Goal: Transaction & Acquisition: Purchase product/service

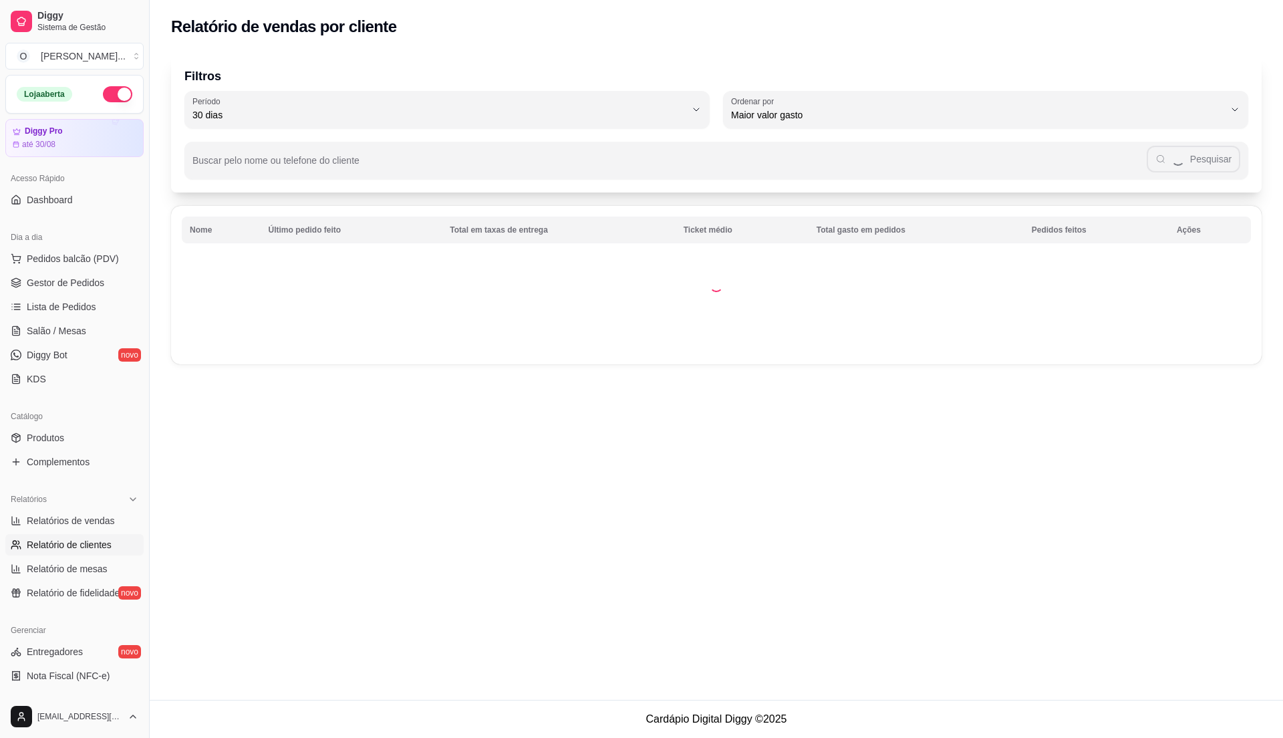
select select "30"
select select "HIGHEST_TOTAL_SPENT_WITH_ORDERS"
click at [86, 516] on span "Relatórios de vendas" at bounding box center [71, 520] width 88 height 13
select select "ALL"
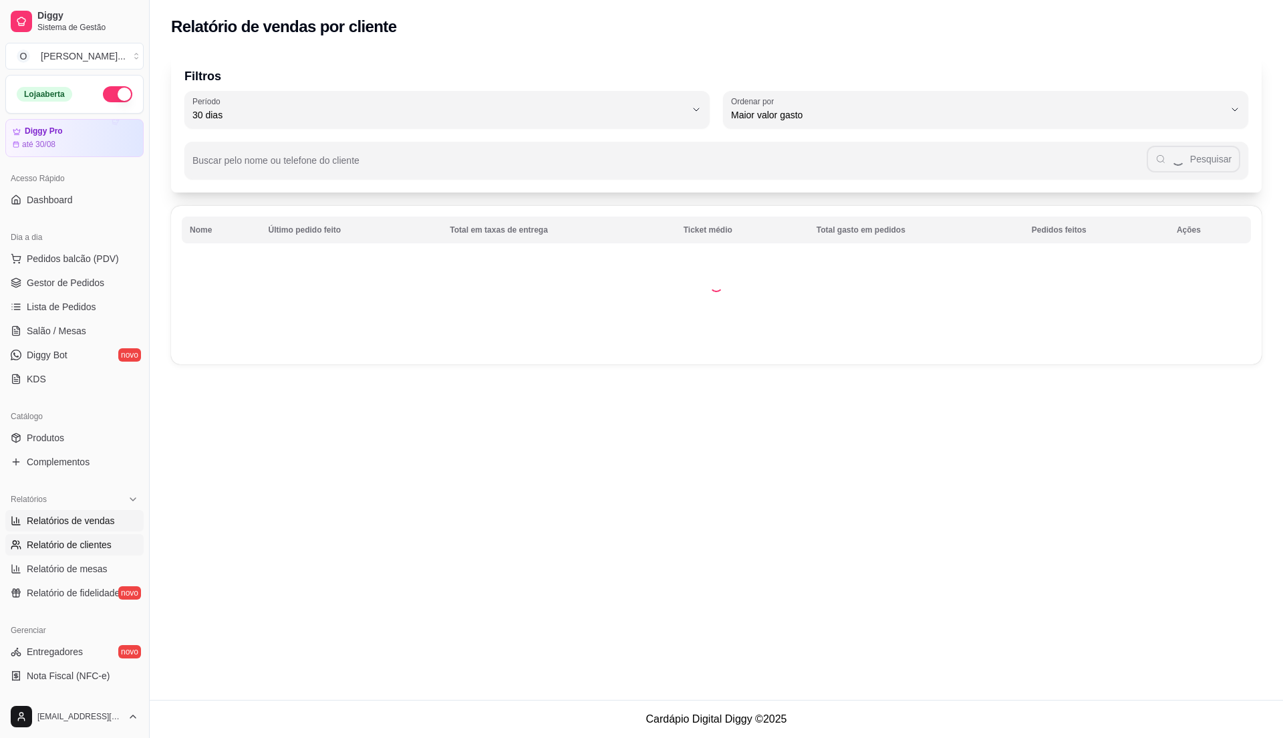
select select "0"
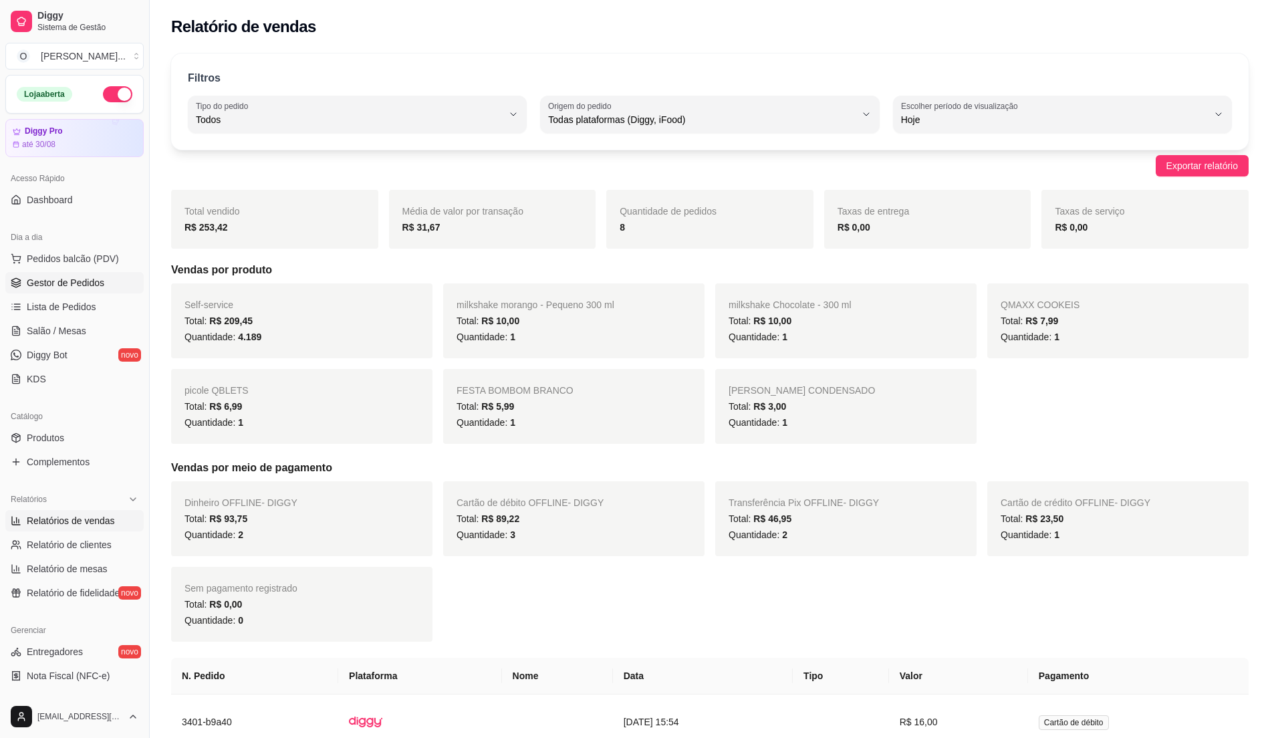
click at [86, 290] on link "Gestor de Pedidos" at bounding box center [74, 282] width 138 height 21
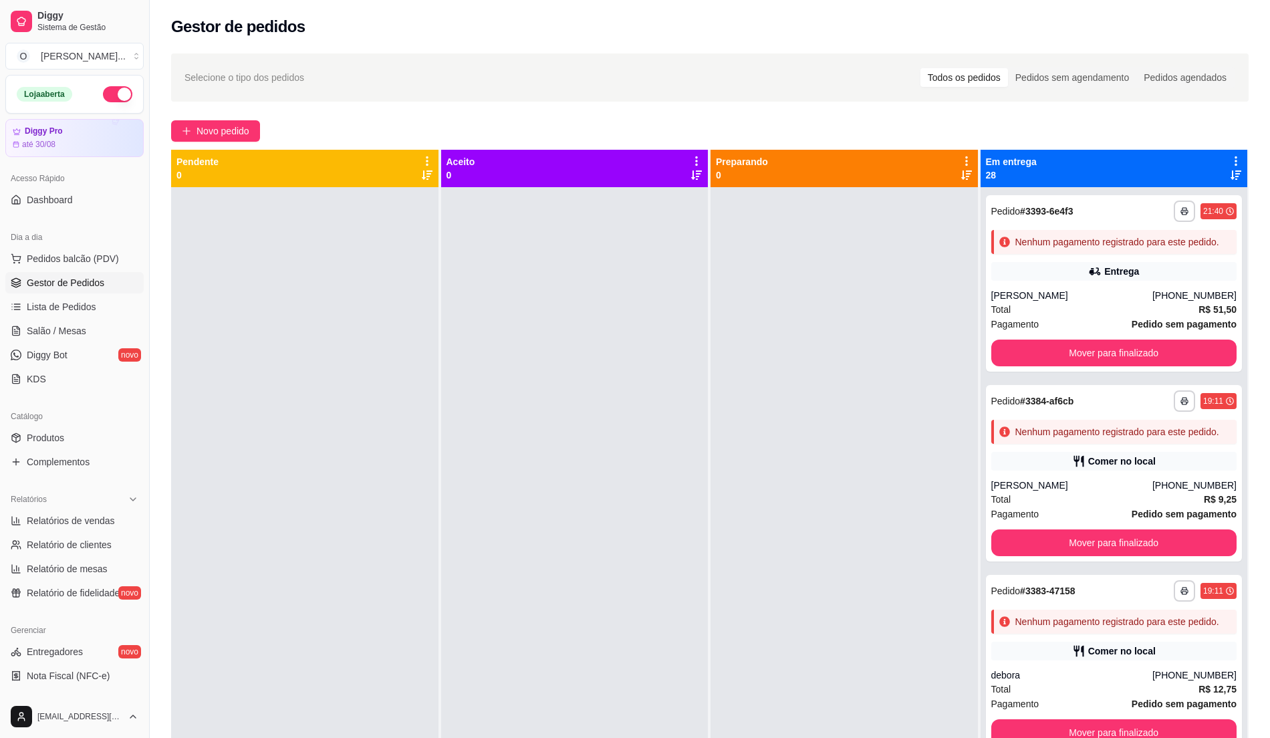
click at [110, 247] on div "Dia a dia" at bounding box center [74, 237] width 138 height 21
click at [108, 250] on button "Pedidos balcão (PDV)" at bounding box center [74, 258] width 138 height 21
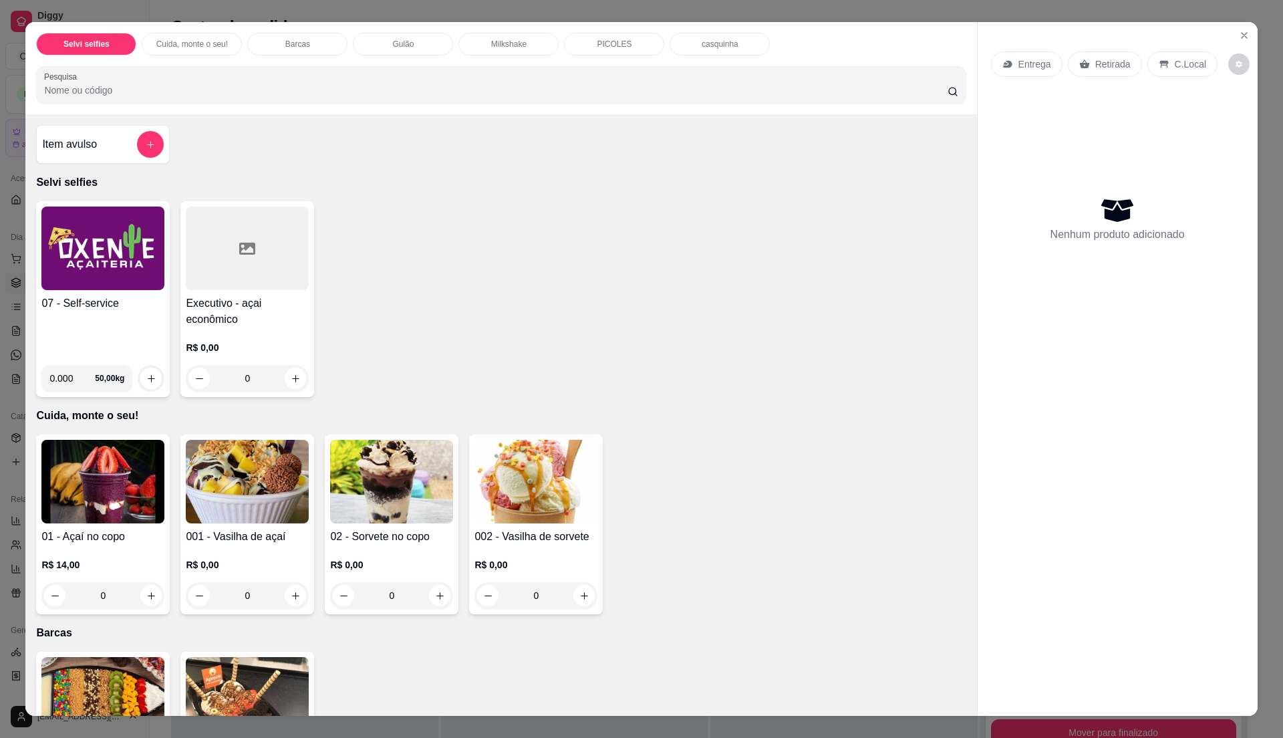
click at [108, 319] on div "07 - Self-service" at bounding box center [102, 324] width 123 height 59
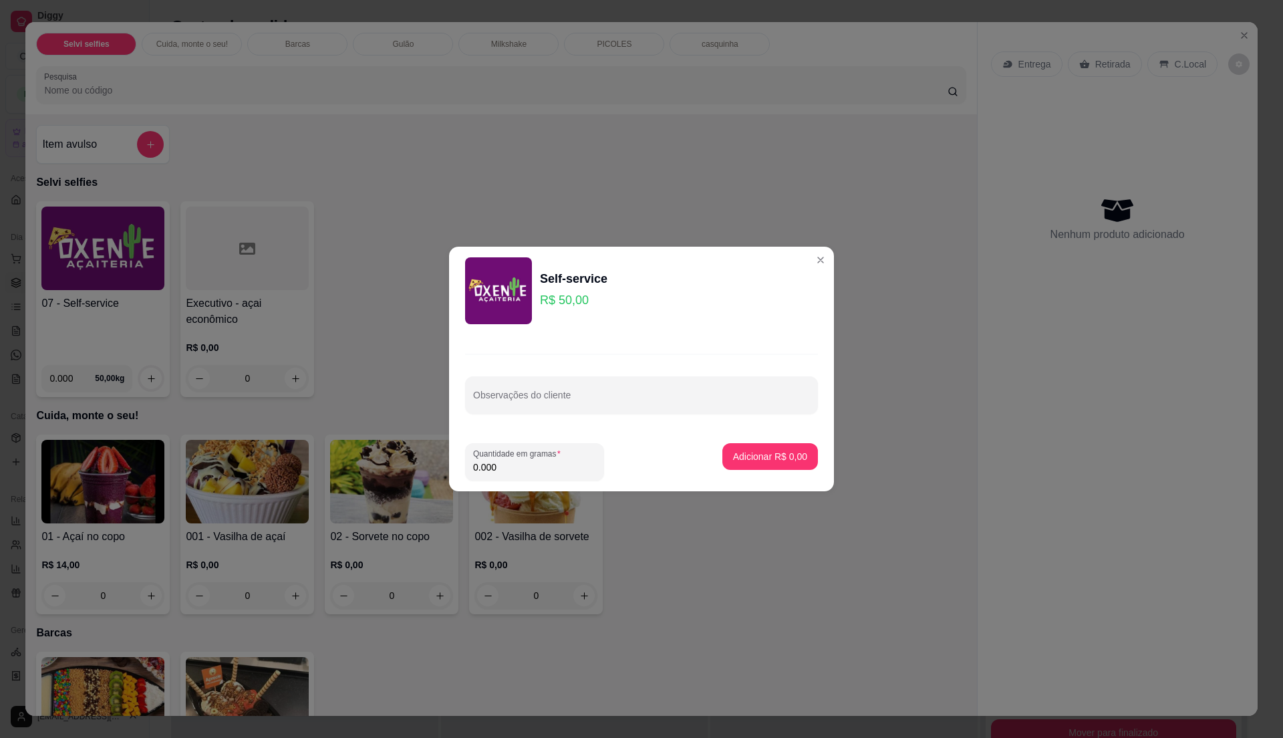
click at [583, 469] on input "0.000" at bounding box center [534, 466] width 123 height 13
type input "0.235"
click at [783, 450] on p "Adicionar R$ 11,75" at bounding box center [768, 456] width 80 height 13
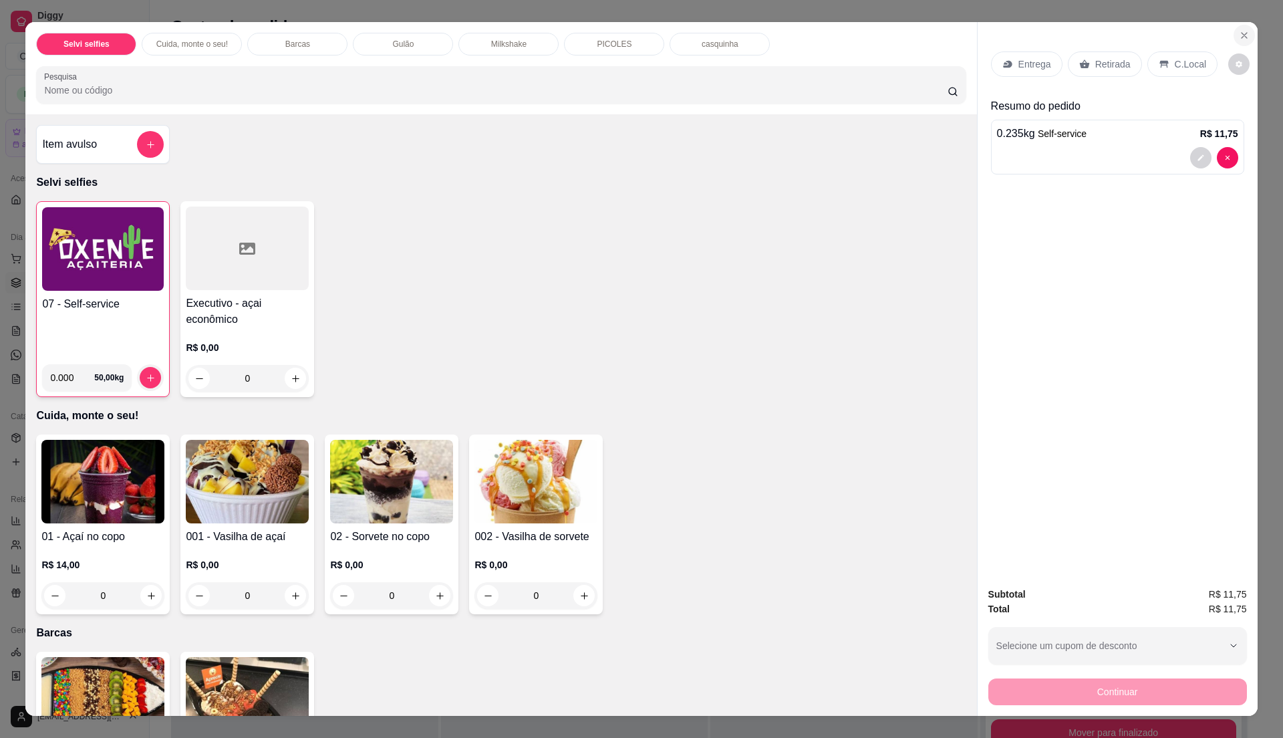
click at [1239, 38] on icon "Close" at bounding box center [1244, 35] width 11 height 11
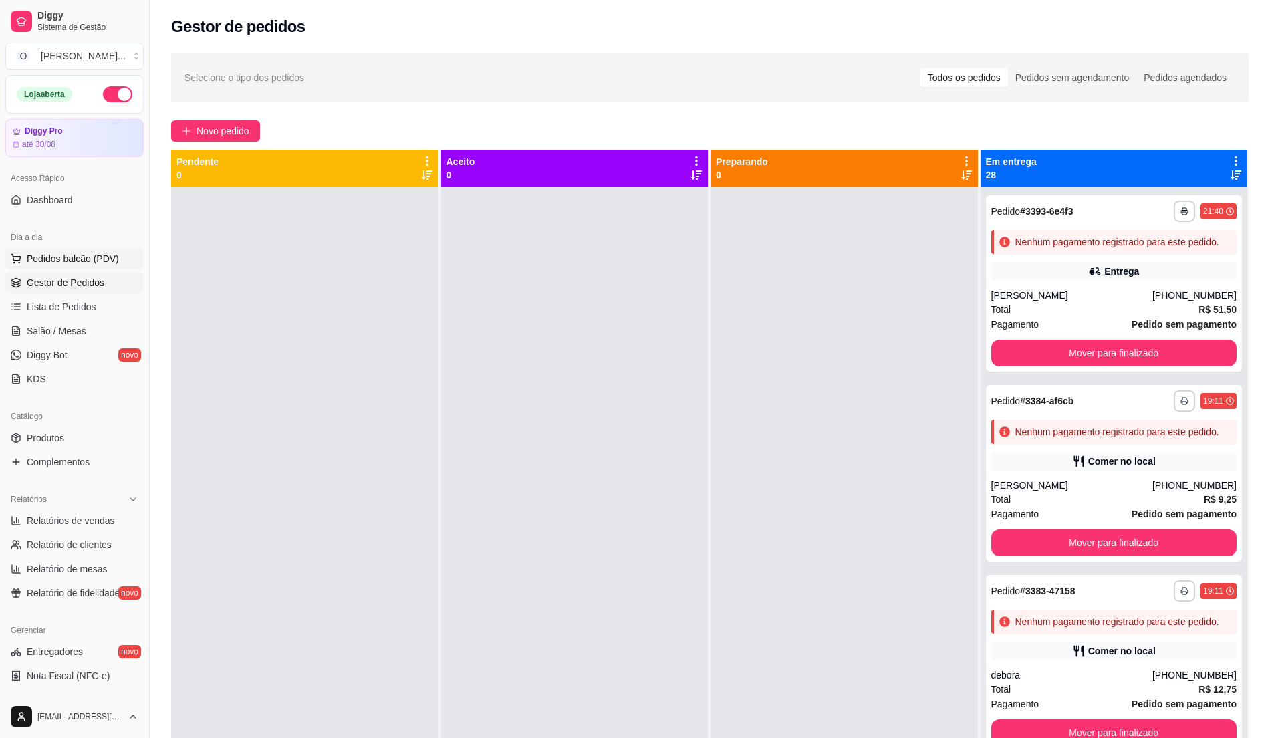
click at [100, 259] on span "Pedidos balcão (PDV)" at bounding box center [73, 258] width 92 height 13
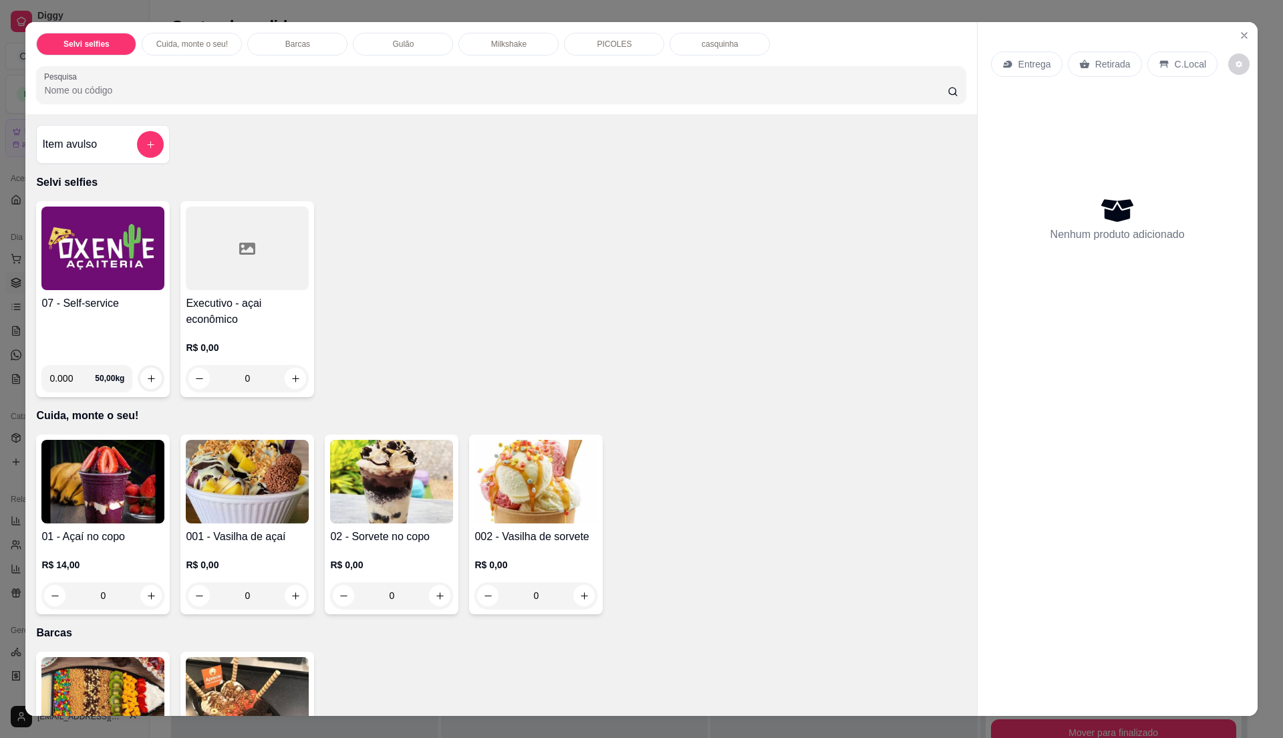
click at [92, 317] on div "07 - Self-service" at bounding box center [102, 324] width 123 height 59
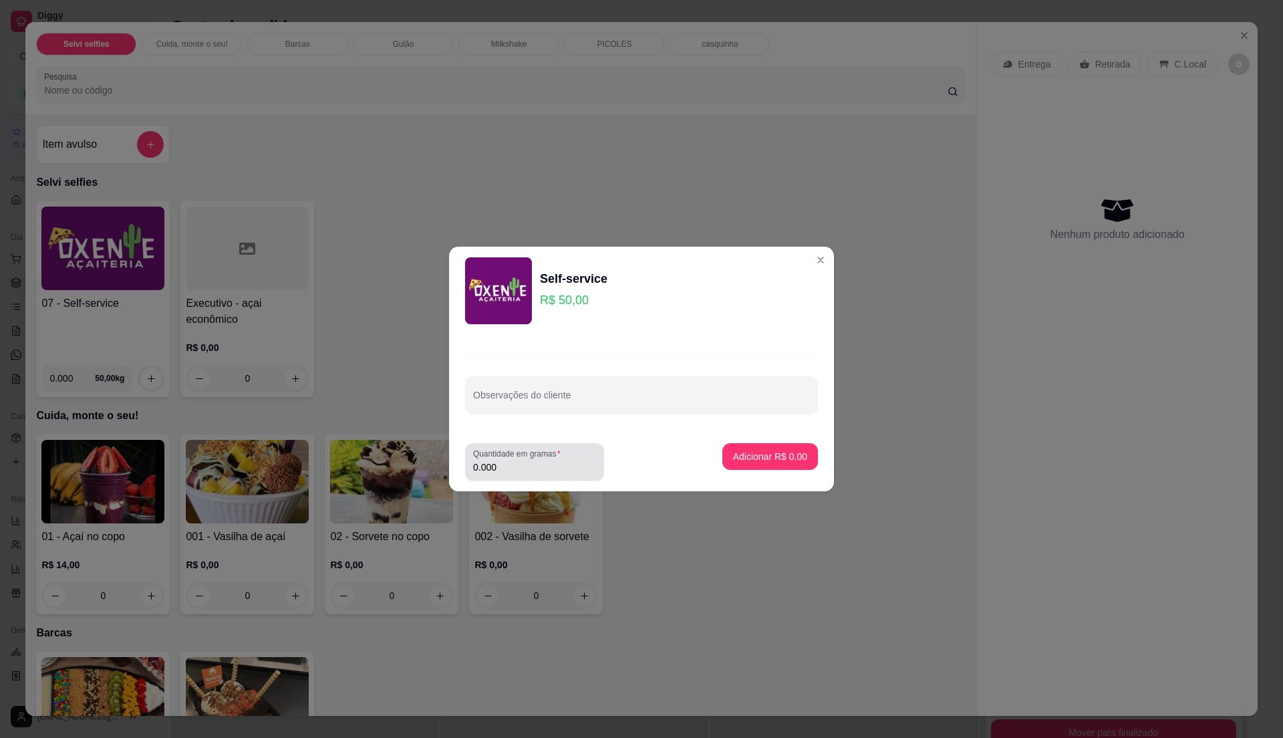
click at [504, 471] on input "0.000" at bounding box center [534, 466] width 123 height 13
type input "0.25"
click at [787, 452] on p "Adicionar R$ 12,50" at bounding box center [768, 456] width 80 height 13
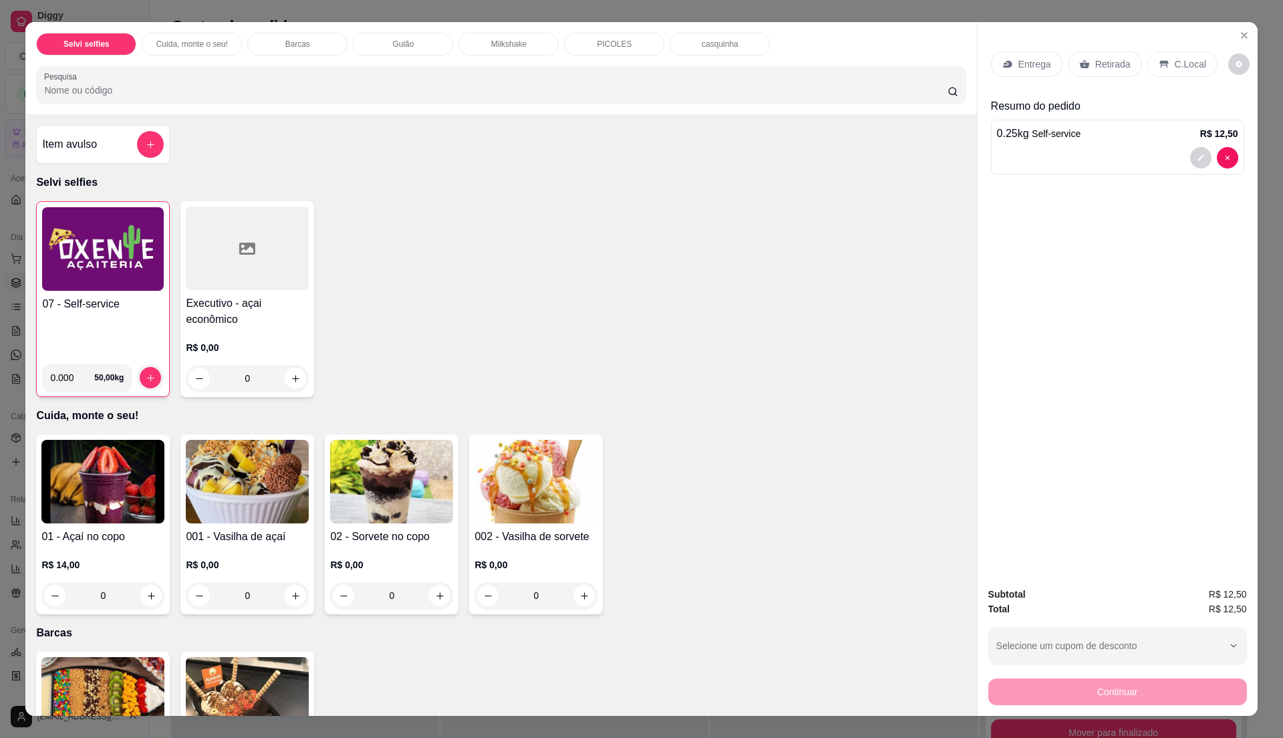
click at [1182, 52] on div "C.Local" at bounding box center [1183, 63] width 70 height 25
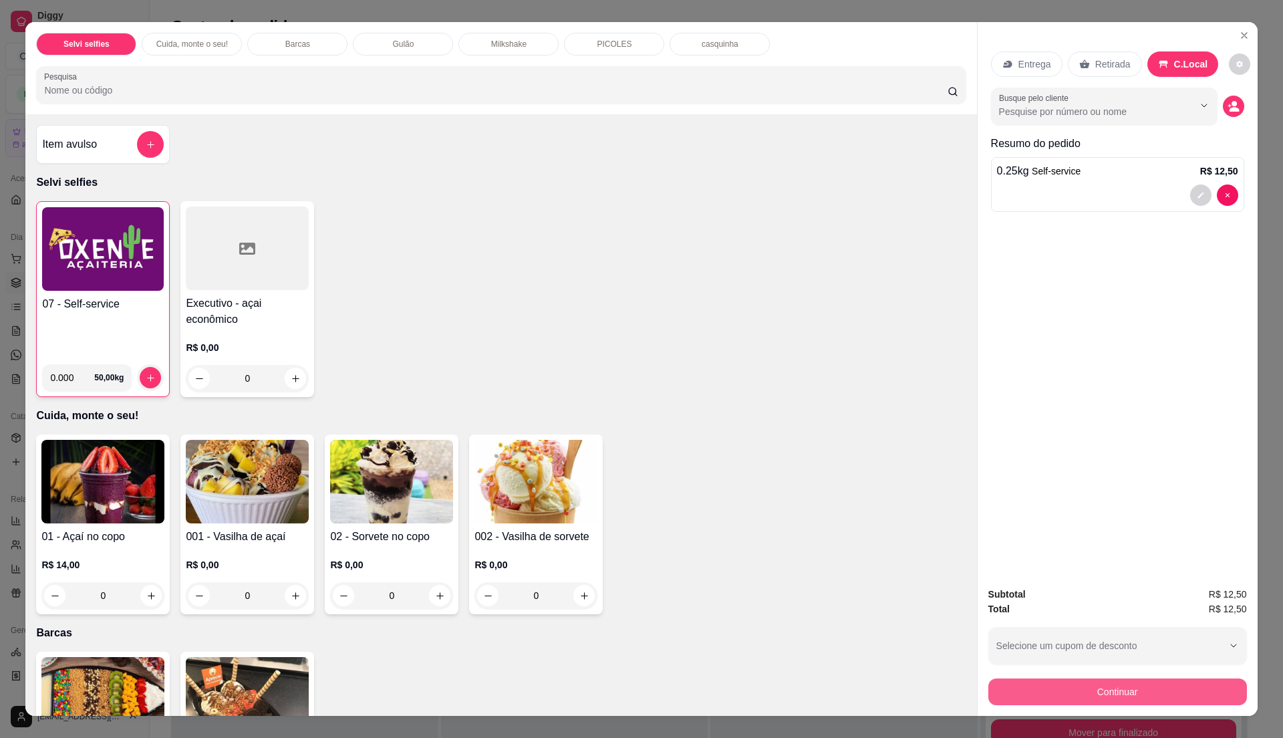
click at [1083, 682] on button "Continuar" at bounding box center [1117, 691] width 259 height 27
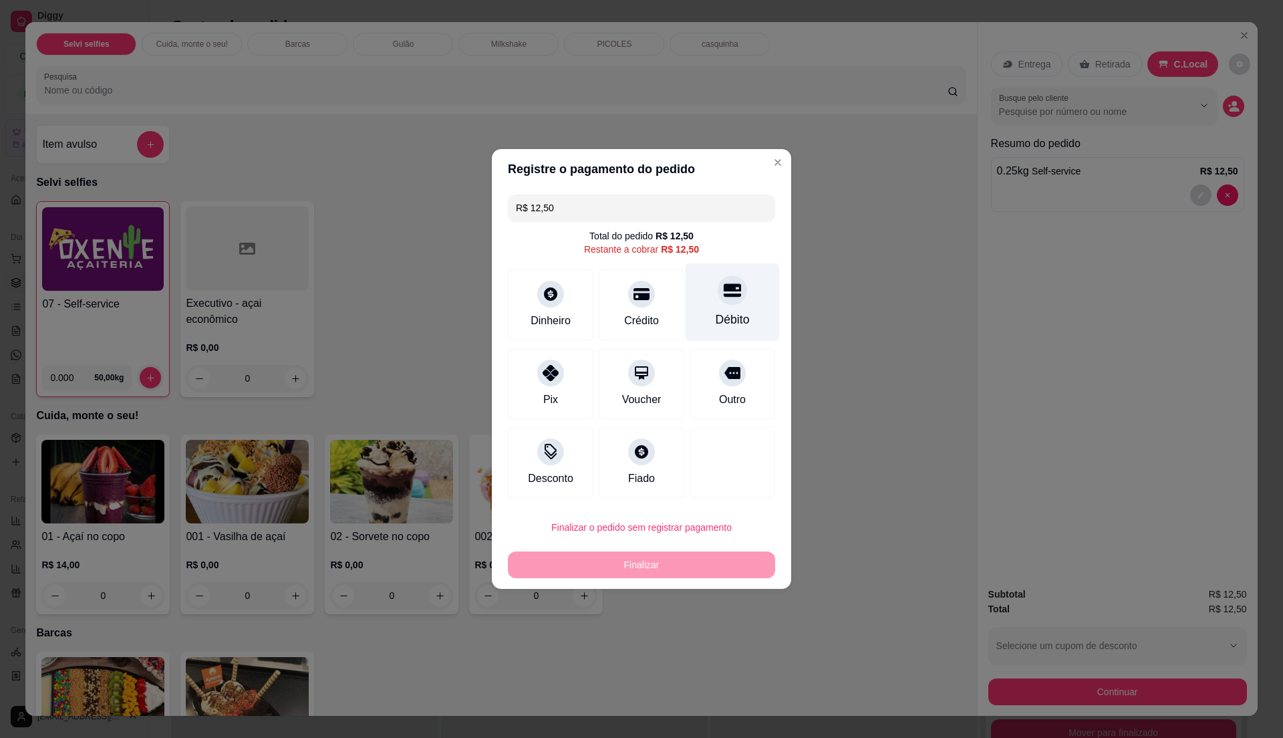
click at [696, 300] on div "Débito" at bounding box center [733, 302] width 94 height 78
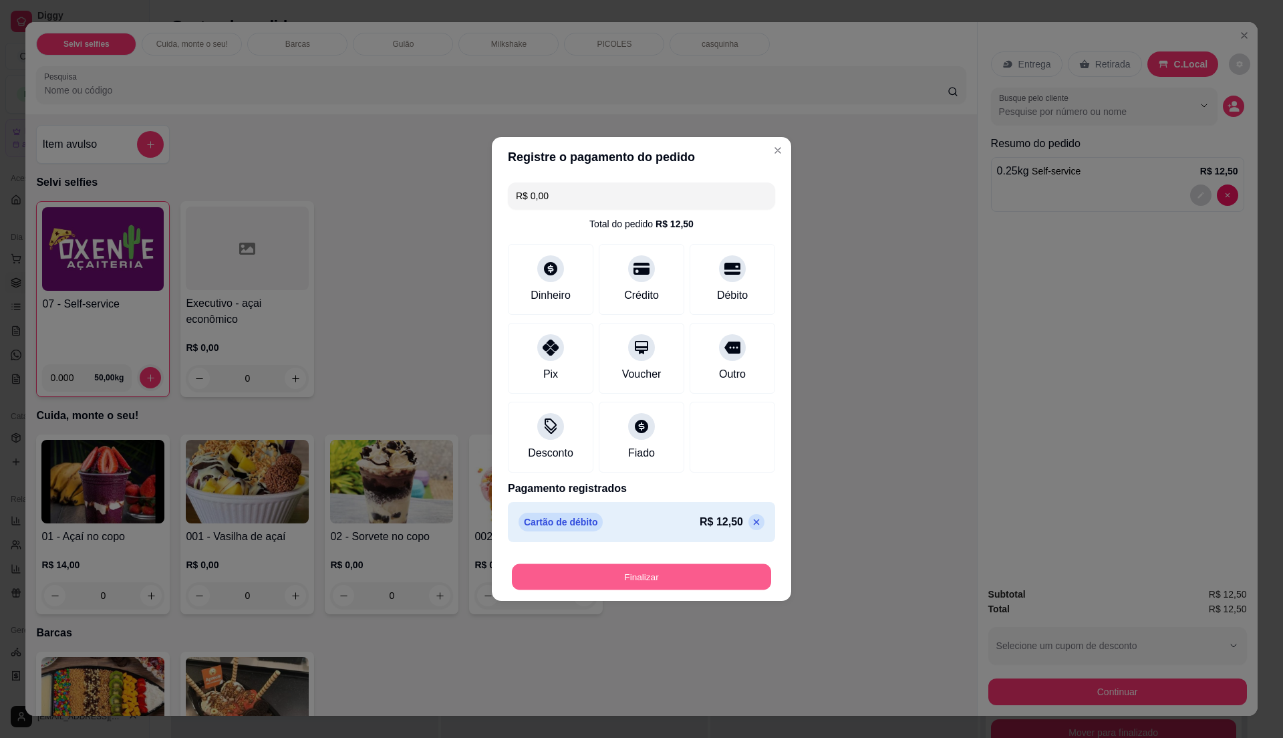
click at [696, 581] on button "Finalizar" at bounding box center [641, 577] width 259 height 26
type input "-R$ 12,50"
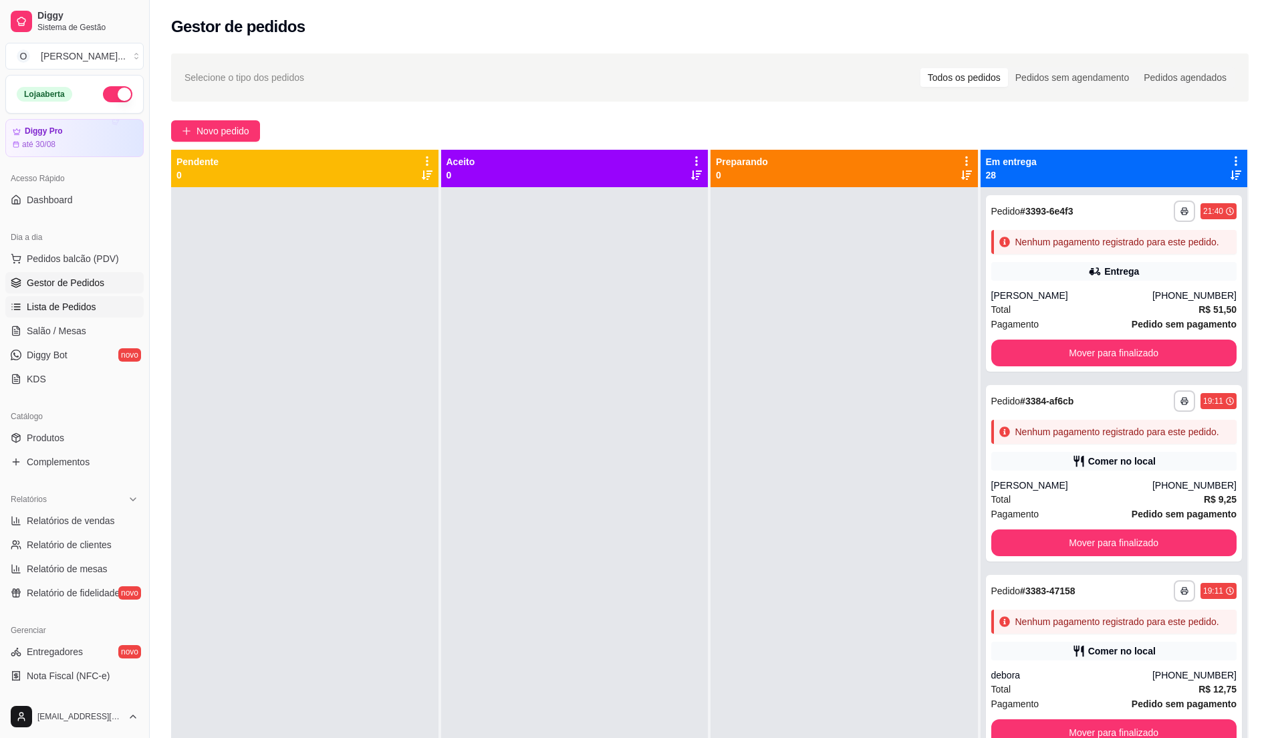
click at [89, 305] on span "Lista de Pedidos" at bounding box center [62, 306] width 70 height 13
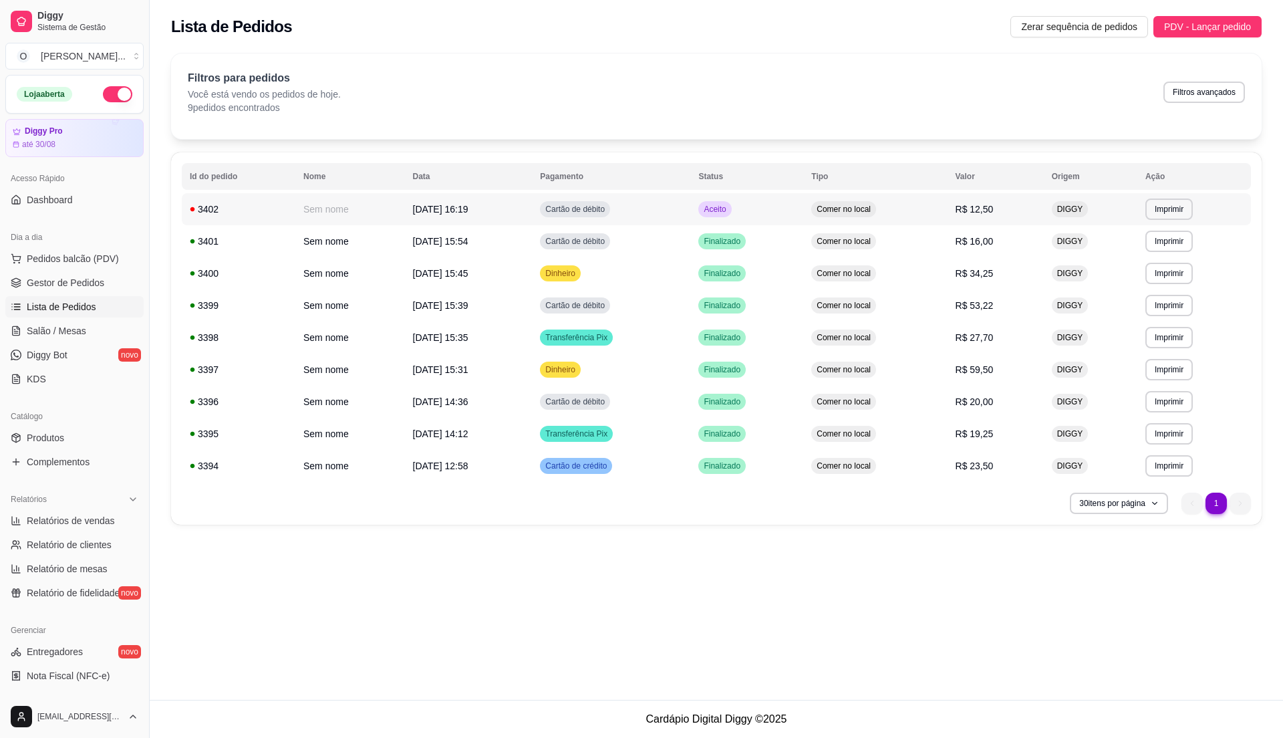
click at [664, 201] on td "Cartão de débito" at bounding box center [611, 209] width 158 height 32
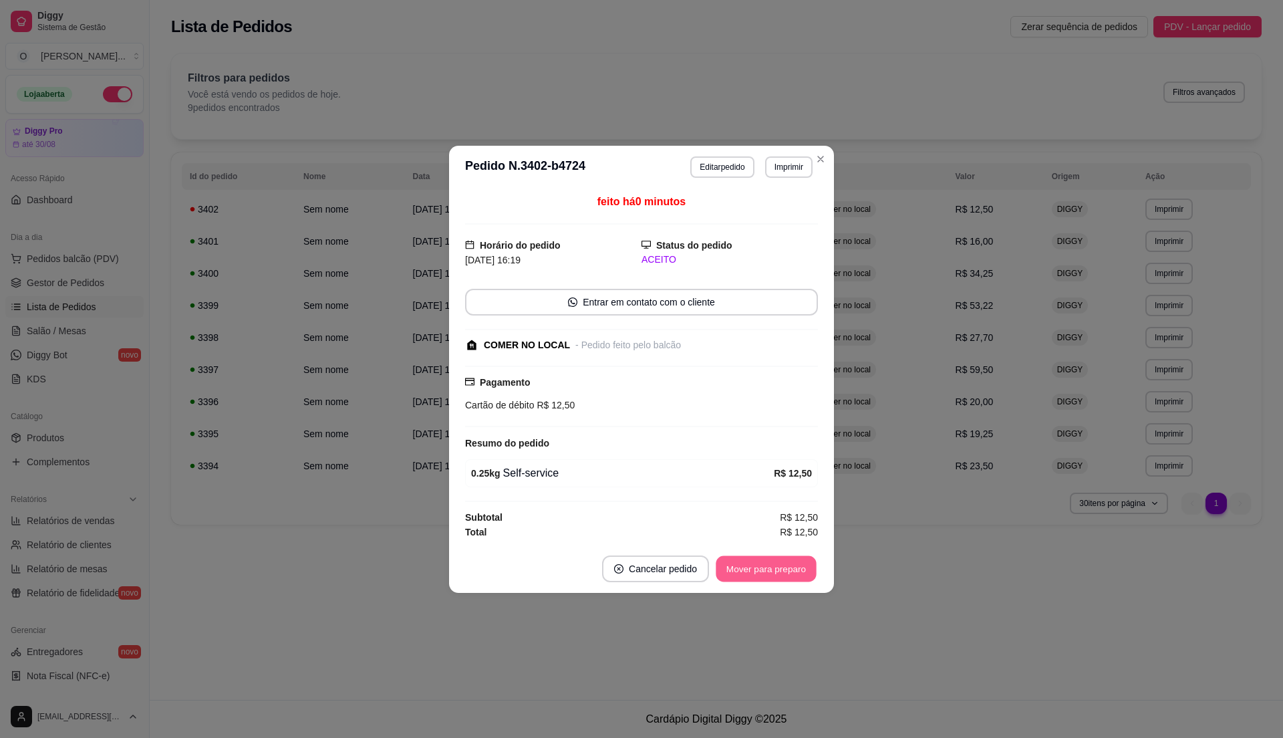
click at [793, 561] on button "Mover para preparo" at bounding box center [766, 568] width 100 height 26
click at [797, 571] on button "Mover para retirada disponível" at bounding box center [744, 568] width 148 height 27
click at [797, 571] on button "Mover para finalizado" at bounding box center [762, 568] width 111 height 27
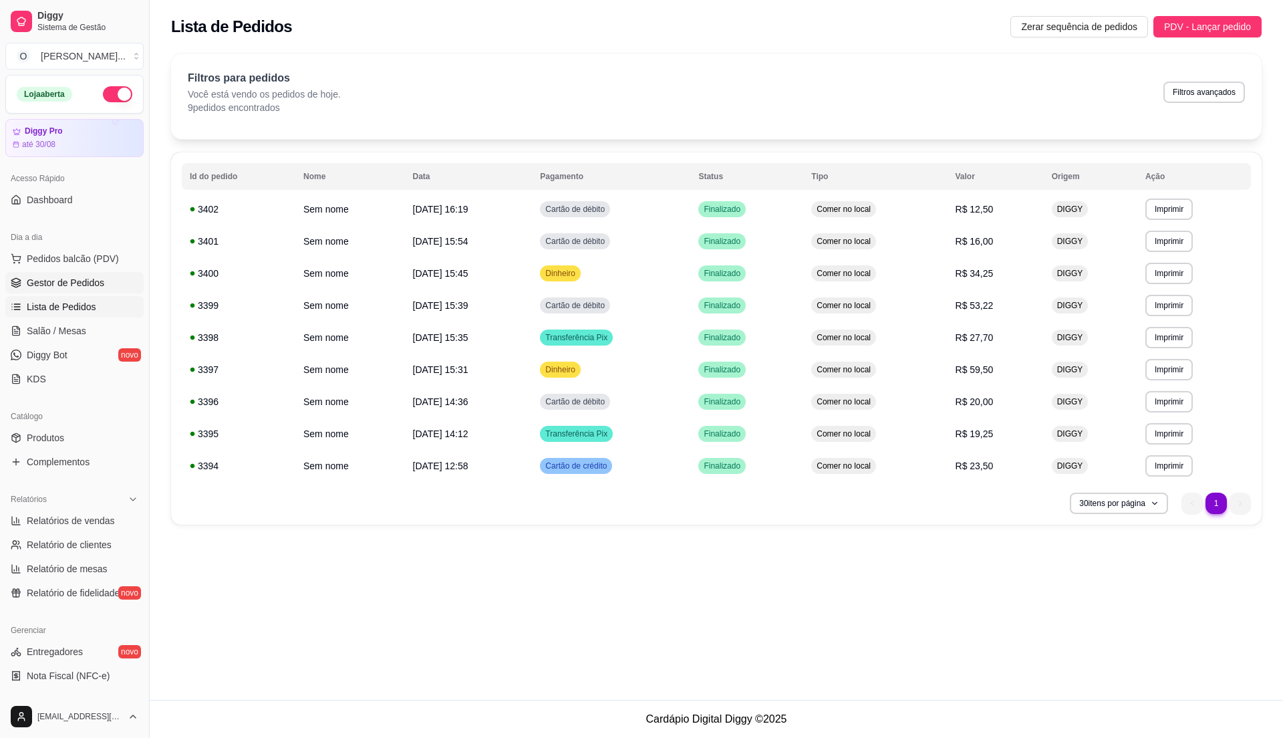
click at [97, 274] on link "Gestor de Pedidos" at bounding box center [74, 282] width 138 height 21
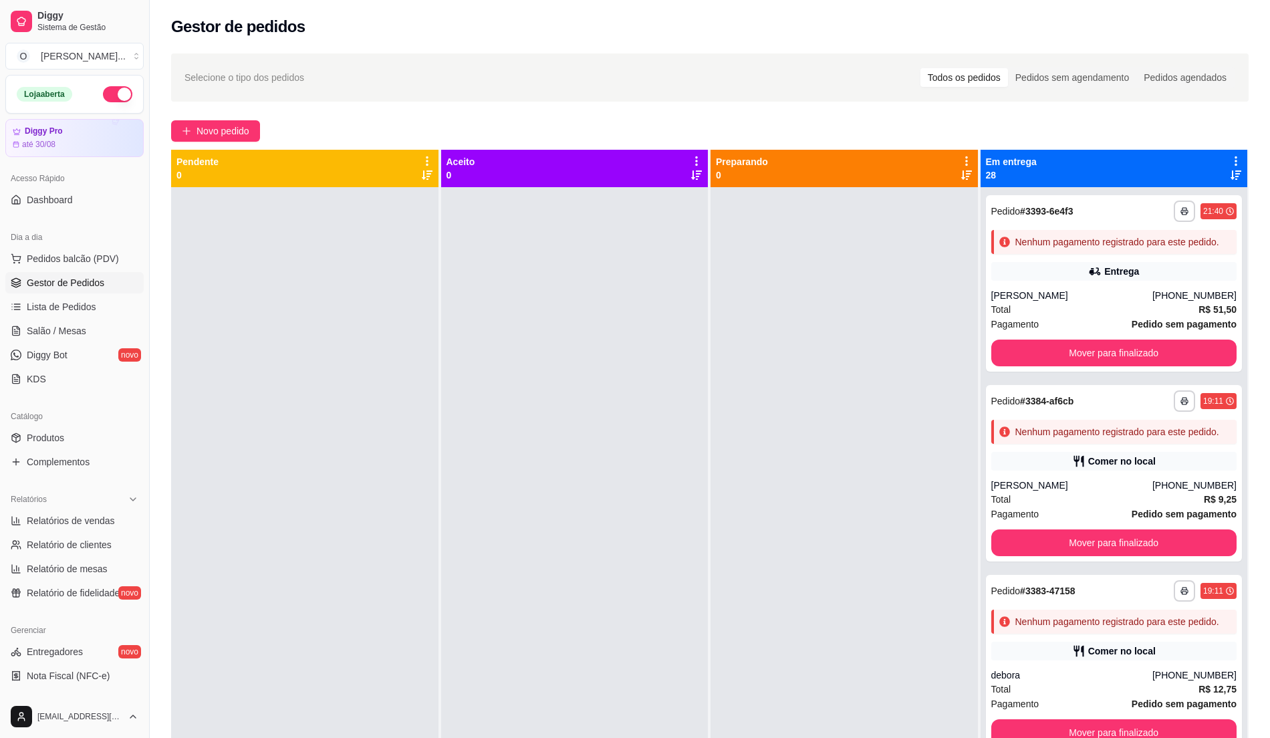
click at [86, 246] on div "Dia a dia" at bounding box center [74, 237] width 138 height 21
click at [83, 260] on span "Pedidos balcão (PDV)" at bounding box center [73, 258] width 92 height 13
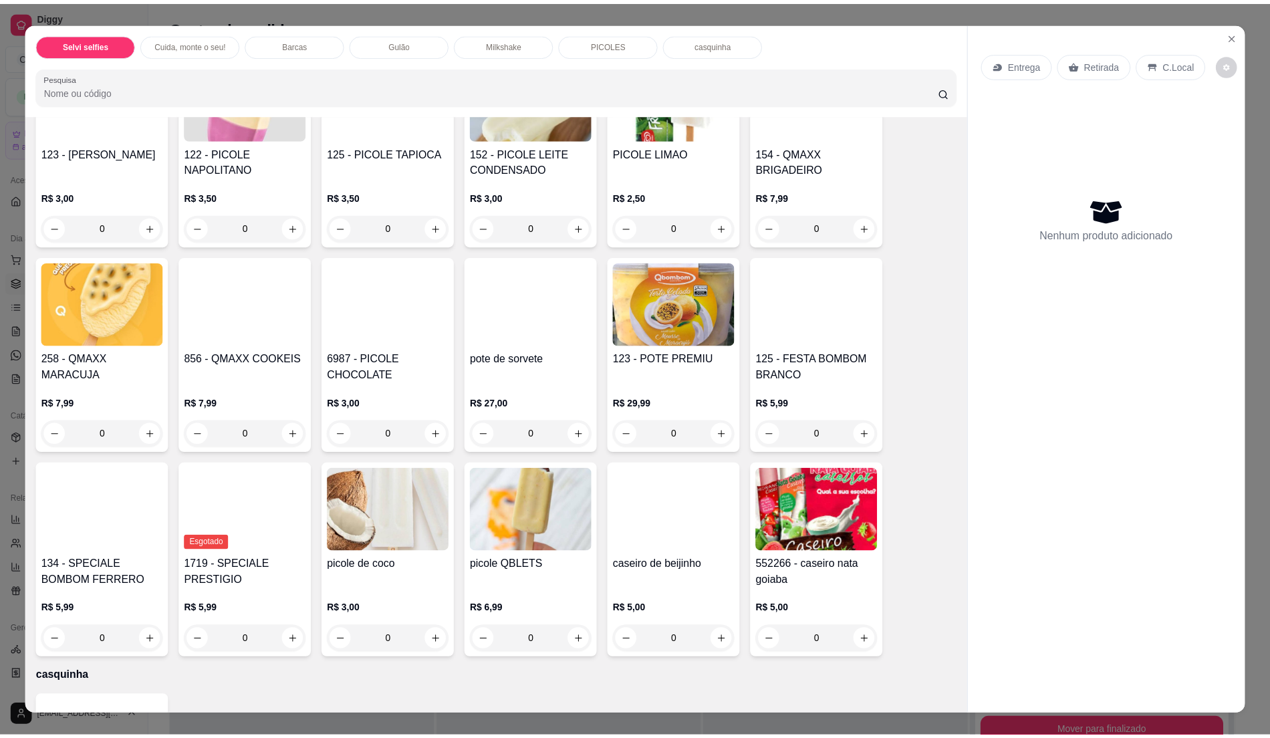
scroll to position [1881, 0]
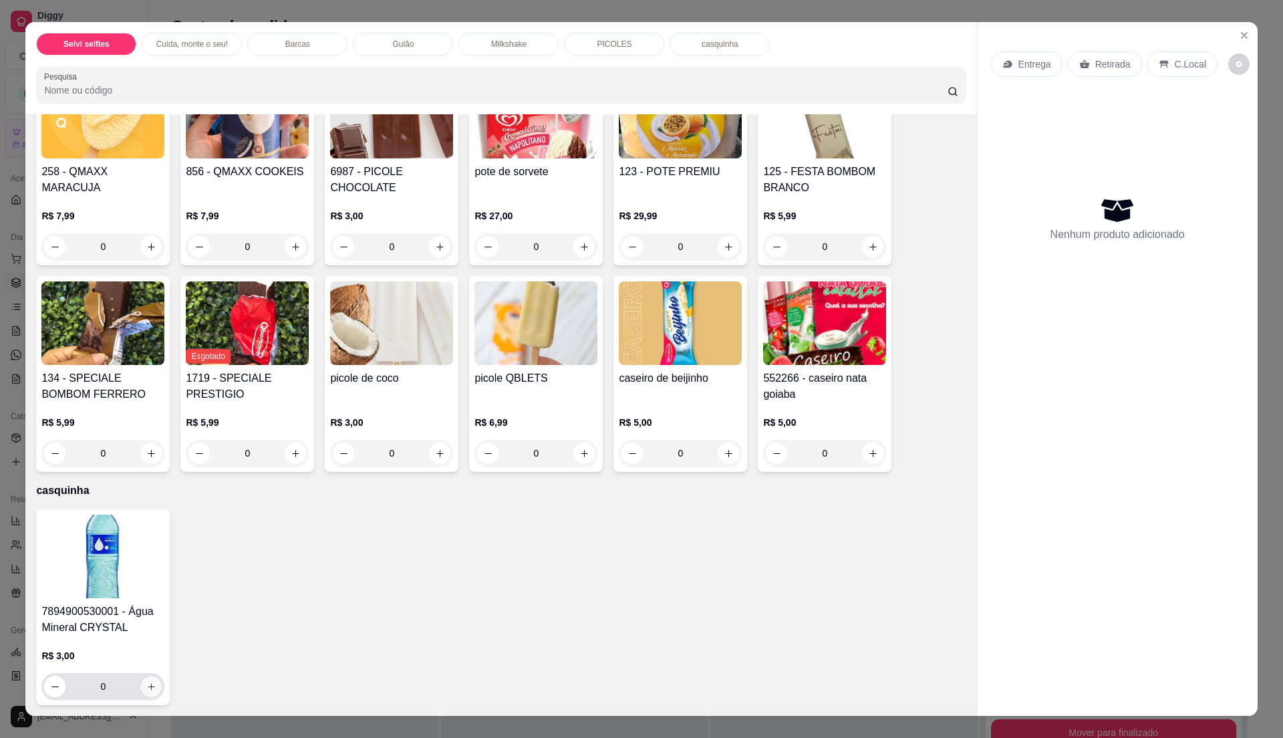
click at [148, 686] on icon "increase-product-quantity" at bounding box center [151, 686] width 7 height 7
type input "1"
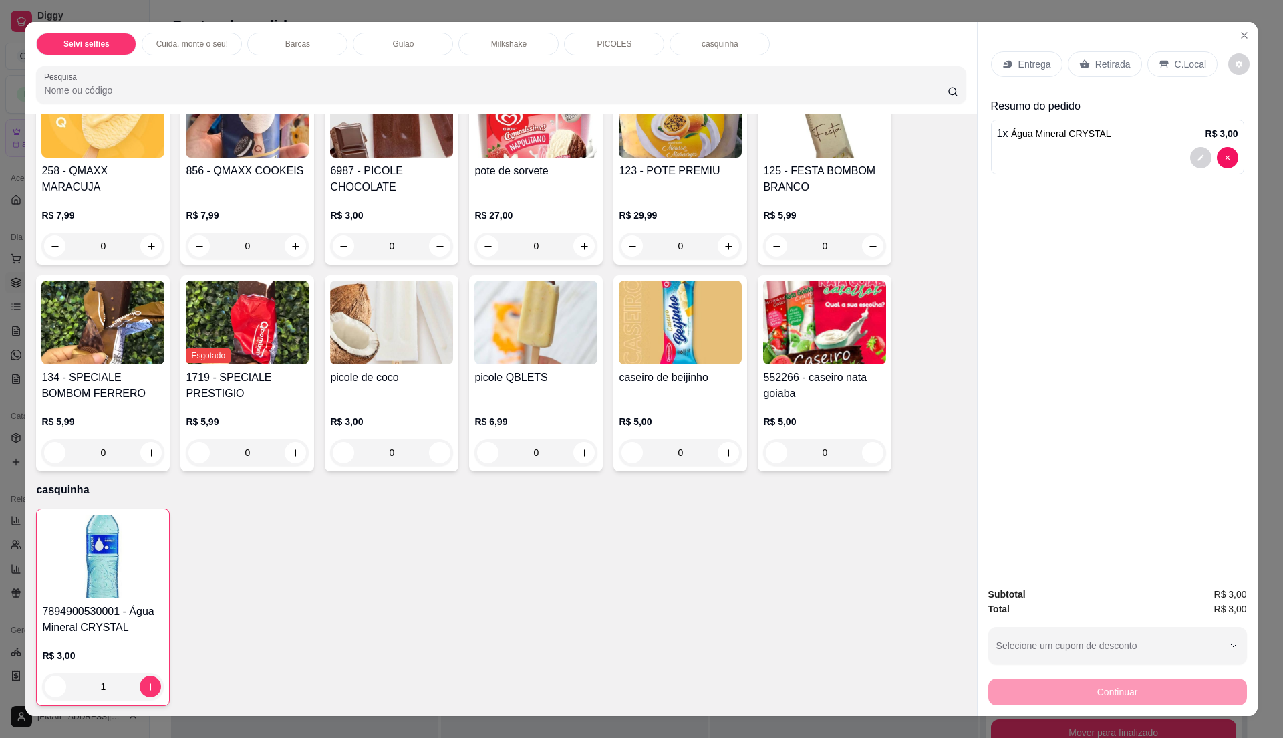
click at [1164, 63] on div "C.Local" at bounding box center [1183, 63] width 70 height 25
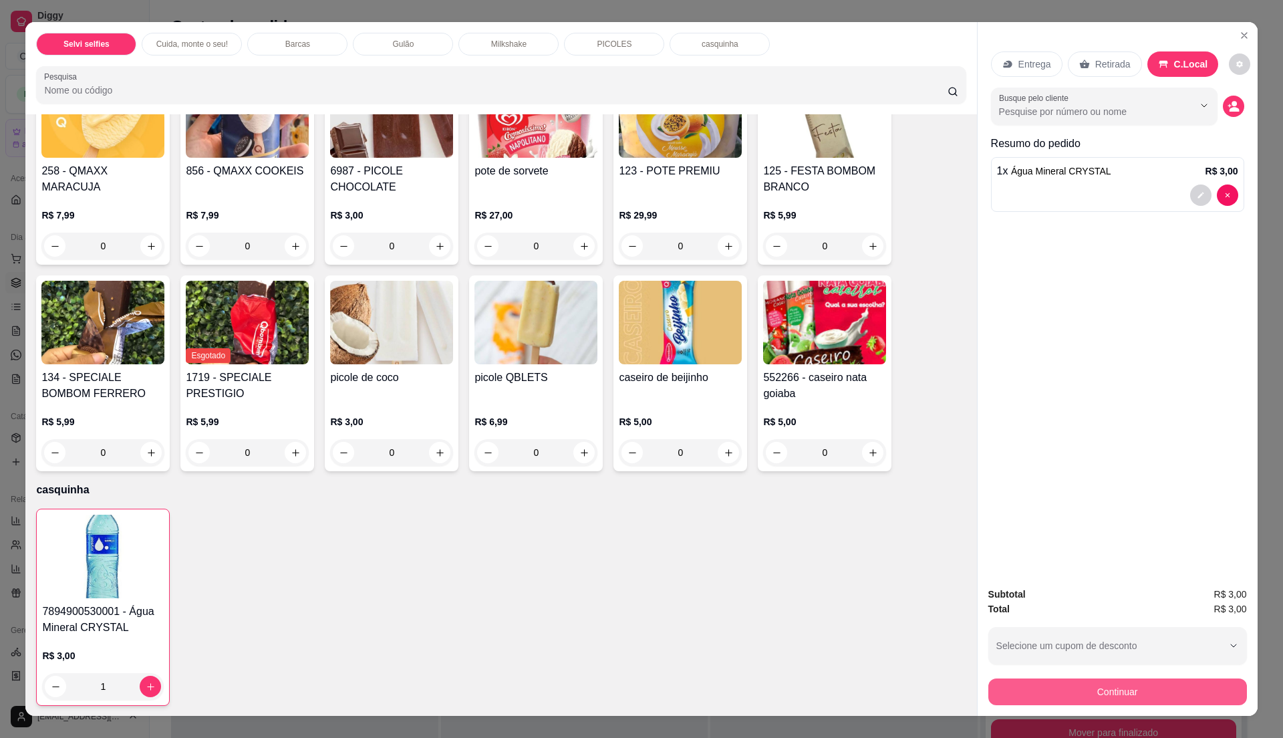
click at [1125, 696] on button "Continuar" at bounding box center [1117, 691] width 259 height 27
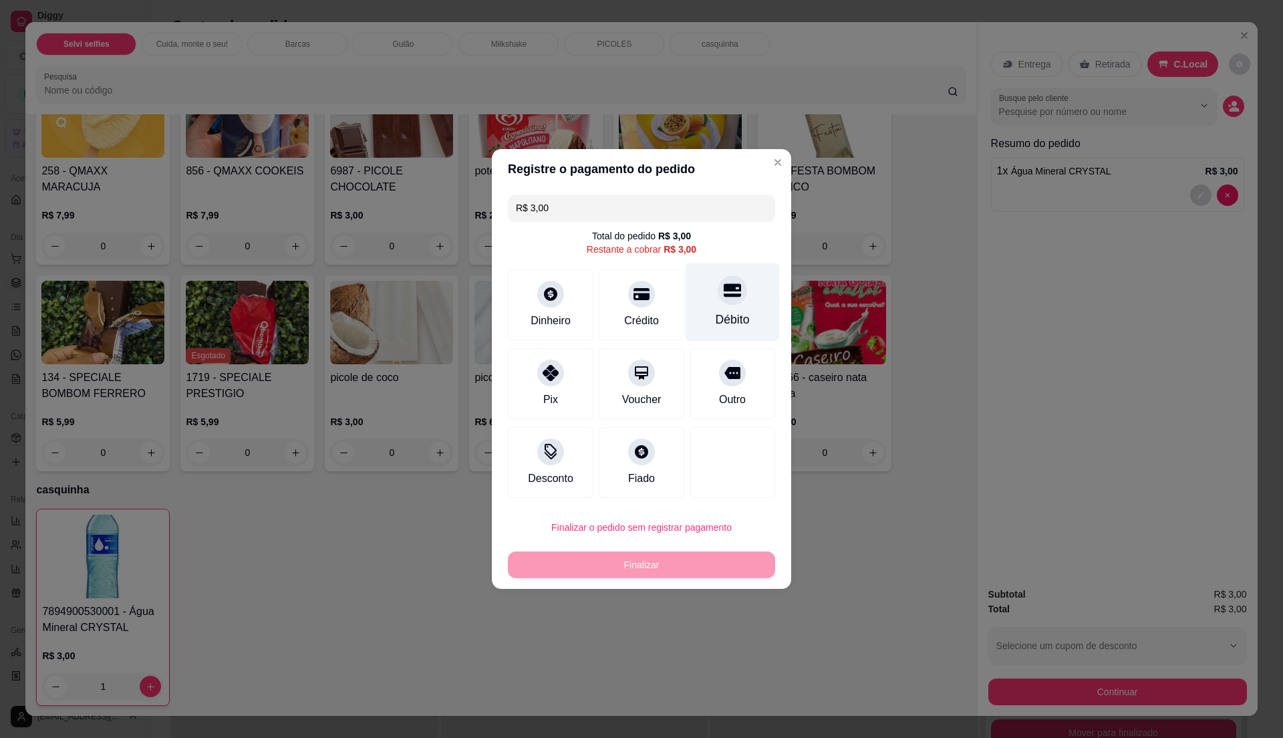
click at [719, 307] on div "Débito" at bounding box center [733, 302] width 94 height 78
type input "R$ 0,00"
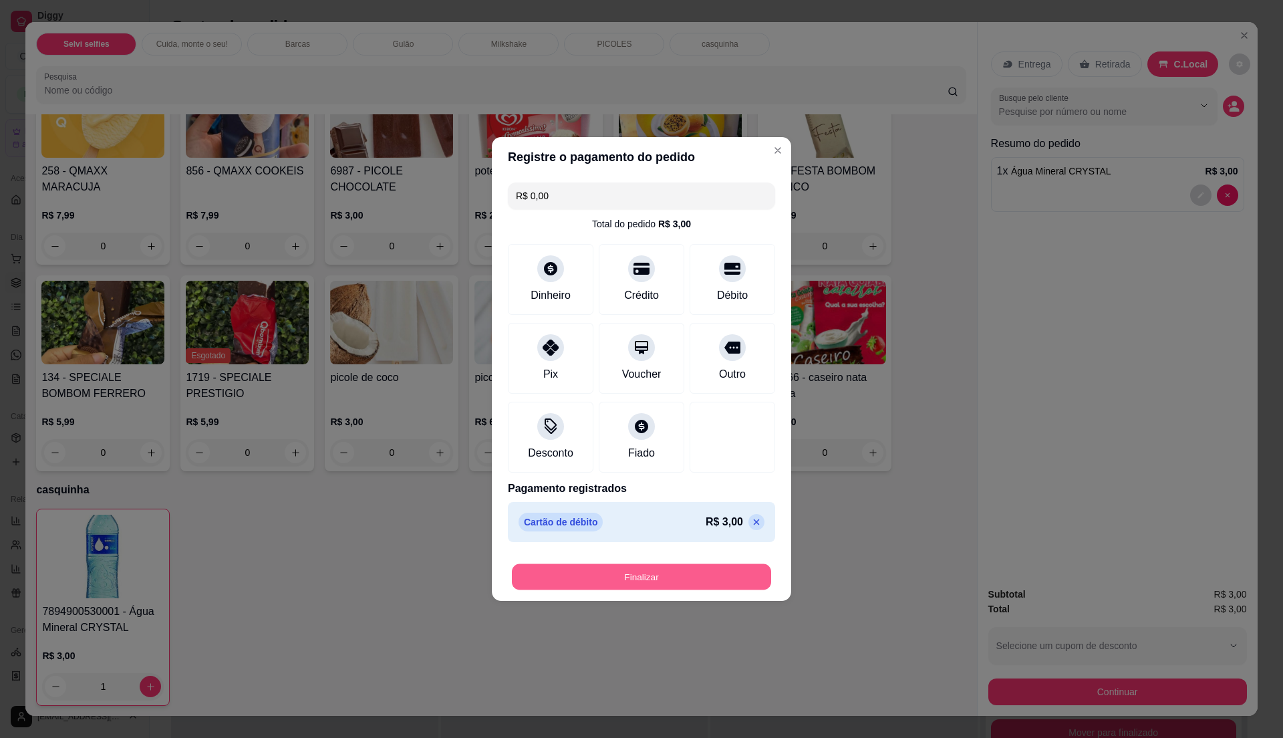
click at [647, 575] on button "Finalizar" at bounding box center [641, 577] width 259 height 26
type input "0"
type input "-R$ 3,00"
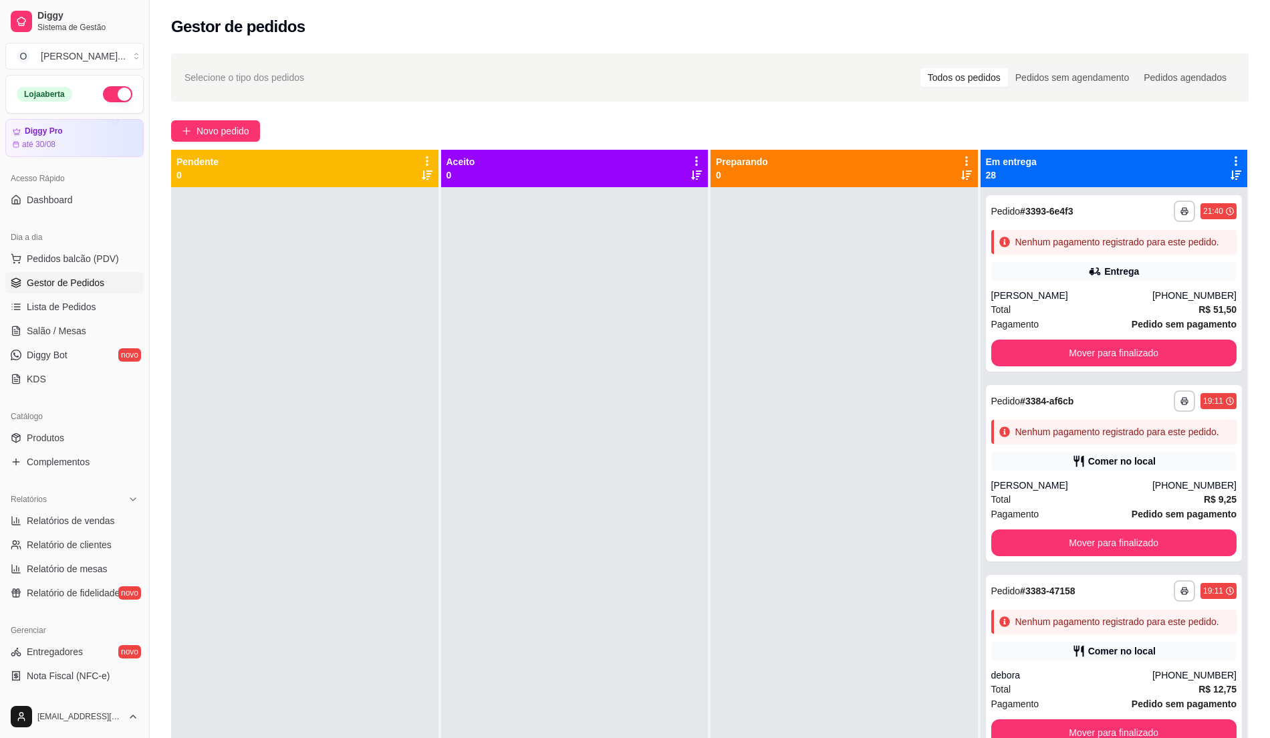
click at [63, 281] on span "Gestor de Pedidos" at bounding box center [66, 282] width 78 height 13
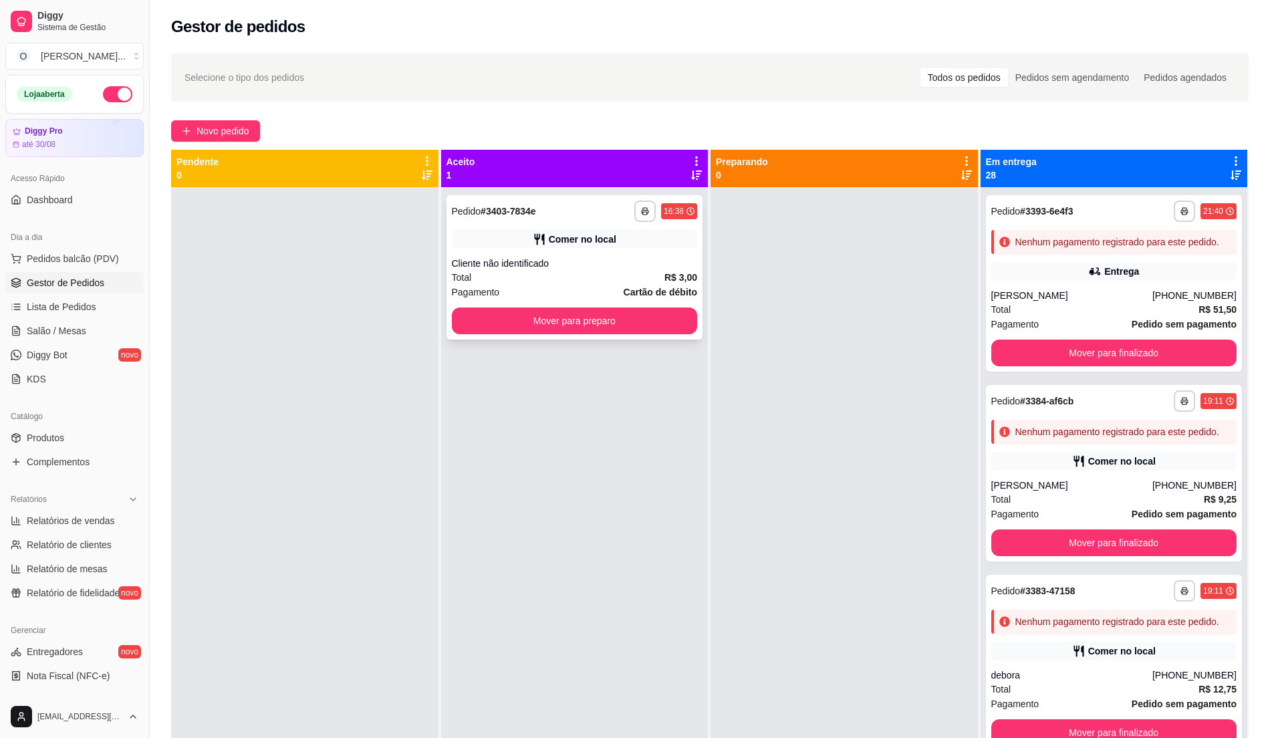
click at [547, 277] on div "Total R$ 3,00" at bounding box center [575, 277] width 246 height 15
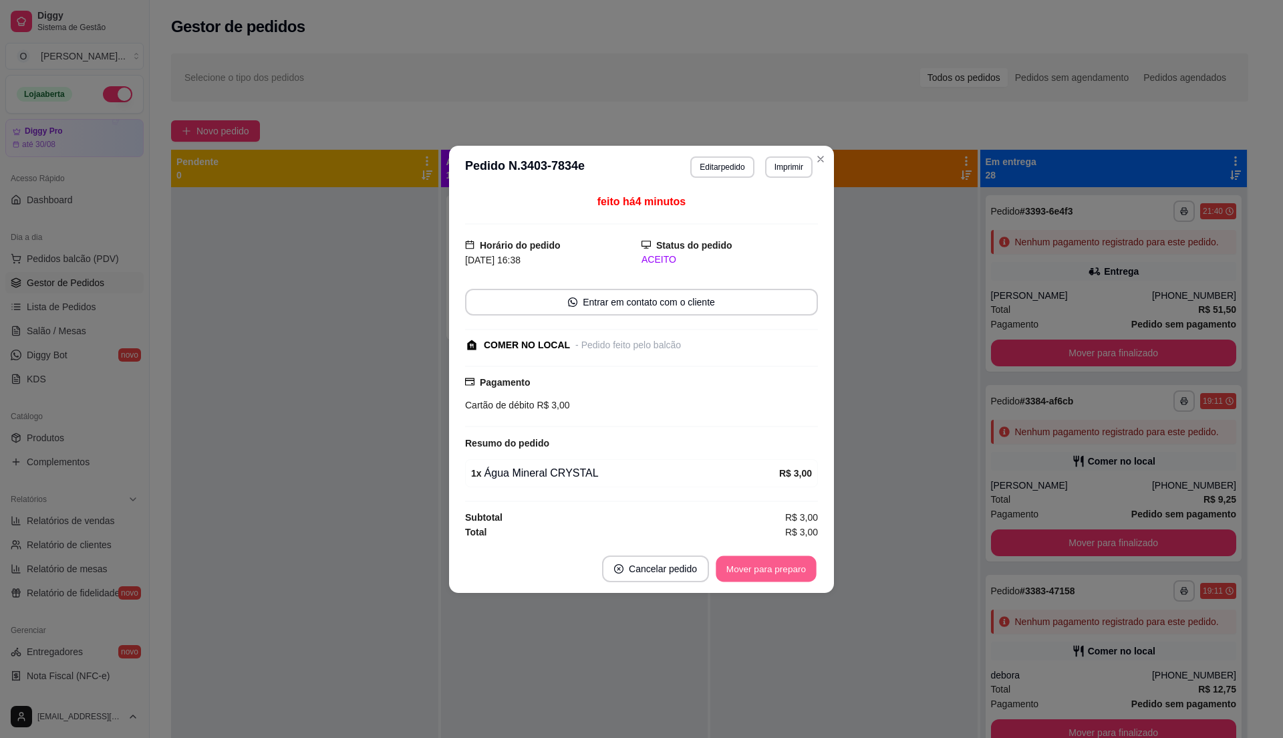
click at [774, 570] on button "Mover para preparo" at bounding box center [766, 568] width 100 height 26
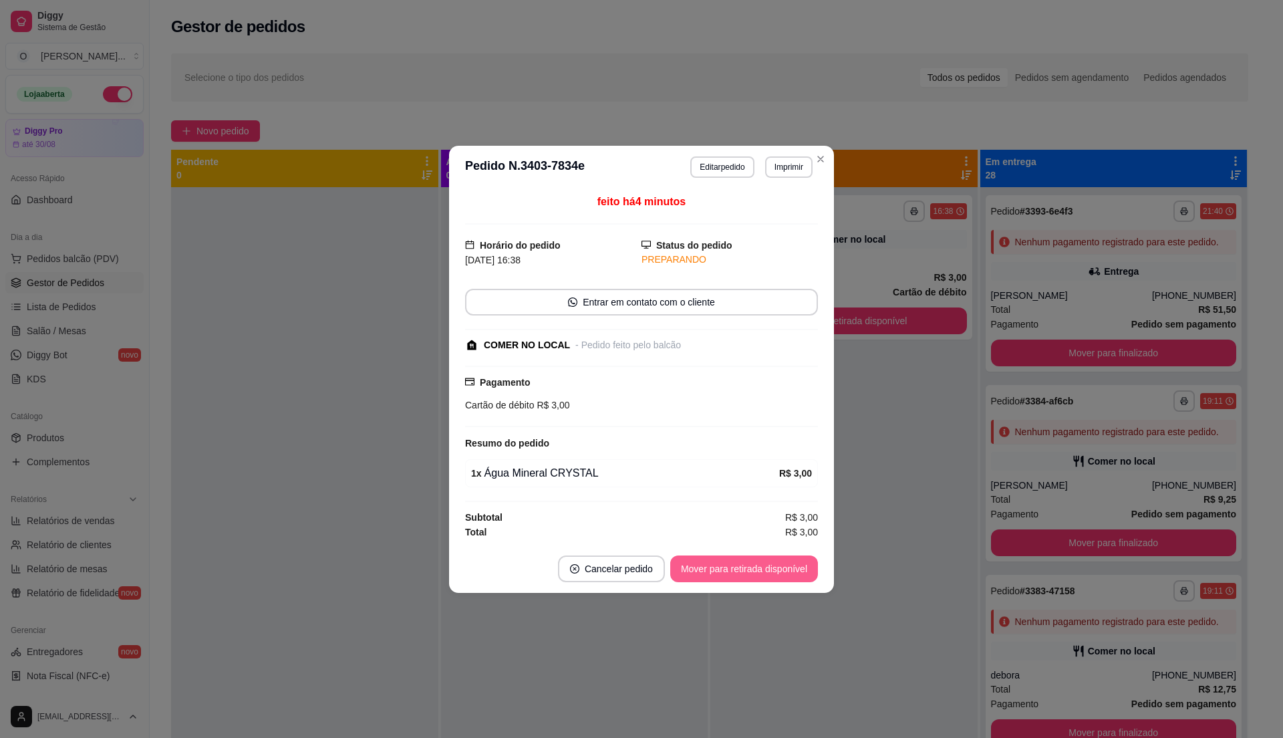
click at [774, 570] on button "Mover para retirada disponível" at bounding box center [744, 568] width 148 height 27
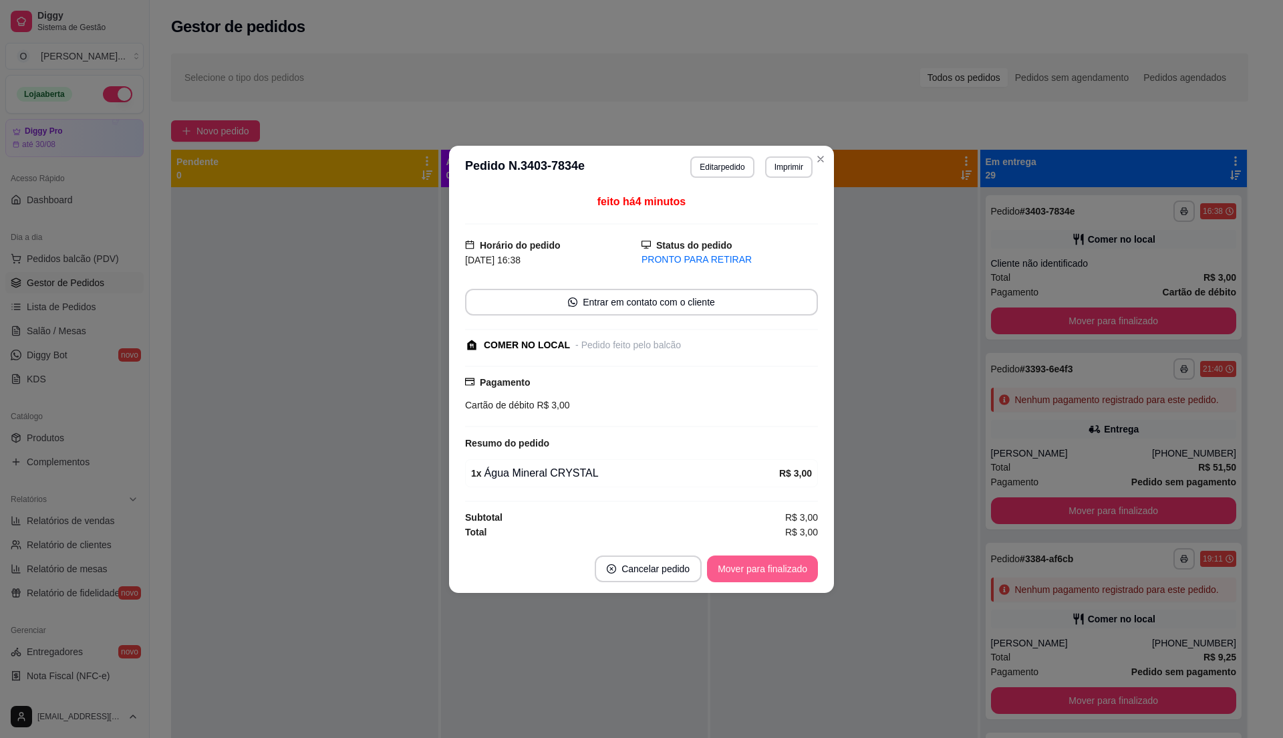
click at [774, 570] on button "Mover para finalizado" at bounding box center [762, 568] width 111 height 27
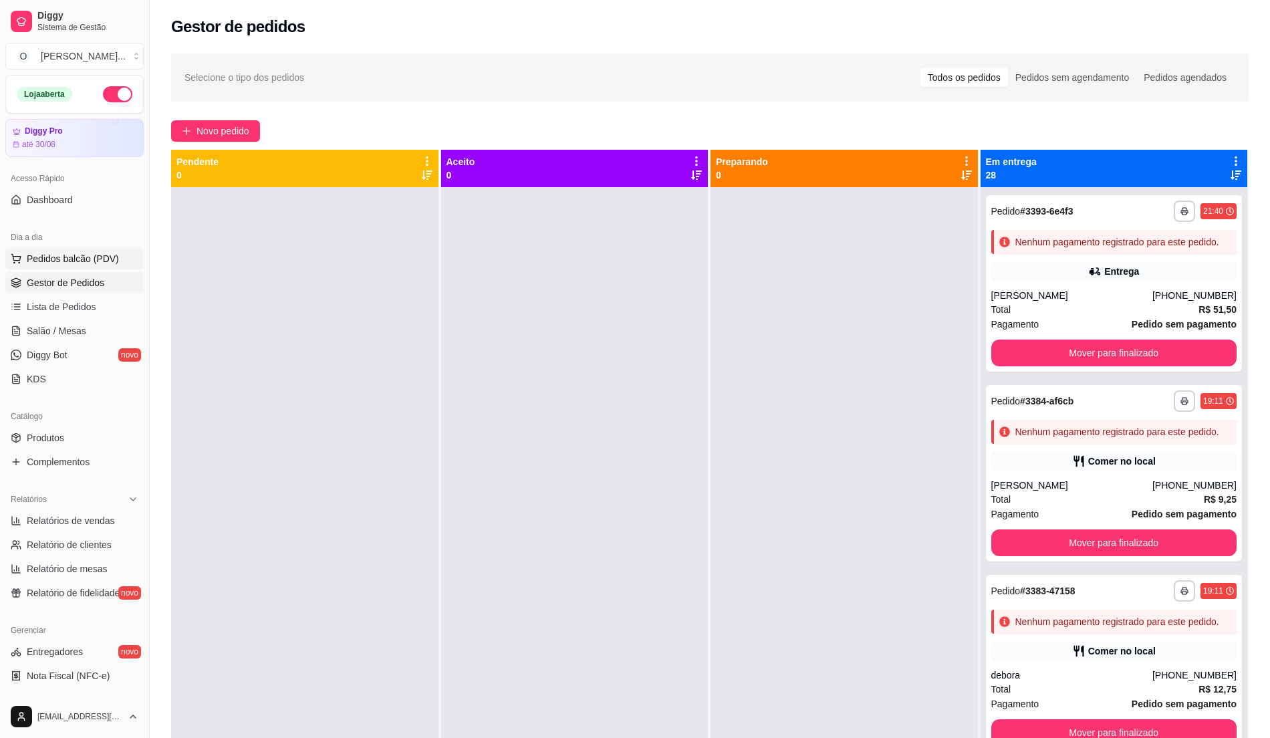
click at [97, 265] on span "Pedidos balcão (PDV)" at bounding box center [73, 258] width 92 height 13
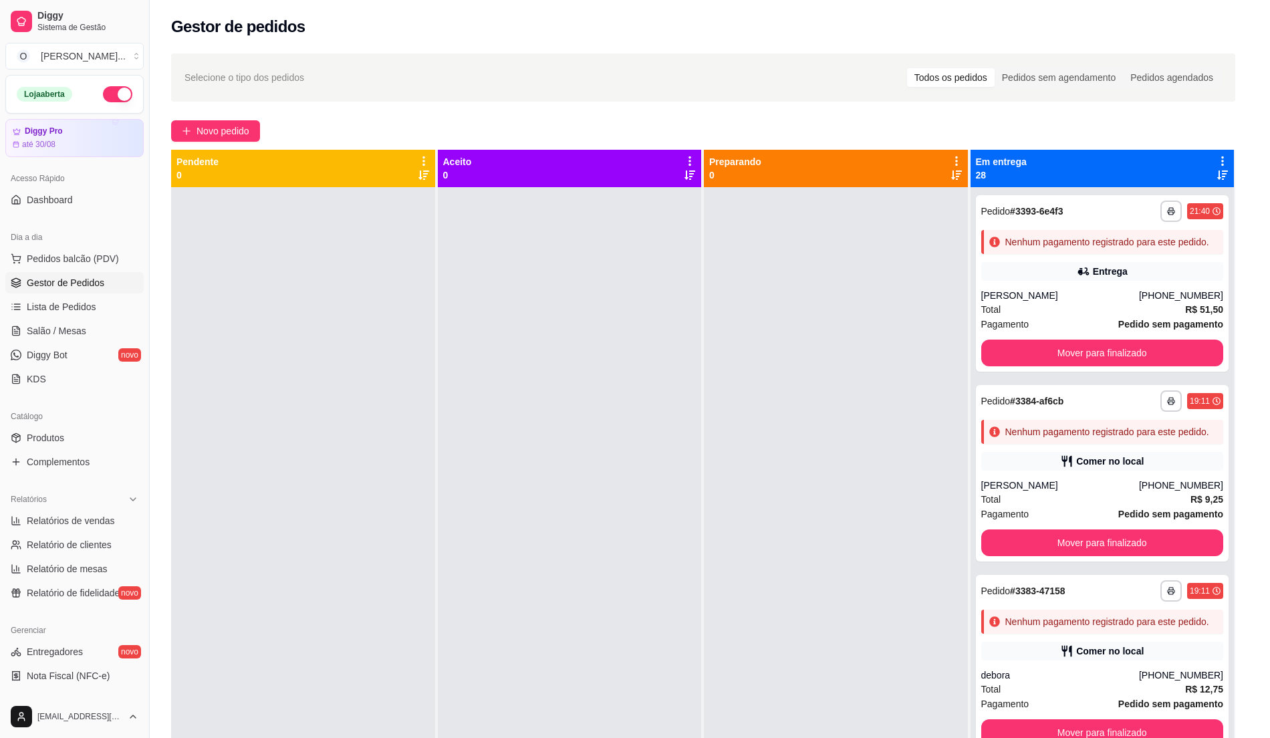
click at [118, 305] on h4 "07 - Self-service" at bounding box center [94, 302] width 125 height 16
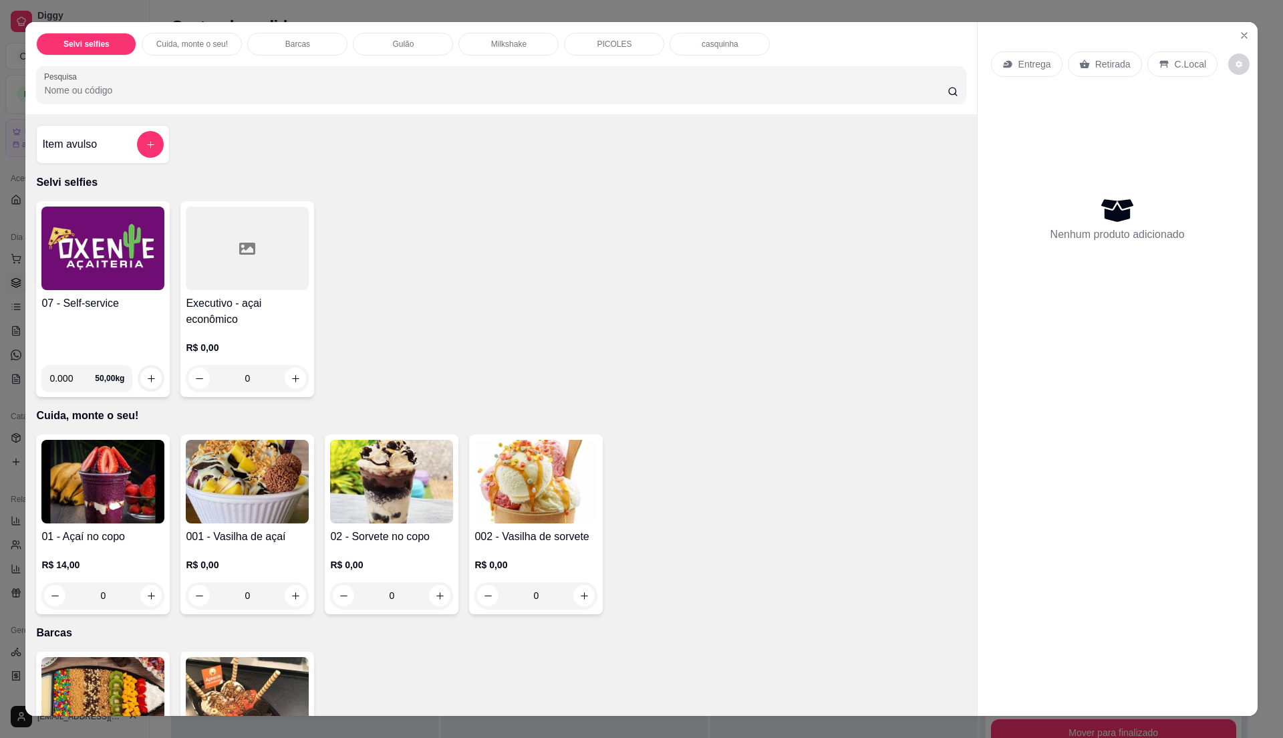
click at [501, 465] on input "0.000" at bounding box center [534, 466] width 123 height 13
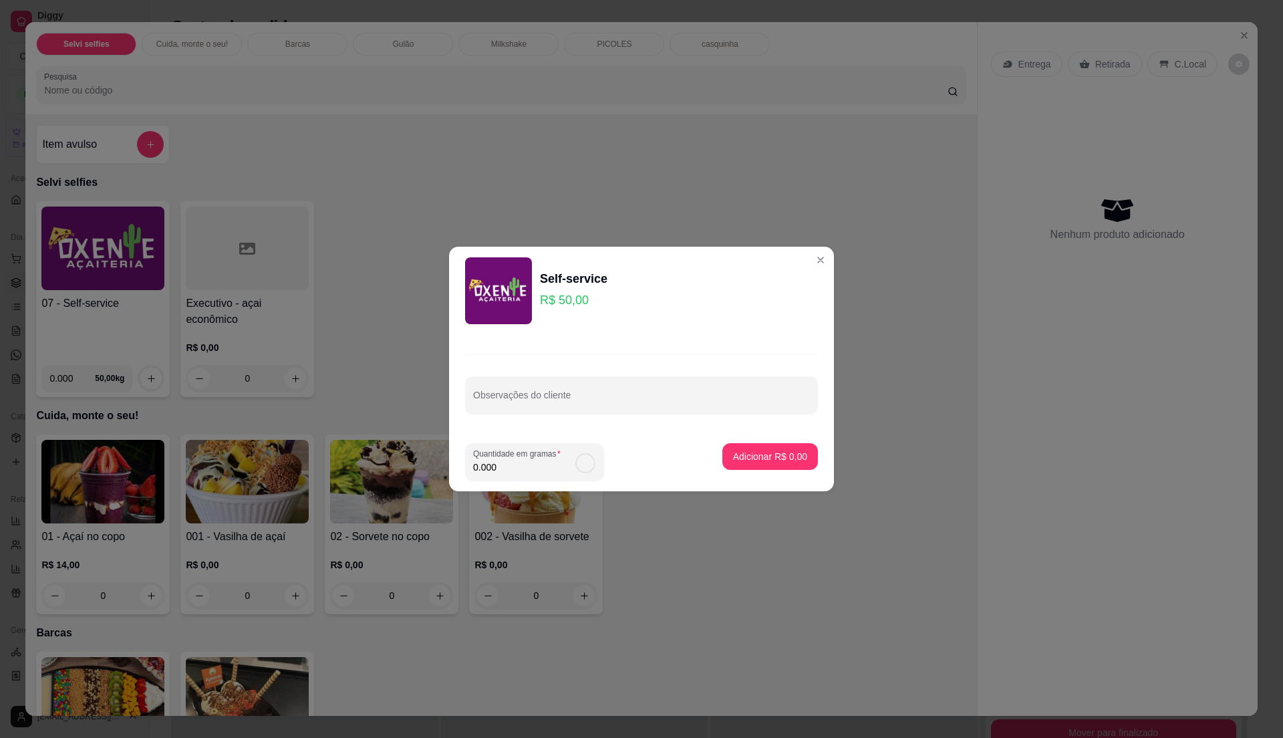
type input "0.32"
click at [767, 452] on p "Adicionar R$ 16,00" at bounding box center [768, 456] width 80 height 13
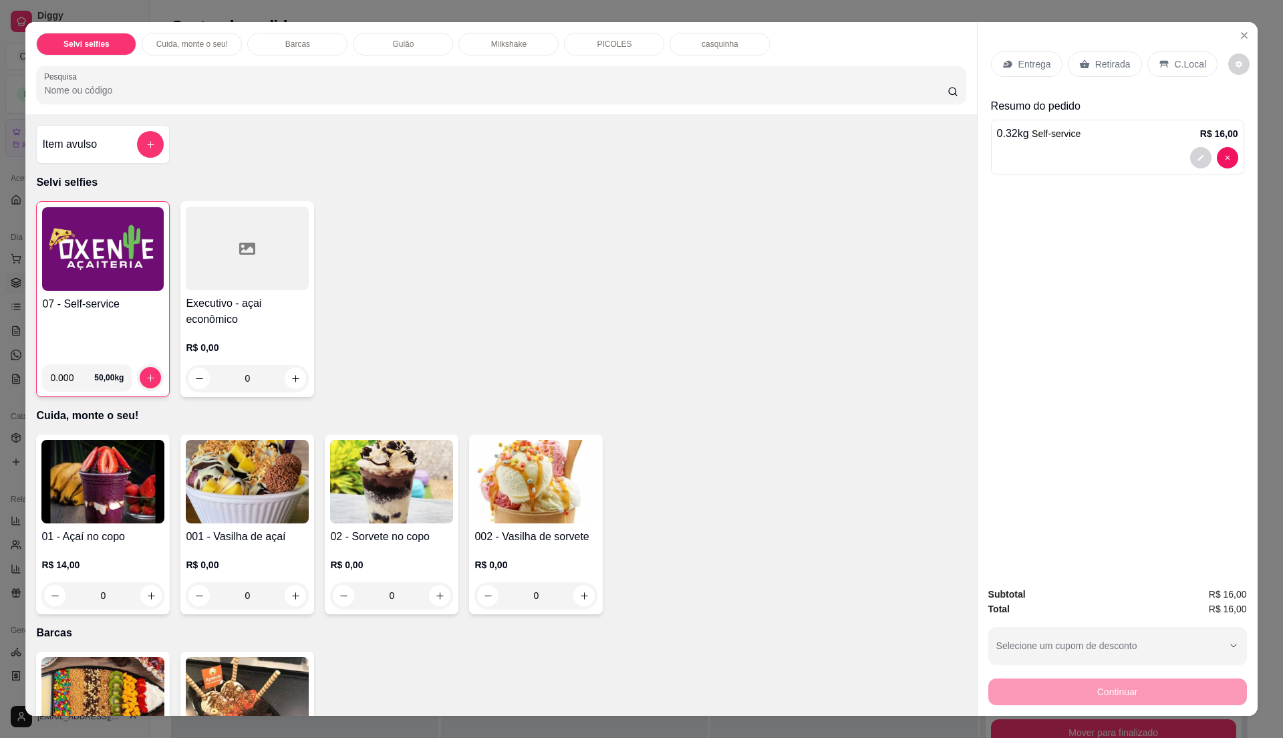
click at [128, 321] on div "07 - Self-service" at bounding box center [103, 324] width 122 height 57
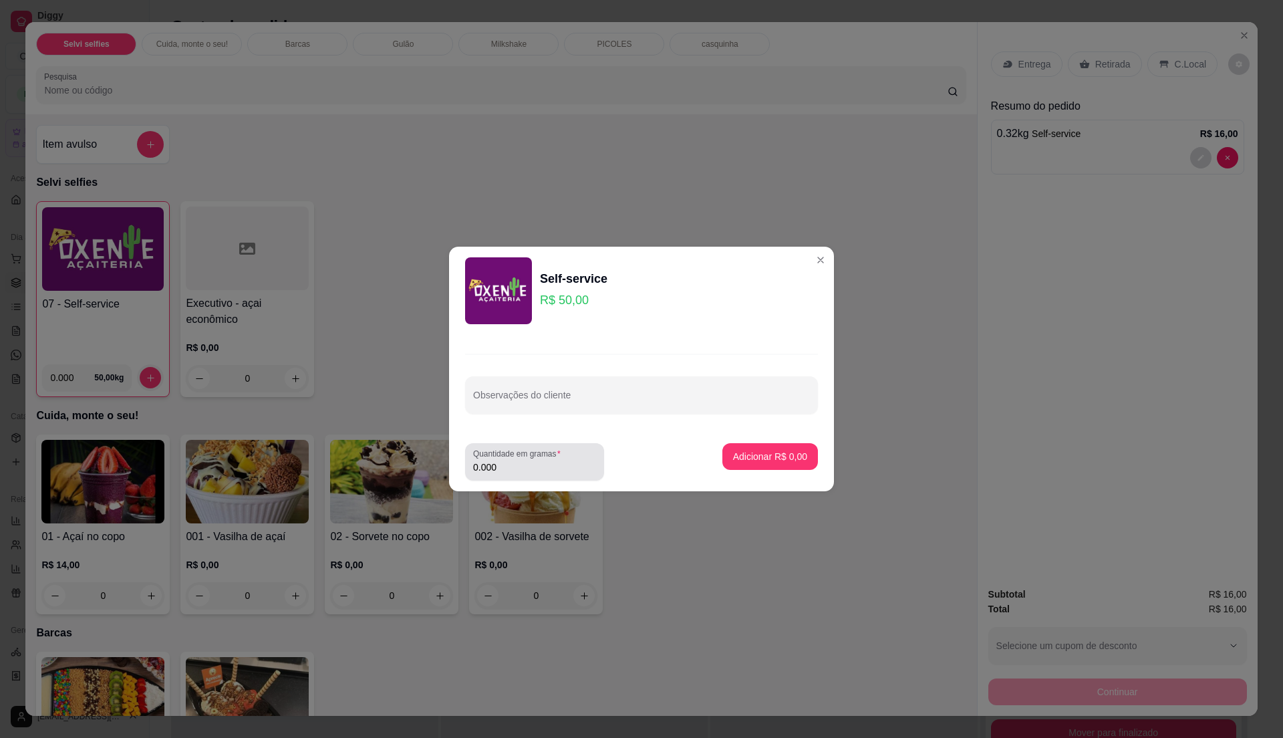
click at [539, 462] on input "0.000" at bounding box center [534, 466] width 123 height 13
click at [539, 462] on input "0" at bounding box center [534, 466] width 123 height 13
type input "0.26"
click at [749, 452] on p "Adicionar R$ 13,00" at bounding box center [768, 456] width 78 height 13
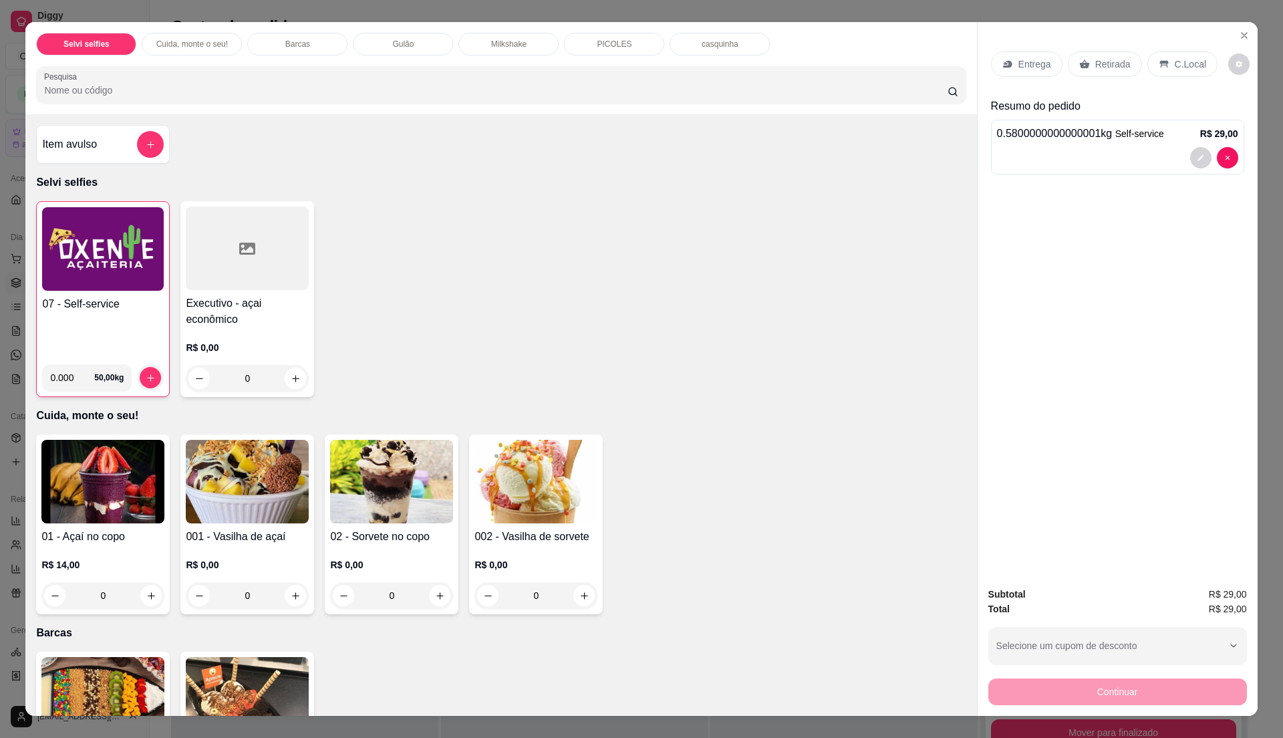
click at [134, 321] on div "07 - Self-service" at bounding box center [103, 324] width 122 height 57
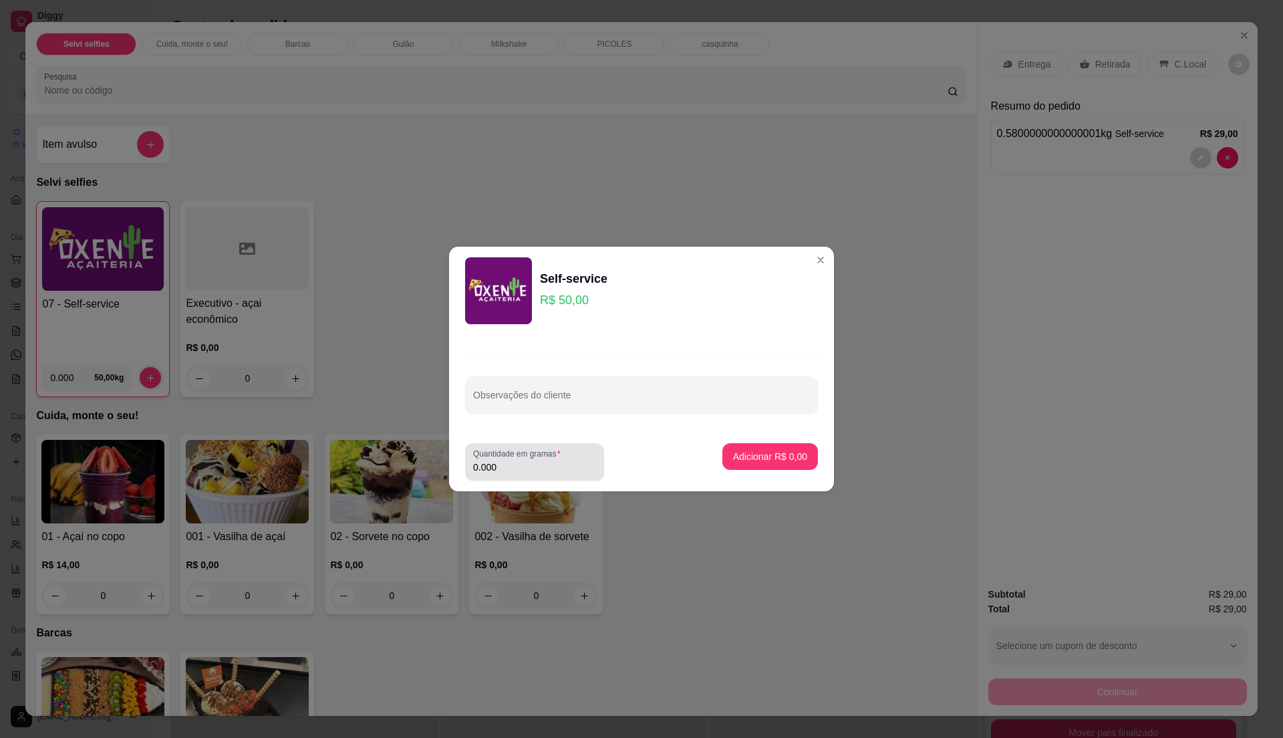
click at [519, 461] on input "0.000" at bounding box center [534, 466] width 123 height 13
click at [519, 461] on input "0" at bounding box center [534, 466] width 123 height 13
type input "0.475"
click at [751, 452] on p "Adicionar R$ 23,75" at bounding box center [768, 456] width 78 height 13
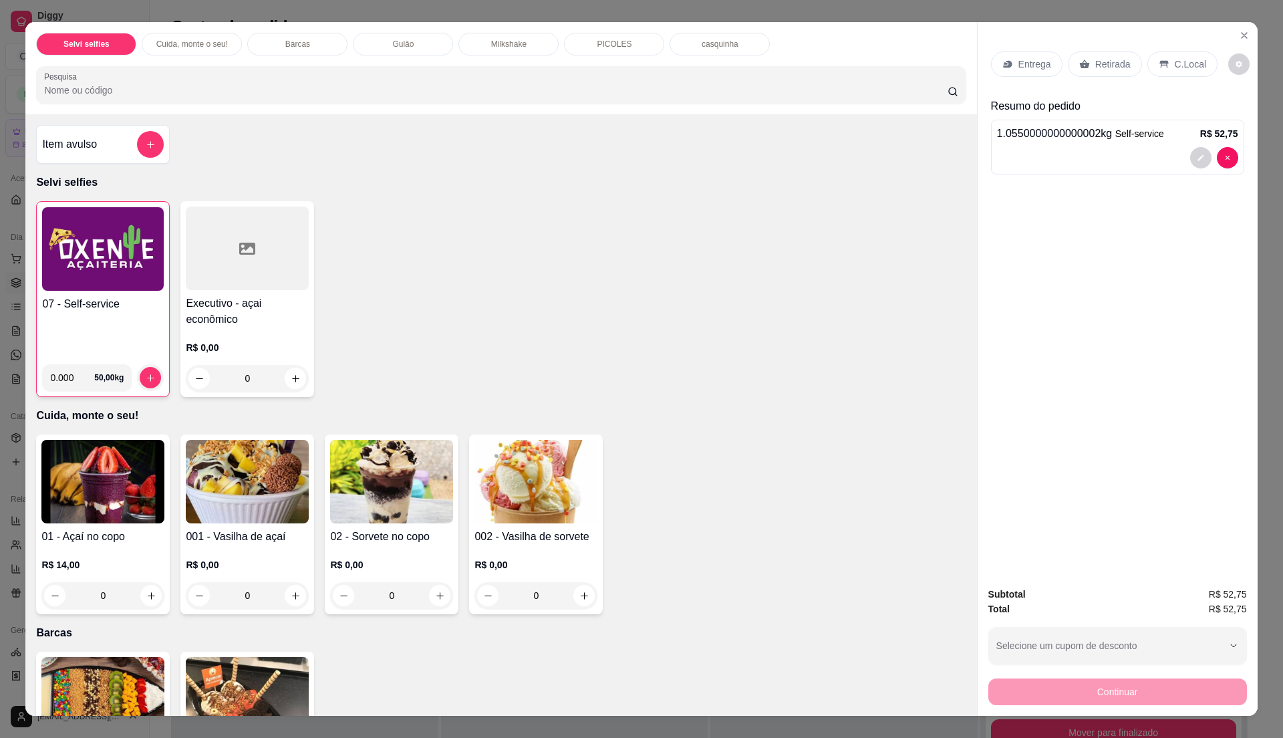
click at [92, 301] on h4 "07 - Self-service" at bounding box center [103, 304] width 122 height 16
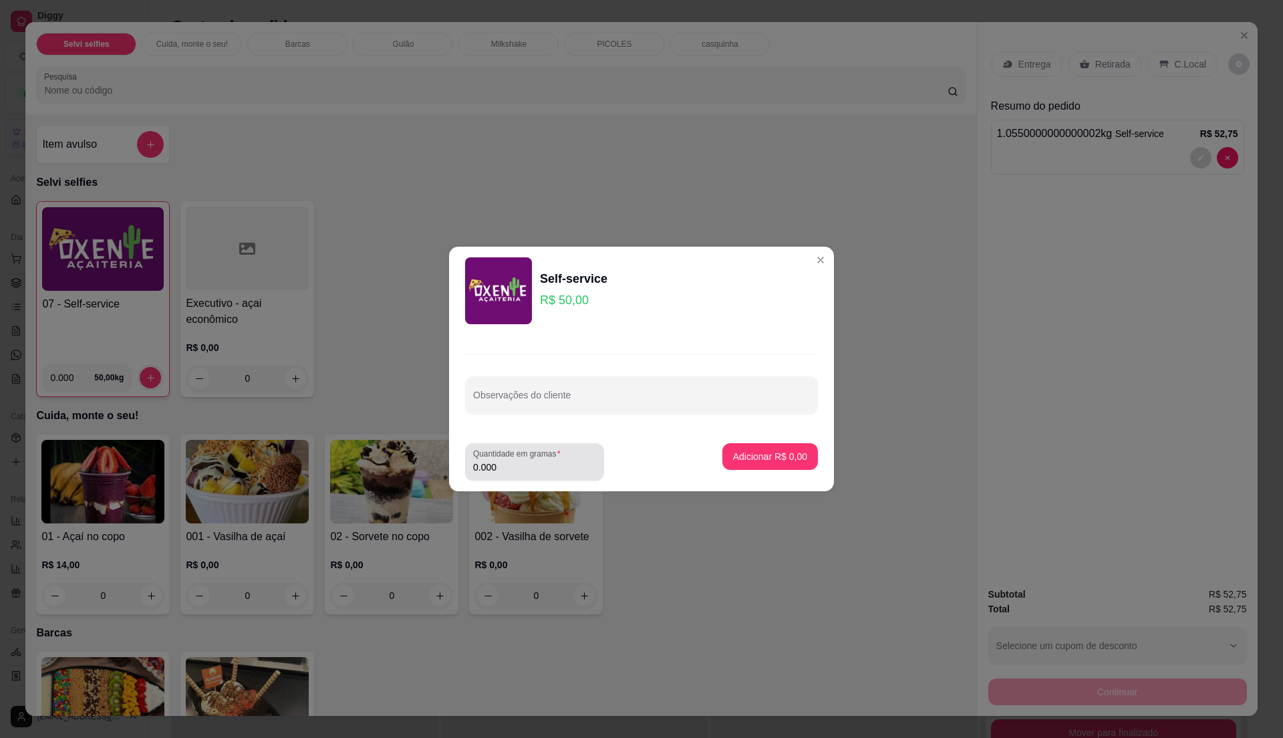
click at [537, 460] on div "0.000" at bounding box center [534, 461] width 123 height 27
click at [539, 458] on label "Quantidade em gramas" at bounding box center [519, 453] width 92 height 11
click at [539, 460] on input "0.000" at bounding box center [534, 466] width 123 height 13
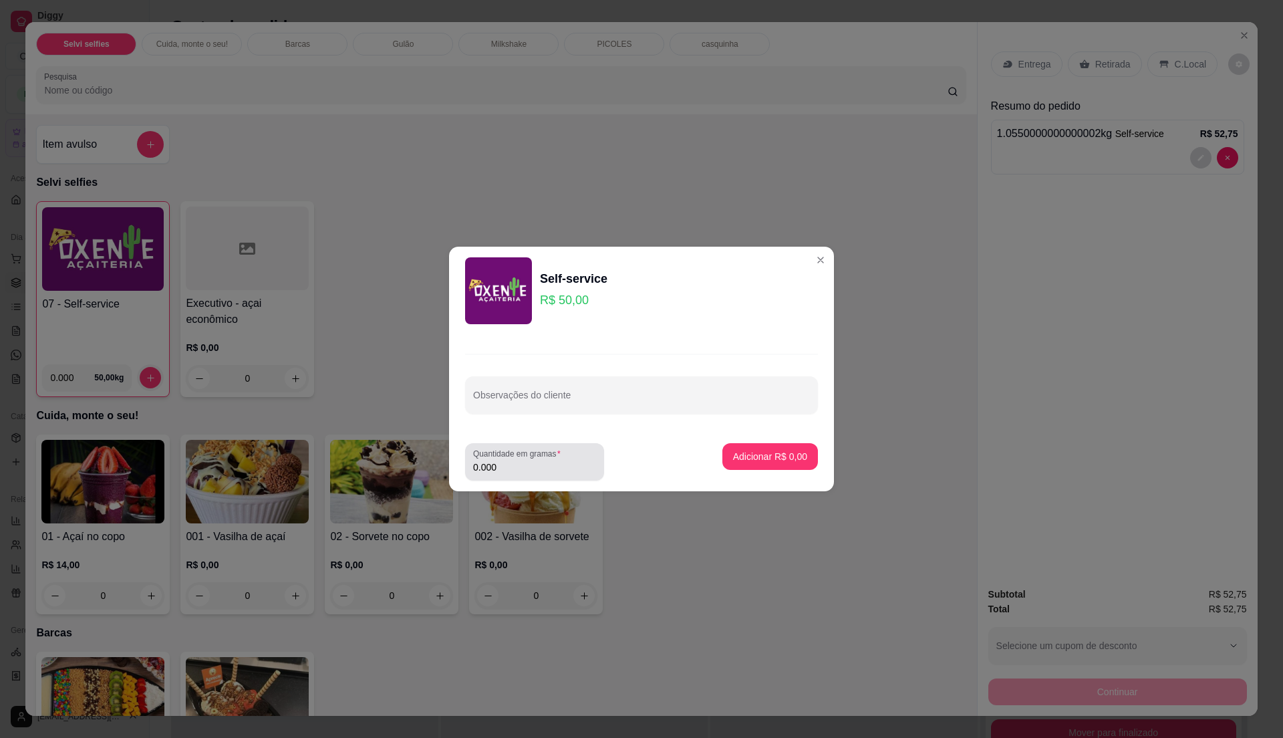
type input "0.255"
click at [787, 463] on button "Adicionar R$ 12,75" at bounding box center [767, 457] width 98 height 26
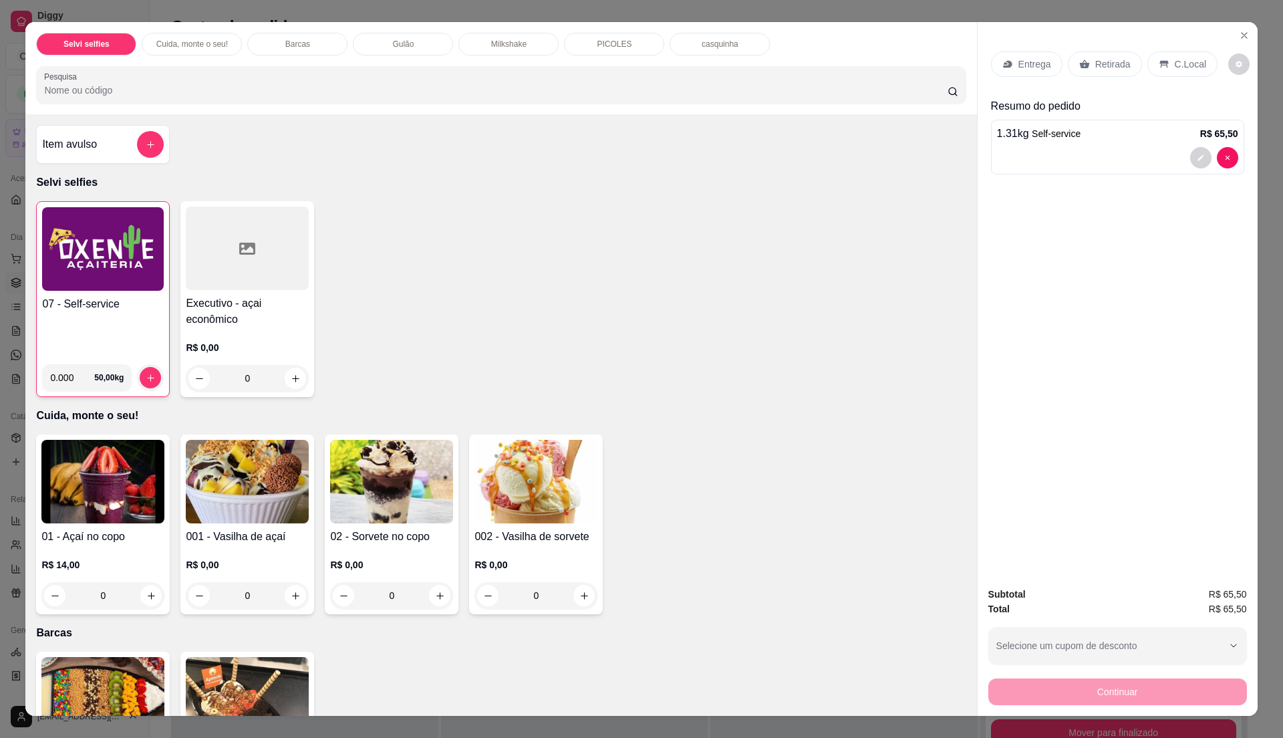
click at [1175, 61] on p "C.Local" at bounding box center [1190, 63] width 31 height 13
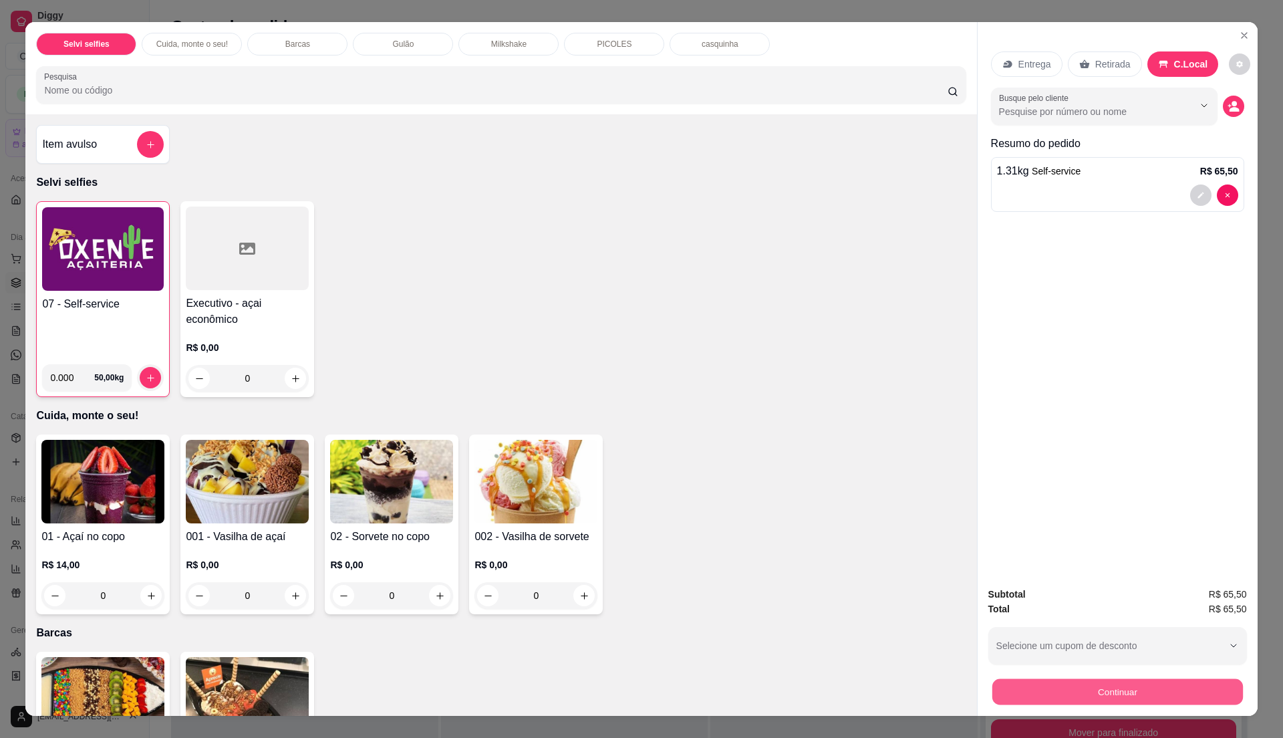
click at [1121, 687] on button "Continuar" at bounding box center [1117, 691] width 251 height 26
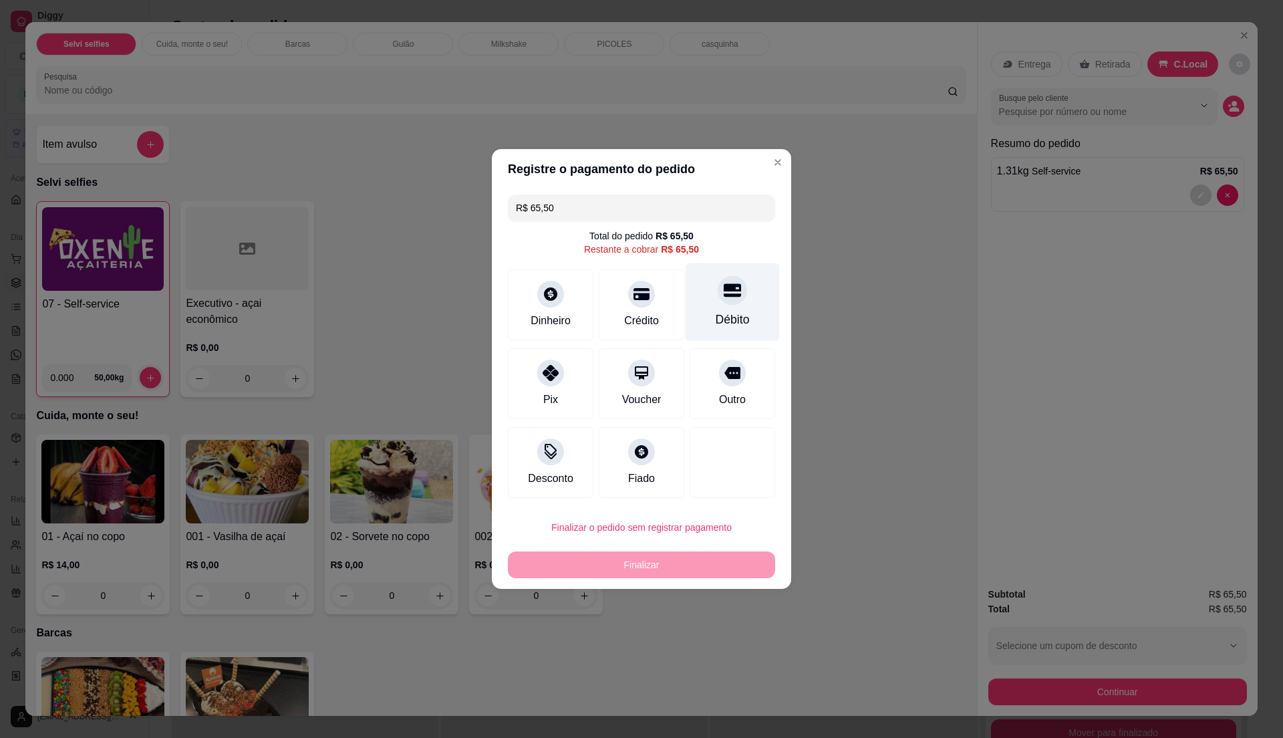
click at [714, 305] on div "Débito" at bounding box center [733, 302] width 94 height 78
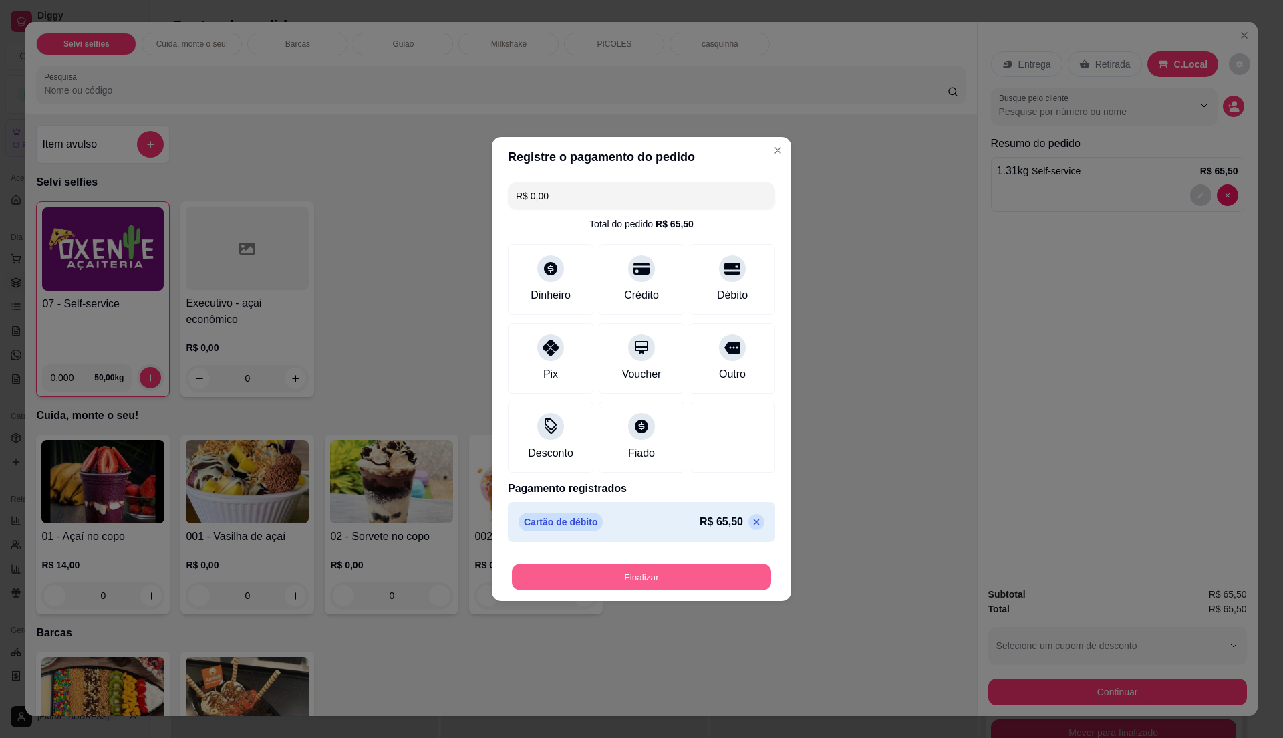
click at [623, 581] on button "Finalizar" at bounding box center [641, 577] width 259 height 26
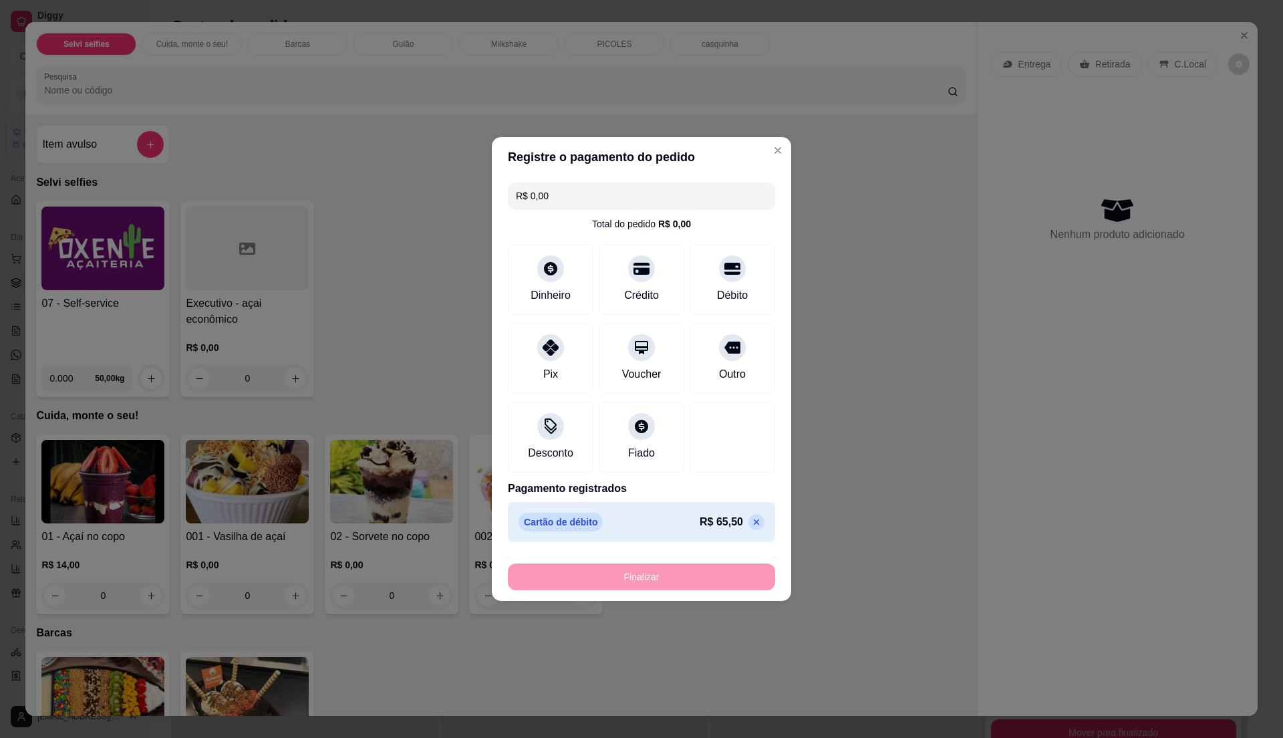
type input "-R$ 65,50"
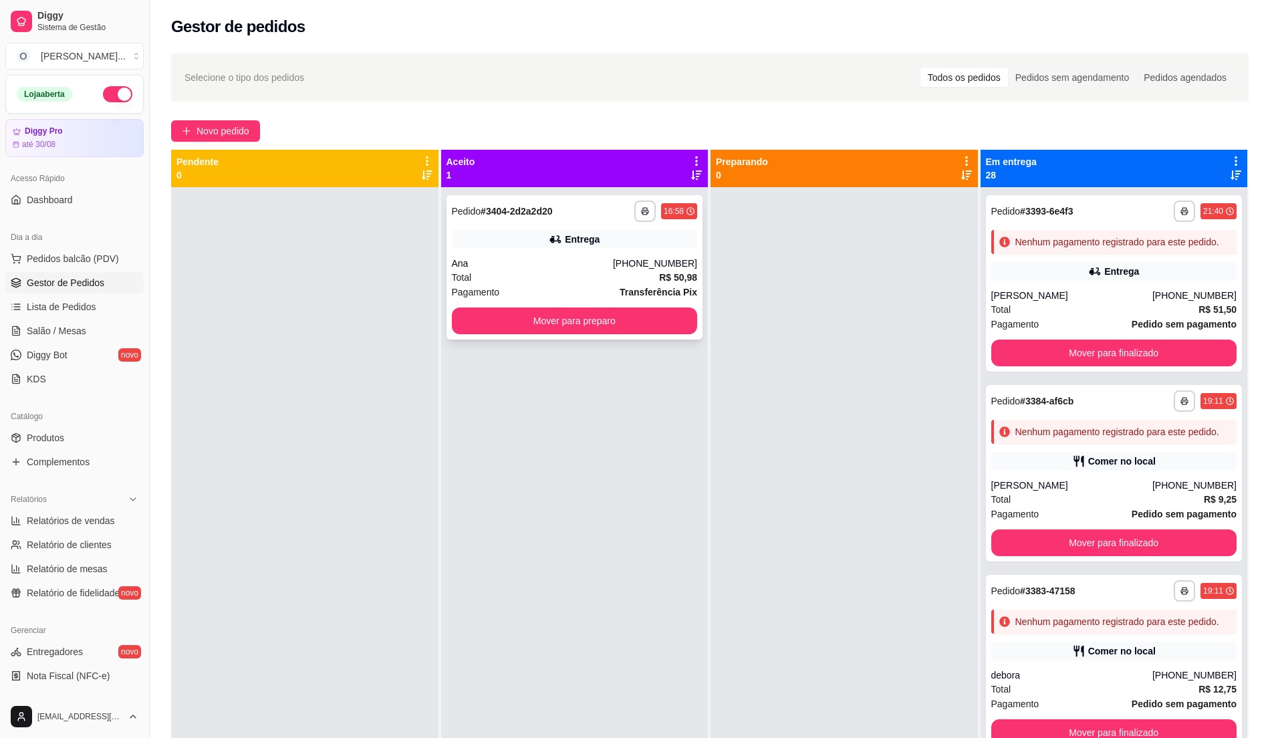
click at [581, 263] on div "Ana" at bounding box center [532, 263] width 161 height 13
click at [76, 303] on span "Lista de Pedidos" at bounding box center [62, 306] width 70 height 13
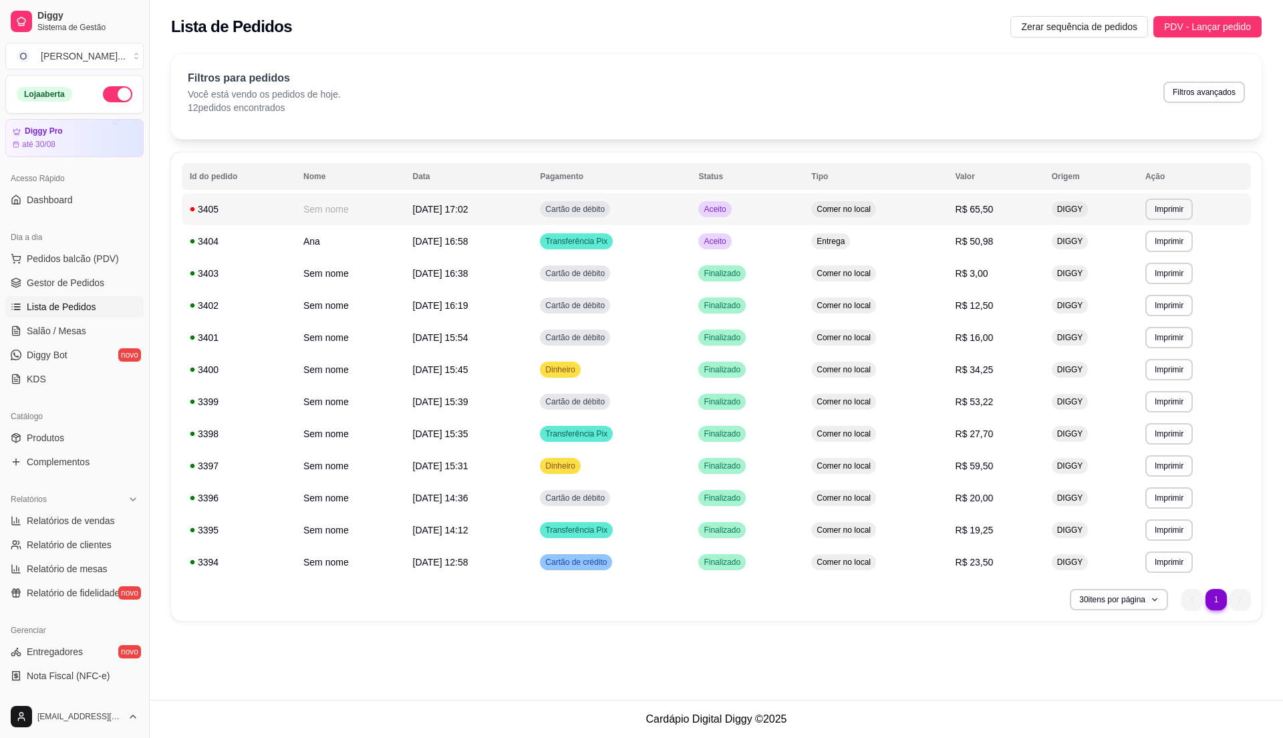
click at [803, 219] on td "Aceito" at bounding box center [746, 209] width 113 height 32
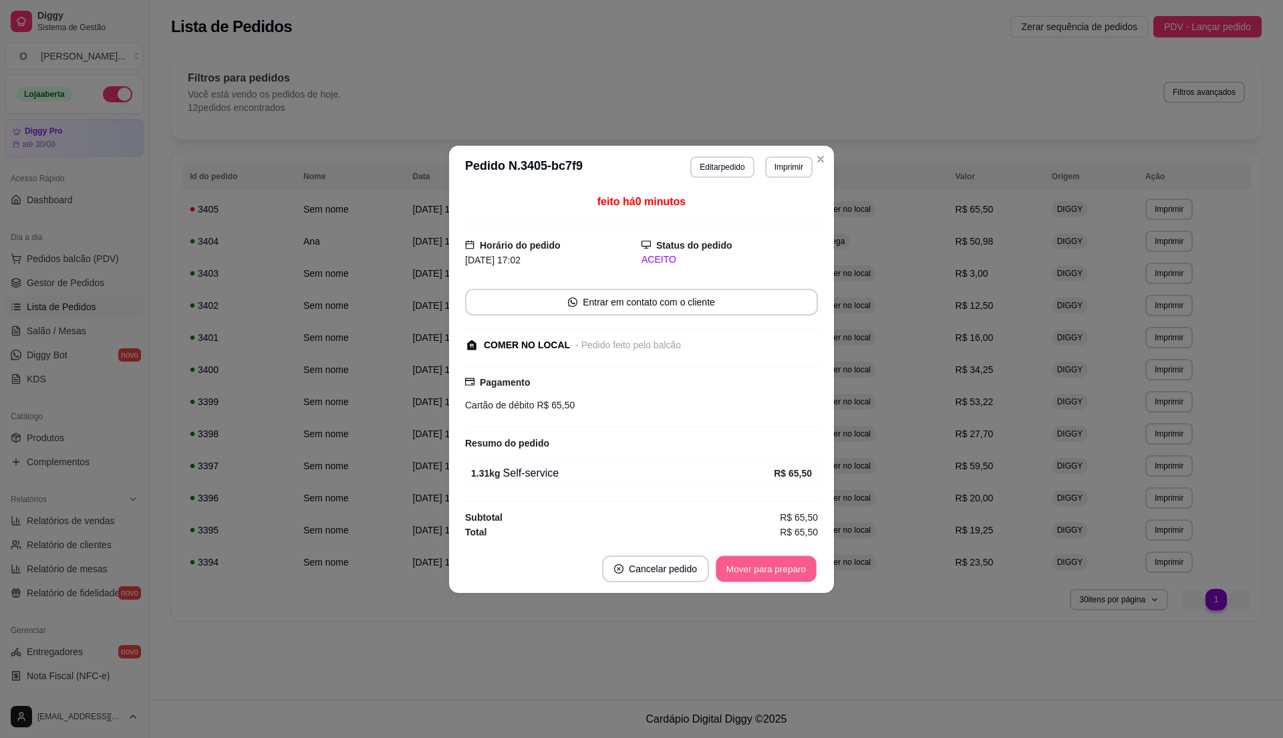
click at [773, 559] on button "Mover para preparo" at bounding box center [766, 568] width 100 height 26
click at [773, 559] on button "Mover para retirada disponível" at bounding box center [744, 568] width 148 height 27
click at [773, 559] on button "Mover para finalizado" at bounding box center [763, 568] width 108 height 26
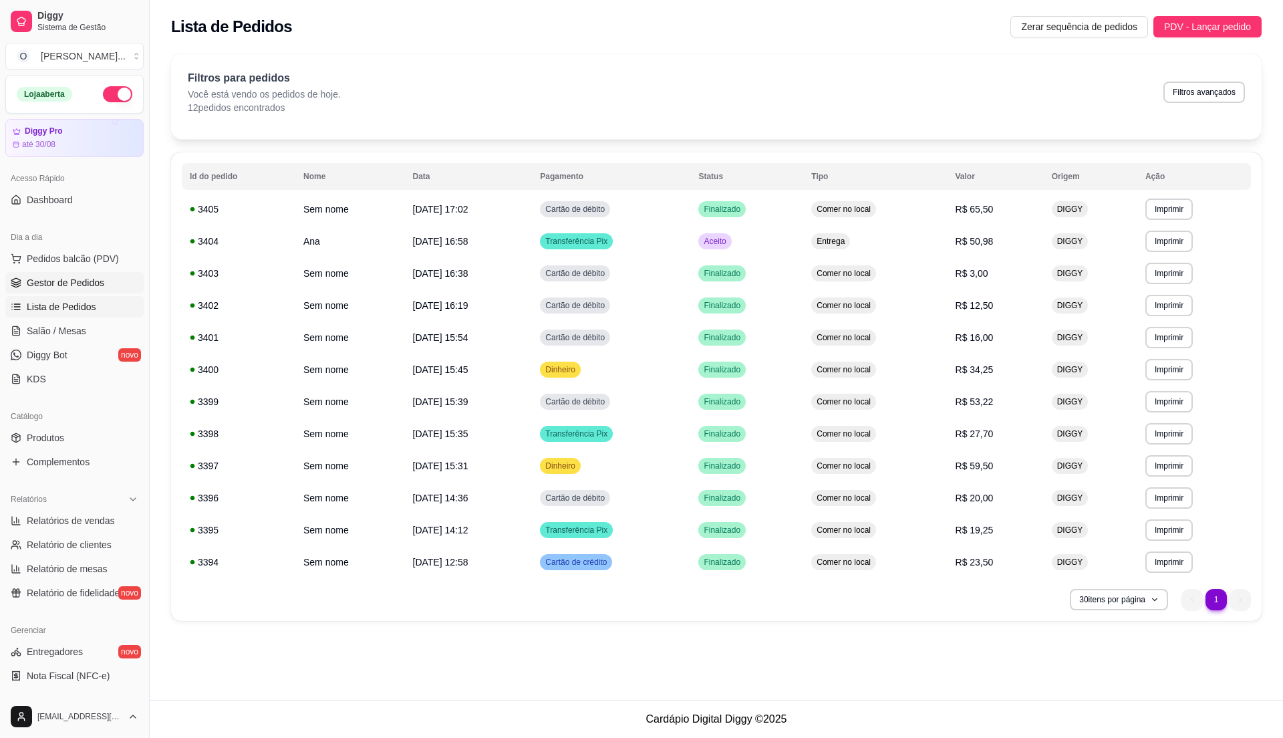
click at [84, 275] on link "Gestor de Pedidos" at bounding box center [74, 282] width 138 height 21
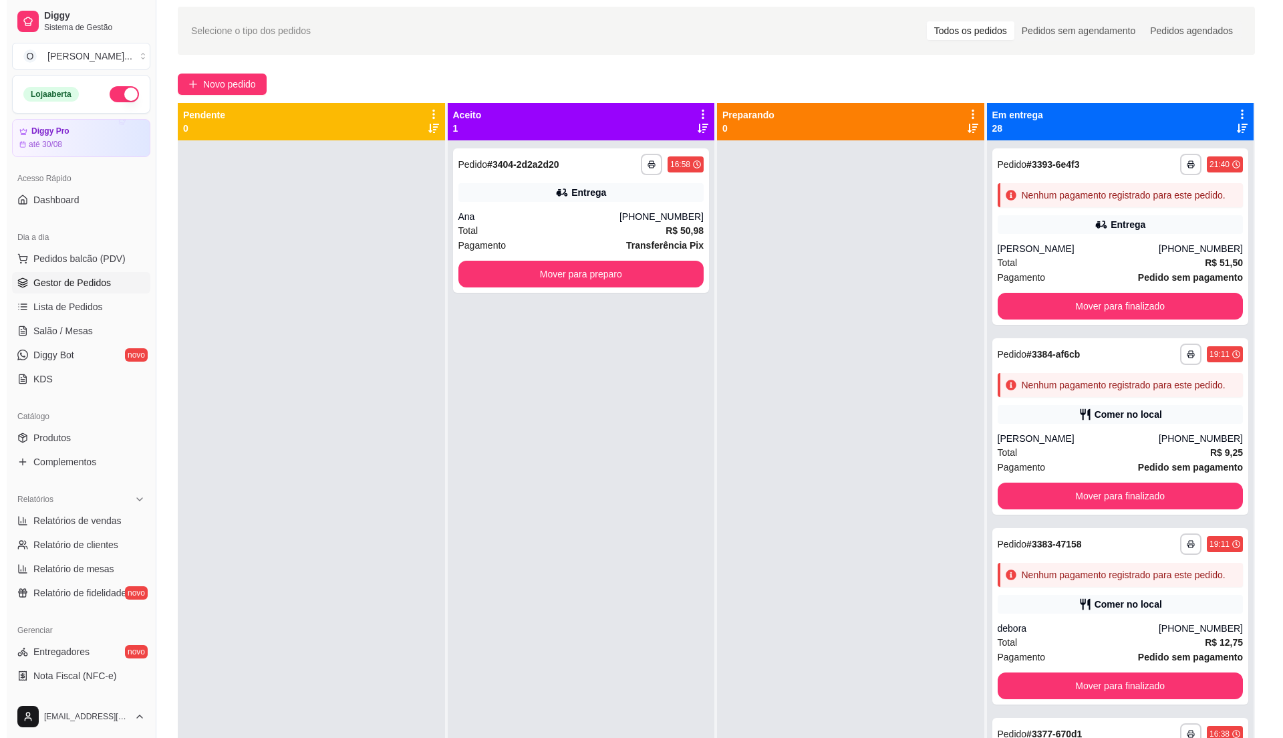
scroll to position [89, 0]
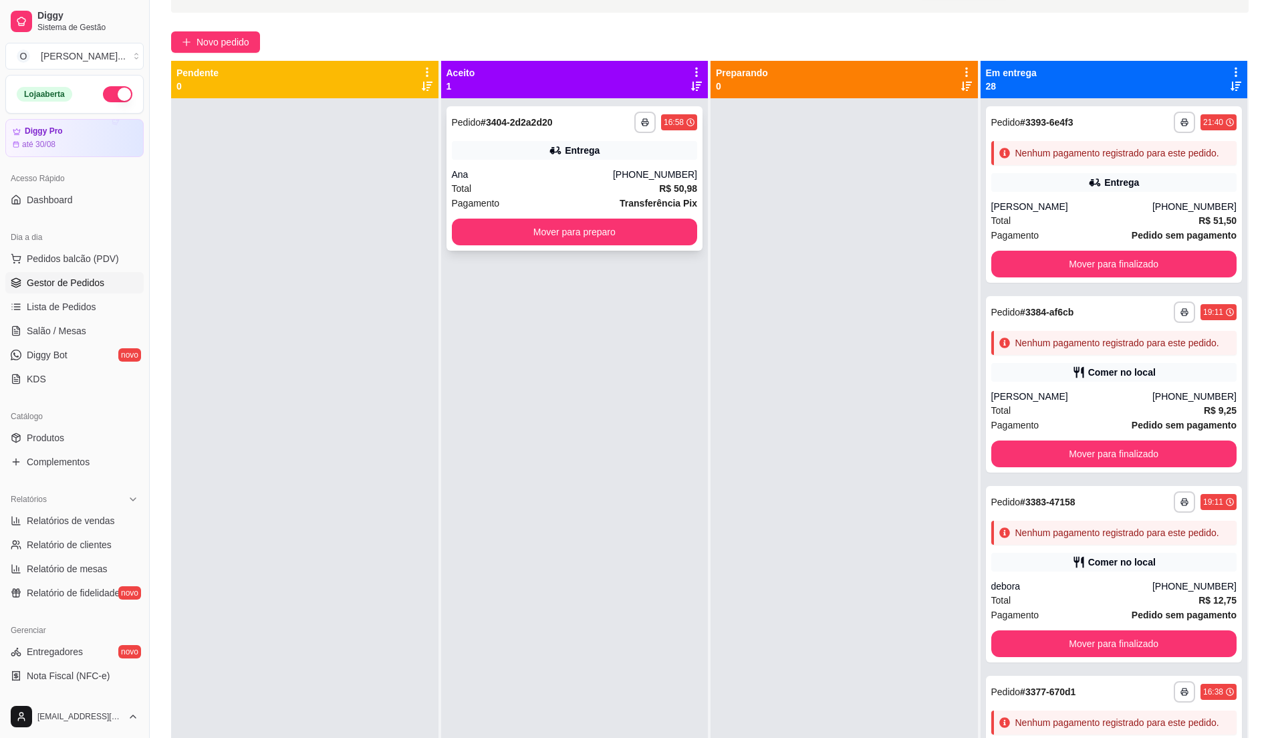
click at [539, 153] on div "Entrega" at bounding box center [575, 150] width 246 height 19
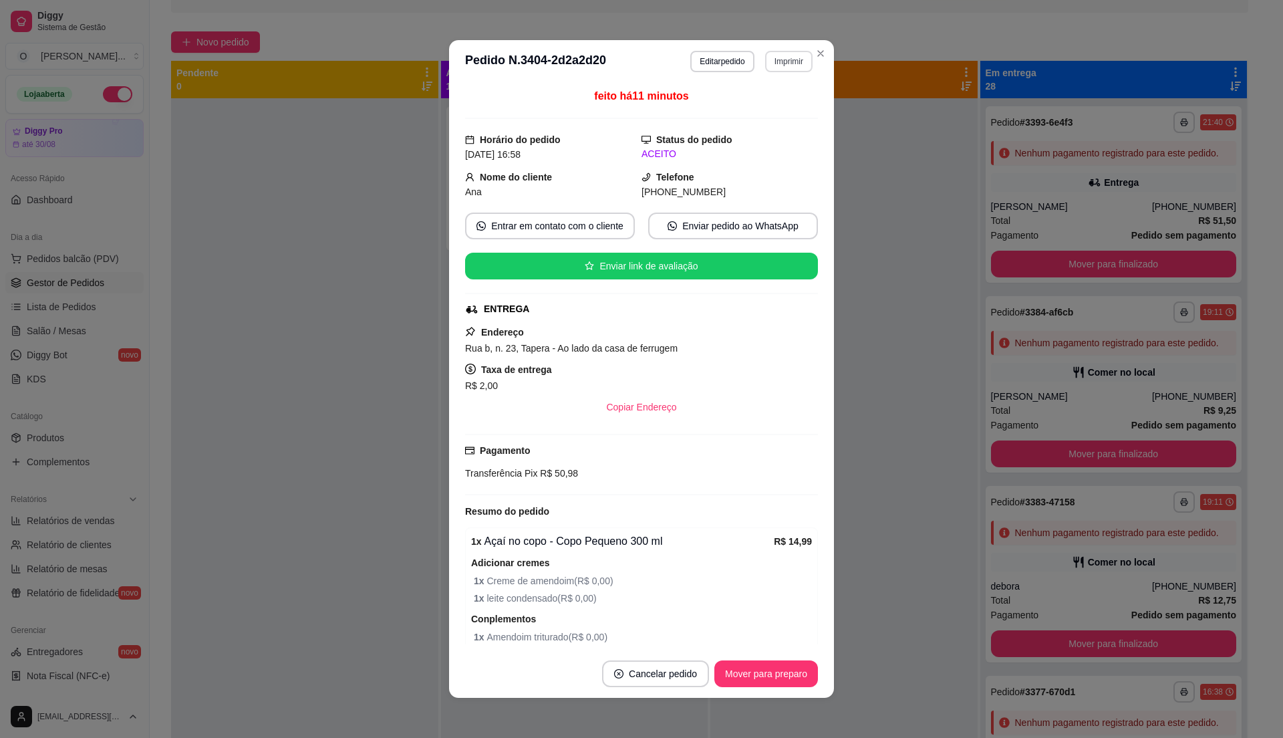
click at [793, 52] on button "Imprimir" at bounding box center [788, 61] width 47 height 21
click at [770, 61] on button "Imprimir" at bounding box center [789, 61] width 46 height 21
click at [769, 56] on button "Imprimir" at bounding box center [789, 61] width 46 height 21
click at [763, 105] on button "IMPRESSORA" at bounding box center [759, 108] width 94 height 21
click at [742, 668] on button "Mover para preparo" at bounding box center [766, 673] width 104 height 27
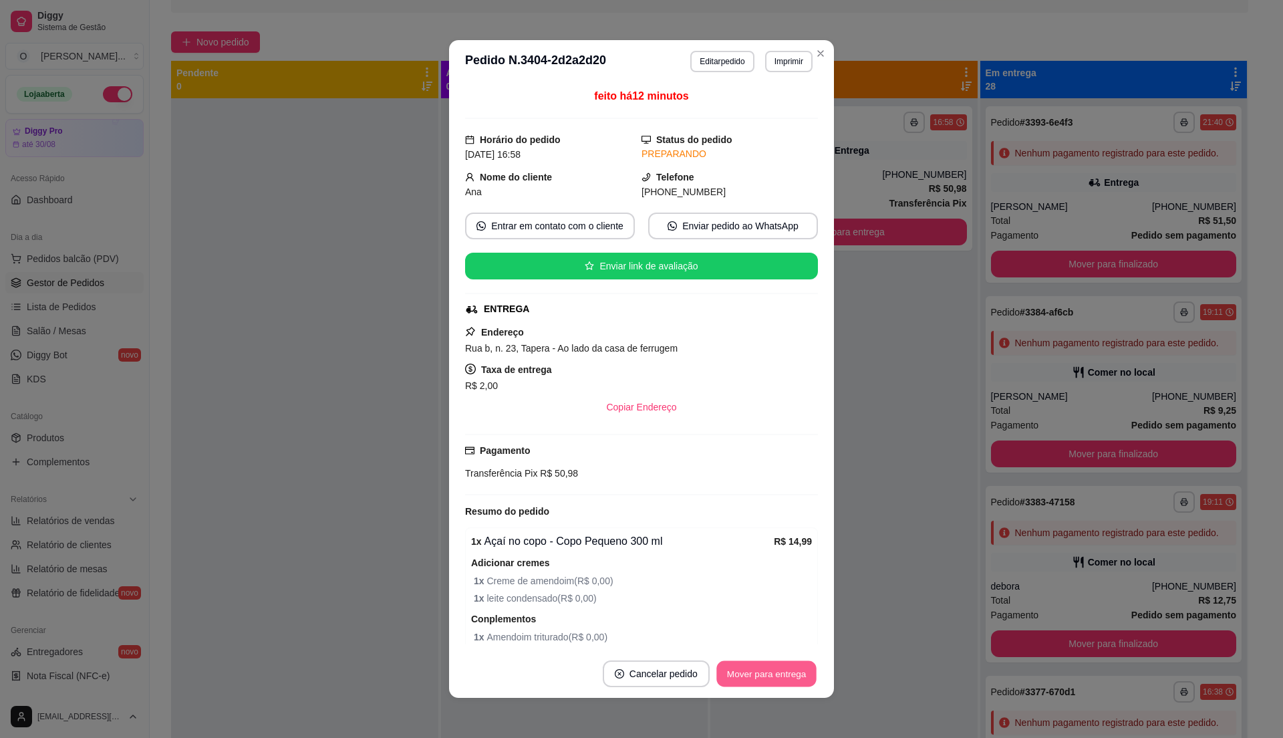
click at [742, 668] on button "Mover para entrega" at bounding box center [766, 674] width 100 height 26
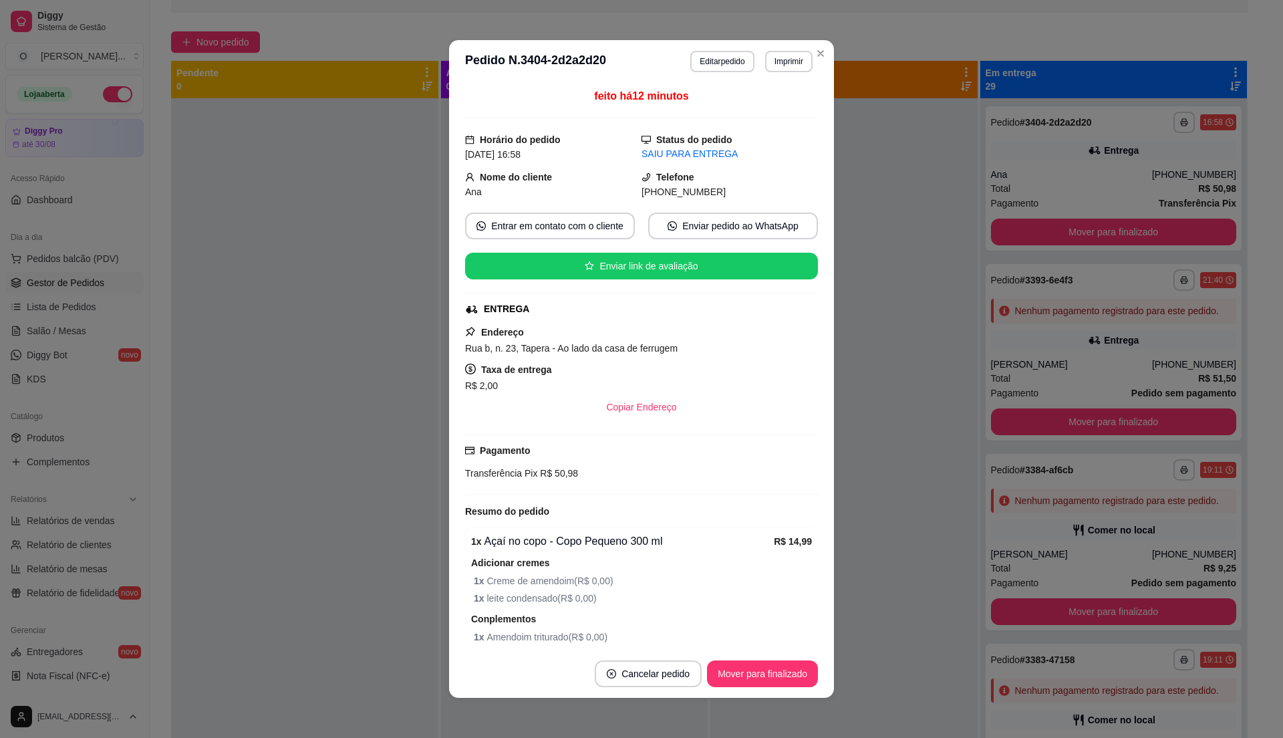
click at [742, 668] on button "Mover para finalizado" at bounding box center [762, 673] width 111 height 27
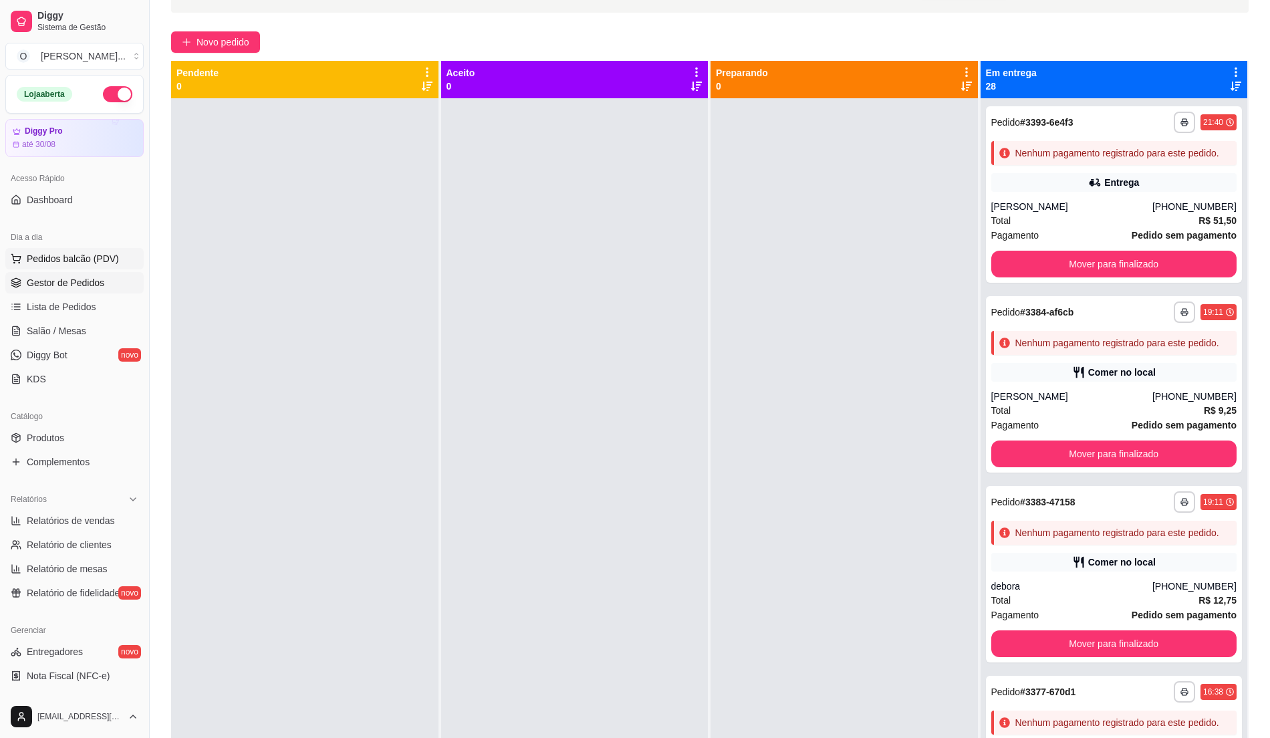
click at [70, 260] on span "Pedidos balcão (PDV)" at bounding box center [73, 258] width 92 height 13
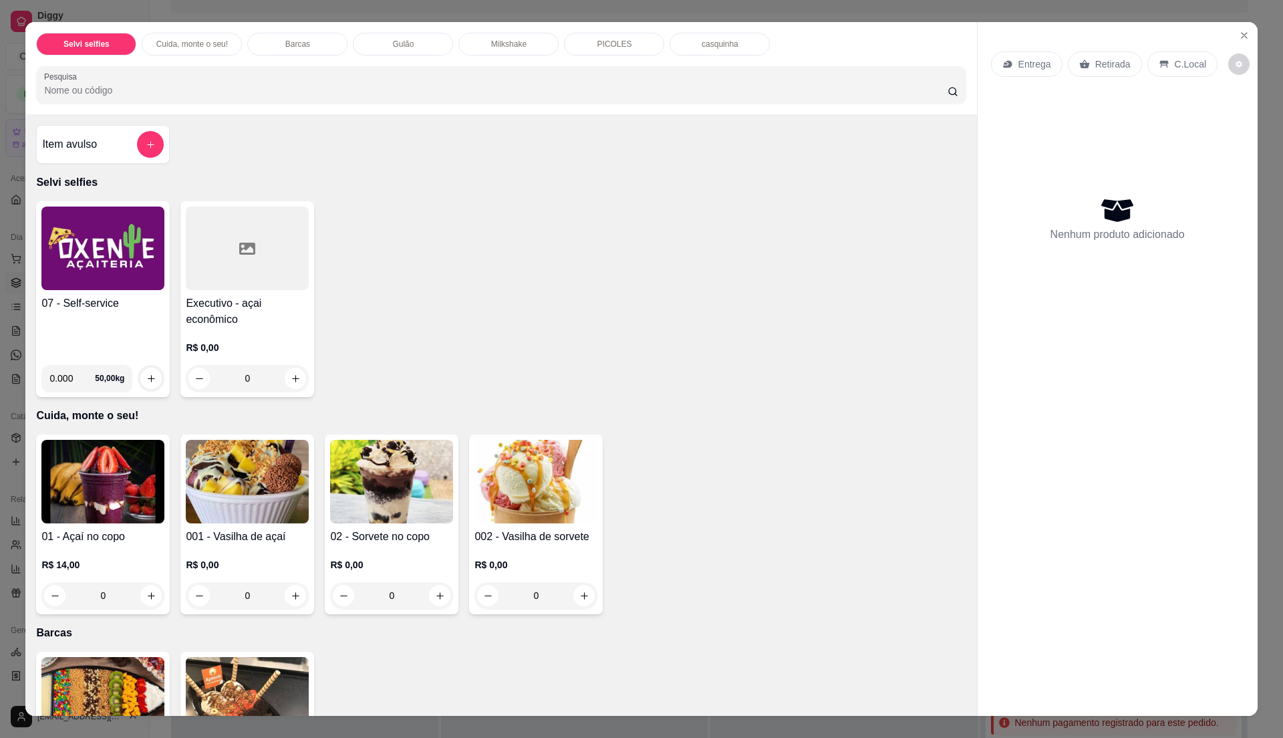
click at [118, 261] on img at bounding box center [102, 249] width 123 height 84
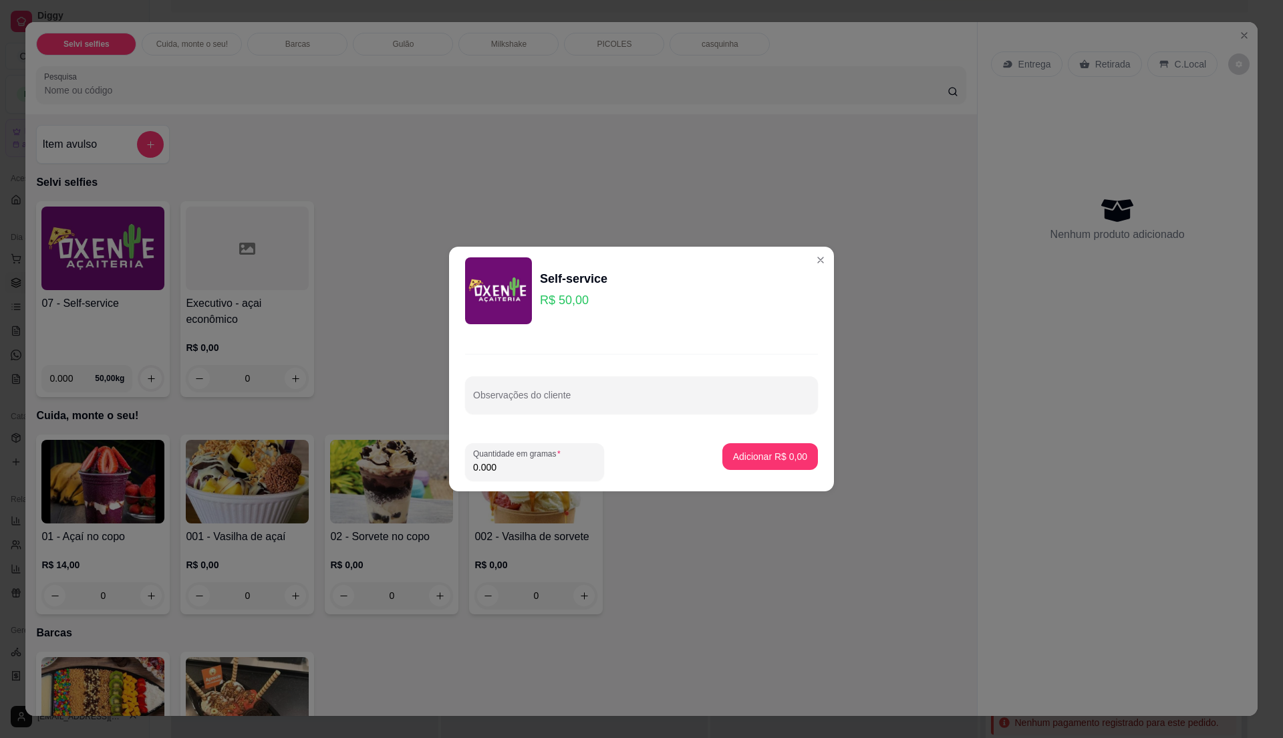
click at [497, 461] on input "0.000" at bounding box center [534, 466] width 123 height 13
type input "0.16"
click at [762, 455] on p "Adicionar R$ 8,00" at bounding box center [770, 456] width 72 height 13
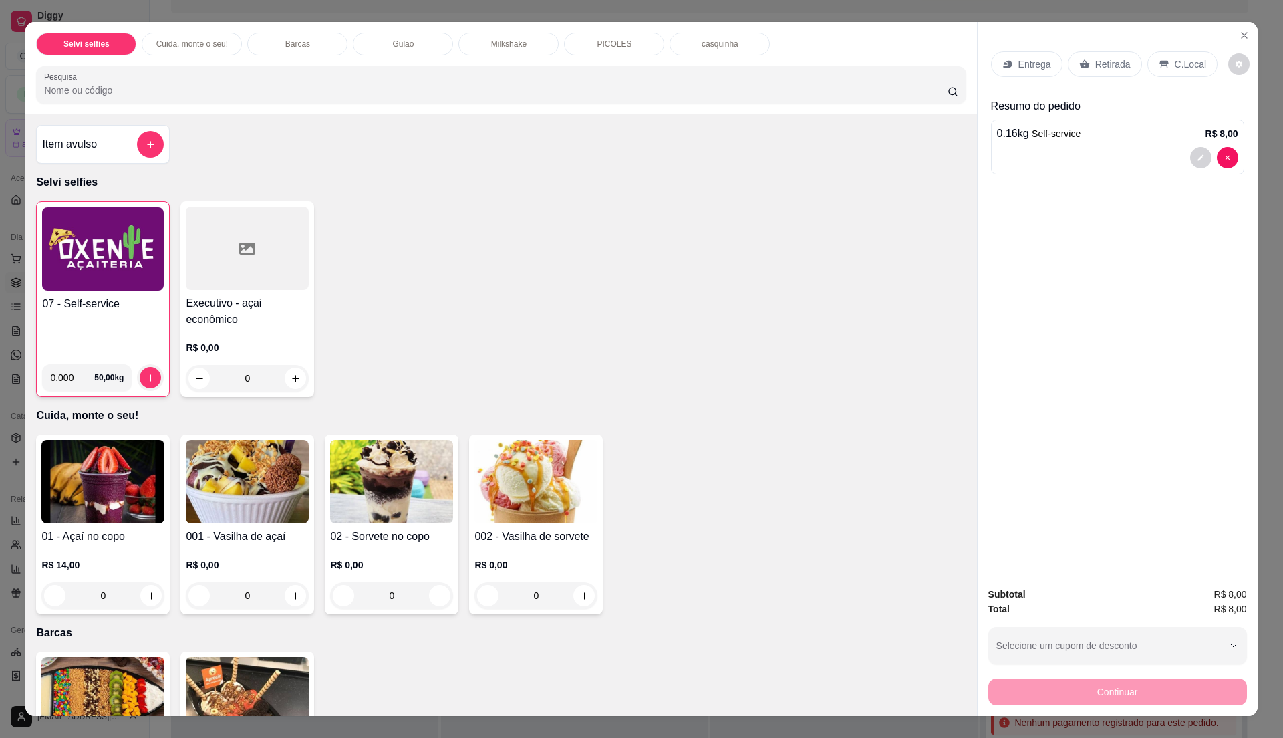
click at [1185, 65] on p "C.Local" at bounding box center [1190, 63] width 31 height 13
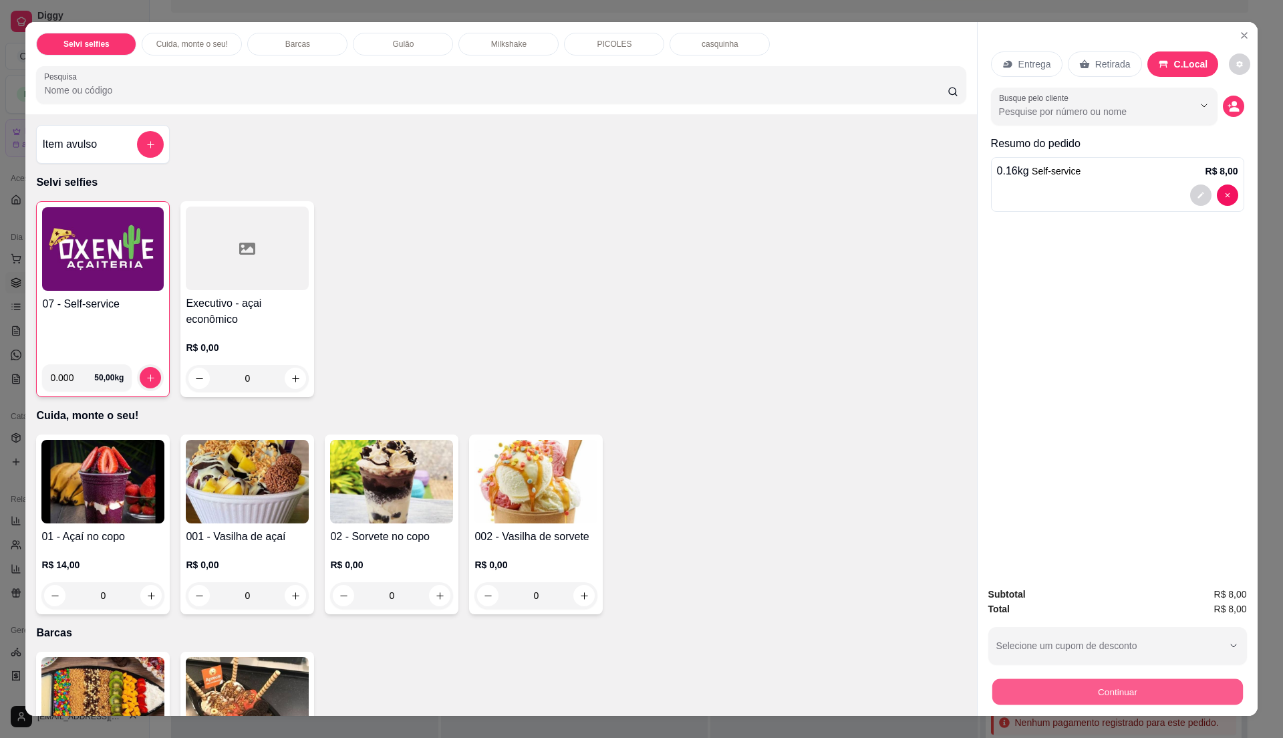
click at [1059, 685] on button "Continuar" at bounding box center [1117, 691] width 251 height 26
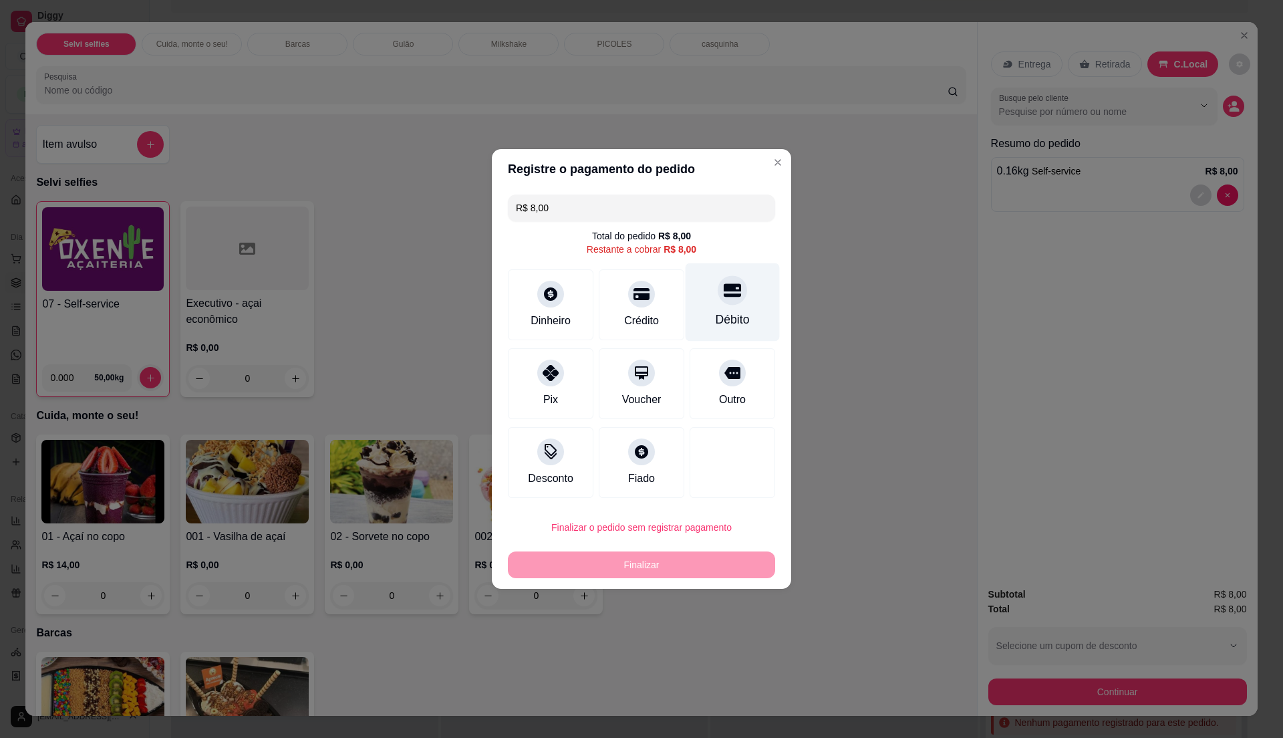
click at [736, 316] on div "Débito" at bounding box center [733, 319] width 34 height 17
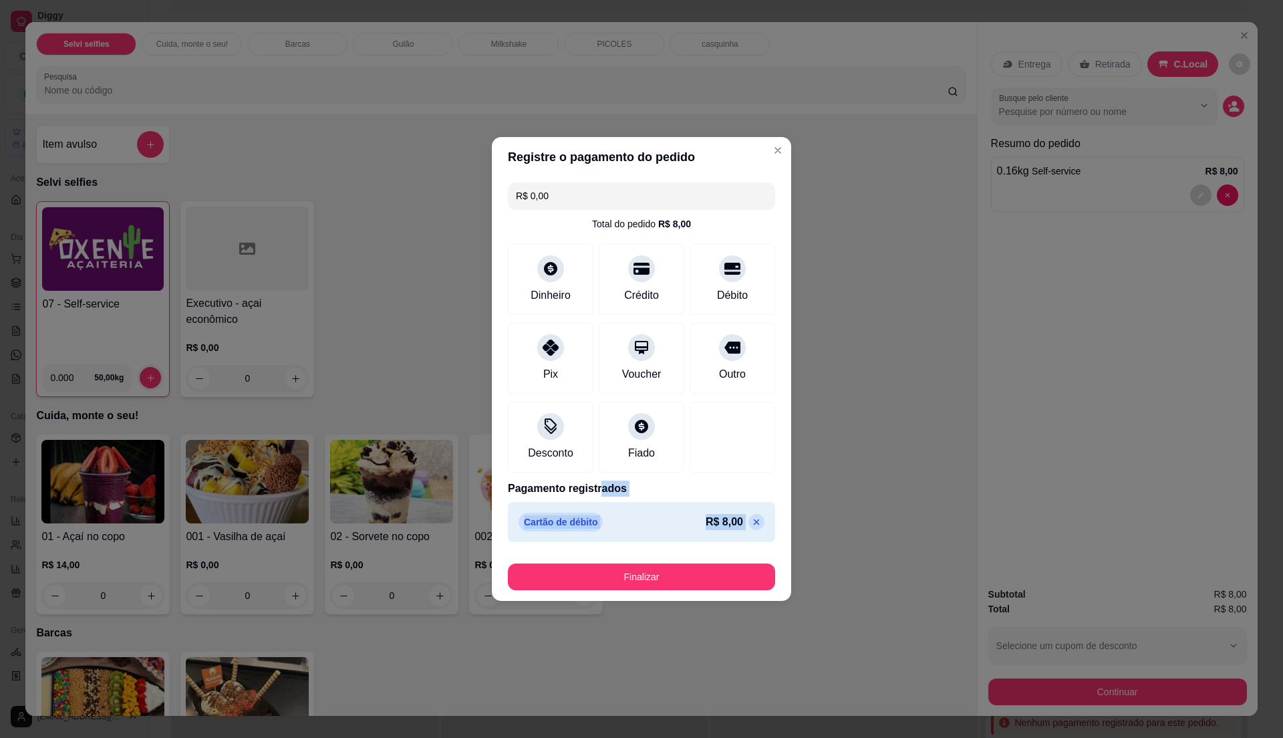
drag, startPoint x: 620, startPoint y: 559, endPoint x: 626, endPoint y: 579, distance: 20.1
click at [626, 579] on section "Registre o pagamento do pedido R$ 0,00 Total do pedido R$ 8,00 Dinheiro Crédito…" at bounding box center [641, 369] width 299 height 464
click at [622, 588] on button "Finalizar" at bounding box center [641, 576] width 267 height 27
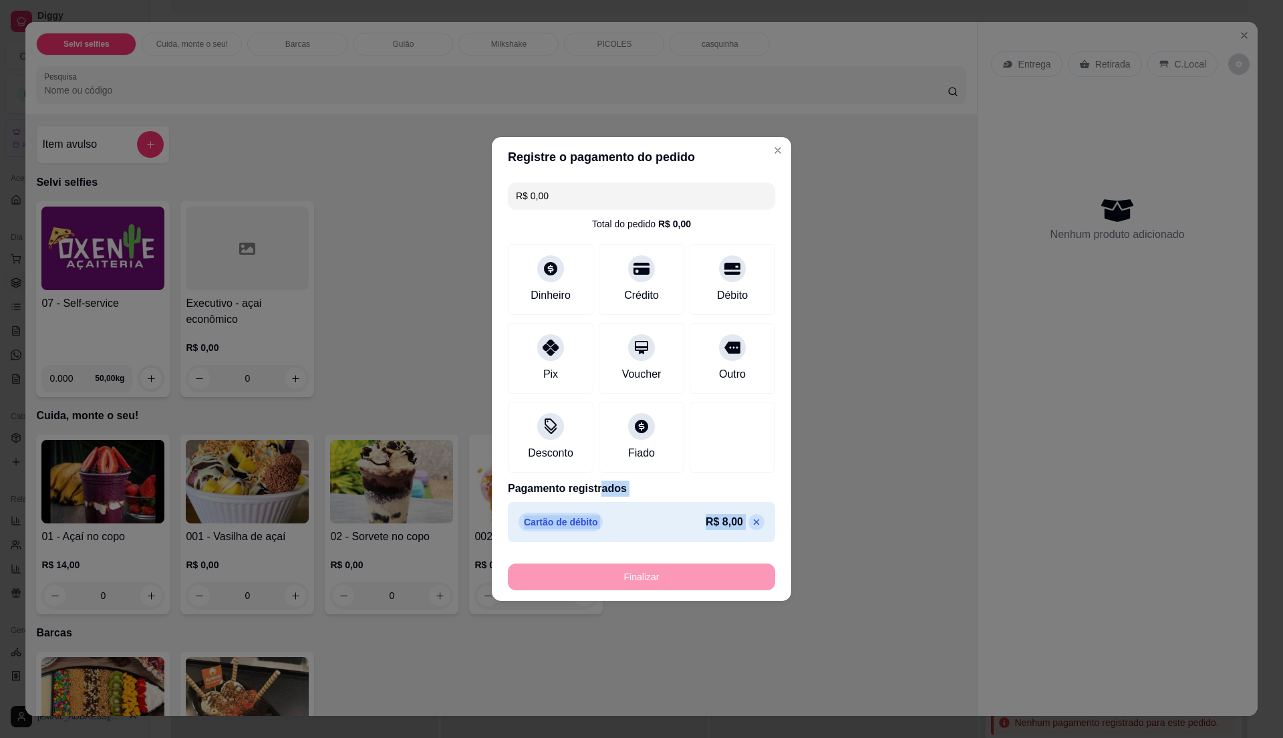
type input "-R$ 8,00"
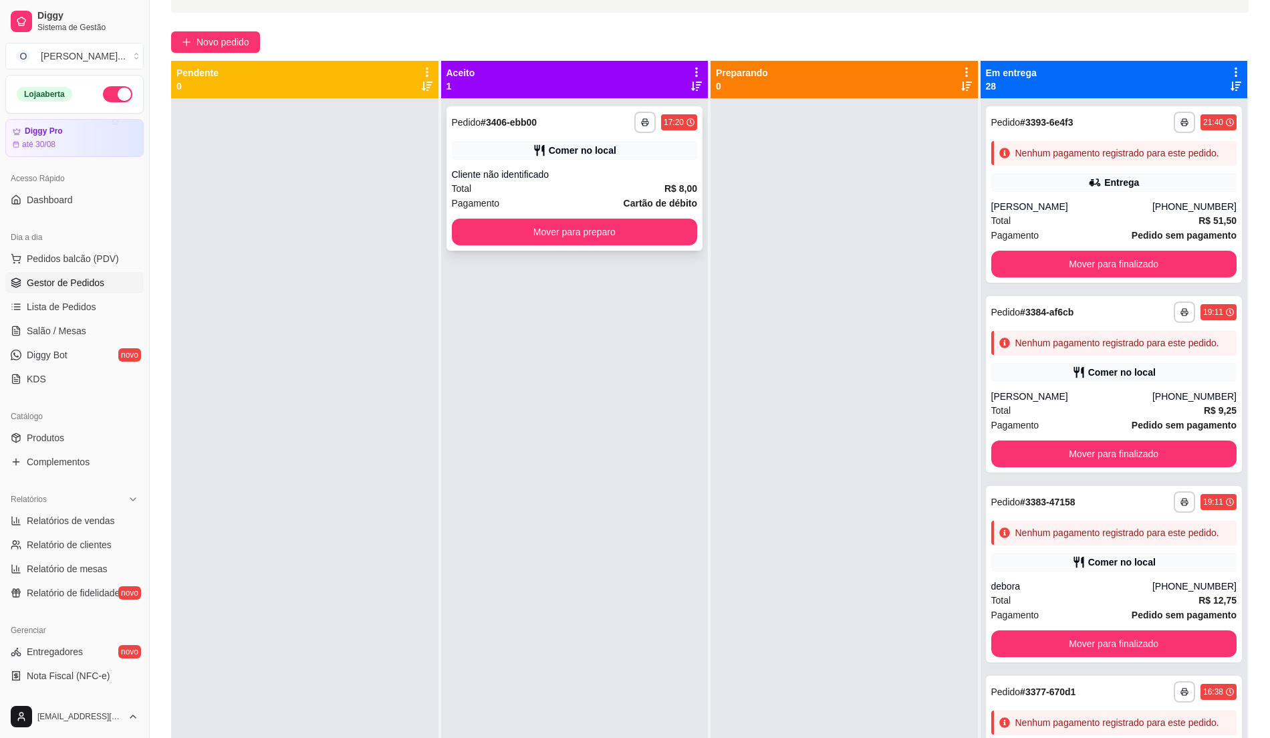
click at [646, 180] on div "Cliente não identificado" at bounding box center [575, 174] width 246 height 13
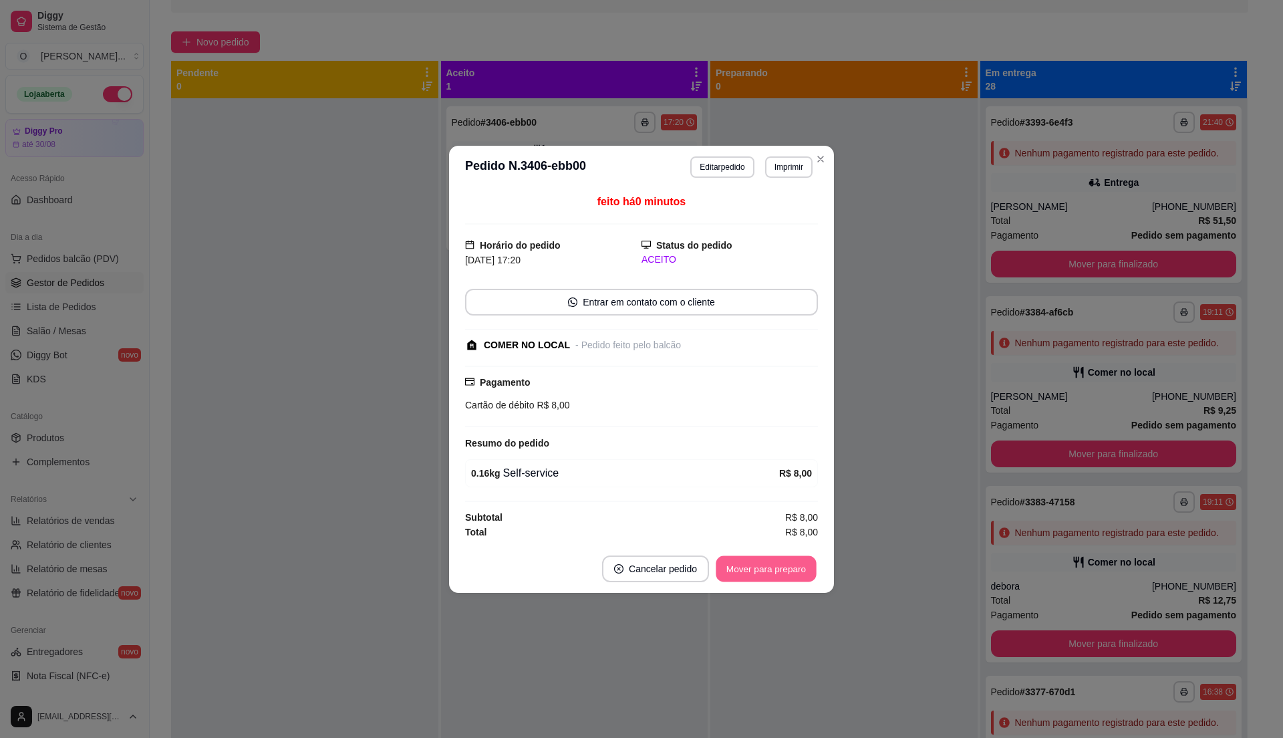
click at [774, 564] on button "Mover para preparo" at bounding box center [766, 568] width 100 height 26
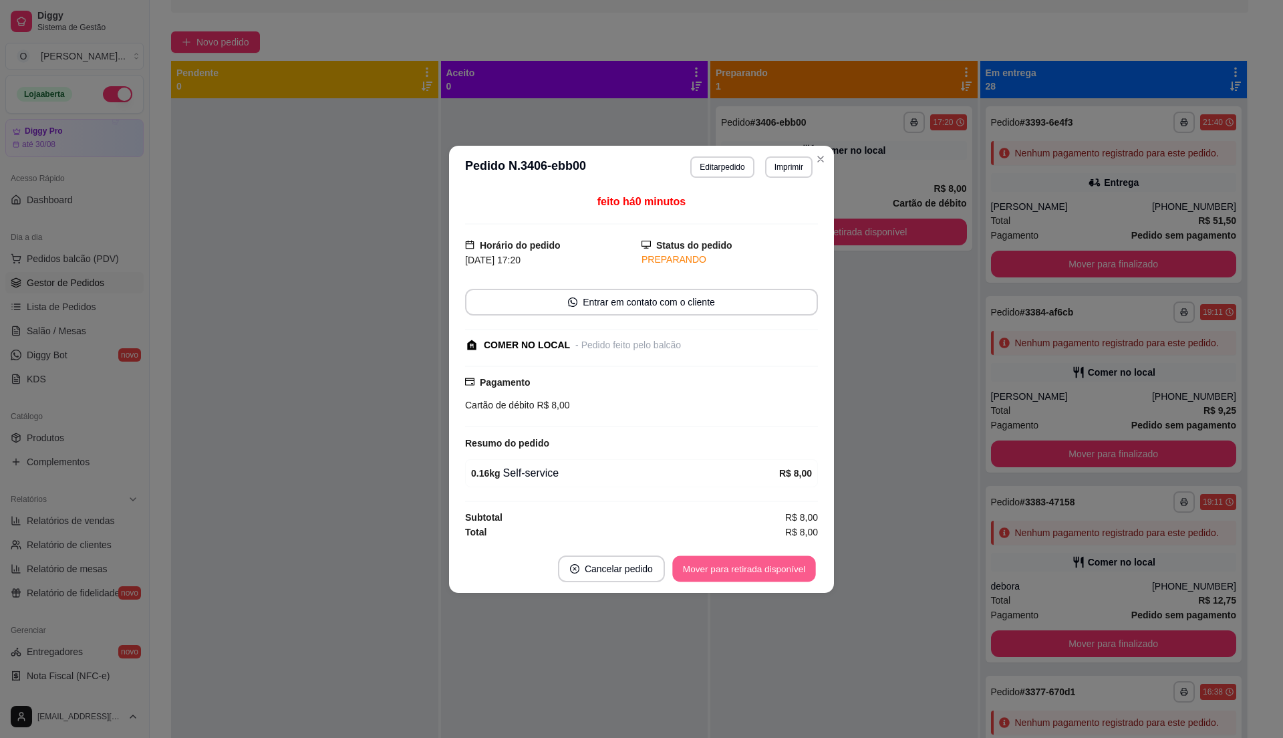
click at [773, 565] on button "Mover para retirada disponível" at bounding box center [743, 568] width 143 height 26
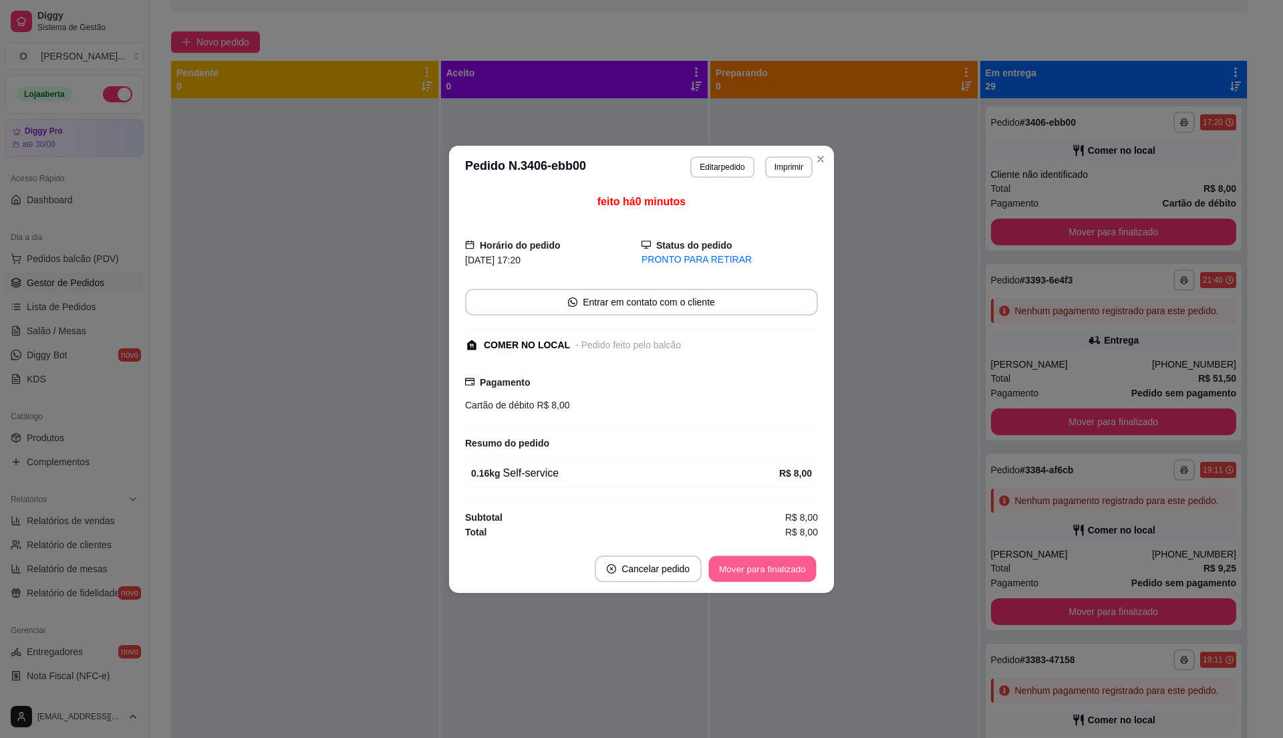
click at [773, 565] on button "Mover para finalizado" at bounding box center [763, 568] width 108 height 26
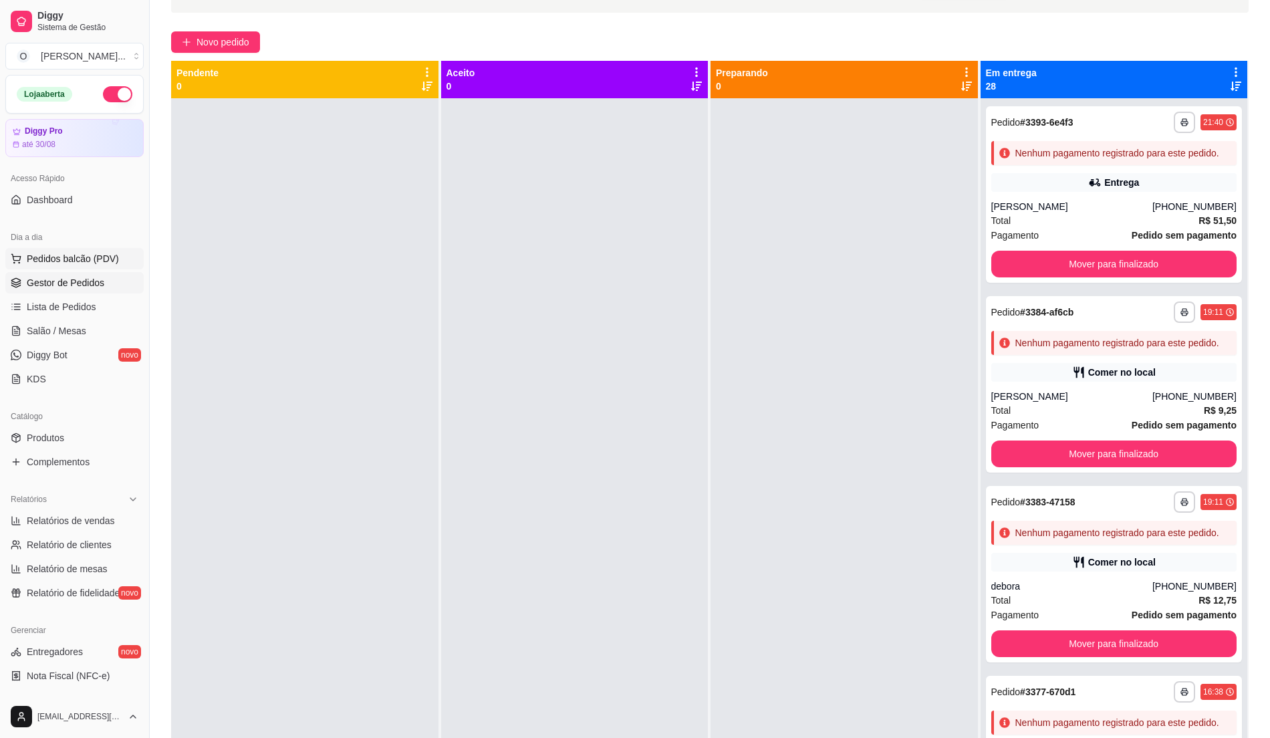
click at [84, 254] on span "Pedidos balcão (PDV)" at bounding box center [73, 258] width 92 height 13
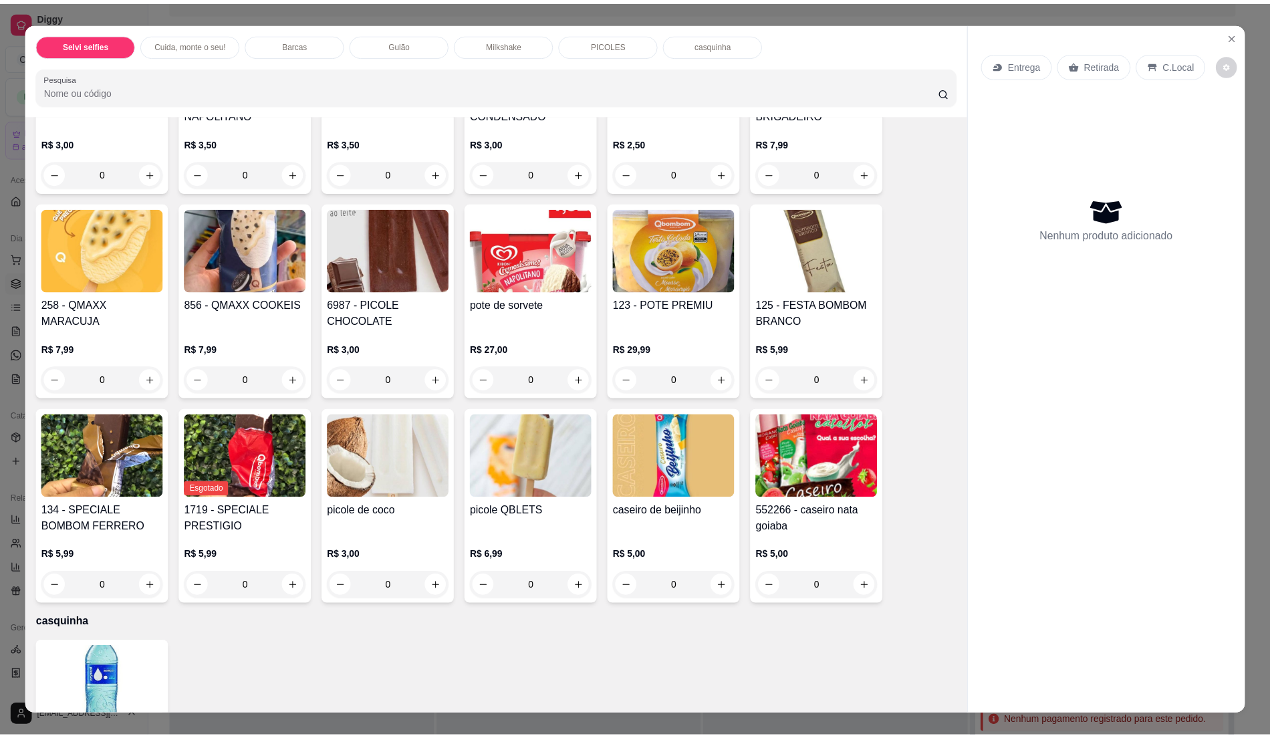
scroll to position [1613, 0]
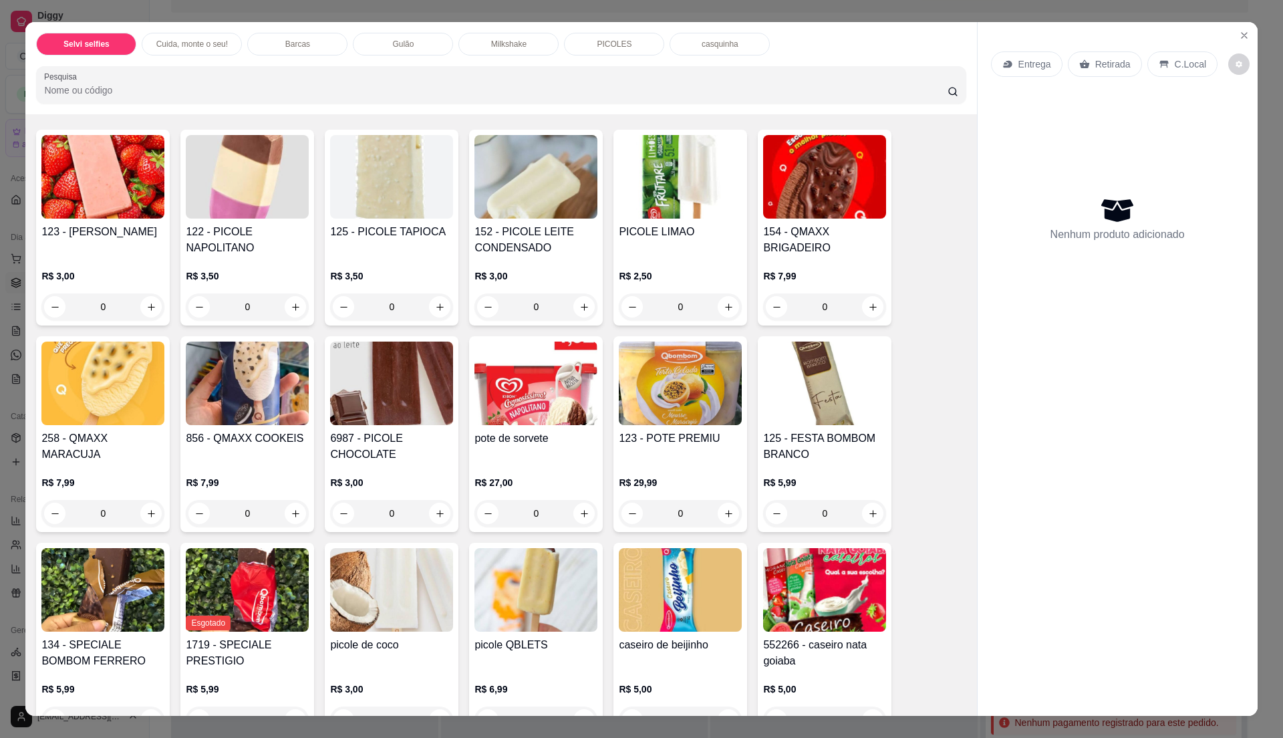
click at [495, 430] on h4 "pote de sorvete" at bounding box center [536, 438] width 123 height 16
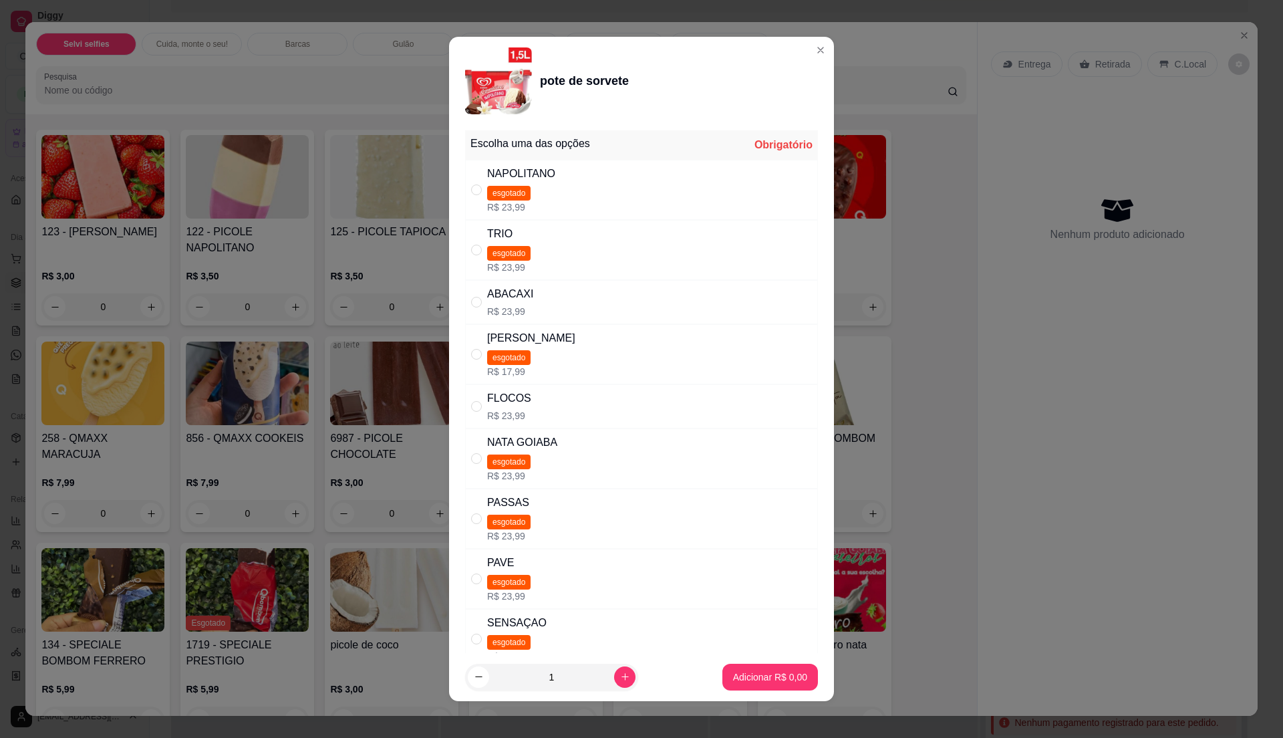
click at [535, 414] on div "FLOCOS R$ 23,99" at bounding box center [641, 406] width 353 height 44
radio input "true"
click at [752, 676] on p "Adicionar R$ 23,99" at bounding box center [768, 676] width 78 height 13
type input "1"
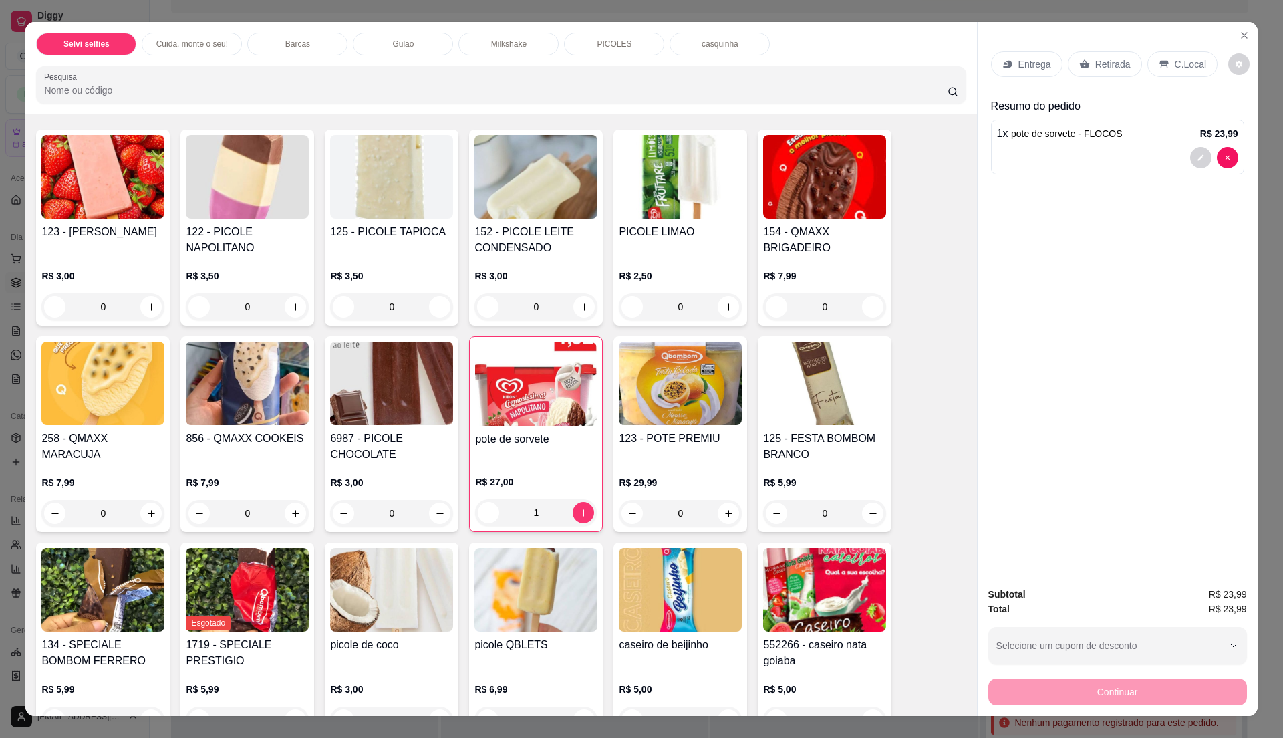
click at [1180, 65] on p "C.Local" at bounding box center [1190, 63] width 31 height 13
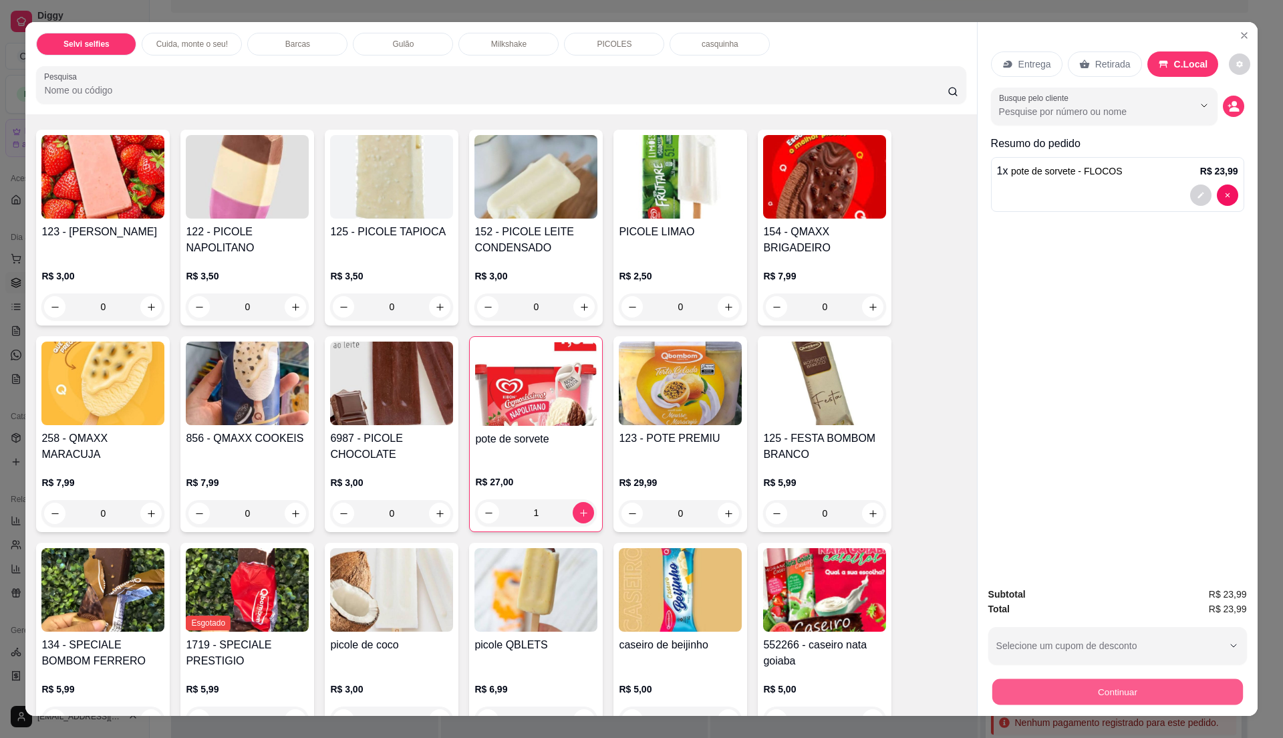
click at [1139, 699] on button "Continuar" at bounding box center [1117, 691] width 251 height 26
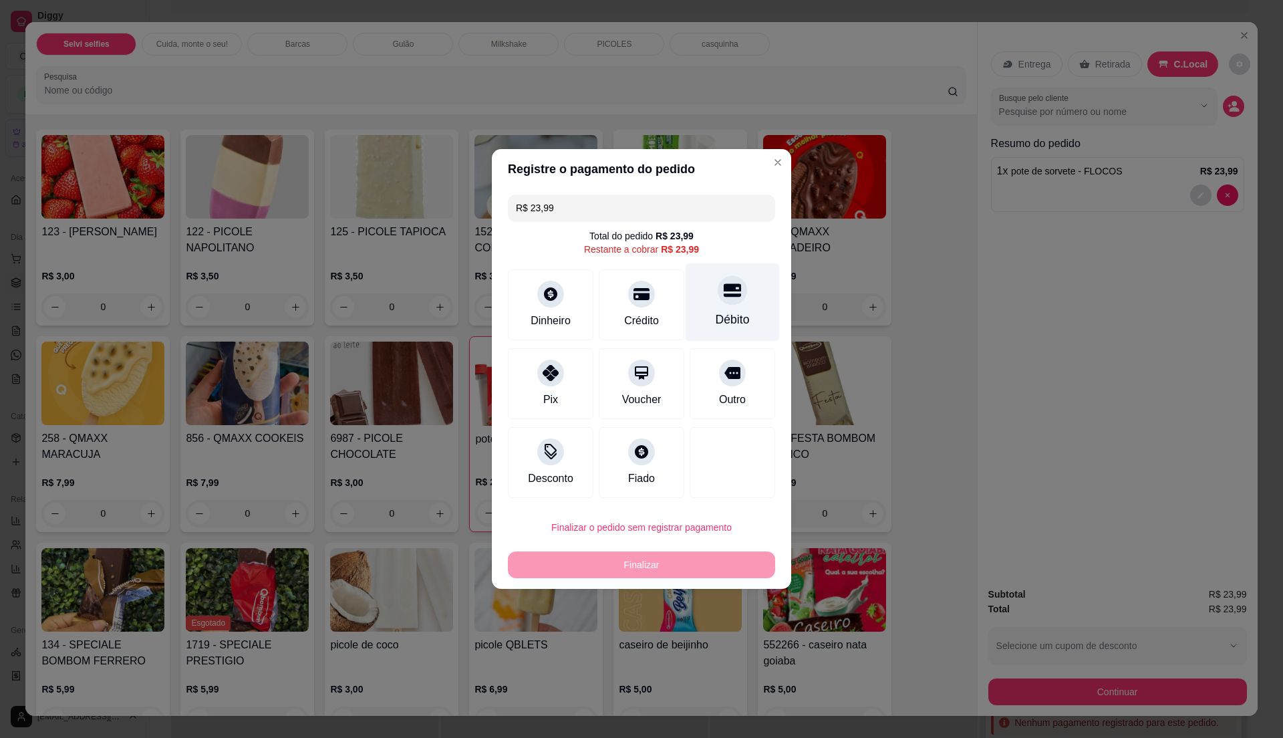
click at [726, 315] on div "Débito" at bounding box center [733, 319] width 34 height 17
type input "R$ 0,00"
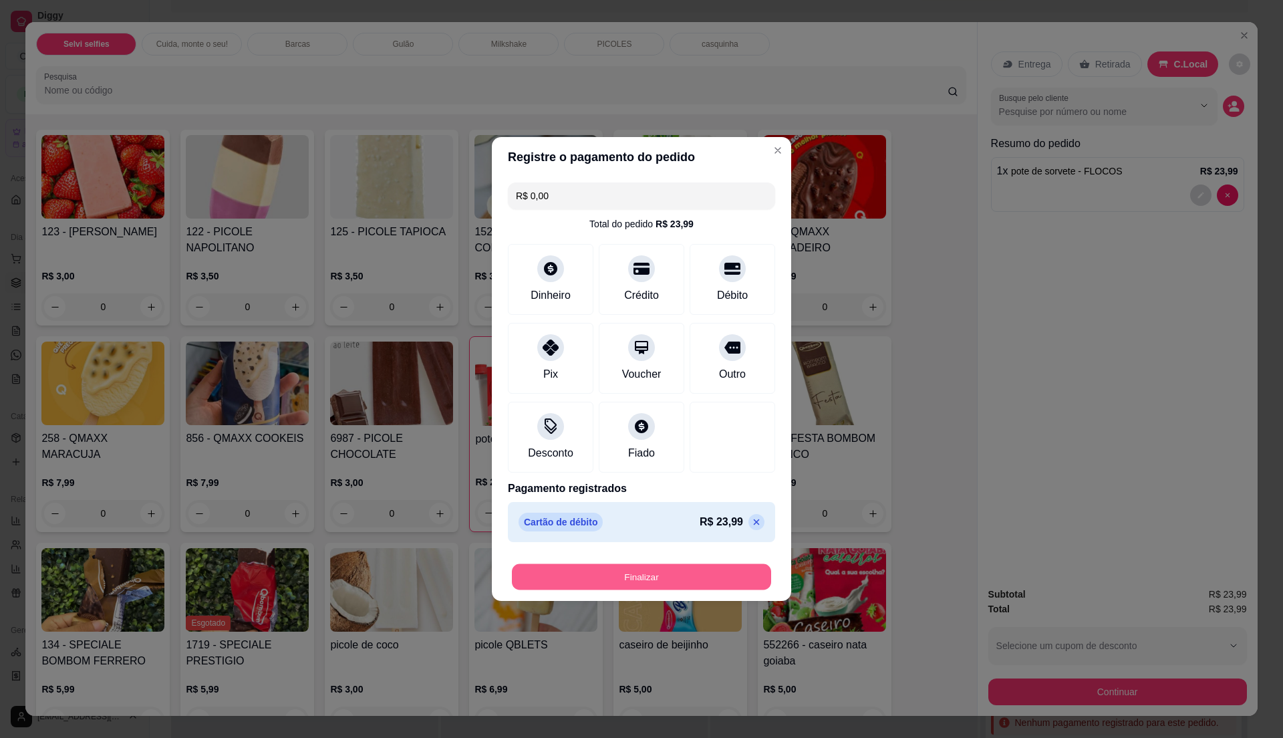
click at [619, 580] on button "Finalizar" at bounding box center [641, 577] width 259 height 26
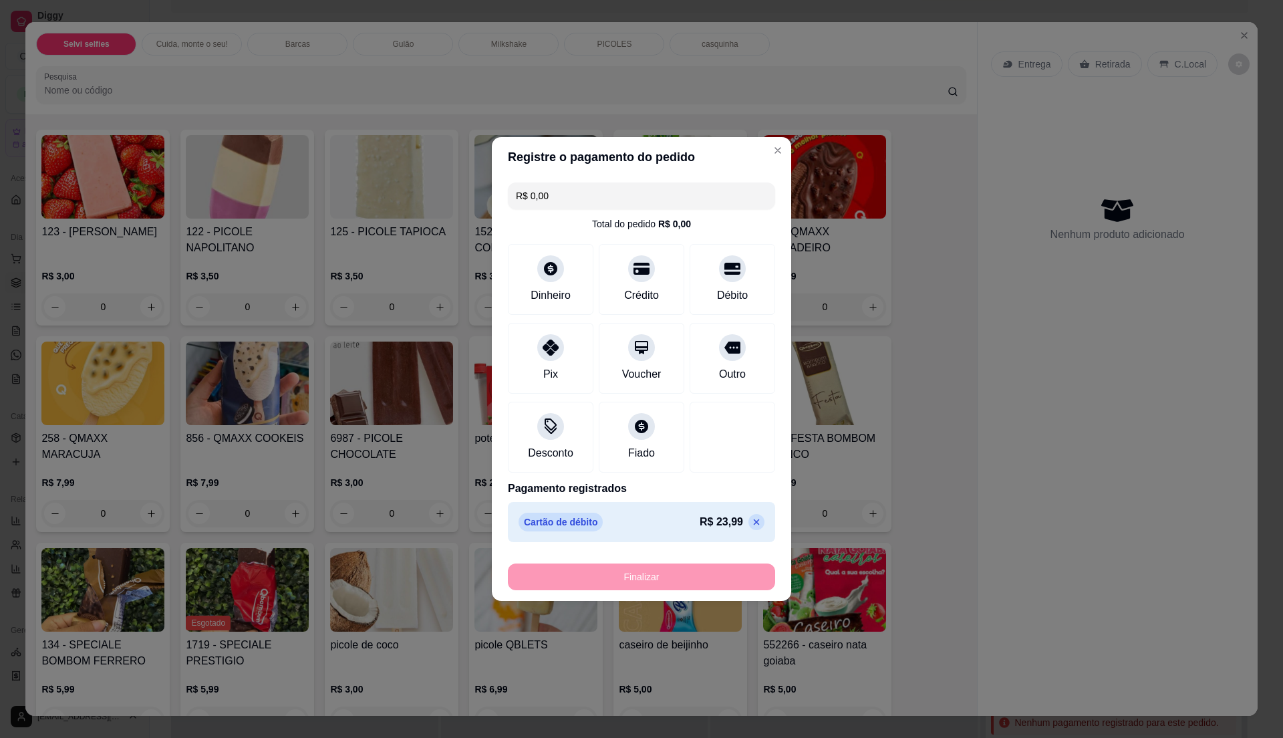
type input "0"
type input "-R$ 23,99"
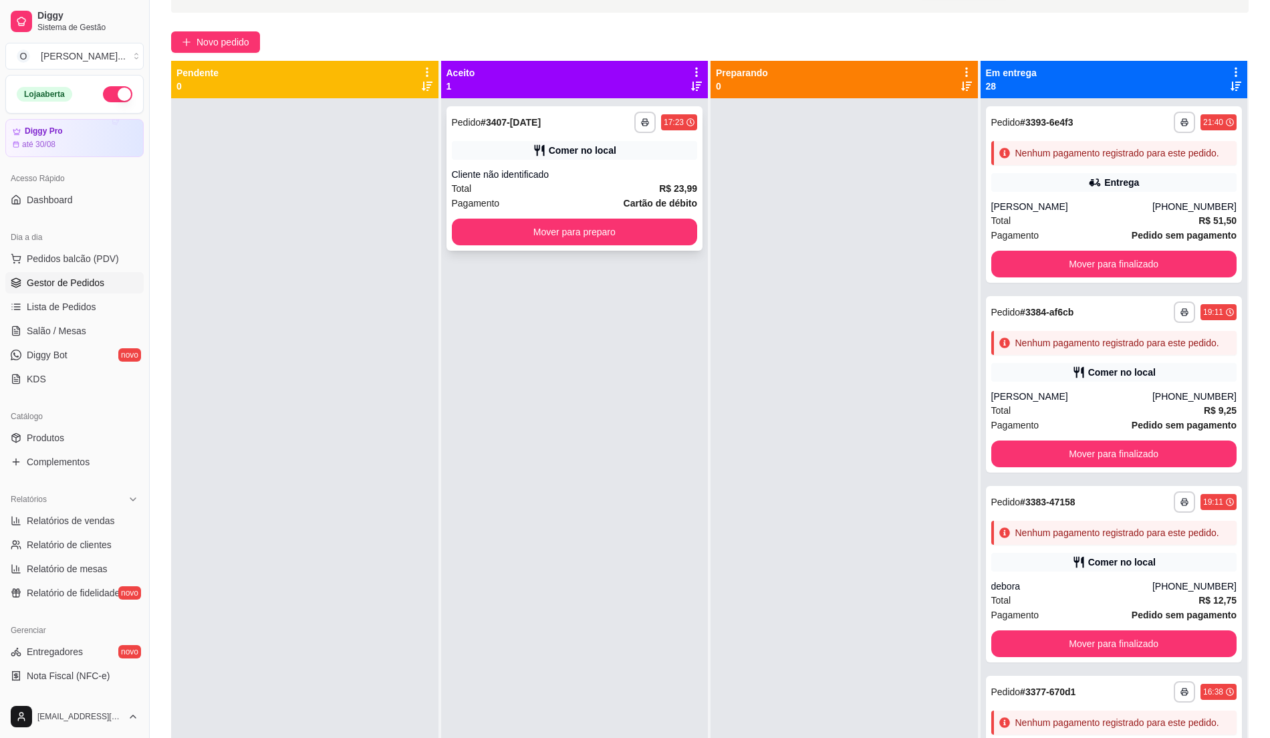
click at [630, 186] on div "Total R$ 23,99" at bounding box center [575, 188] width 246 height 15
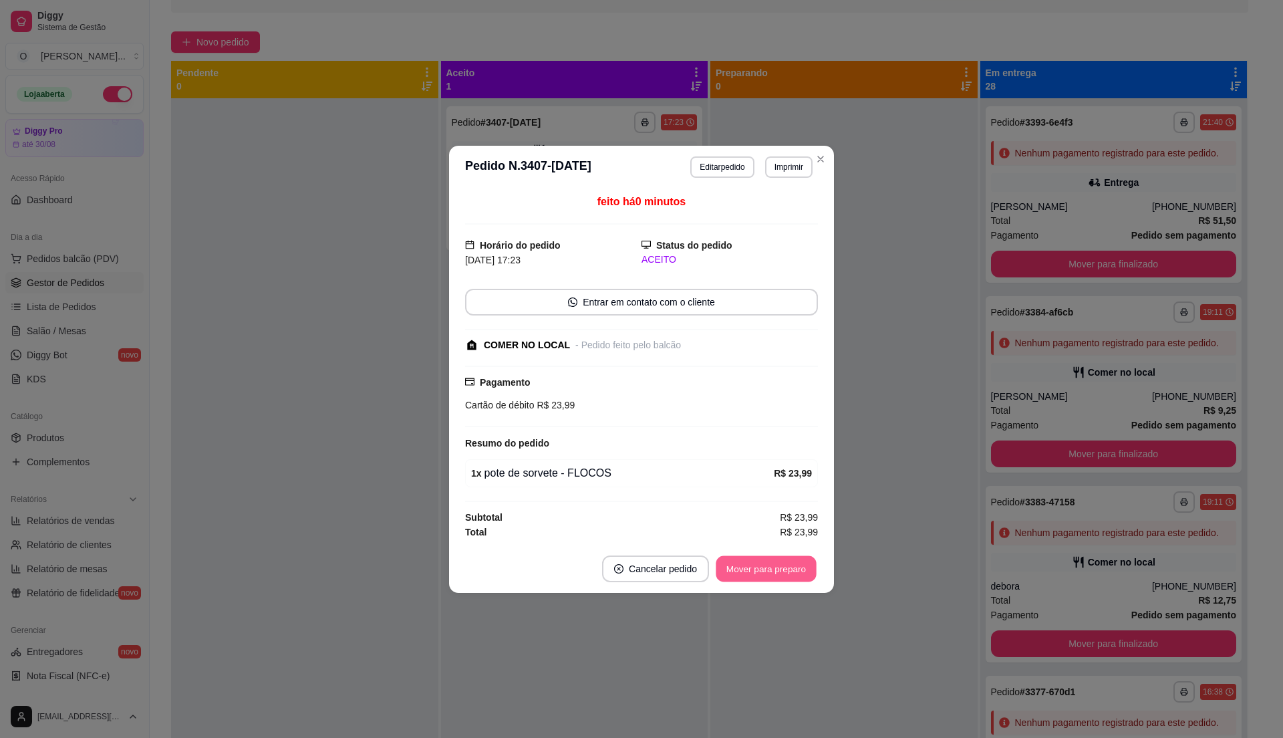
click at [754, 575] on button "Mover para preparo" at bounding box center [766, 568] width 100 height 26
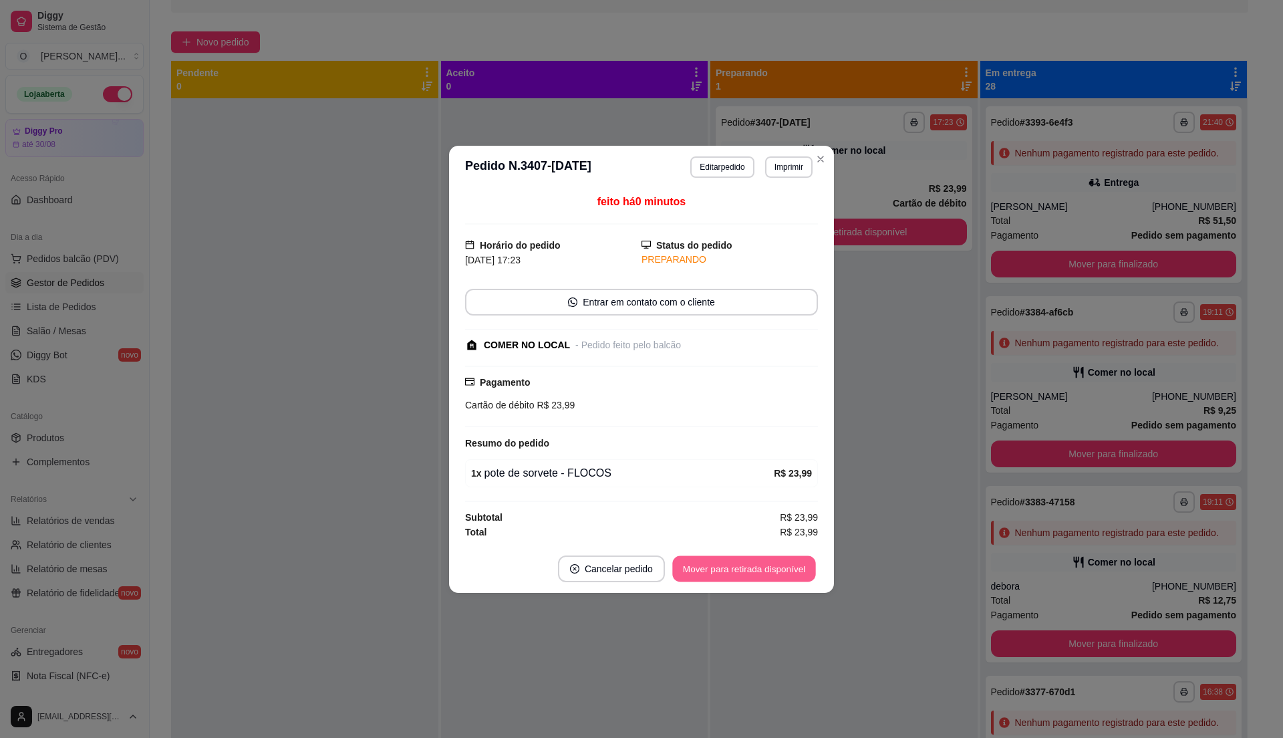
click at [754, 575] on button "Mover para retirada disponível" at bounding box center [743, 568] width 143 height 26
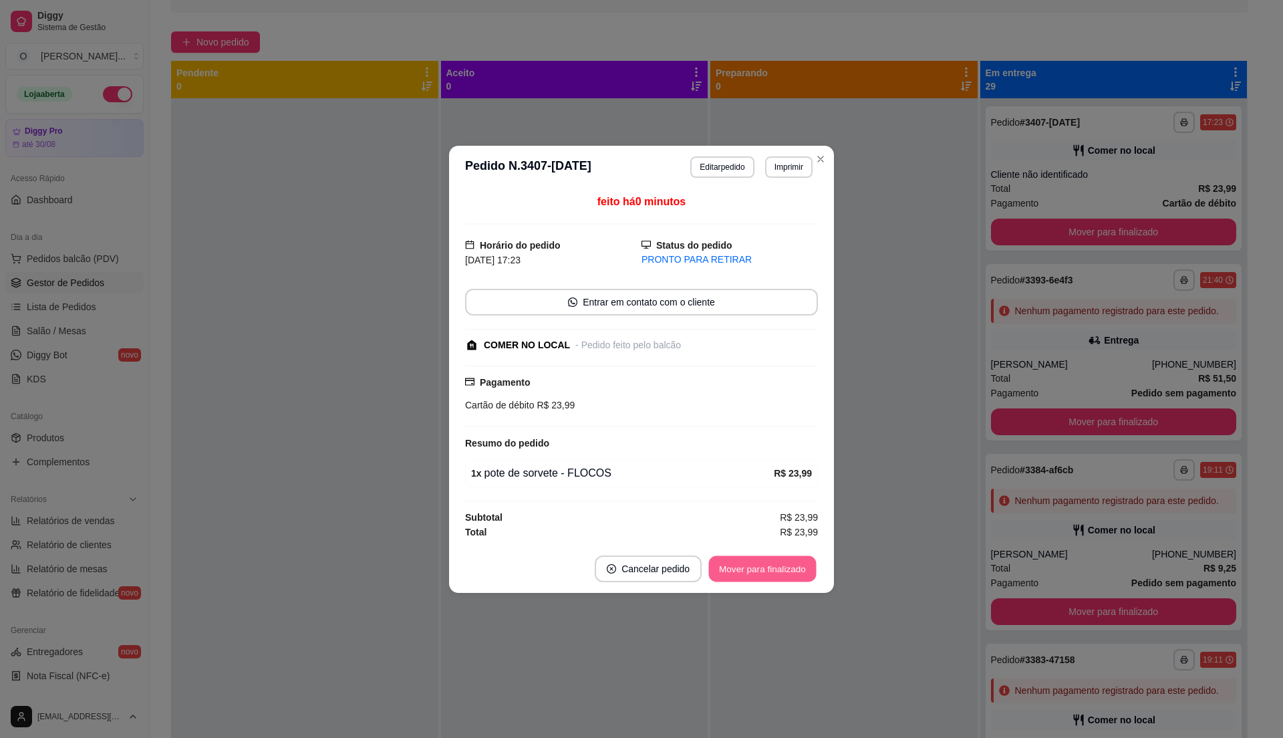
click at [754, 575] on button "Mover para finalizado" at bounding box center [763, 568] width 108 height 26
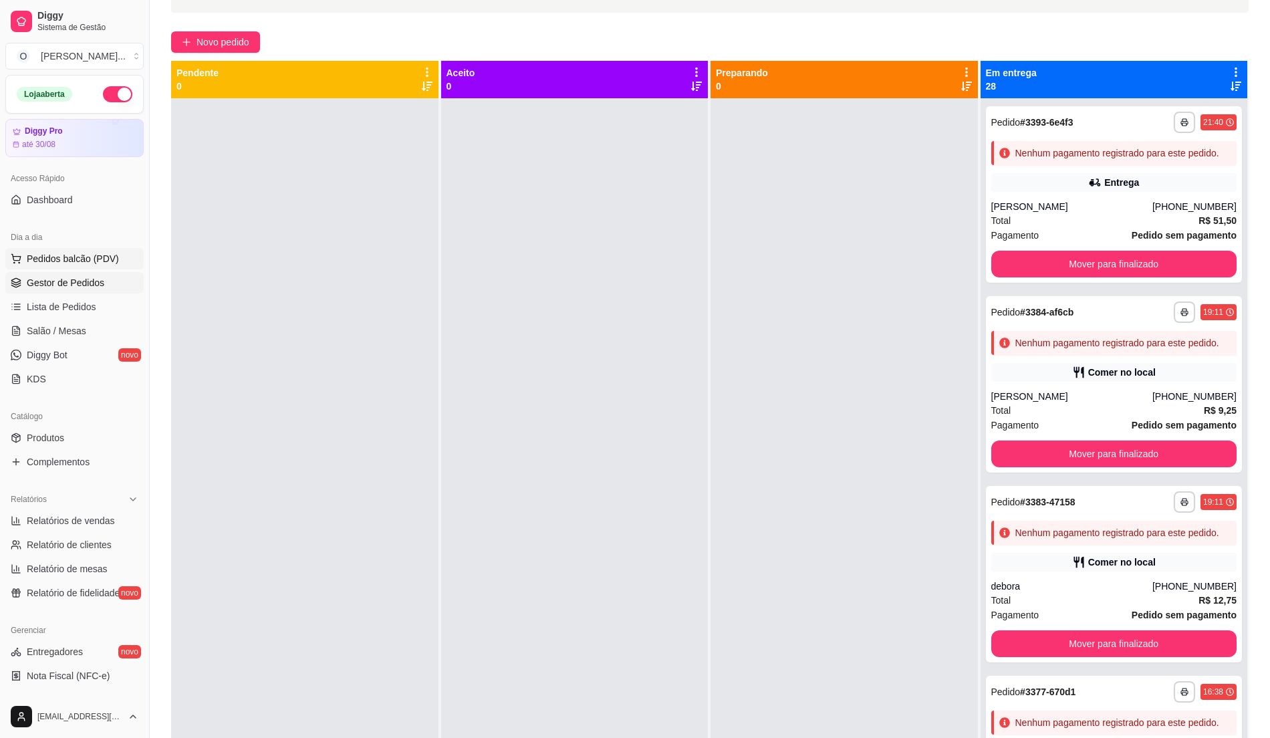
click at [87, 255] on span "Pedidos balcão (PDV)" at bounding box center [73, 258] width 92 height 13
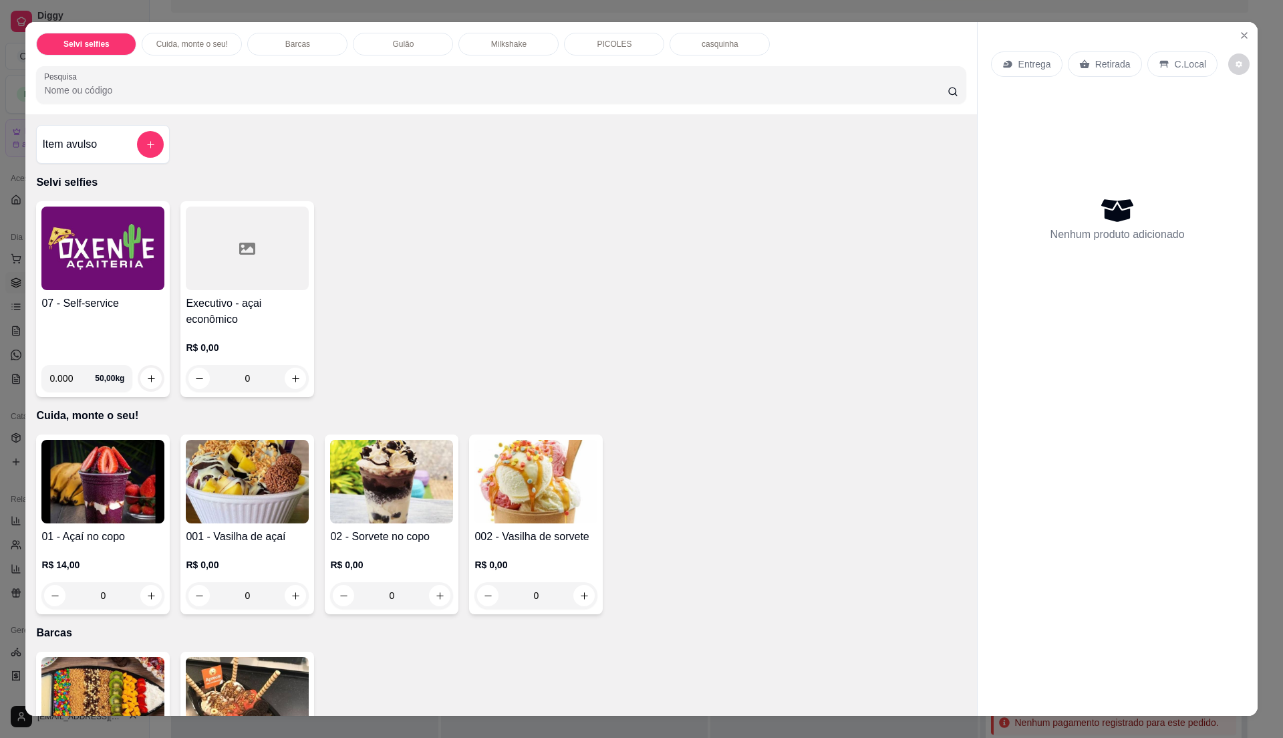
click at [92, 274] on img at bounding box center [102, 249] width 123 height 84
click at [1239, 33] on icon "Close" at bounding box center [1244, 35] width 11 height 11
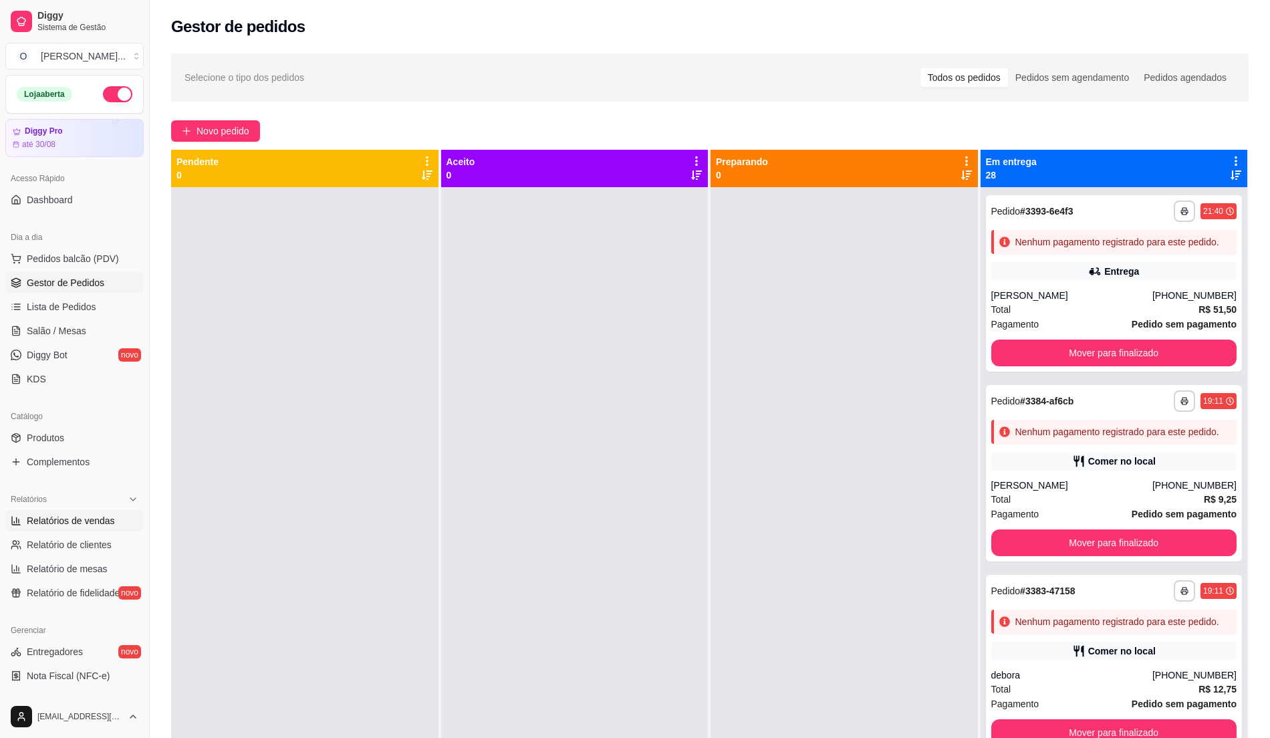
click at [73, 531] on link "Relatórios de vendas" at bounding box center [74, 520] width 138 height 21
select select "ALL"
select select "0"
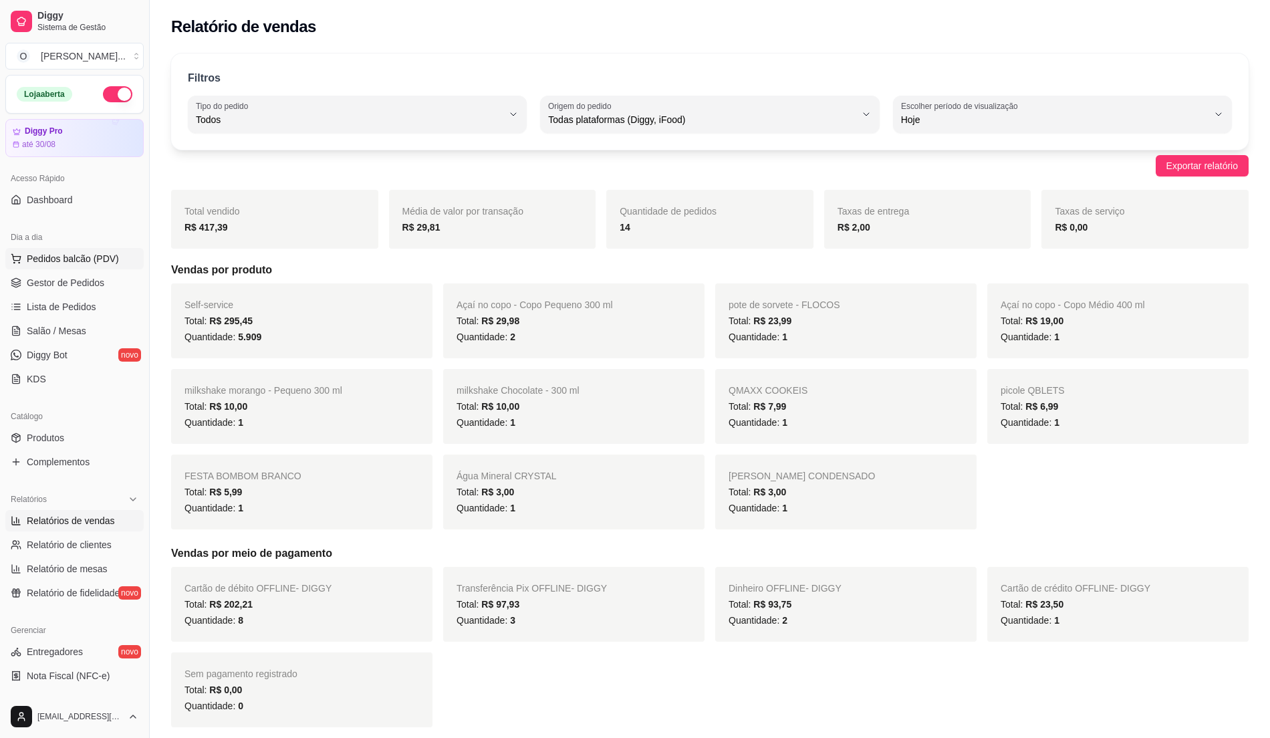
click at [57, 269] on button "Pedidos balcão (PDV)" at bounding box center [74, 258] width 138 height 21
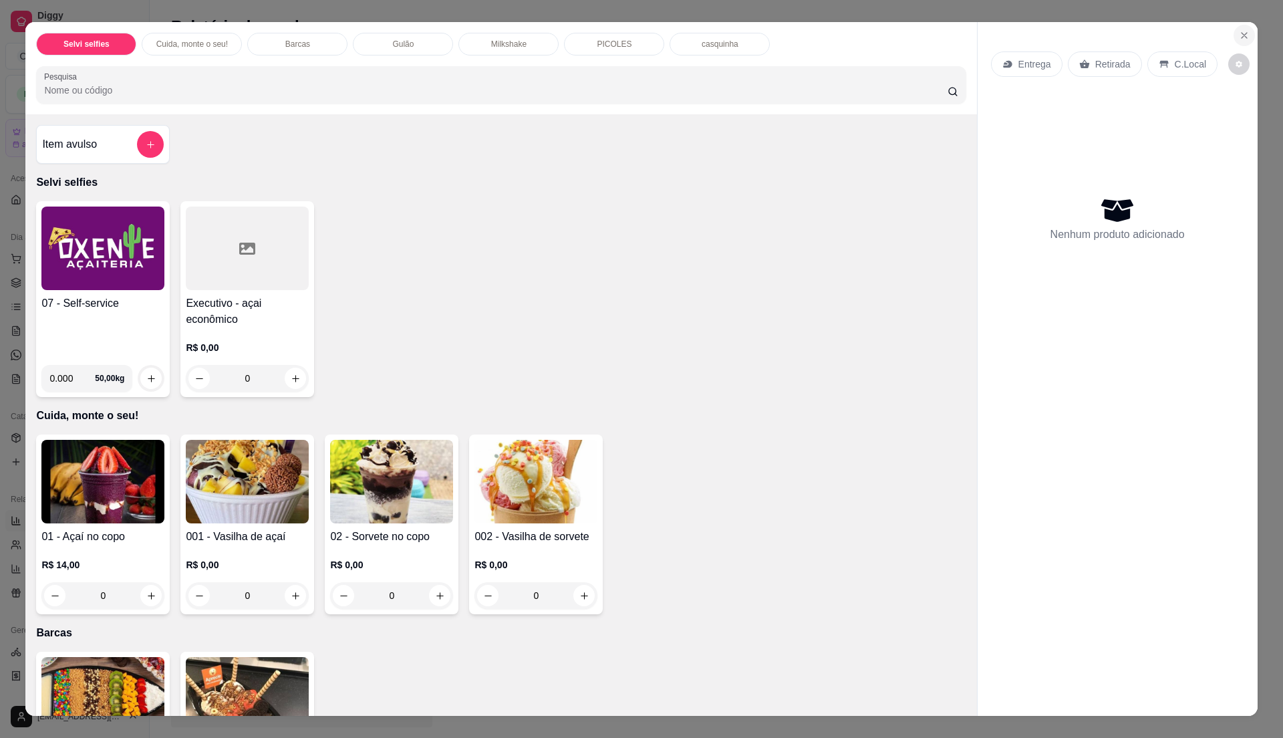
click at [1234, 25] on button "Close" at bounding box center [1244, 35] width 21 height 21
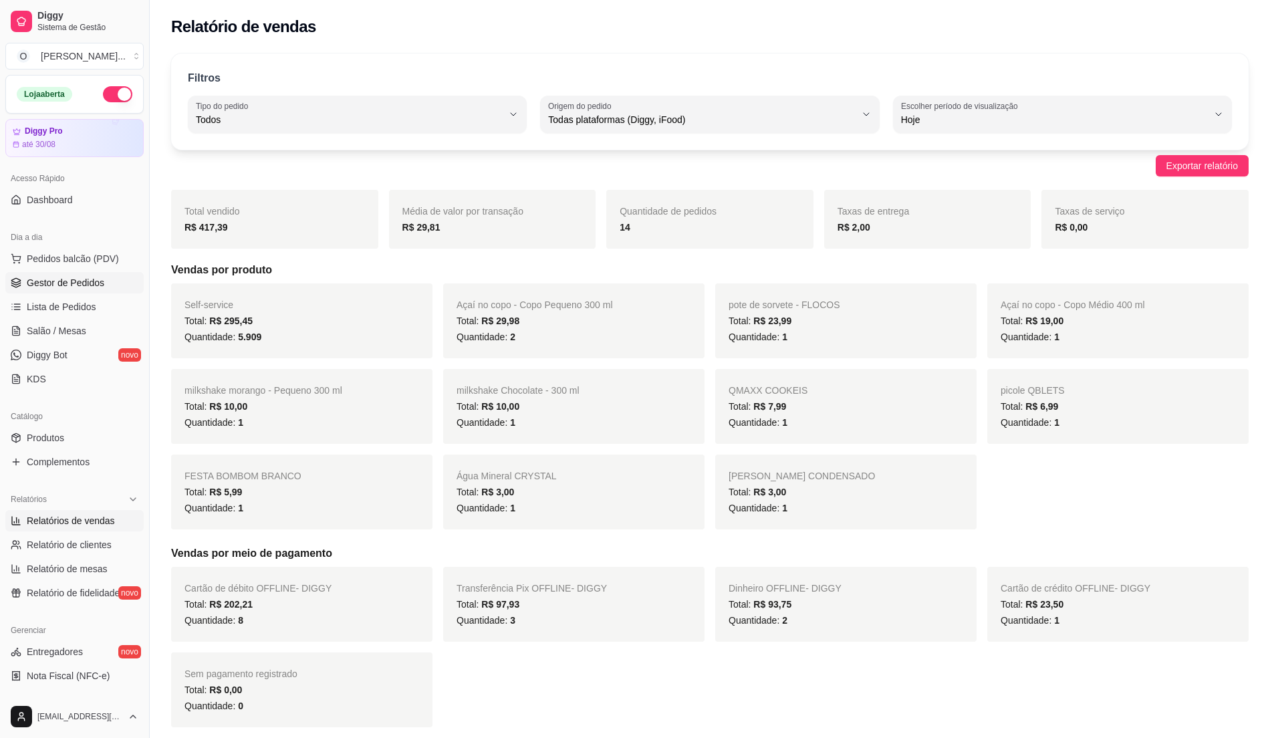
click at [72, 289] on span "Gestor de Pedidos" at bounding box center [66, 282] width 78 height 13
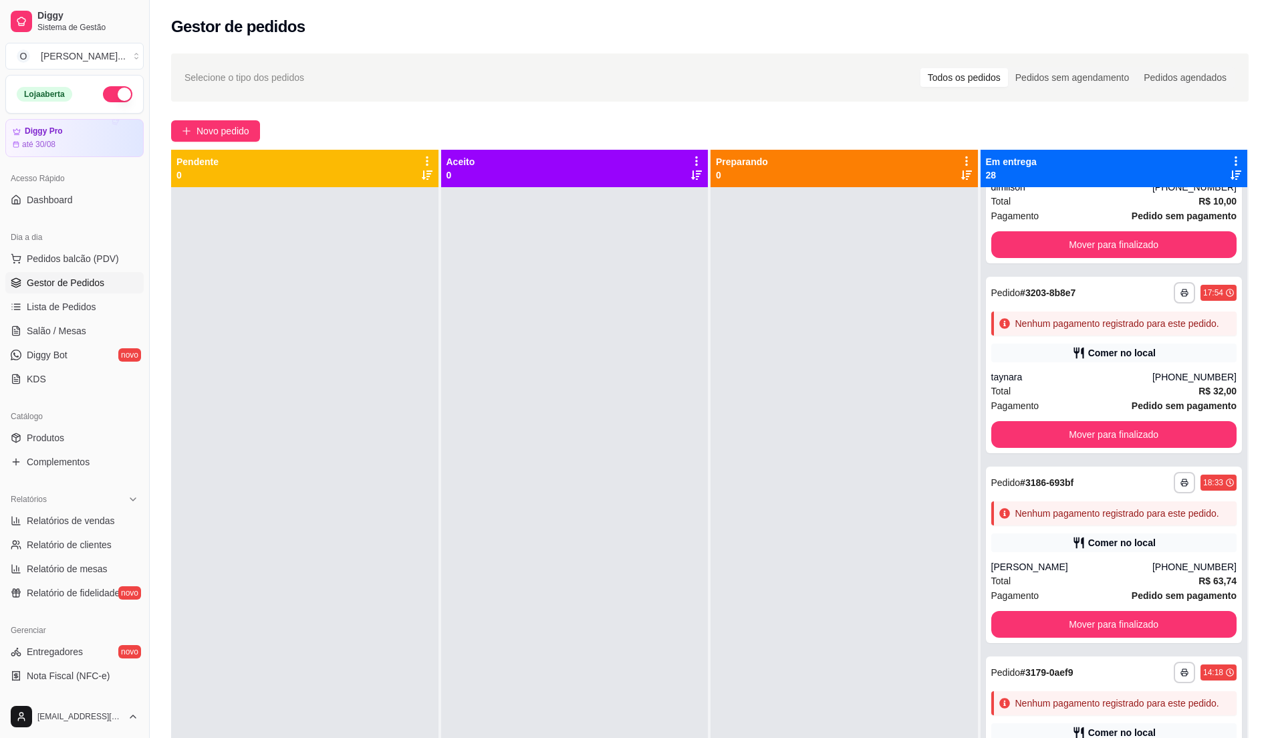
scroll to position [2762, 0]
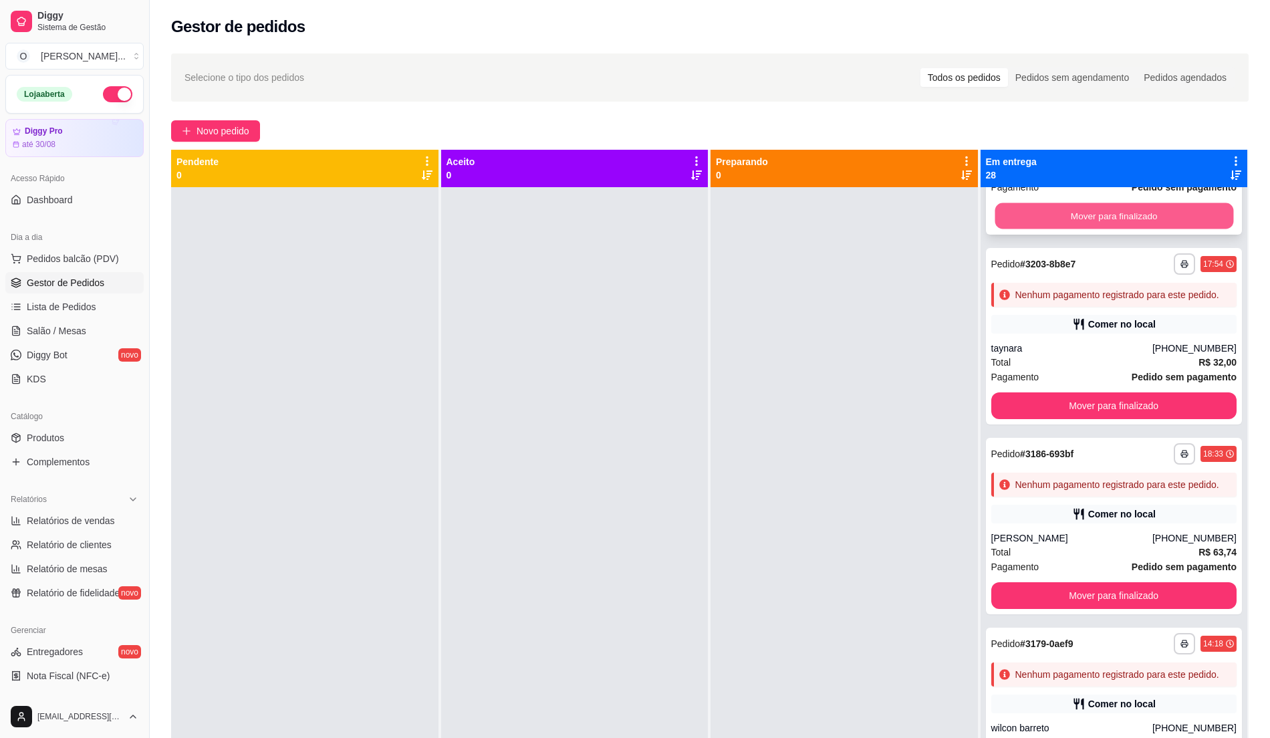
click at [1080, 229] on button "Mover para finalizado" at bounding box center [1113, 216] width 238 height 26
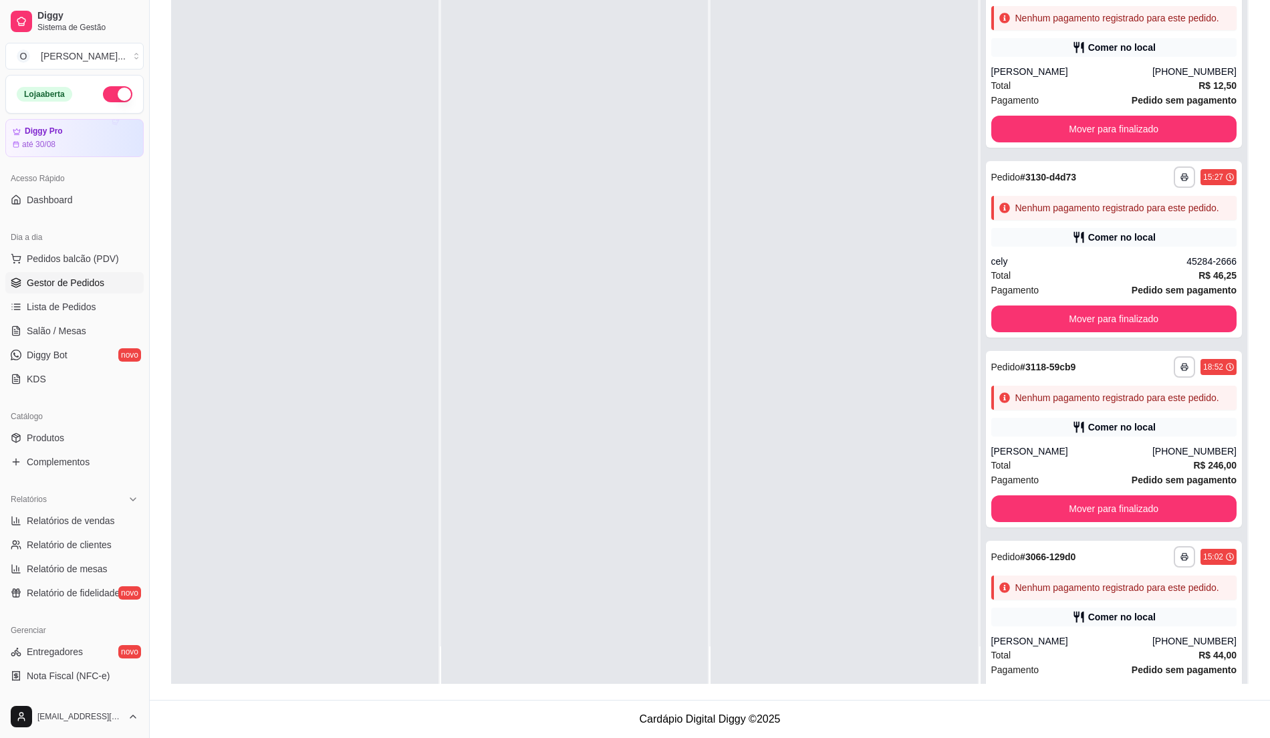
scroll to position [3201, 0]
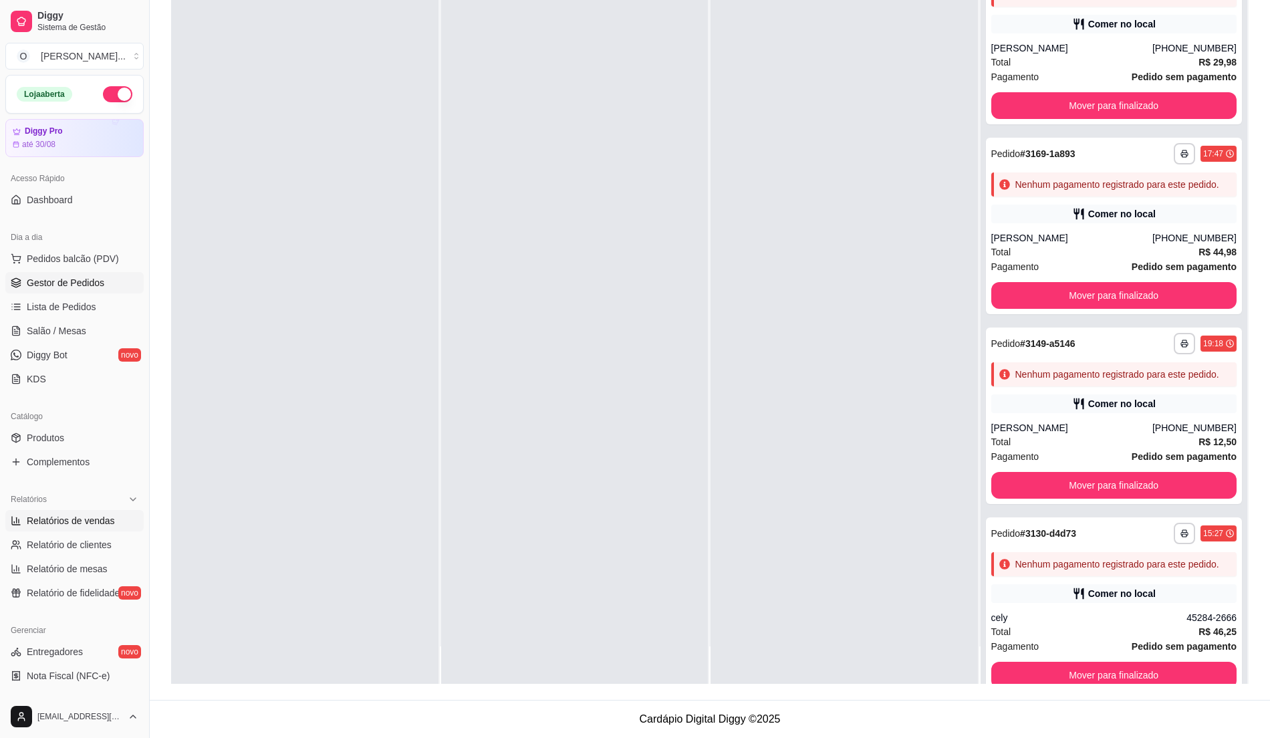
click at [47, 520] on span "Relatórios de vendas" at bounding box center [71, 520] width 88 height 13
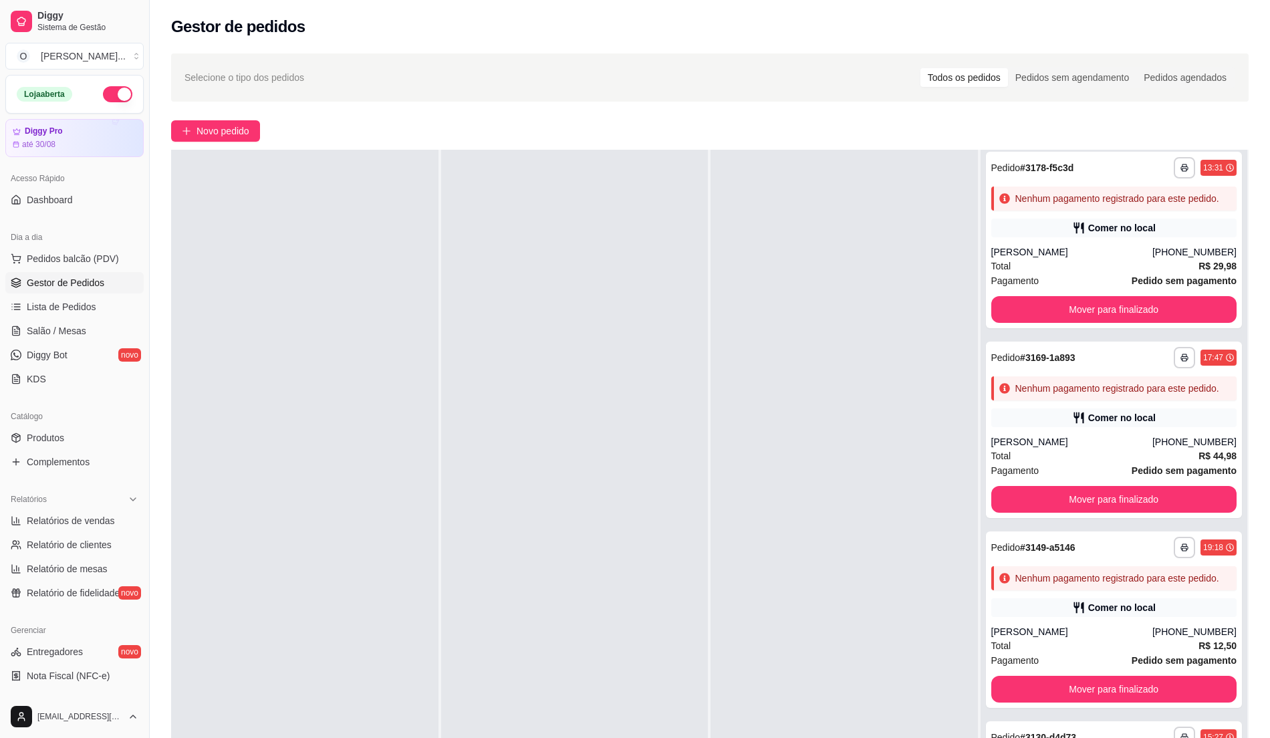
select select "ALL"
select select "0"
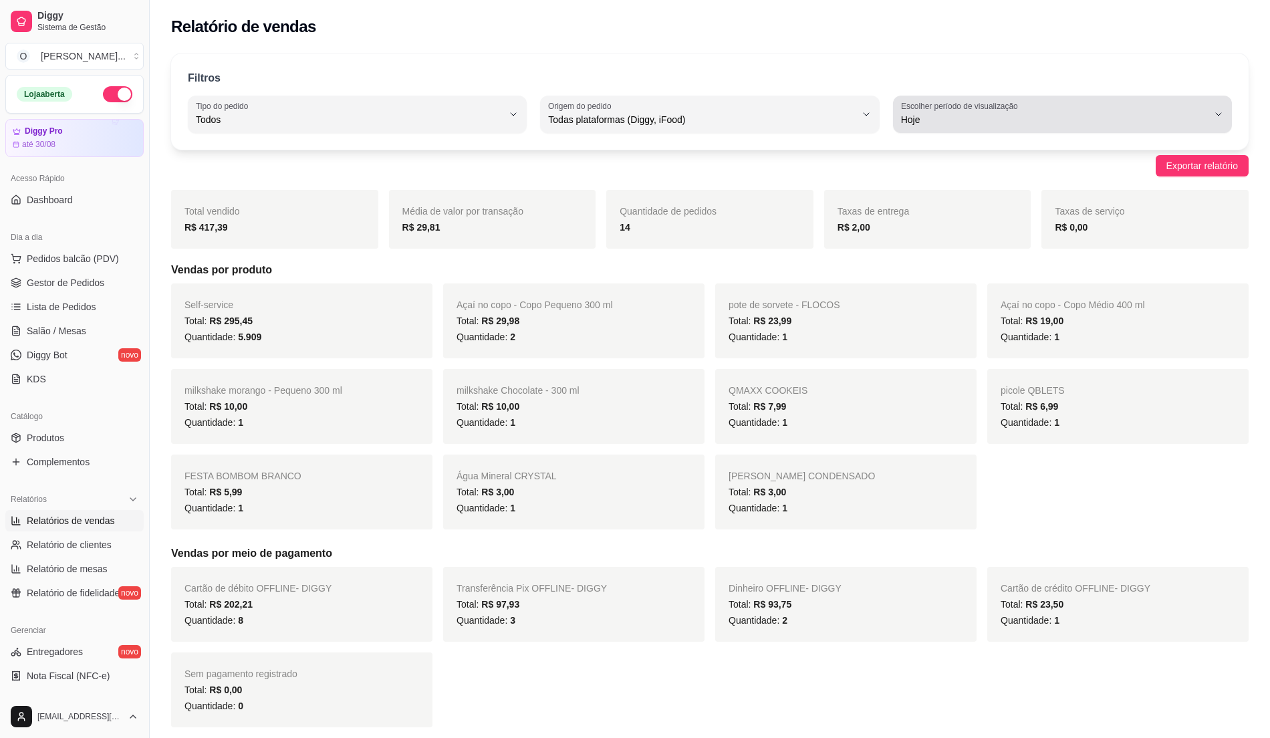
click at [1199, 108] on div "Hoje" at bounding box center [1054, 114] width 307 height 27
click at [942, 245] on span "30 dias" at bounding box center [1056, 239] width 292 height 13
type input "30"
select select "30"
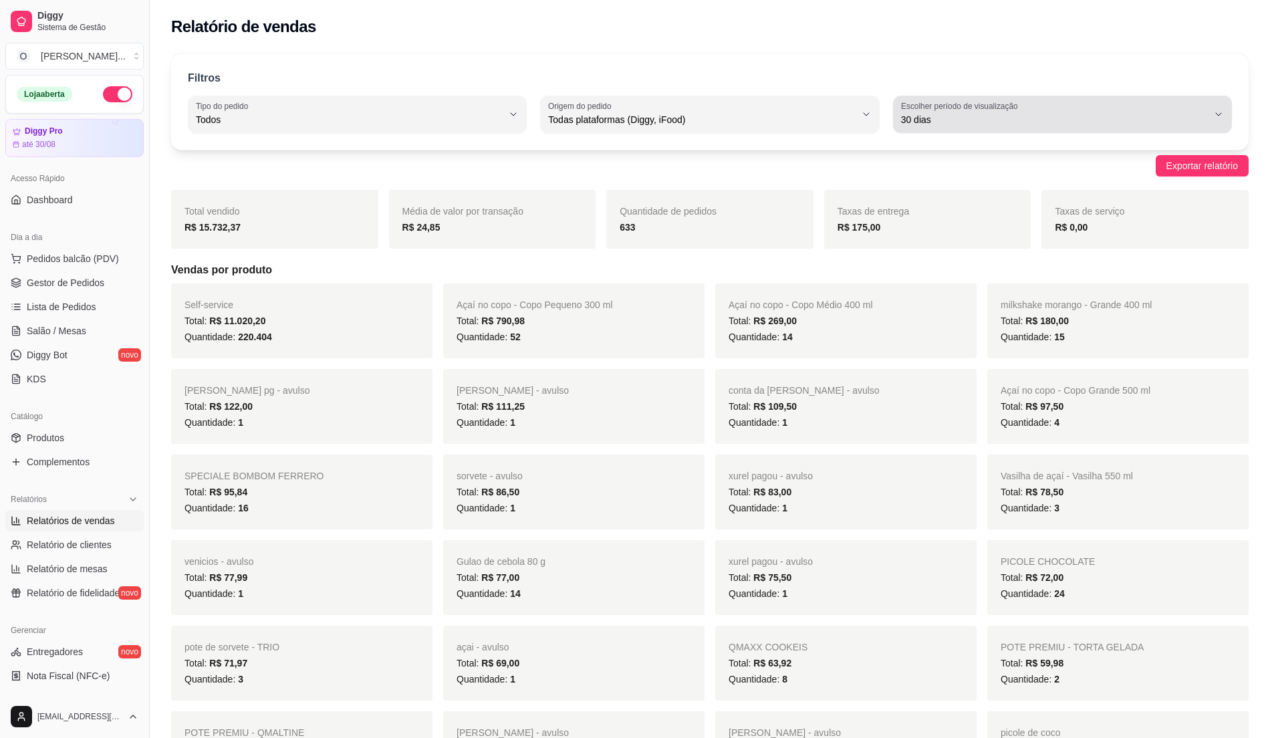
click at [1012, 122] on span "30 dias" at bounding box center [1054, 119] width 307 height 13
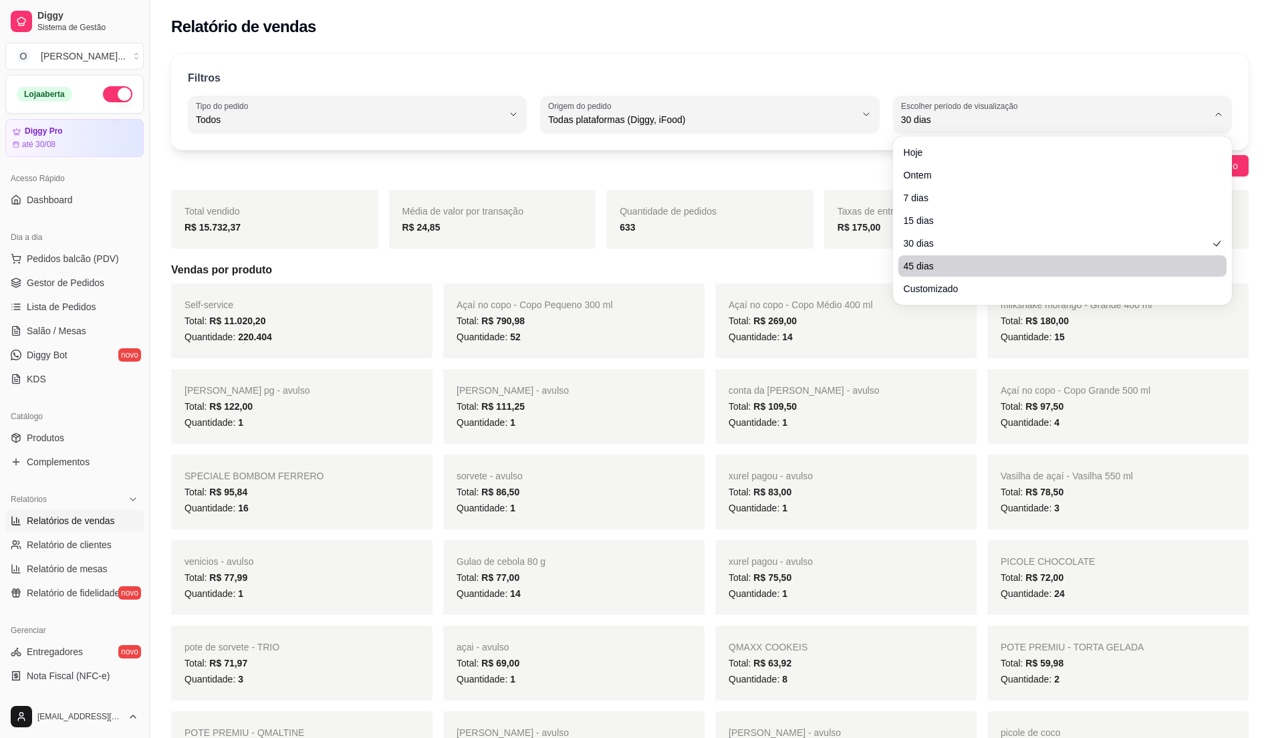
click at [926, 255] on li "45 dias" at bounding box center [1062, 265] width 328 height 21
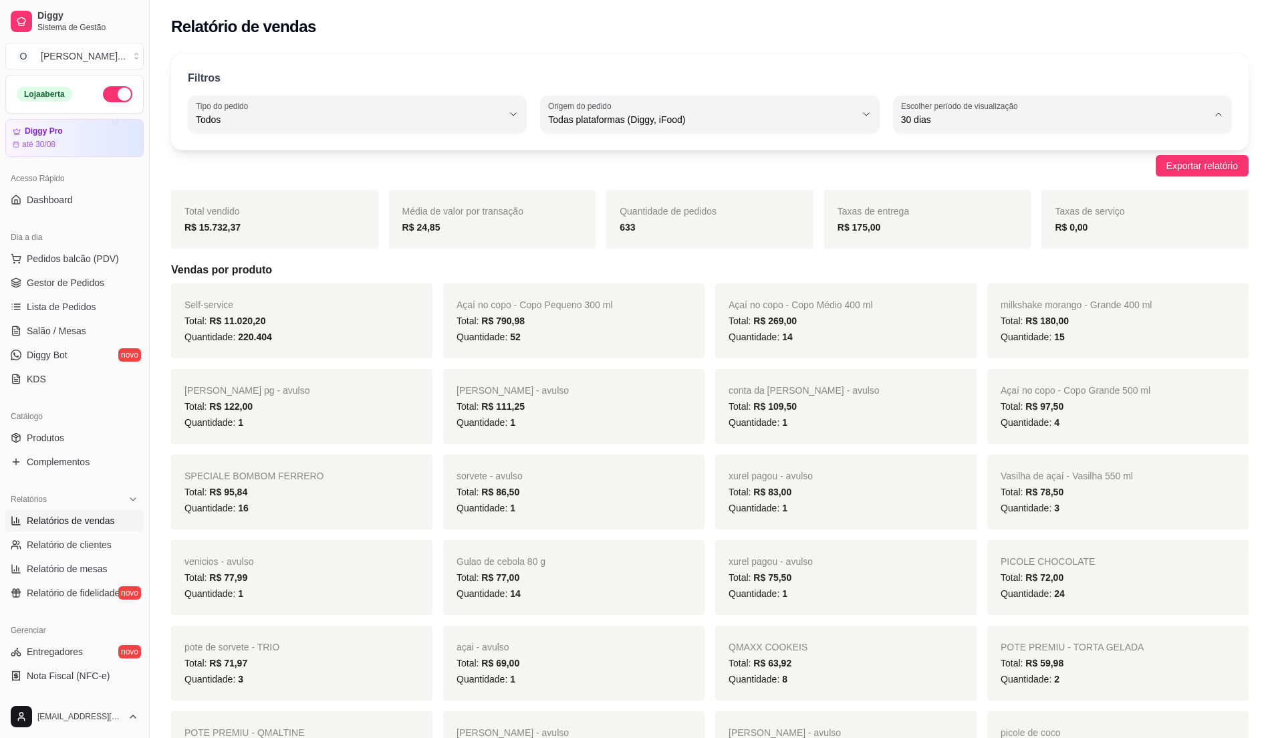
click at [926, 257] on li "45 dias" at bounding box center [1061, 261] width 315 height 21
type input "45"
select select "45"
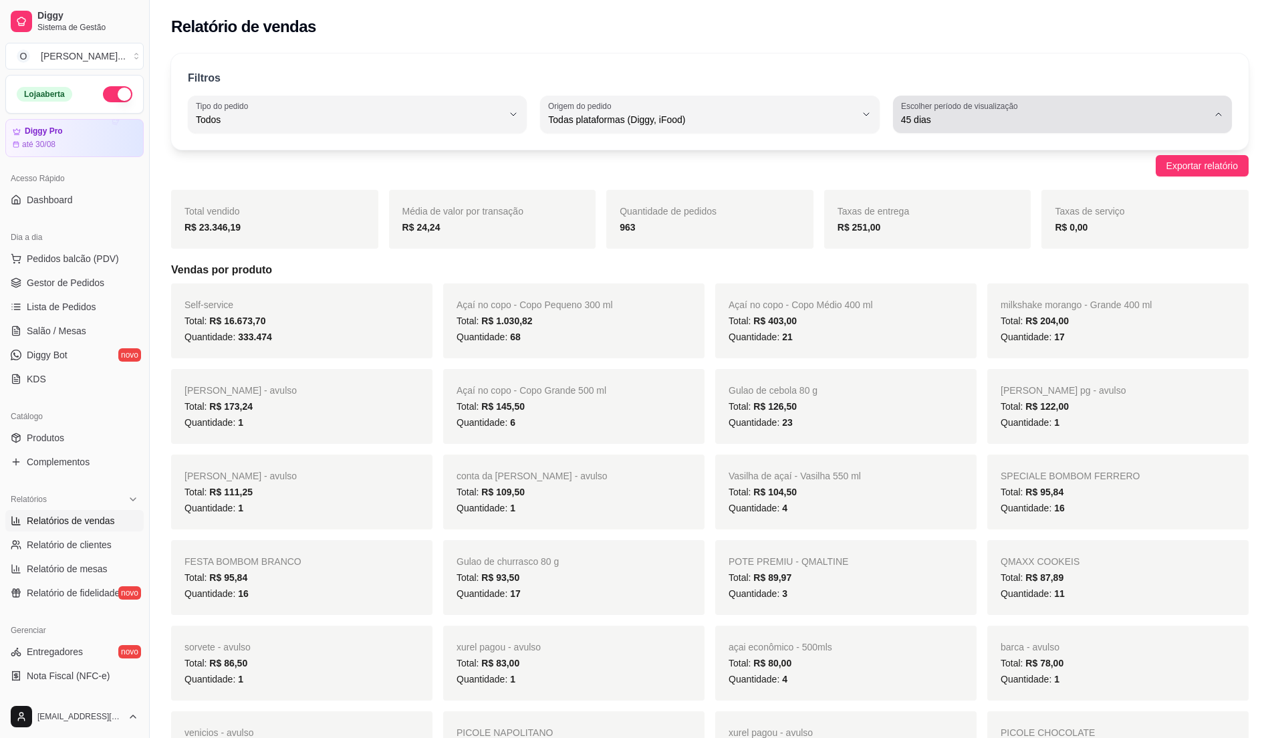
click at [945, 104] on label "Escolher período de visualização" at bounding box center [961, 105] width 121 height 11
click at [938, 147] on span "Hoje" at bounding box center [1056, 151] width 292 height 13
type input "0"
select select "0"
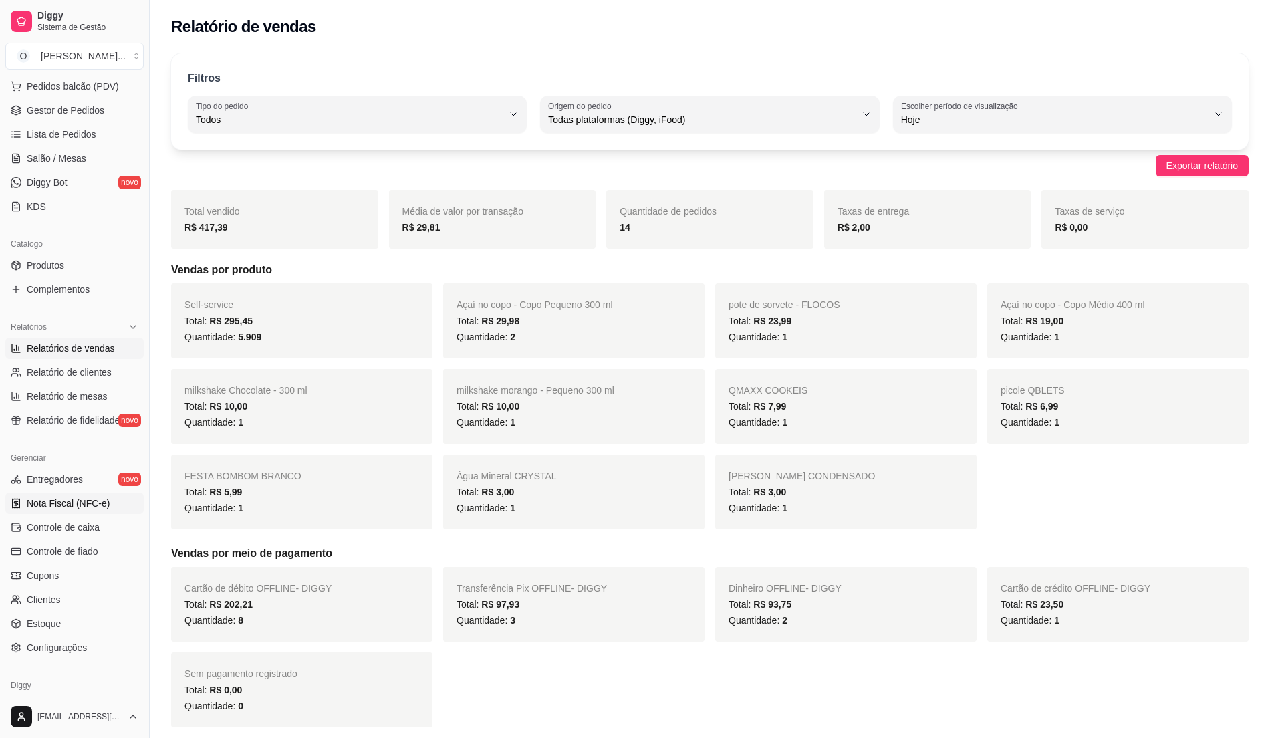
scroll to position [225, 0]
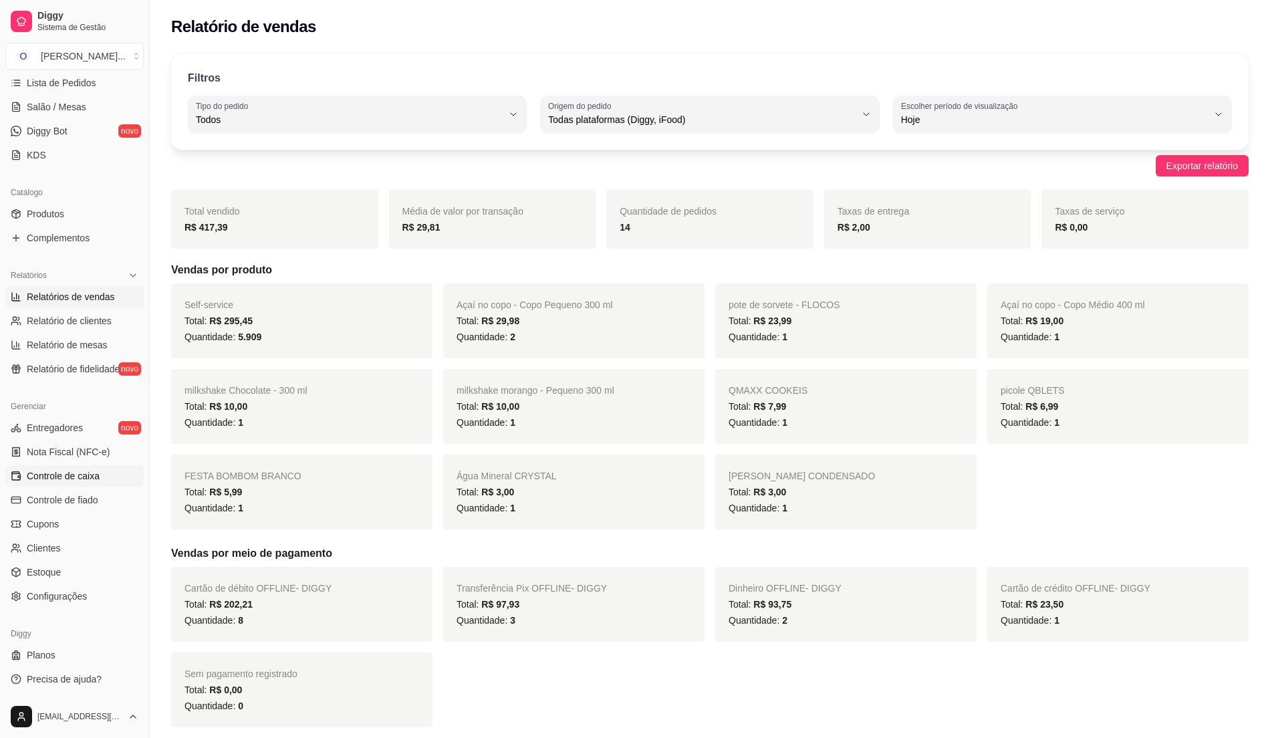
click at [68, 472] on span "Controle de caixa" at bounding box center [63, 475] width 73 height 13
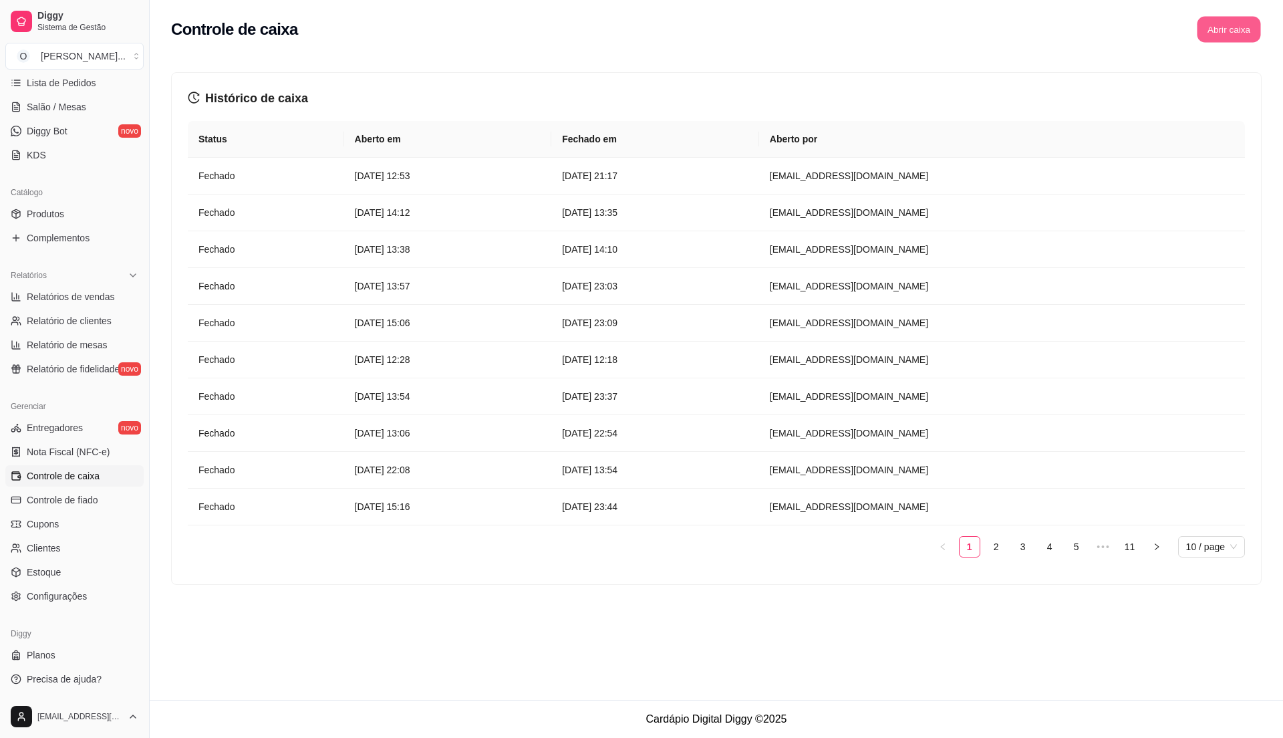
click at [1218, 31] on button "Abrir caixa" at bounding box center [1228, 30] width 63 height 26
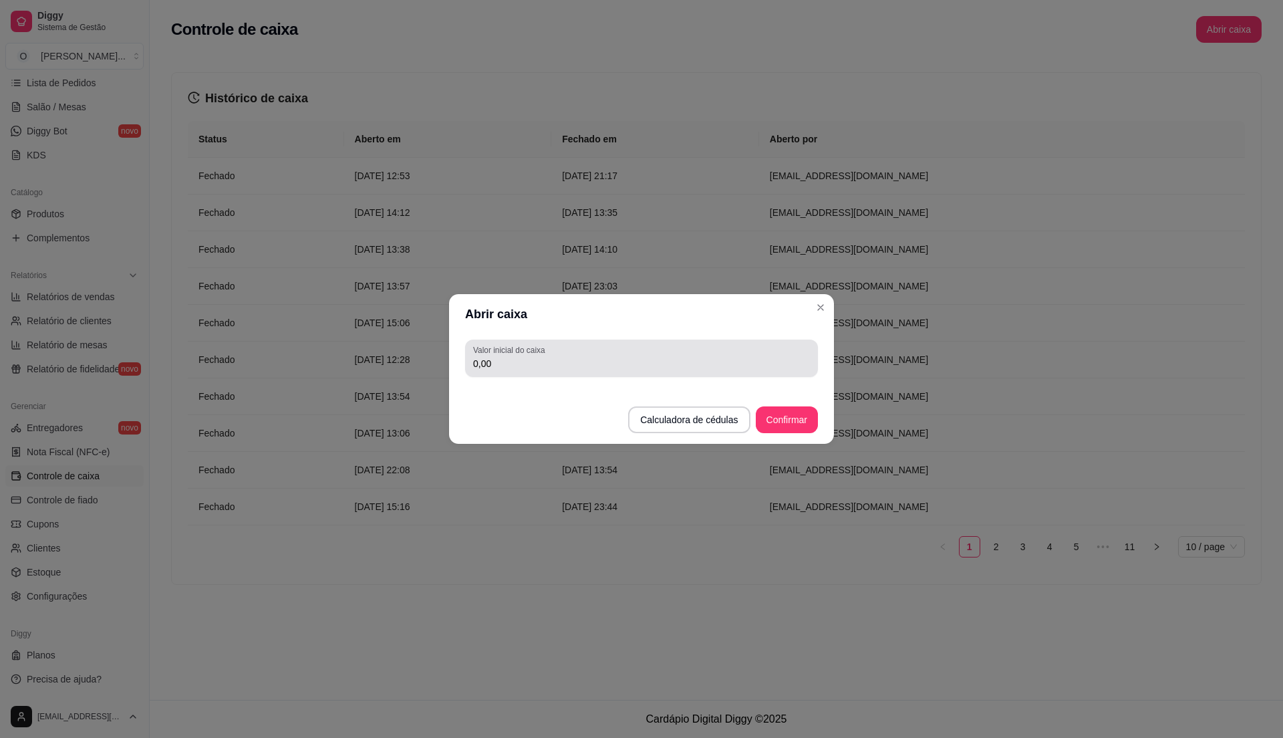
click at [535, 354] on label "Valor inicial do caixa" at bounding box center [511, 349] width 76 height 11
click at [535, 357] on input "0,00" at bounding box center [641, 363] width 337 height 13
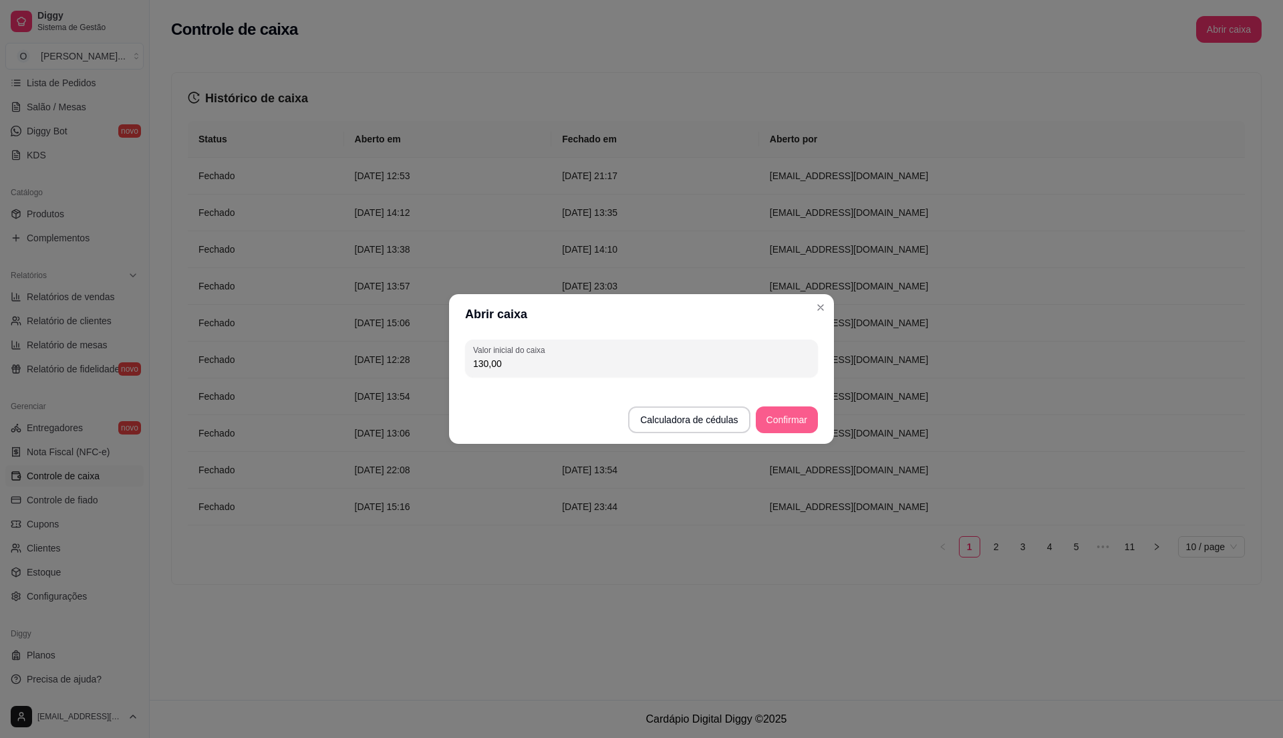
type input "130,00"
click at [791, 420] on button "Confirmar" at bounding box center [787, 420] width 61 height 26
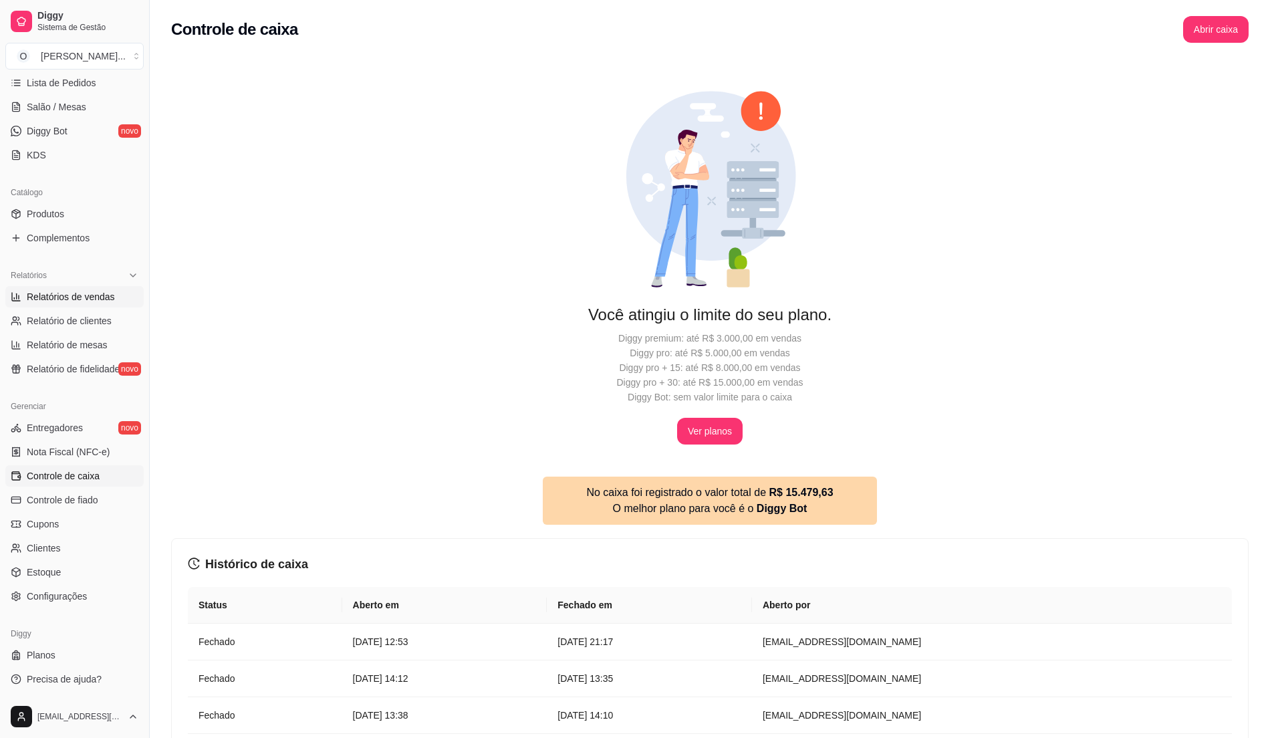
click at [89, 303] on span "Relatórios de vendas" at bounding box center [71, 296] width 88 height 13
select select "ALL"
select select "0"
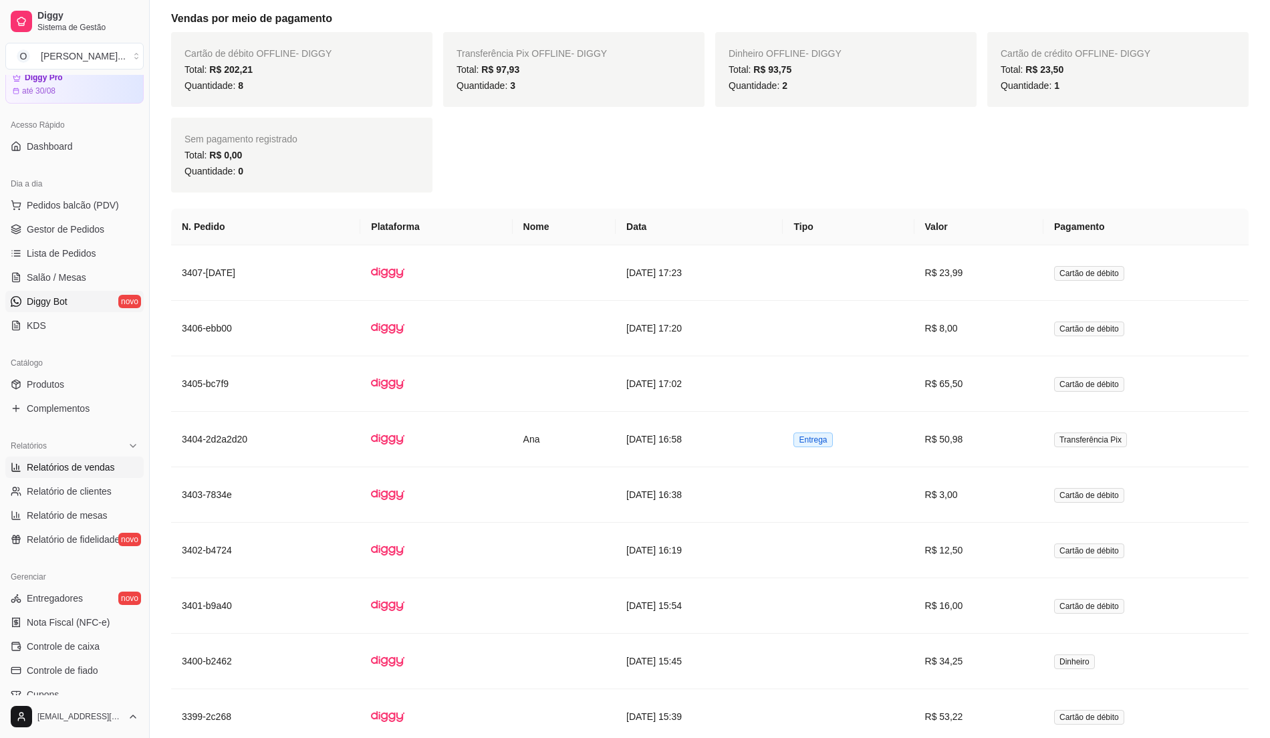
scroll to position [46, 0]
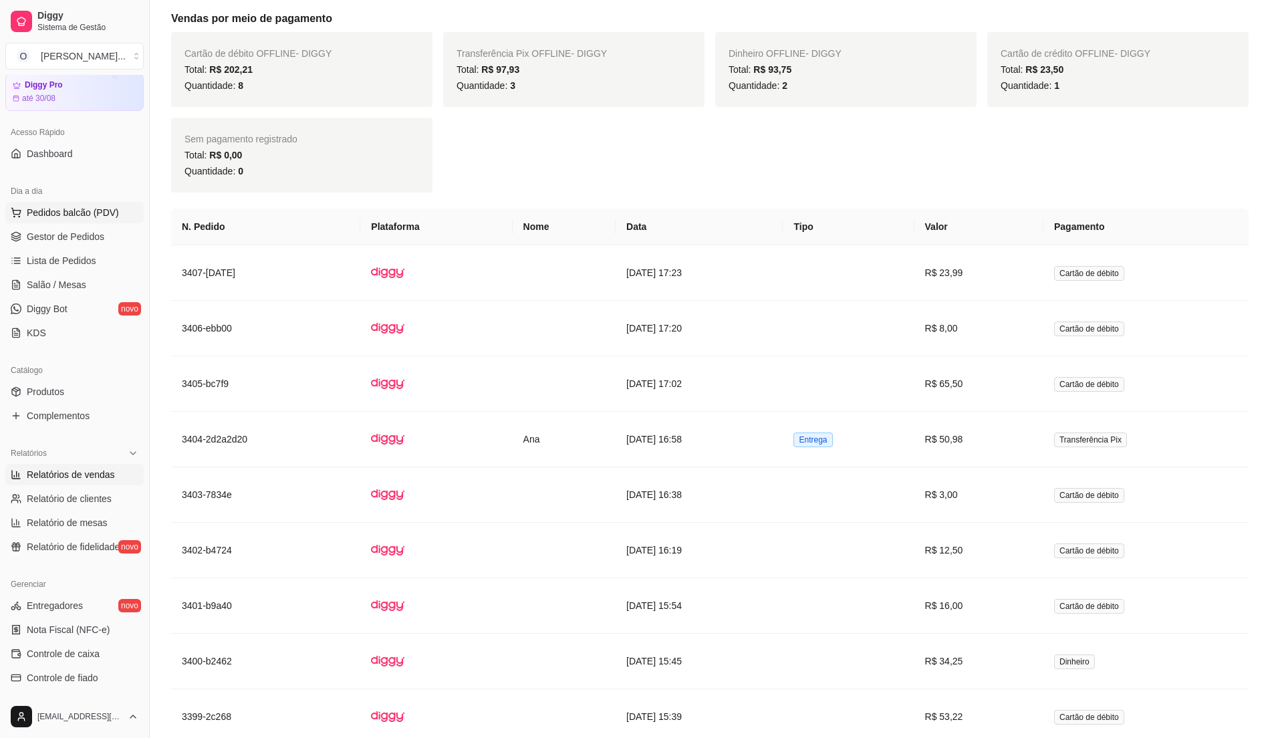
click at [97, 217] on span "Pedidos balcão (PDV)" at bounding box center [73, 212] width 92 height 13
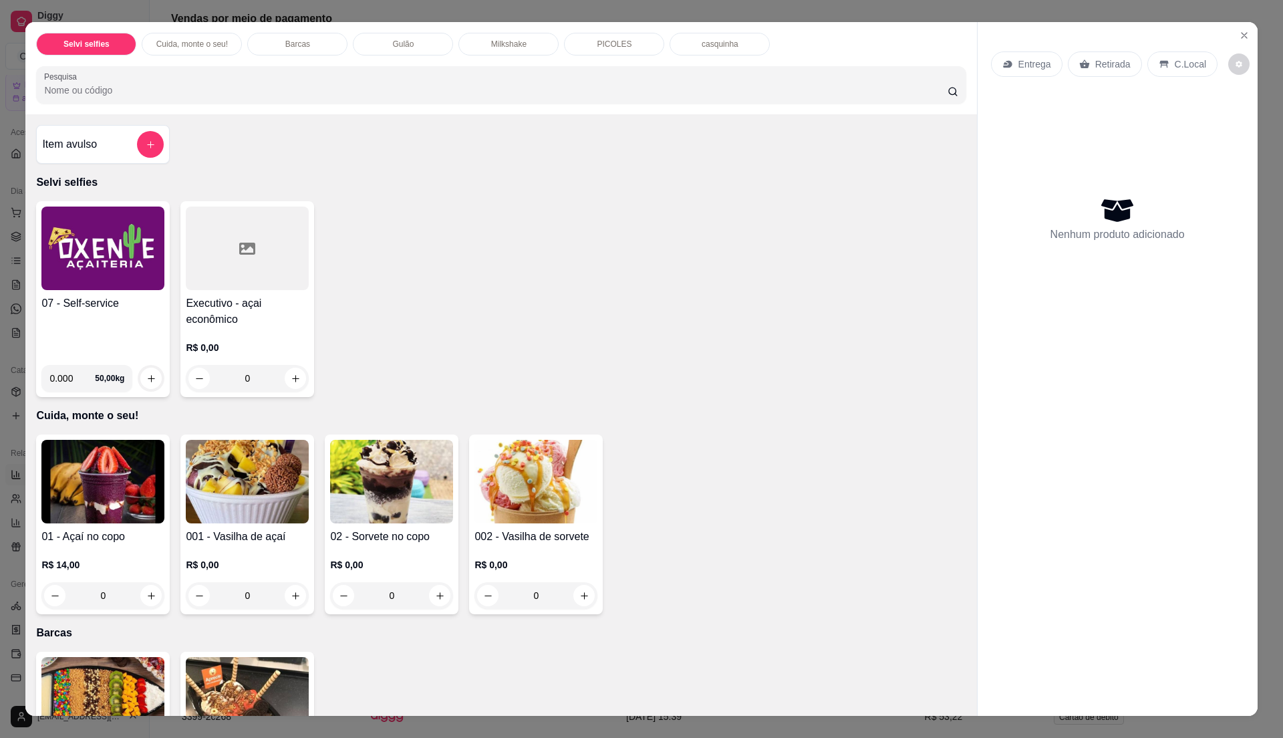
click at [106, 142] on div "Item avulso" at bounding box center [103, 144] width 122 height 27
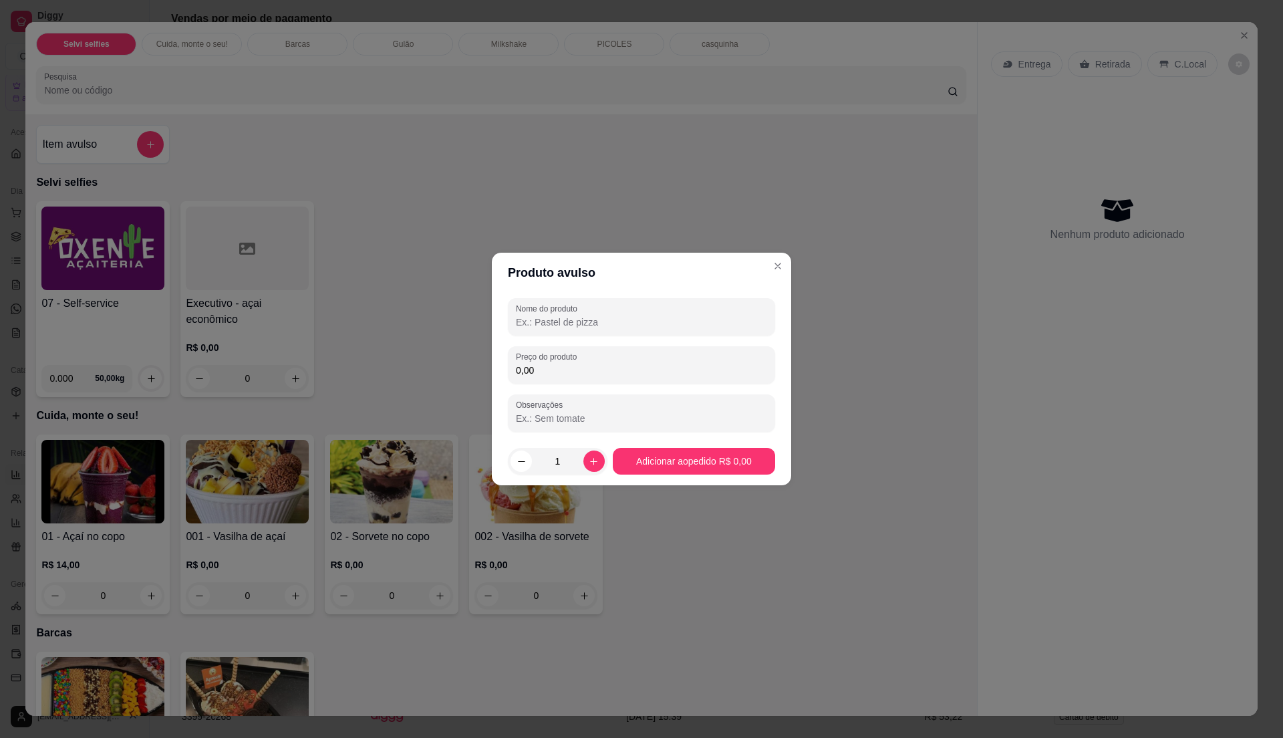
click at [559, 368] on input "0,00" at bounding box center [641, 370] width 251 height 13
type input "30,00"
click at [602, 325] on input "Nome do produto" at bounding box center [641, 321] width 251 height 13
type input "a"
type input "açai"
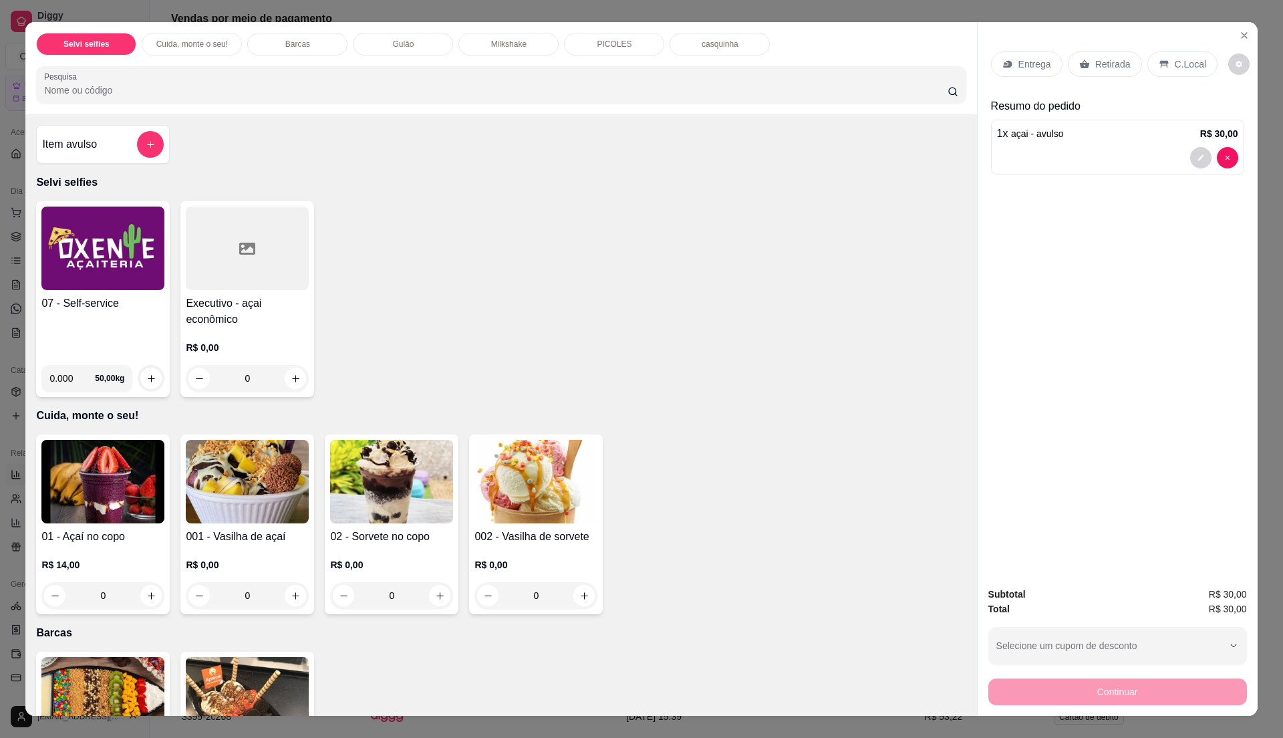
click at [1164, 64] on div "C.Local" at bounding box center [1183, 63] width 70 height 25
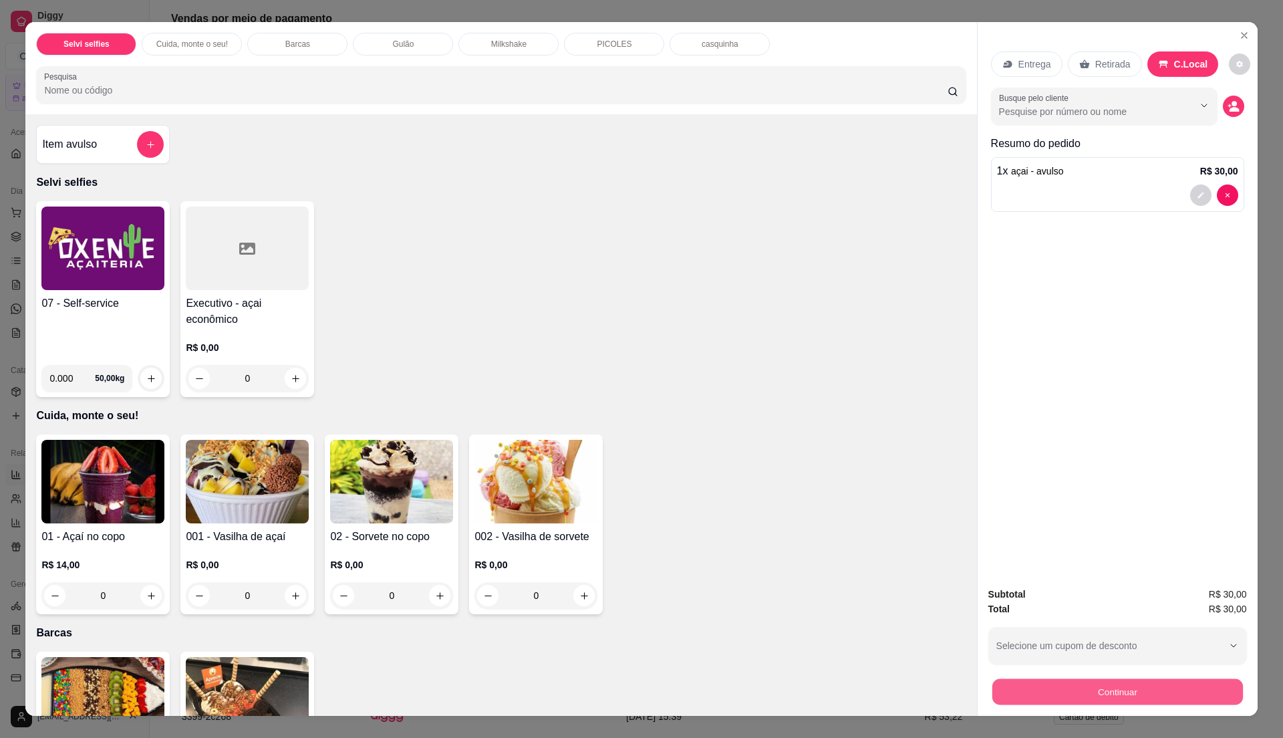
click at [1084, 683] on button "Continuar" at bounding box center [1117, 691] width 251 height 26
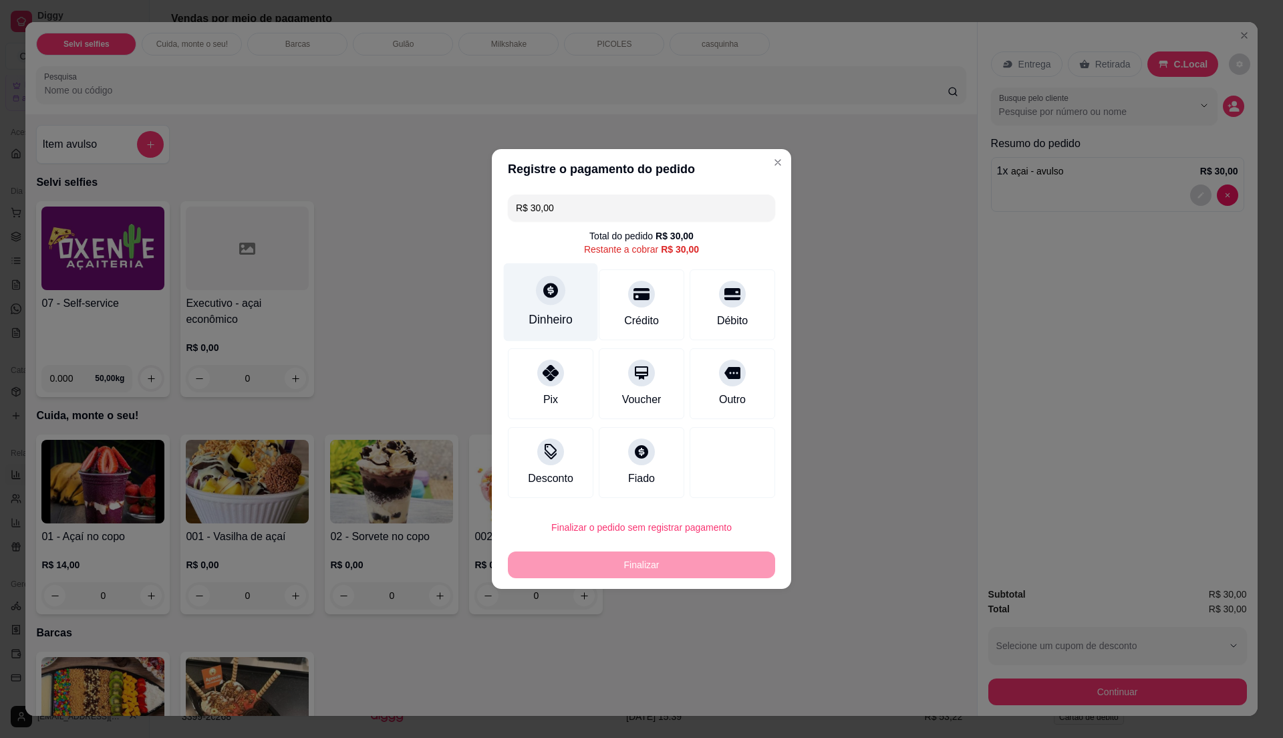
click at [549, 313] on div "Dinheiro" at bounding box center [551, 319] width 44 height 17
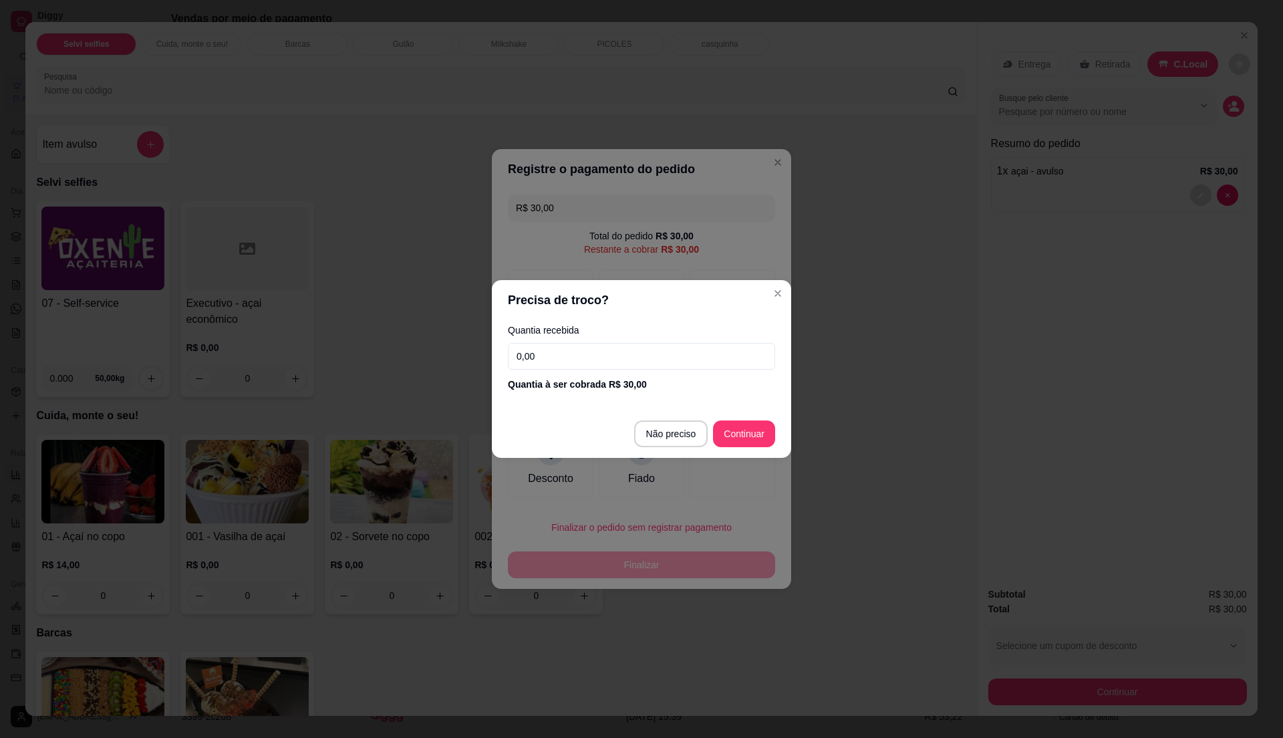
click at [610, 354] on input "0,00" at bounding box center [641, 356] width 267 height 27
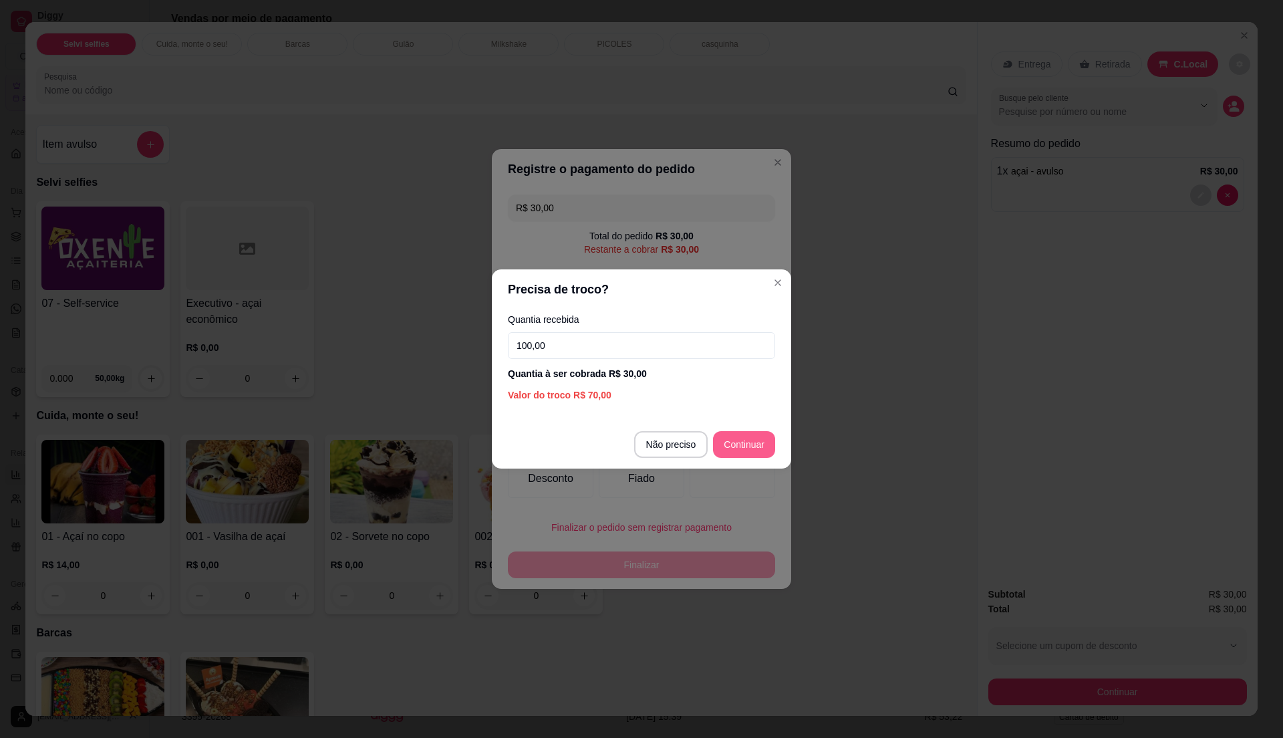
type input "100,00"
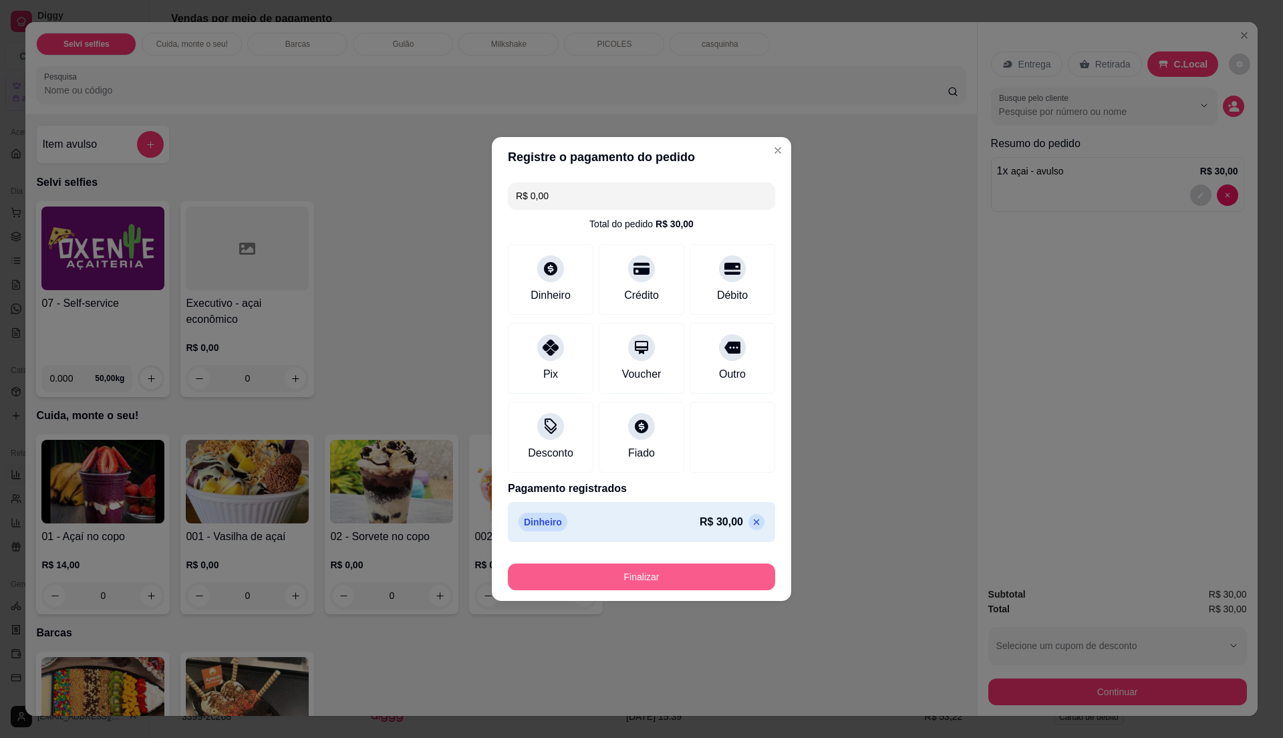
click at [719, 576] on button "Finalizar" at bounding box center [641, 576] width 267 height 27
type input "-R$ 30,00"
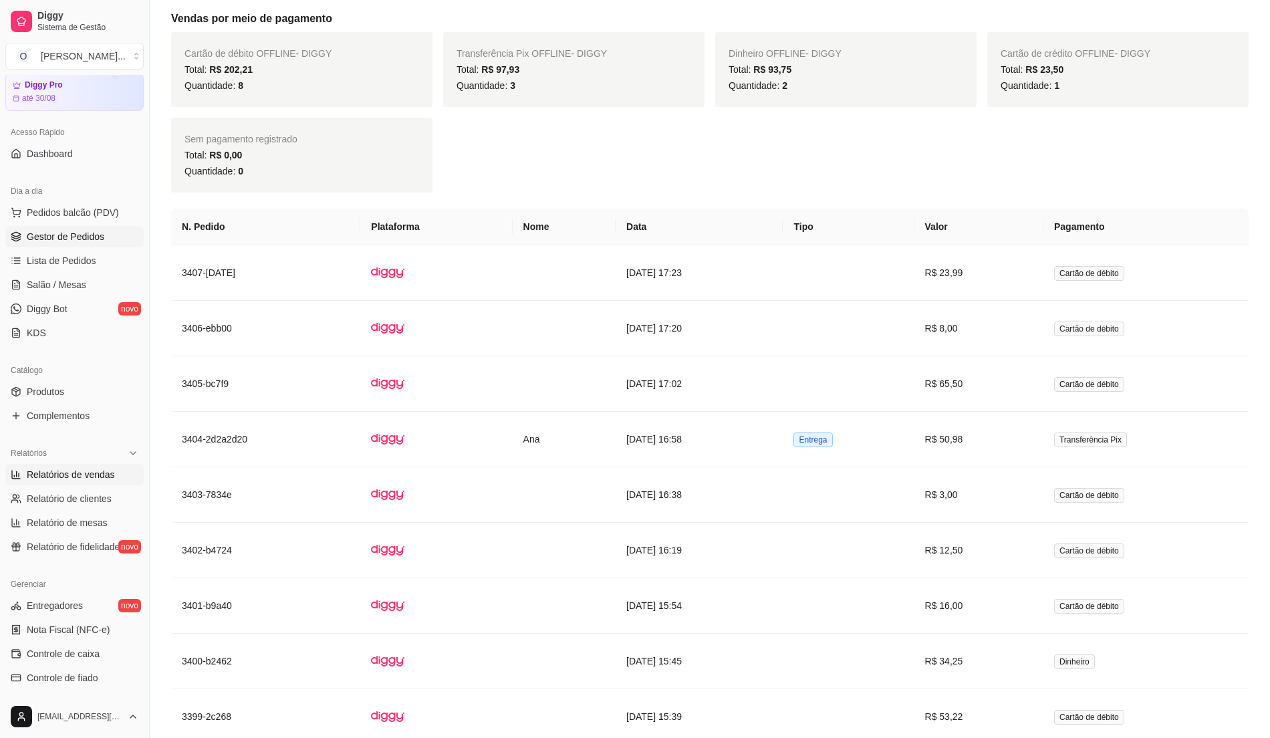
click at [68, 227] on link "Gestor de Pedidos" at bounding box center [74, 236] width 138 height 21
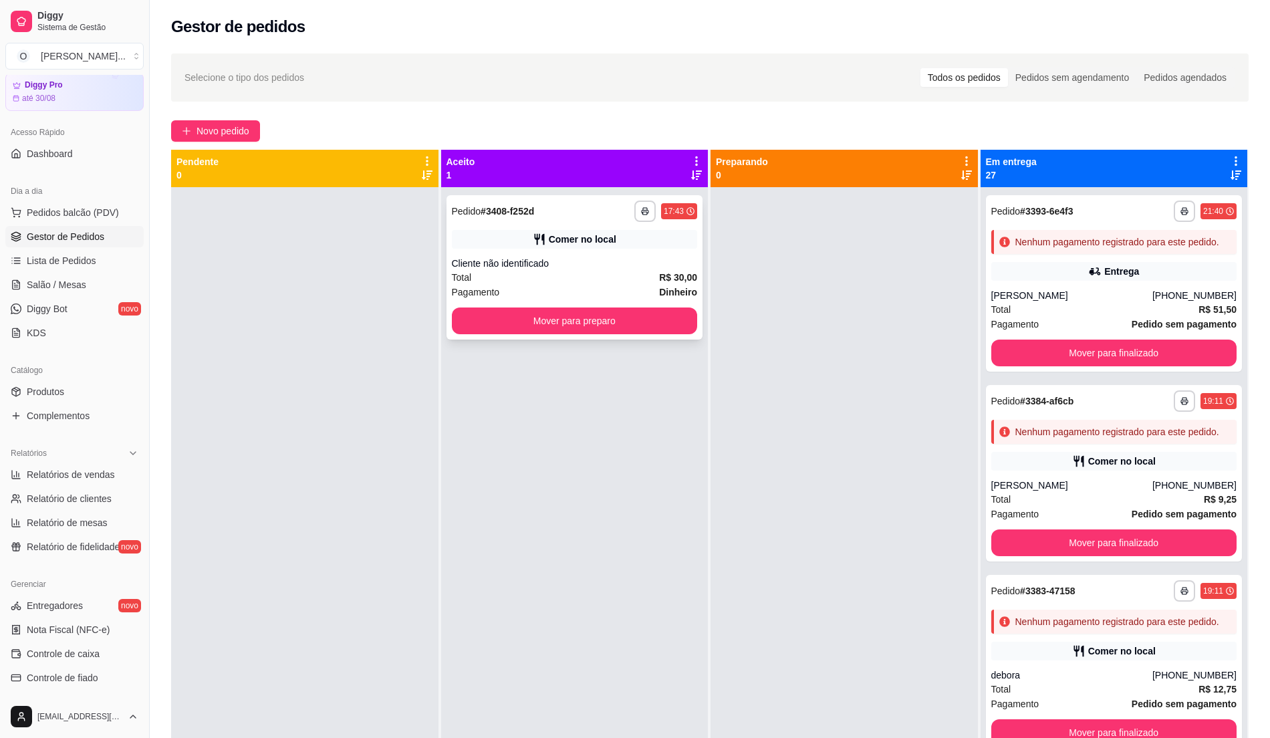
click at [549, 238] on div "Comer no local" at bounding box center [583, 239] width 68 height 13
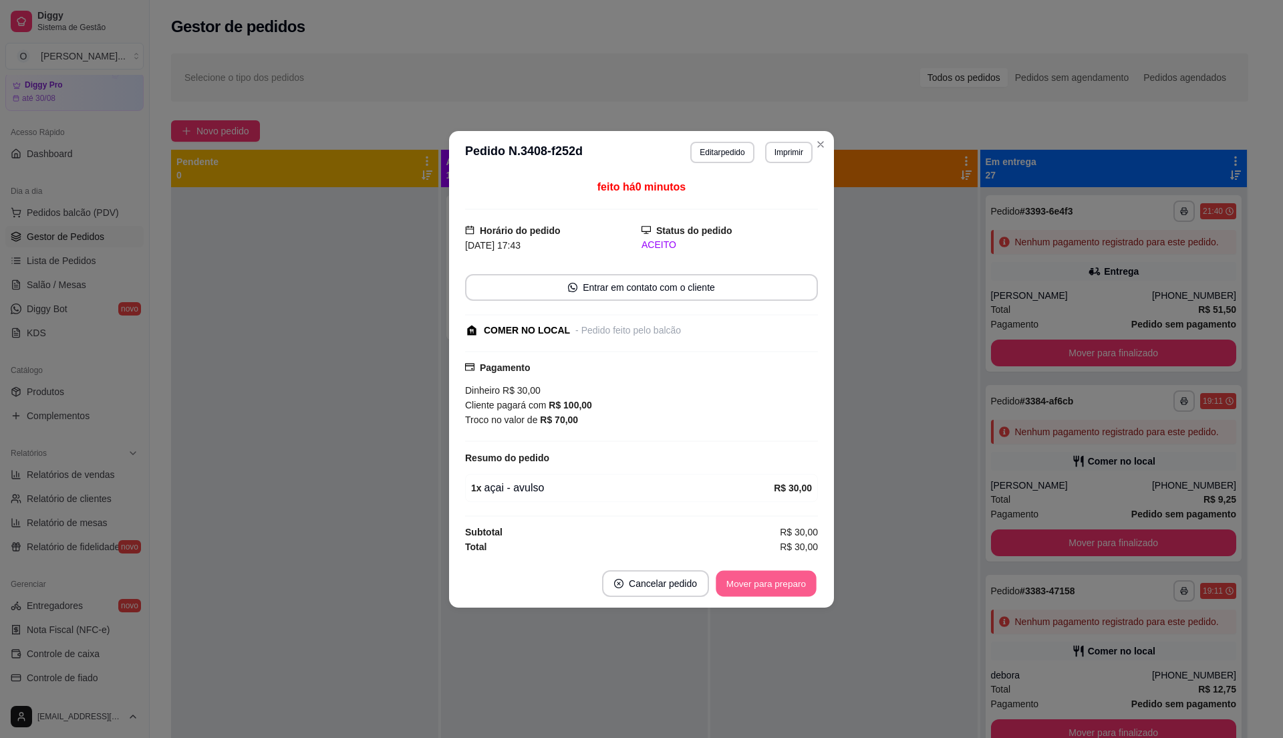
click at [739, 581] on button "Mover para preparo" at bounding box center [766, 583] width 100 height 26
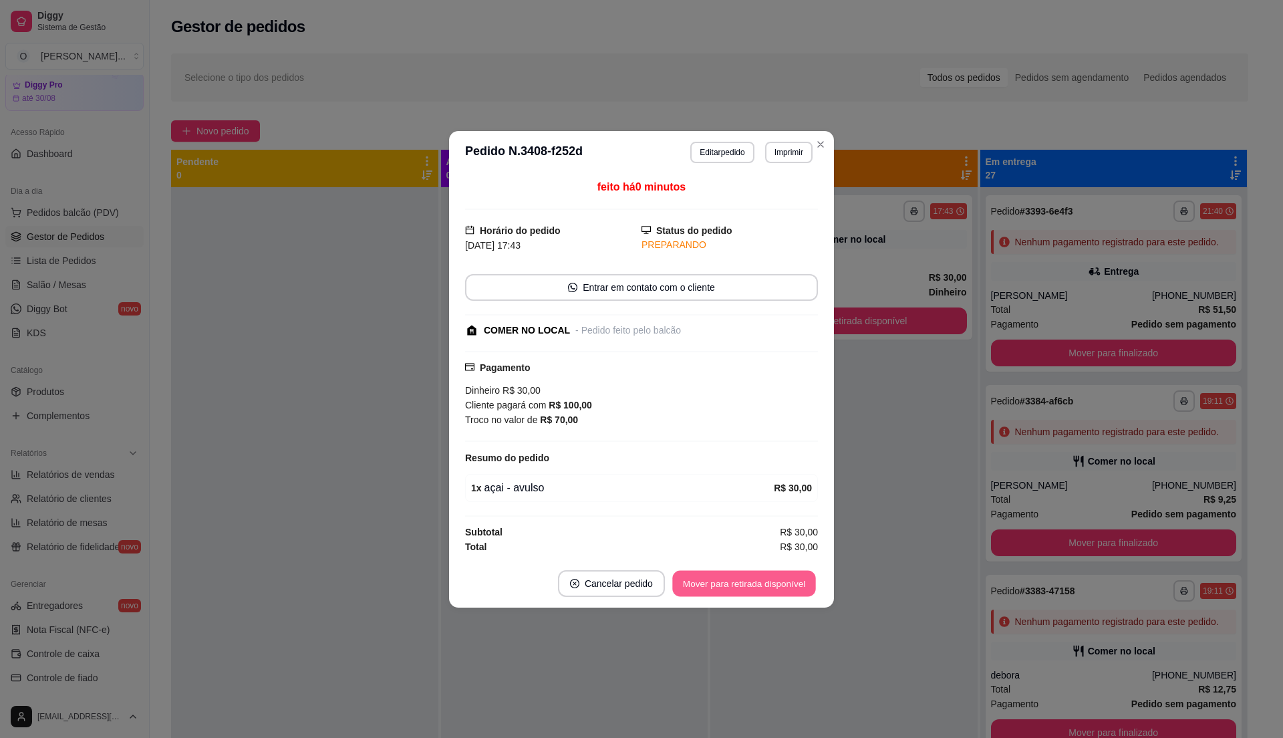
click at [739, 581] on button "Mover para retirada disponível" at bounding box center [743, 583] width 143 height 26
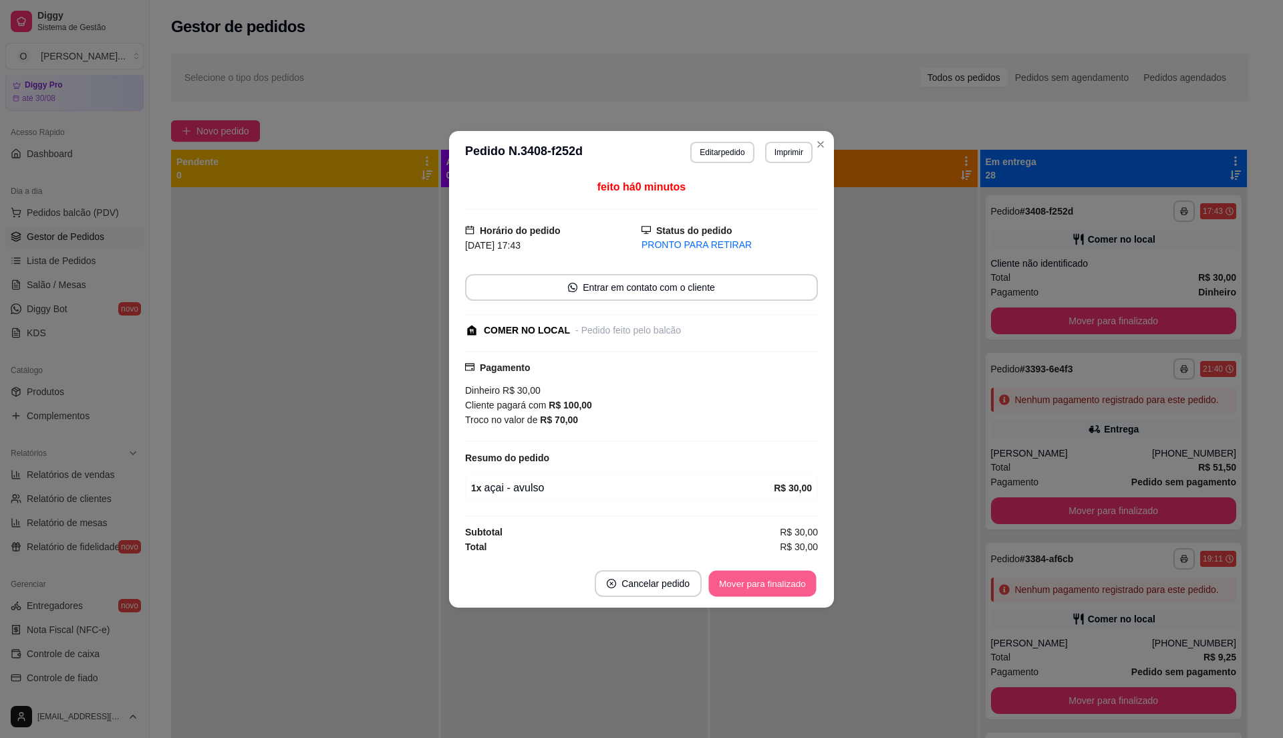
click at [739, 581] on button "Mover para finalizado" at bounding box center [763, 583] width 108 height 26
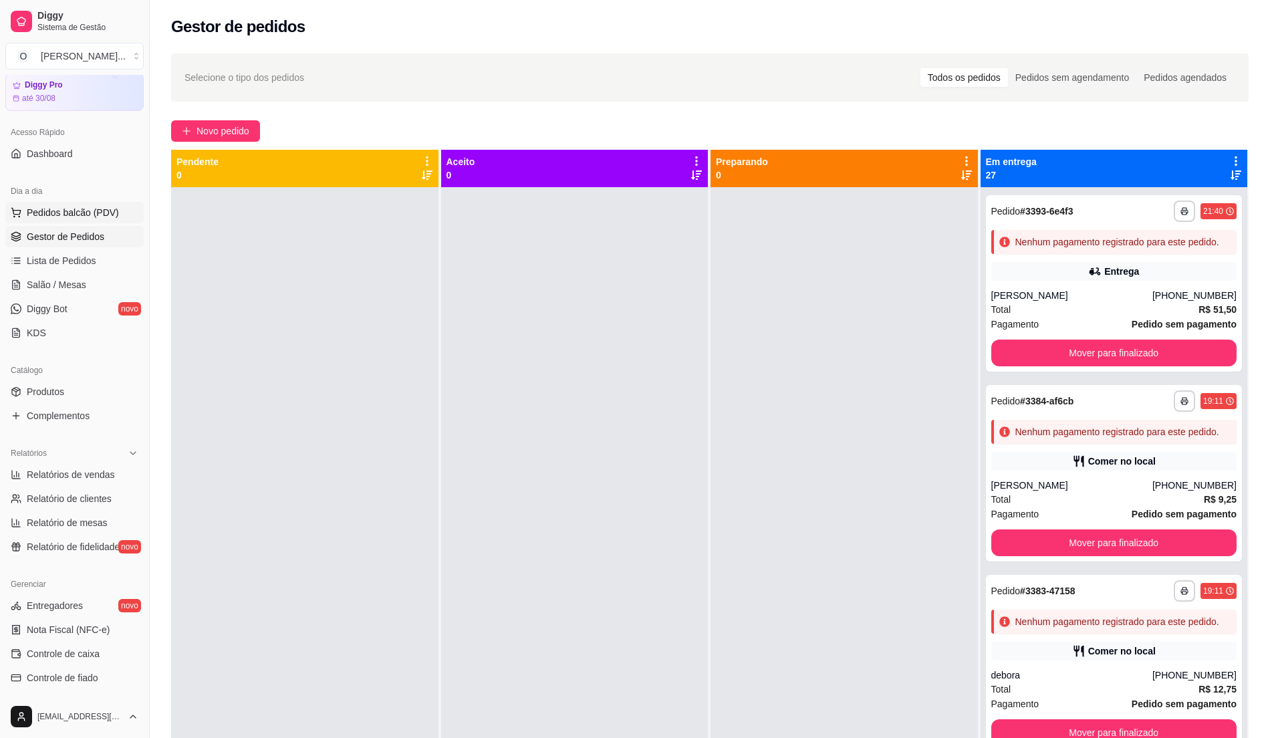
click at [61, 207] on span "Pedidos balcão (PDV)" at bounding box center [73, 212] width 92 height 13
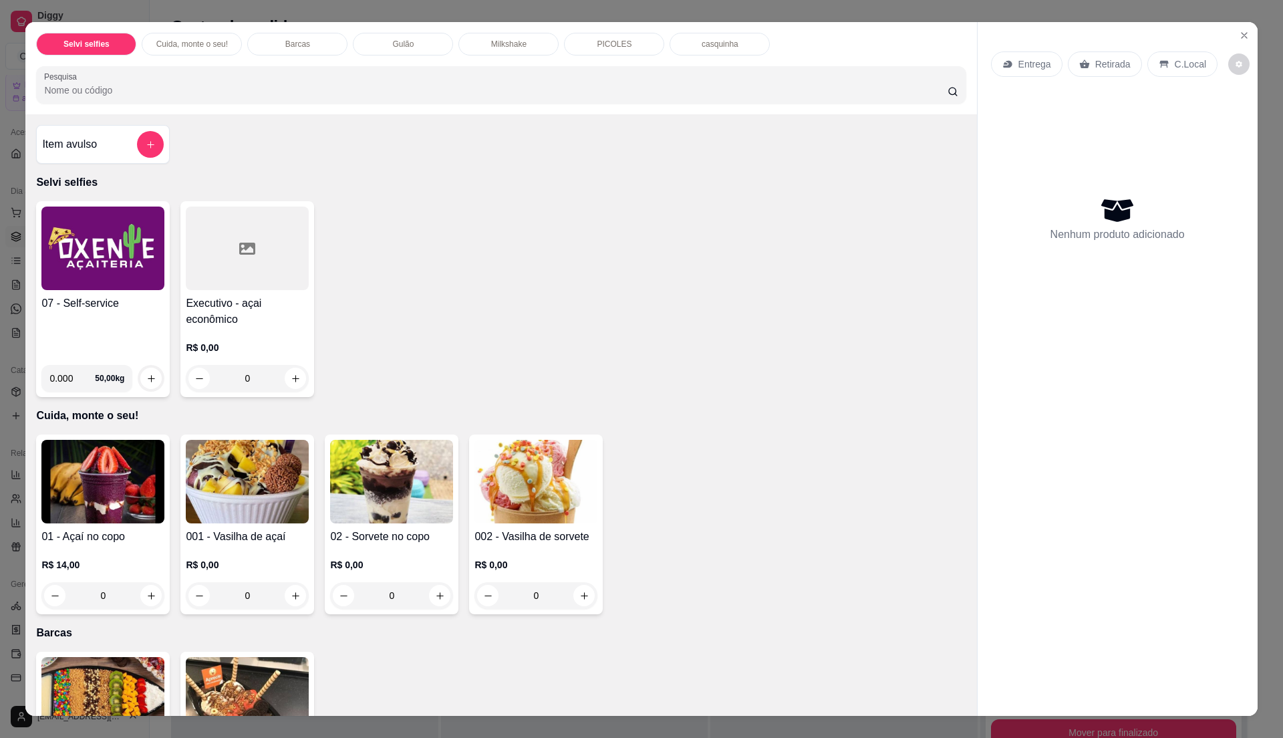
click at [74, 322] on div "07 - Self-service" at bounding box center [102, 324] width 123 height 59
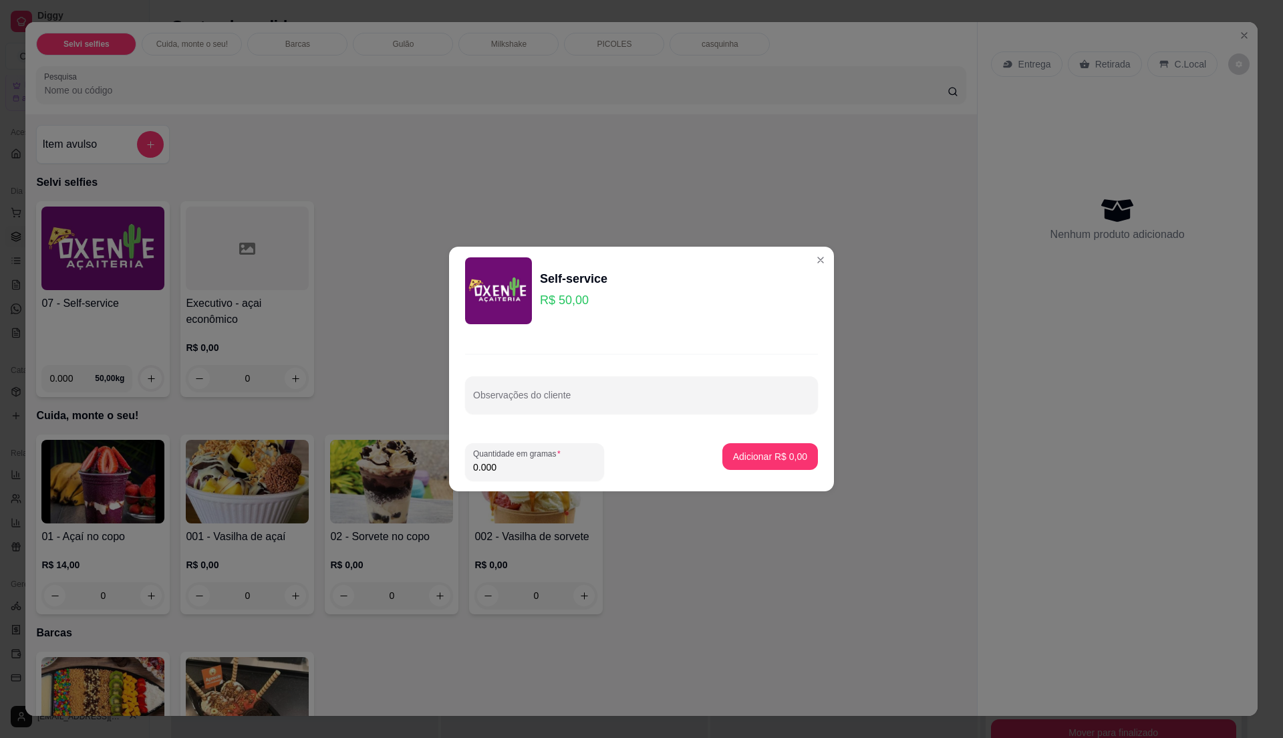
click at [493, 466] on input "0.000" at bounding box center [534, 466] width 123 height 13
type input "0"
click at [493, 466] on input "0" at bounding box center [534, 466] width 123 height 13
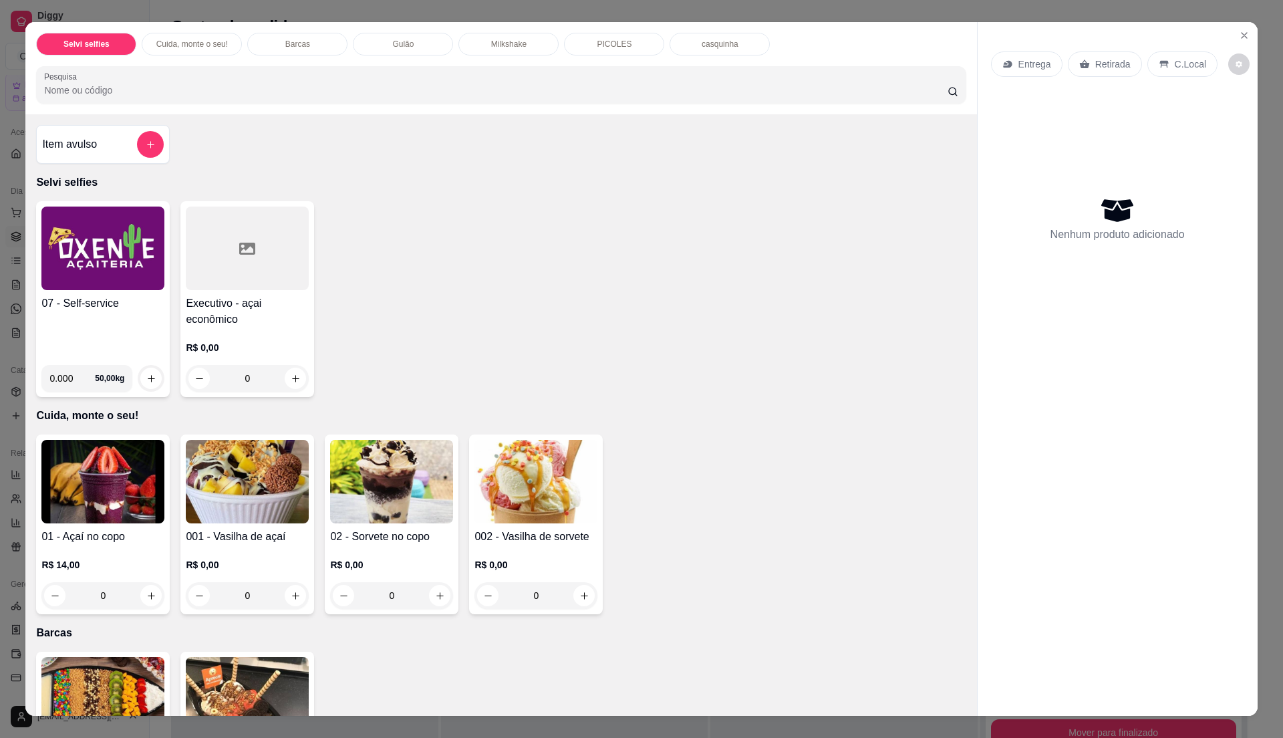
click at [108, 290] on img at bounding box center [102, 249] width 123 height 84
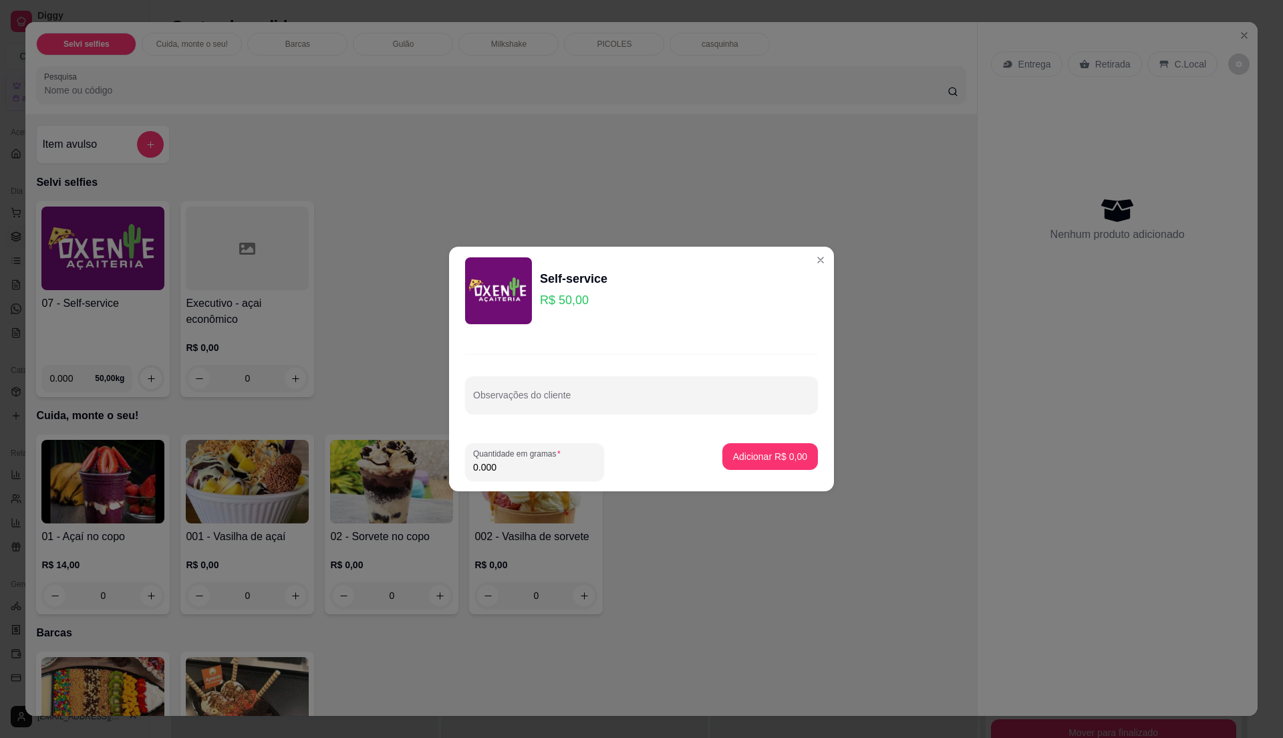
click at [500, 465] on input "0.000" at bounding box center [534, 466] width 123 height 13
click at [493, 464] on input "0" at bounding box center [534, 466] width 123 height 13
type input "0.17"
click at [734, 453] on p "Adicionar R$ 8,50" at bounding box center [770, 456] width 72 height 13
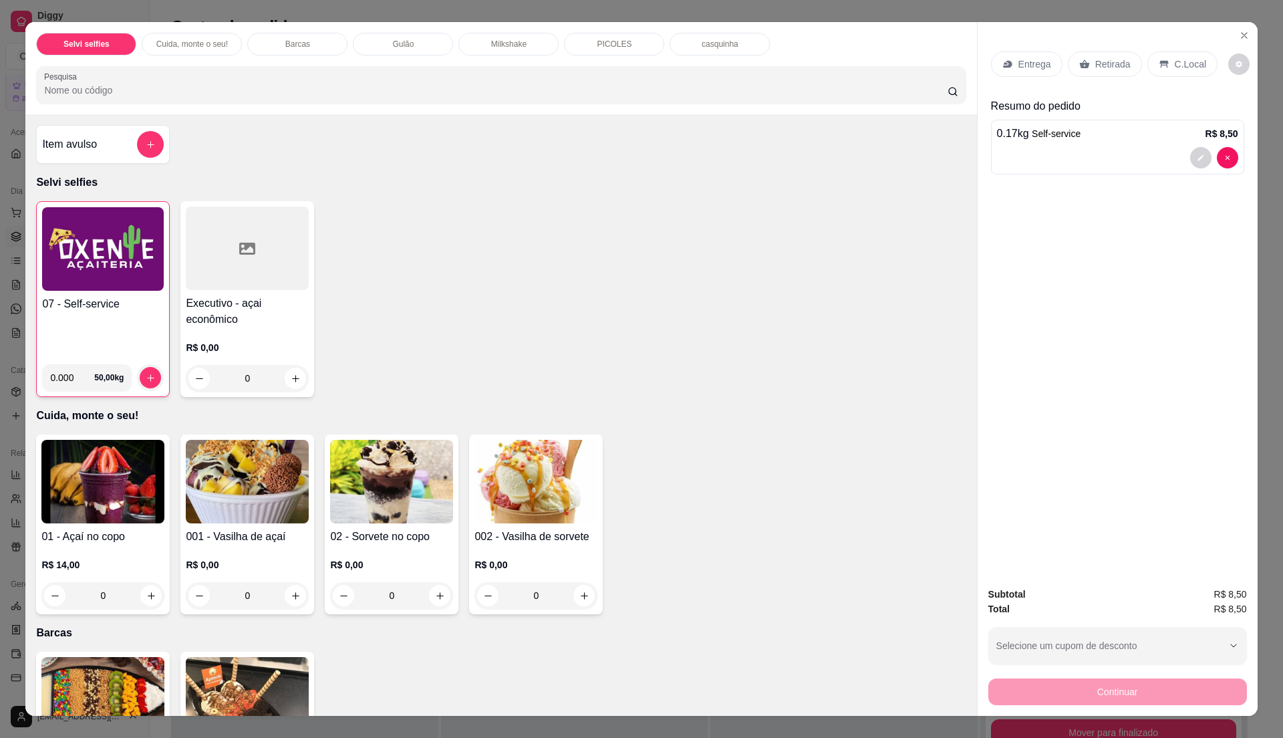
click at [89, 279] on img at bounding box center [103, 249] width 122 height 84
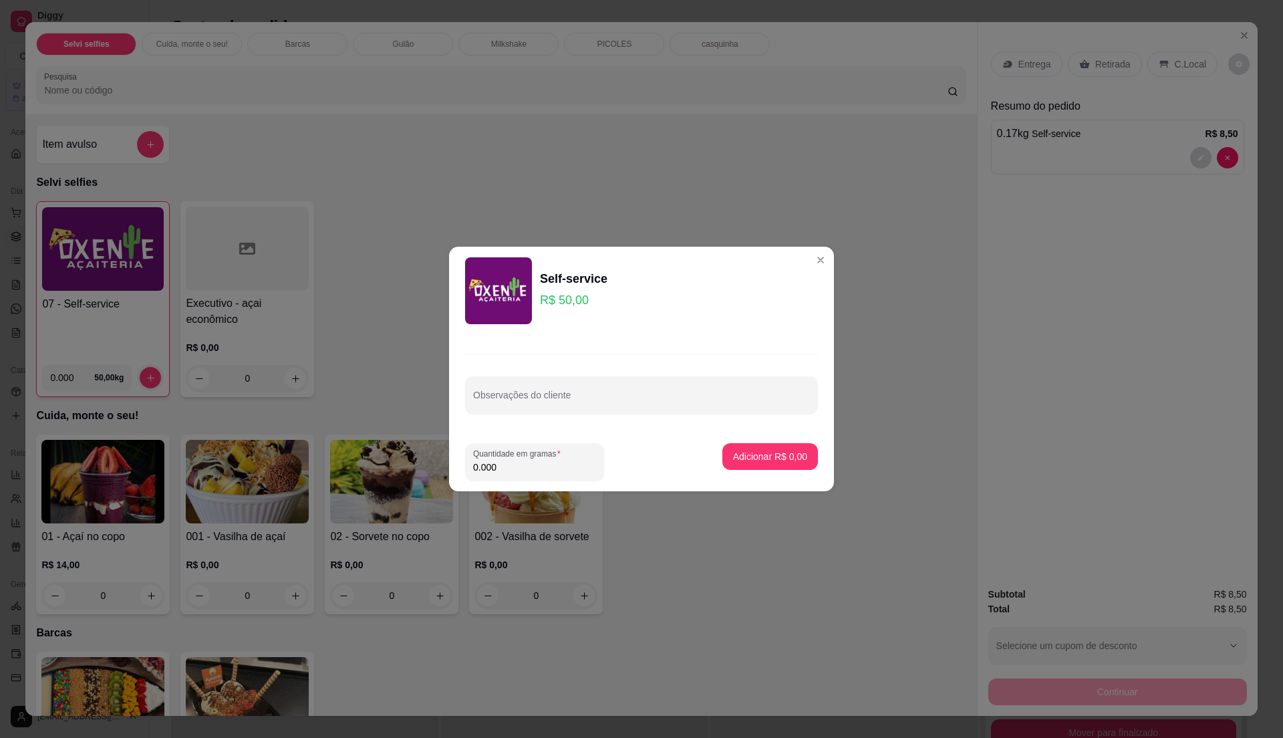
click at [521, 468] on input "0.000" at bounding box center [534, 466] width 123 height 13
type input "0.33"
click at [778, 450] on p "Adicionar R$ 16,50" at bounding box center [768, 456] width 78 height 13
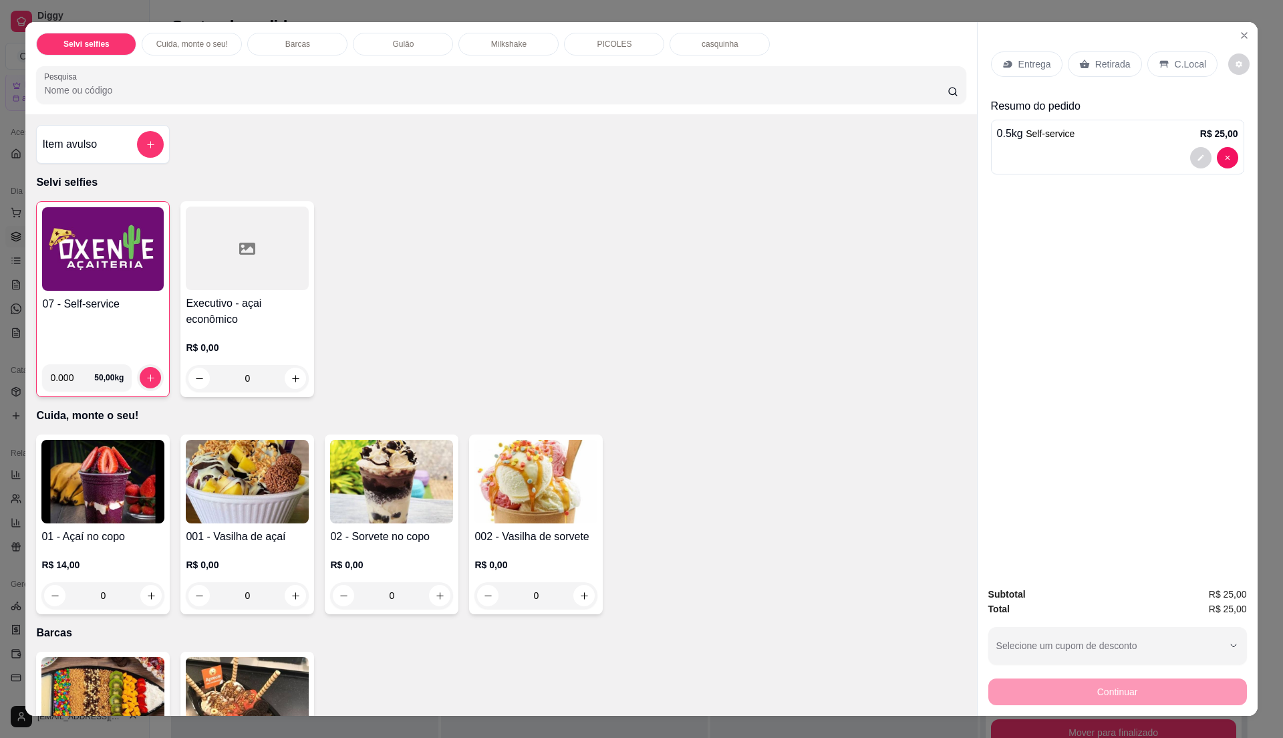
click at [1163, 60] on div "C.Local" at bounding box center [1183, 63] width 70 height 25
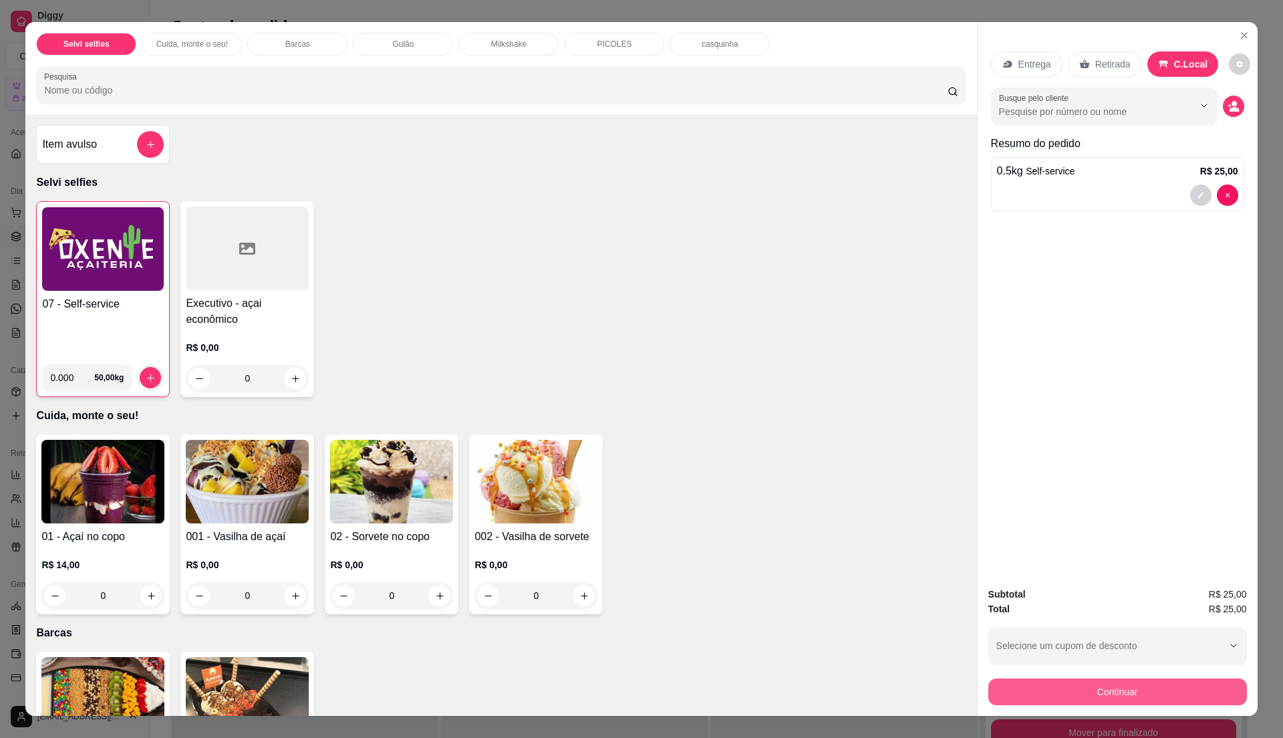
click at [1129, 685] on button "Continuar" at bounding box center [1117, 691] width 259 height 27
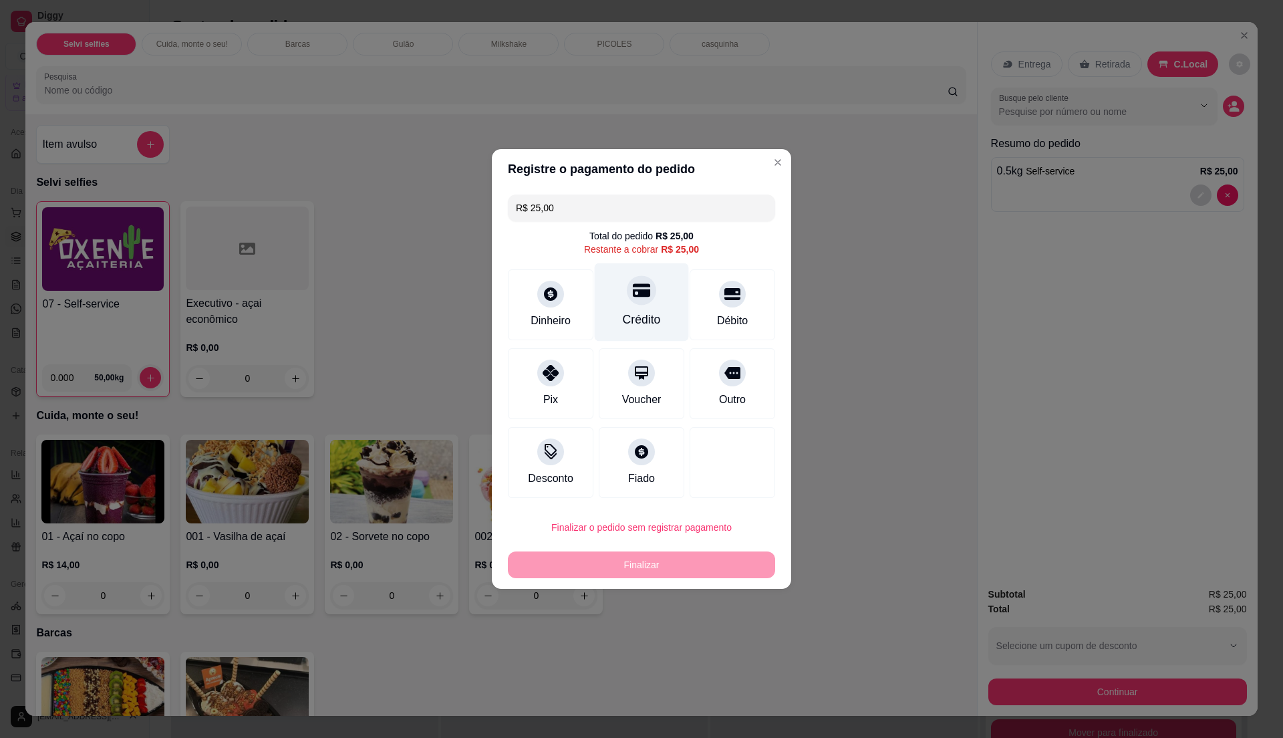
click at [612, 287] on div "Crédito" at bounding box center [642, 302] width 94 height 78
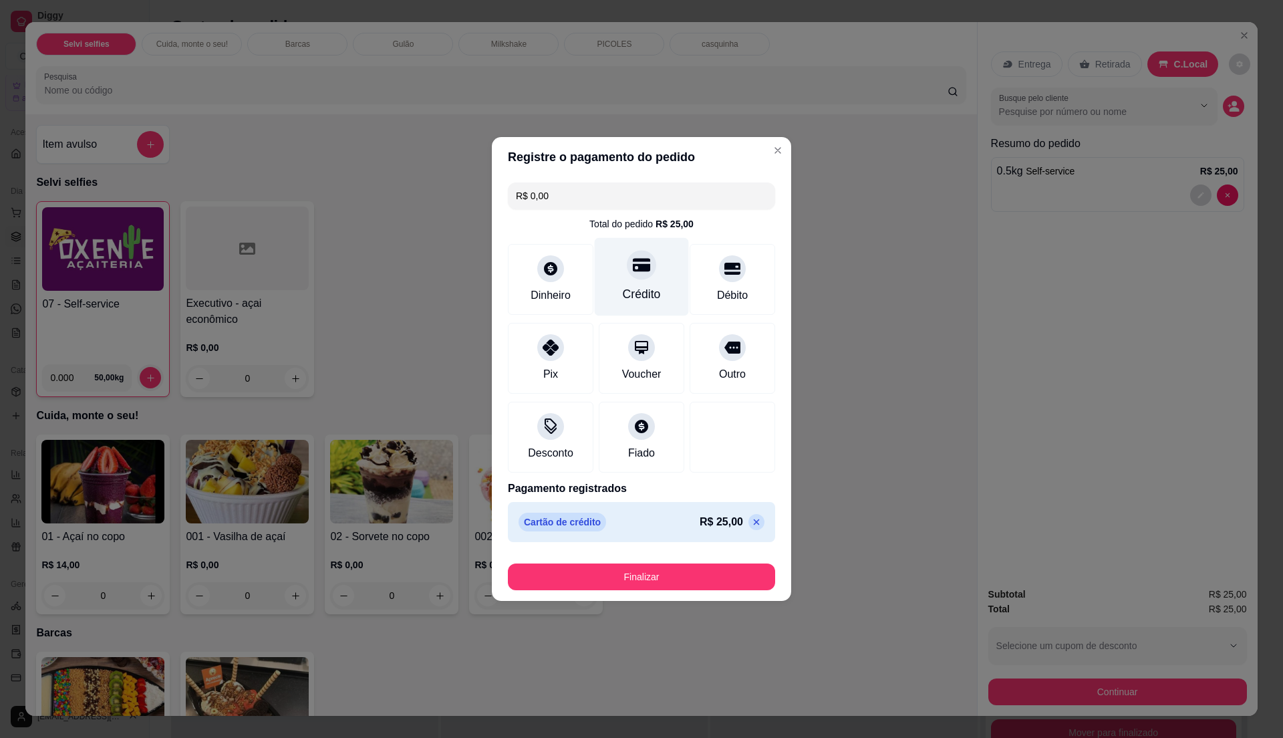
click at [612, 287] on div "Crédito" at bounding box center [642, 277] width 94 height 78
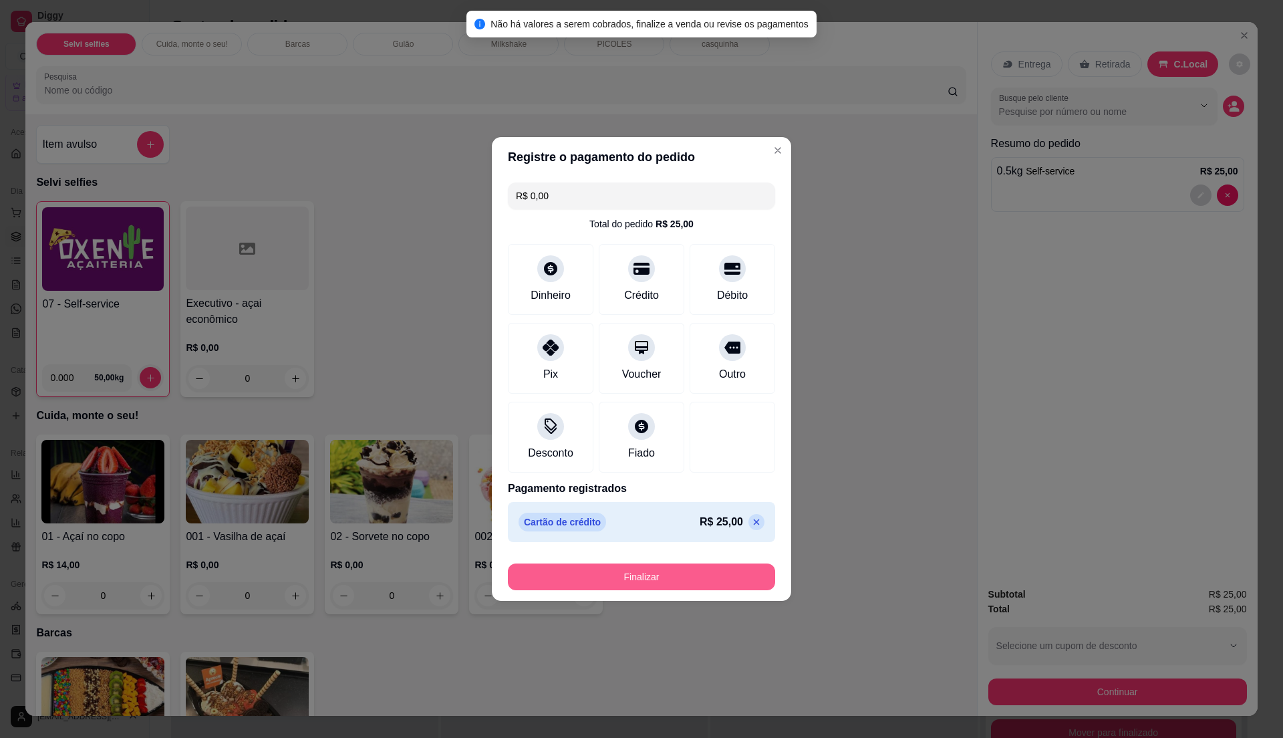
click at [699, 586] on button "Finalizar" at bounding box center [641, 576] width 267 height 27
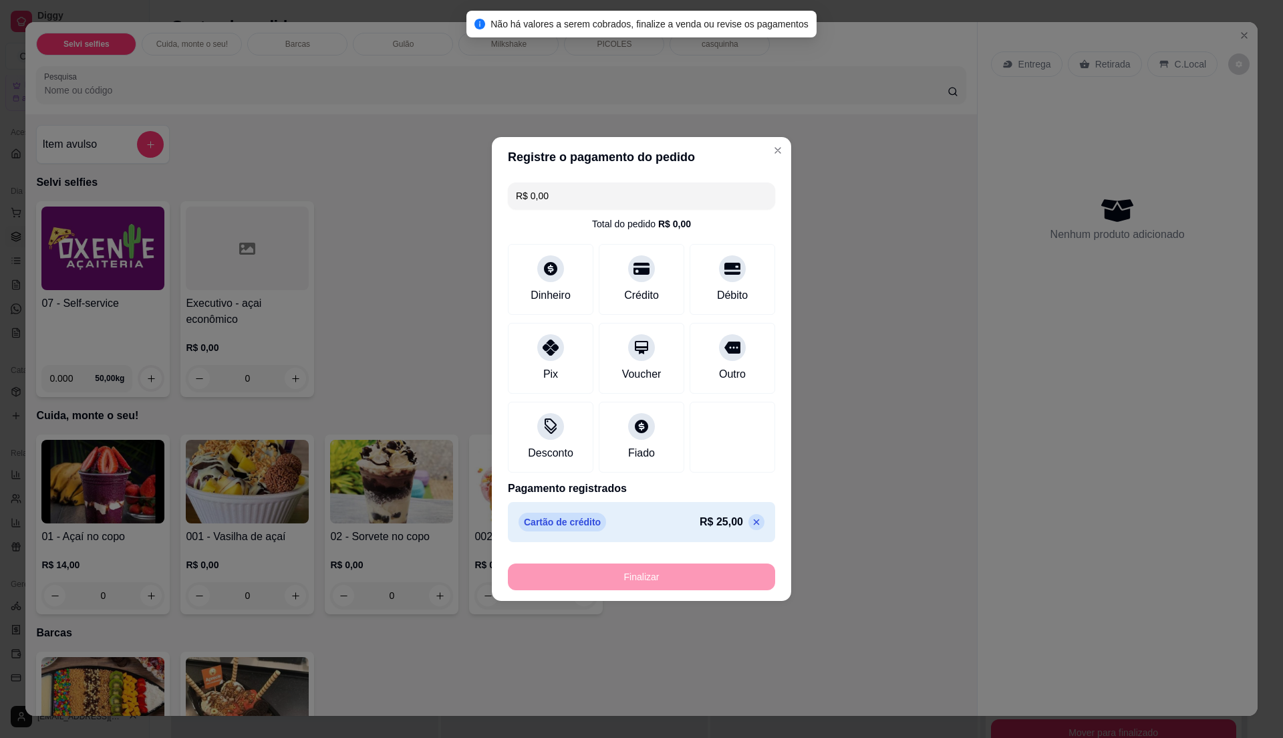
type input "-R$ 25,00"
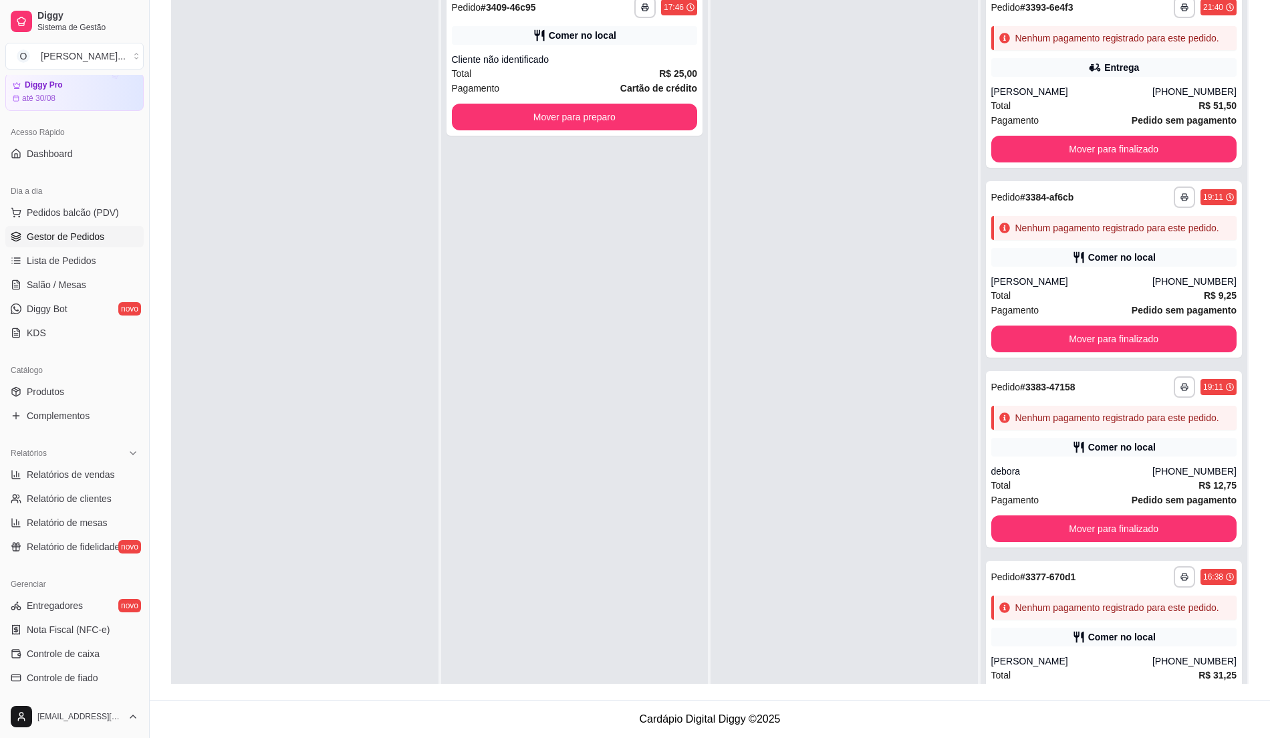
click at [618, 49] on div "**********" at bounding box center [574, 63] width 257 height 144
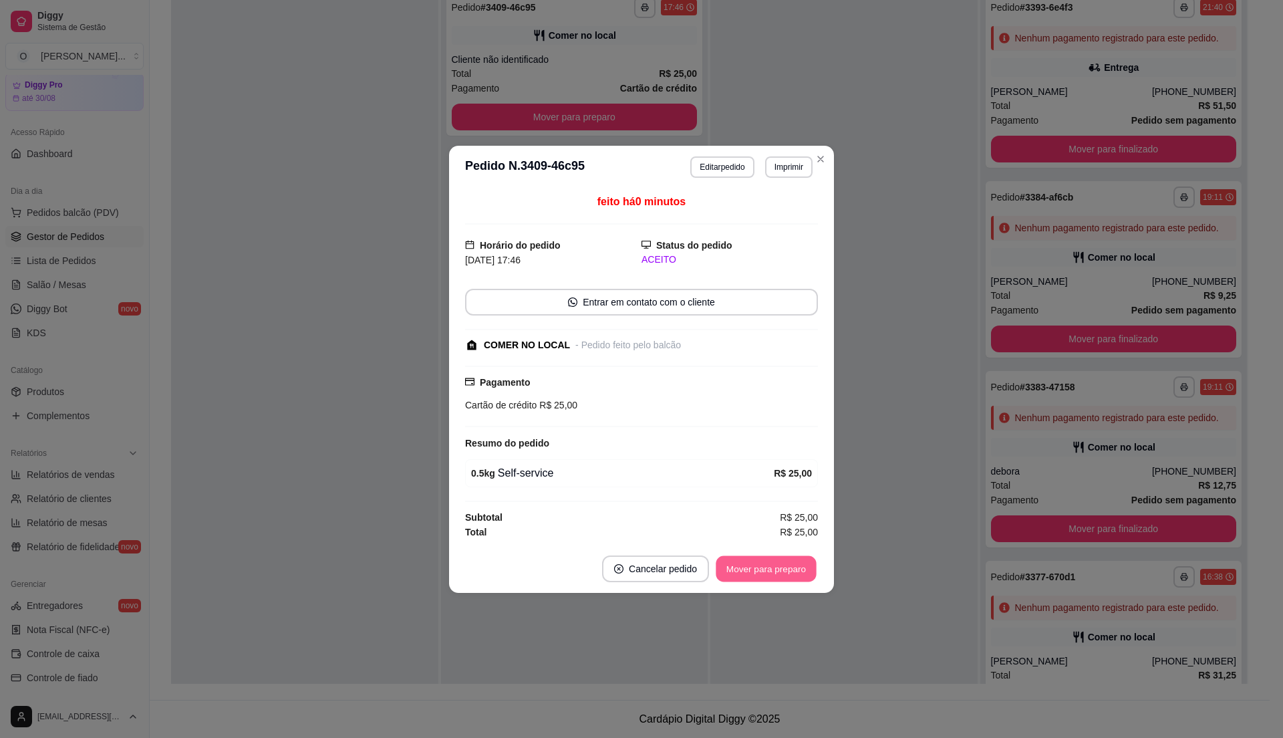
click at [752, 573] on button "Mover para preparo" at bounding box center [766, 568] width 100 height 26
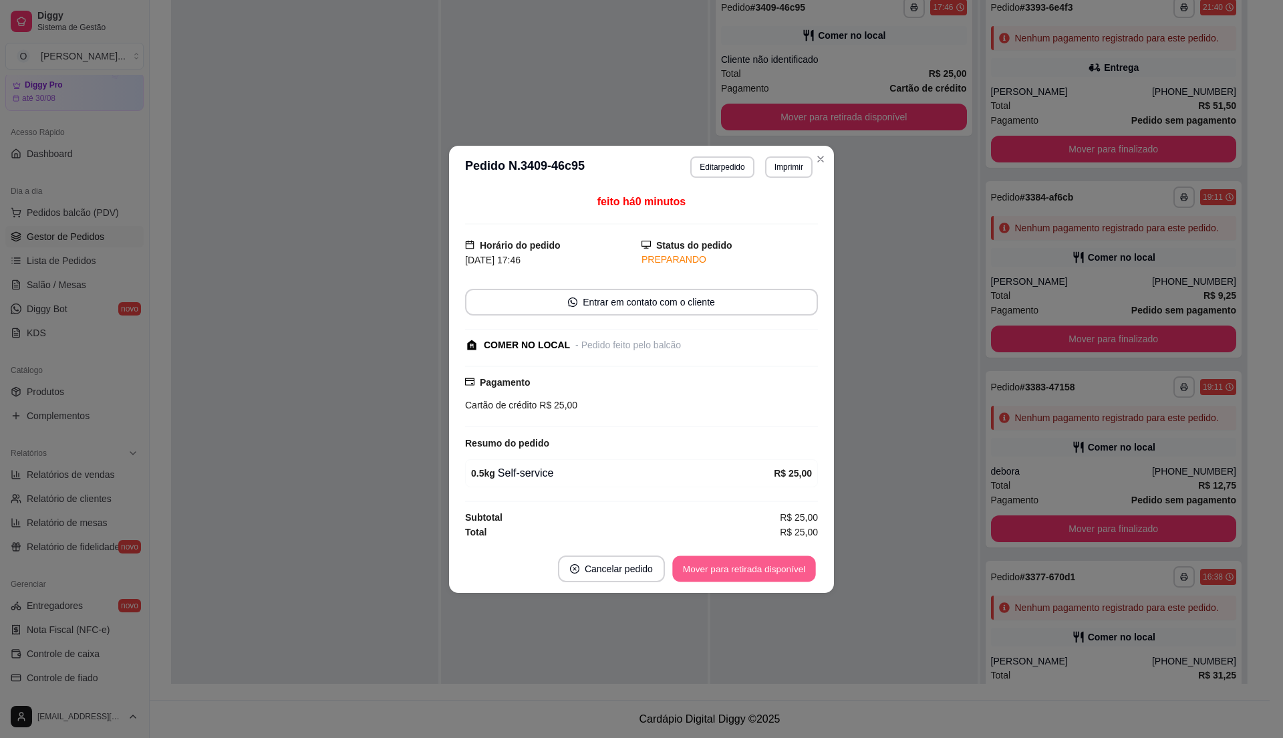
click at [752, 573] on button "Mover para retirada disponível" at bounding box center [743, 568] width 143 height 26
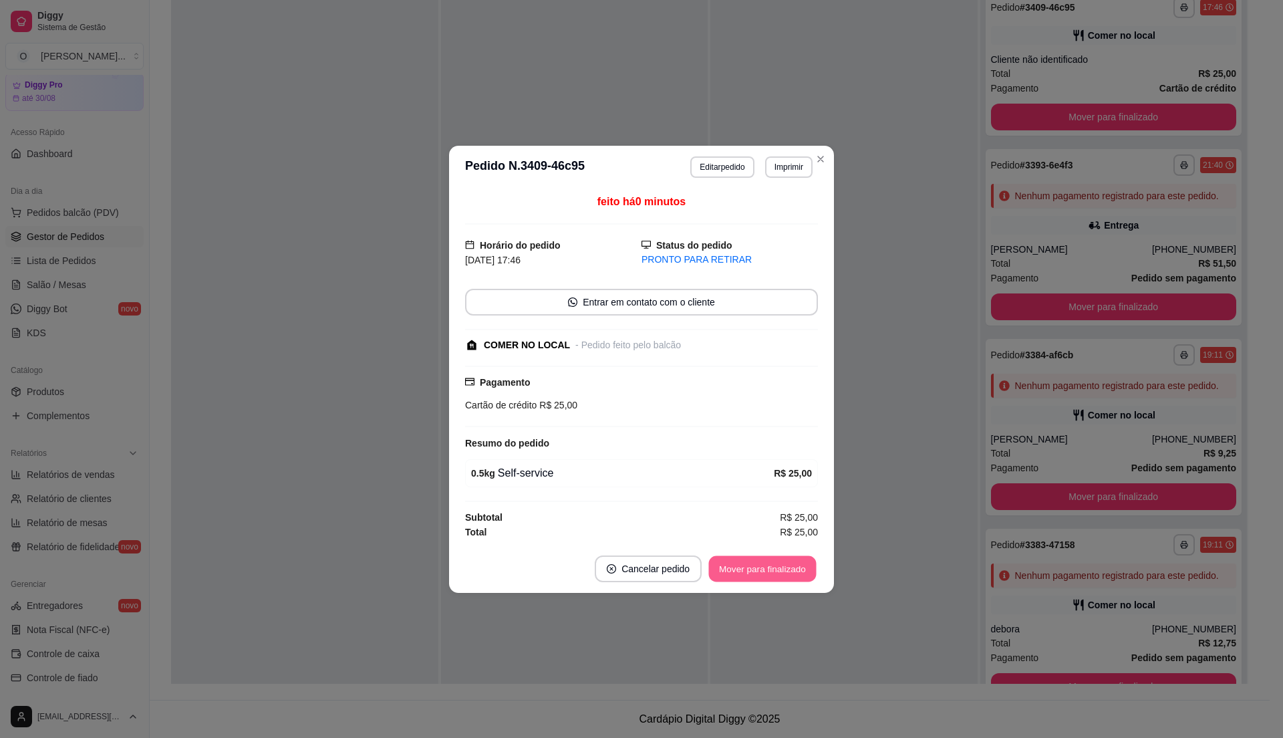
click at [752, 573] on button "Mover para finalizado" at bounding box center [763, 568] width 108 height 26
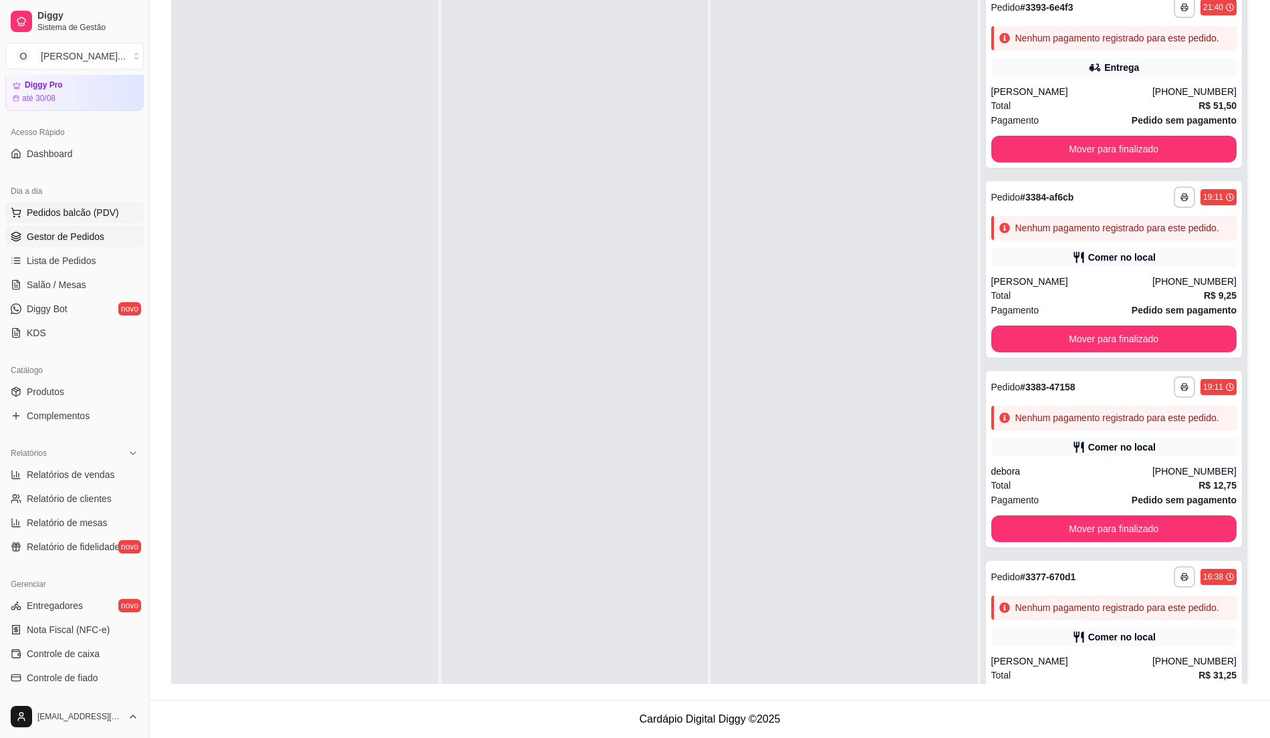
click at [87, 211] on span "Pedidos balcão (PDV)" at bounding box center [73, 212] width 92 height 13
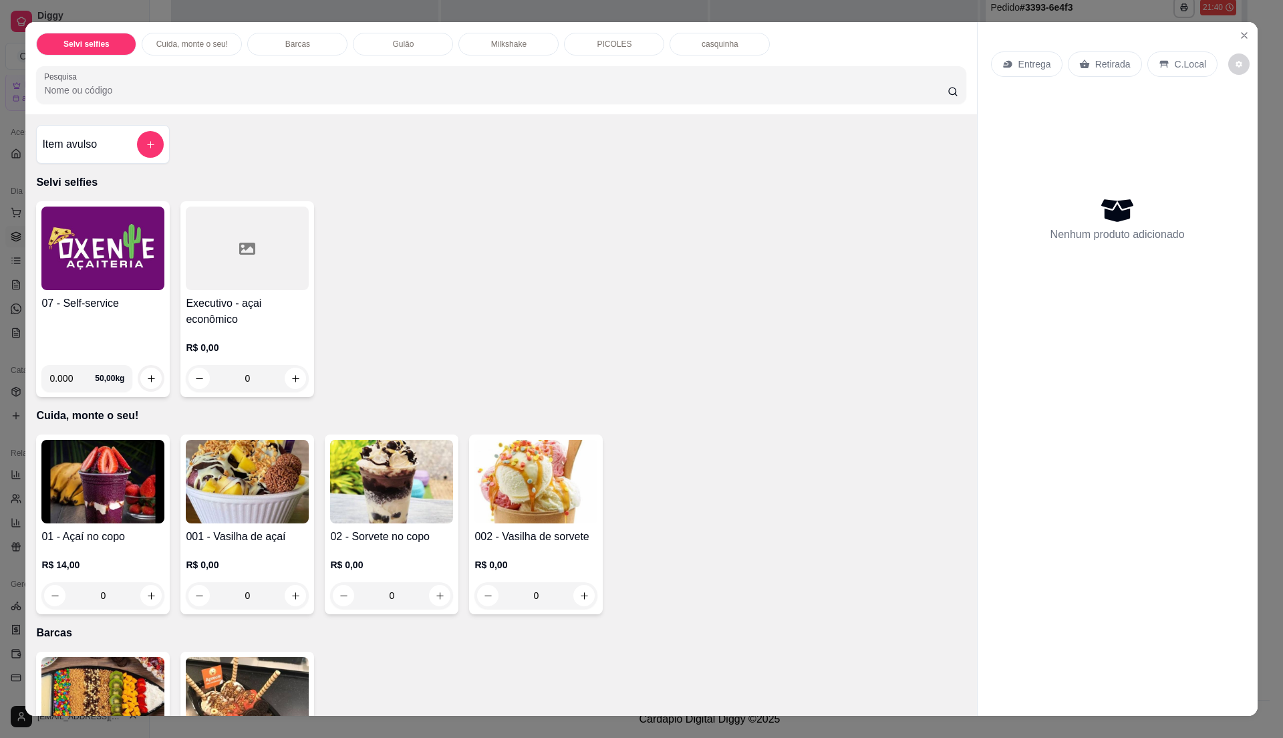
click at [84, 265] on img at bounding box center [102, 249] width 123 height 84
click at [135, 300] on h4 "07 - Self-service" at bounding box center [102, 303] width 123 height 16
click at [1242, 36] on icon "Close" at bounding box center [1244, 35] width 5 height 5
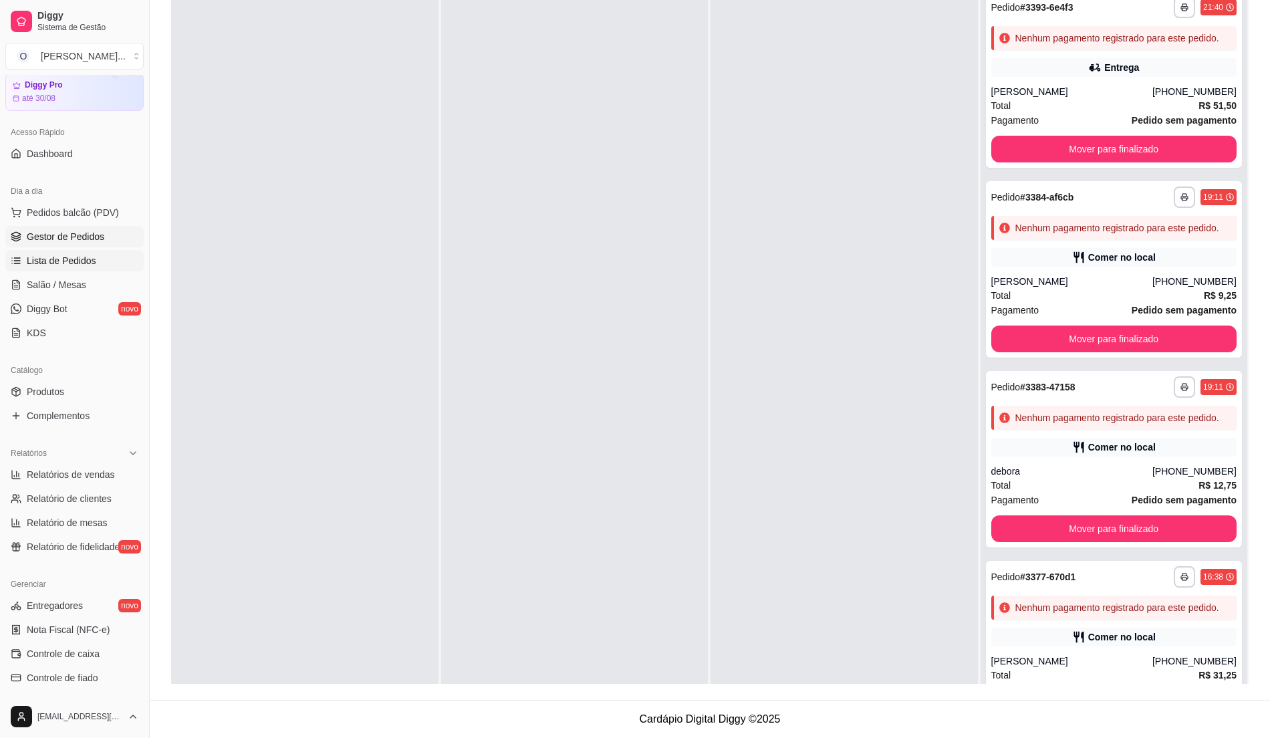
click at [75, 252] on link "Lista de Pedidos" at bounding box center [74, 260] width 138 height 21
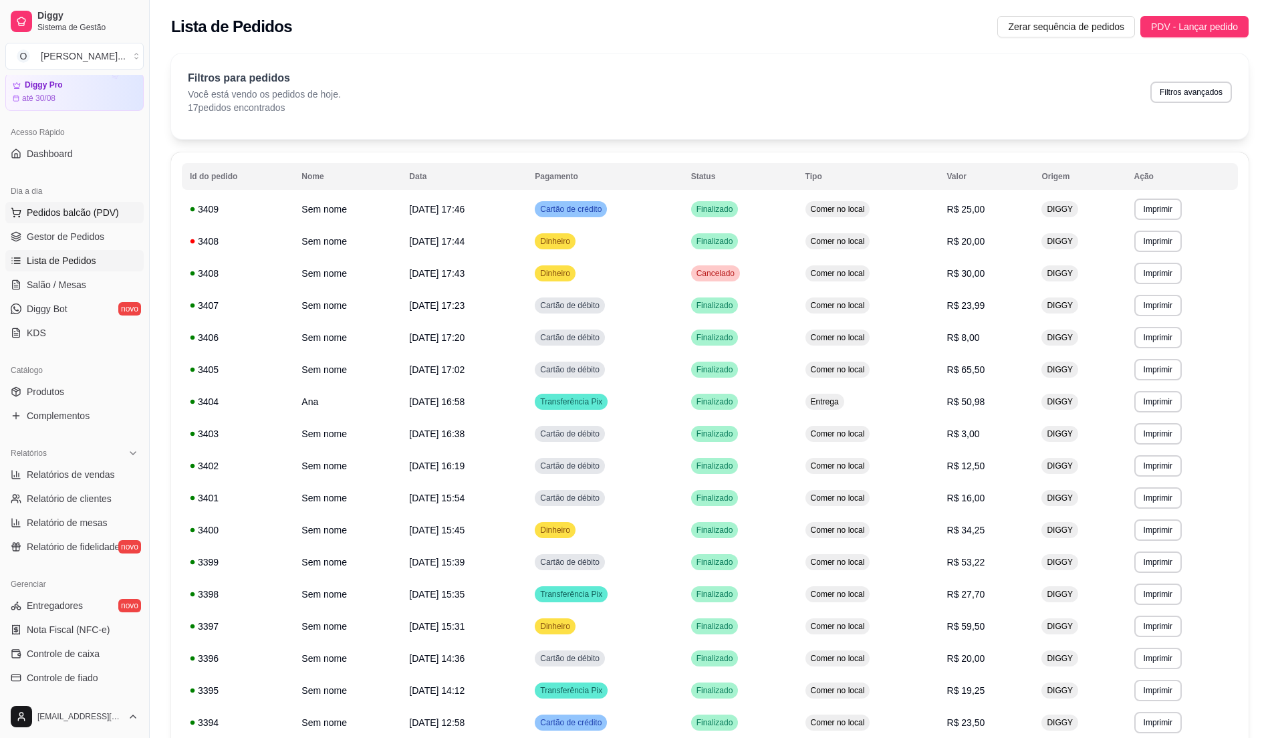
click at [84, 206] on span "Pedidos balcão (PDV)" at bounding box center [73, 212] width 92 height 13
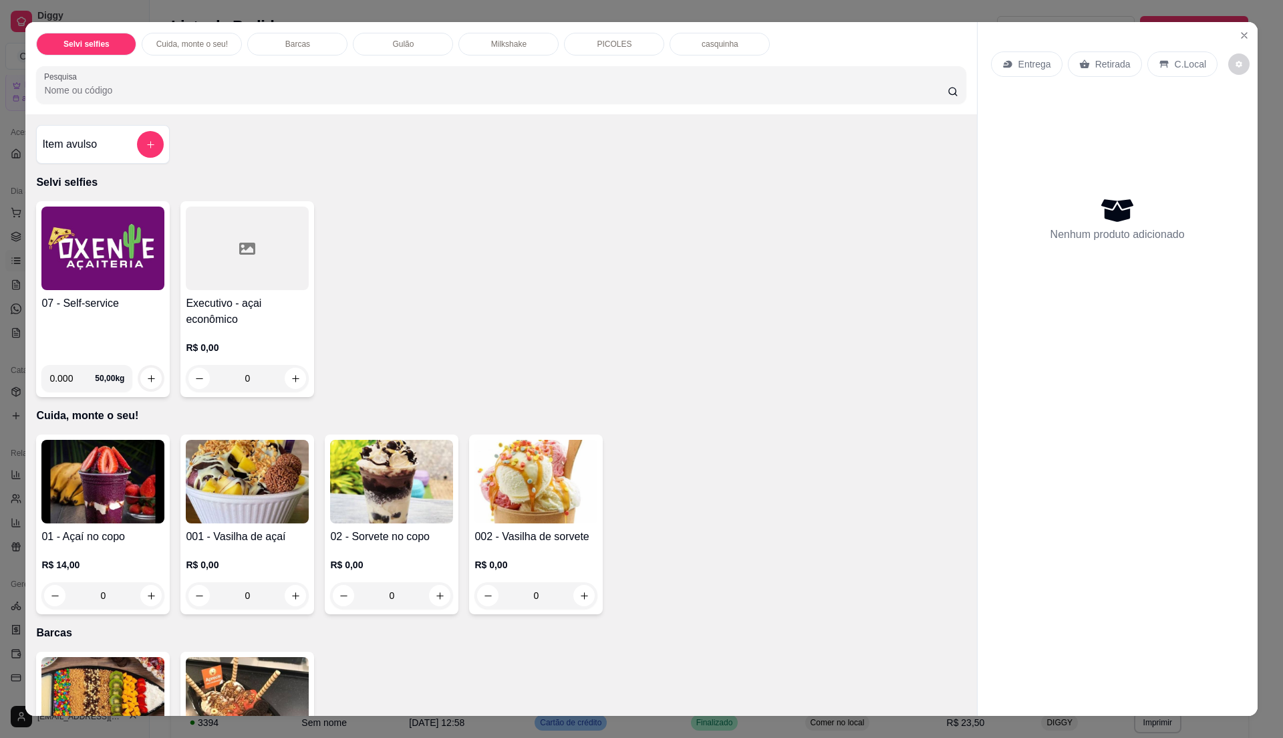
click at [201, 43] on p "Cuida, monte o seu!" at bounding box center [192, 44] width 72 height 11
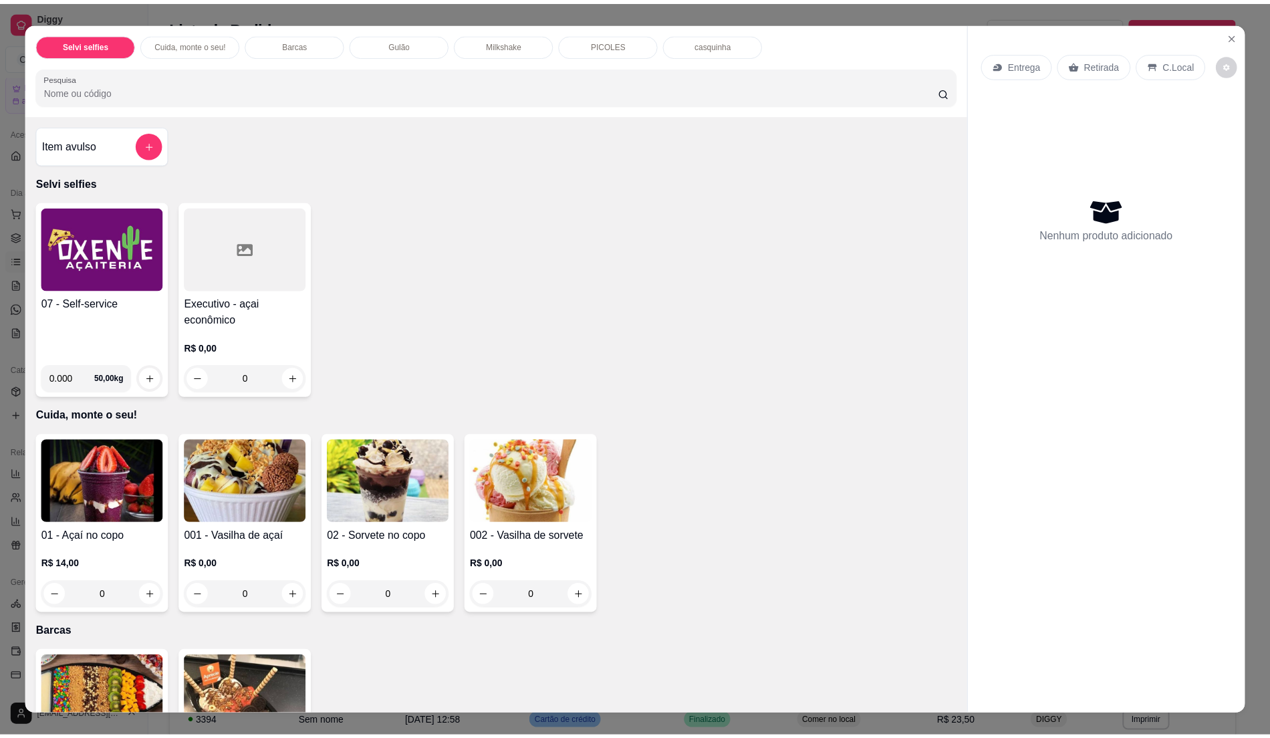
scroll to position [20, 0]
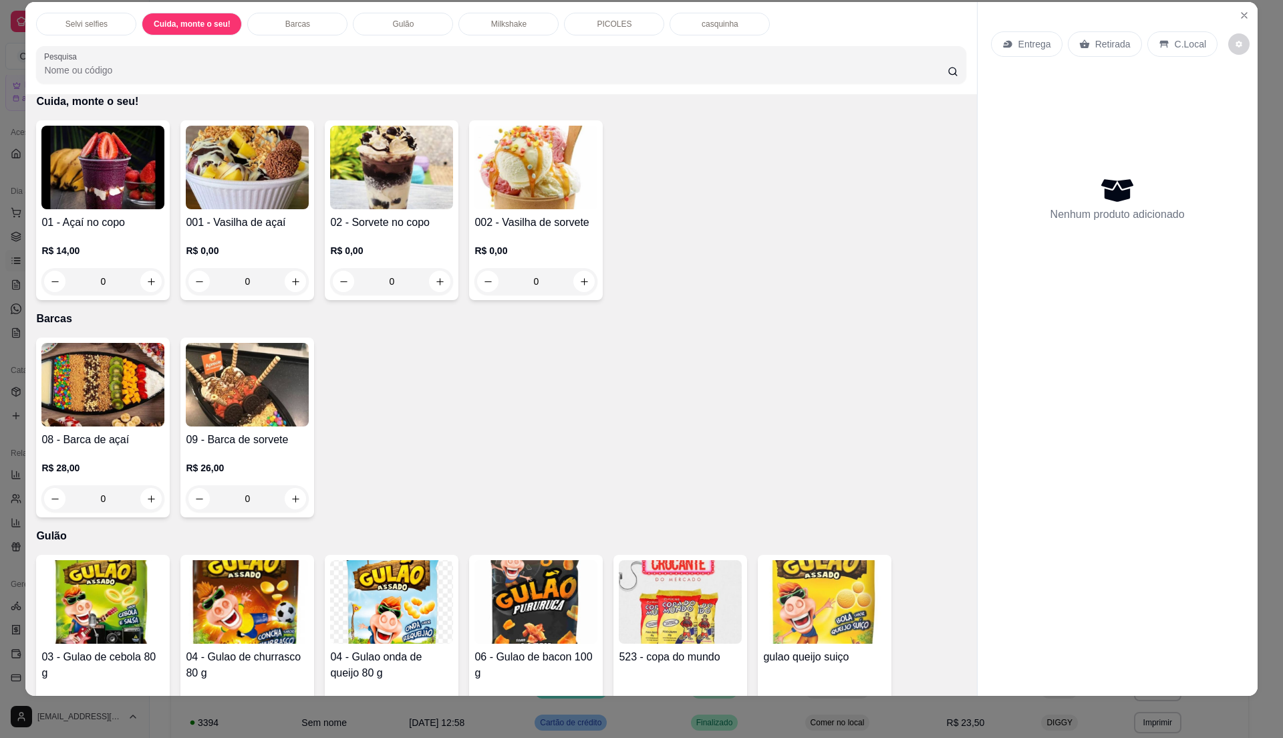
click at [199, 20] on p "Cuida, monte o seu!" at bounding box center [192, 24] width 77 height 11
click at [1242, 21] on button "Close" at bounding box center [1244, 15] width 21 height 21
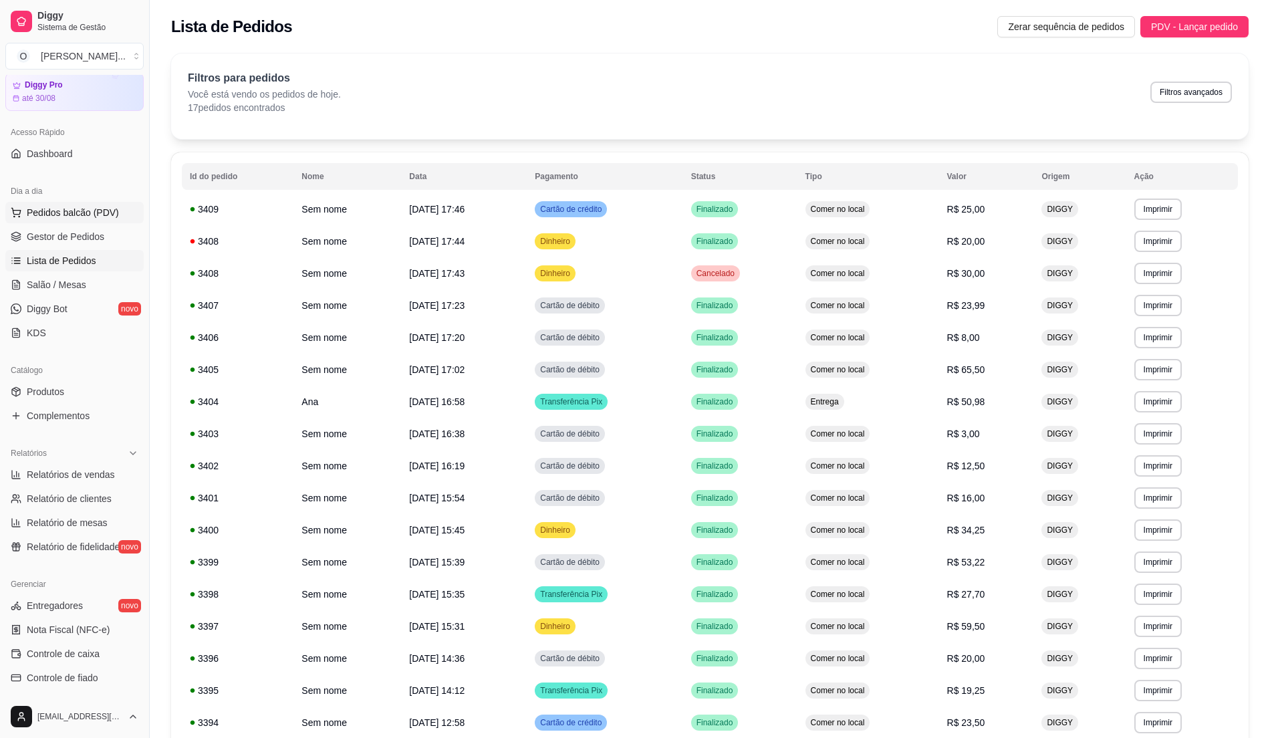
click at [46, 206] on span "Pedidos balcão (PDV)" at bounding box center [73, 212] width 92 height 13
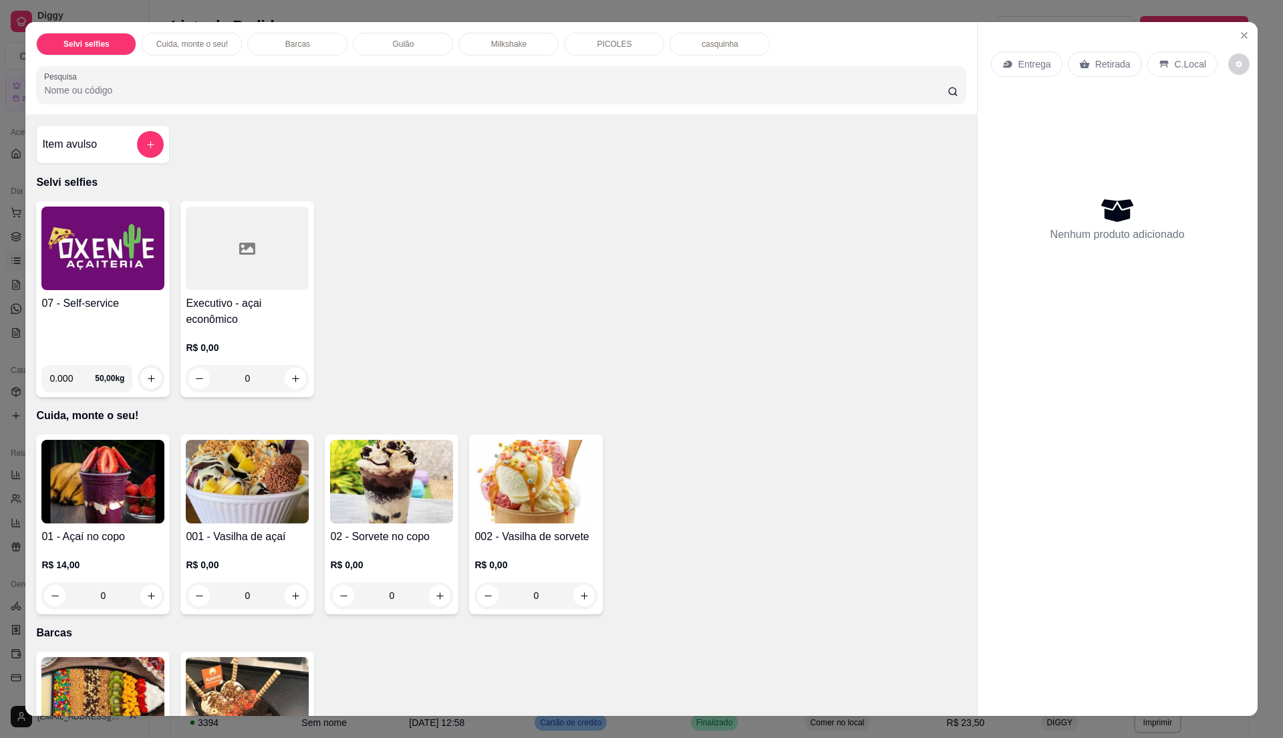
drag, startPoint x: 1282, startPoint y: 418, endPoint x: 1282, endPoint y: 402, distance: 15.4
drag, startPoint x: 1282, startPoint y: 402, endPoint x: 271, endPoint y: 278, distance: 1018.8
click at [271, 278] on div at bounding box center [247, 249] width 123 height 84
click at [1239, 33] on icon "Close" at bounding box center [1244, 35] width 11 height 11
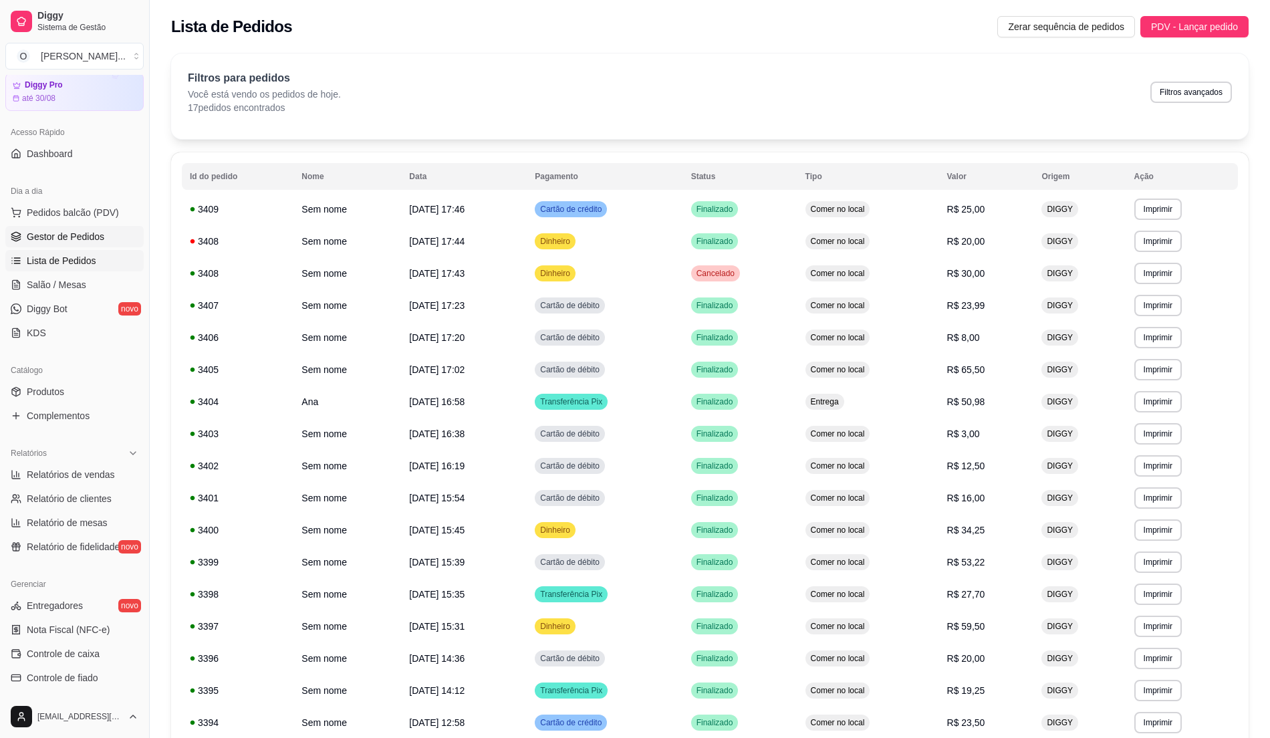
click at [43, 237] on span "Gestor de Pedidos" at bounding box center [66, 236] width 78 height 13
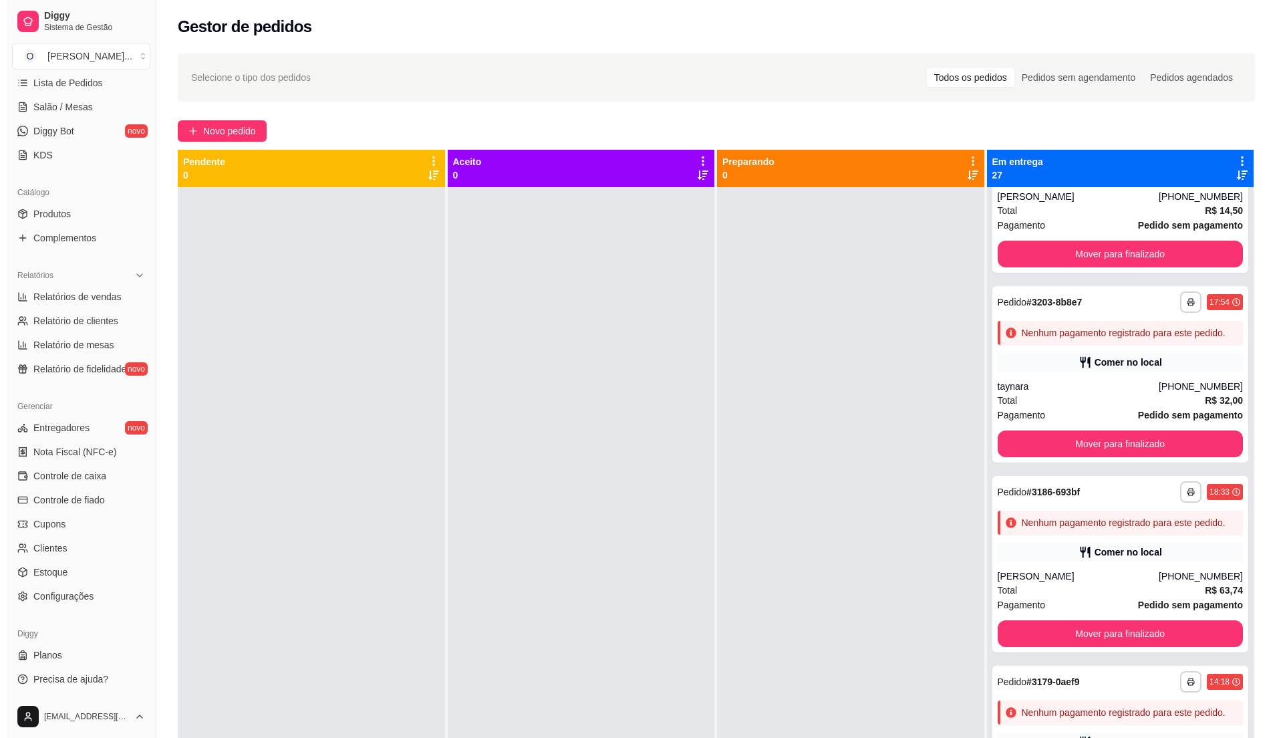
scroll to position [2584, 0]
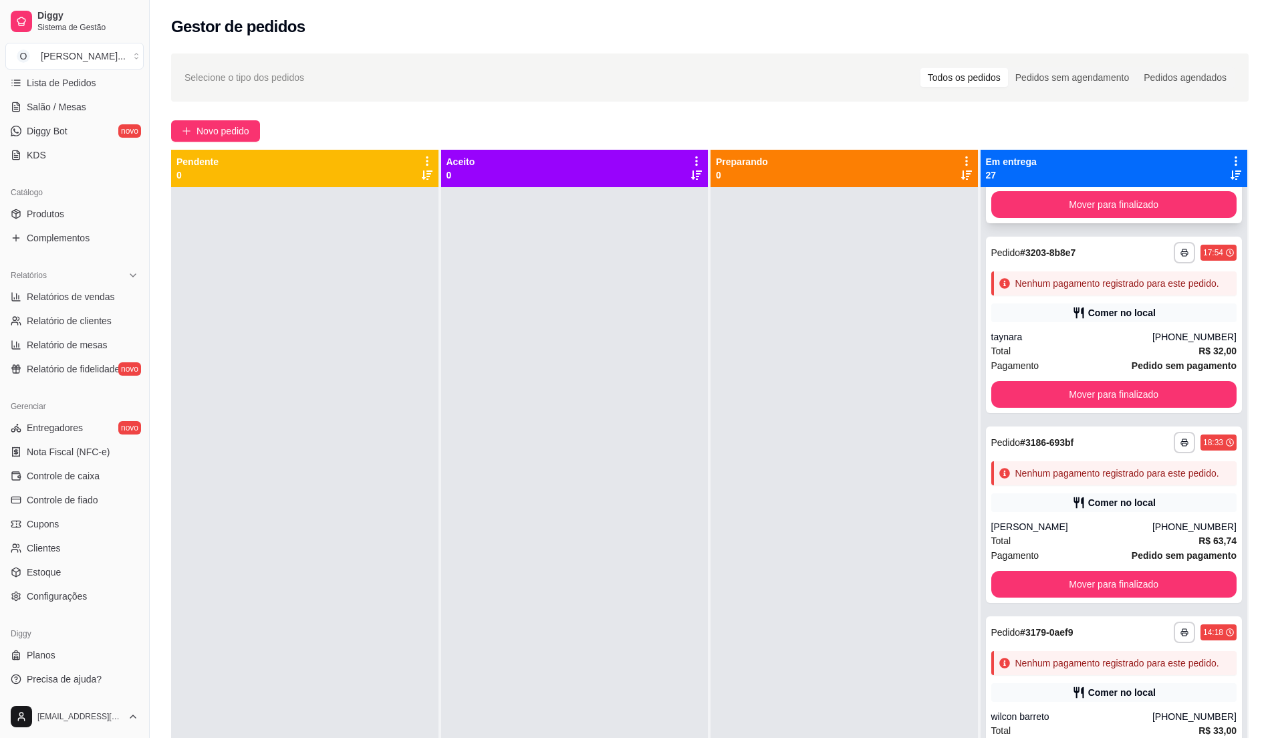
click at [1080, 168] on div "Total R$ 14,50" at bounding box center [1114, 161] width 246 height 15
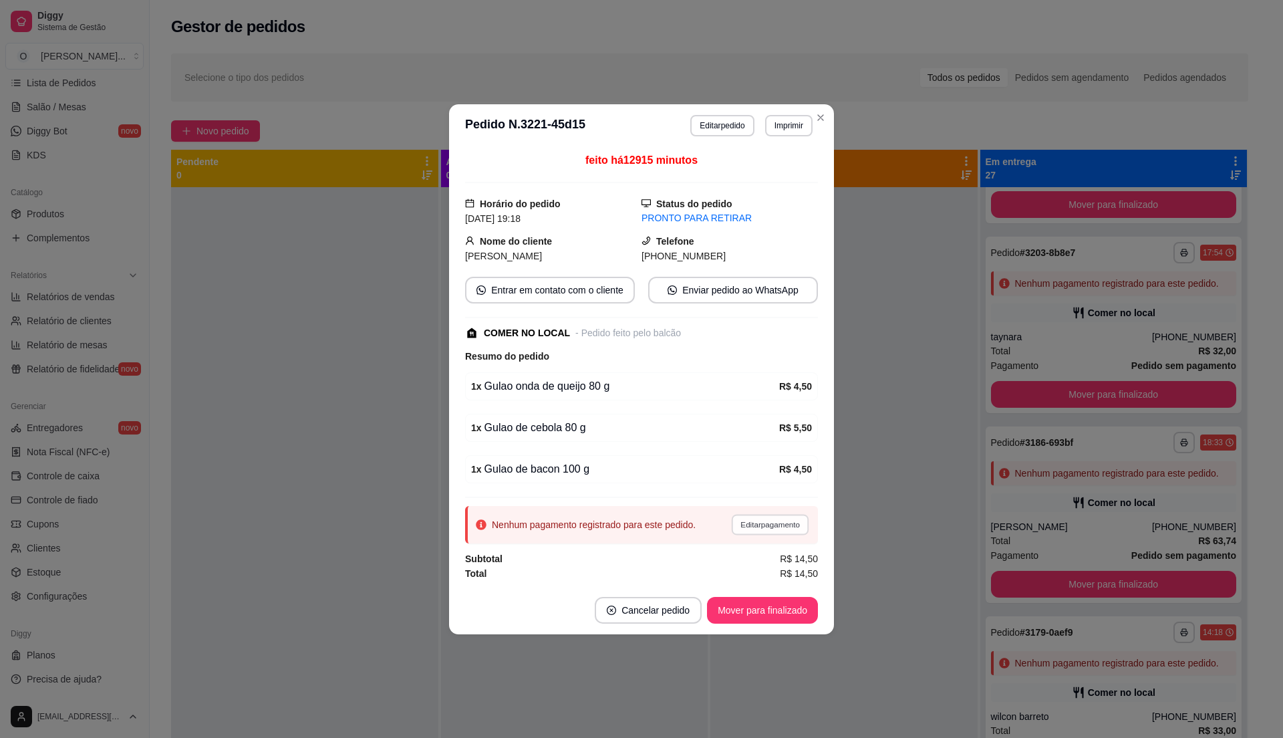
click at [769, 527] on button "Editar pagamento" at bounding box center [770, 524] width 78 height 21
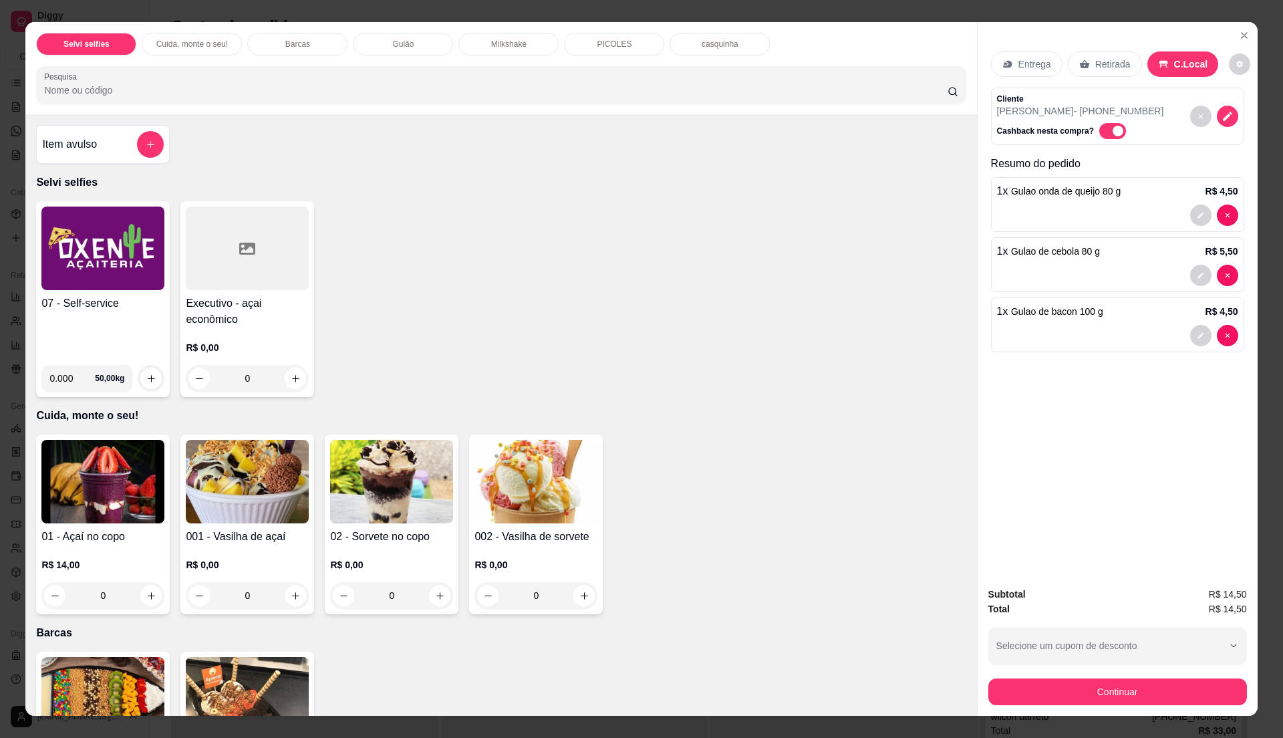
click at [51, 340] on div "07 - Self-service" at bounding box center [102, 324] width 123 height 59
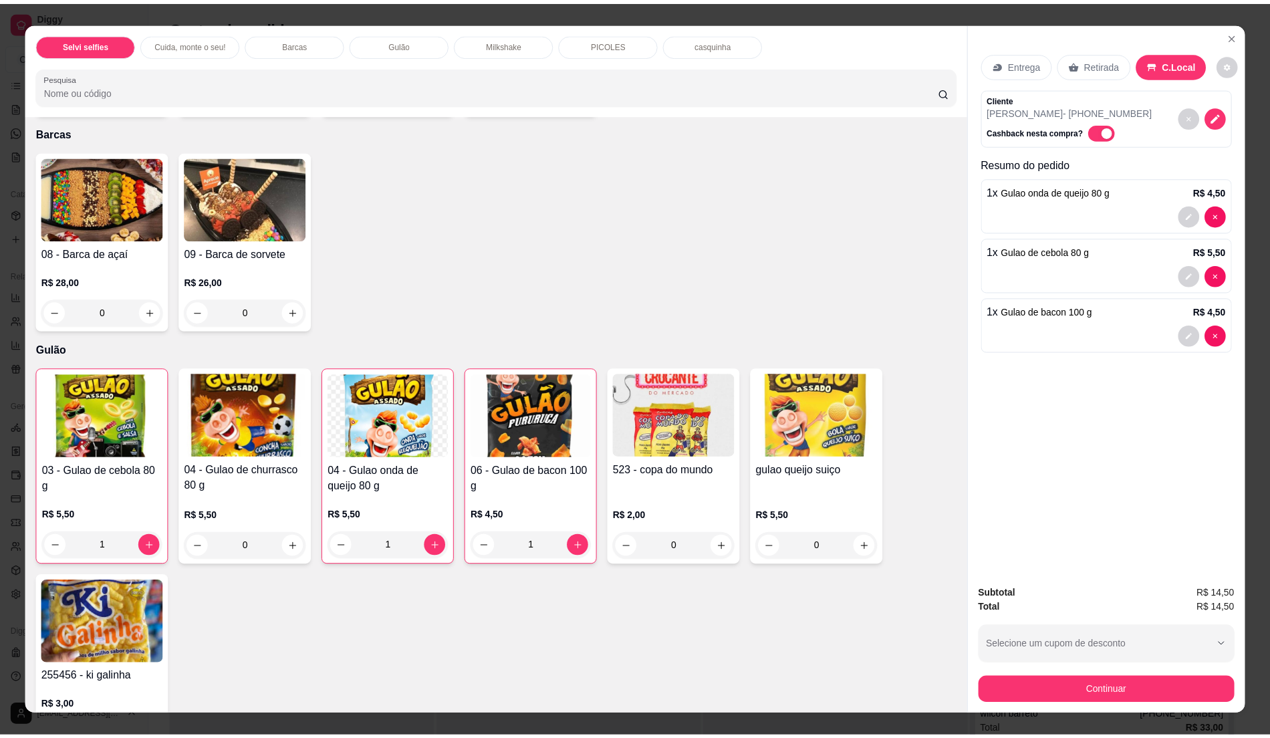
scroll to position [535, 0]
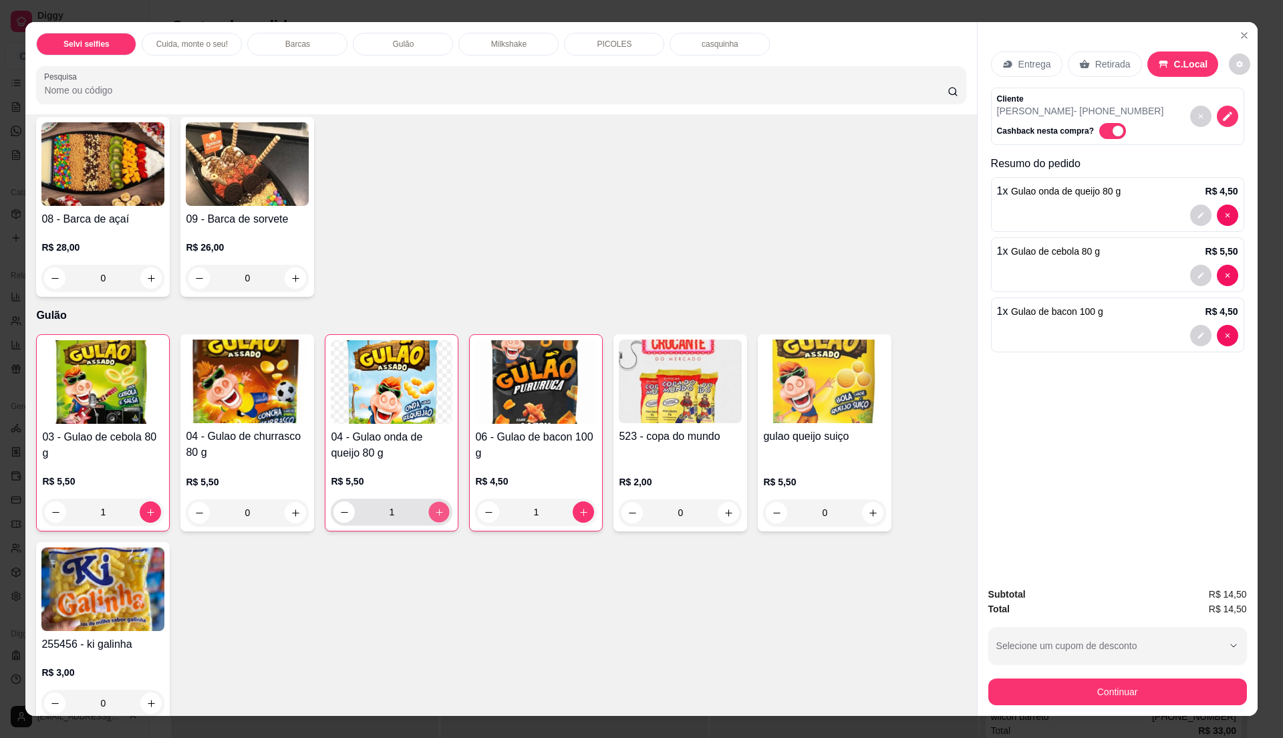
click at [429, 512] on button "increase-product-quantity" at bounding box center [439, 512] width 21 height 21
type input "2"
click at [868, 511] on icon "increase-product-quantity" at bounding box center [873, 513] width 10 height 10
type input "1"
click at [340, 506] on button "decrease-product-quantity" at bounding box center [344, 512] width 21 height 21
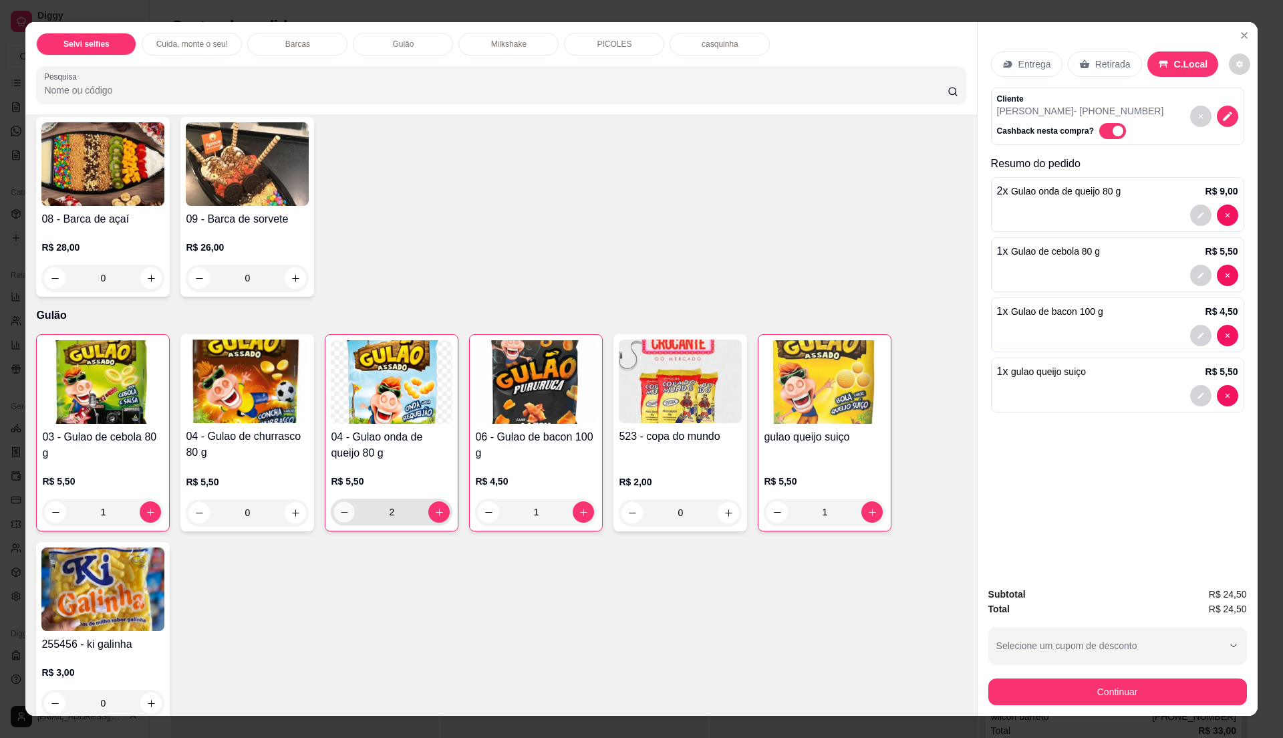
type input "1"
click at [146, 508] on icon "increase-product-quantity" at bounding box center [151, 512] width 10 height 10
type input "2"
click at [868, 517] on icon "increase-product-quantity" at bounding box center [873, 512] width 10 height 10
type input "2"
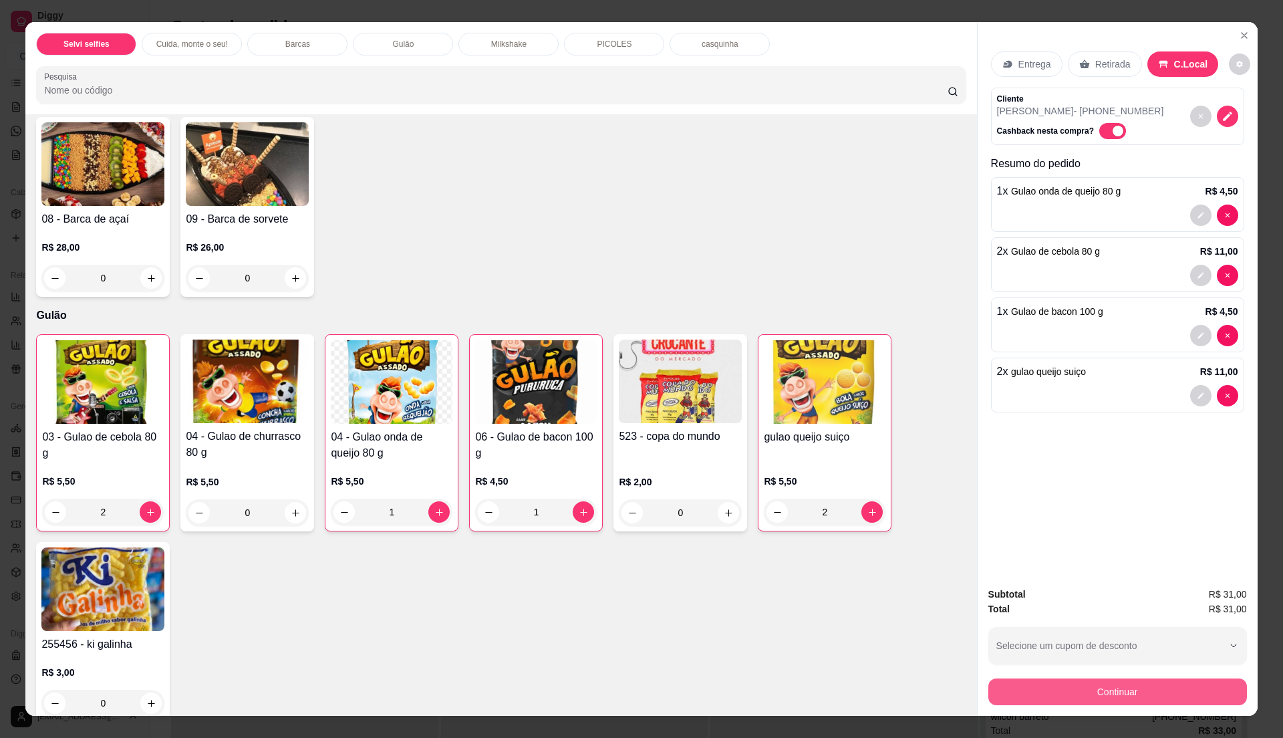
click at [1071, 686] on button "Continuar" at bounding box center [1117, 691] width 259 height 27
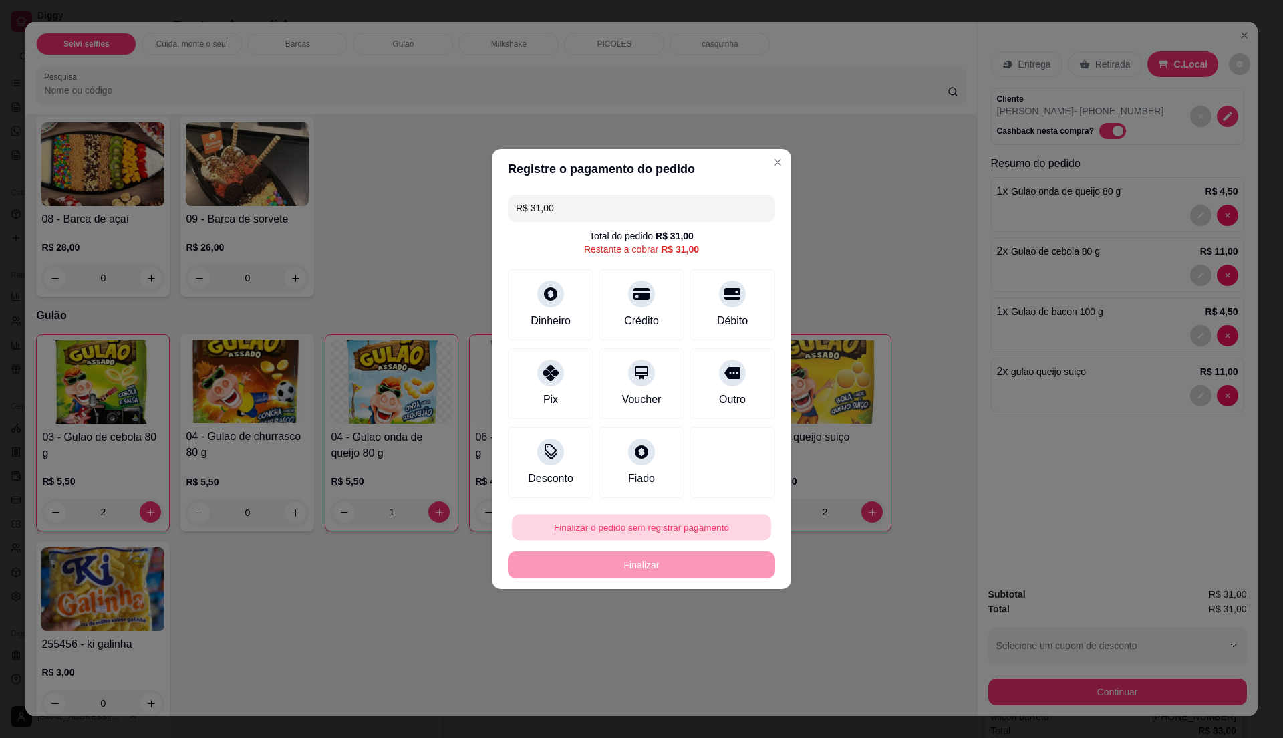
click at [619, 533] on button "Finalizar o pedido sem registrar pagamento" at bounding box center [641, 528] width 259 height 26
click at [710, 636] on button "Confirmar" at bounding box center [722, 638] width 47 height 20
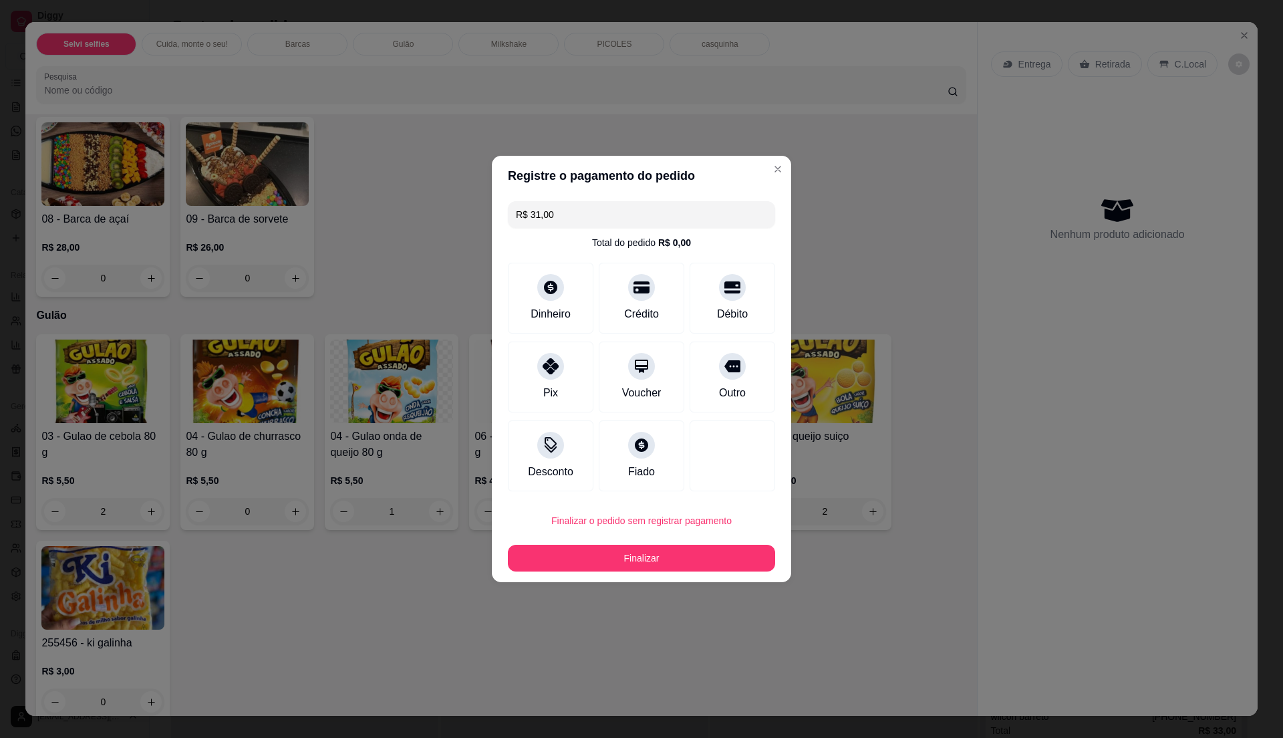
type input "0"
type input "R$ 0,00"
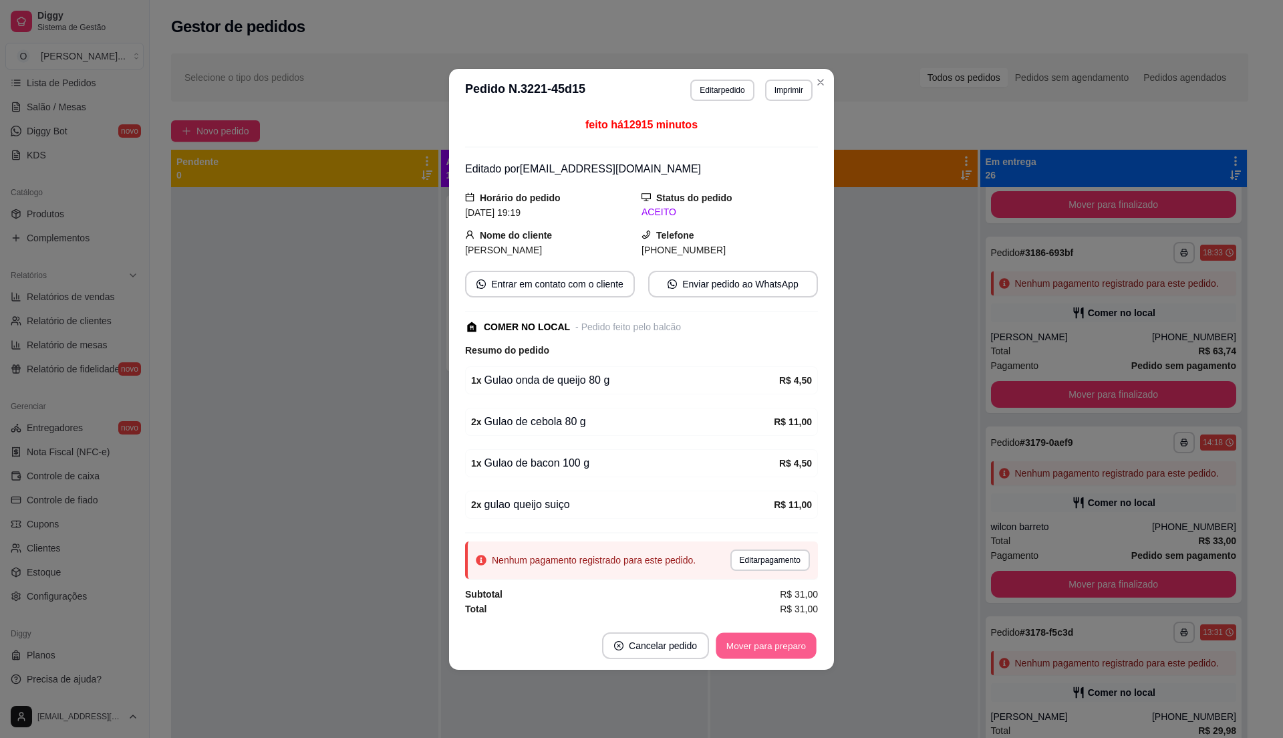
click at [759, 650] on button "Mover para preparo" at bounding box center [766, 645] width 100 height 26
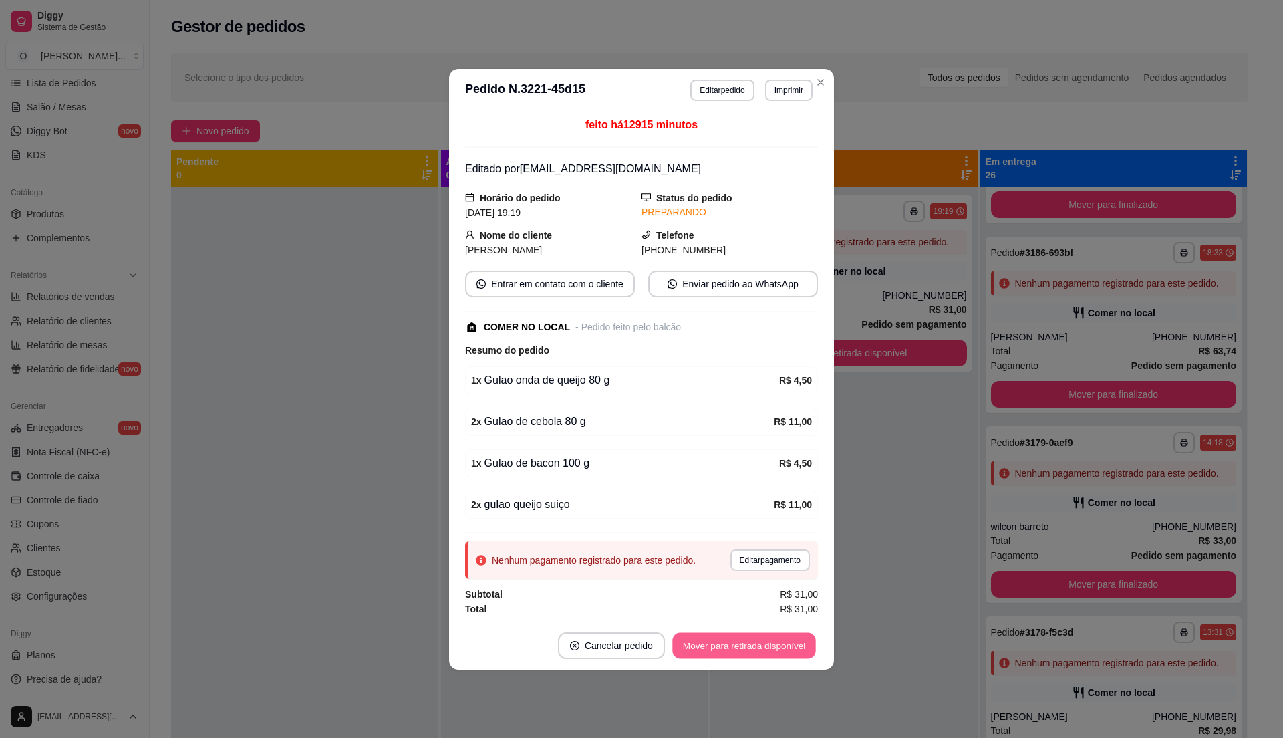
click at [759, 650] on button "Mover para retirada disponível" at bounding box center [743, 645] width 143 height 26
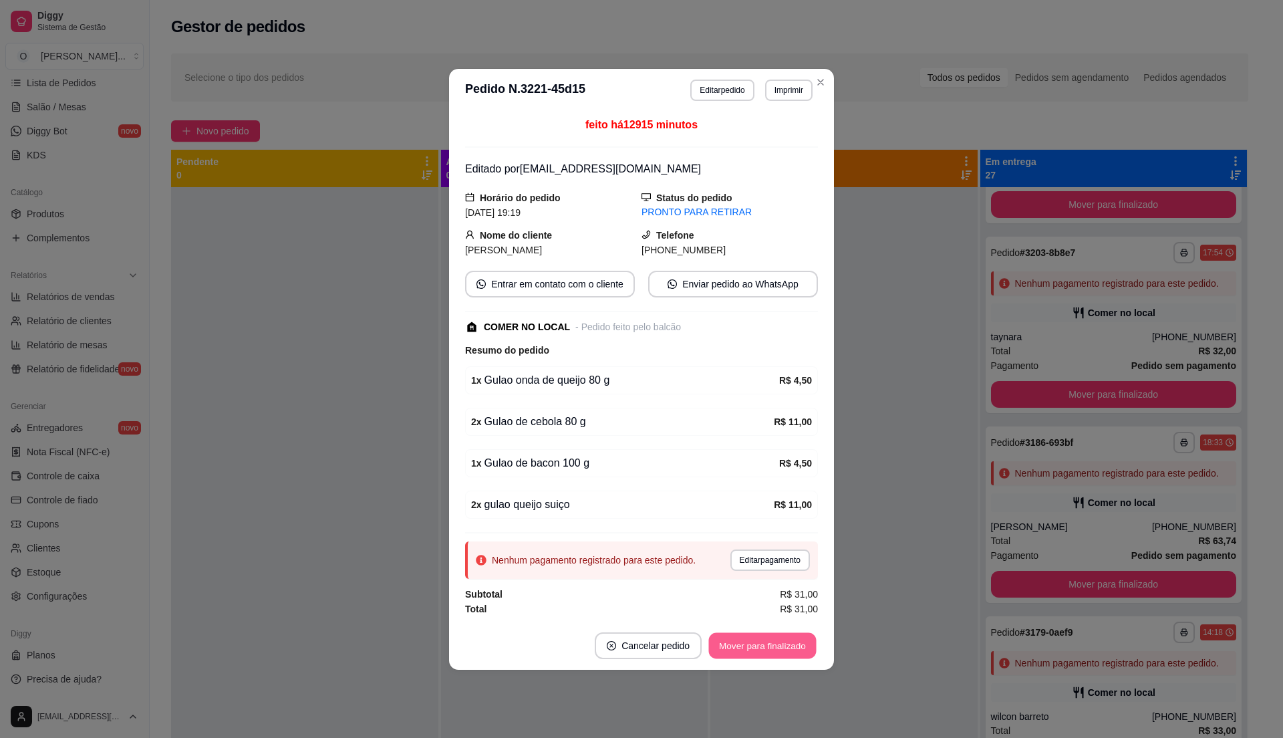
click at [773, 648] on button "Mover para finalizado" at bounding box center [763, 645] width 108 height 26
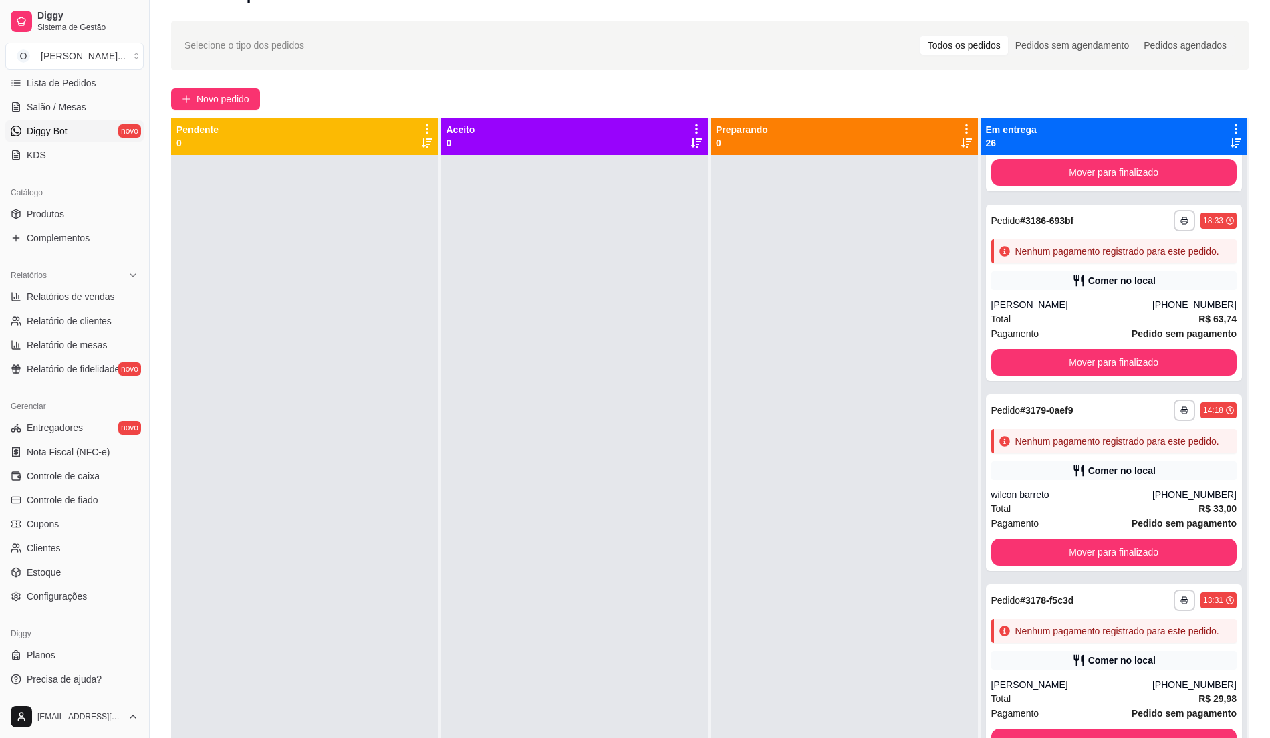
scroll to position [0, 0]
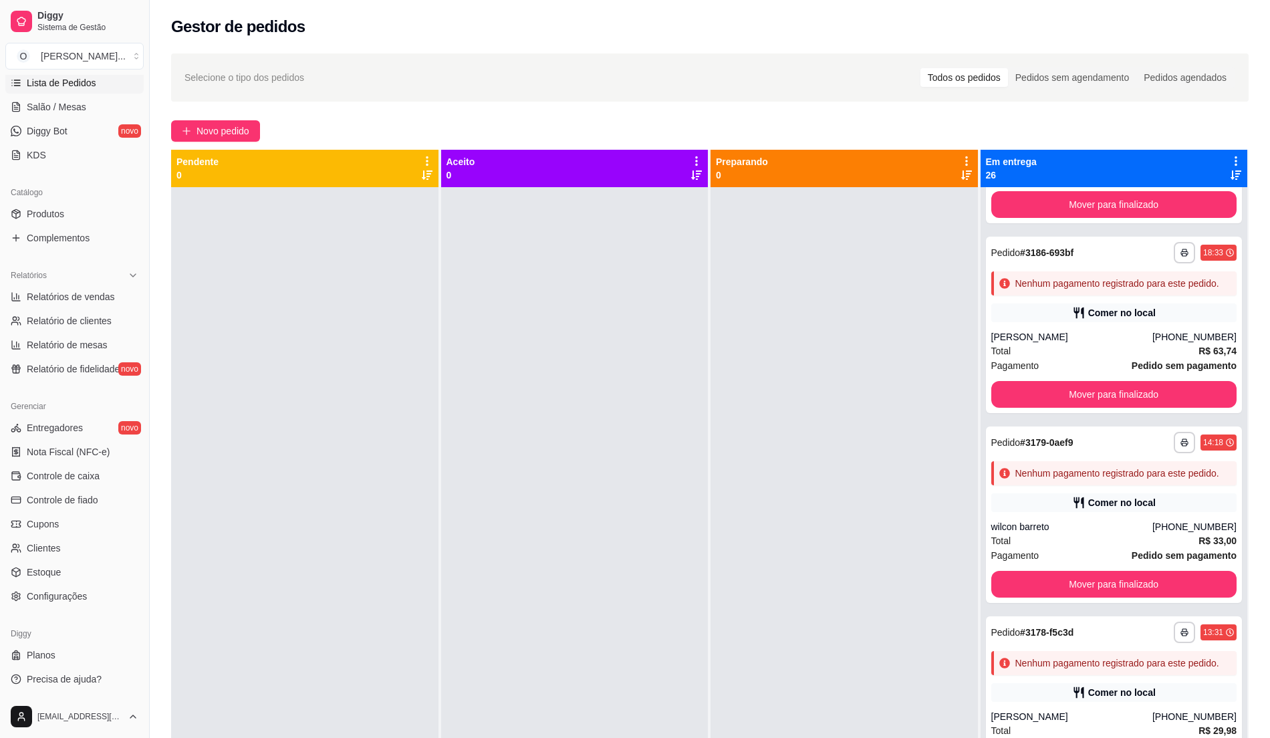
click at [73, 79] on span "Lista de Pedidos" at bounding box center [62, 82] width 70 height 13
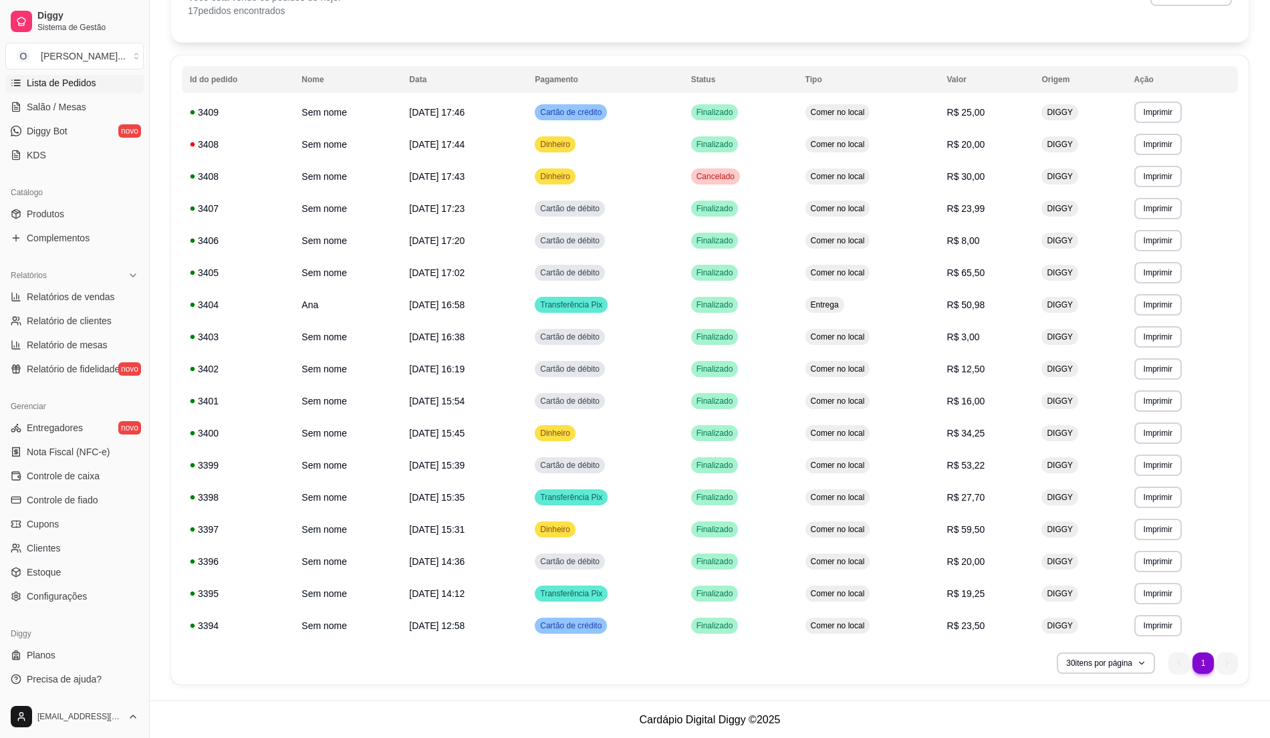
scroll to position [98, 0]
click at [36, 107] on span "Salão / Mesas" at bounding box center [56, 106] width 59 height 13
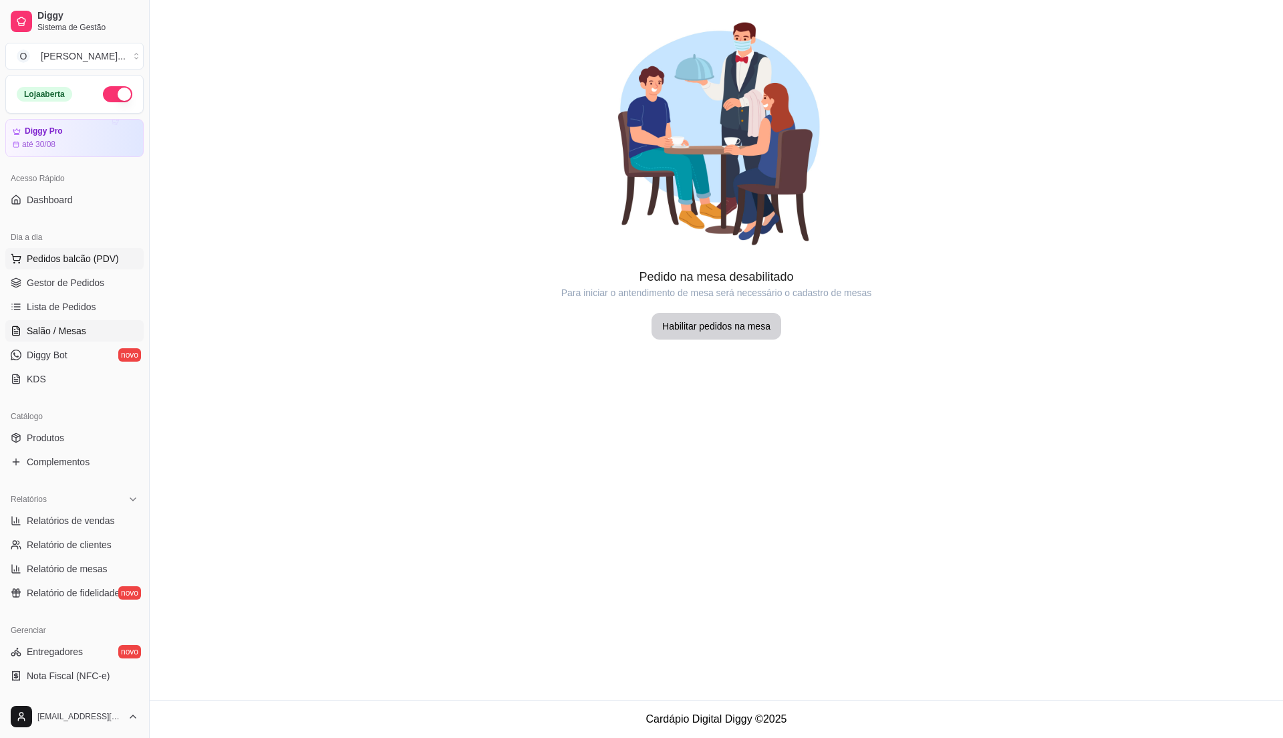
click at [41, 255] on span "Pedidos balcão (PDV)" at bounding box center [73, 258] width 92 height 13
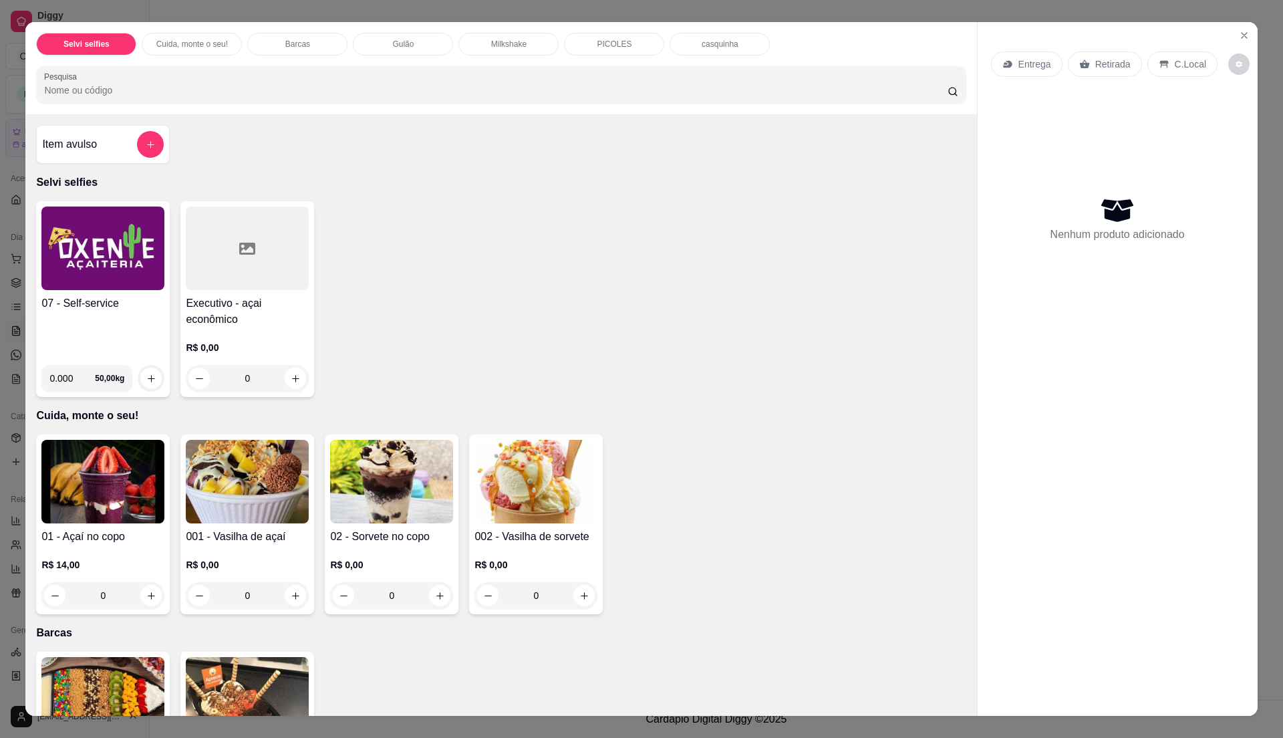
click at [110, 276] on img at bounding box center [102, 249] width 123 height 84
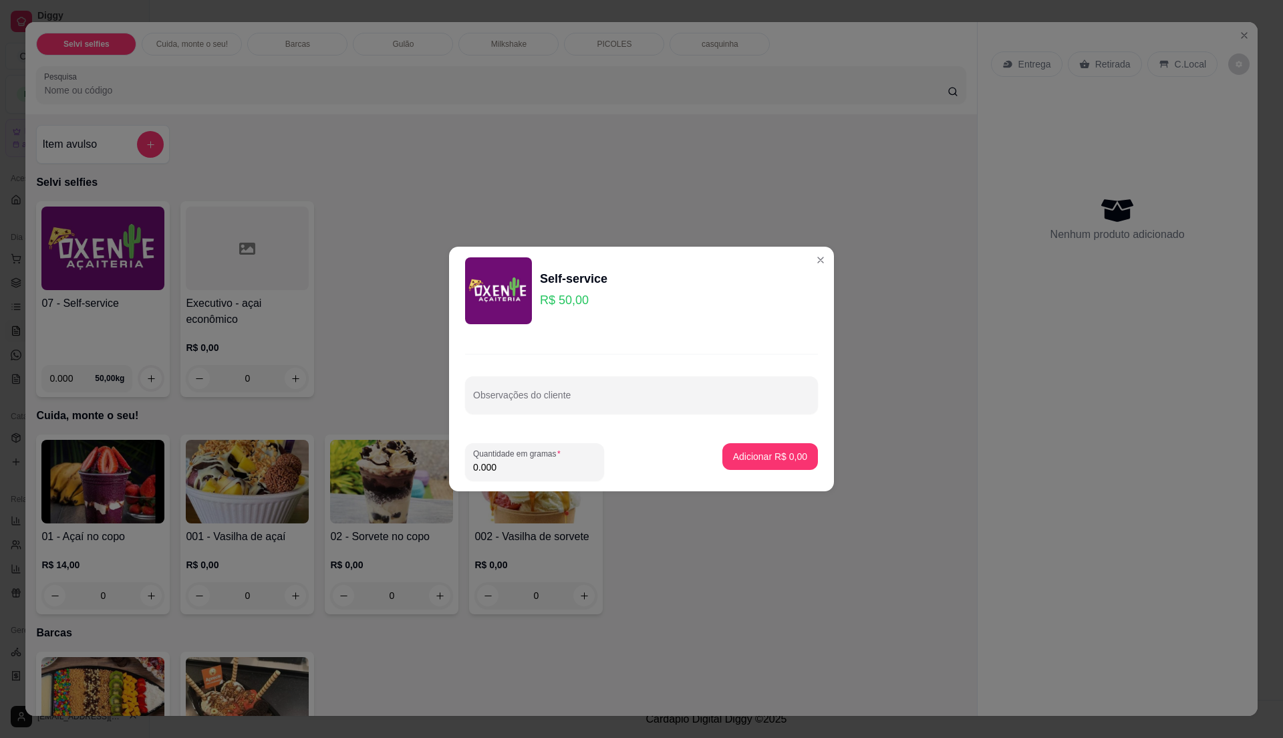
click at [509, 464] on input "0.000" at bounding box center [534, 466] width 123 height 13
type input "0.155"
click at [763, 461] on p "Adicionar R$ 7,75" at bounding box center [770, 456] width 72 height 13
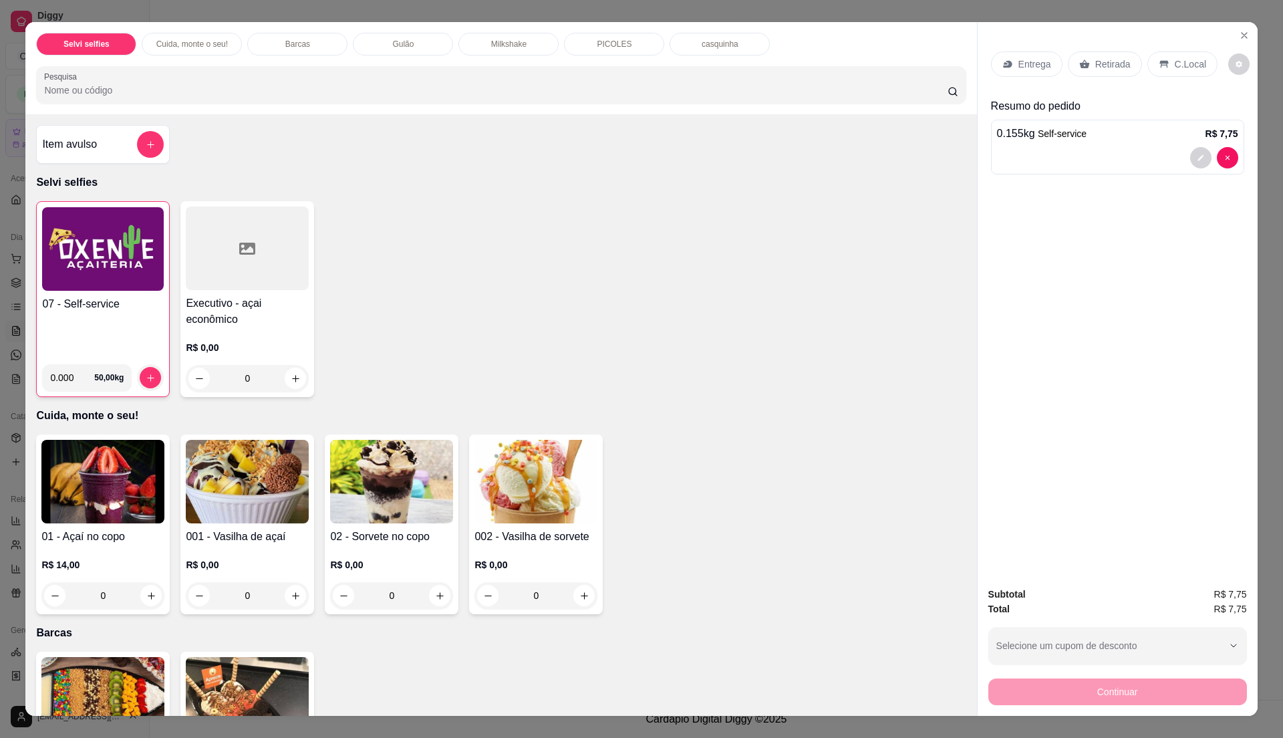
click at [104, 333] on div "07 - Self-service" at bounding box center [103, 324] width 122 height 57
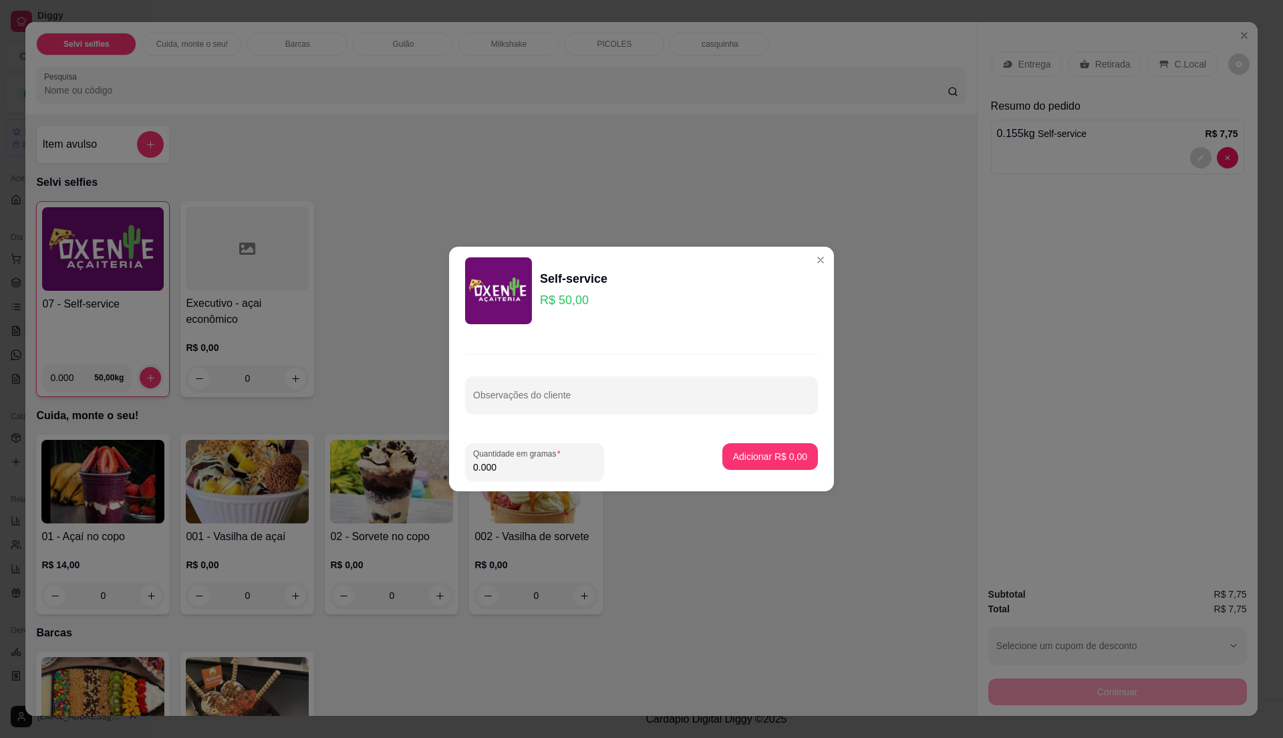
click at [499, 461] on input "0.000" at bounding box center [534, 466] width 123 height 13
click at [487, 471] on input "0" at bounding box center [534, 466] width 123 height 13
type input "0.255"
click at [757, 450] on p "Adicionar R$ 12,75" at bounding box center [768, 456] width 80 height 13
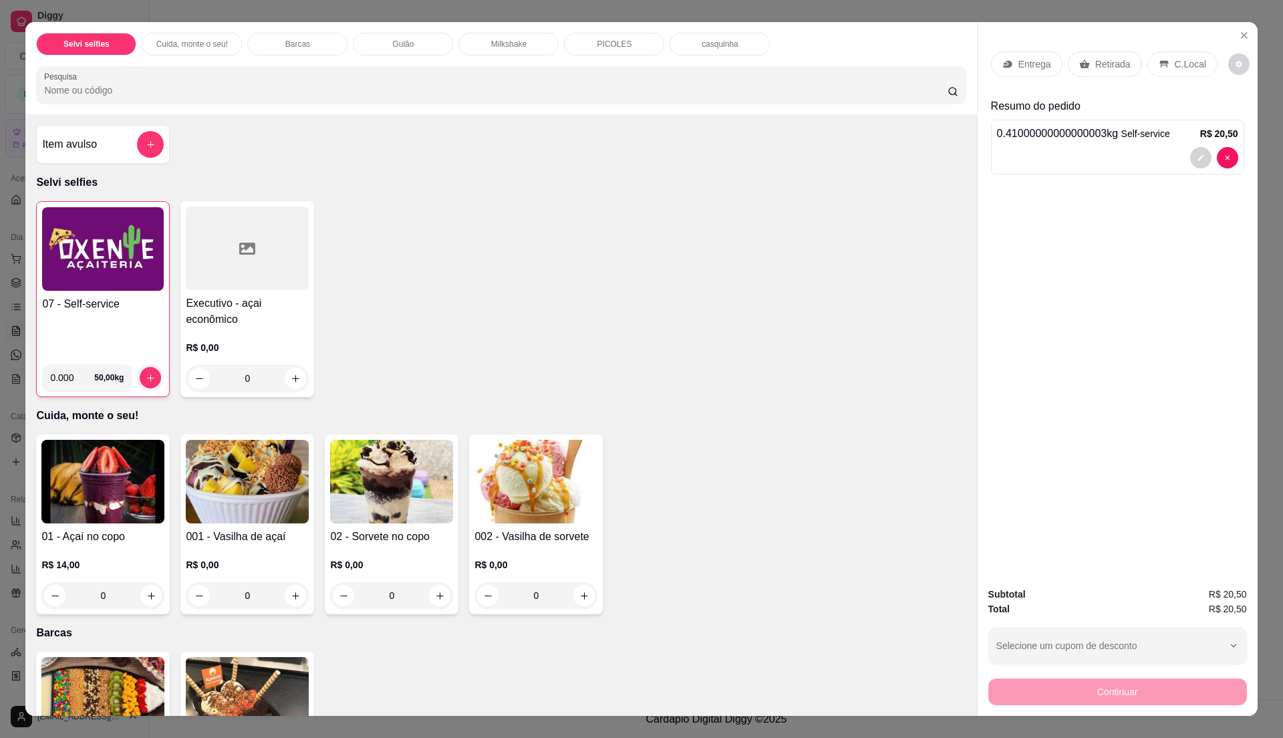
click at [132, 317] on div "07 - Self-service" at bounding box center [103, 324] width 122 height 57
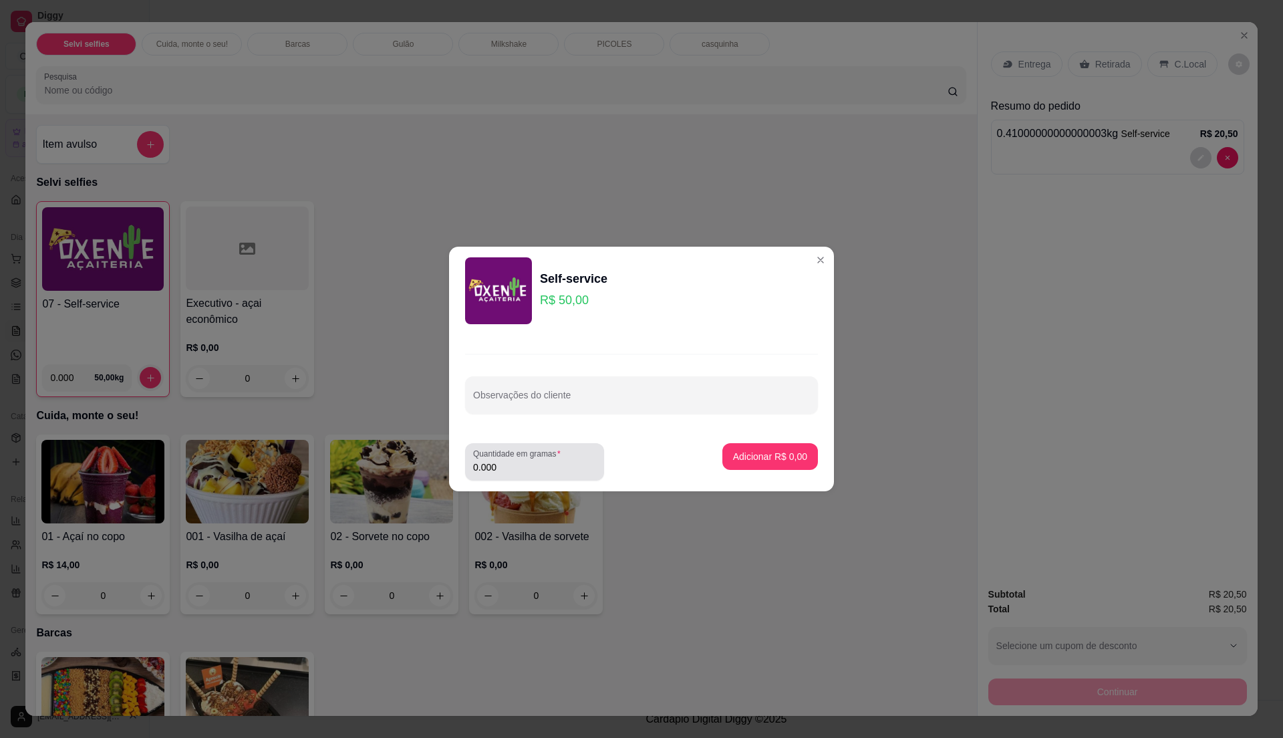
click at [495, 466] on input "0.000" at bounding box center [534, 466] width 123 height 13
type input "0.21"
click at [730, 452] on p "Adicionar R$ 10,50" at bounding box center [768, 456] width 78 height 13
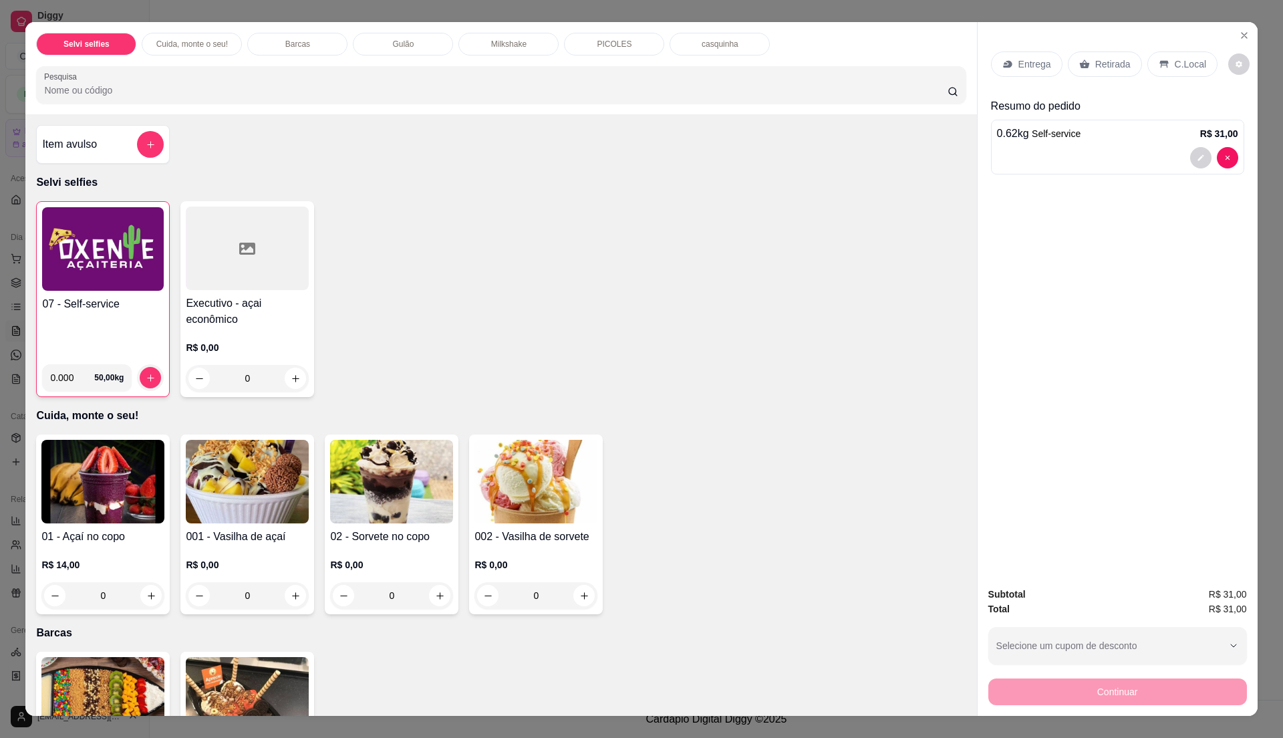
click at [106, 299] on h4 "07 - Self-service" at bounding box center [103, 304] width 122 height 16
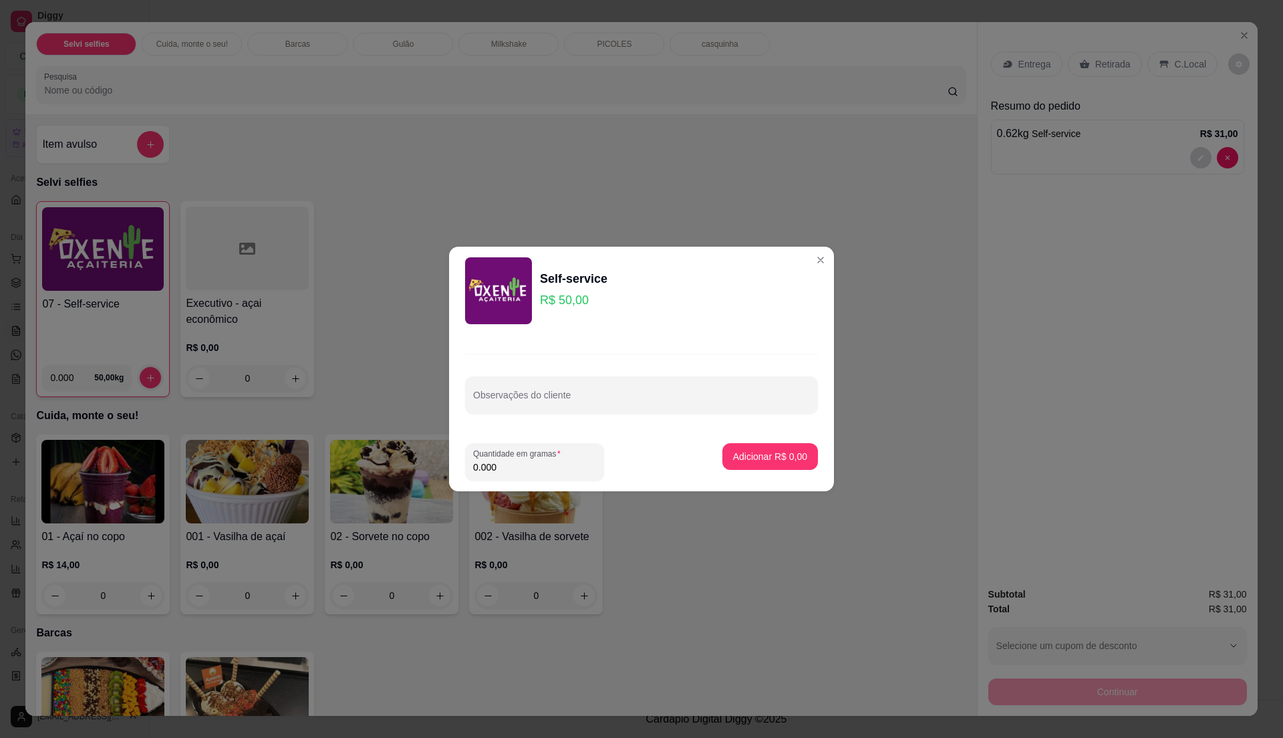
click at [503, 466] on input "0.000" at bounding box center [534, 466] width 123 height 13
click at [500, 468] on input "0" at bounding box center [534, 466] width 123 height 13
type input "0.19"
click at [776, 445] on button "Adicionar R$ 9,50" at bounding box center [770, 457] width 93 height 26
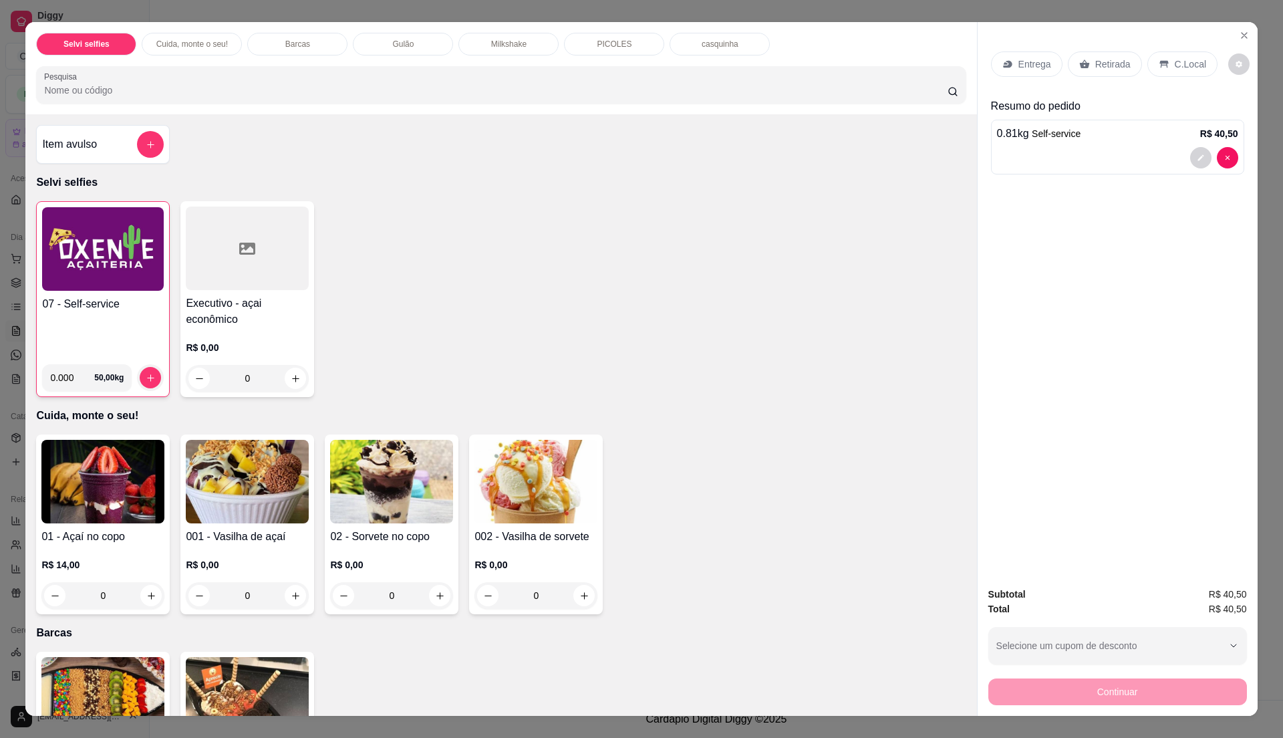
click at [1175, 60] on p "C.Local" at bounding box center [1190, 63] width 31 height 13
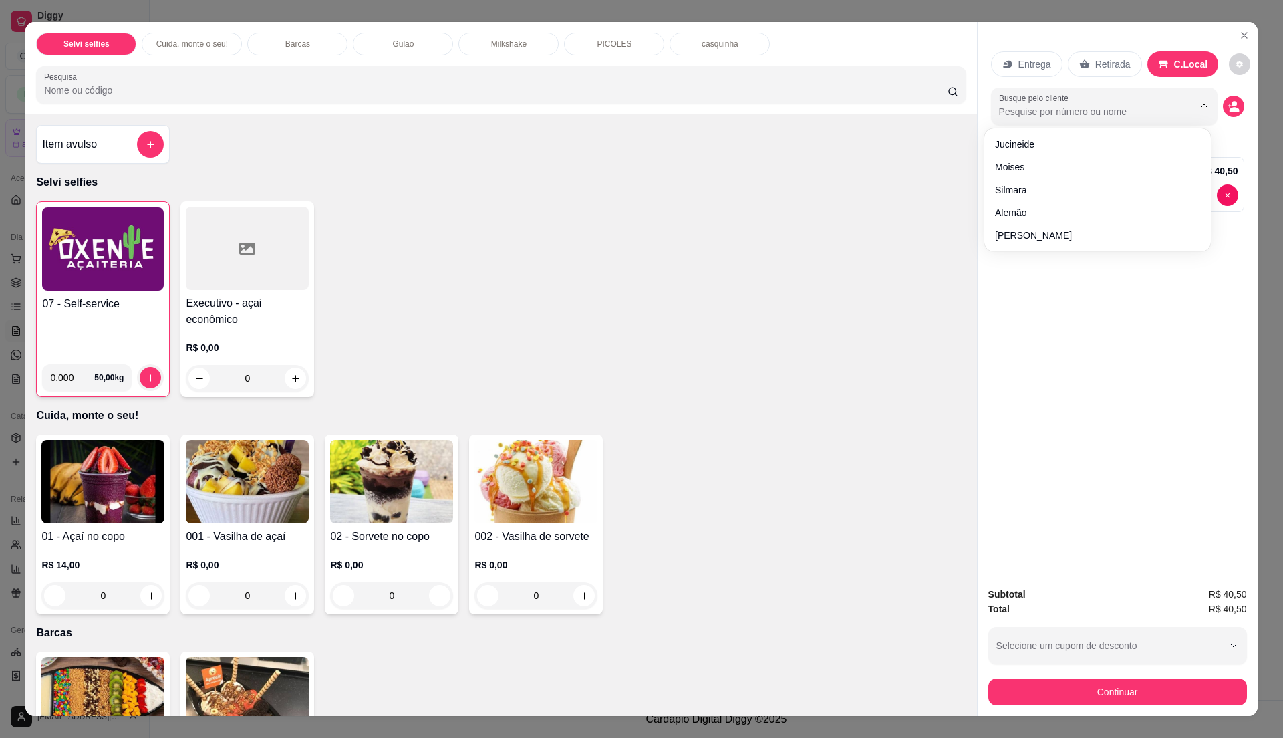
click at [1104, 106] on input "Busque pelo cliente" at bounding box center [1085, 111] width 173 height 13
click at [594, 319] on div "07 - Self-service 0.000 50,00 kg Executivo - açai econômico R$ 0,00 0" at bounding box center [501, 299] width 930 height 196
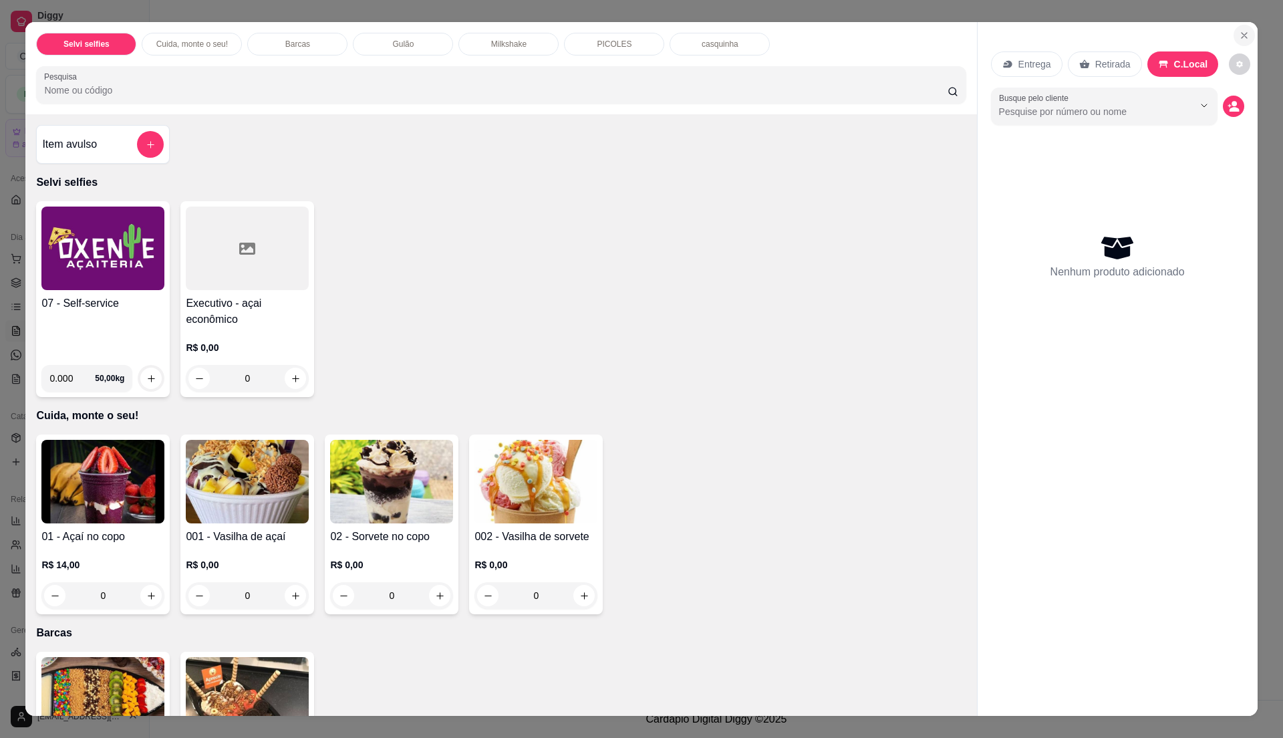
click at [1239, 33] on icon "Close" at bounding box center [1244, 35] width 11 height 11
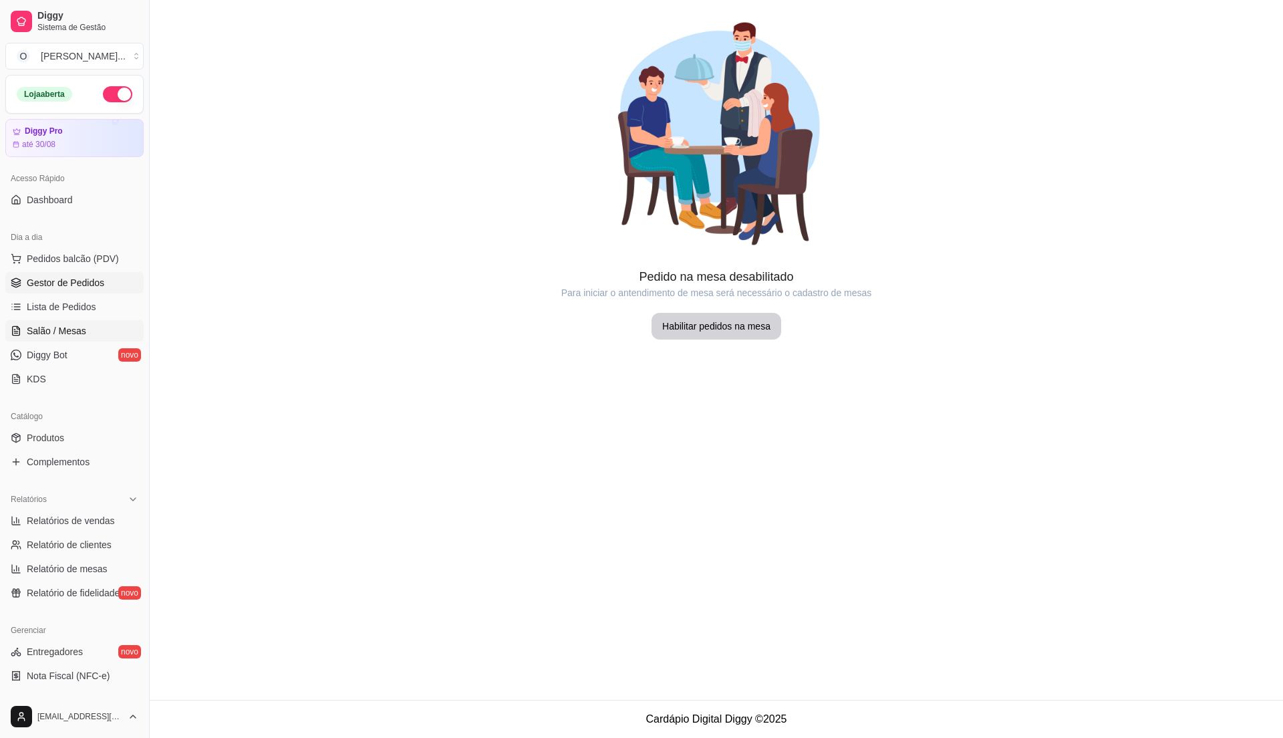
click at [108, 281] on link "Gestor de Pedidos" at bounding box center [74, 282] width 138 height 21
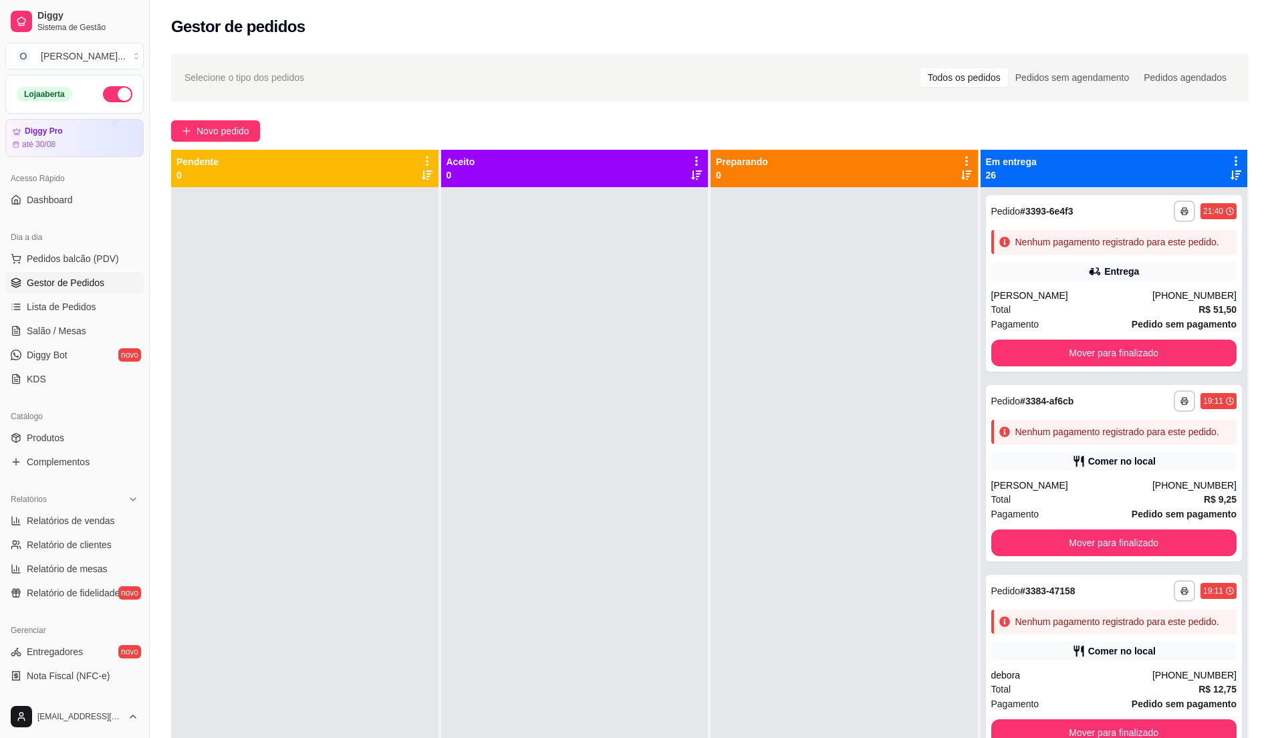
click at [65, 319] on ul "Pedidos balcão (PDV) Gestor de Pedidos Lista de Pedidos Salão / Mesas Diggy Bot…" at bounding box center [74, 319] width 138 height 142
click at [60, 303] on span "Lista de Pedidos" at bounding box center [62, 306] width 70 height 13
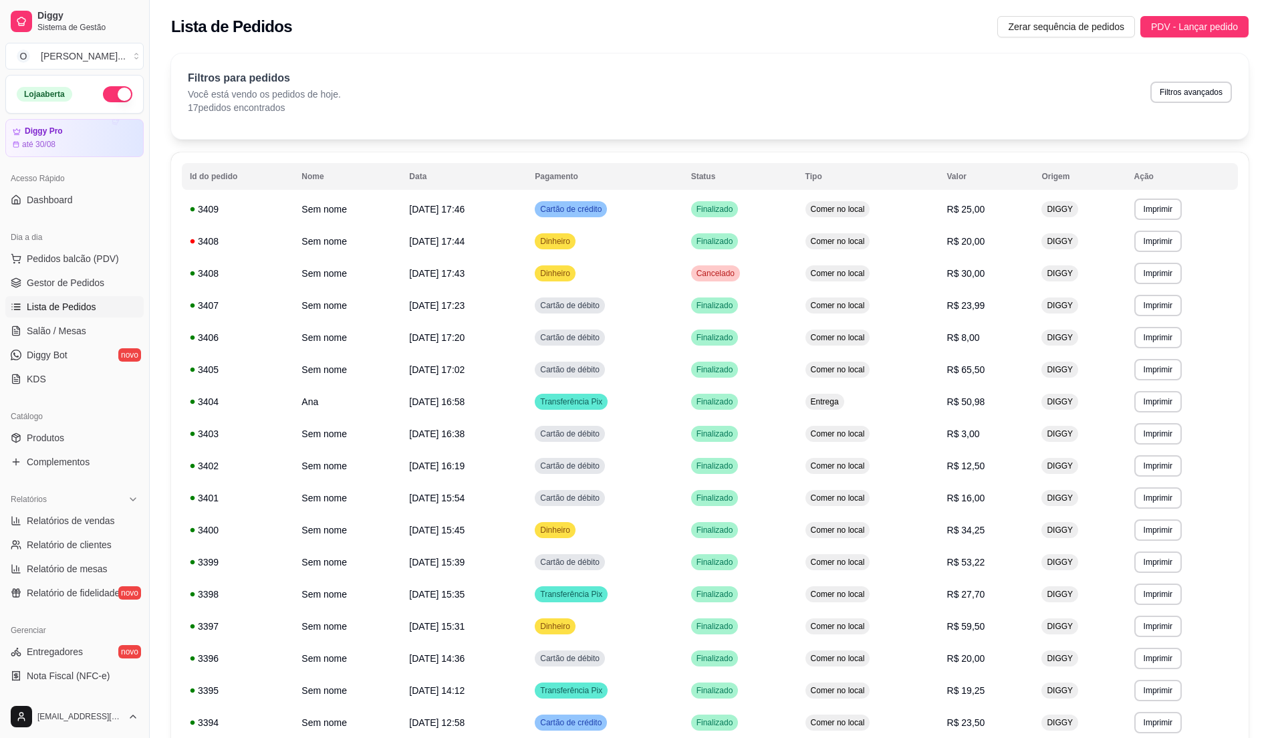
click at [60, 303] on span "Lista de Pedidos" at bounding box center [62, 306] width 70 height 13
click at [60, 297] on link "Lista de Pedidos" at bounding box center [74, 306] width 138 height 21
click at [63, 281] on span "Gestor de Pedidos" at bounding box center [66, 282] width 78 height 13
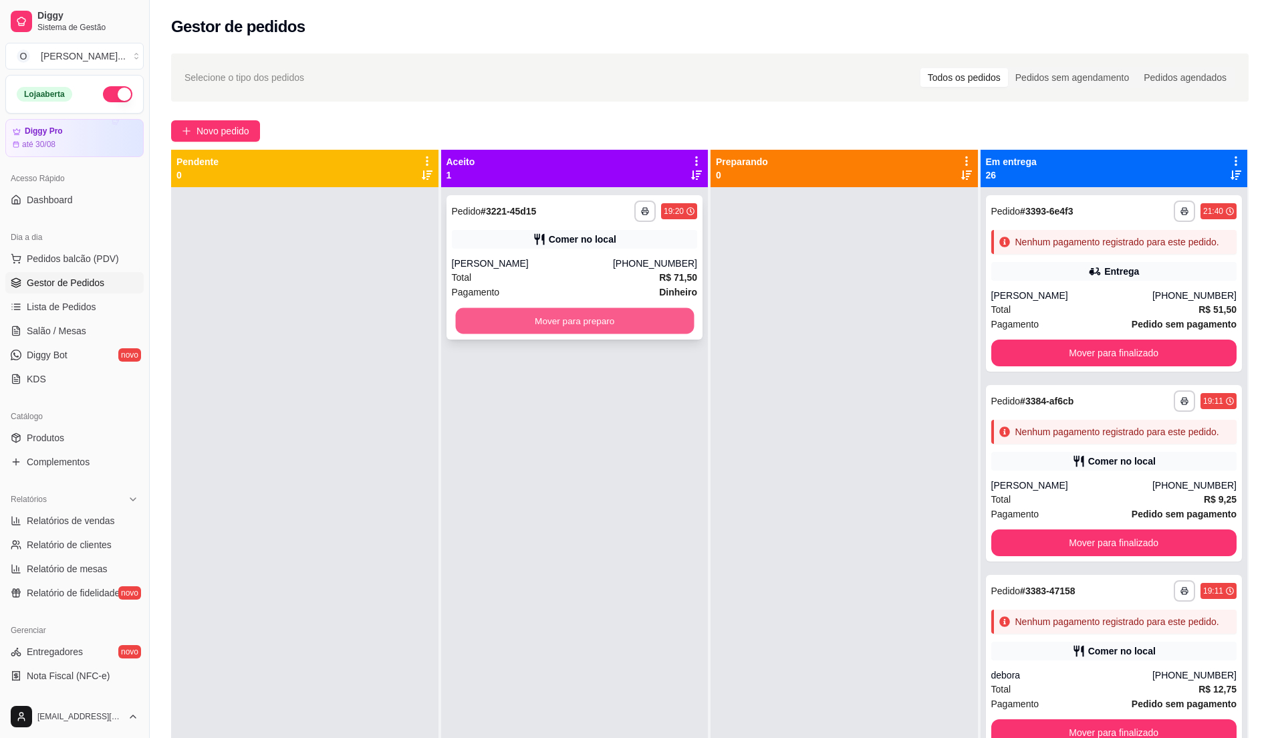
click at [591, 319] on button "Mover para preparo" at bounding box center [574, 321] width 238 height 26
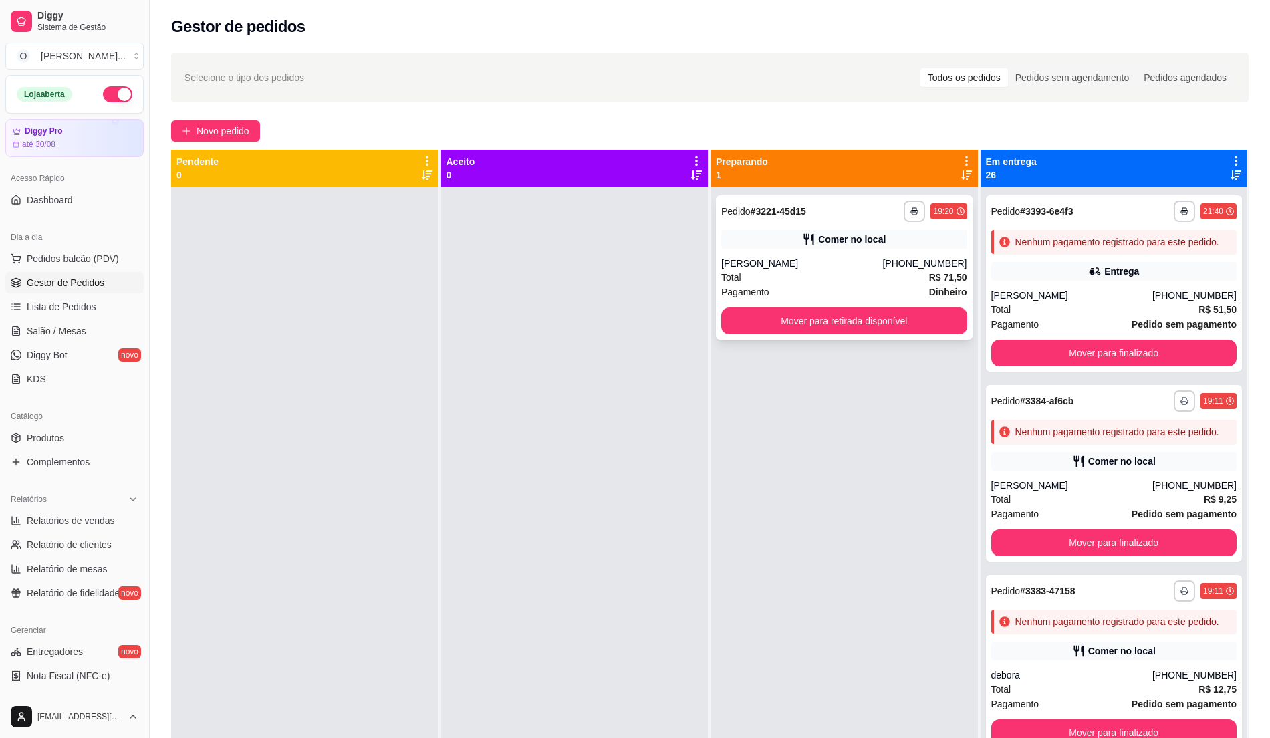
click at [833, 268] on div "[PERSON_NAME]" at bounding box center [801, 263] width 161 height 13
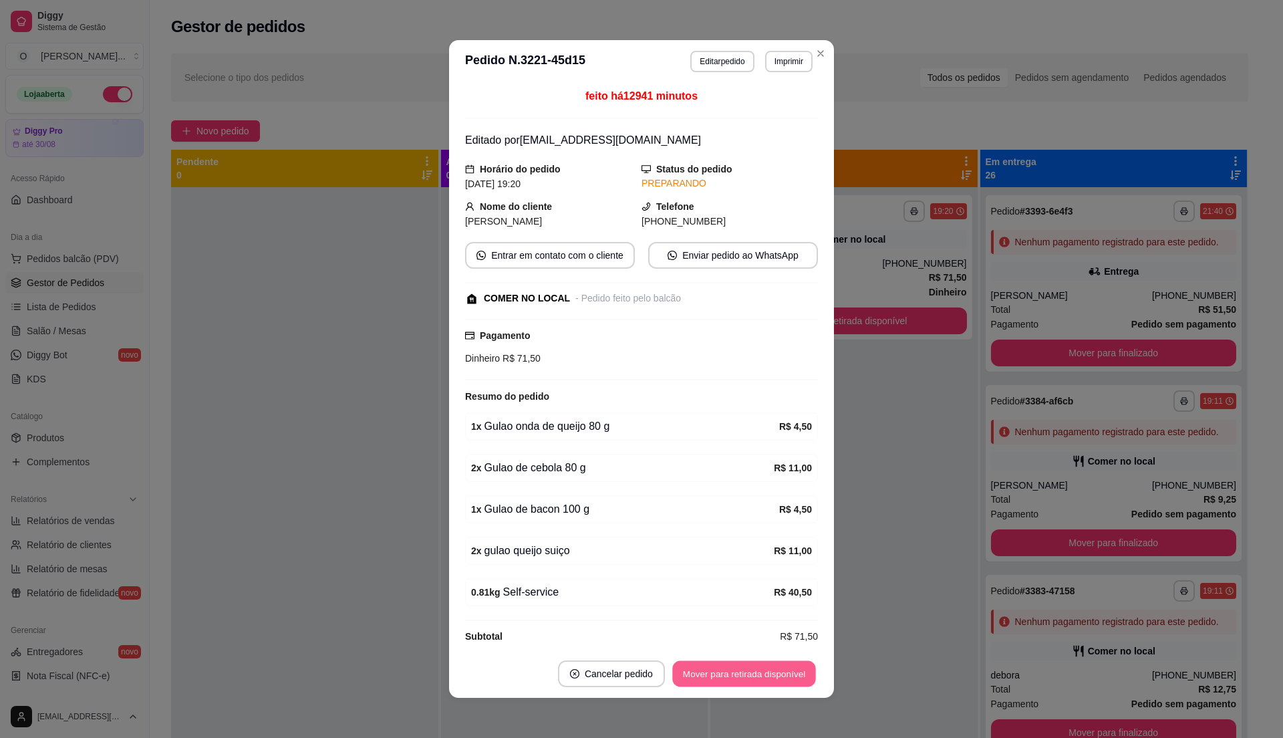
click at [698, 672] on button "Mover para retirada disponível" at bounding box center [743, 674] width 143 height 26
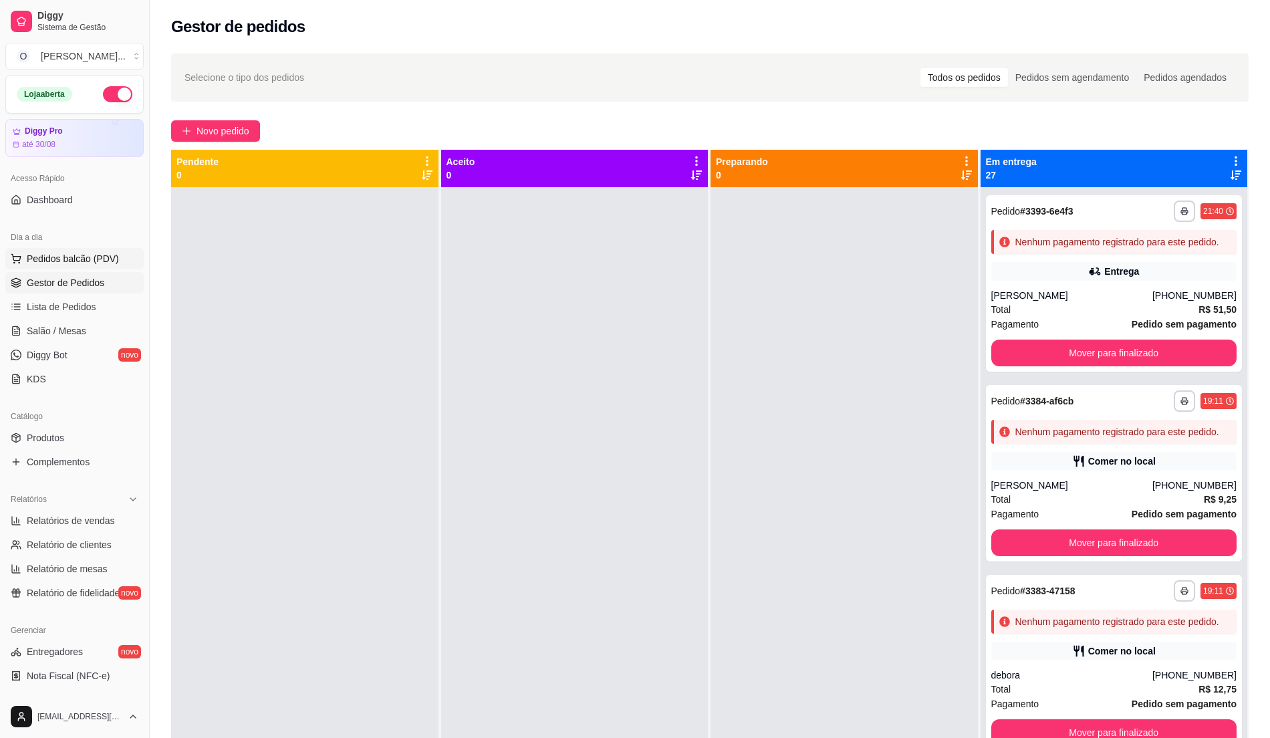
click at [68, 254] on span "Pedidos balcão (PDV)" at bounding box center [73, 258] width 92 height 13
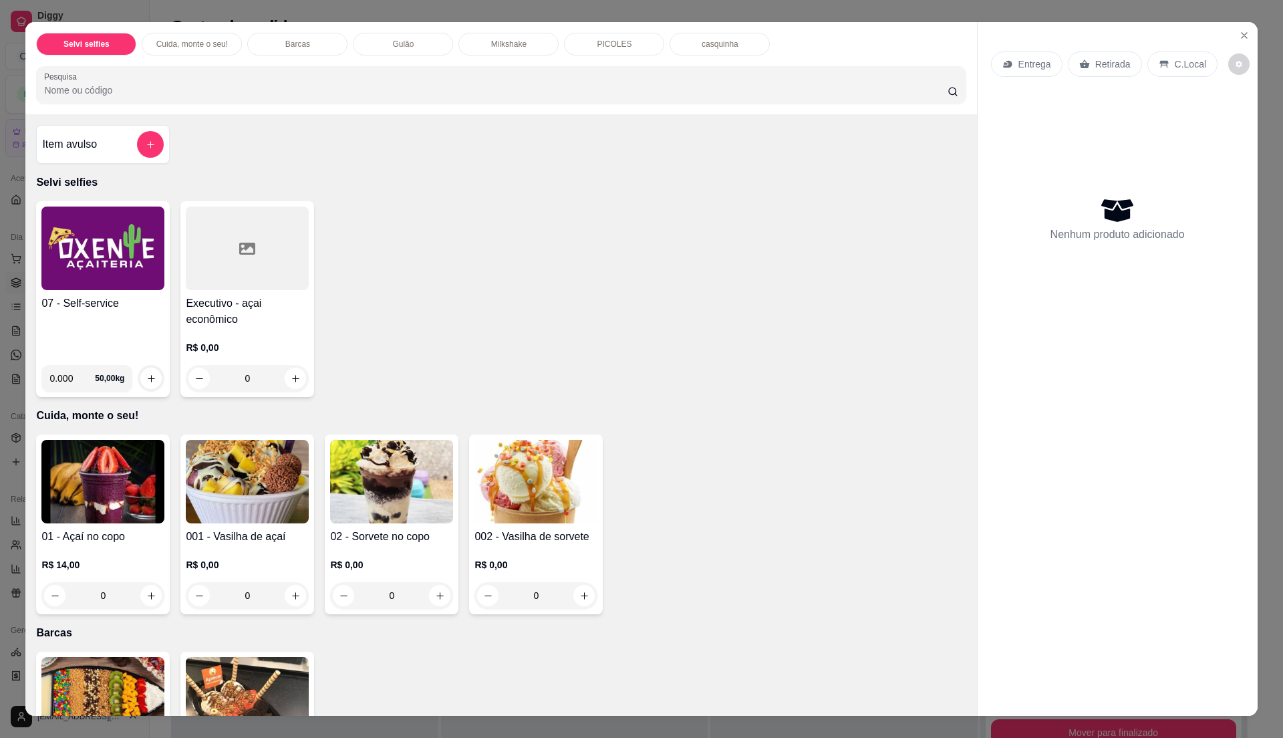
drag, startPoint x: 672, startPoint y: 303, endPoint x: 659, endPoint y: 292, distance: 16.6
click at [702, 292] on div "07 - Self-service 0.000 50,00 kg Executivo - açai econômico R$ 0,00 0" at bounding box center [501, 299] width 930 height 196
click at [114, 255] on img at bounding box center [102, 249] width 123 height 84
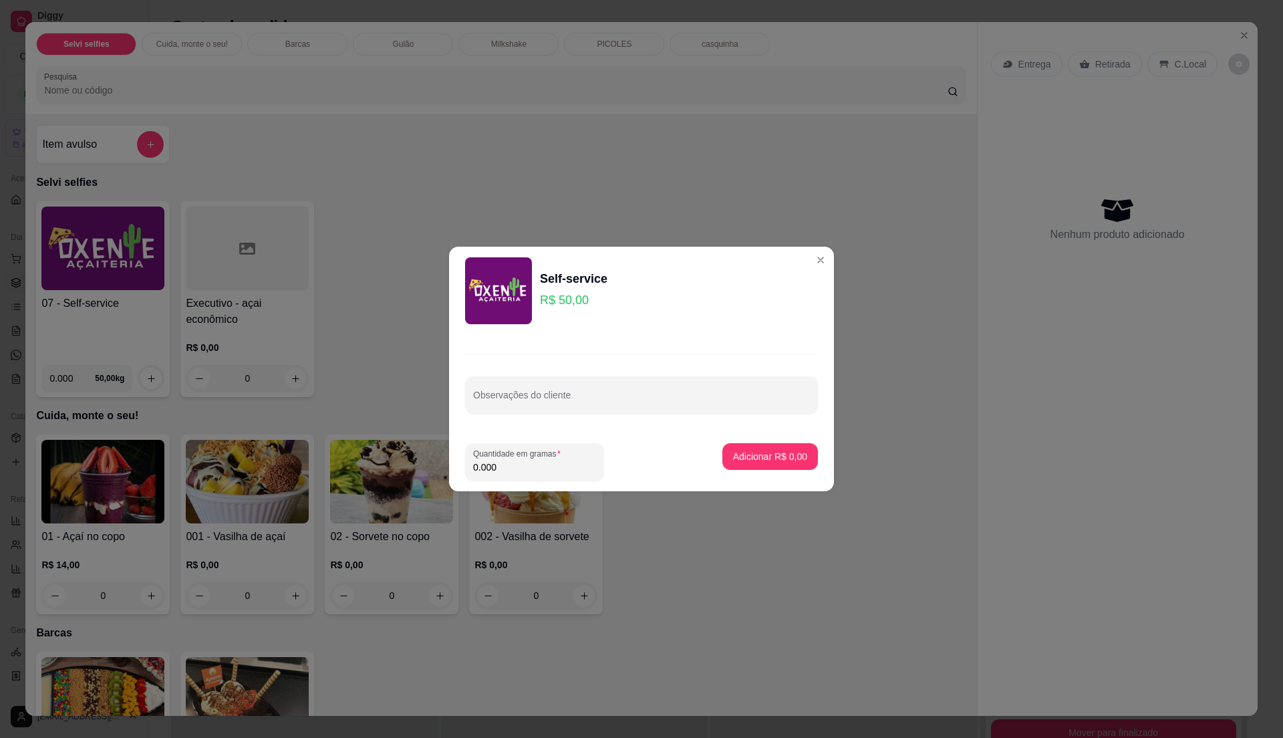
click at [507, 465] on input "0.000" at bounding box center [534, 466] width 123 height 13
type input "0.19"
click at [785, 468] on button "Adicionar R$ 9,50" at bounding box center [770, 457] width 93 height 26
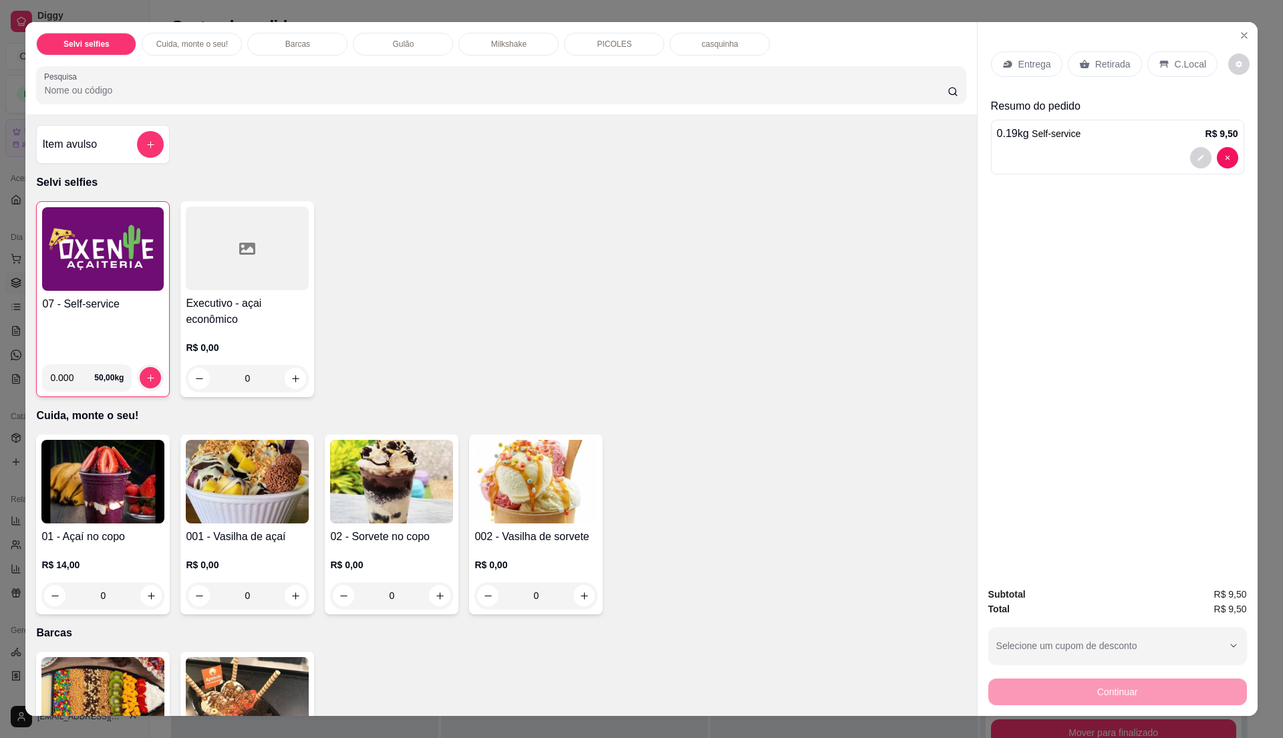
click at [113, 255] on img at bounding box center [103, 249] width 122 height 84
click at [90, 305] on h4 "07 - Self-service" at bounding box center [103, 304] width 122 height 16
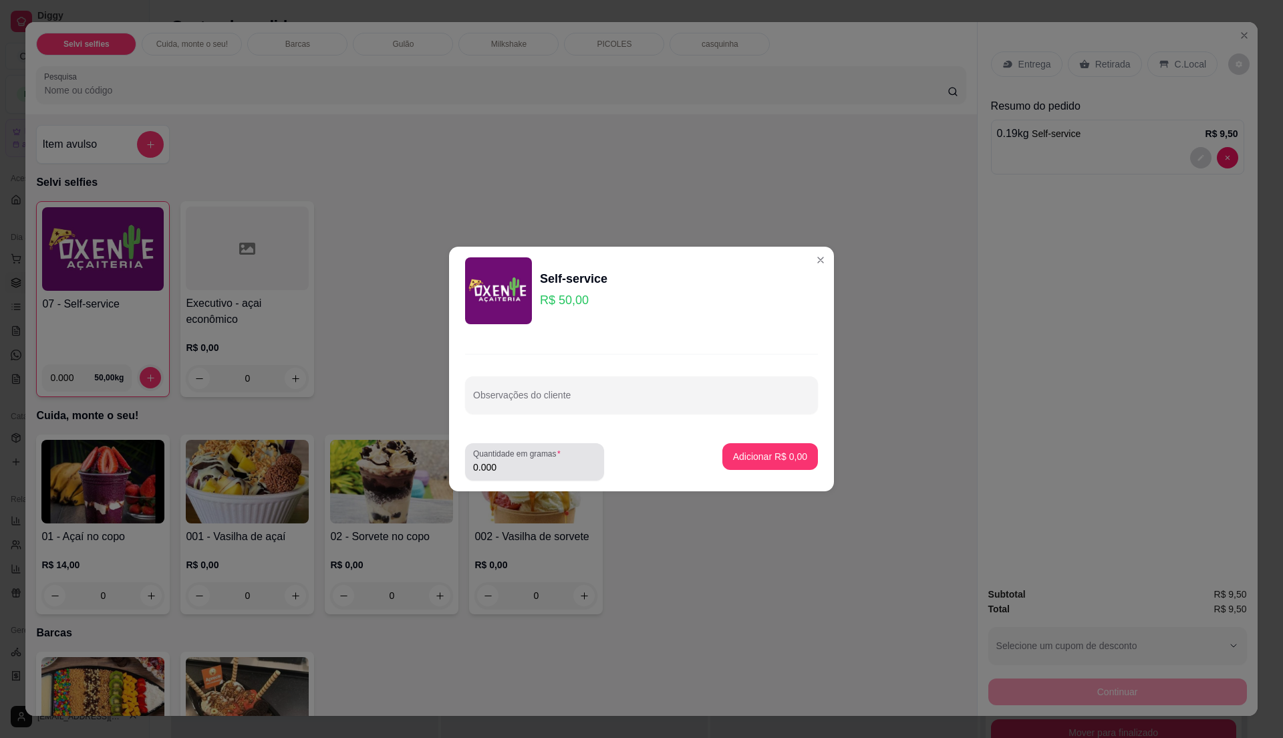
click at [563, 471] on input "0.000" at bounding box center [534, 466] width 123 height 13
type input "0.2"
click at [765, 460] on p "Adicionar R$ 10,00" at bounding box center [768, 456] width 78 height 13
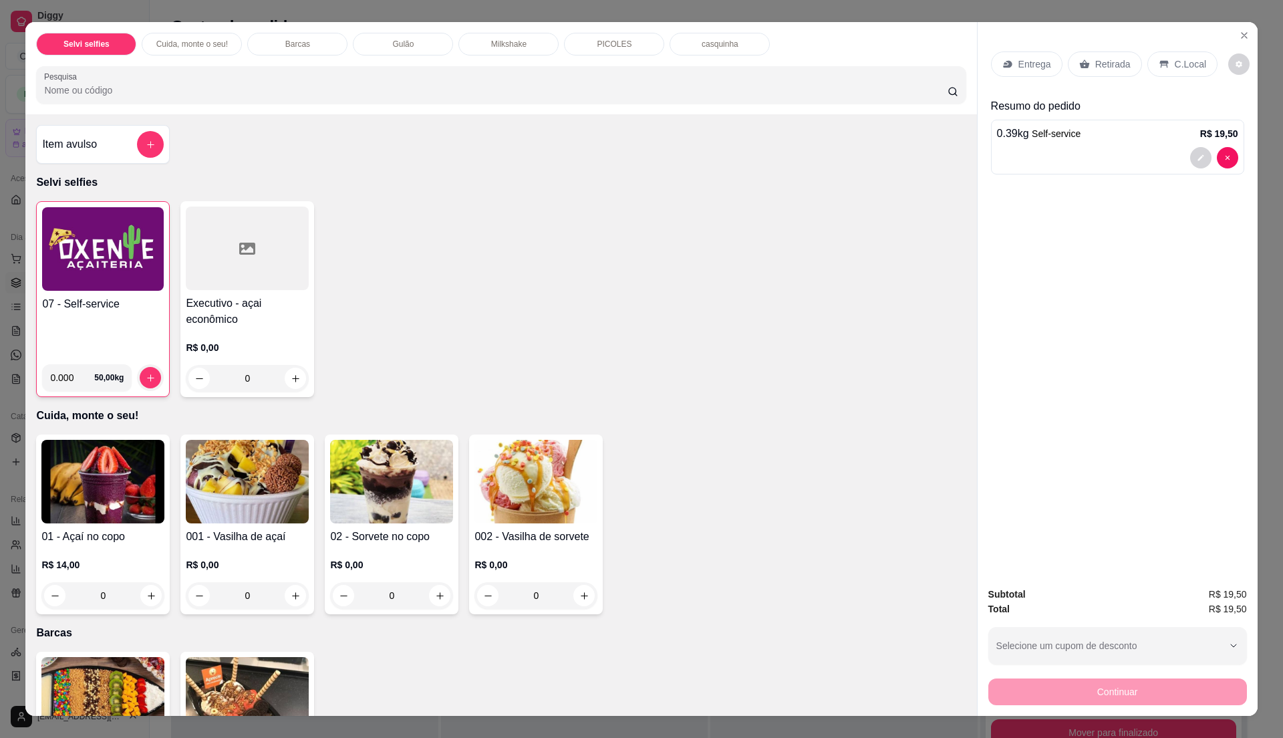
click at [1182, 63] on p "C.Local" at bounding box center [1190, 63] width 31 height 13
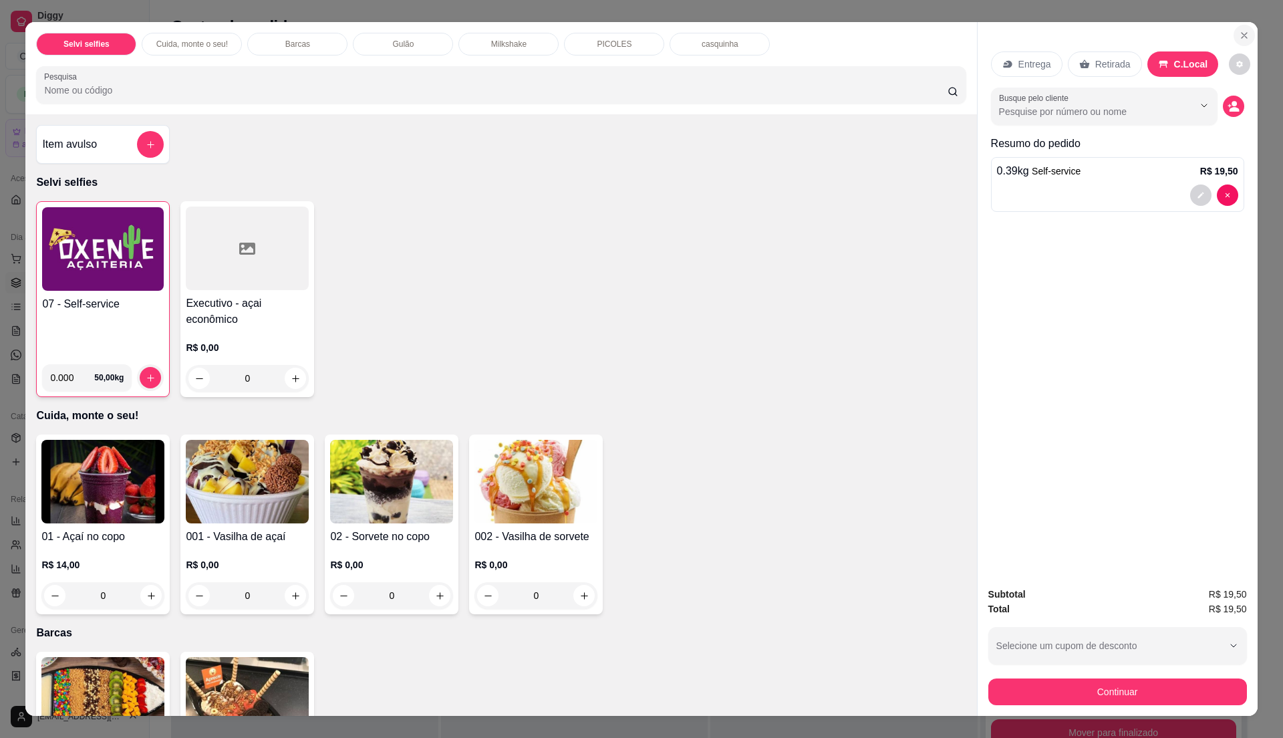
click at [1241, 28] on button "Close" at bounding box center [1244, 35] width 21 height 21
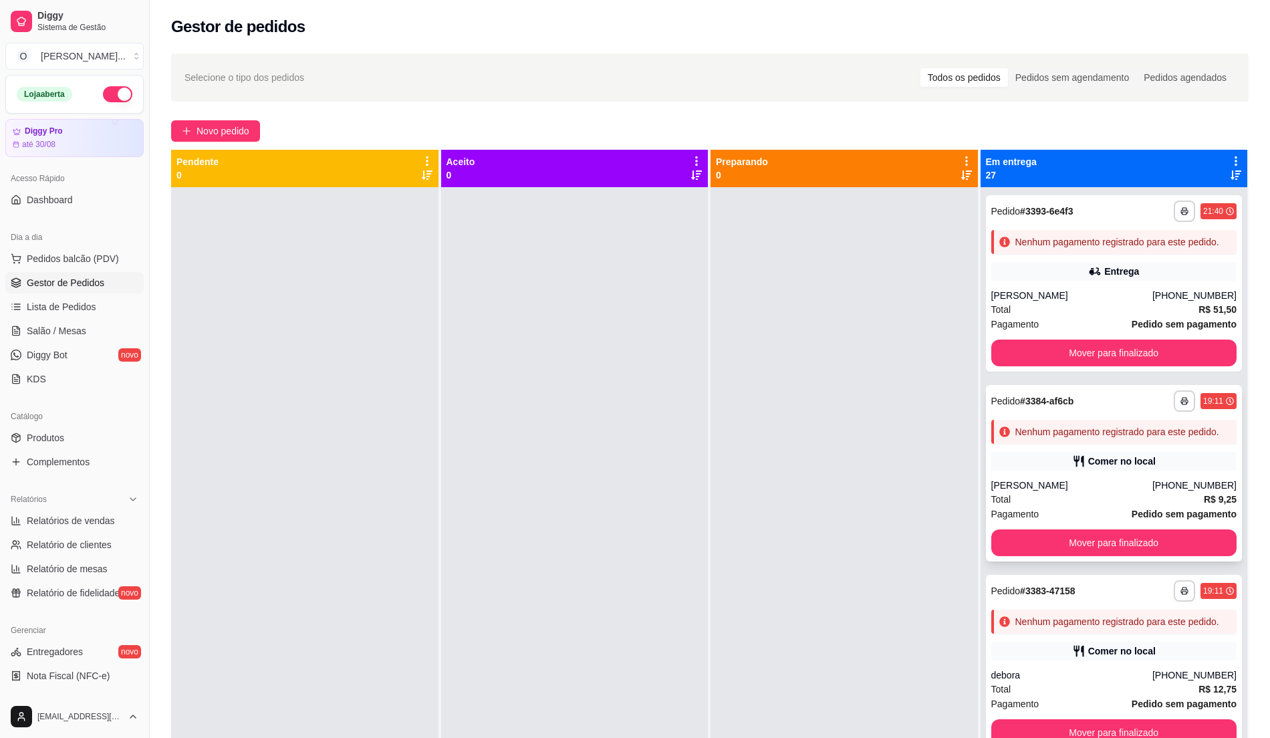
scroll to position [89, 0]
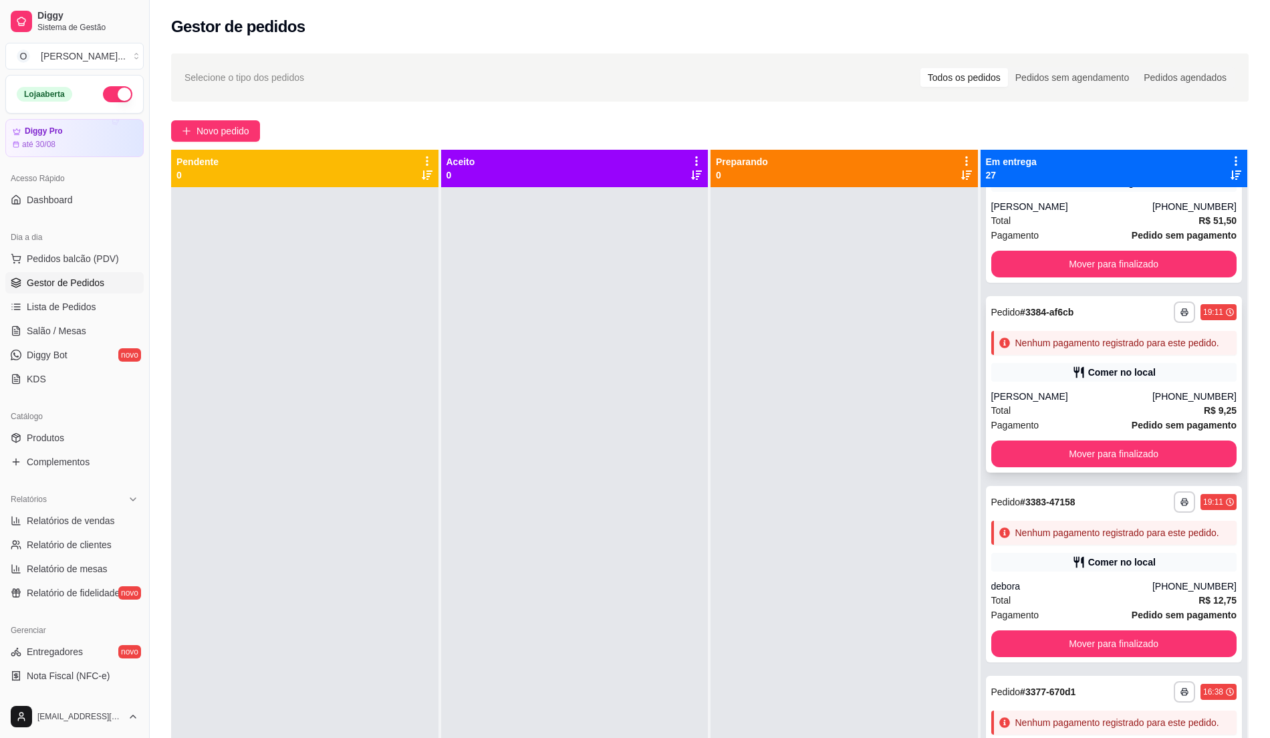
click at [1067, 418] on div "Total R$ 9,25" at bounding box center [1114, 410] width 246 height 15
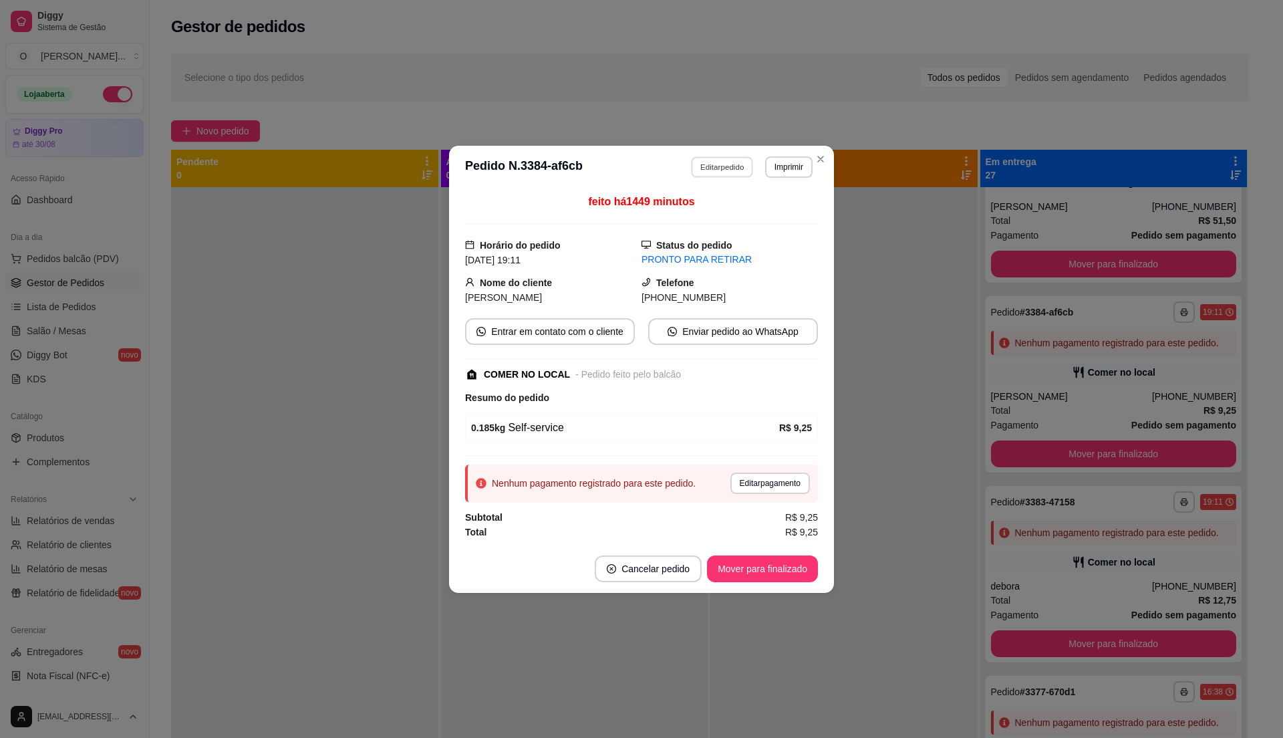
click at [727, 158] on button "Editar pedido" at bounding box center [723, 166] width 62 height 21
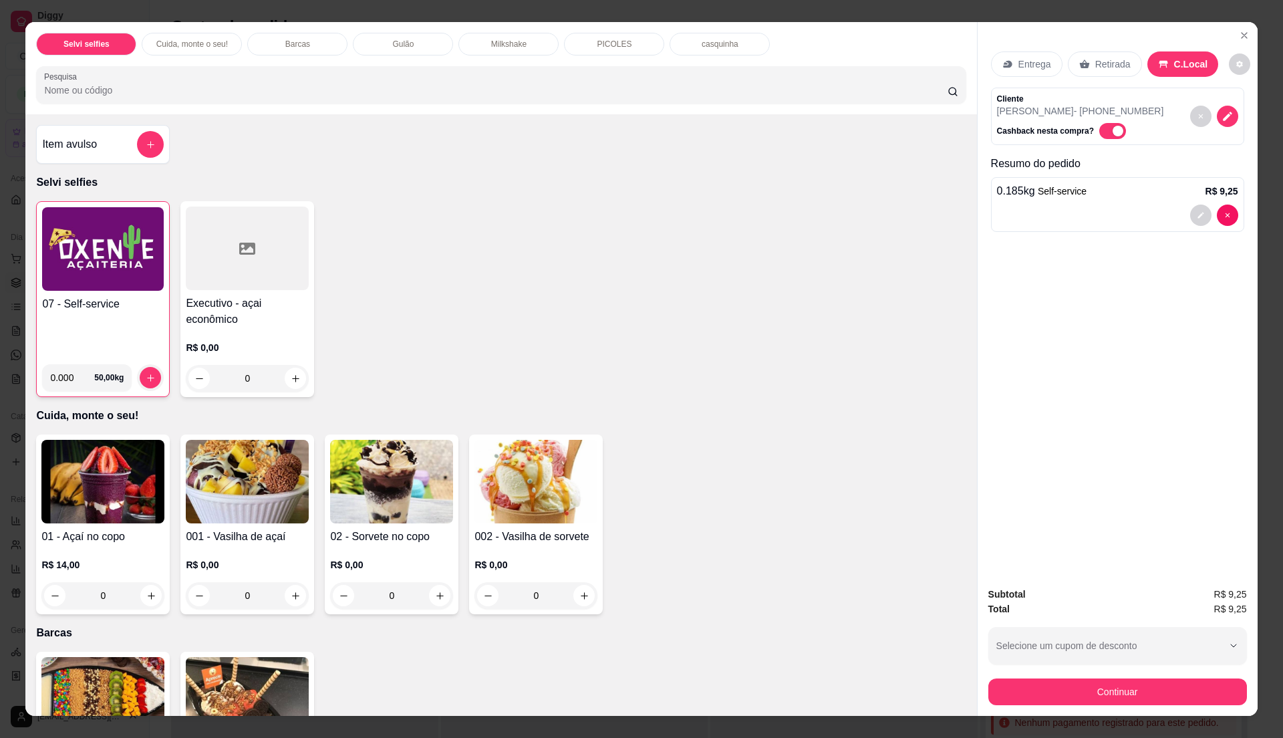
click at [1132, 211] on div at bounding box center [1117, 215] width 241 height 21
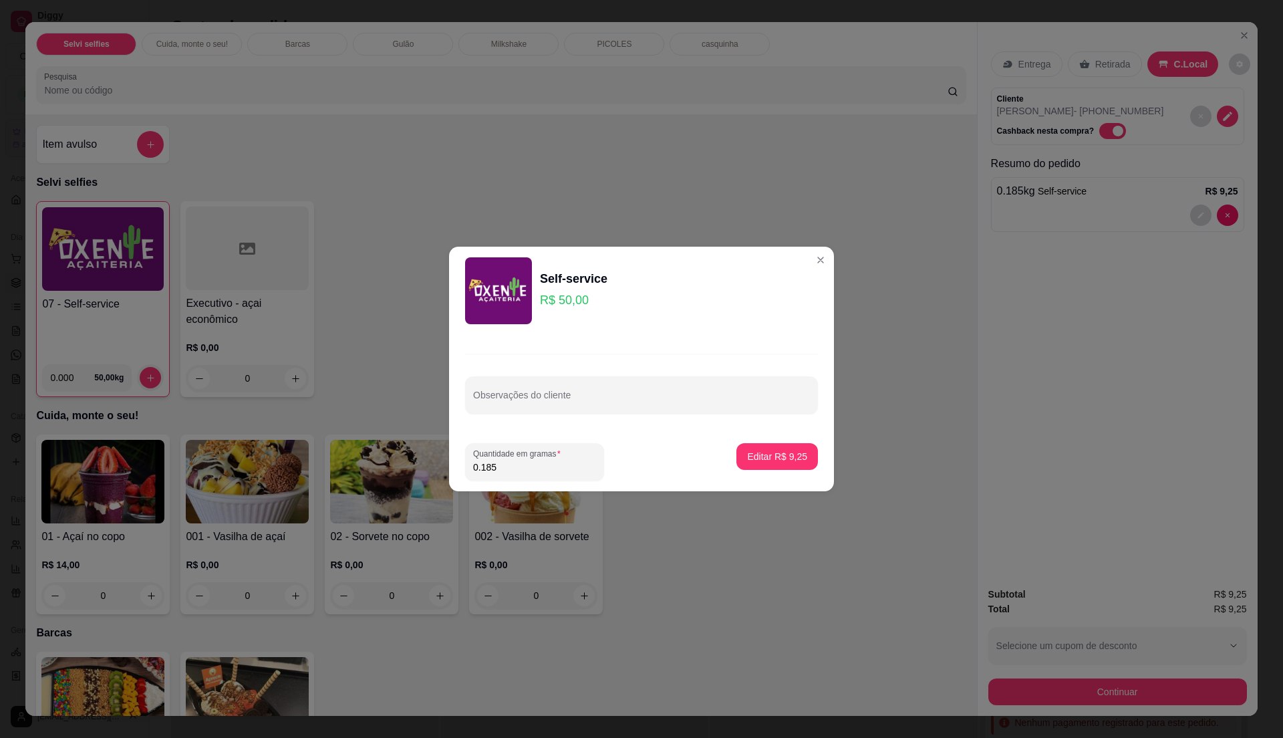
click at [790, 262] on div "Self-service R$ 50,00" at bounding box center [641, 290] width 353 height 67
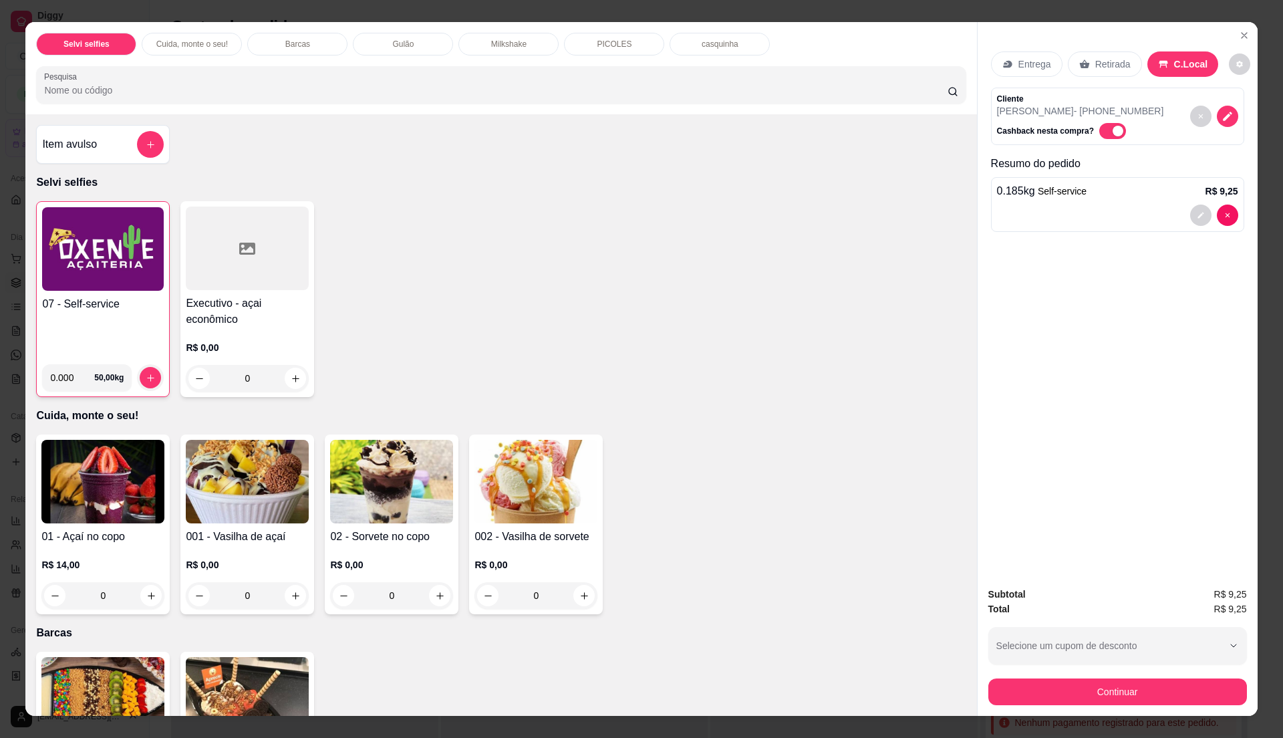
click at [94, 289] on img at bounding box center [103, 249] width 122 height 84
click at [1239, 28] on button "Close" at bounding box center [1244, 35] width 21 height 21
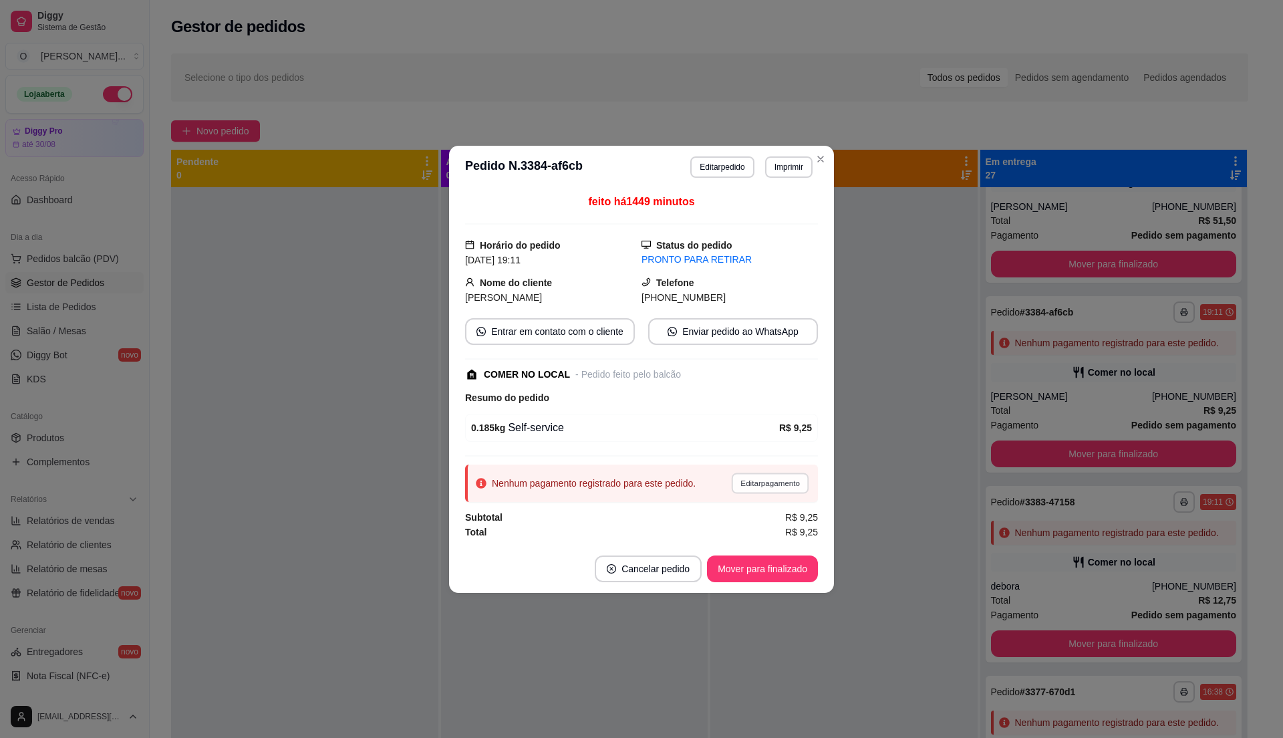
click at [734, 484] on button "Editar pagamento" at bounding box center [770, 483] width 78 height 21
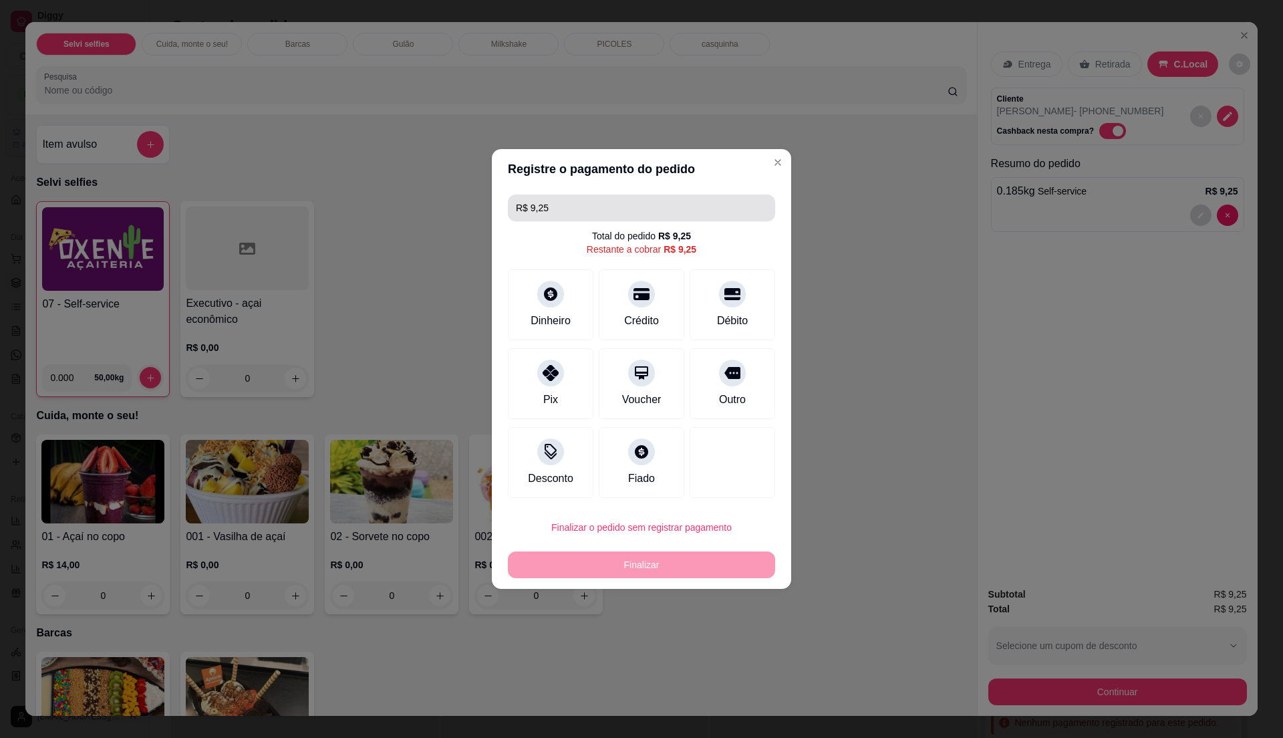
click at [567, 209] on input "R$ 9,25" at bounding box center [641, 207] width 251 height 27
type input "R$ 0,00"
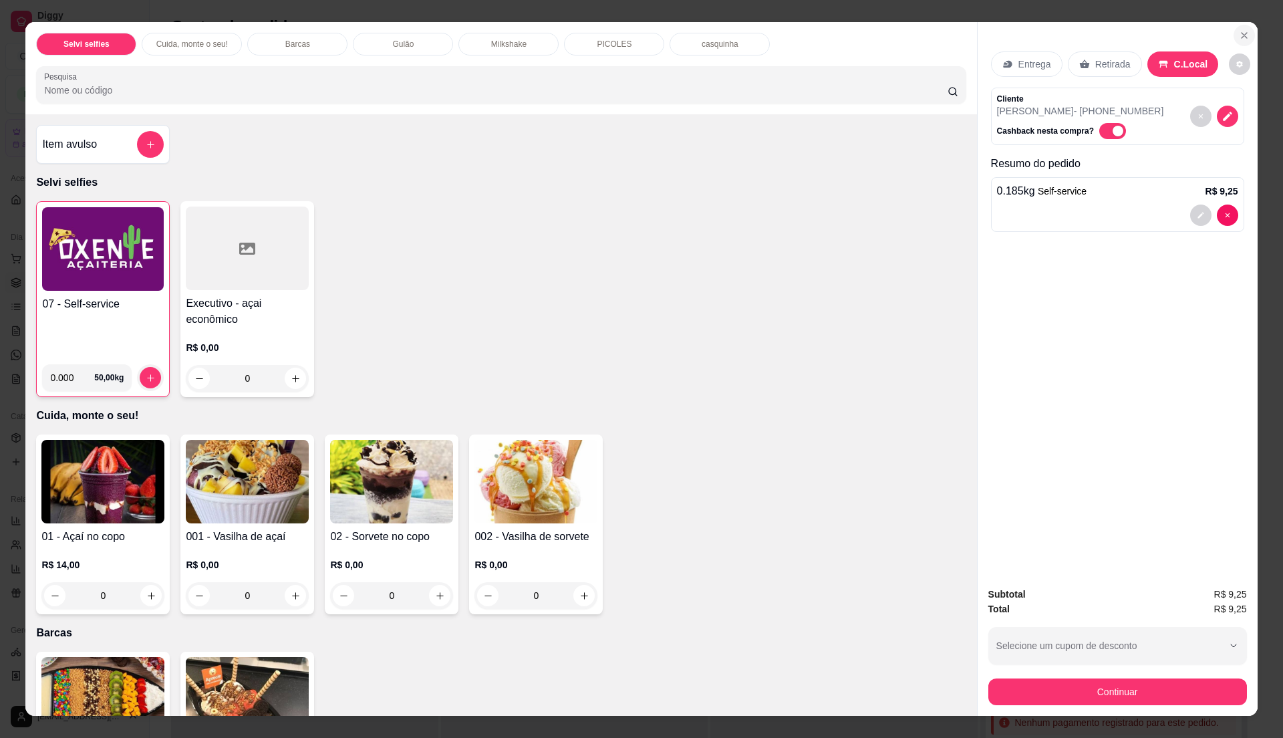
click at [1234, 35] on button "Close" at bounding box center [1244, 35] width 21 height 21
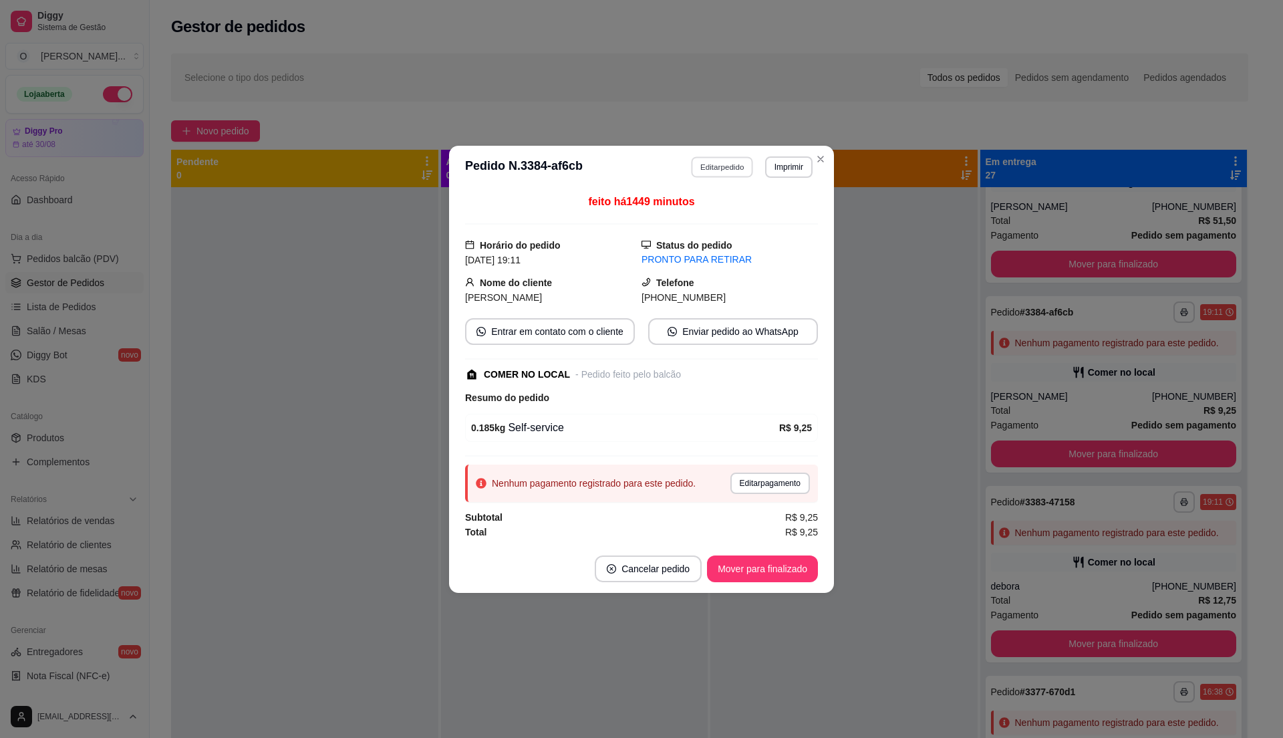
click at [731, 164] on button "Editar pedido" at bounding box center [723, 166] width 62 height 21
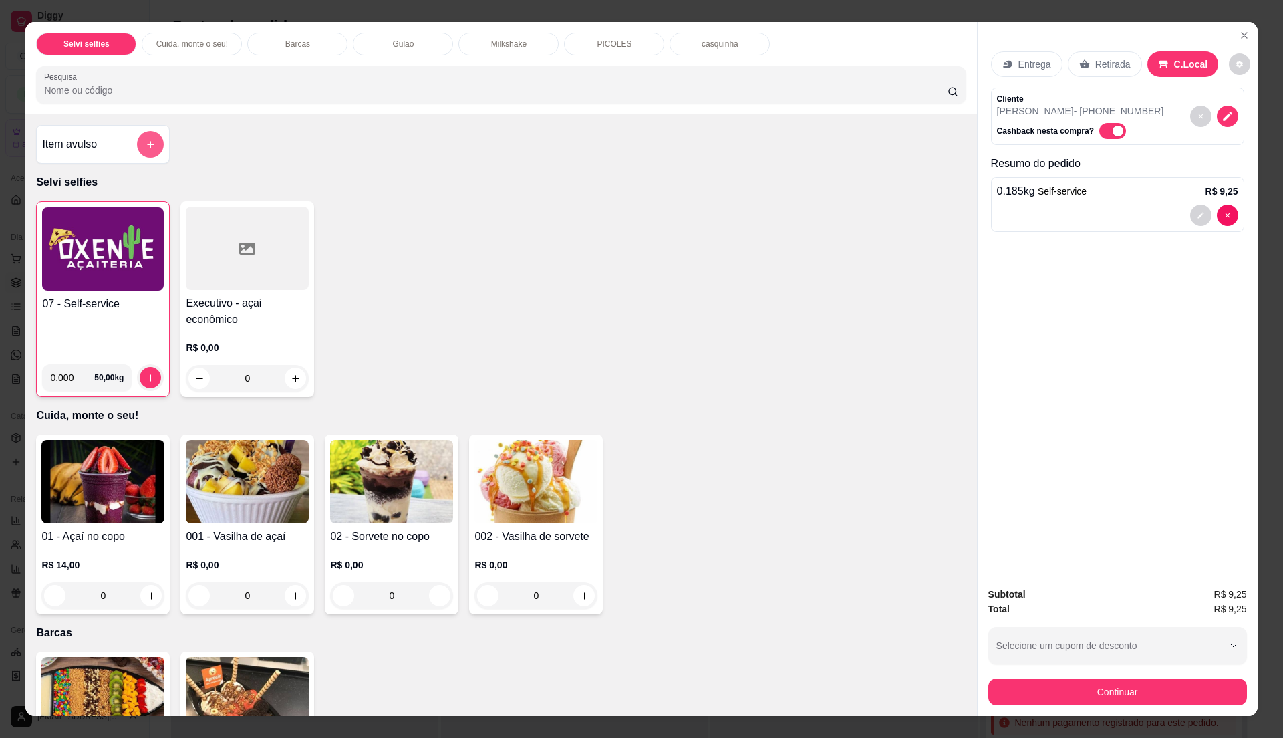
click at [150, 136] on button "add-separate-item" at bounding box center [150, 144] width 27 height 27
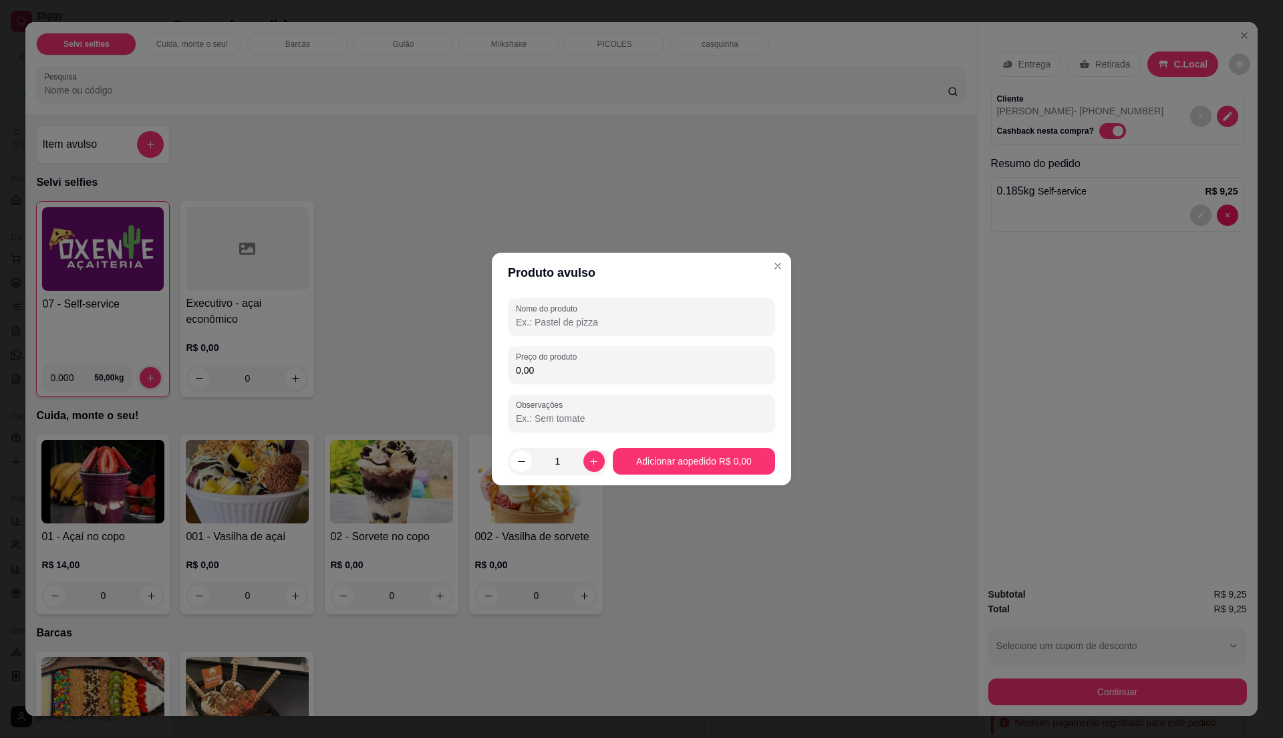
click at [522, 316] on input "Nome do produto" at bounding box center [641, 321] width 251 height 13
type input "acai"
click at [524, 370] on input "0,00" at bounding box center [641, 370] width 251 height 13
click at [547, 367] on input "0,10" at bounding box center [641, 370] width 251 height 13
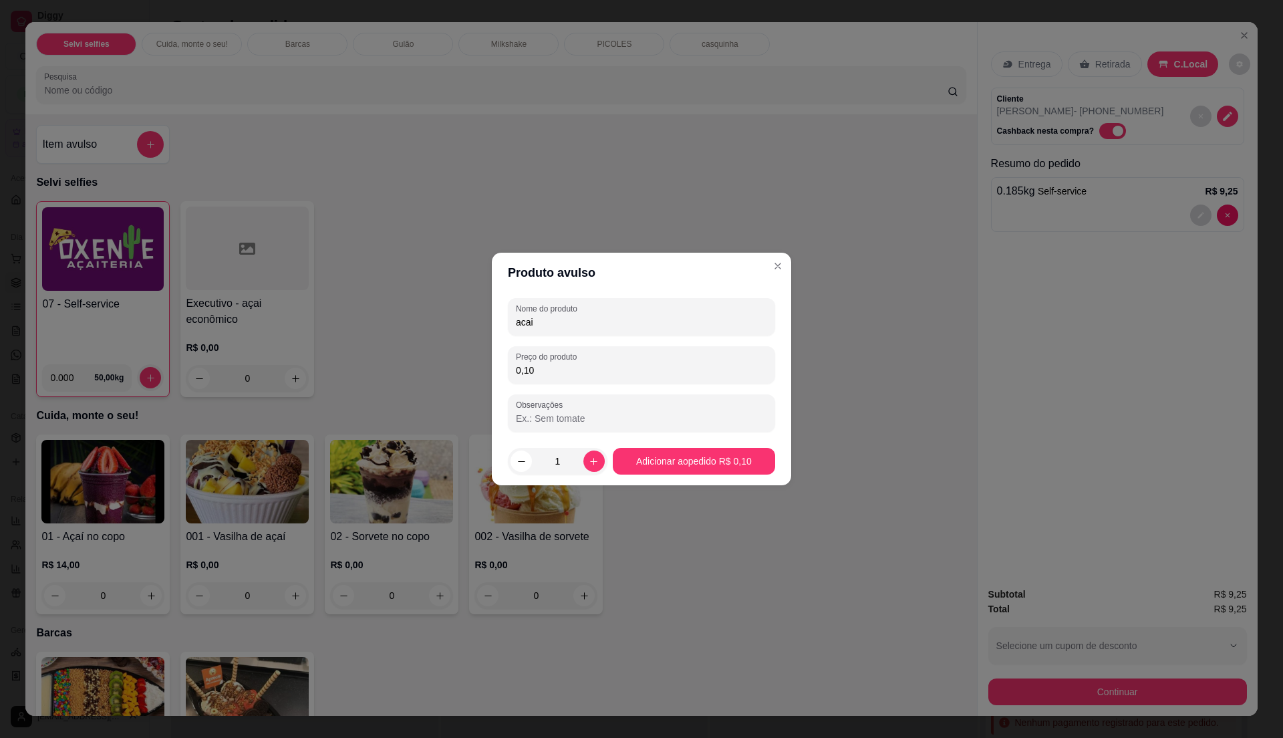
click at [547, 367] on input "0,10" at bounding box center [641, 370] width 251 height 13
type input "0,10"
click at [549, 404] on label "Observações" at bounding box center [541, 404] width 51 height 11
drag, startPoint x: 549, startPoint y: 404, endPoint x: 525, endPoint y: 399, distance: 25.3
click at [525, 399] on label "Observações" at bounding box center [541, 404] width 51 height 11
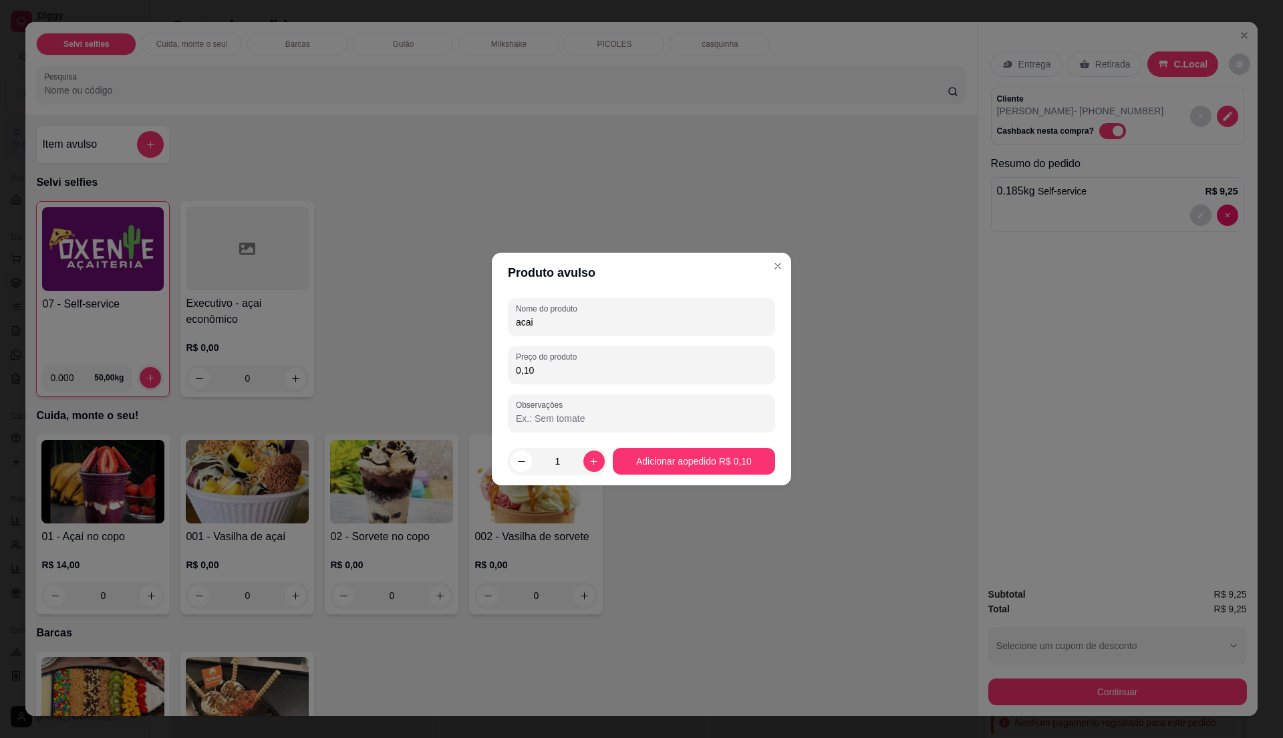
click at [517, 414] on input "Observações" at bounding box center [641, 418] width 251 height 13
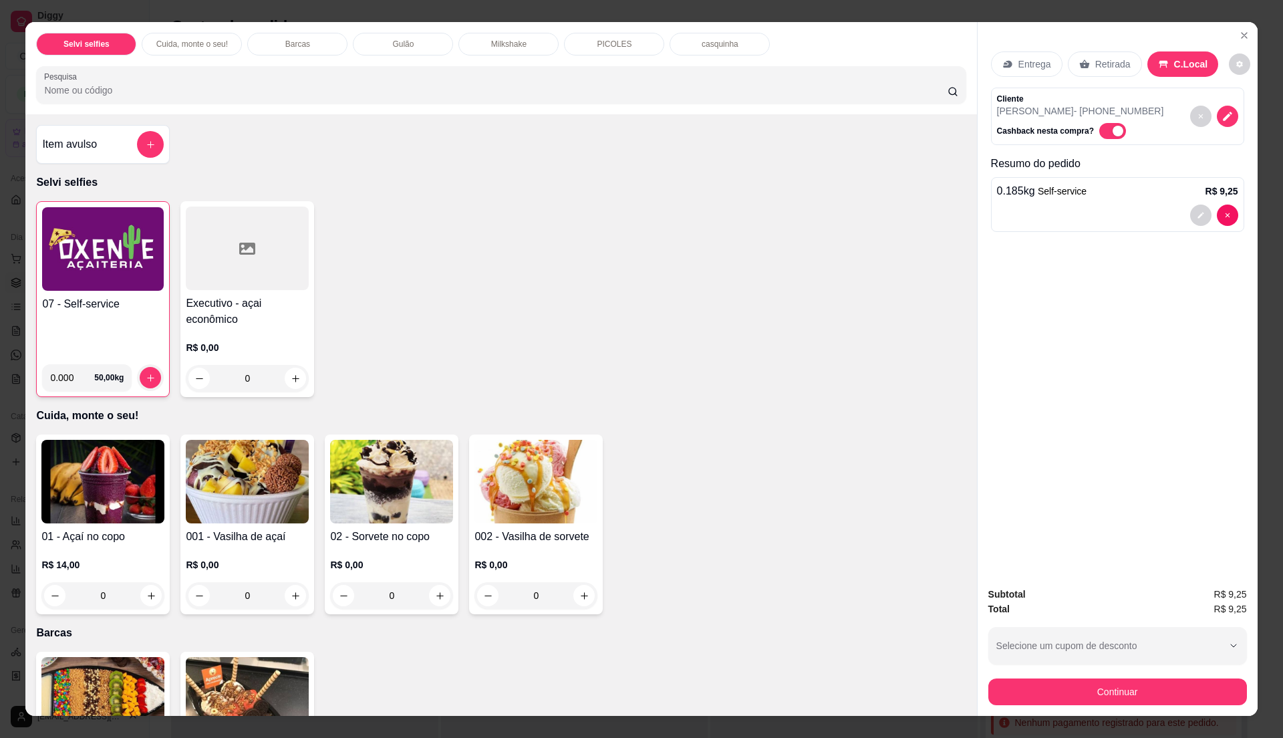
click at [124, 142] on div "Item avulso" at bounding box center [103, 144] width 122 height 27
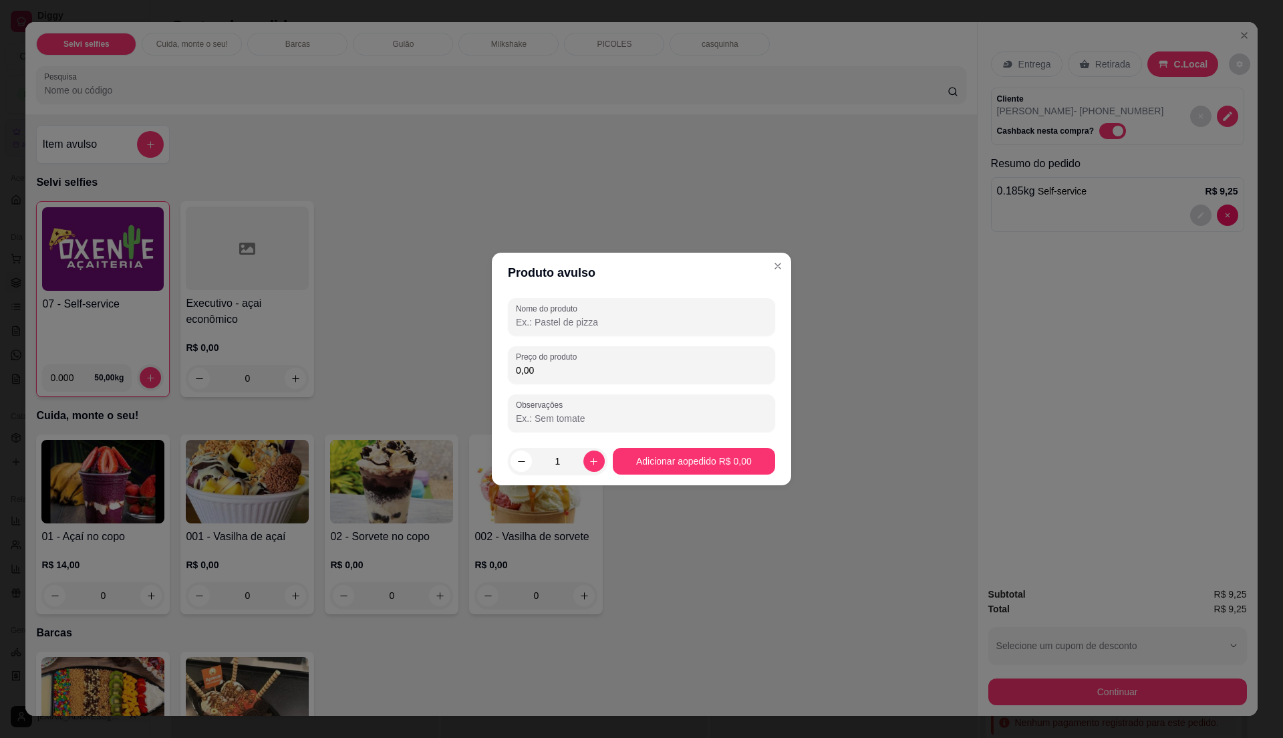
click at [516, 370] on input "0,00" at bounding box center [641, 370] width 251 height 13
click at [544, 370] on input "270,00" at bounding box center [641, 370] width 251 height 13
type input "27,00"
click at [632, 476] on footer "1 Adicionar ao pedido R$ 27,00" at bounding box center [641, 461] width 299 height 48
click at [674, 462] on button "Adicionar ao pedido R$ 27,00" at bounding box center [694, 461] width 158 height 26
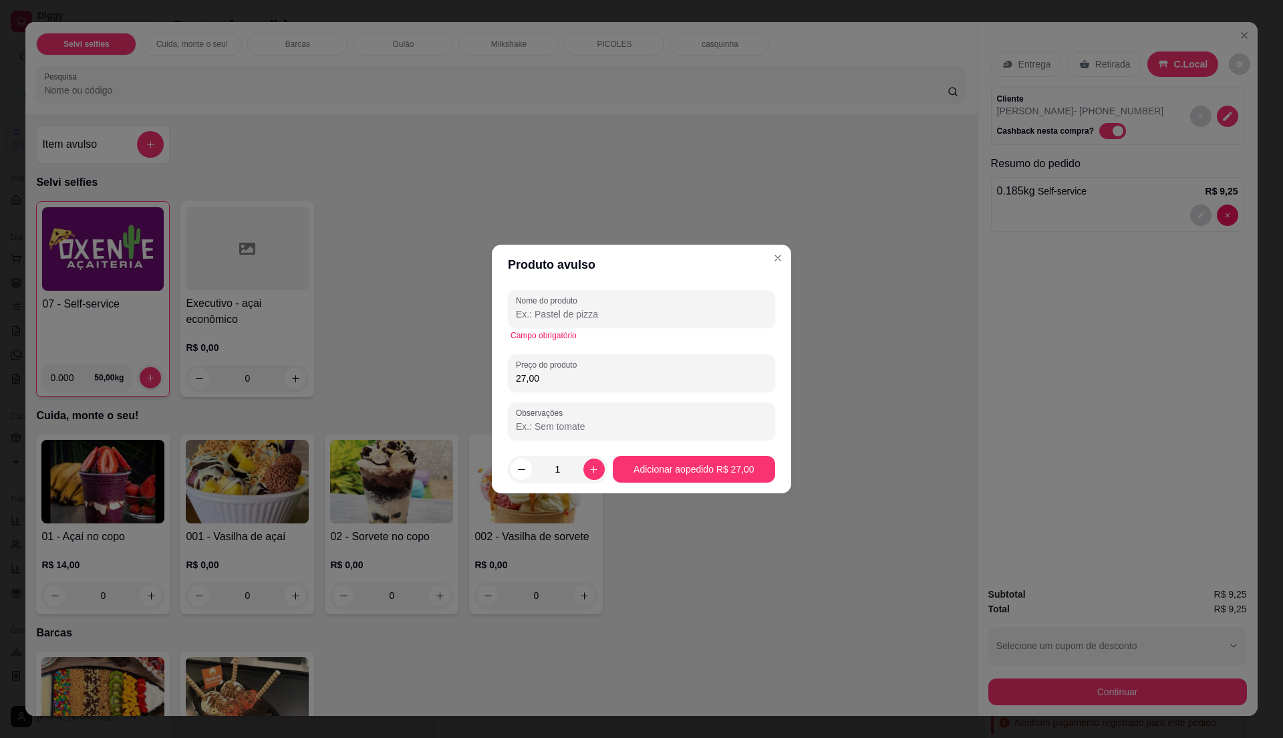
click at [581, 330] on div "Campo obrigatório" at bounding box center [642, 335] width 262 height 11
click at [583, 319] on input "Nome do produto" at bounding box center [641, 313] width 251 height 13
type input "q"
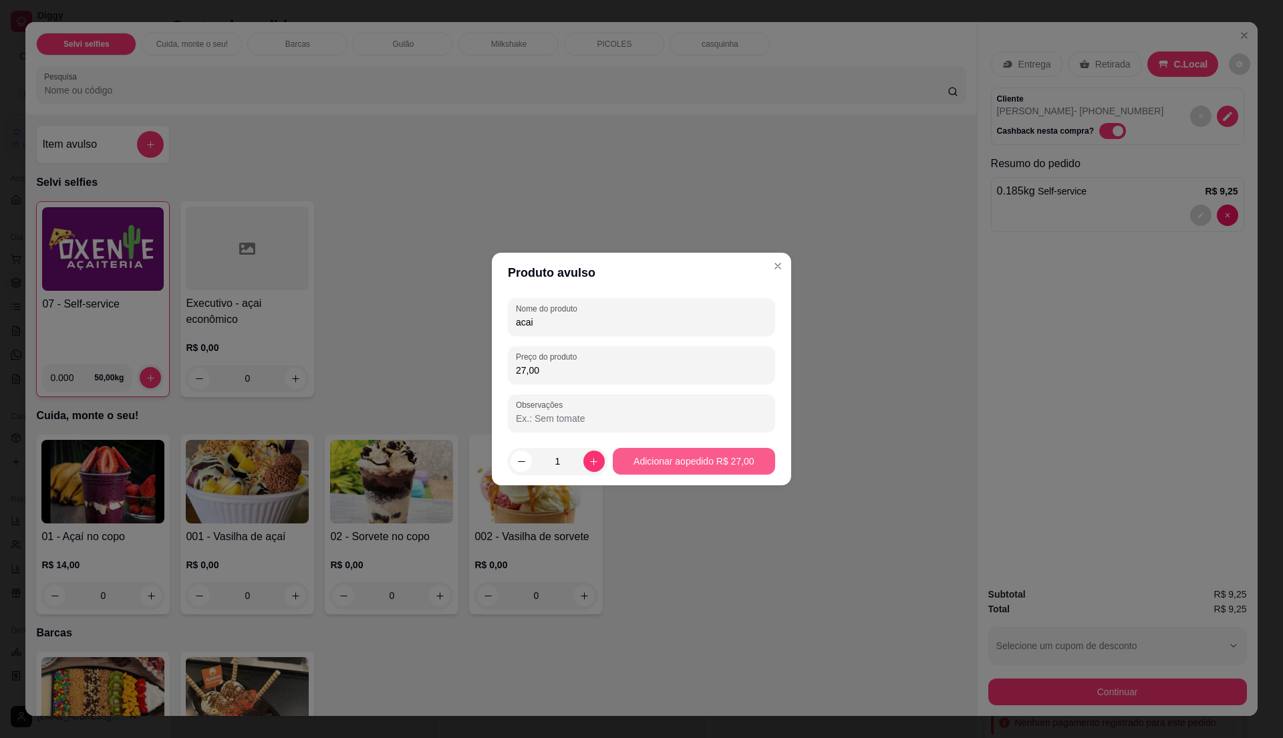
type input "acai"
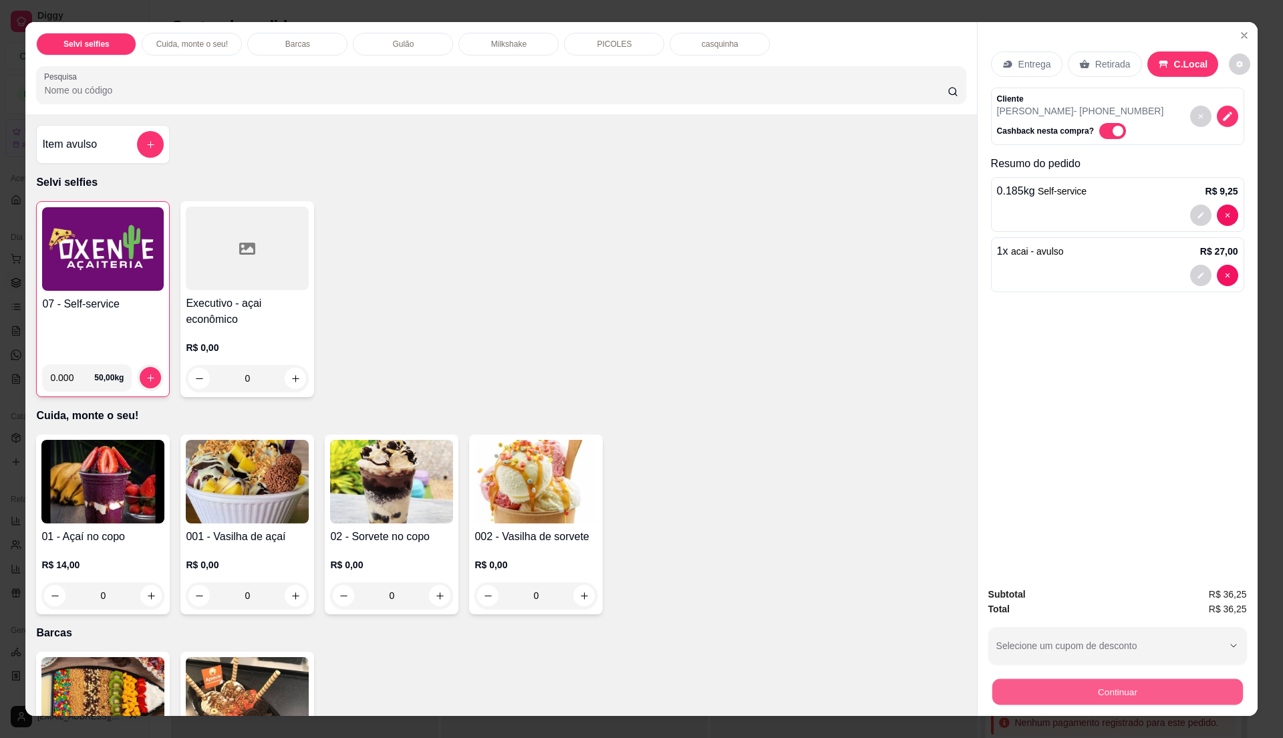
click at [1073, 698] on button "Continuar" at bounding box center [1117, 691] width 251 height 26
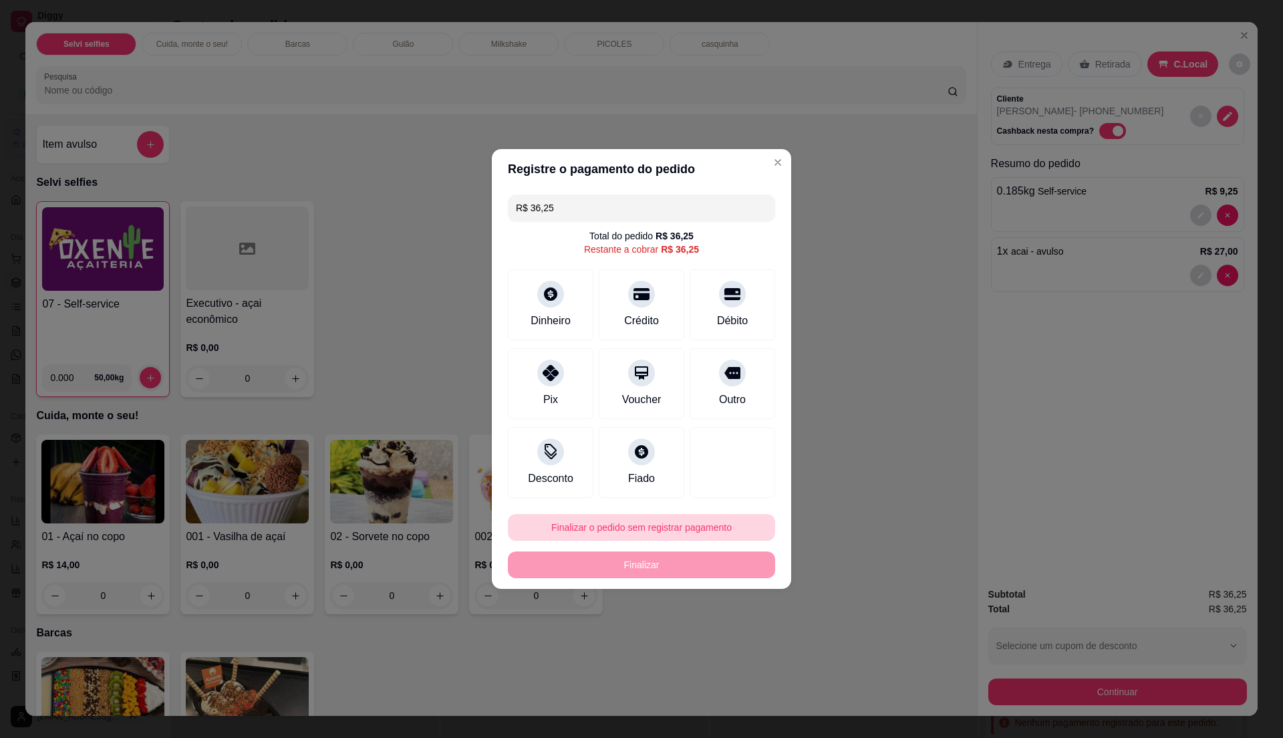
click at [726, 527] on button "Finalizar o pedido sem registrar pagamento" at bounding box center [641, 527] width 267 height 27
click at [722, 642] on button "Confirmar" at bounding box center [723, 638] width 47 height 20
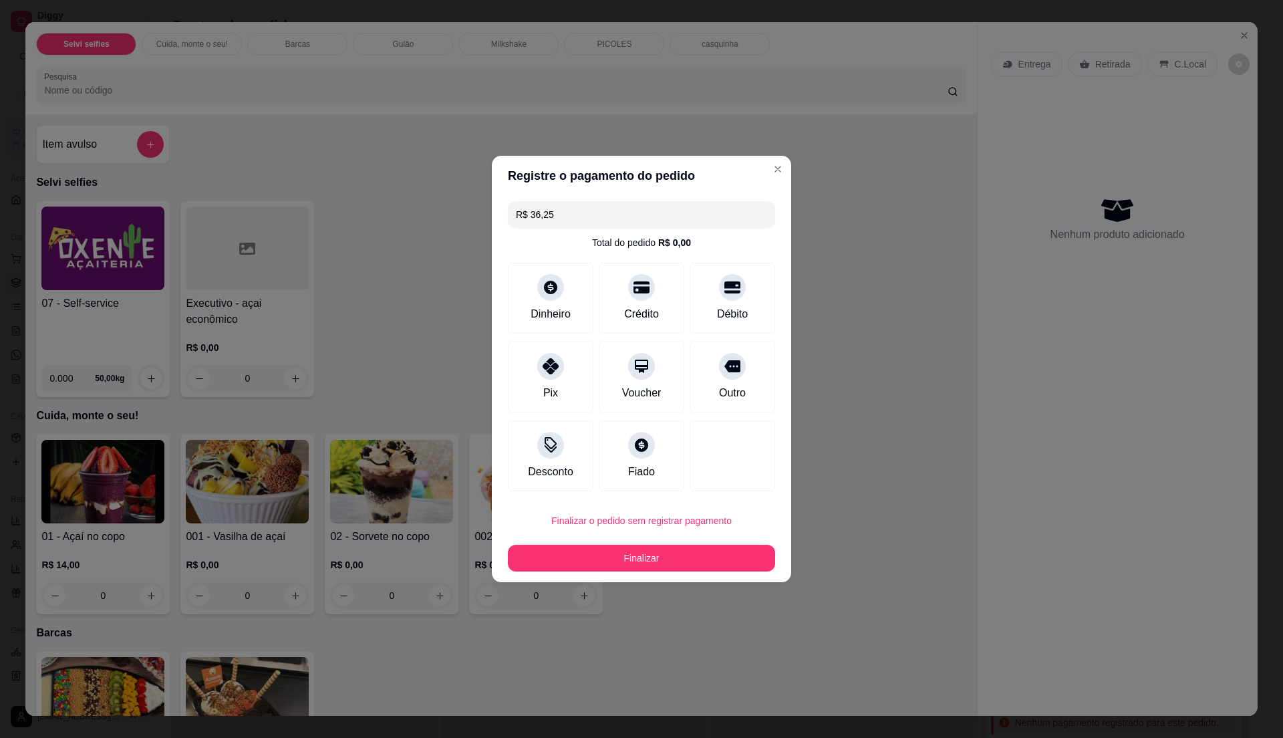
type input "R$ 0,00"
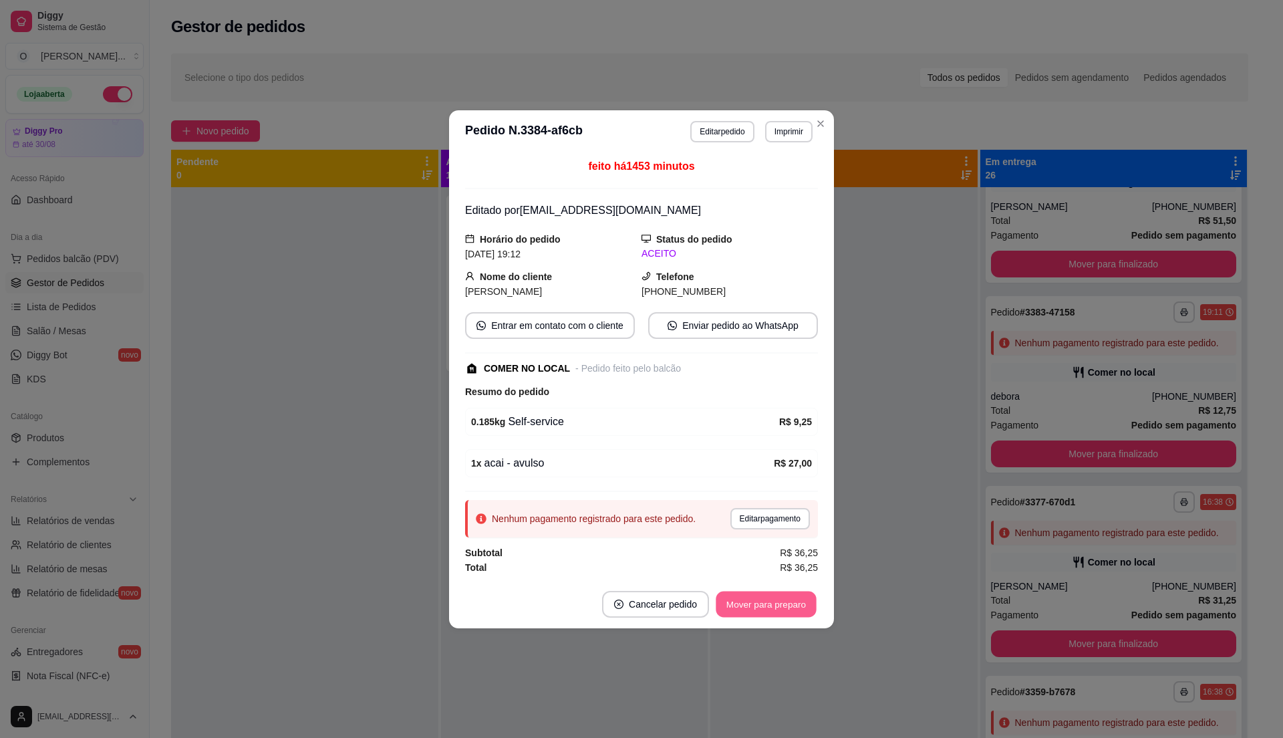
click at [792, 610] on button "Mover para preparo" at bounding box center [766, 604] width 100 height 26
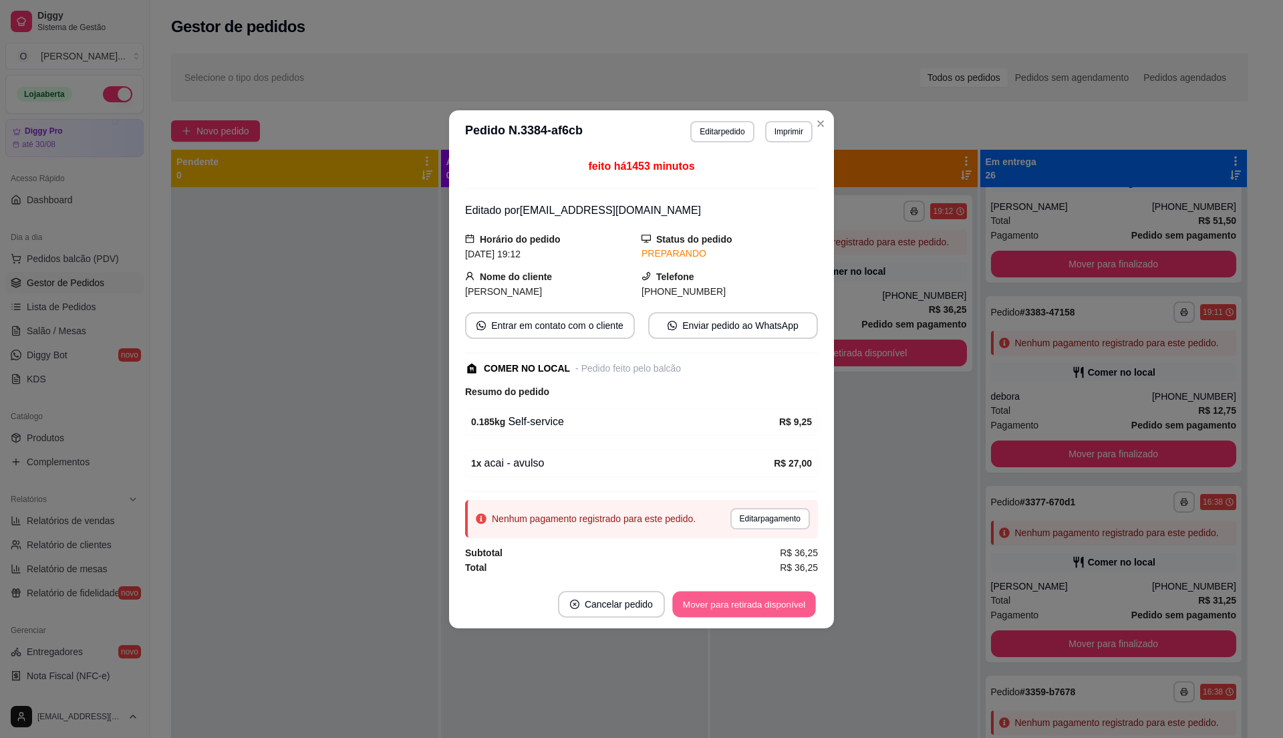
click at [739, 608] on button "Mover para retirada disponível" at bounding box center [743, 604] width 143 height 26
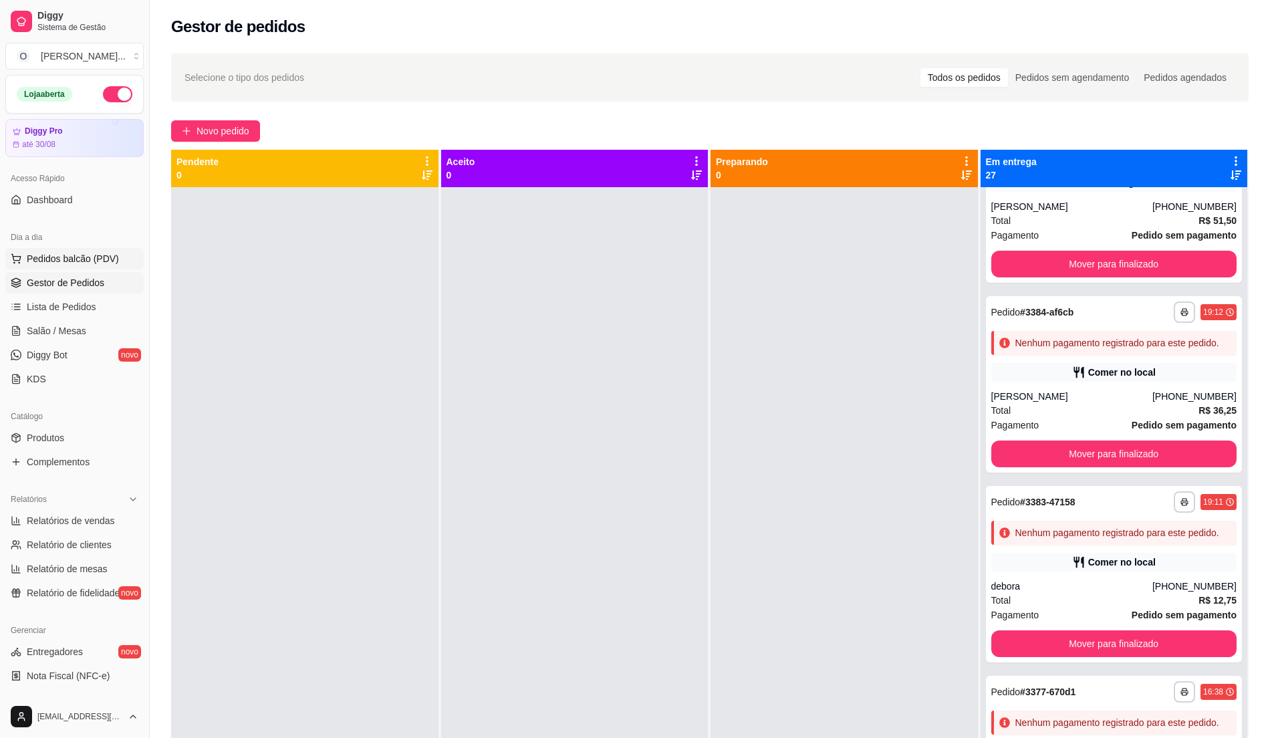
click at [88, 257] on span "Pedidos balcão (PDV)" at bounding box center [73, 258] width 92 height 13
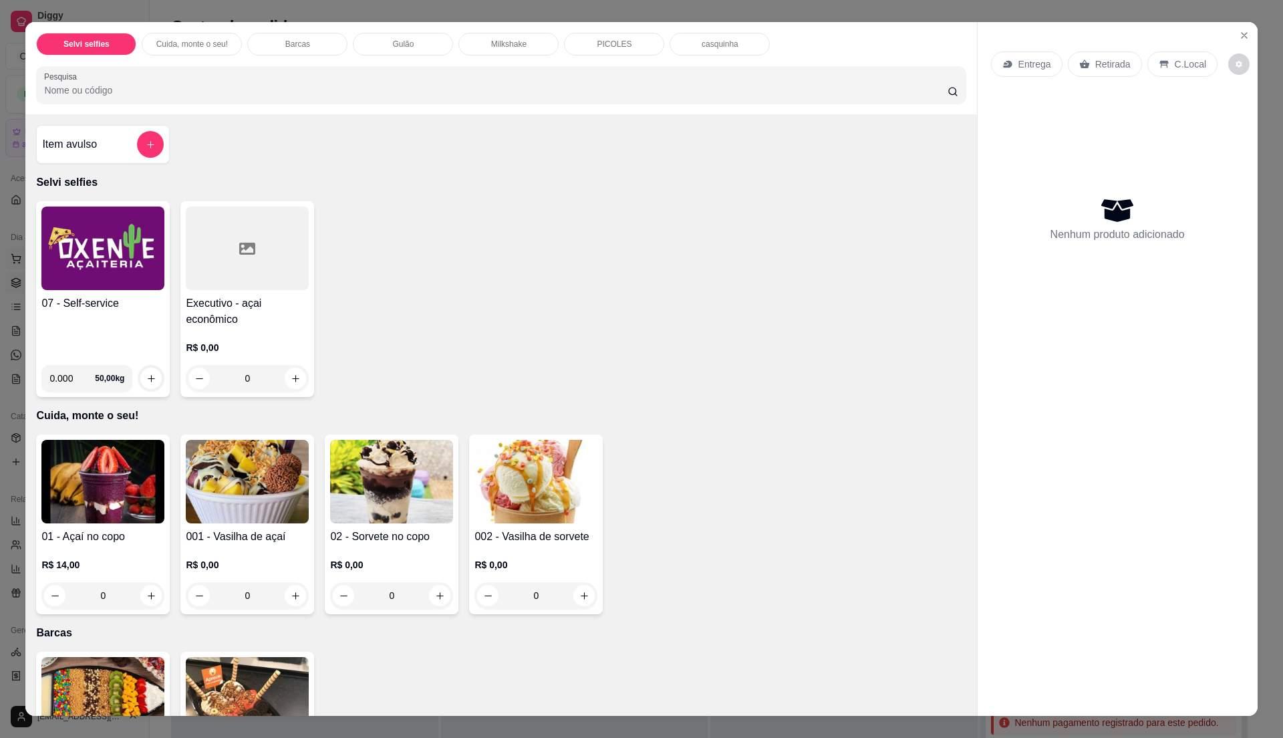
click at [88, 257] on img at bounding box center [102, 249] width 123 height 84
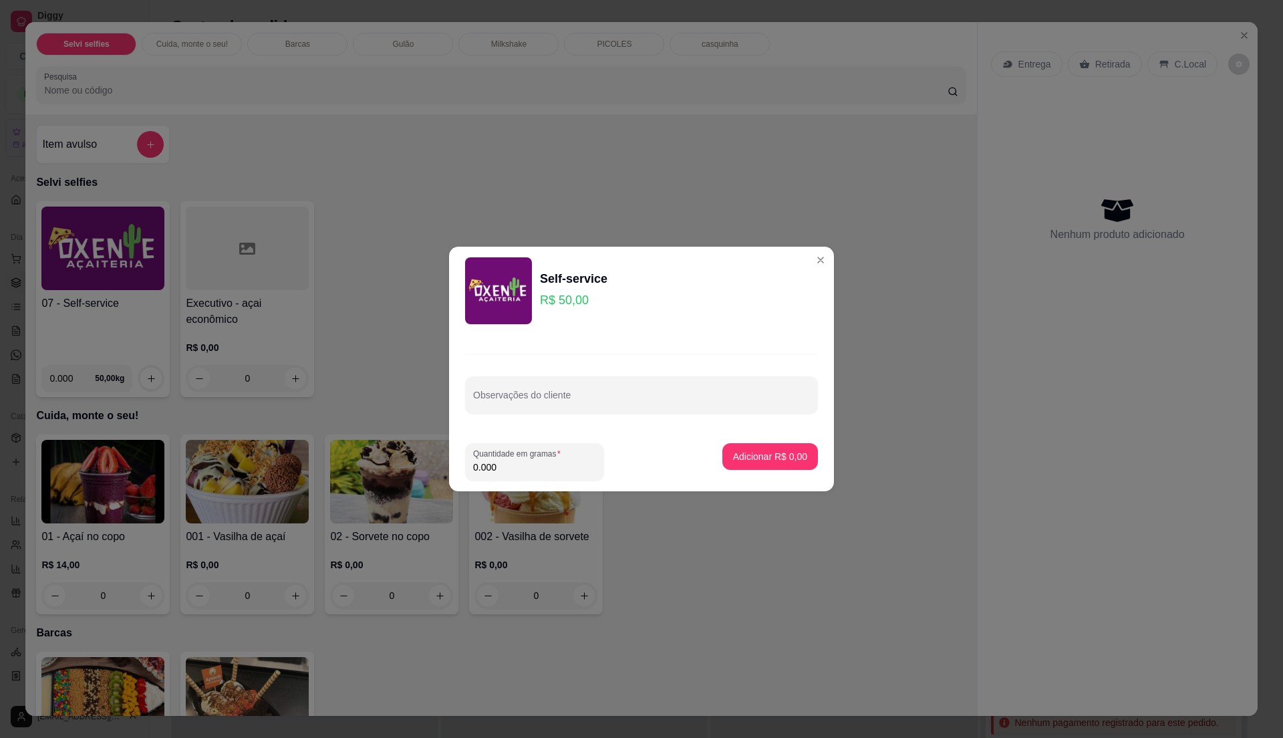
click at [618, 471] on div "Quantidade em gramas 0.000" at bounding box center [583, 461] width 236 height 37
click at [504, 465] on input "0.000" at bounding box center [534, 466] width 123 height 13
click at [545, 466] on input "0" at bounding box center [534, 466] width 123 height 13
click at [475, 466] on input "0" at bounding box center [534, 466] width 123 height 13
click at [500, 469] on input "0" at bounding box center [534, 466] width 123 height 13
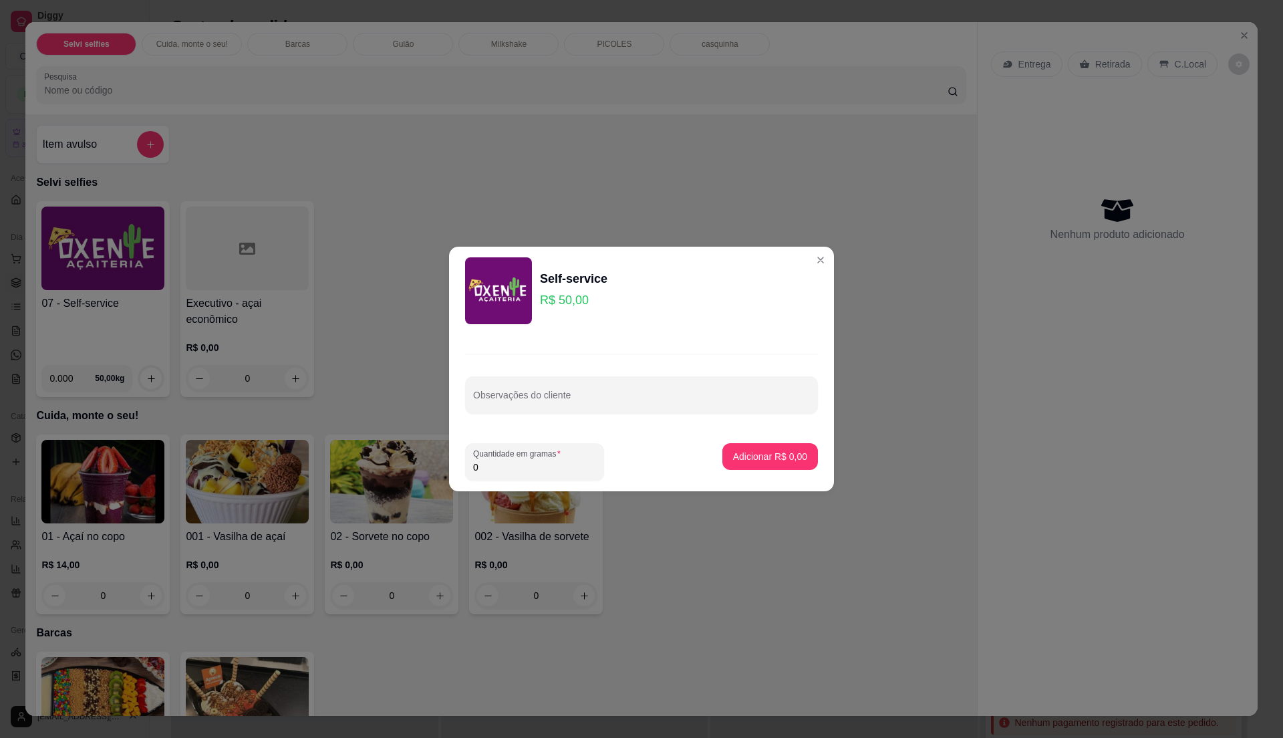
click at [500, 469] on input "0" at bounding box center [534, 466] width 123 height 13
type input "0.31"
click at [778, 468] on button "Adicionar R$ 15,50" at bounding box center [767, 457] width 98 height 26
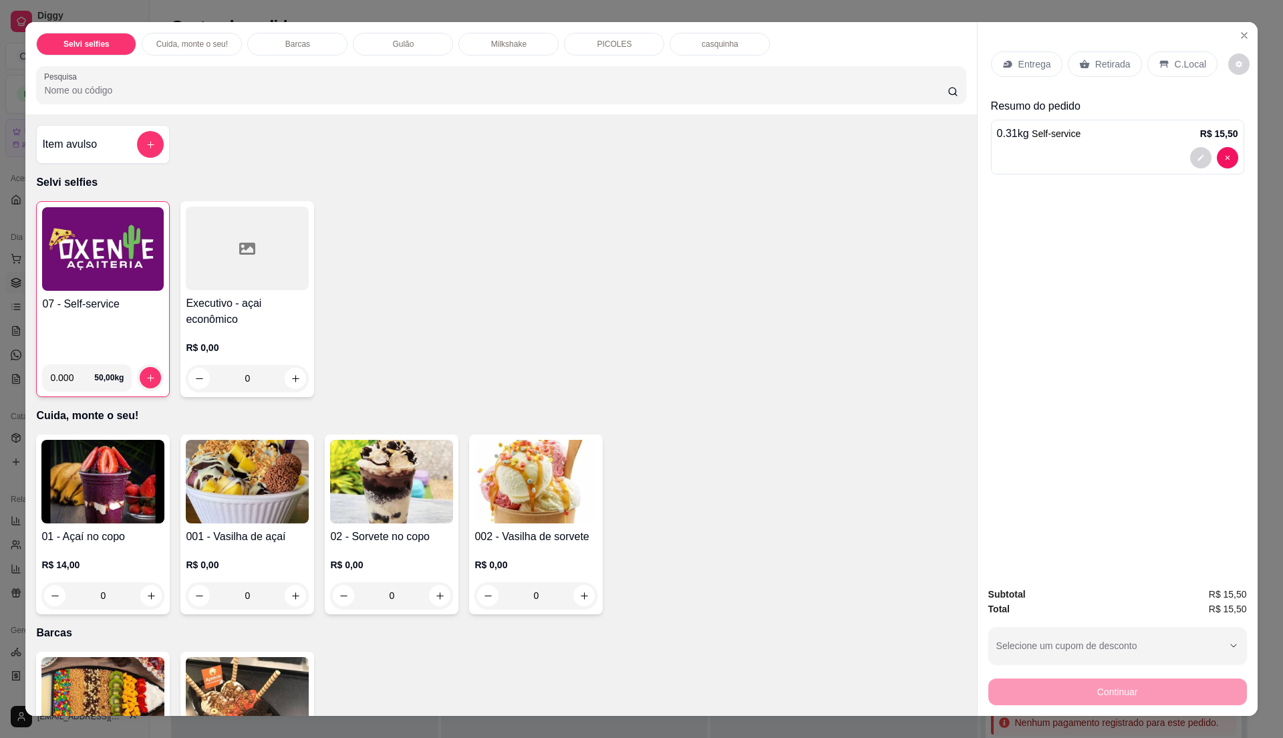
click at [67, 236] on img at bounding box center [103, 249] width 122 height 84
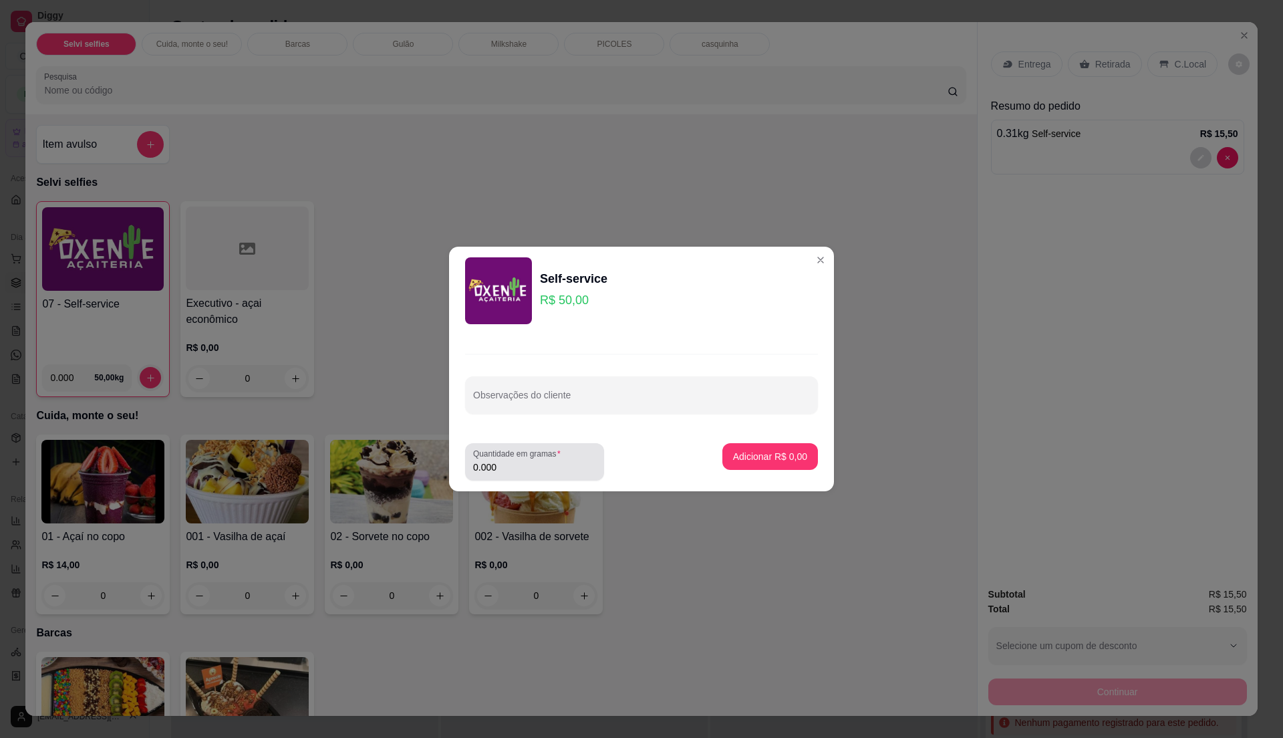
click at [492, 468] on input "0.000" at bounding box center [534, 466] width 123 height 13
click at [493, 457] on label "Quantidade em gramas" at bounding box center [519, 453] width 92 height 11
click at [493, 460] on input "0" at bounding box center [534, 466] width 123 height 13
type input "0.415"
click at [797, 452] on button "Adicionar R$ 20,75" at bounding box center [767, 456] width 101 height 27
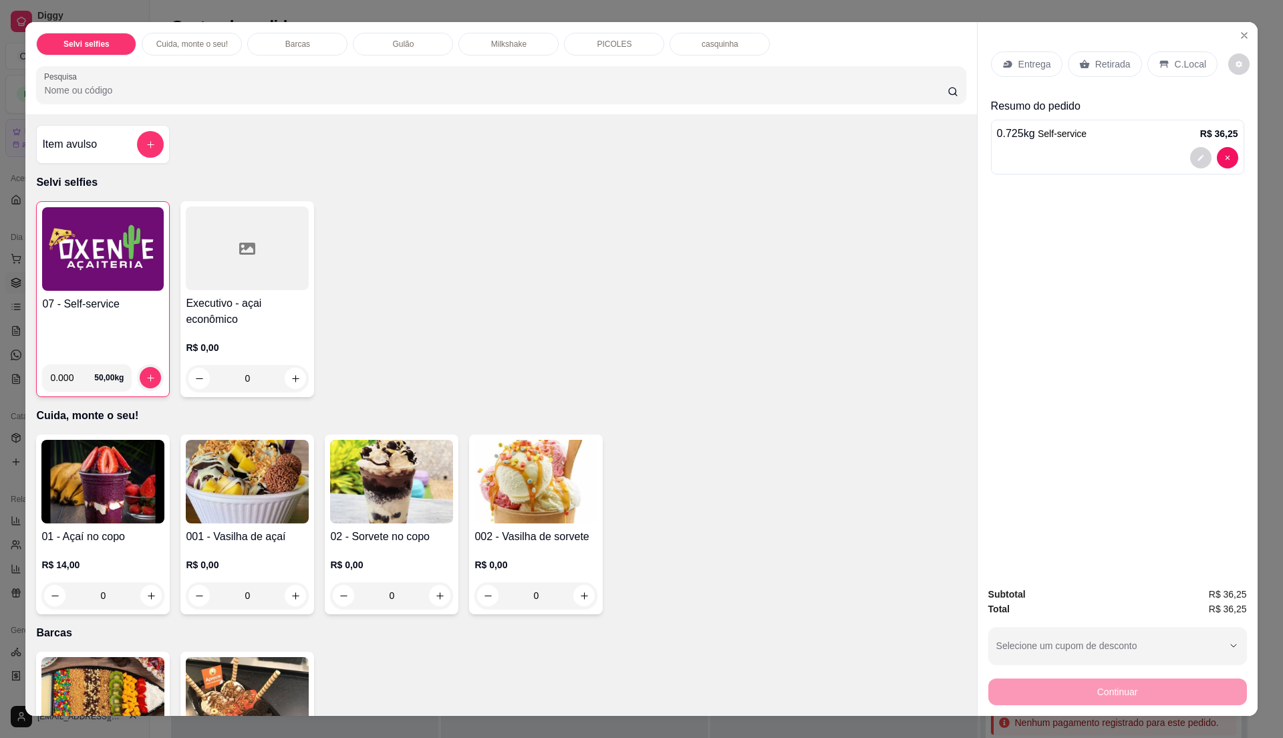
click at [1161, 73] on div "C.Local" at bounding box center [1183, 63] width 70 height 25
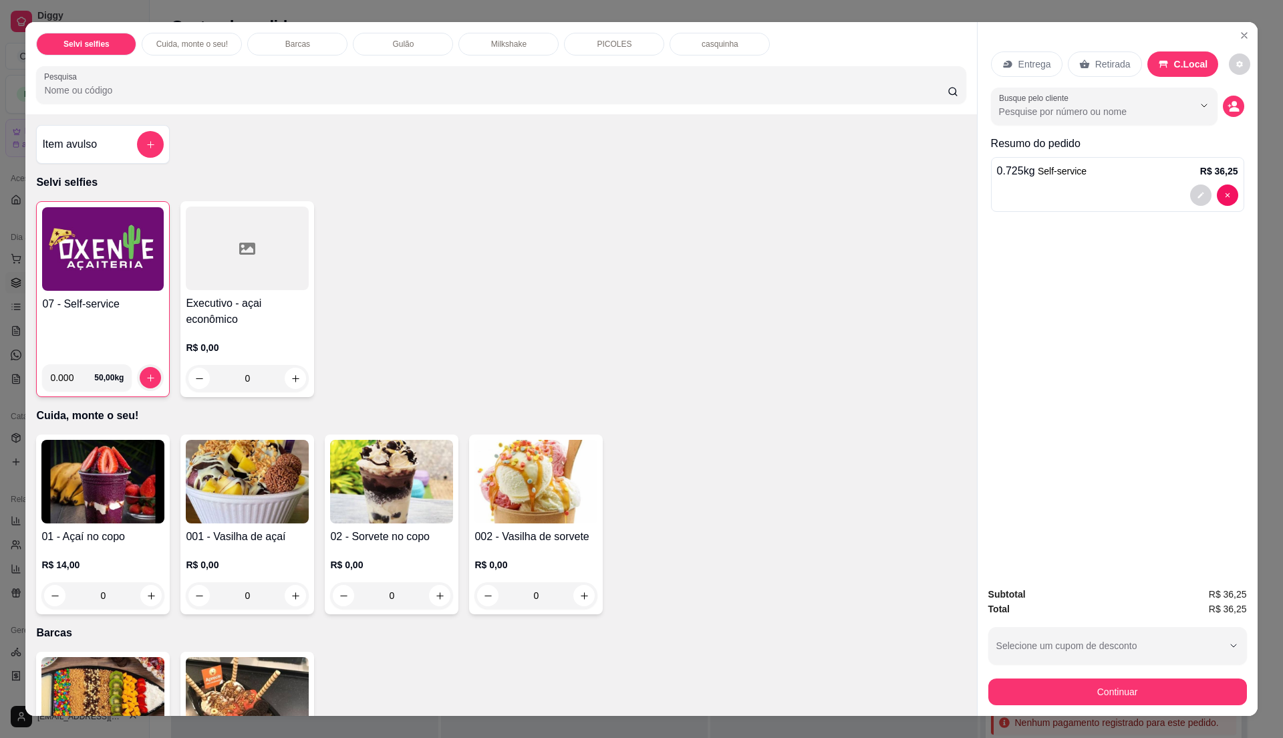
click at [1095, 57] on p "Retirada" at bounding box center [1112, 63] width 35 height 13
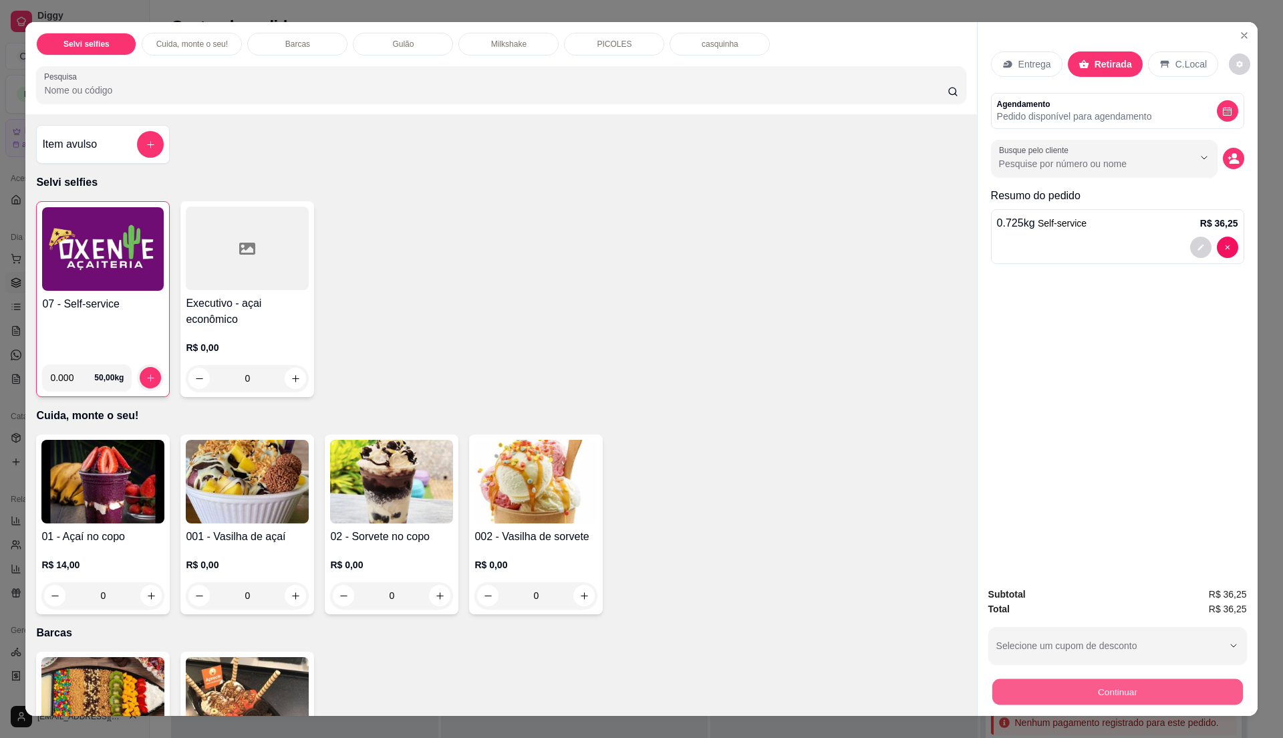
click at [1038, 694] on button "Continuar" at bounding box center [1117, 691] width 251 height 26
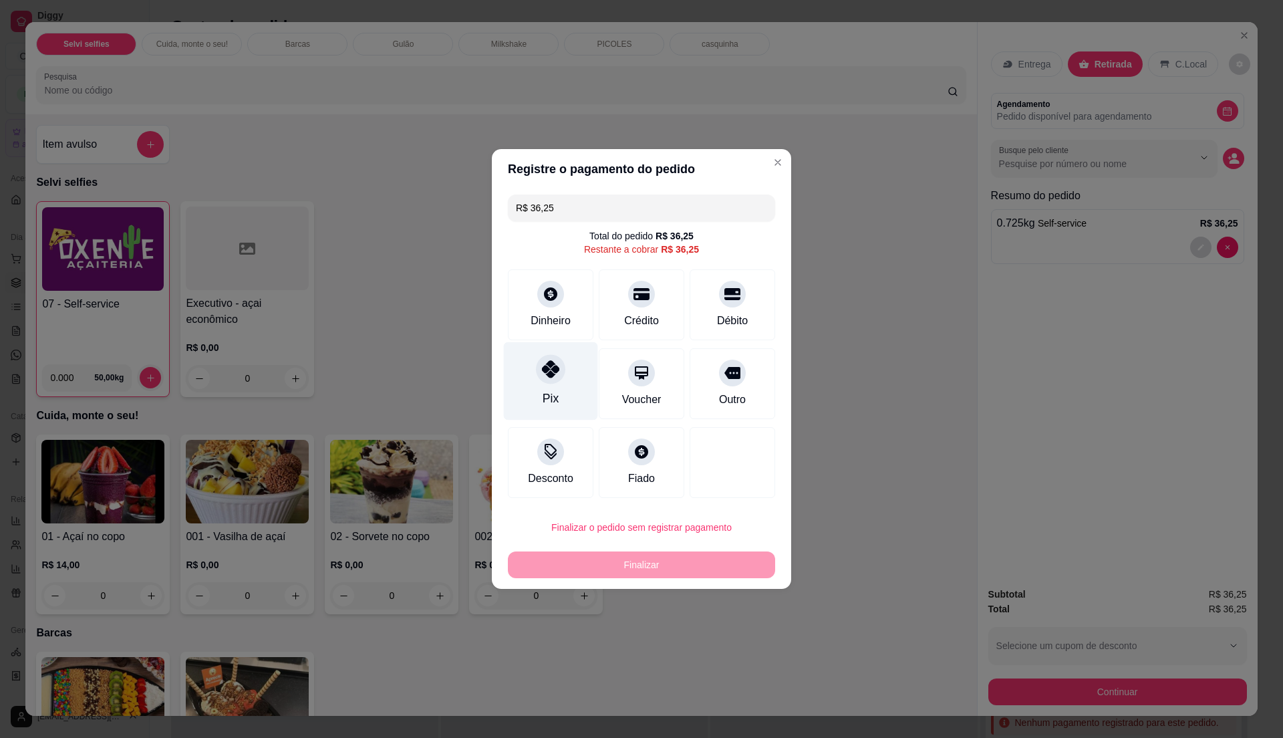
click at [527, 386] on div "Pix" at bounding box center [551, 381] width 94 height 78
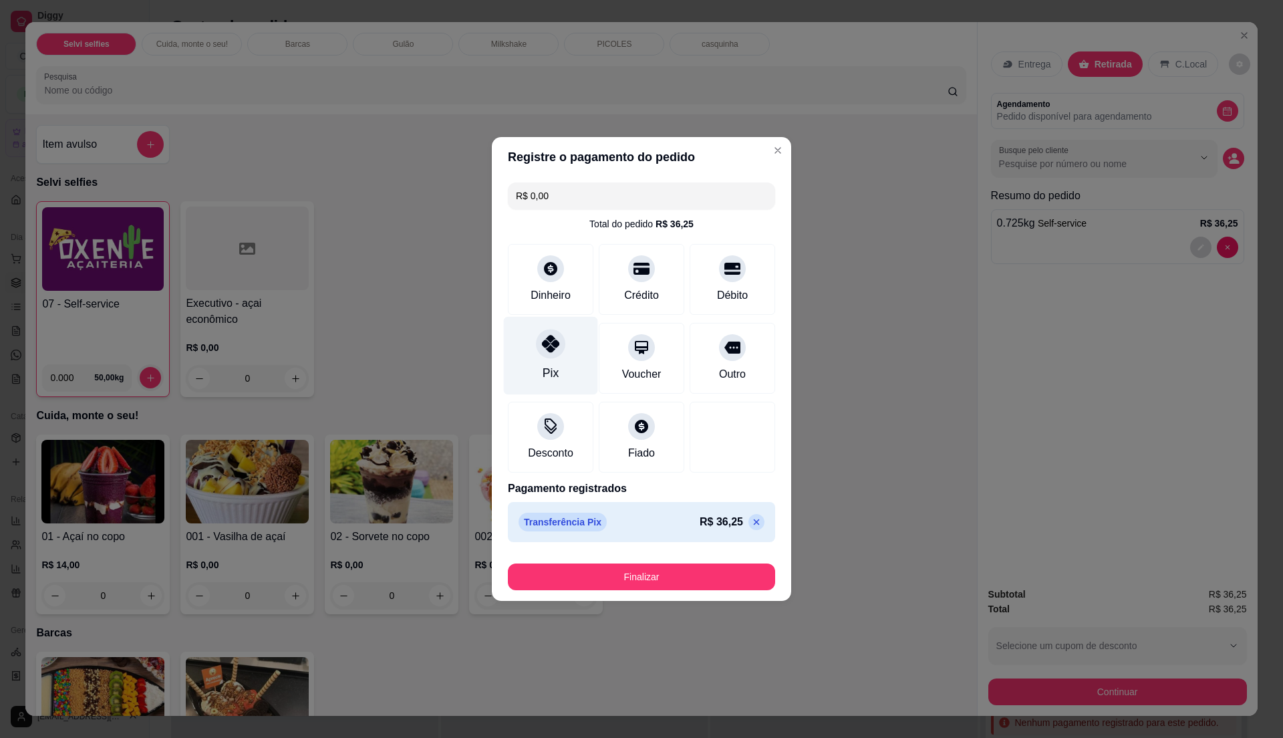
click at [559, 376] on div "Pix" at bounding box center [551, 356] width 94 height 78
click at [754, 524] on icon at bounding box center [757, 522] width 6 height 6
type input "R$ 36,25"
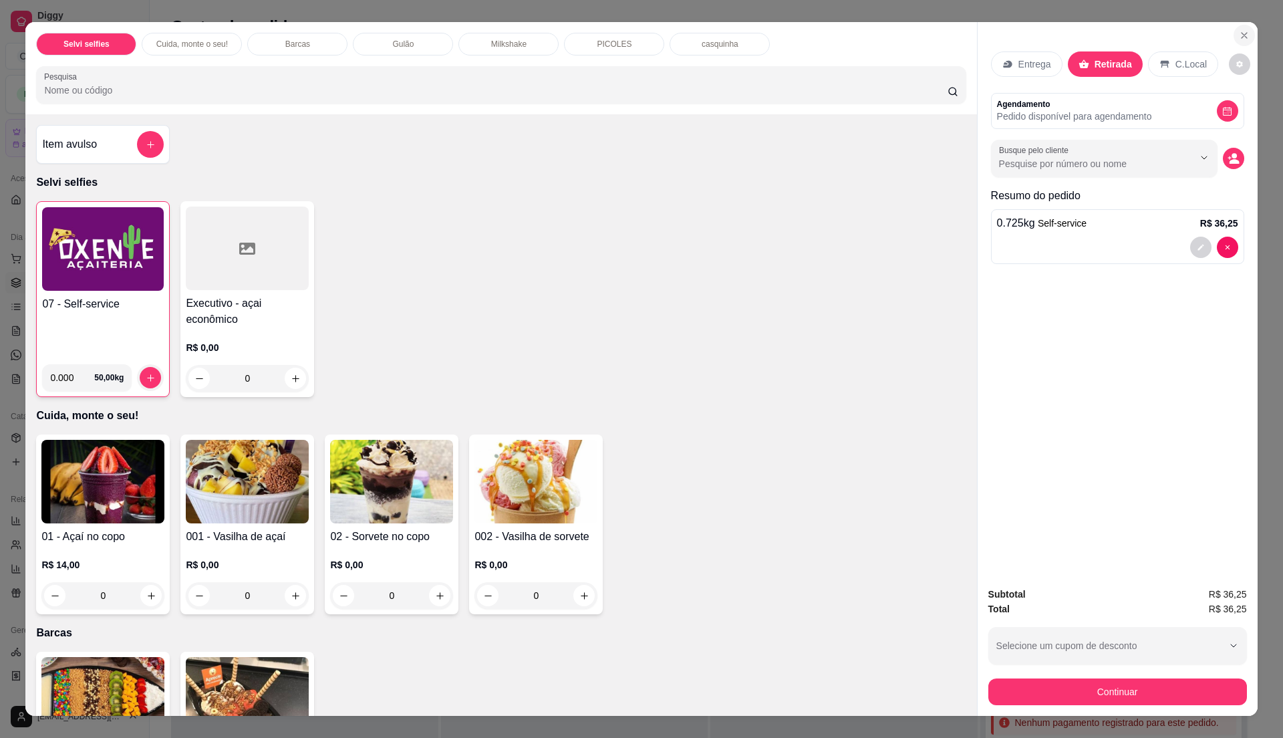
click at [1239, 38] on icon "Close" at bounding box center [1244, 35] width 11 height 11
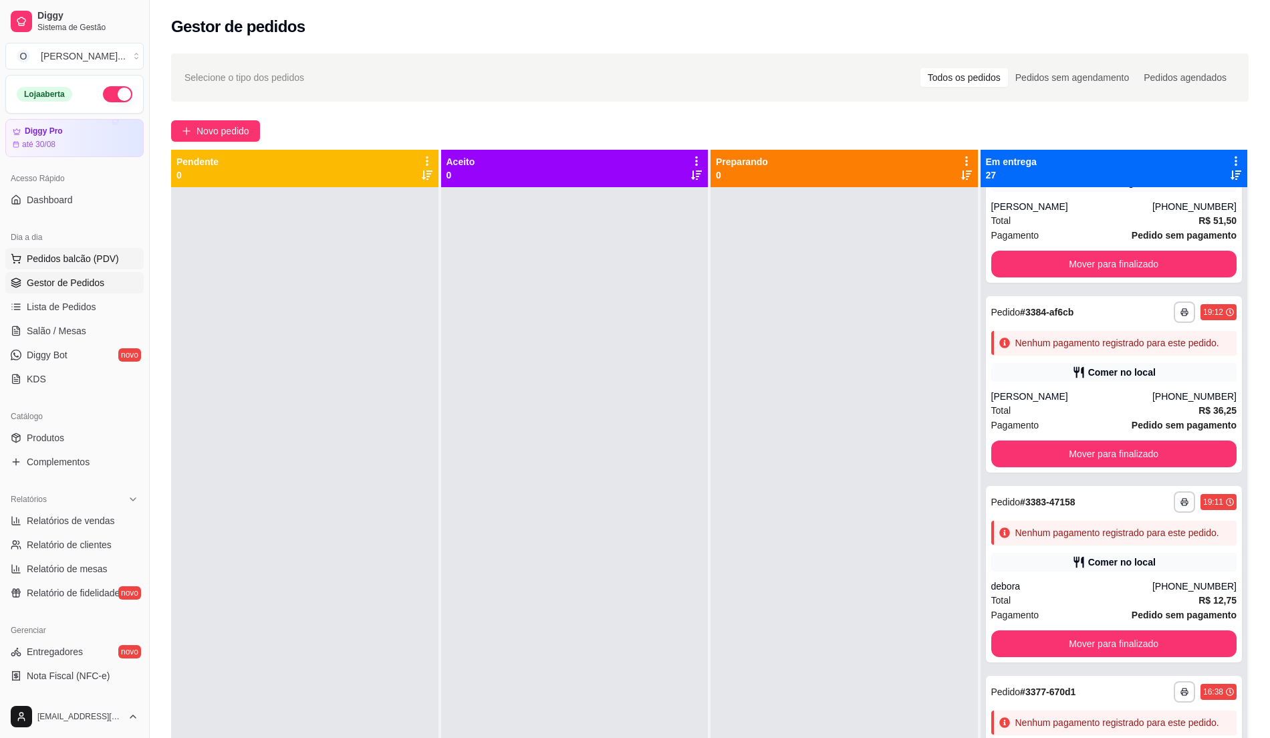
click at [55, 262] on span "Pedidos balcão (PDV)" at bounding box center [73, 258] width 92 height 13
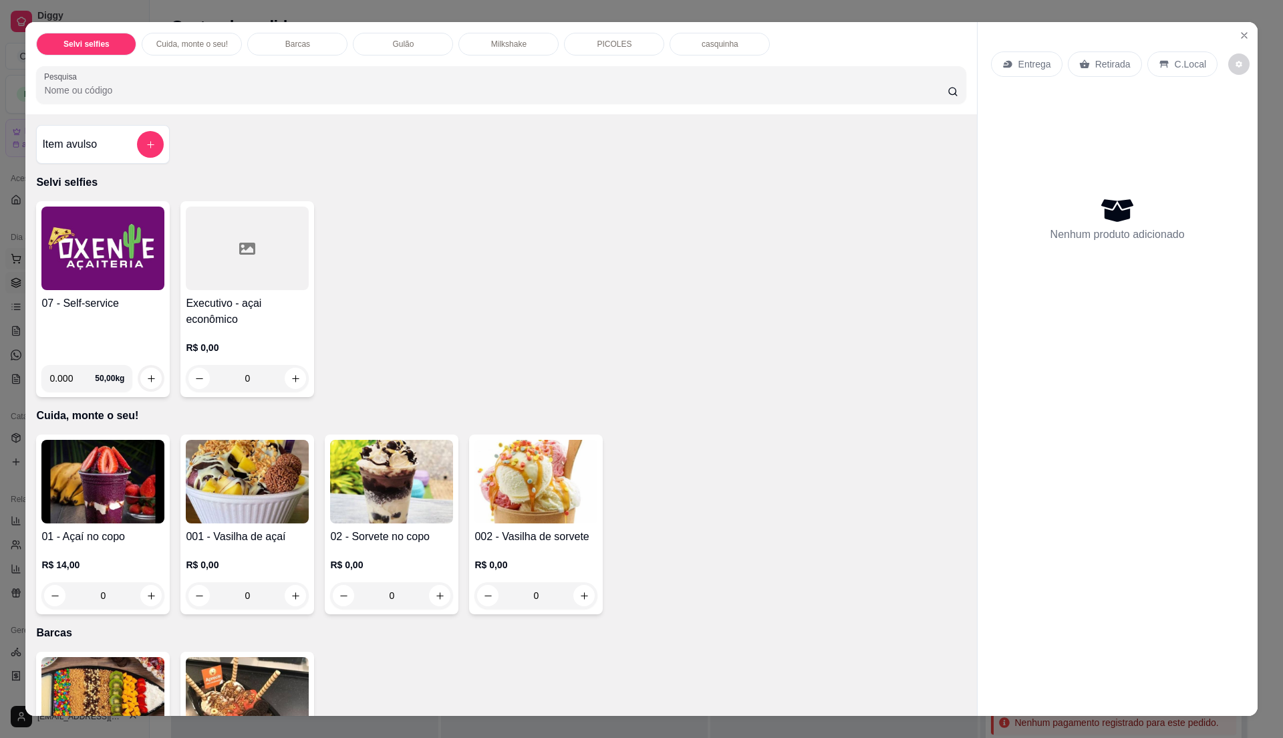
click at [55, 262] on img at bounding box center [102, 249] width 123 height 84
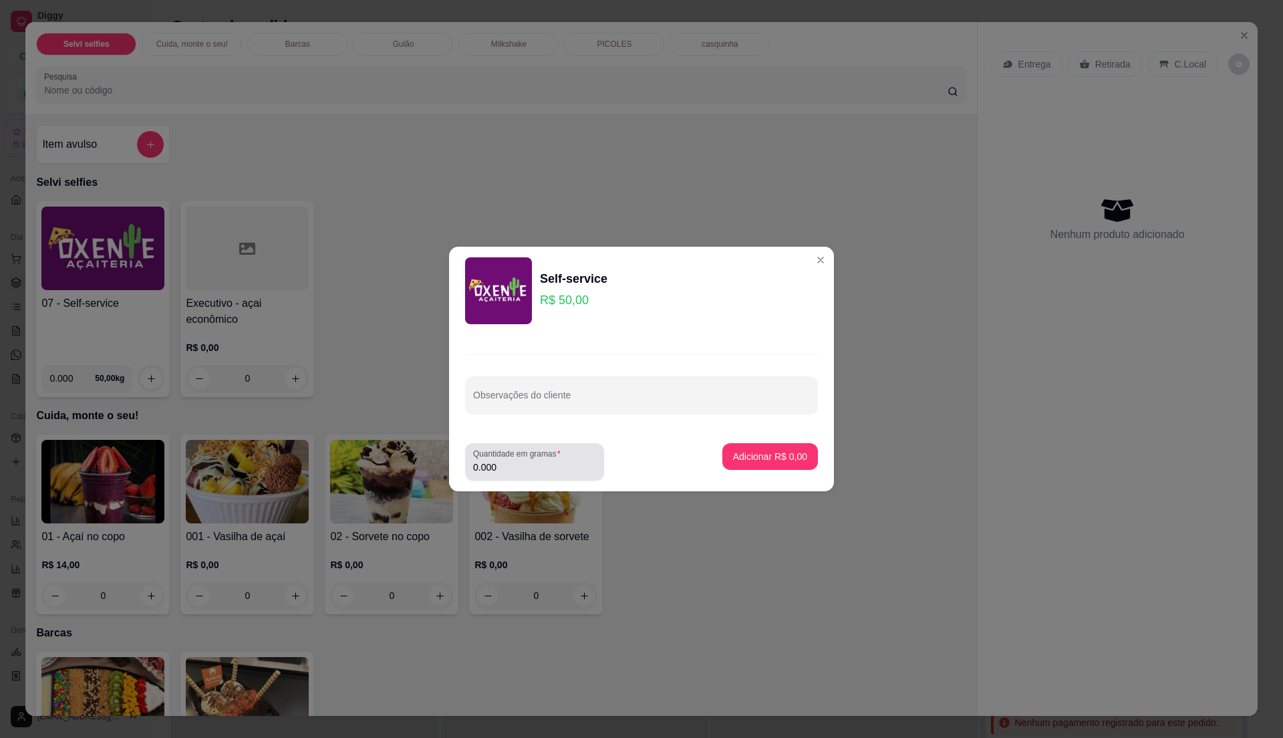
click at [504, 457] on label "Quantidade em gramas" at bounding box center [519, 453] width 92 height 11
click at [504, 460] on input "0.000" at bounding box center [534, 466] width 123 height 13
type input "0.41"
click at [786, 452] on p "Adicionar R$ 20,50" at bounding box center [768, 456] width 80 height 13
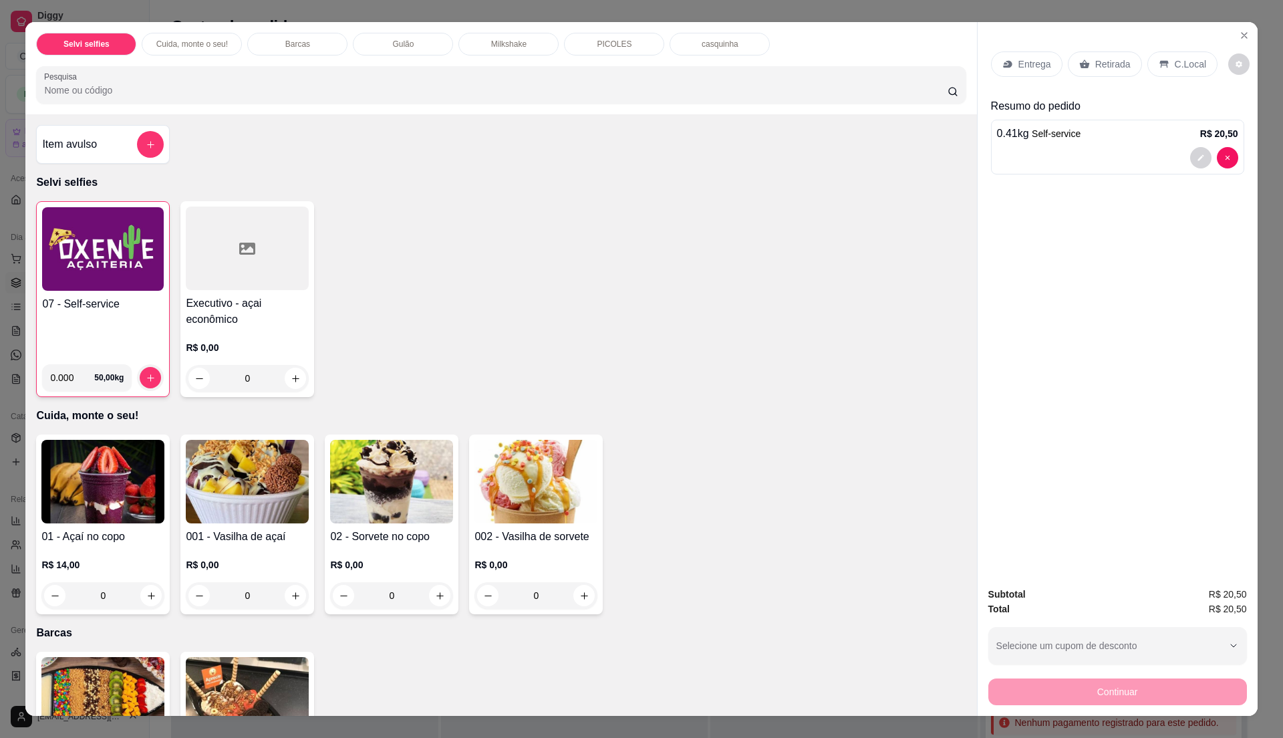
click at [1097, 57] on p "Retirada" at bounding box center [1112, 63] width 35 height 13
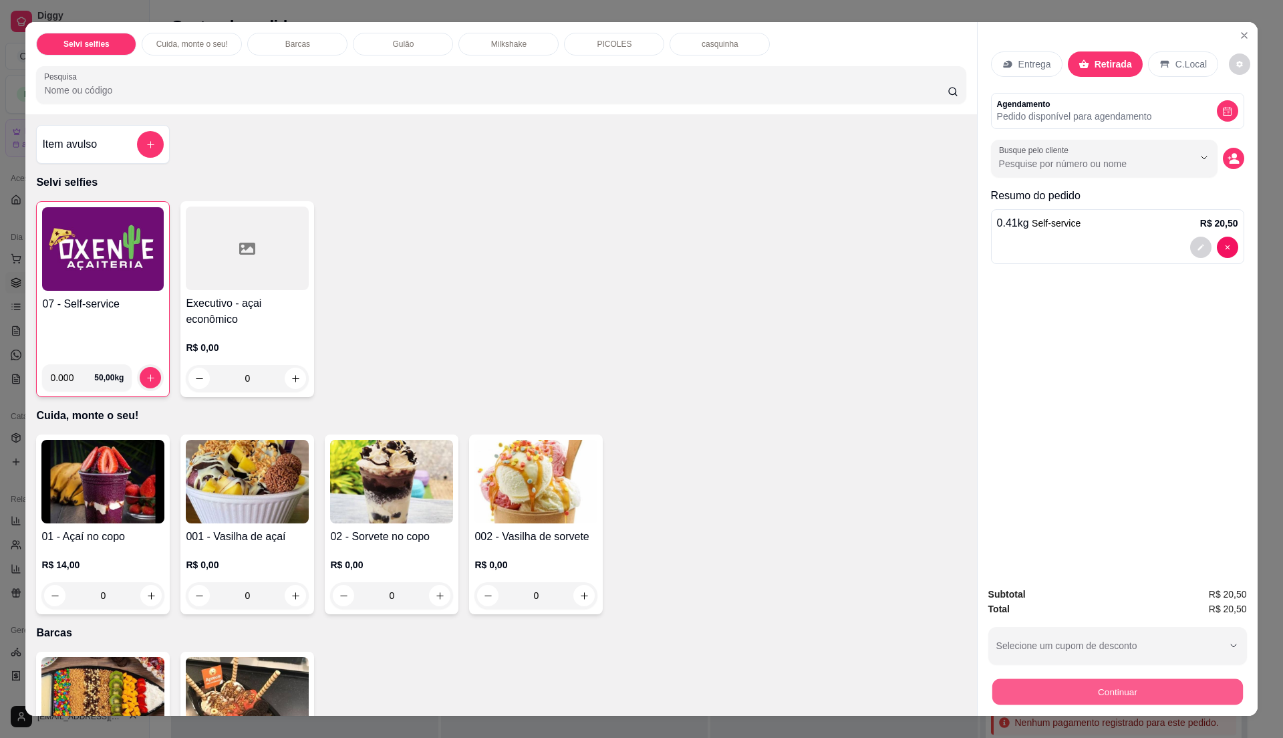
click at [1049, 693] on button "Continuar" at bounding box center [1117, 691] width 251 height 26
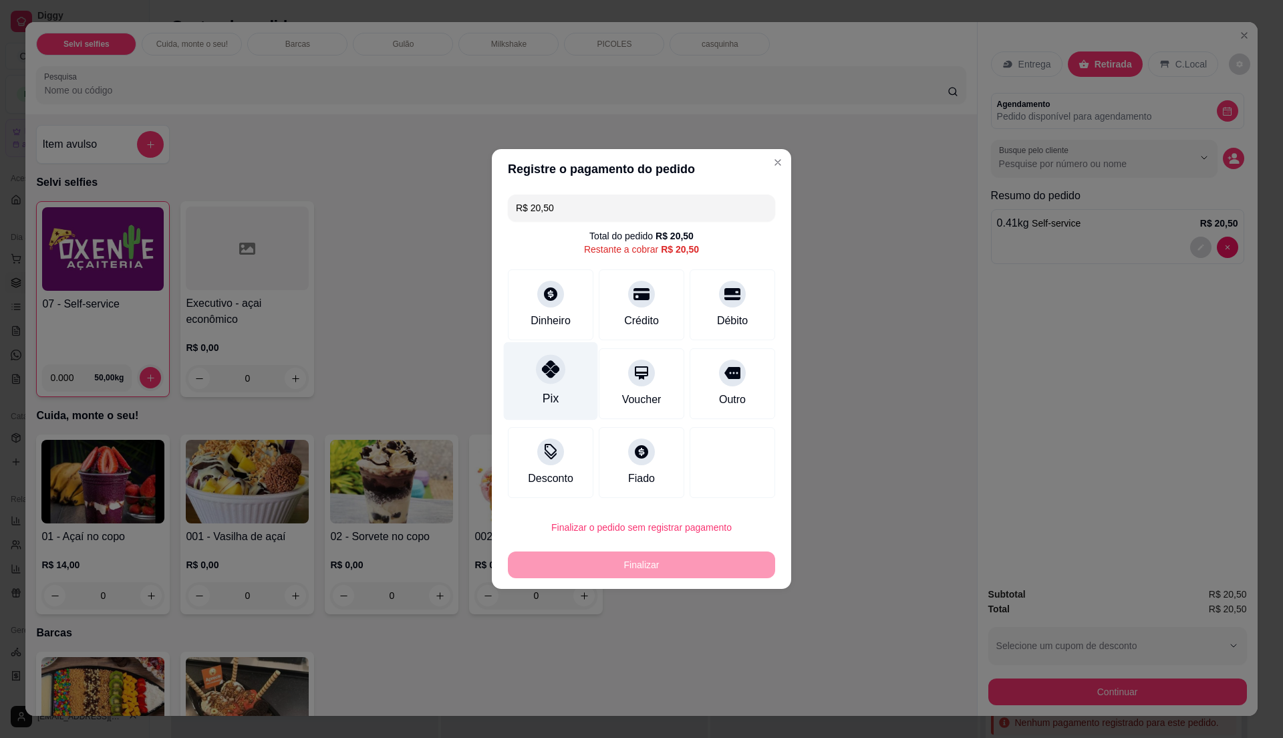
click at [545, 368] on icon at bounding box center [550, 368] width 17 height 17
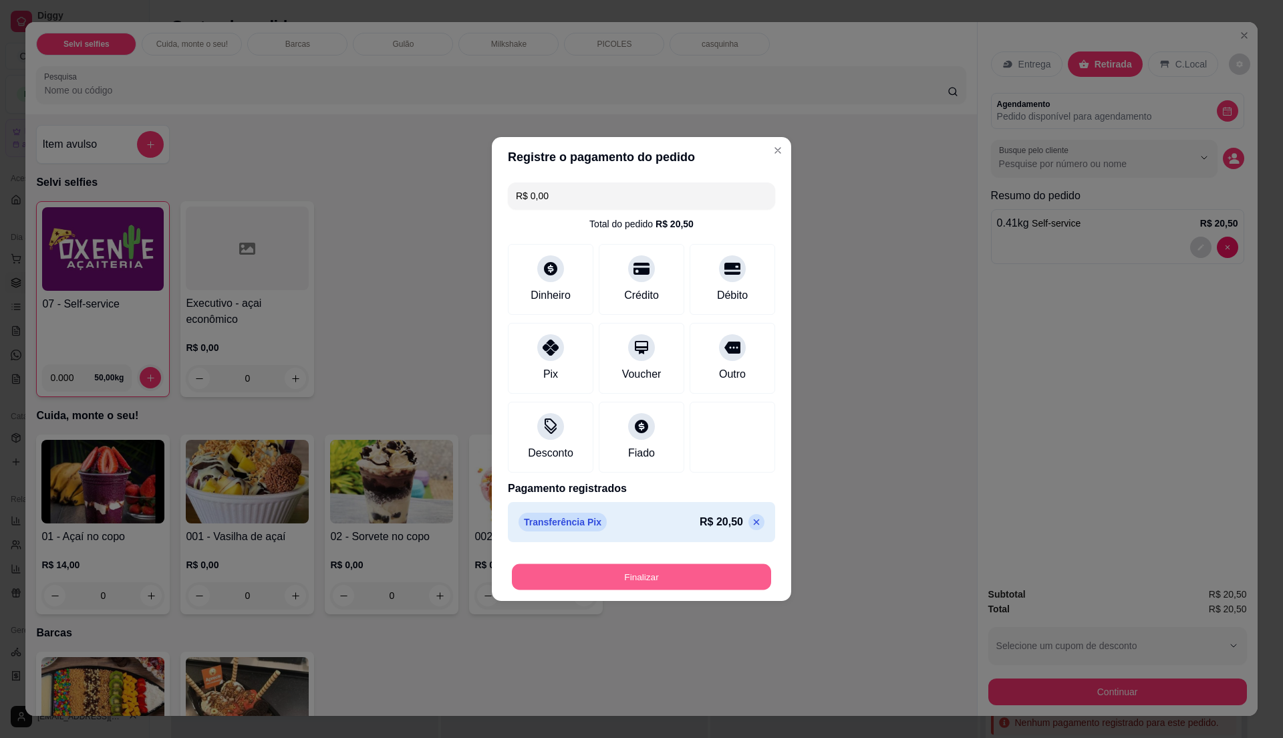
click at [611, 573] on button "Finalizar" at bounding box center [641, 577] width 259 height 26
type input "-R$ 20,50"
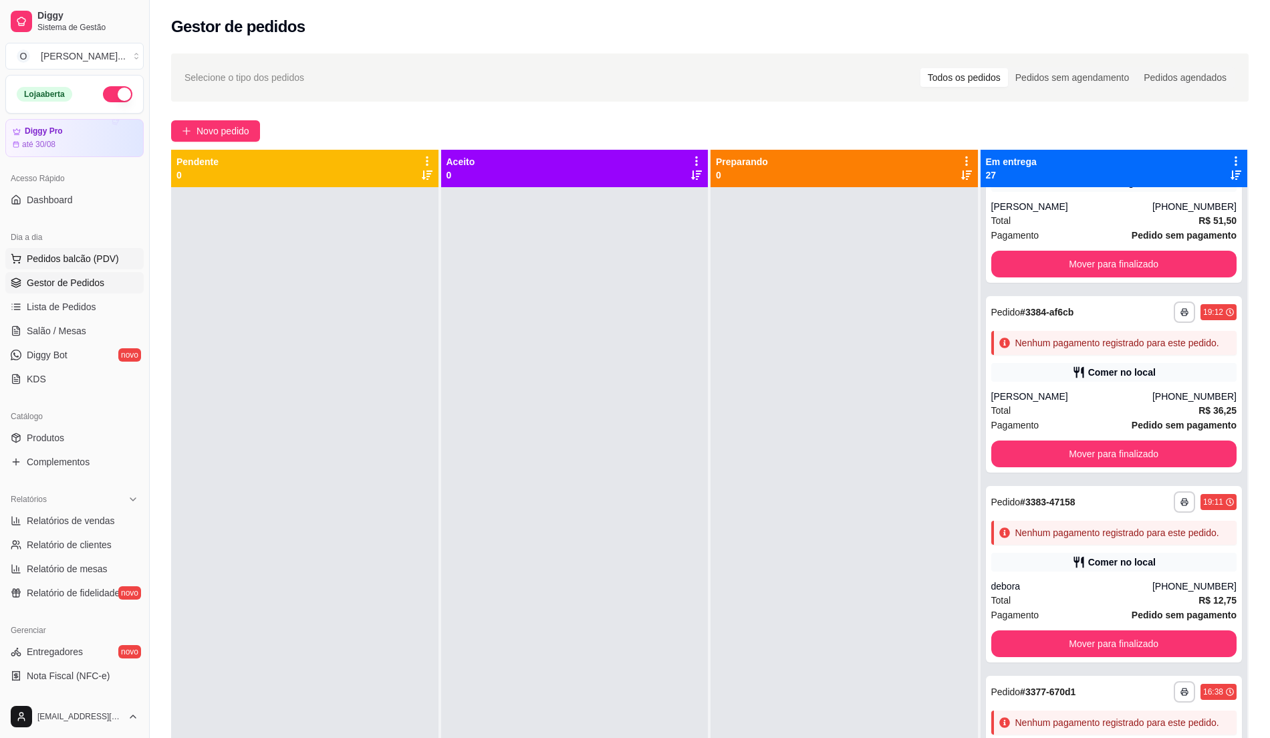
click at [122, 262] on button "Pedidos balcão (PDV)" at bounding box center [74, 258] width 138 height 21
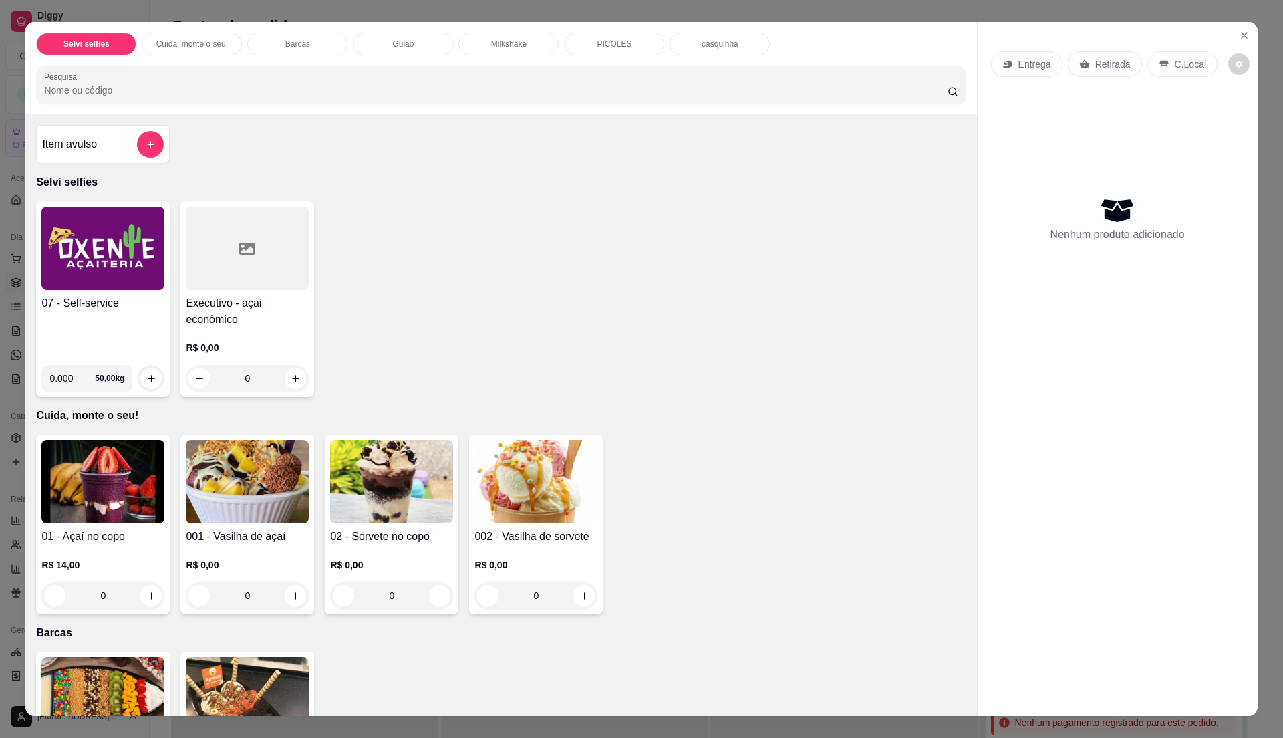
click at [83, 298] on h4 "07 - Self-service" at bounding box center [102, 303] width 123 height 16
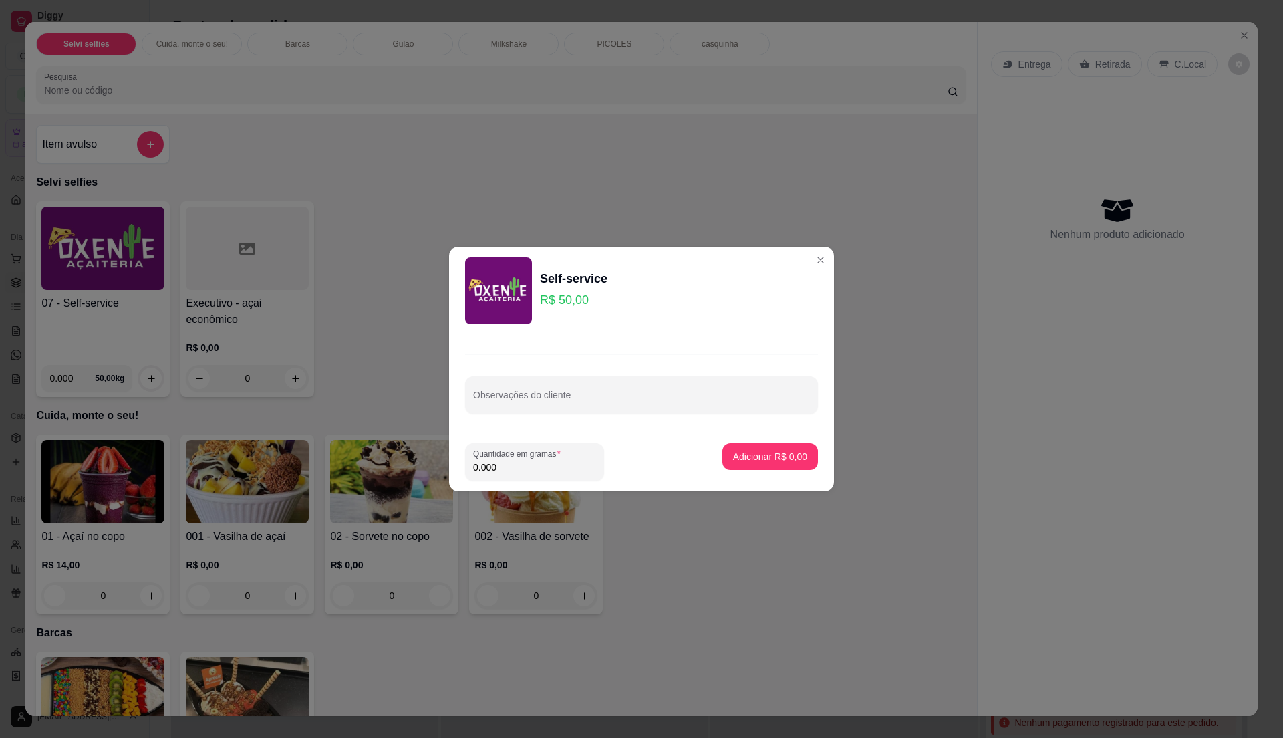
click at [509, 473] on input "0.000" at bounding box center [534, 466] width 123 height 13
type input "0.31"
click at [730, 450] on p "Adicionar R$ 15,50" at bounding box center [768, 456] width 78 height 13
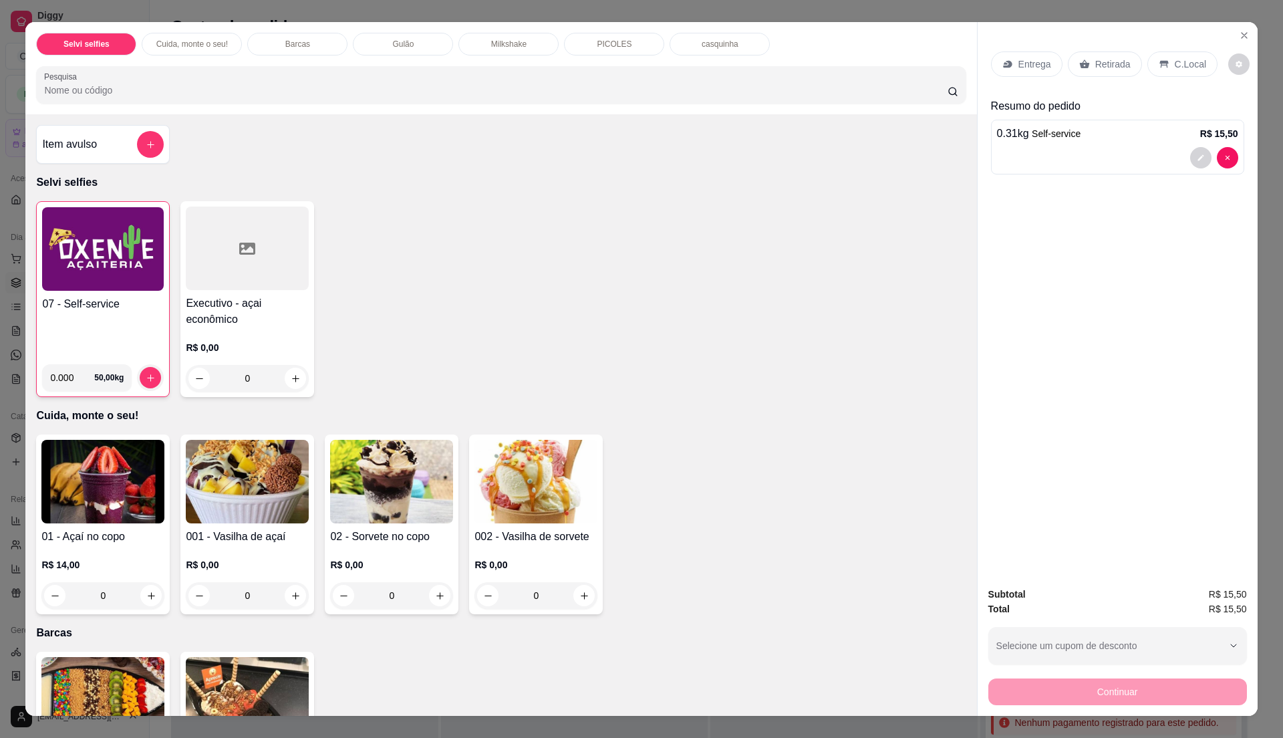
click at [1095, 59] on p "Retirada" at bounding box center [1112, 63] width 35 height 13
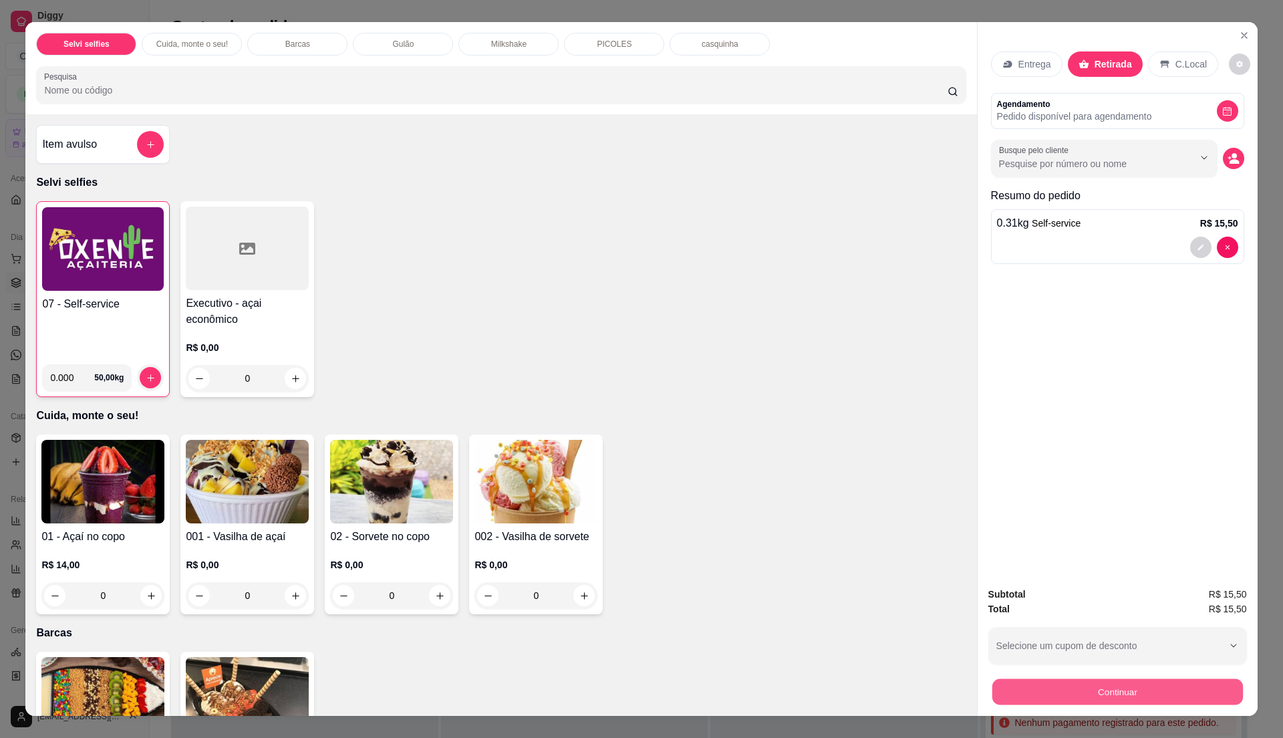
click at [1180, 680] on button "Continuar" at bounding box center [1117, 691] width 251 height 26
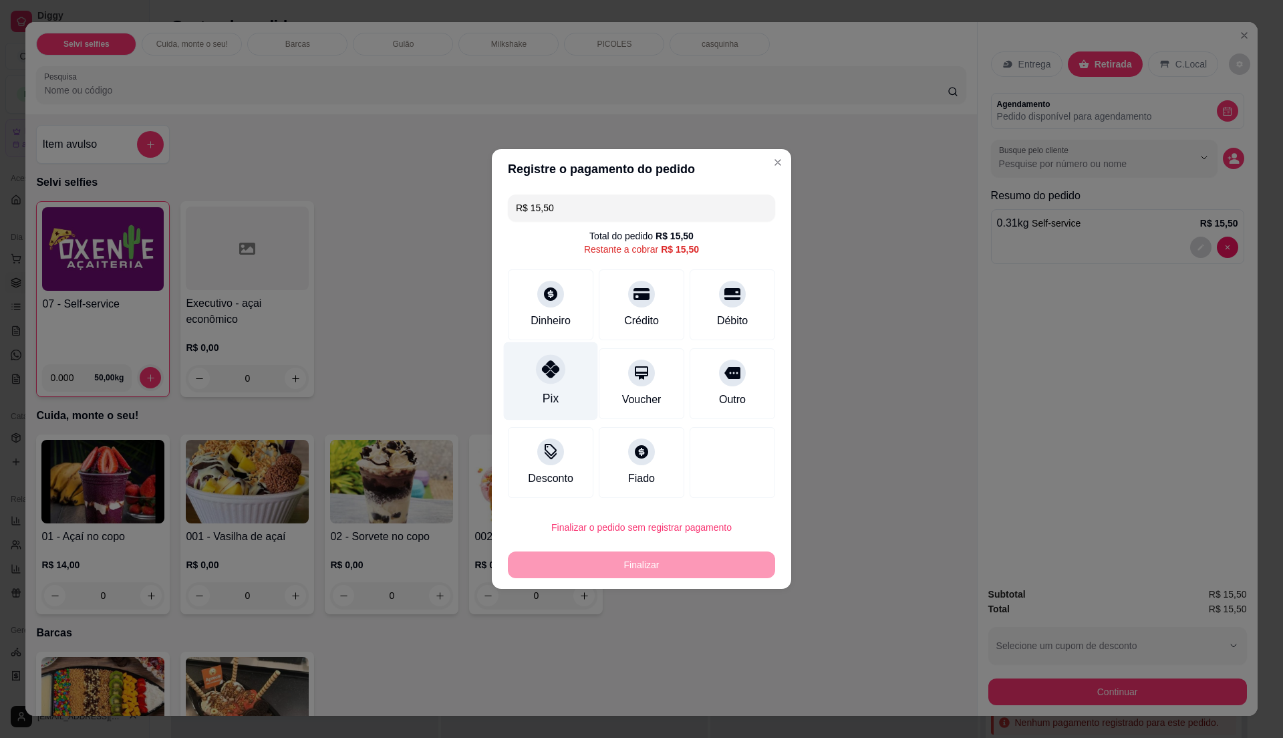
click at [546, 372] on icon at bounding box center [550, 368] width 17 height 17
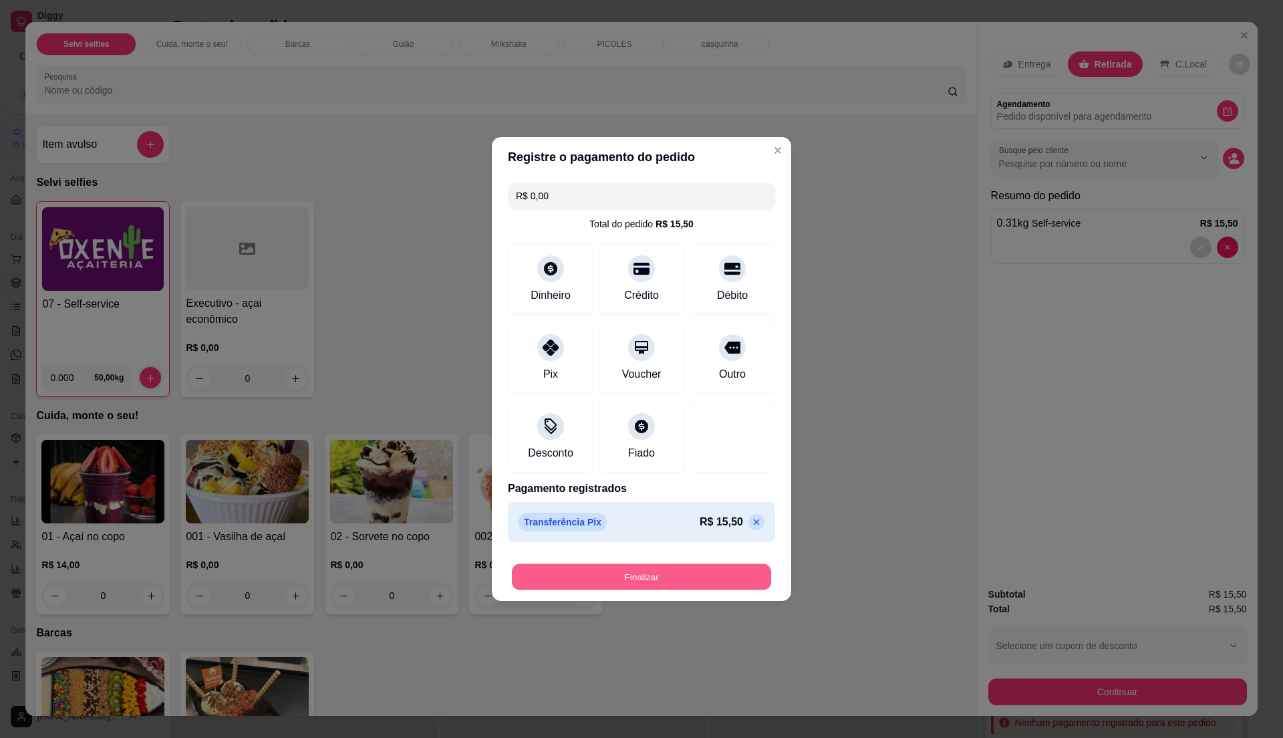
click at [643, 586] on button "Finalizar" at bounding box center [641, 577] width 259 height 26
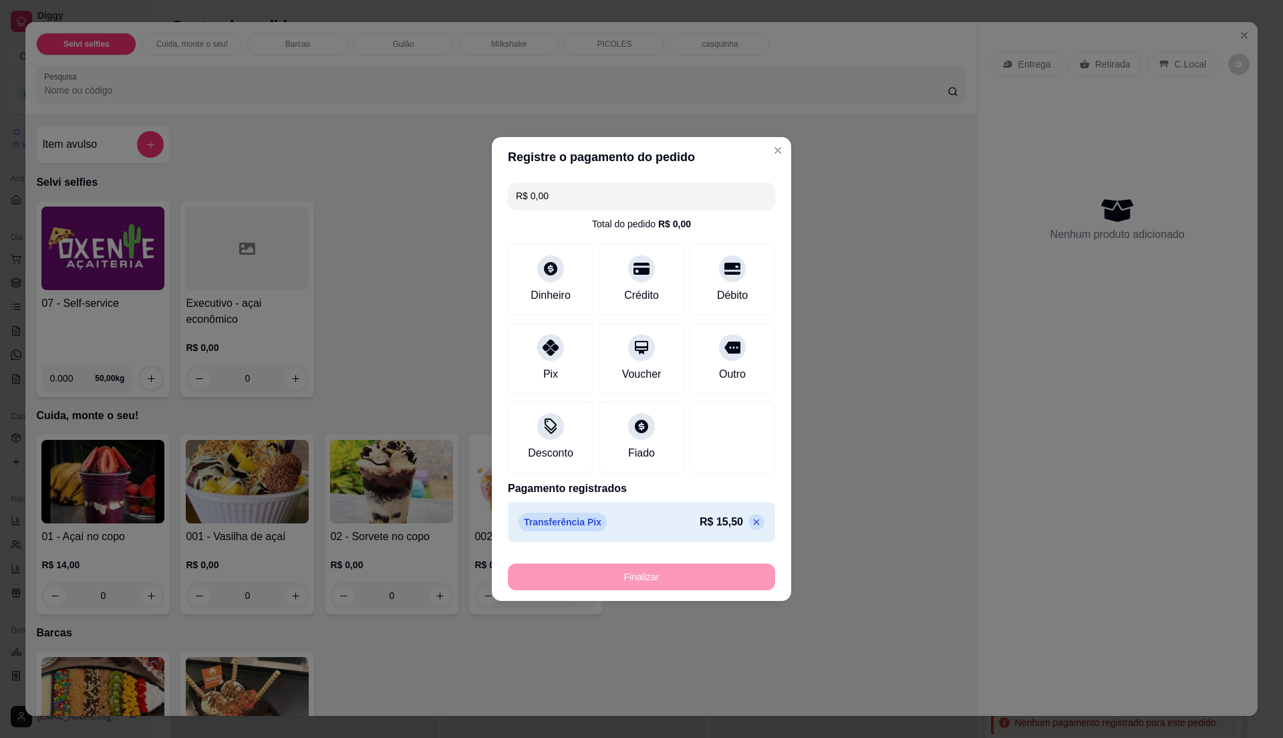
type input "-R$ 15,50"
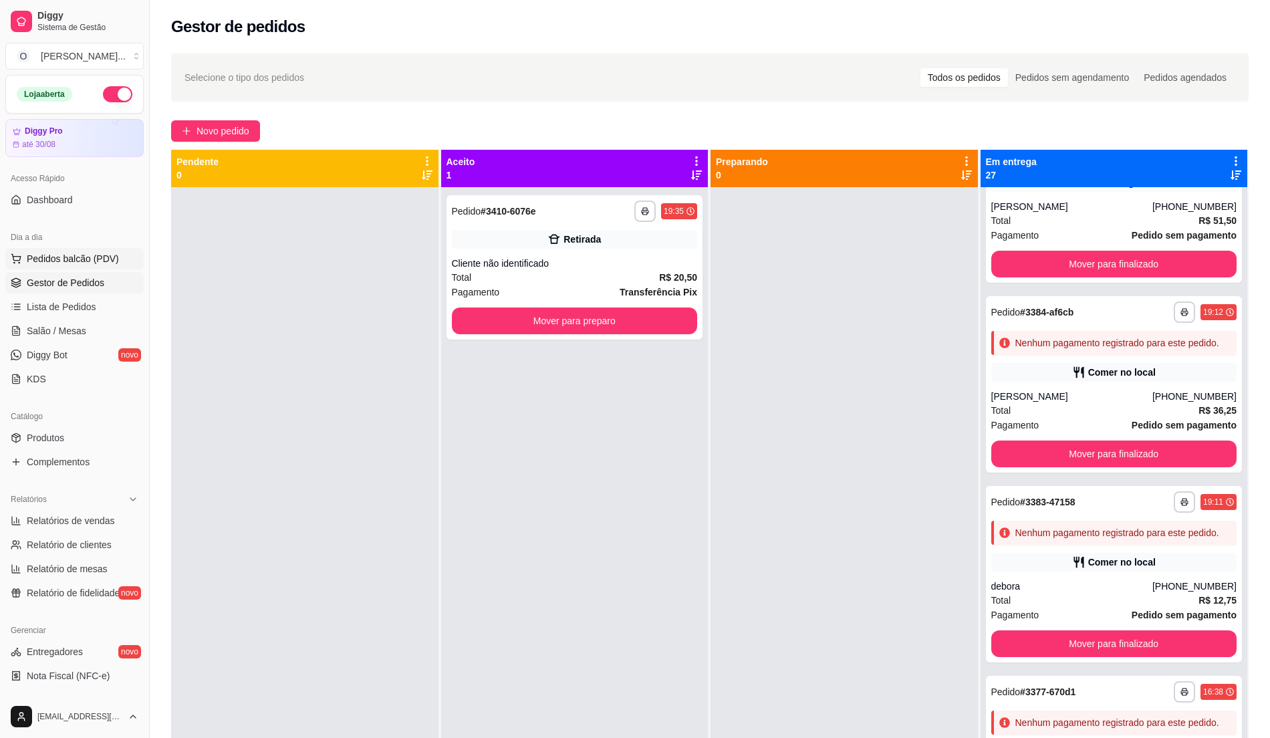
click at [89, 253] on span "Pedidos balcão (PDV)" at bounding box center [73, 258] width 92 height 13
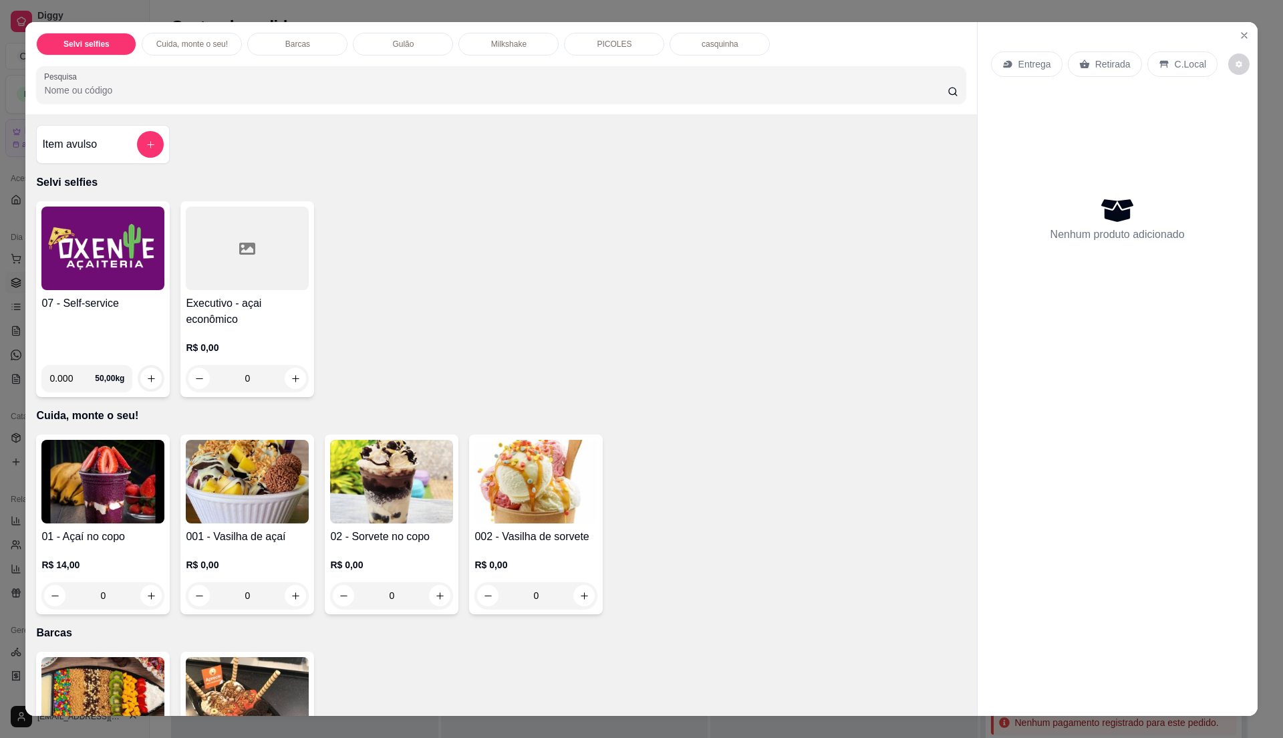
click at [79, 259] on img at bounding box center [102, 249] width 123 height 84
click at [28, 249] on div "Item avulso Selvi selfies 07 - Self-service 0.000 50,00 kg Executivo - açai eco…" at bounding box center [500, 415] width 951 height 602
click at [140, 303] on h4 "07 - Self-service" at bounding box center [102, 303] width 123 height 16
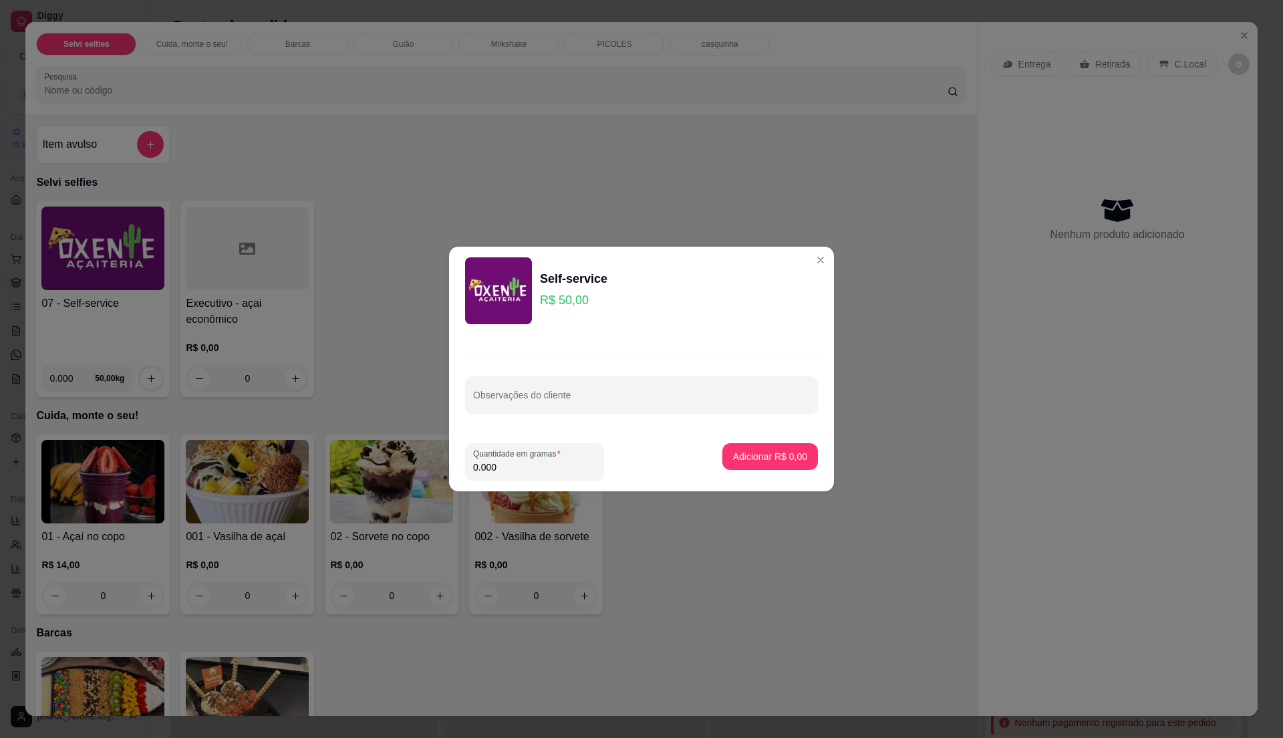
click at [503, 464] on input "0.000" at bounding box center [534, 466] width 123 height 13
type input "0.305"
click at [763, 462] on p "Adicionar R$ 15,25" at bounding box center [768, 456] width 78 height 13
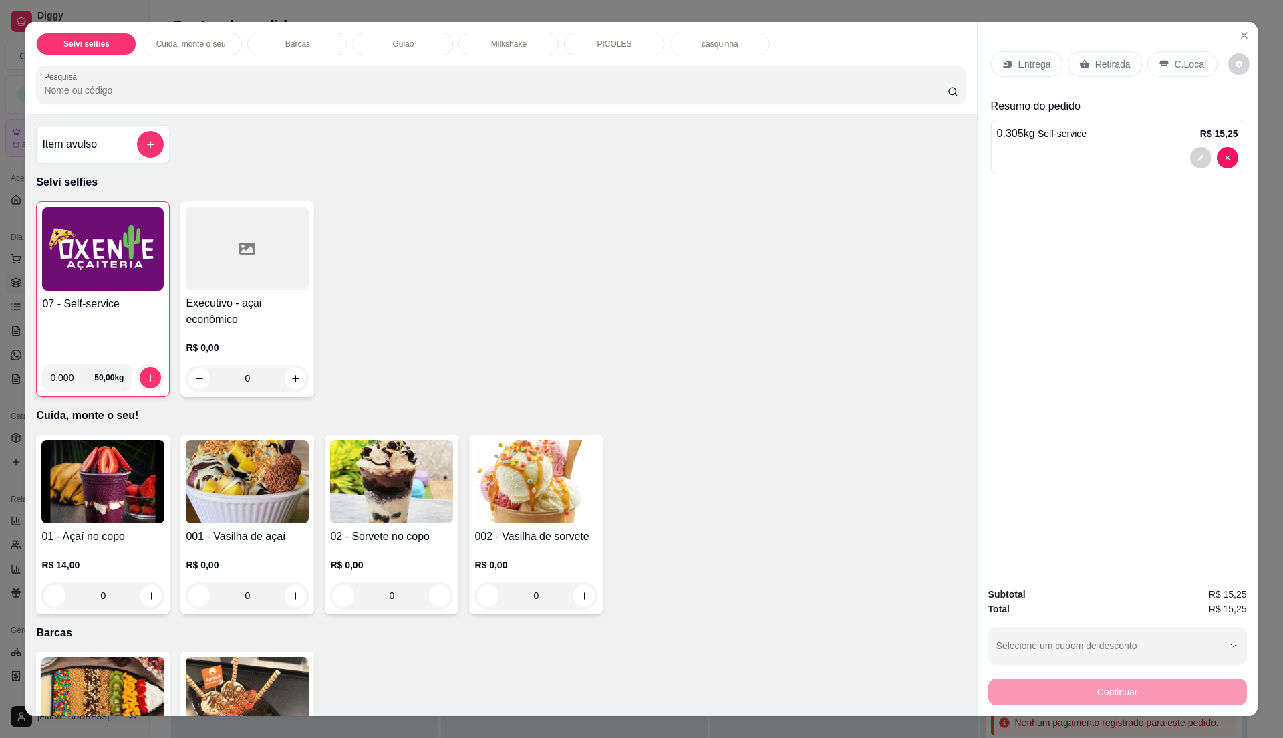
click at [1175, 68] on p "C.Local" at bounding box center [1190, 63] width 31 height 13
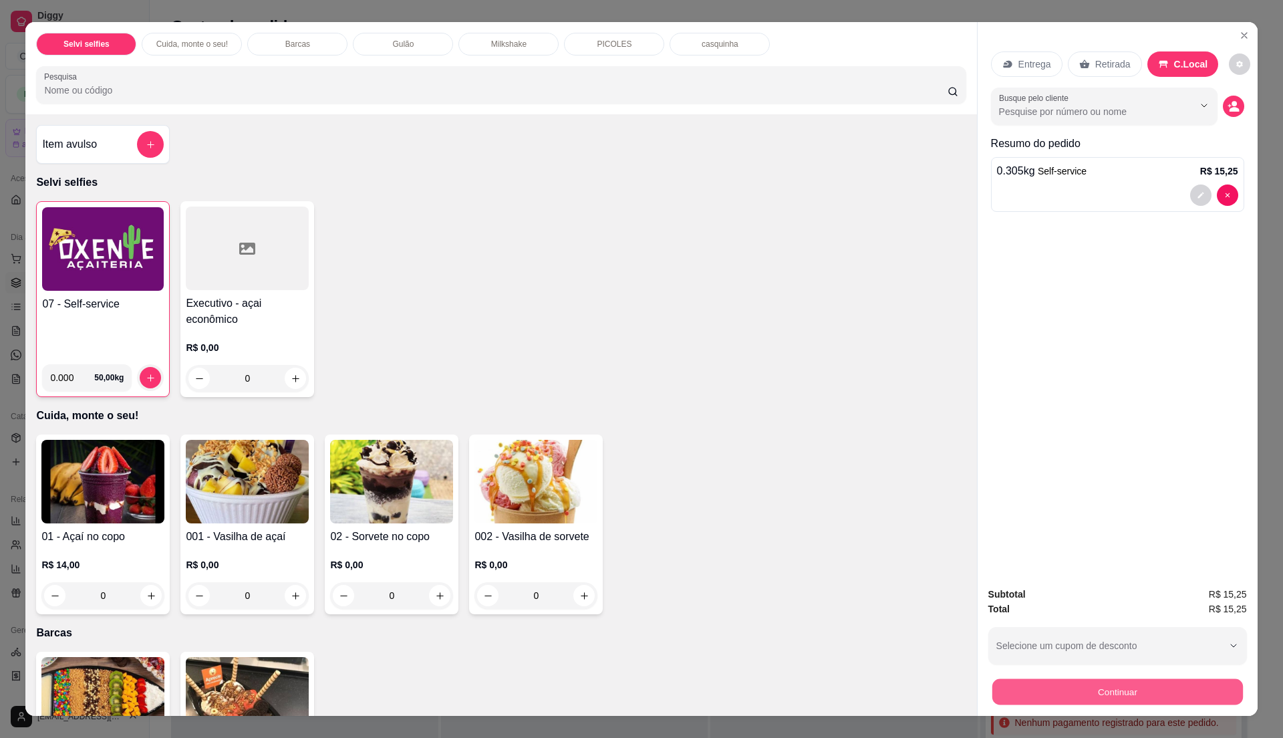
click at [1006, 700] on button "Continuar" at bounding box center [1117, 691] width 251 height 26
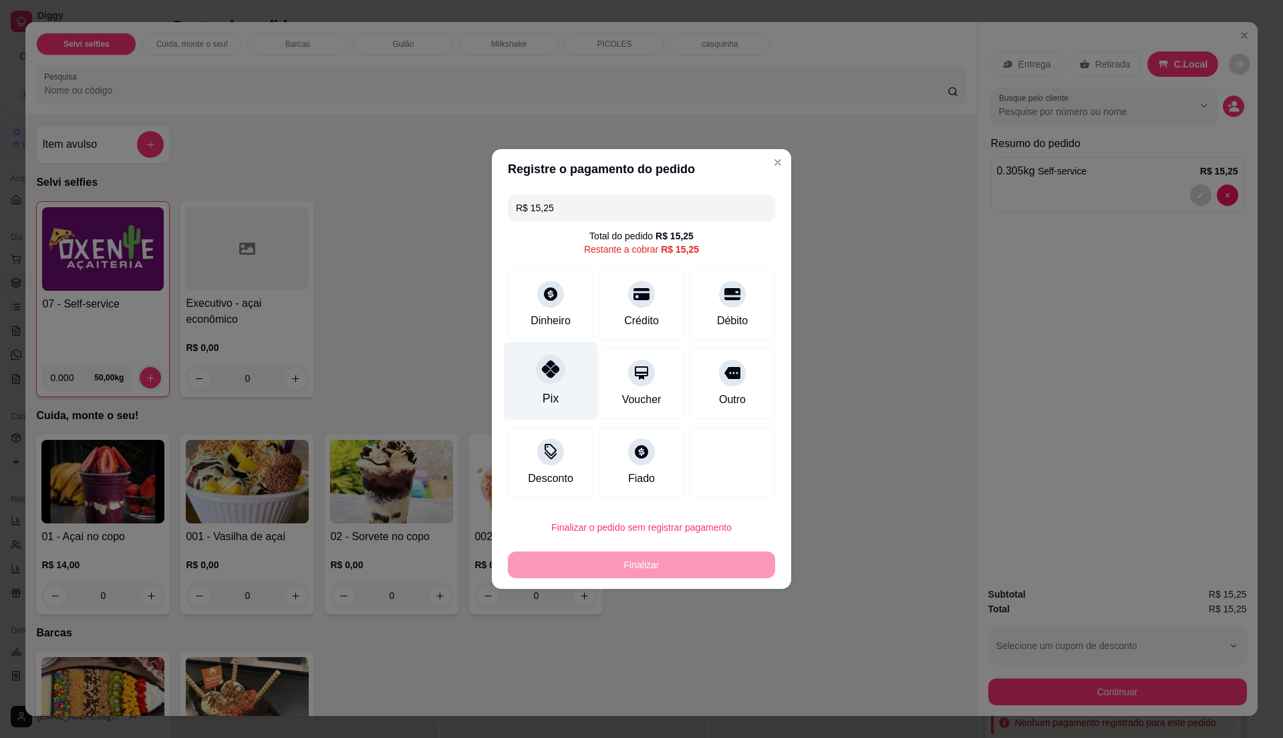
click at [530, 390] on div "Pix" at bounding box center [551, 381] width 94 height 78
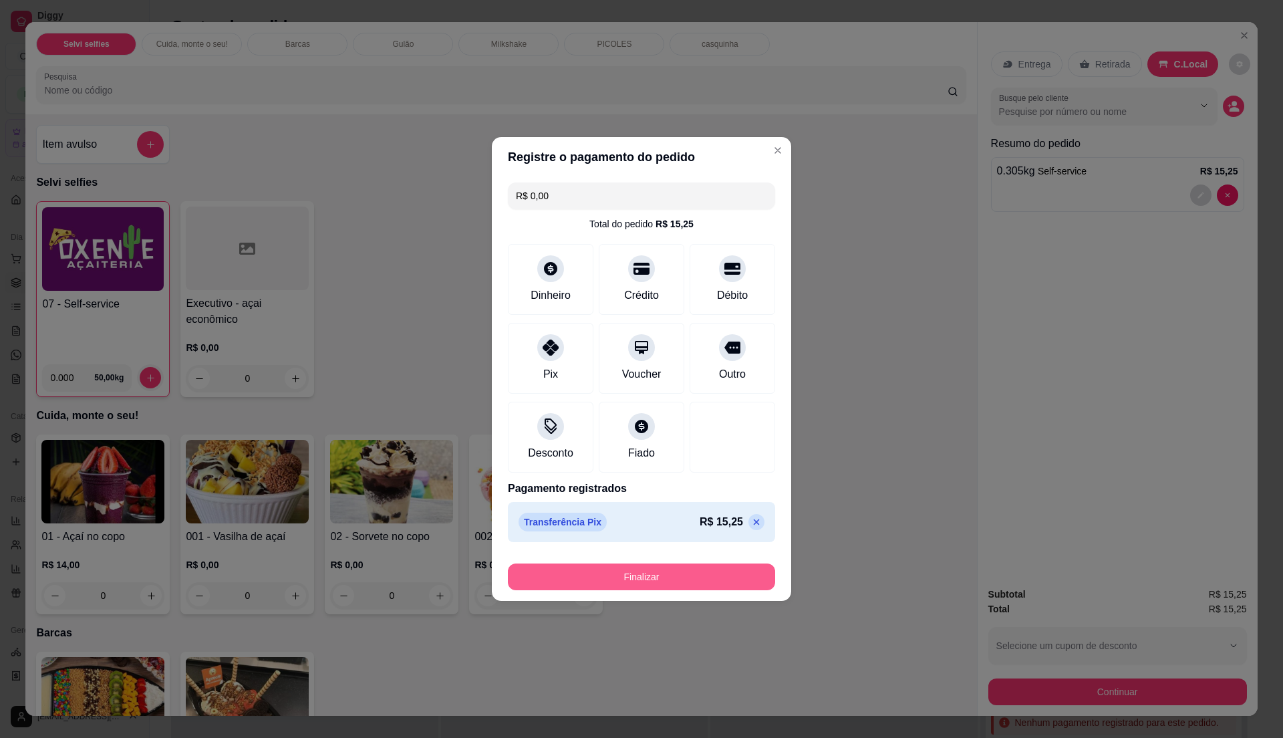
click at [679, 583] on button "Finalizar" at bounding box center [641, 576] width 267 height 27
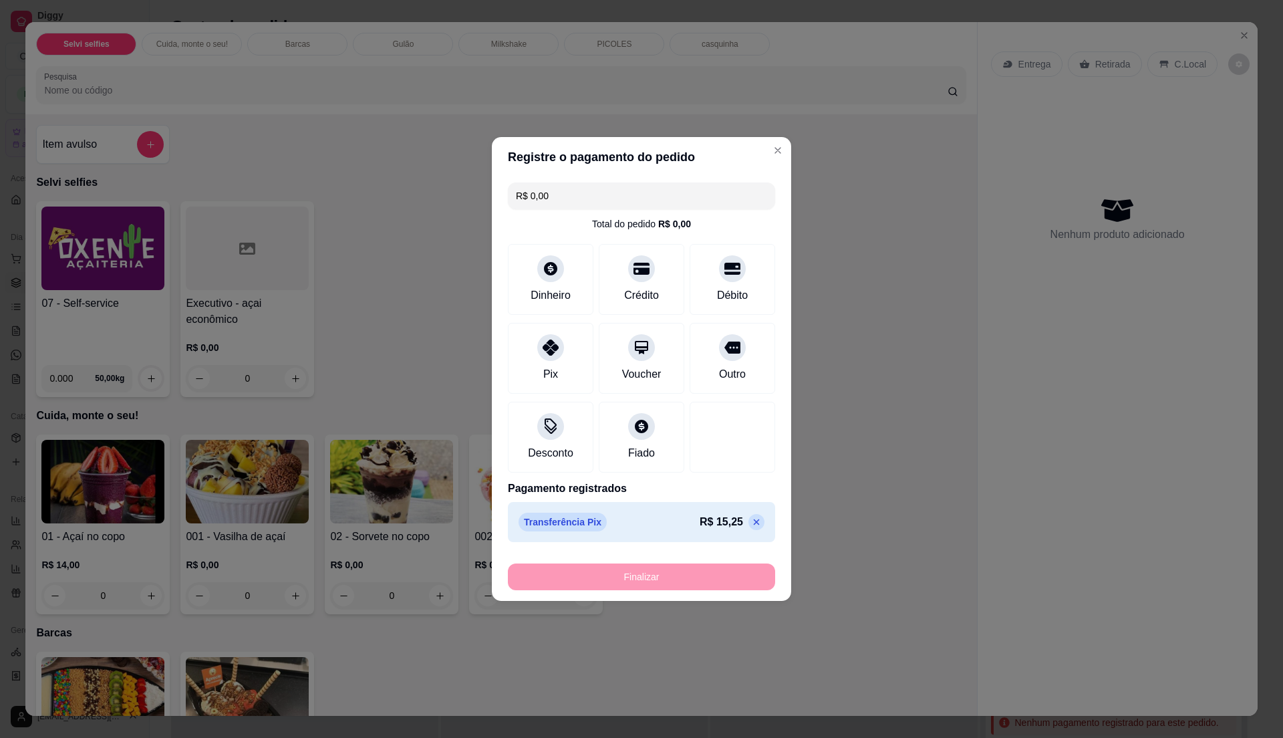
type input "-R$ 15,25"
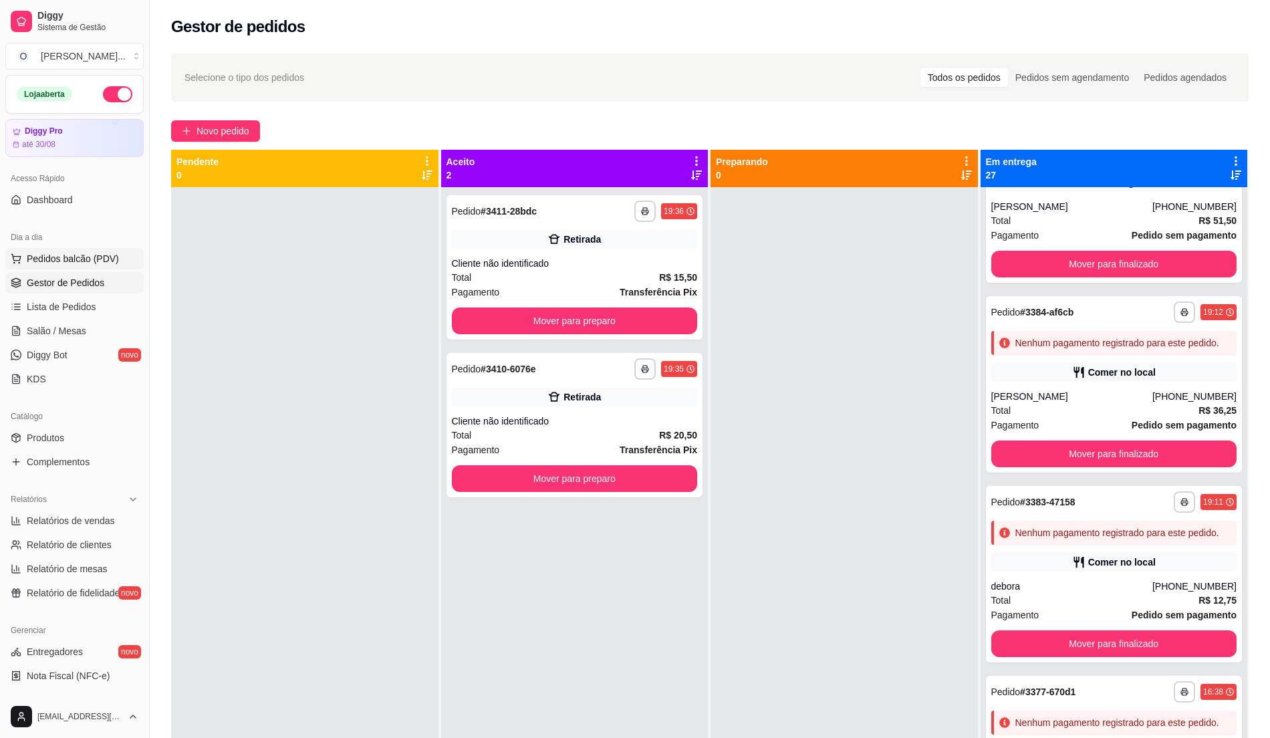
click at [94, 259] on span "Pedidos balcão (PDV)" at bounding box center [73, 258] width 92 height 13
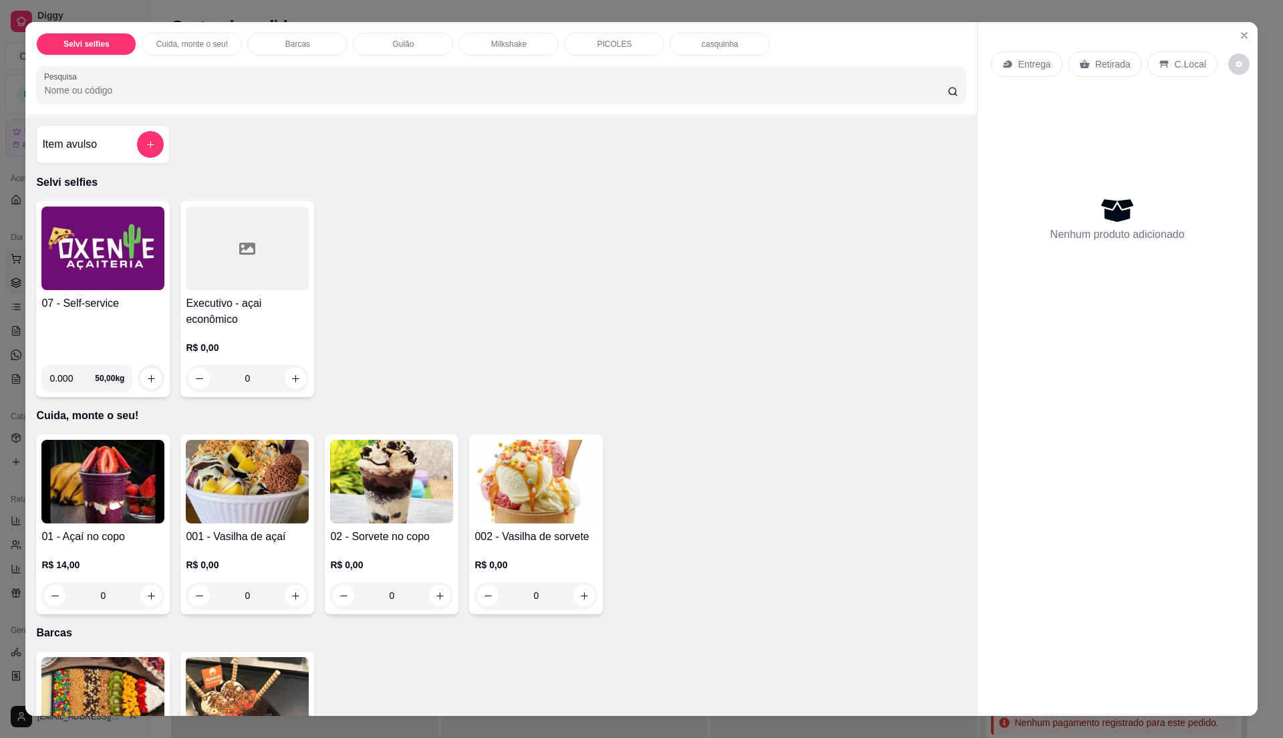
click at [94, 259] on img at bounding box center [102, 249] width 123 height 84
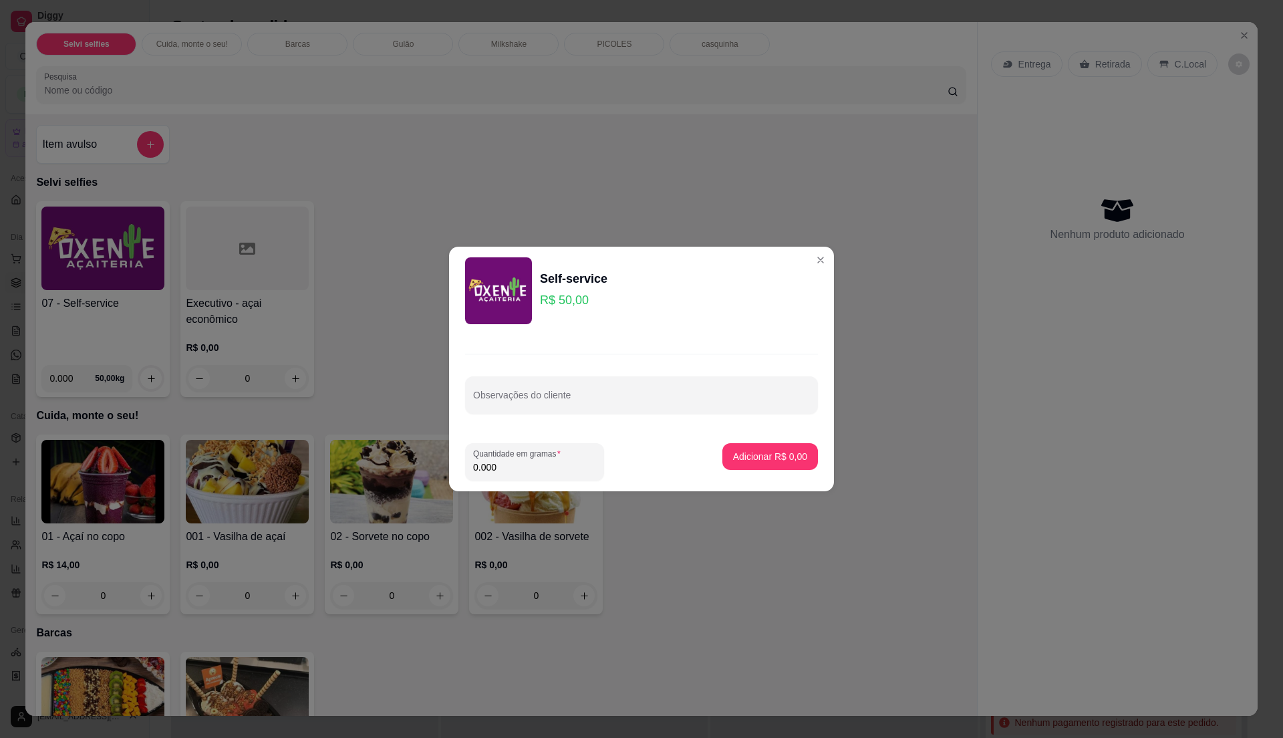
click at [489, 468] on input "0.000" at bounding box center [534, 466] width 123 height 13
click at [516, 460] on input "0.305" at bounding box center [534, 466] width 123 height 13
type input "0.265"
click at [771, 449] on button "Adicionar R$ 13,25" at bounding box center [767, 457] width 98 height 26
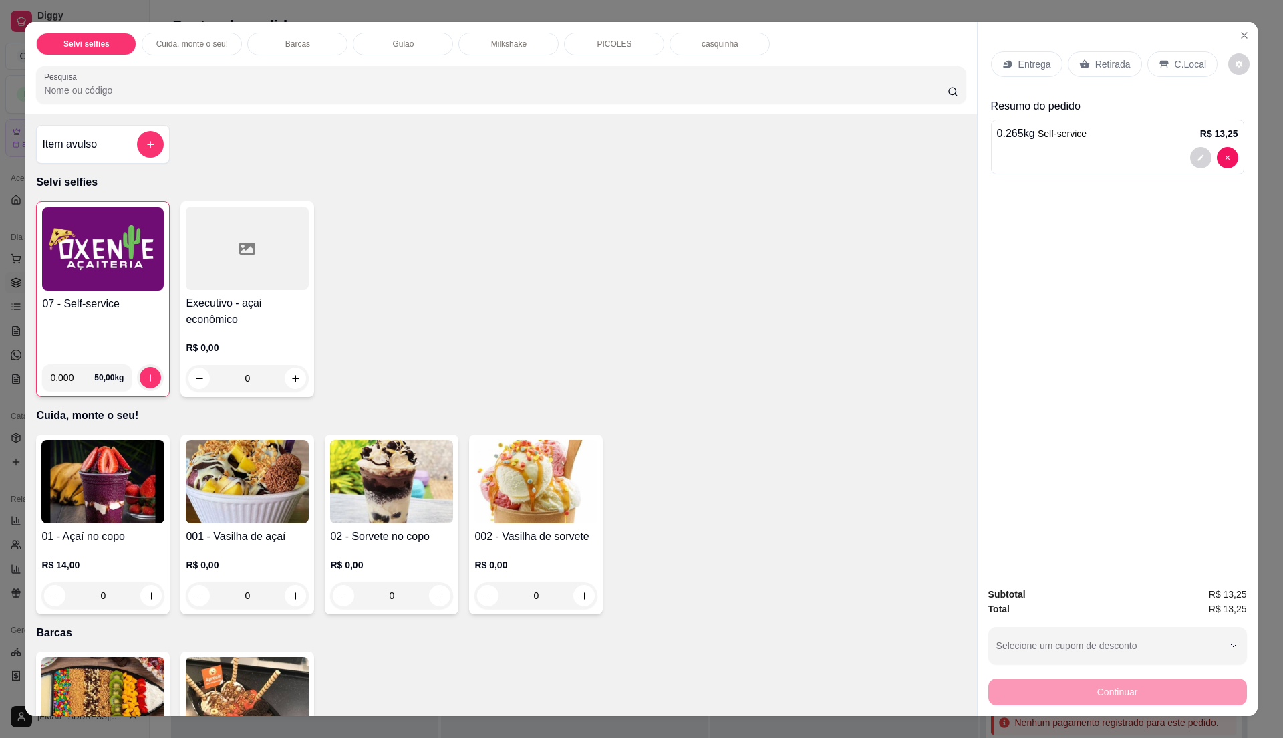
click at [75, 303] on h4 "07 - Self-service" at bounding box center [103, 304] width 122 height 16
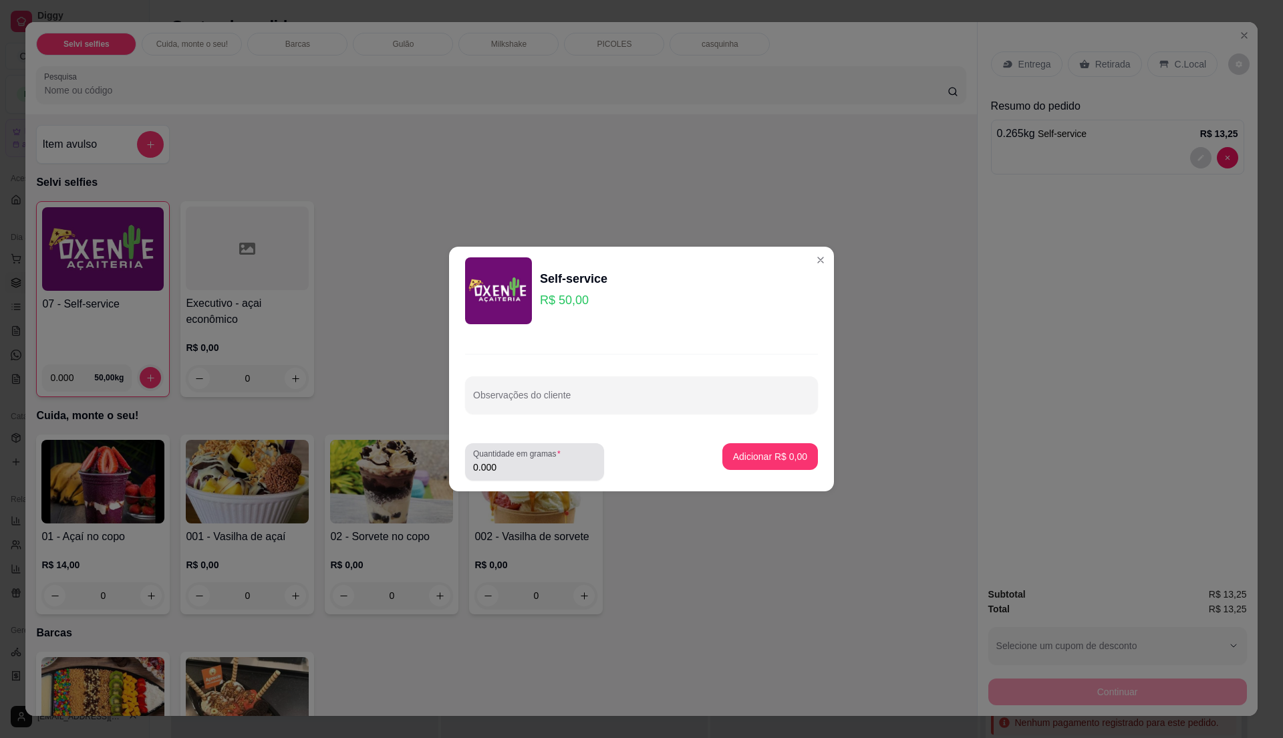
click at [519, 469] on input "0.000" at bounding box center [534, 466] width 123 height 13
type input "0.3"
click at [771, 468] on button "Adicionar R$ 15,00" at bounding box center [767, 457] width 98 height 26
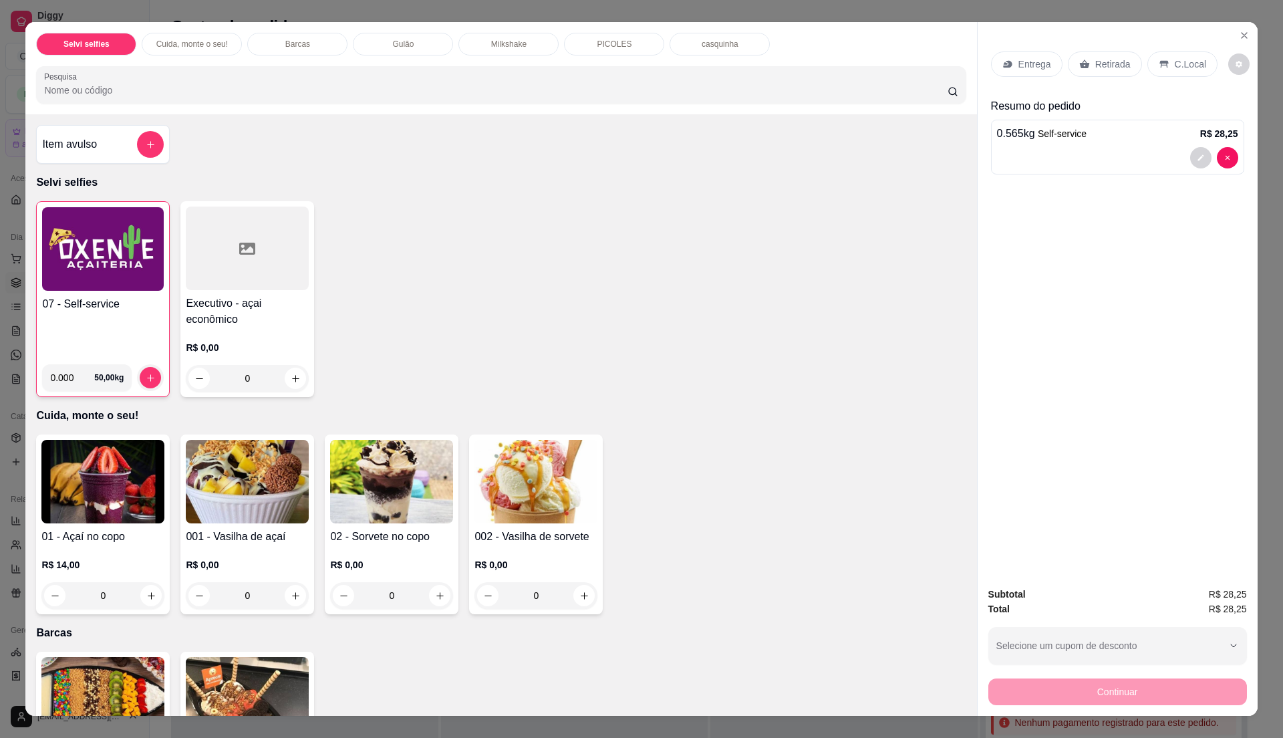
click at [1184, 65] on p "C.Local" at bounding box center [1190, 63] width 31 height 13
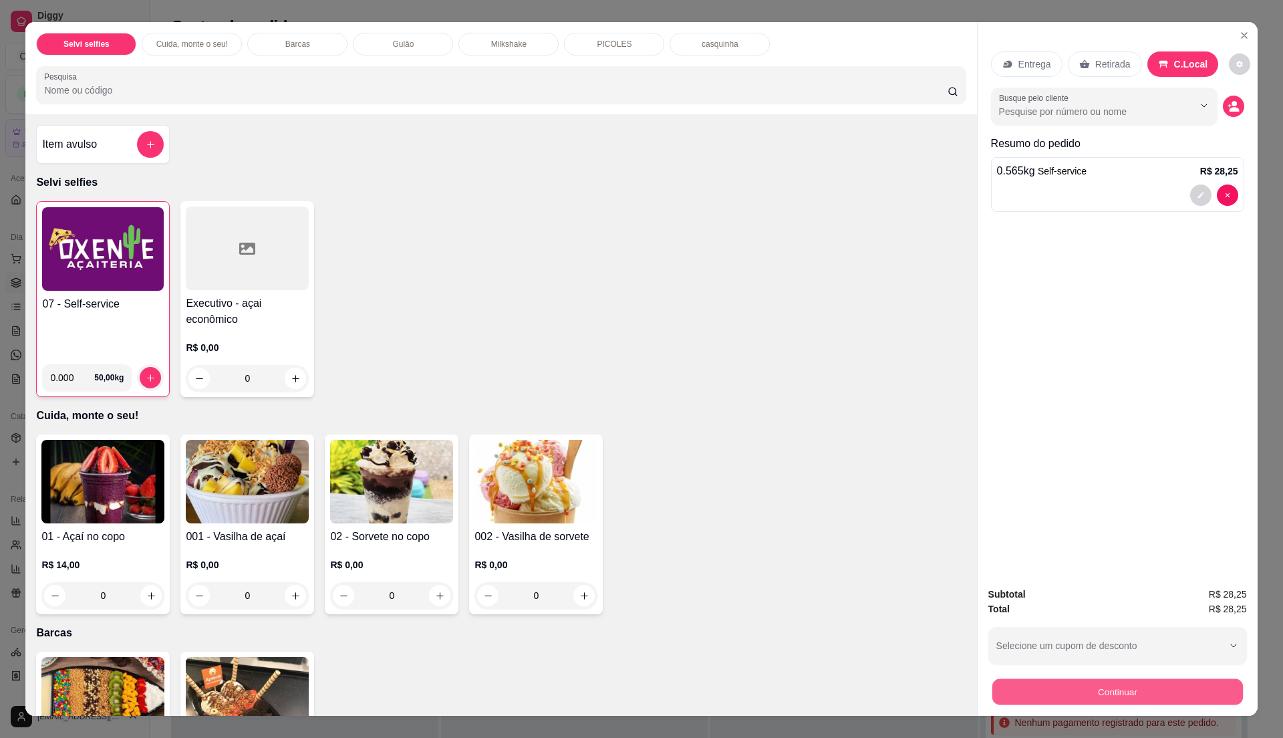
click at [1013, 686] on button "Continuar" at bounding box center [1117, 691] width 251 height 26
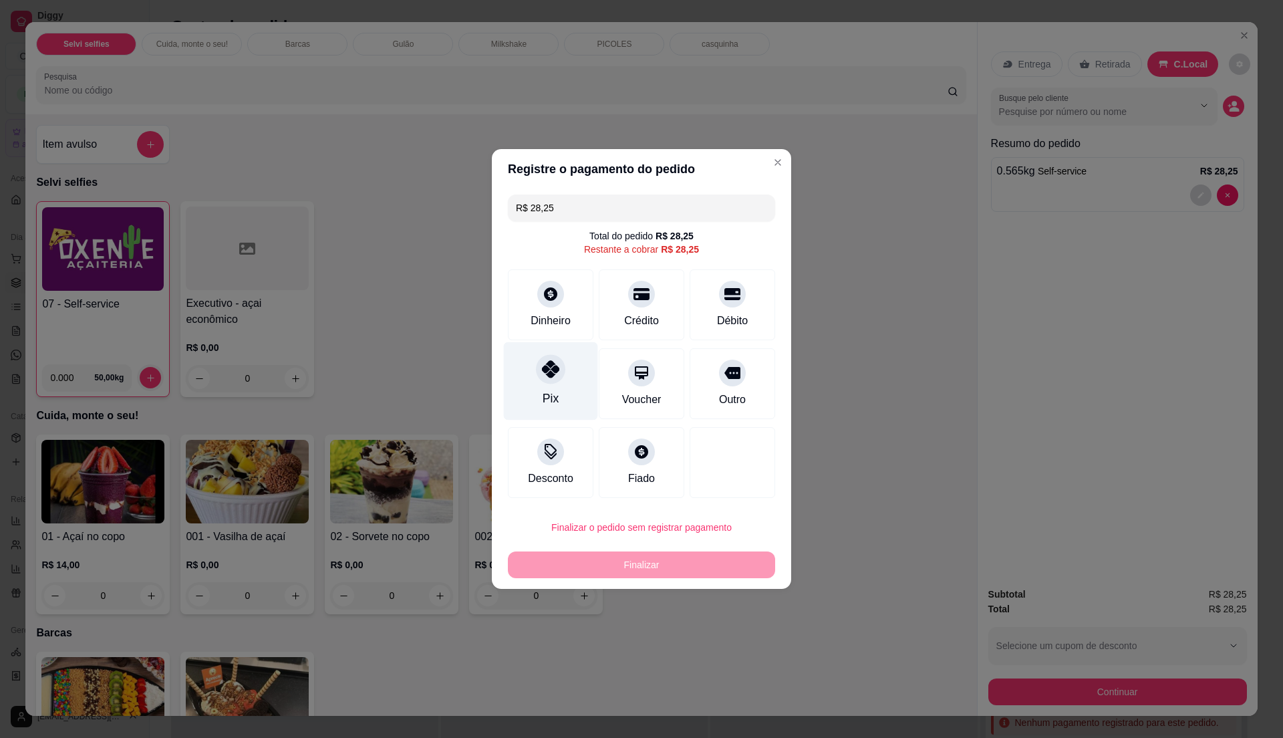
click at [527, 400] on div "Pix" at bounding box center [551, 381] width 94 height 78
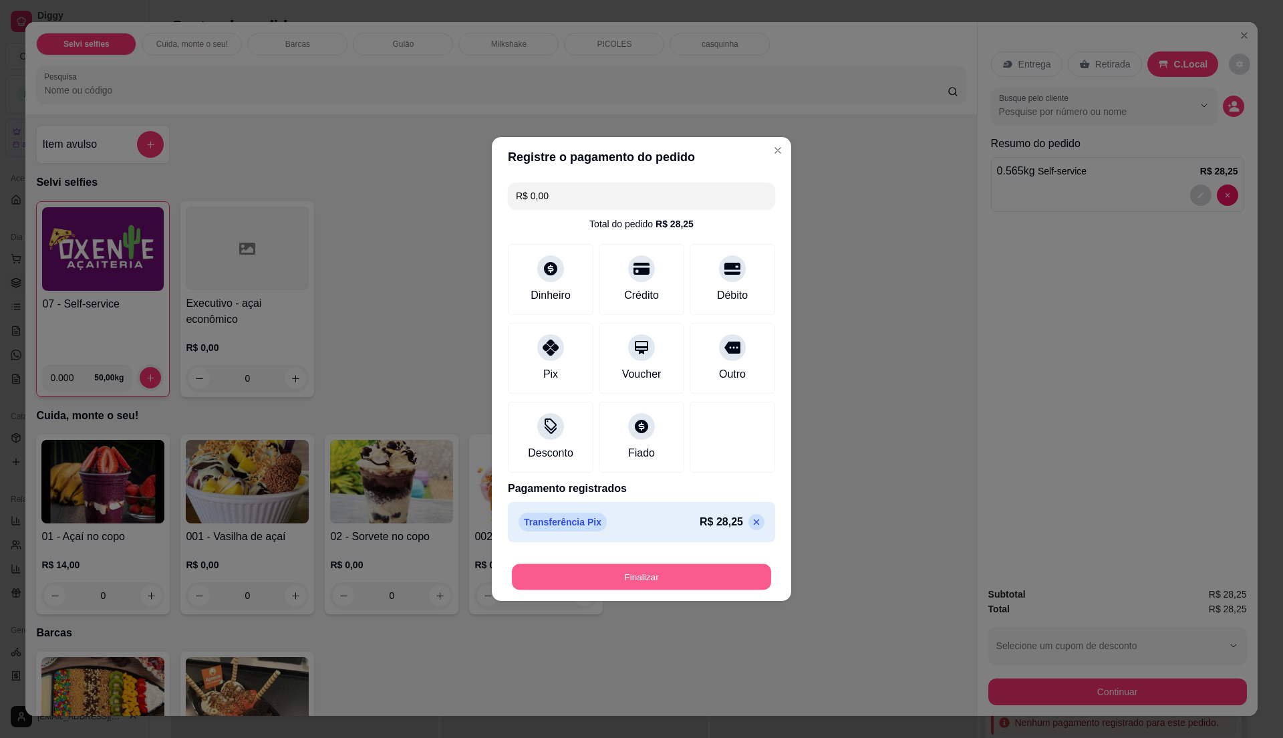
click at [551, 571] on button "Finalizar" at bounding box center [641, 577] width 259 height 26
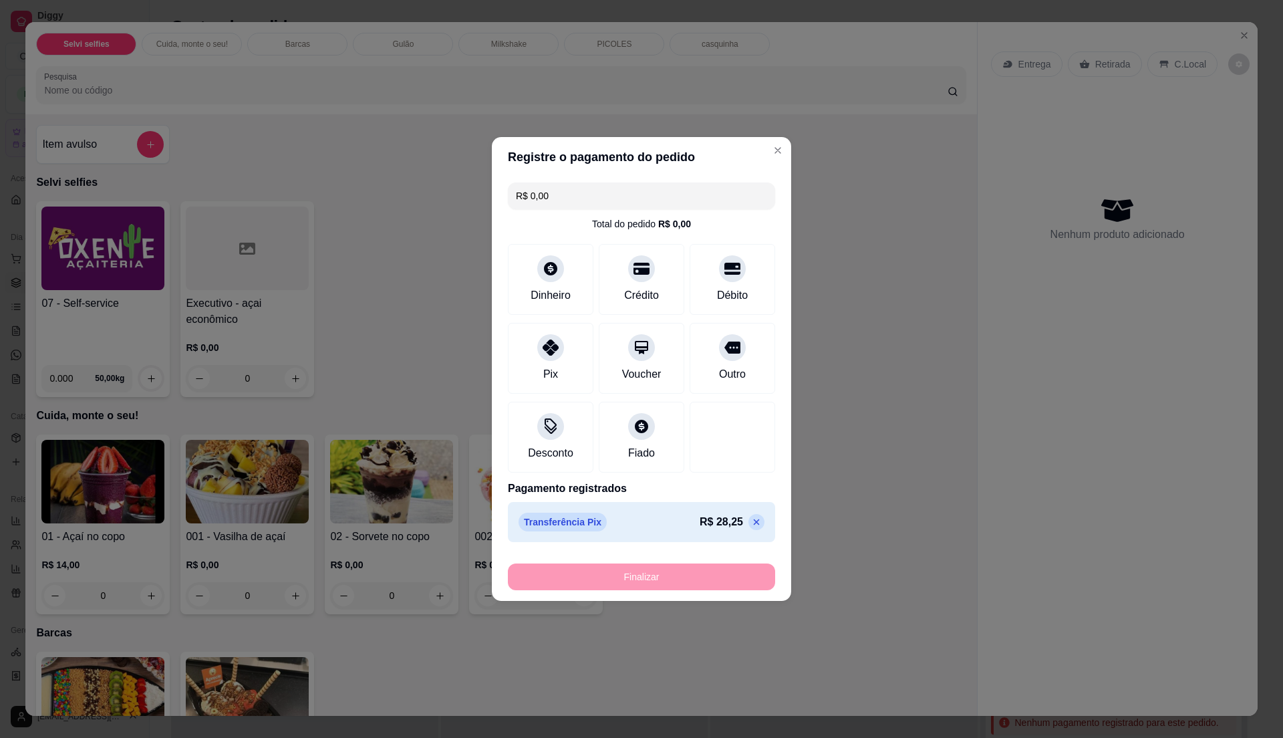
type input "-R$ 28,25"
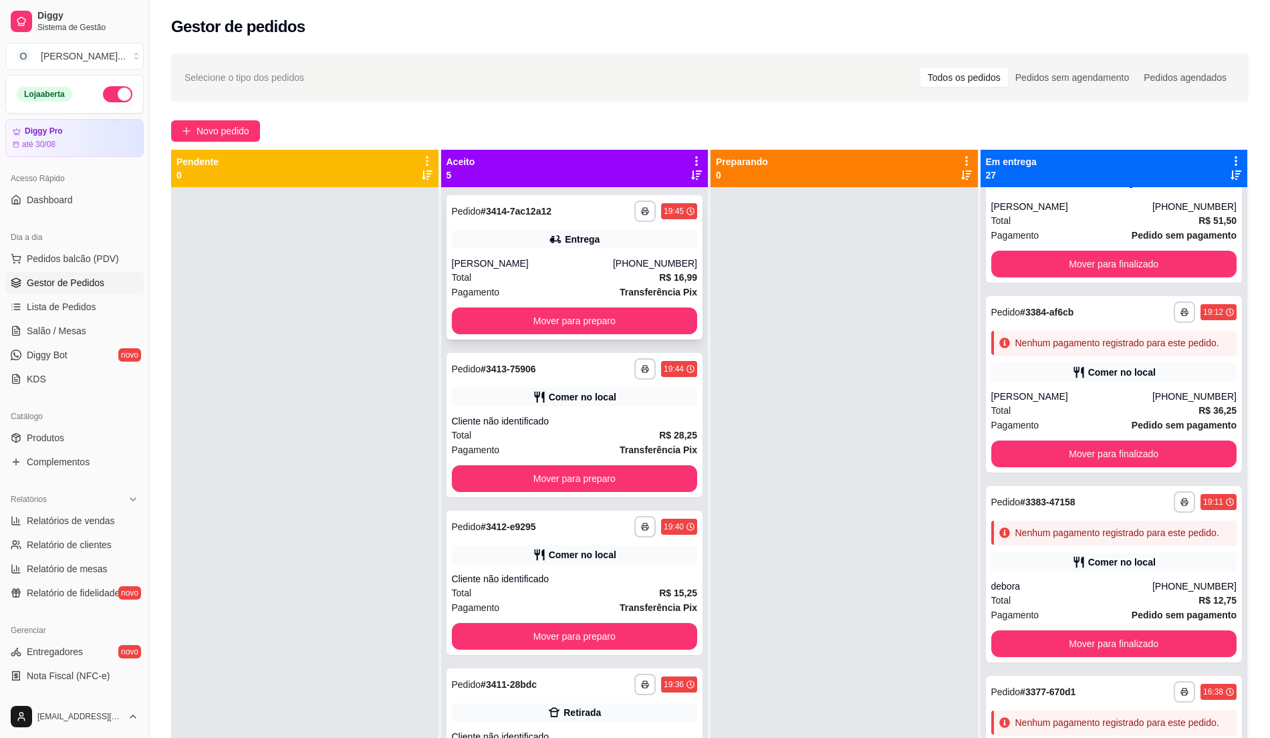
click at [556, 281] on div "Total R$ 16,99" at bounding box center [575, 277] width 246 height 15
click at [27, 254] on span "Pedidos balcão (PDV)" at bounding box center [73, 258] width 92 height 13
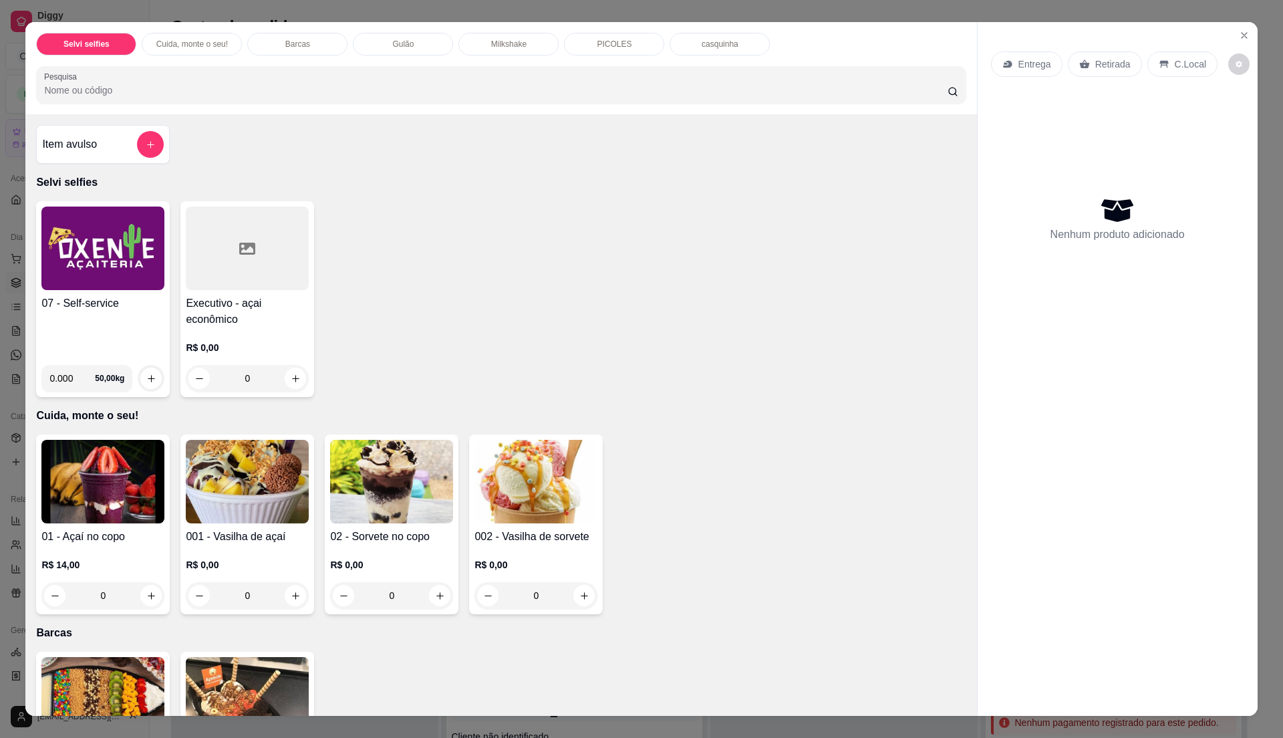
click at [73, 257] on img at bounding box center [102, 249] width 123 height 84
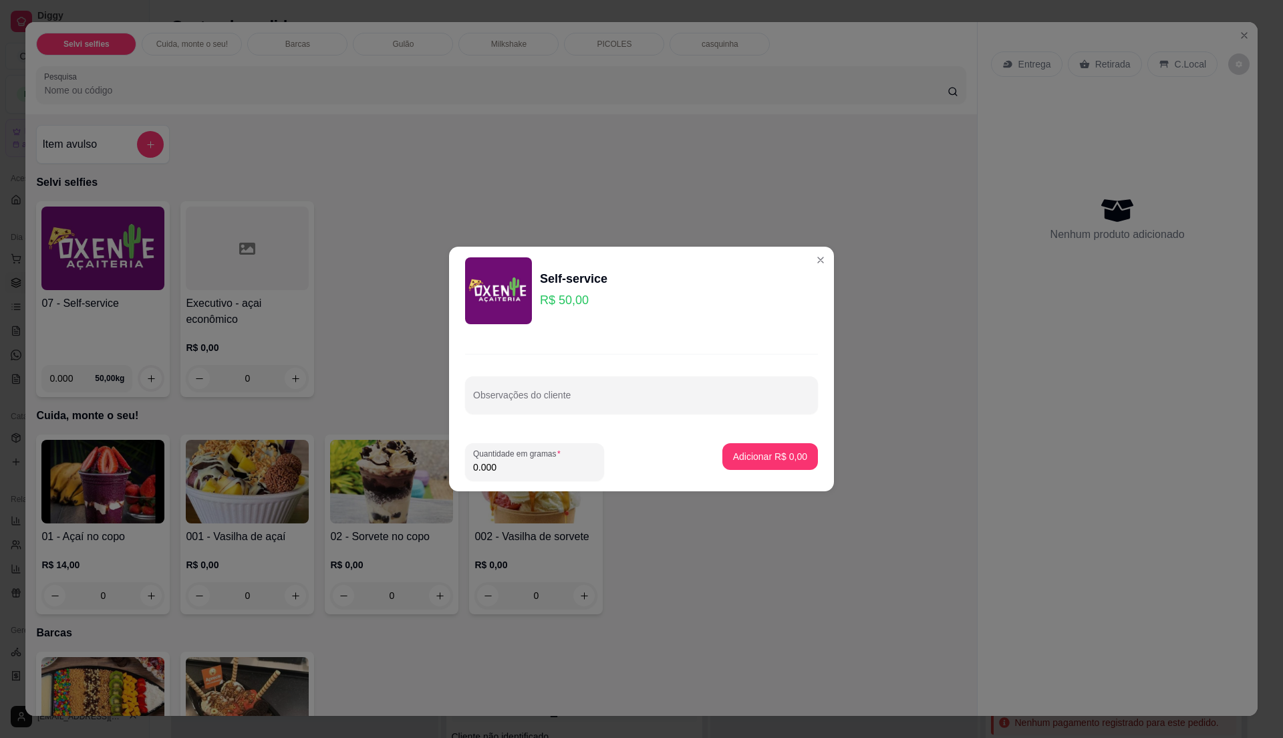
click at [520, 469] on input "0.000" at bounding box center [534, 466] width 123 height 13
type input "0.605"
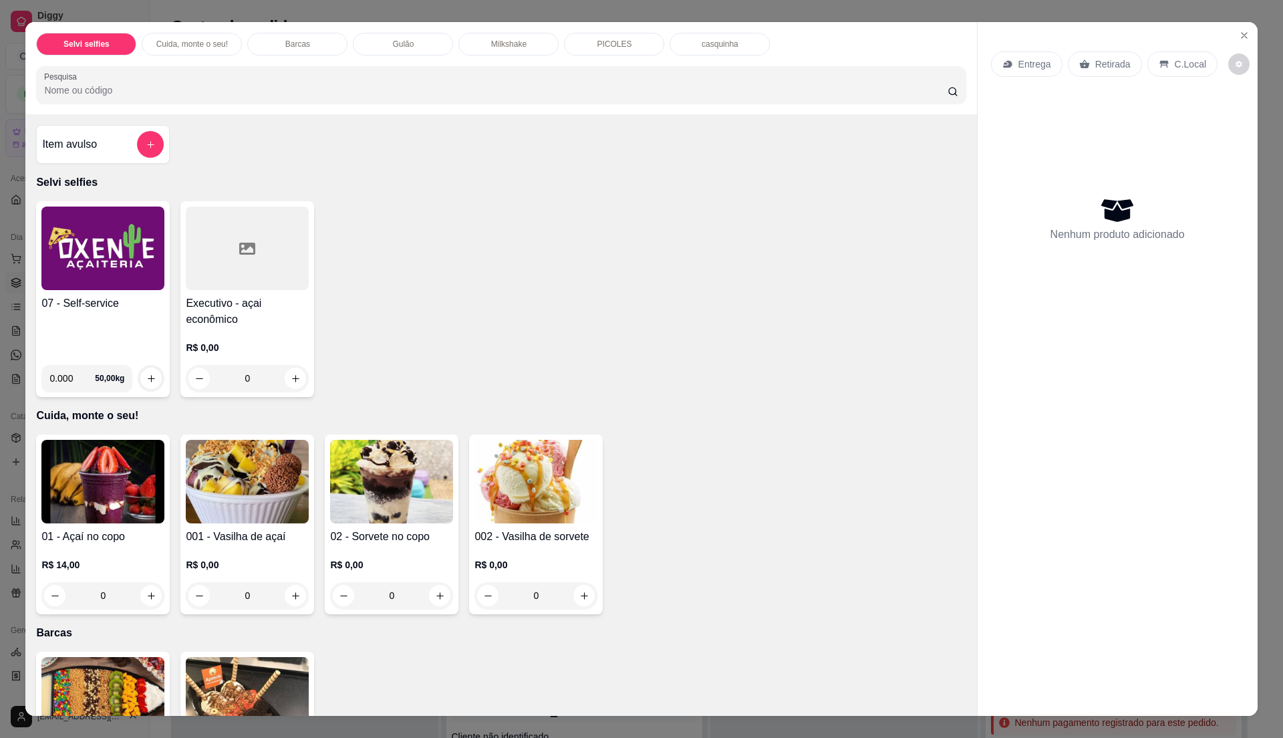
click at [68, 250] on img at bounding box center [102, 249] width 123 height 84
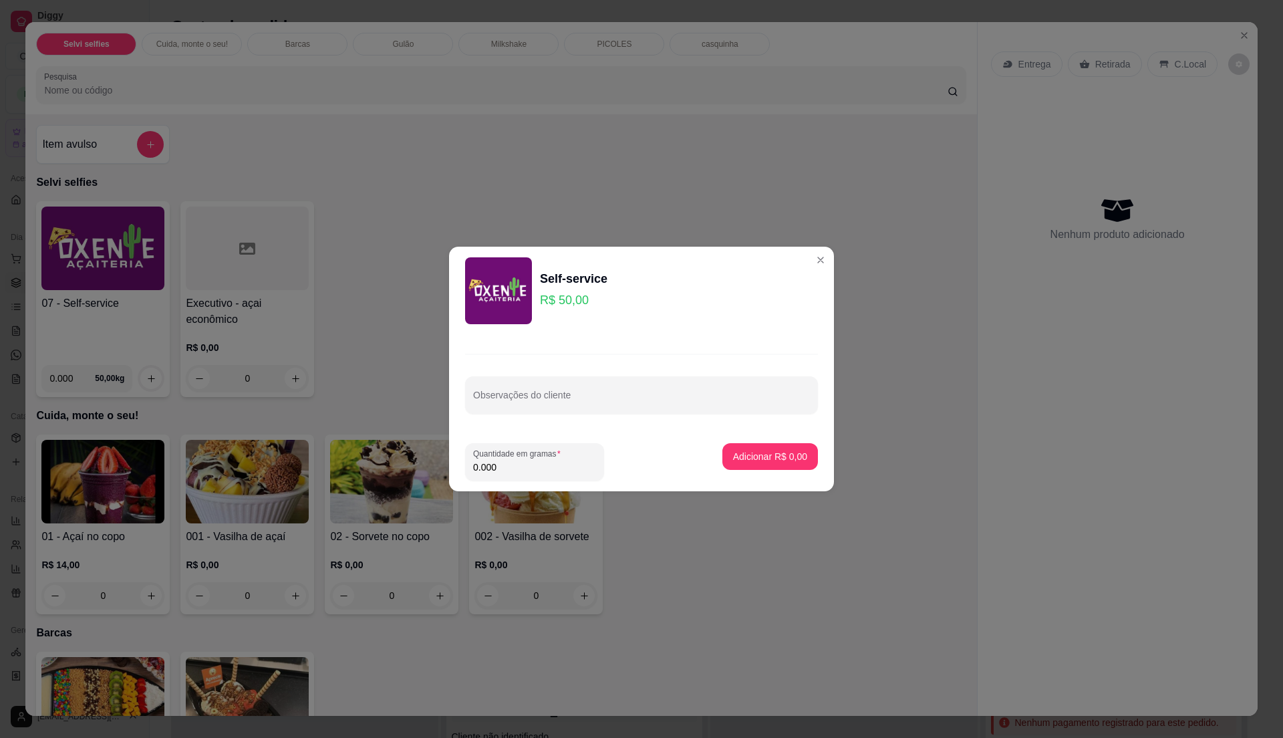
click at [515, 466] on input "0.000" at bounding box center [534, 466] width 123 height 13
click at [540, 466] on input "0.585" at bounding box center [534, 466] width 123 height 13
type input "0.6"
click at [781, 455] on p "Adicionar R$ 30,00" at bounding box center [768, 456] width 78 height 13
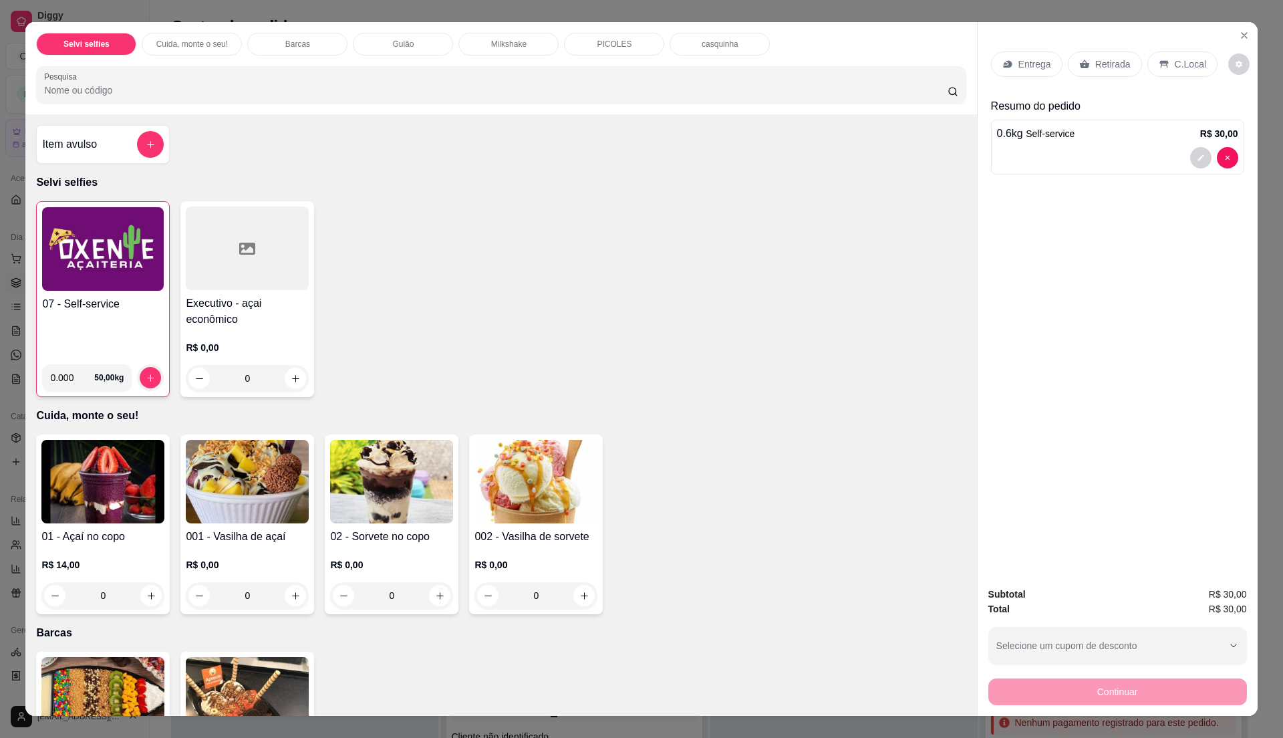
click at [1033, 64] on p "Entrega" at bounding box center [1035, 63] width 33 height 13
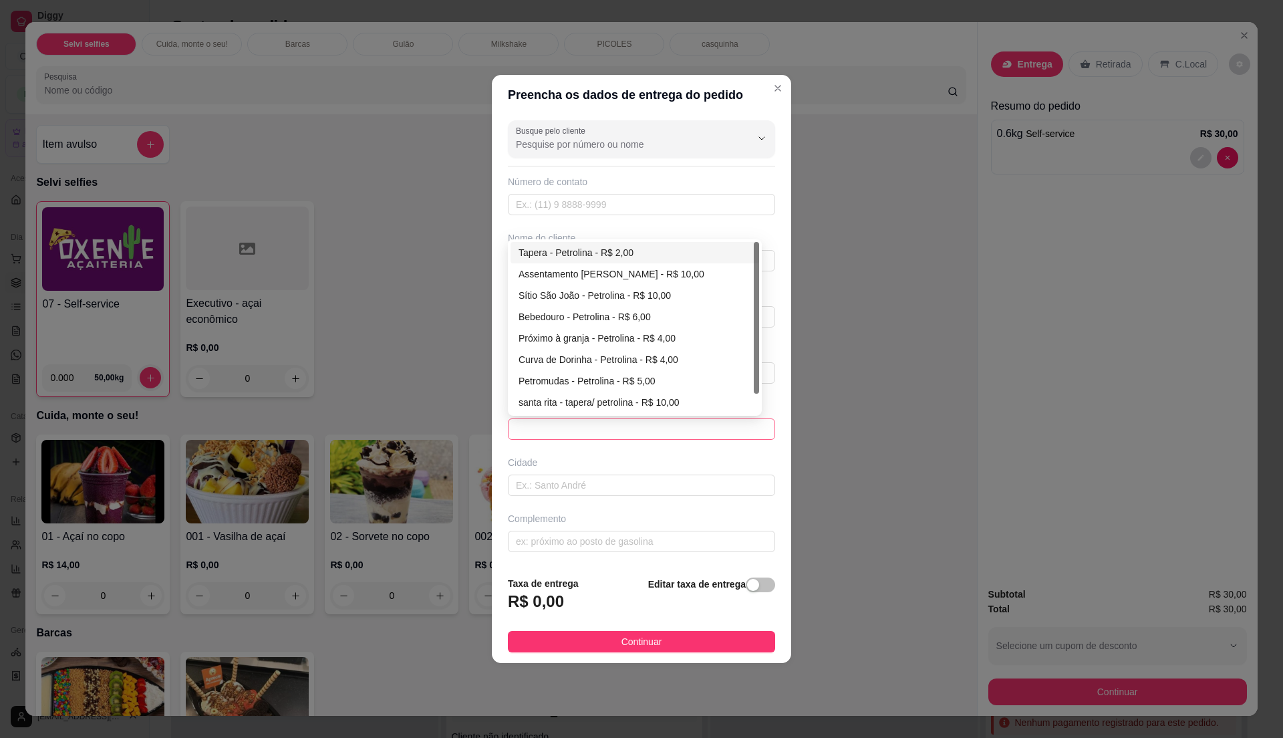
click at [559, 430] on span at bounding box center [641, 429] width 251 height 20
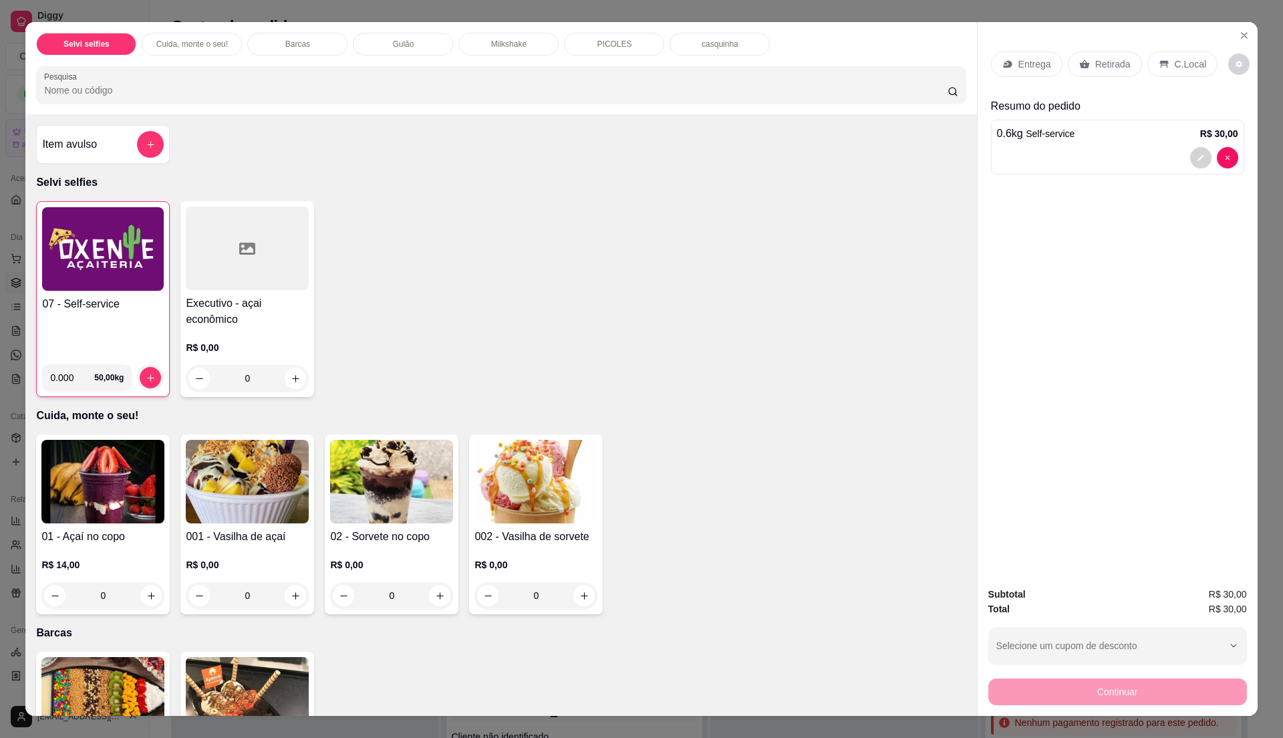
click at [1164, 62] on div "C.Local" at bounding box center [1183, 63] width 70 height 25
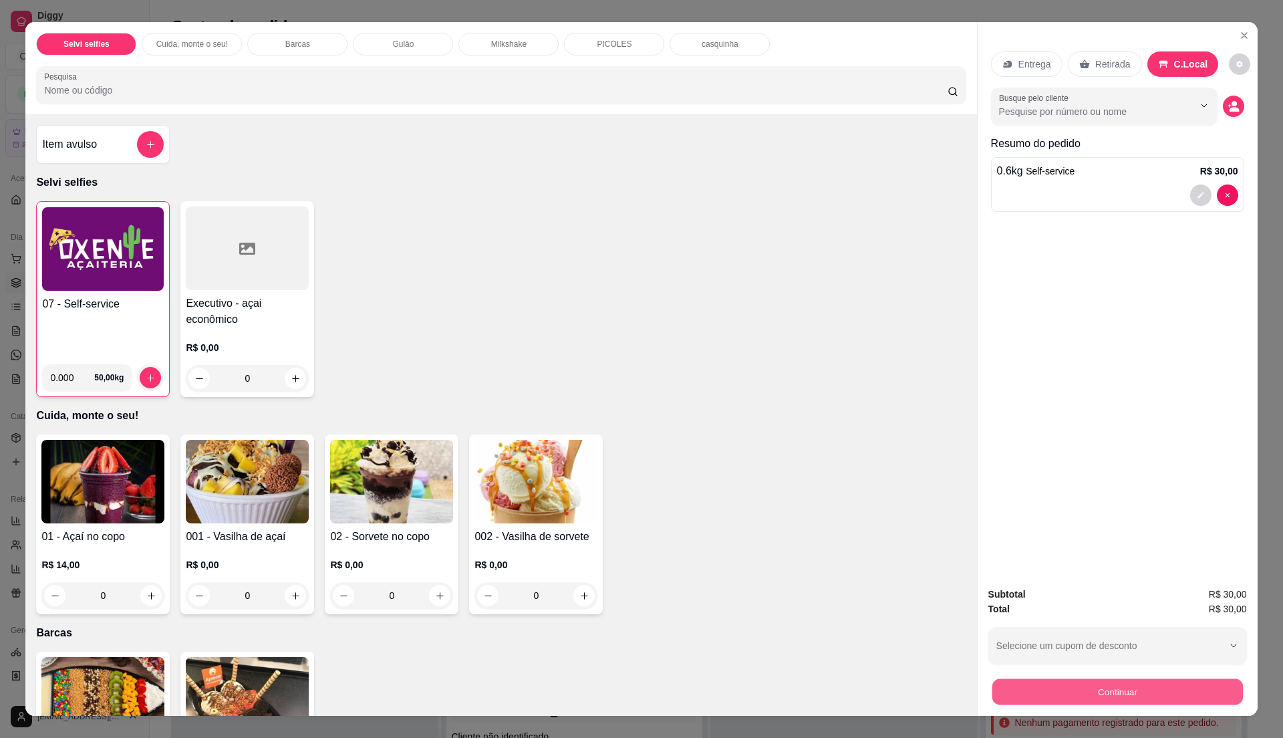
click at [1096, 688] on button "Continuar" at bounding box center [1117, 691] width 251 height 26
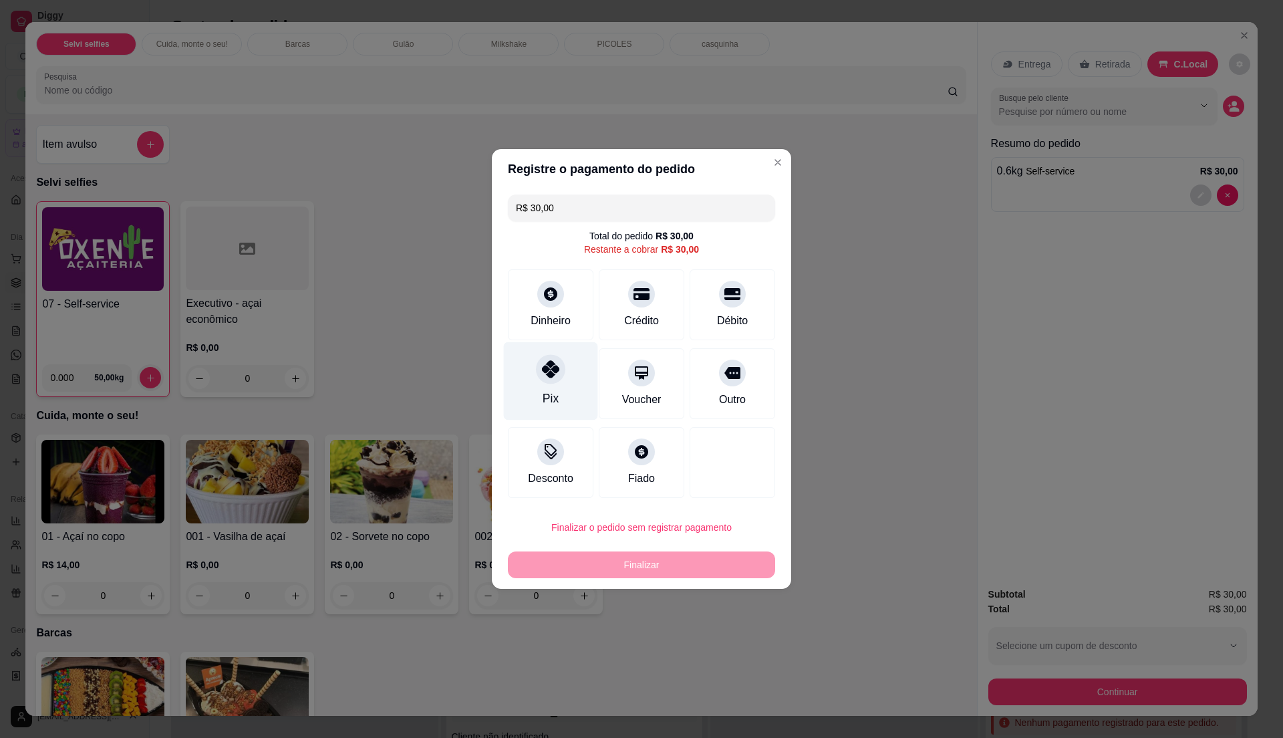
click at [509, 388] on div "Pix" at bounding box center [551, 381] width 94 height 78
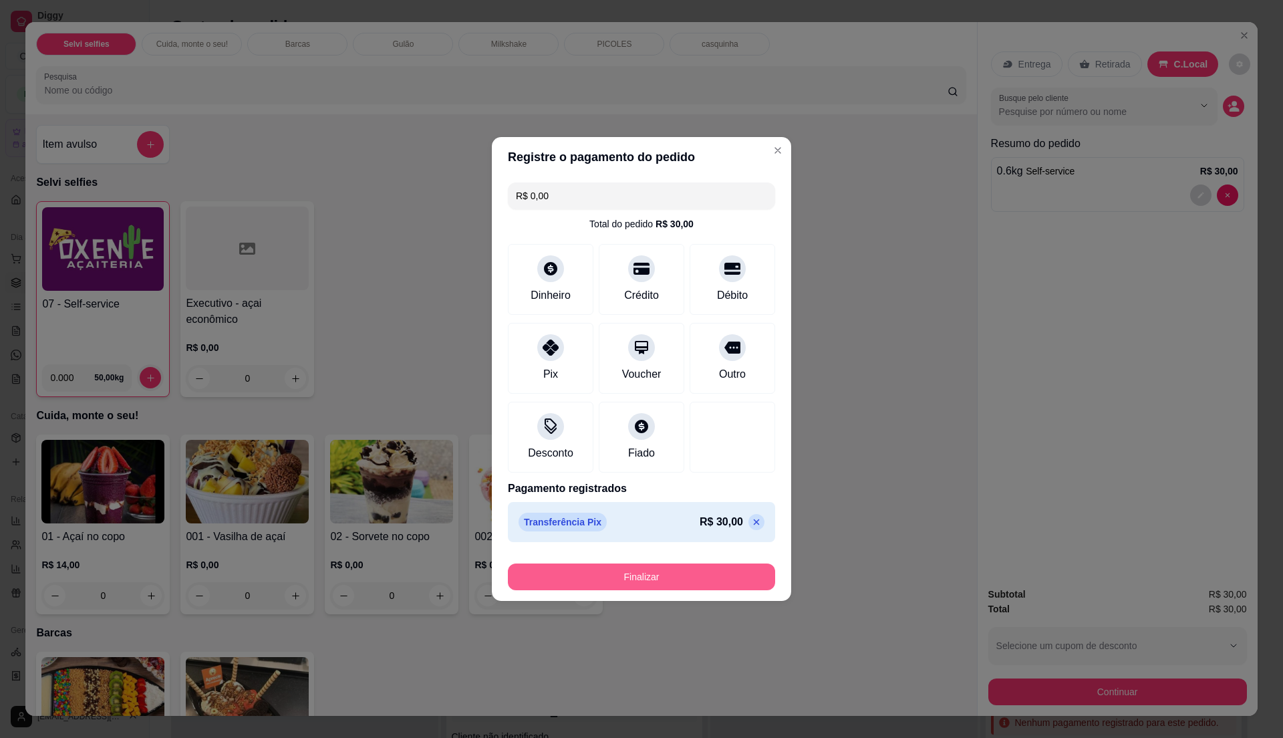
click at [653, 576] on button "Finalizar" at bounding box center [641, 576] width 267 height 27
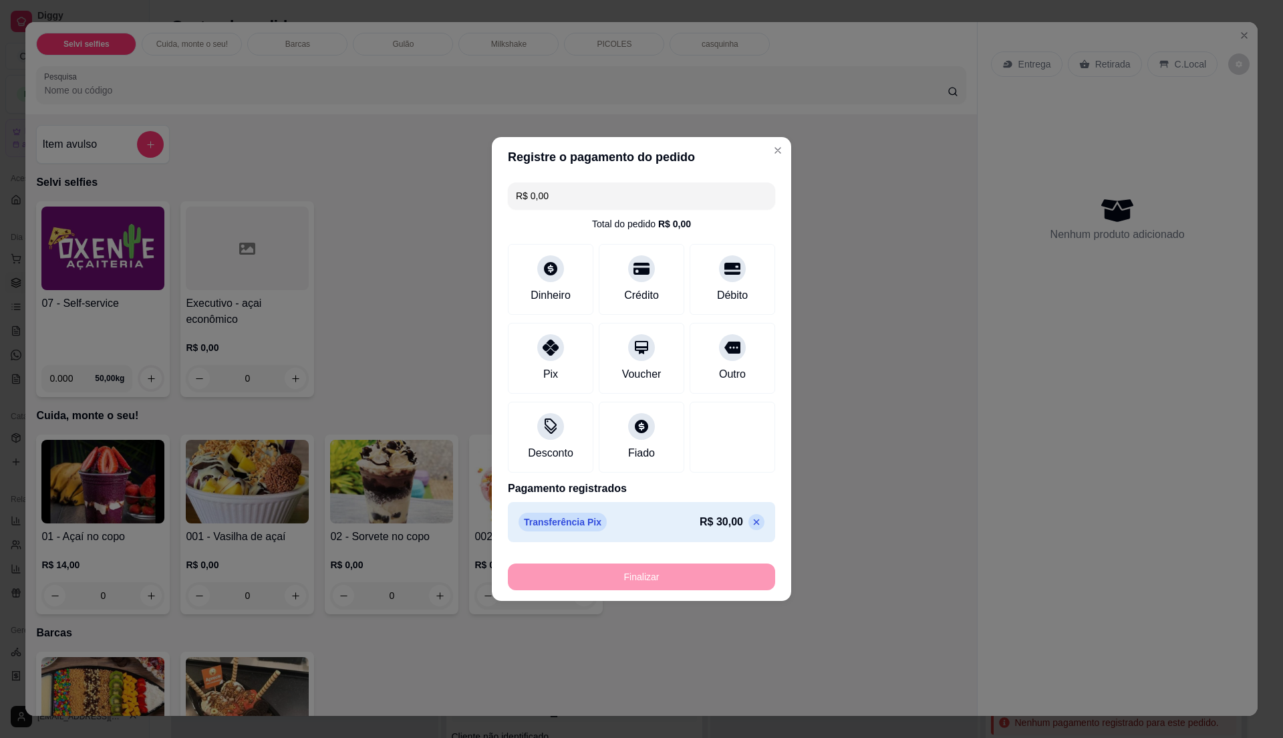
type input "-R$ 30,00"
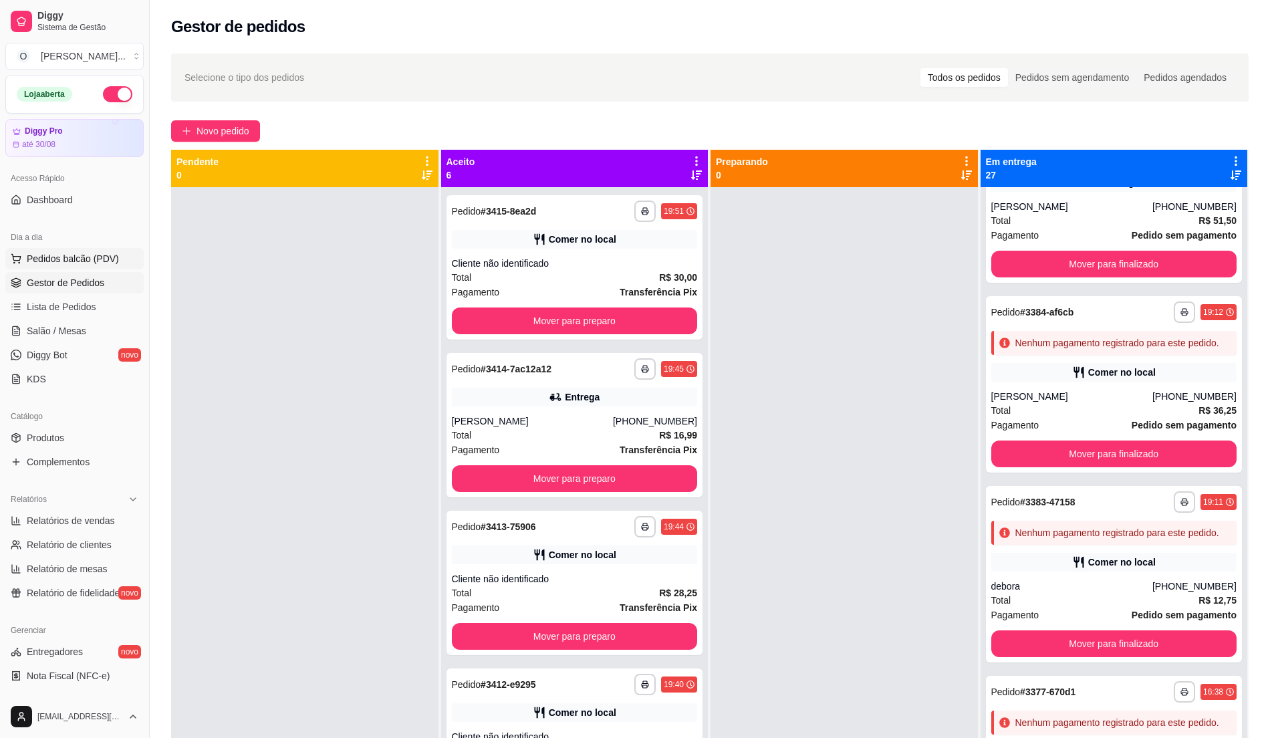
click at [106, 259] on span "Pedidos balcão (PDV)" at bounding box center [73, 258] width 92 height 13
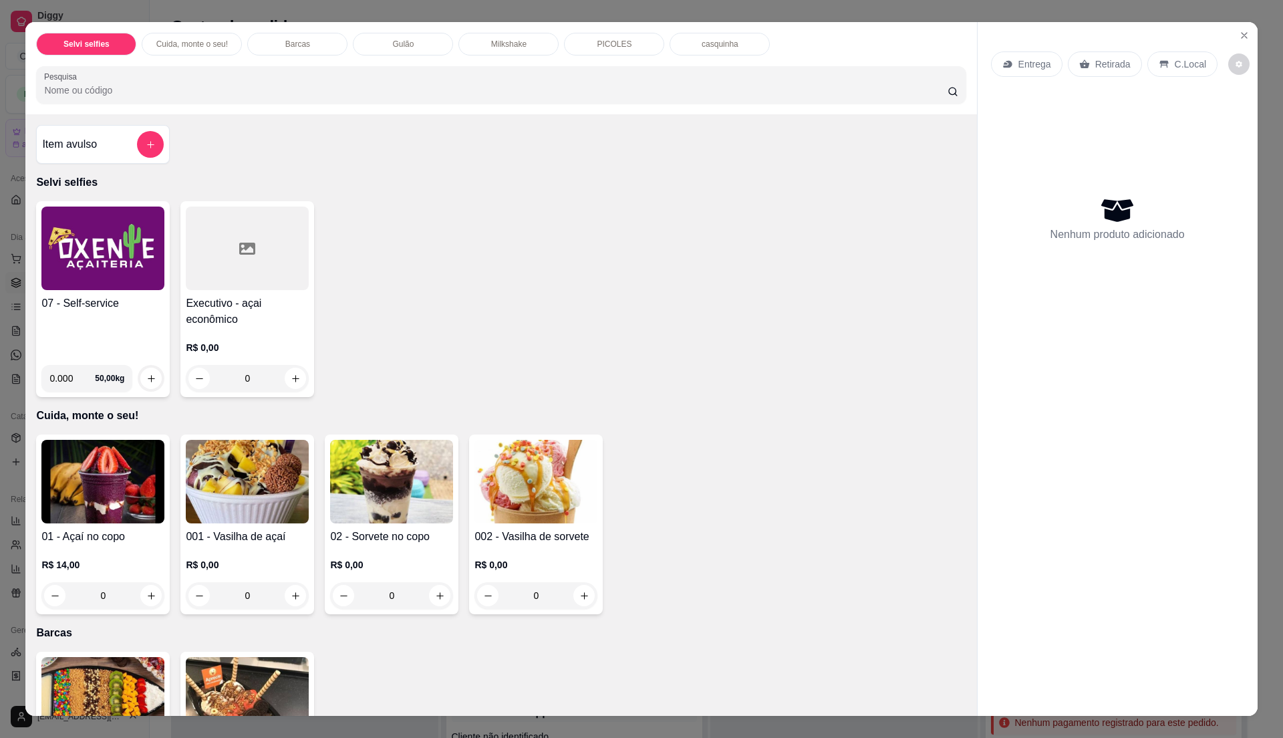
click at [99, 305] on h4 "07 - Self-service" at bounding box center [102, 303] width 123 height 16
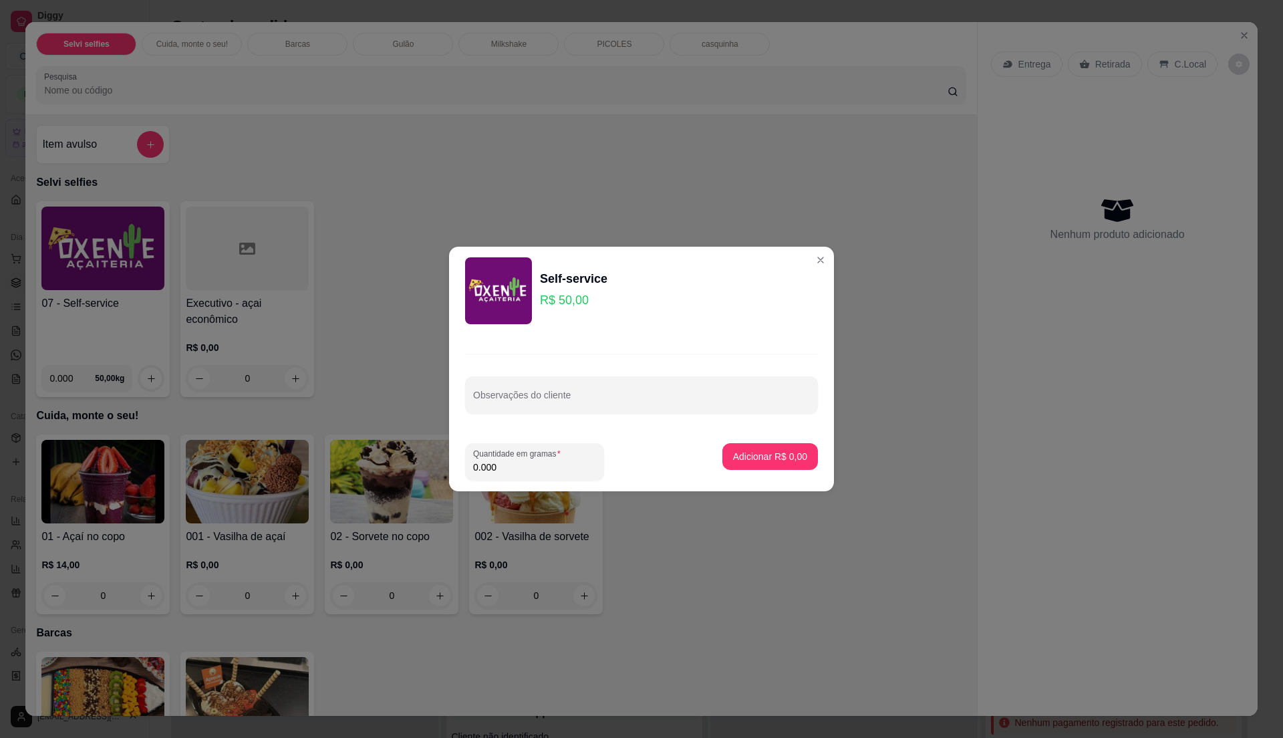
click at [501, 466] on input "0.000" at bounding box center [534, 466] width 123 height 13
click at [501, 466] on input "0.005" at bounding box center [534, 466] width 123 height 13
type input "0.3"
click at [784, 452] on p "Adicionar R$ 15,00" at bounding box center [768, 456] width 78 height 13
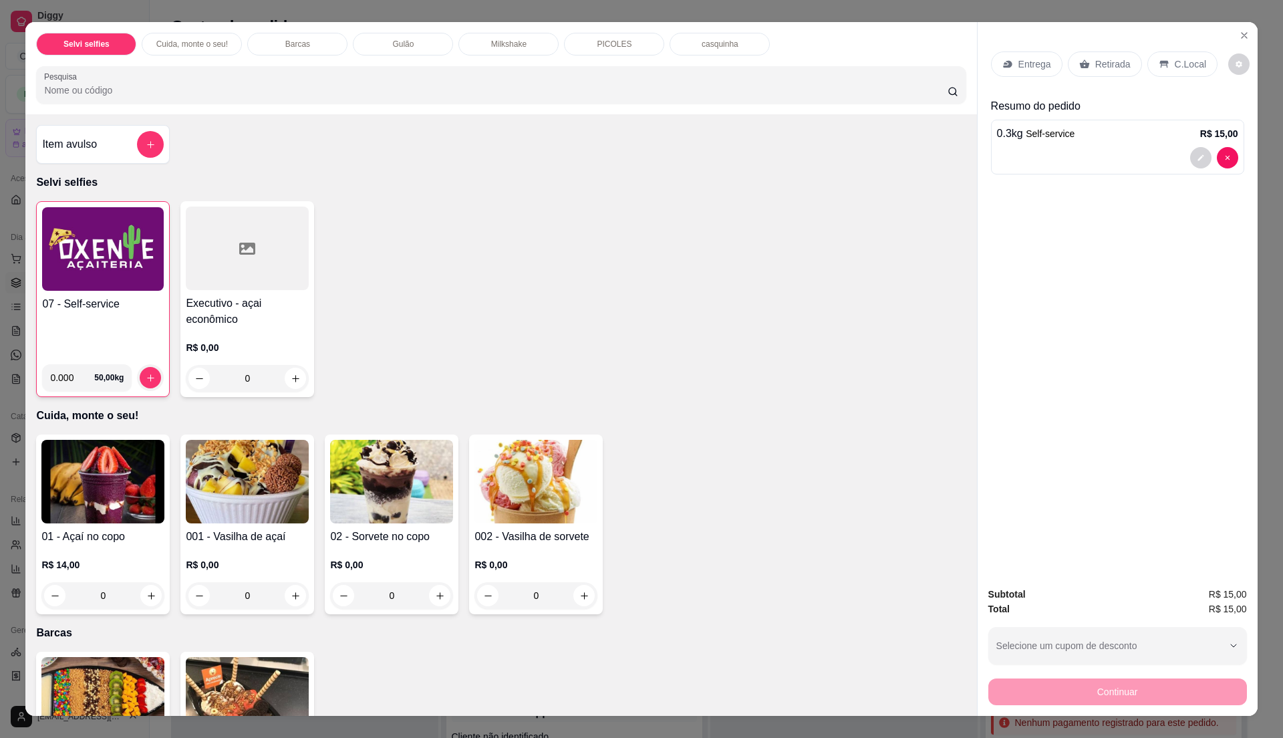
click at [135, 266] on img at bounding box center [103, 249] width 122 height 84
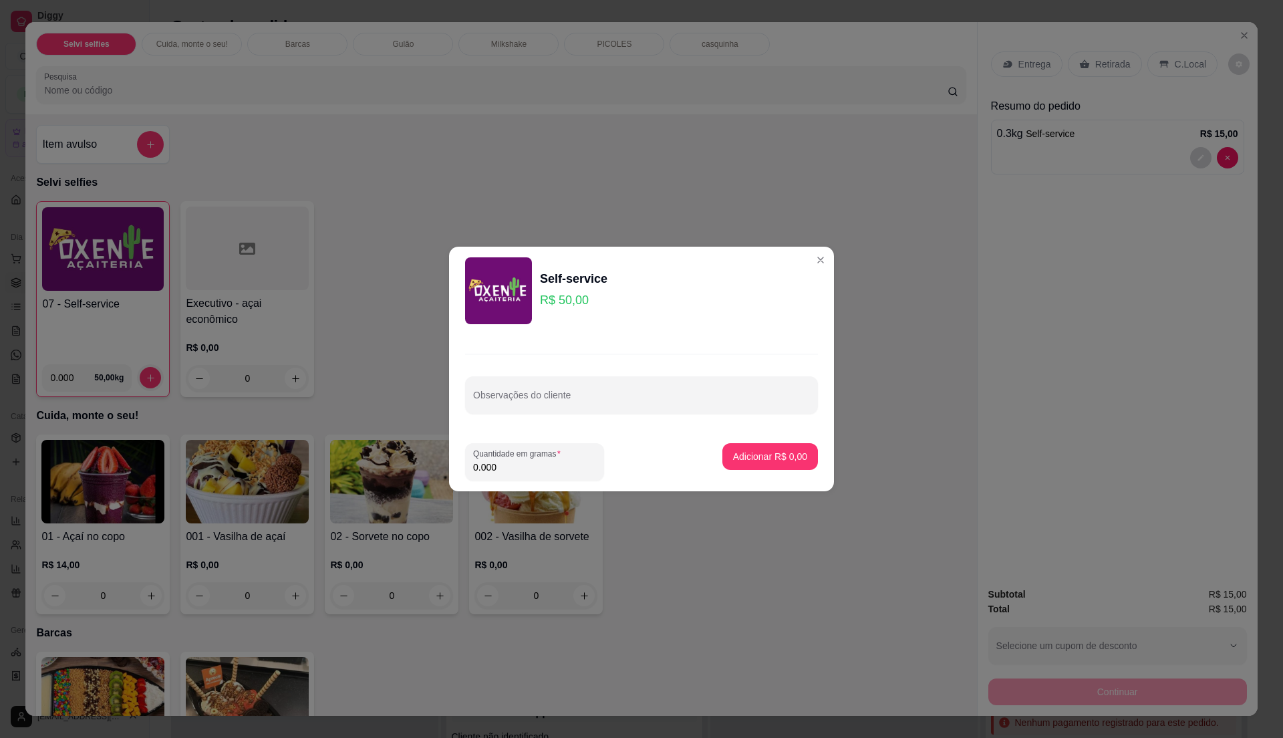
click at [556, 466] on input "0.000" at bounding box center [534, 466] width 123 height 13
type input "0.3"
click at [765, 457] on p "Adicionar R$ 15,00" at bounding box center [768, 456] width 78 height 13
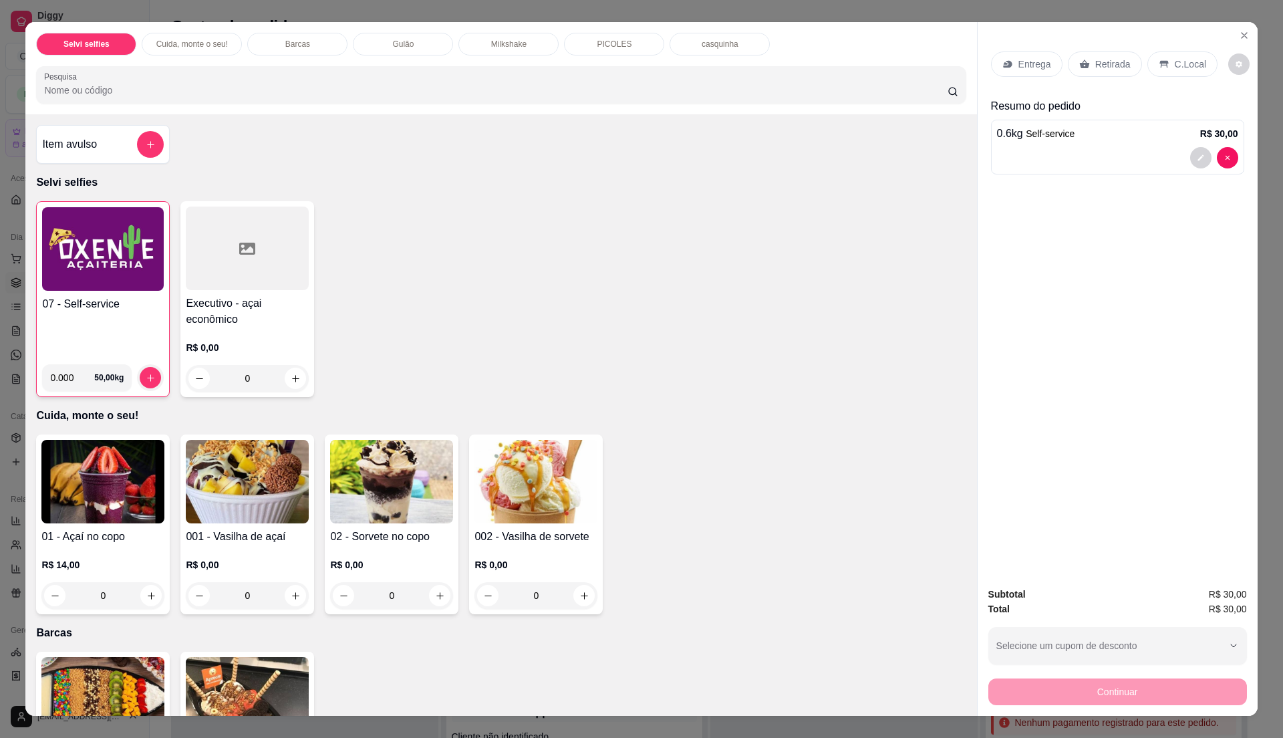
click at [1159, 68] on icon at bounding box center [1164, 64] width 11 height 11
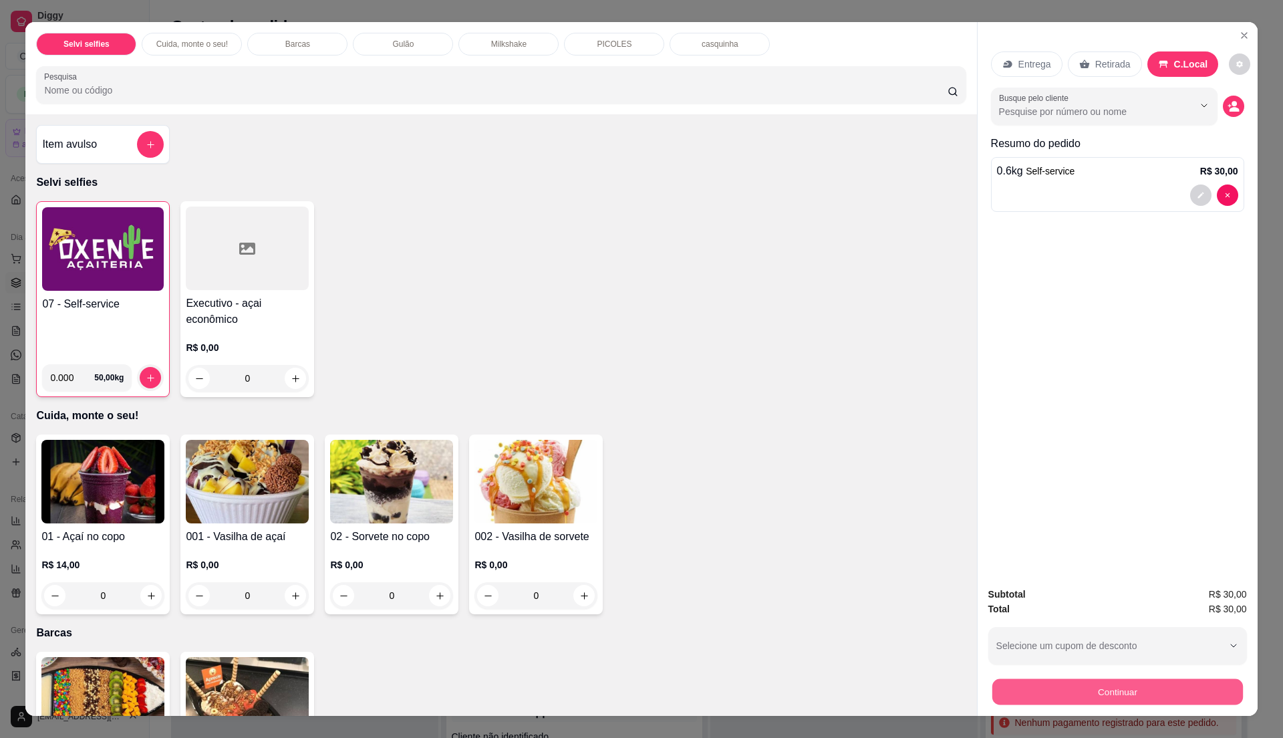
click at [1071, 688] on button "Continuar" at bounding box center [1117, 691] width 251 height 26
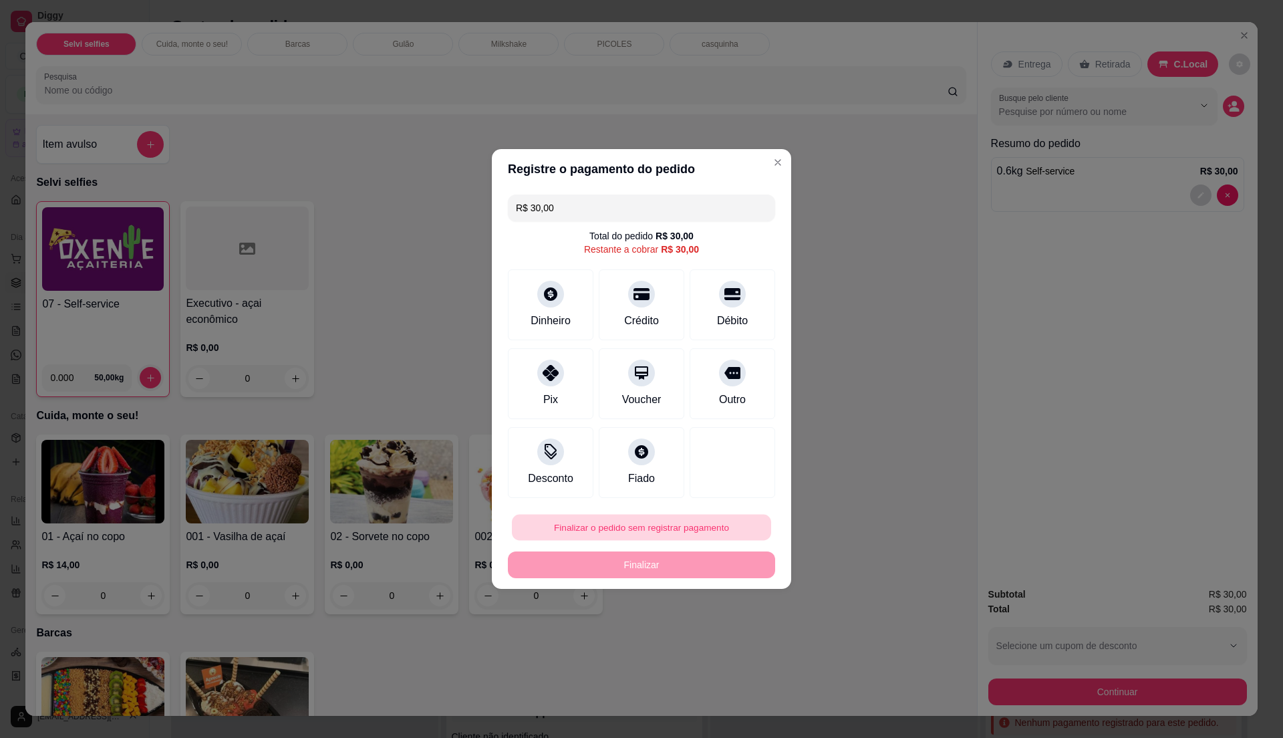
click at [703, 525] on button "Finalizar o pedido sem registrar pagamento" at bounding box center [641, 528] width 259 height 26
click at [730, 644] on button "Confirmar" at bounding box center [722, 638] width 47 height 20
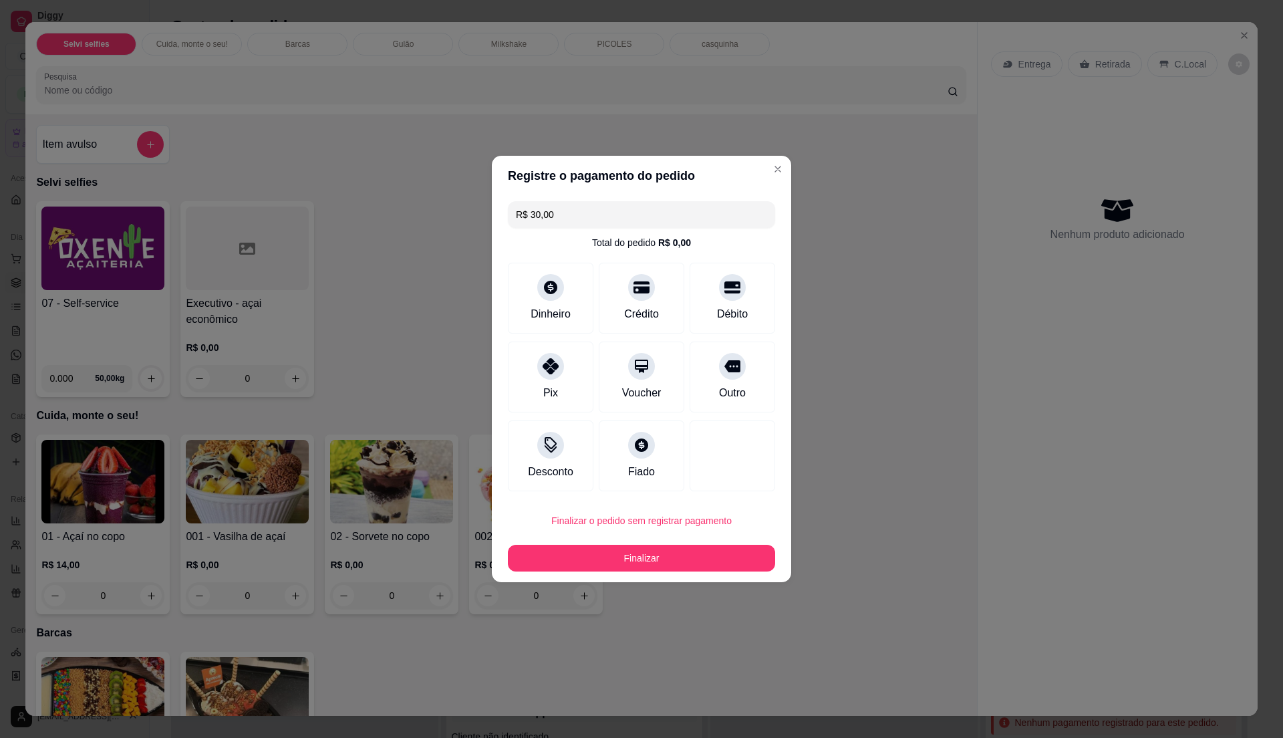
type input "R$ 0,00"
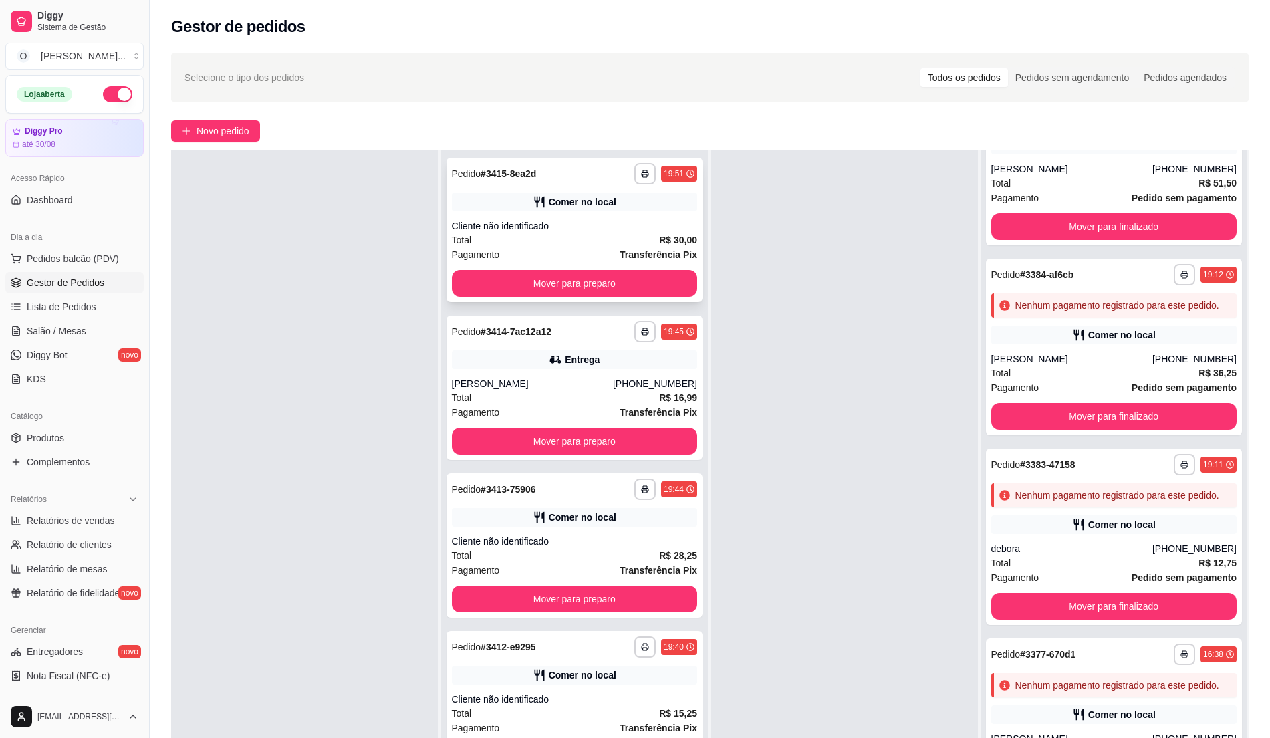
click at [546, 234] on div "Total R$ 30,00" at bounding box center [575, 240] width 246 height 15
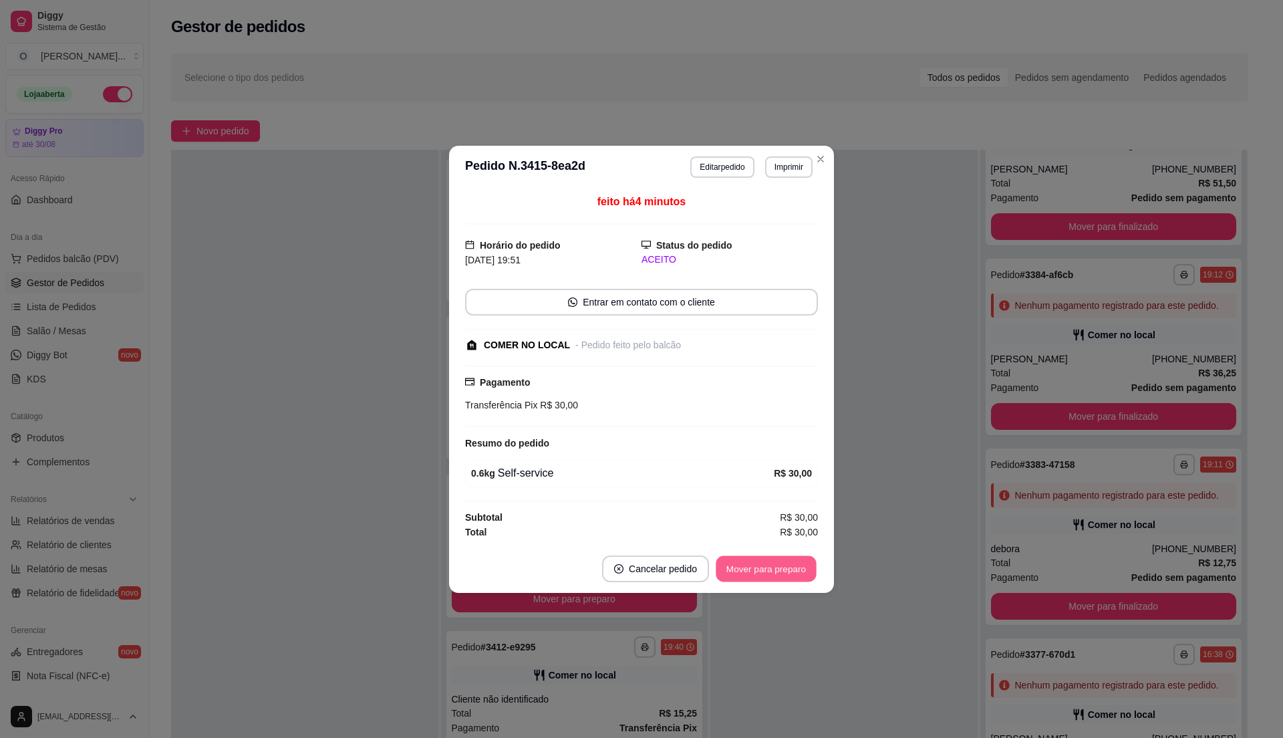
click at [766, 575] on button "Mover para preparo" at bounding box center [766, 568] width 100 height 26
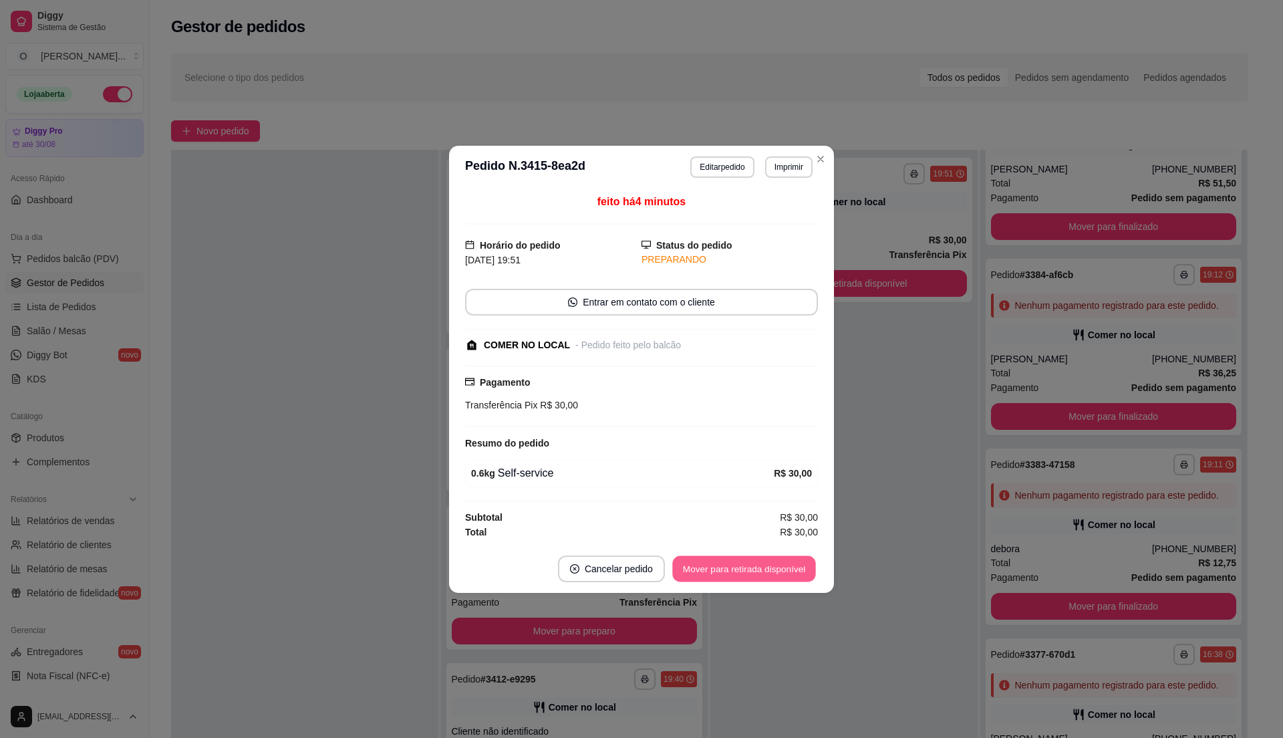
click at [766, 575] on button "Mover para retirada disponível" at bounding box center [743, 568] width 143 height 26
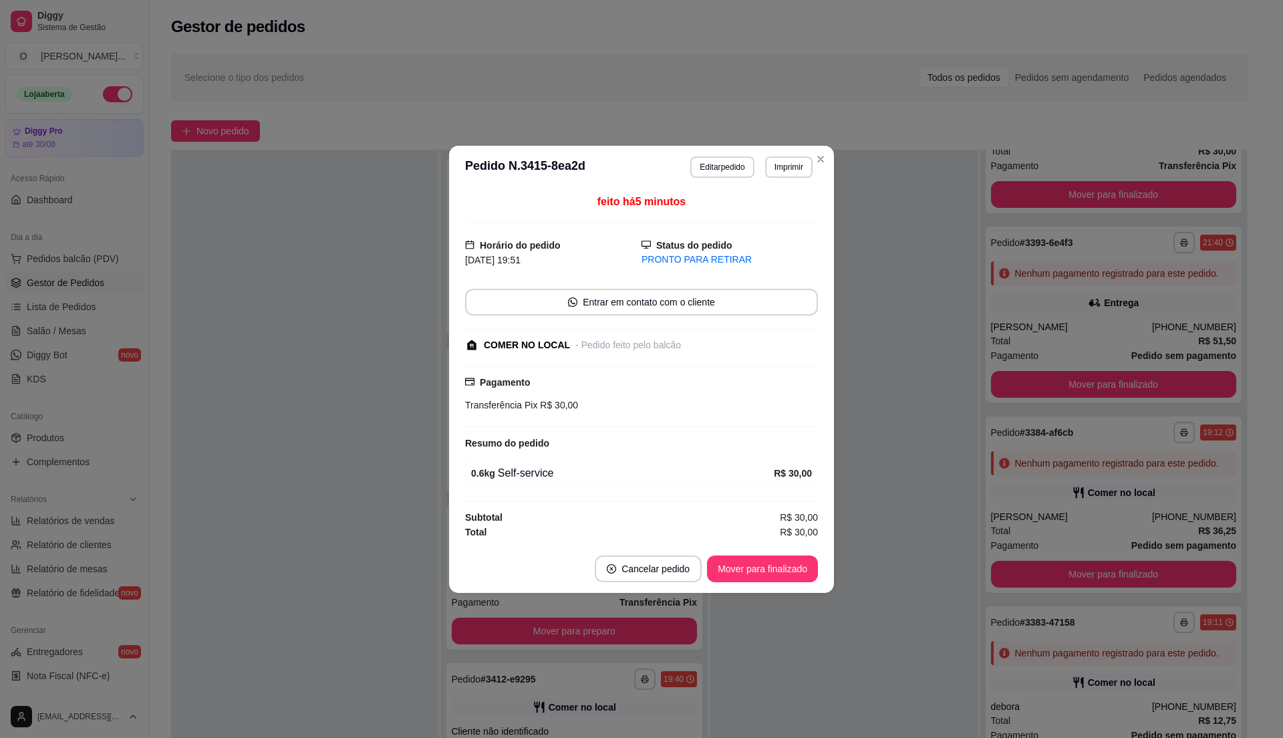
scroll to position [247, 0]
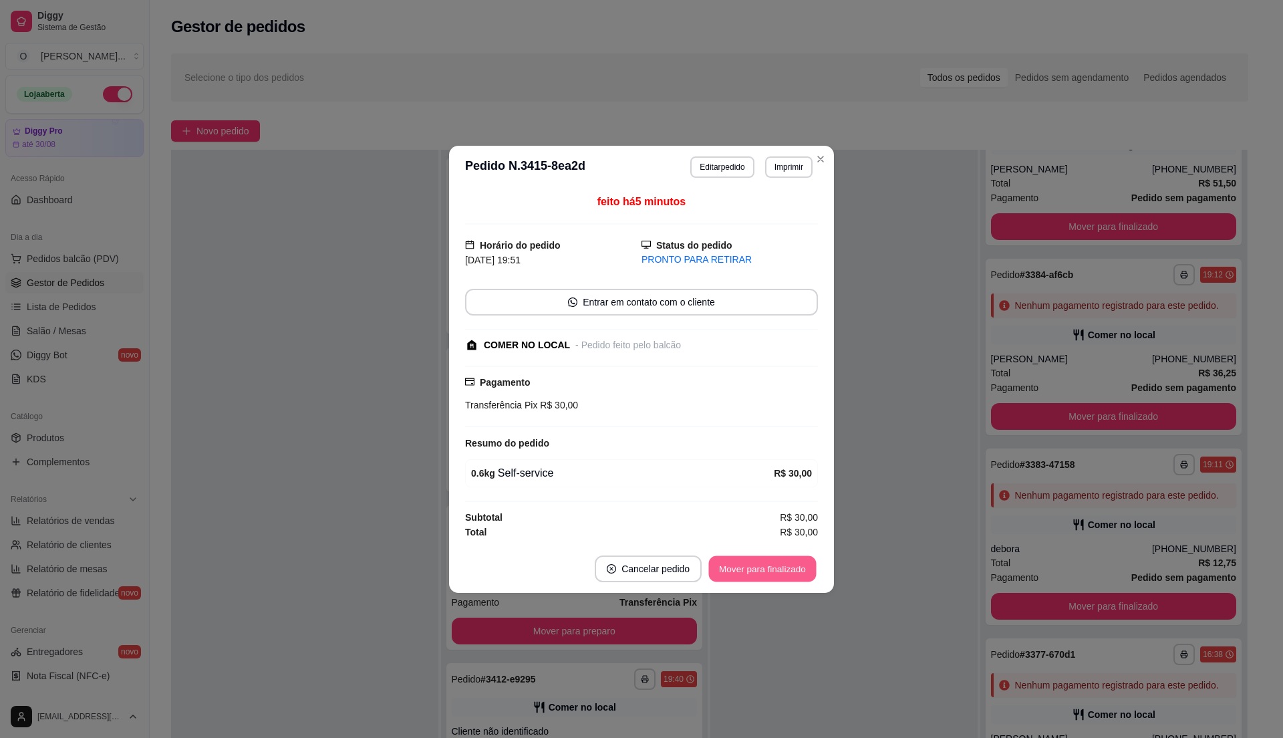
click at [766, 575] on button "Mover para finalizado" at bounding box center [763, 568] width 108 height 26
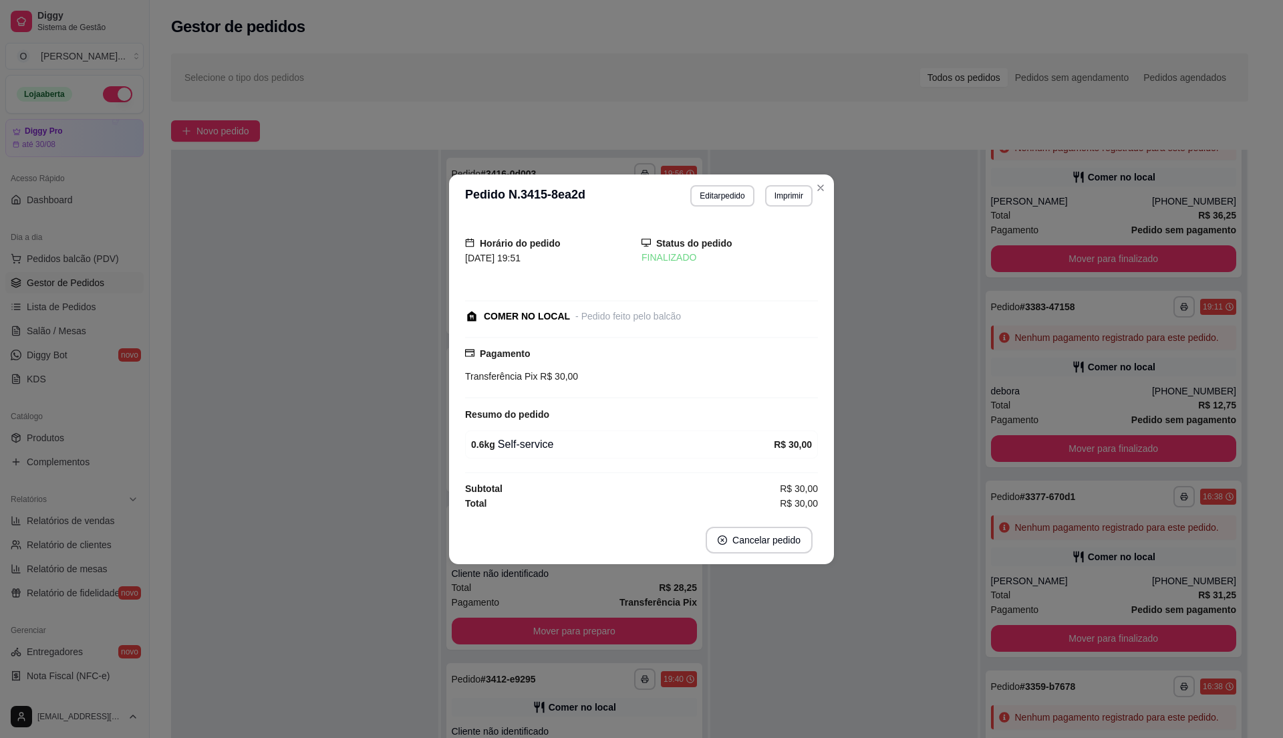
scroll to position [89, 0]
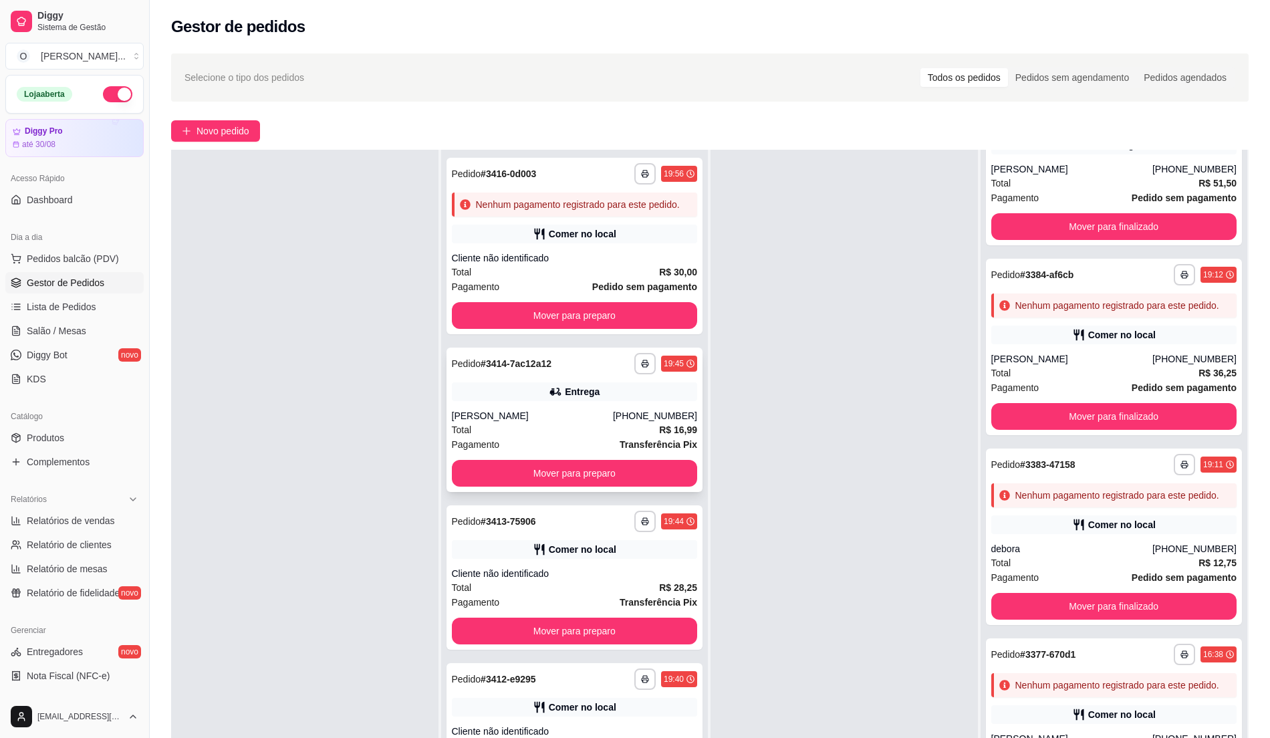
click at [573, 422] on div "[PERSON_NAME]" at bounding box center [532, 415] width 161 height 13
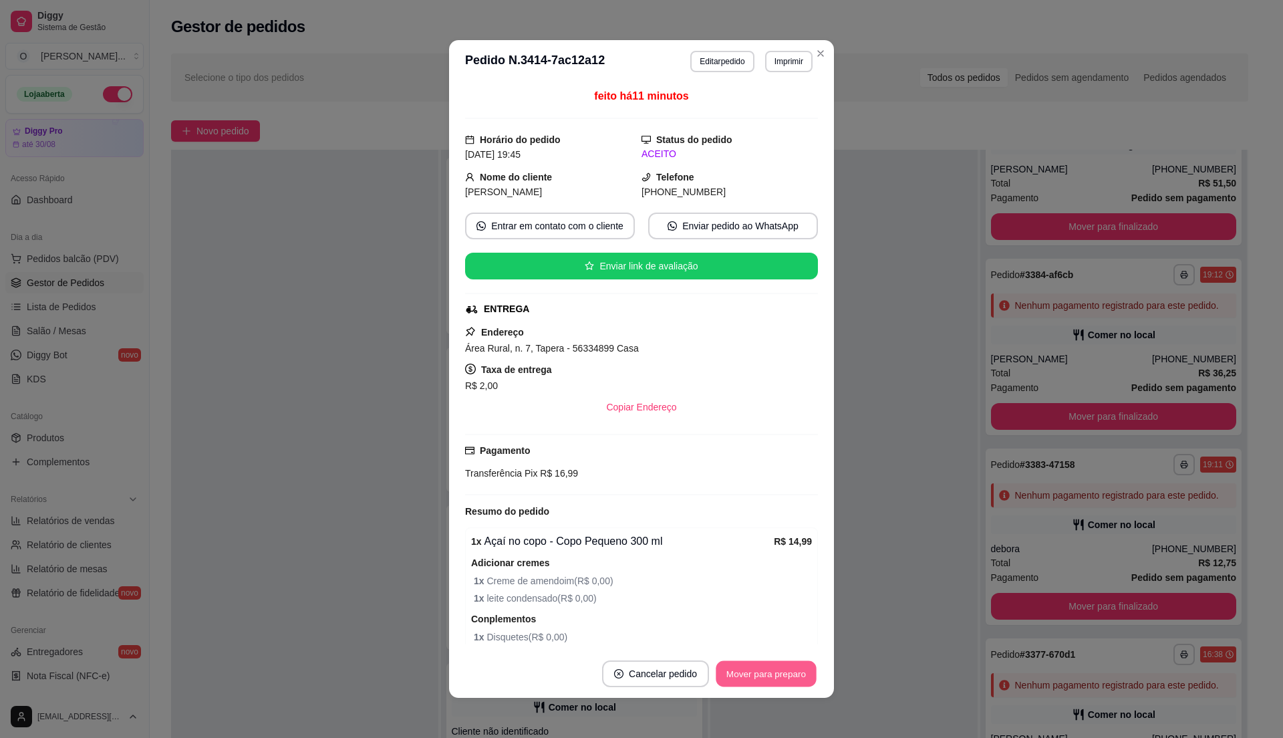
click at [741, 670] on button "Mover para preparo" at bounding box center [766, 674] width 100 height 26
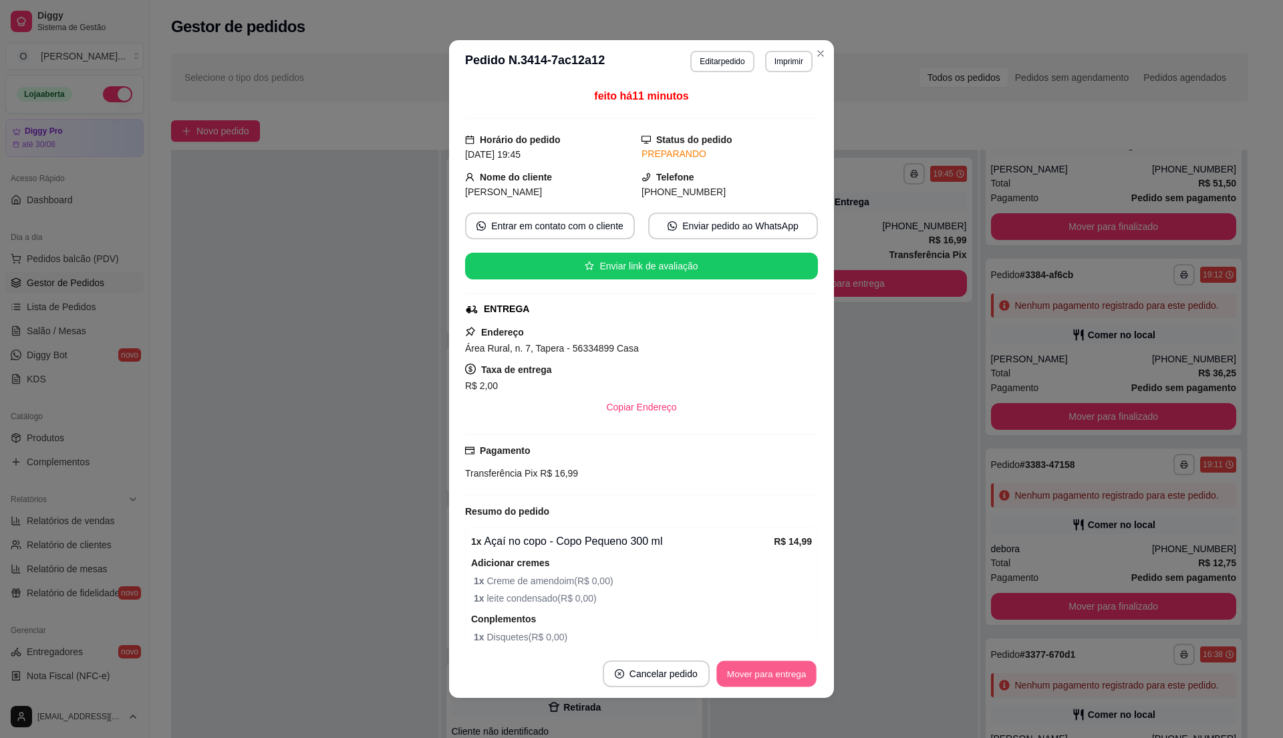
click at [741, 670] on button "Mover para entrega" at bounding box center [766, 674] width 100 height 26
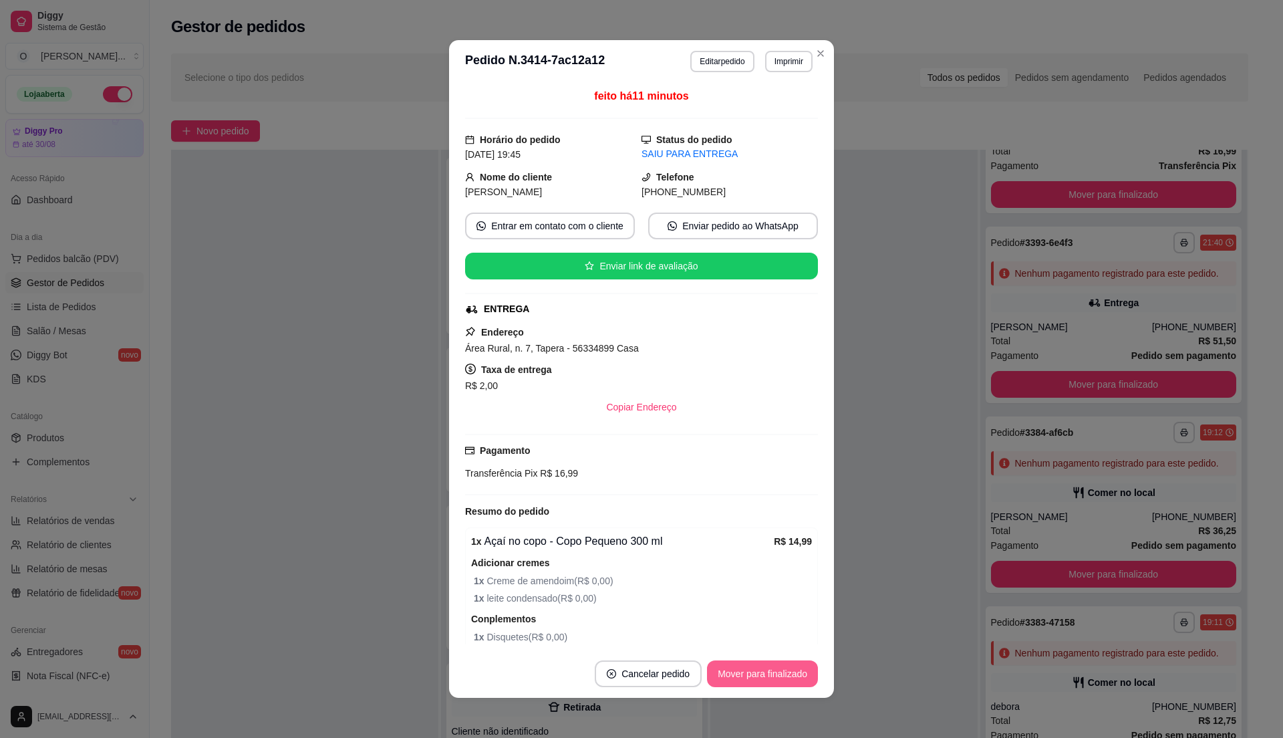
scroll to position [247, 0]
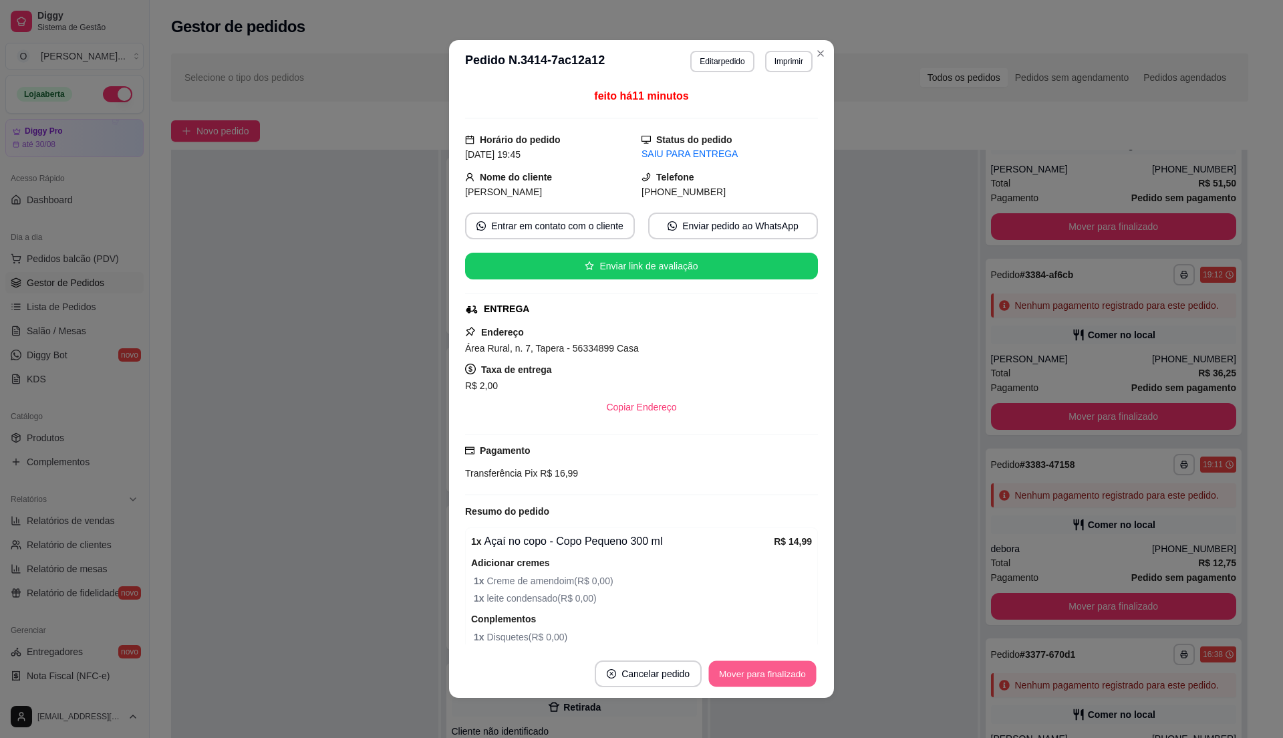
click at [741, 670] on button "Mover para finalizado" at bounding box center [763, 674] width 108 height 26
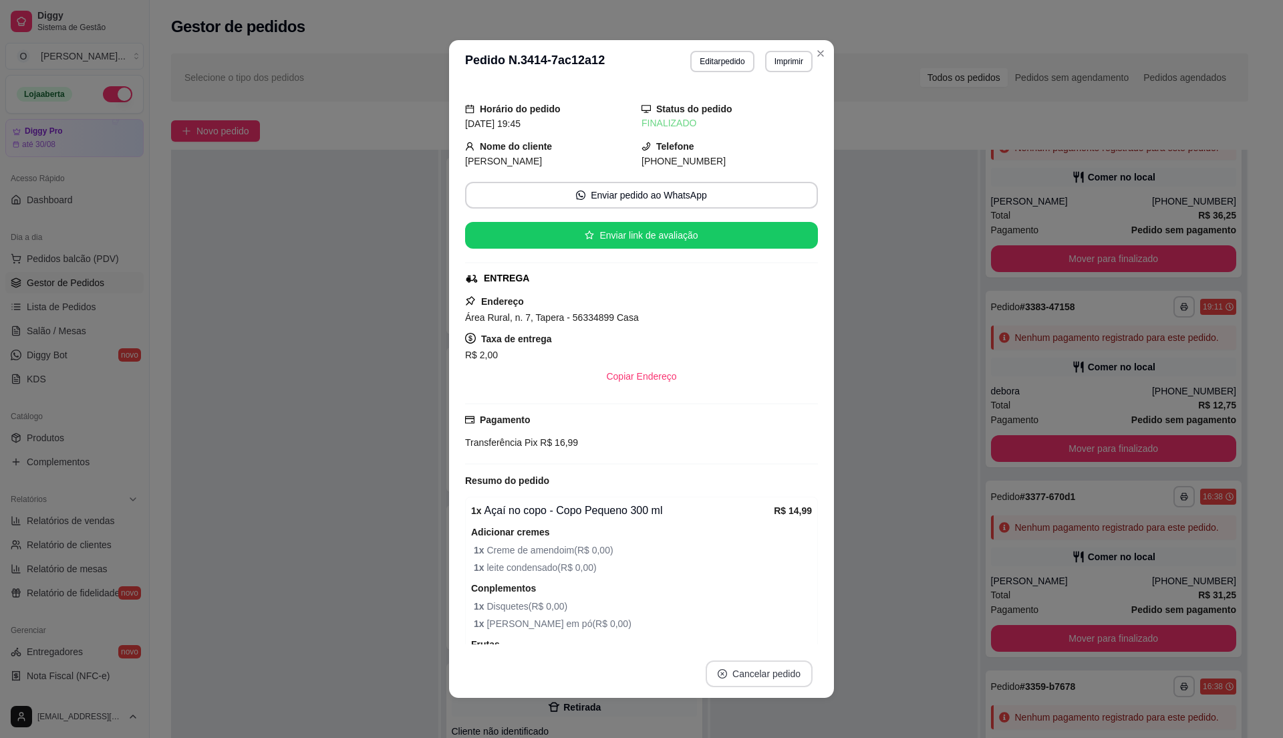
scroll to position [89, 0]
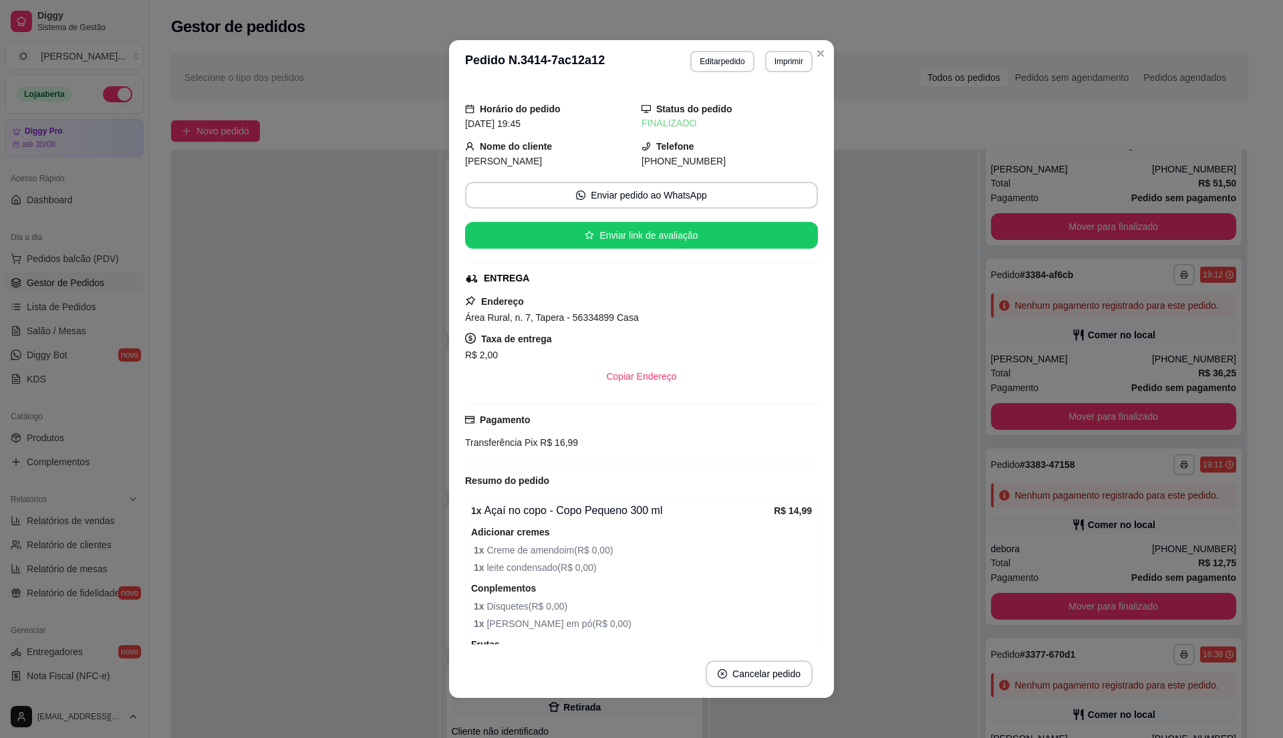
click at [823, 45] on header "**********" at bounding box center [641, 61] width 385 height 43
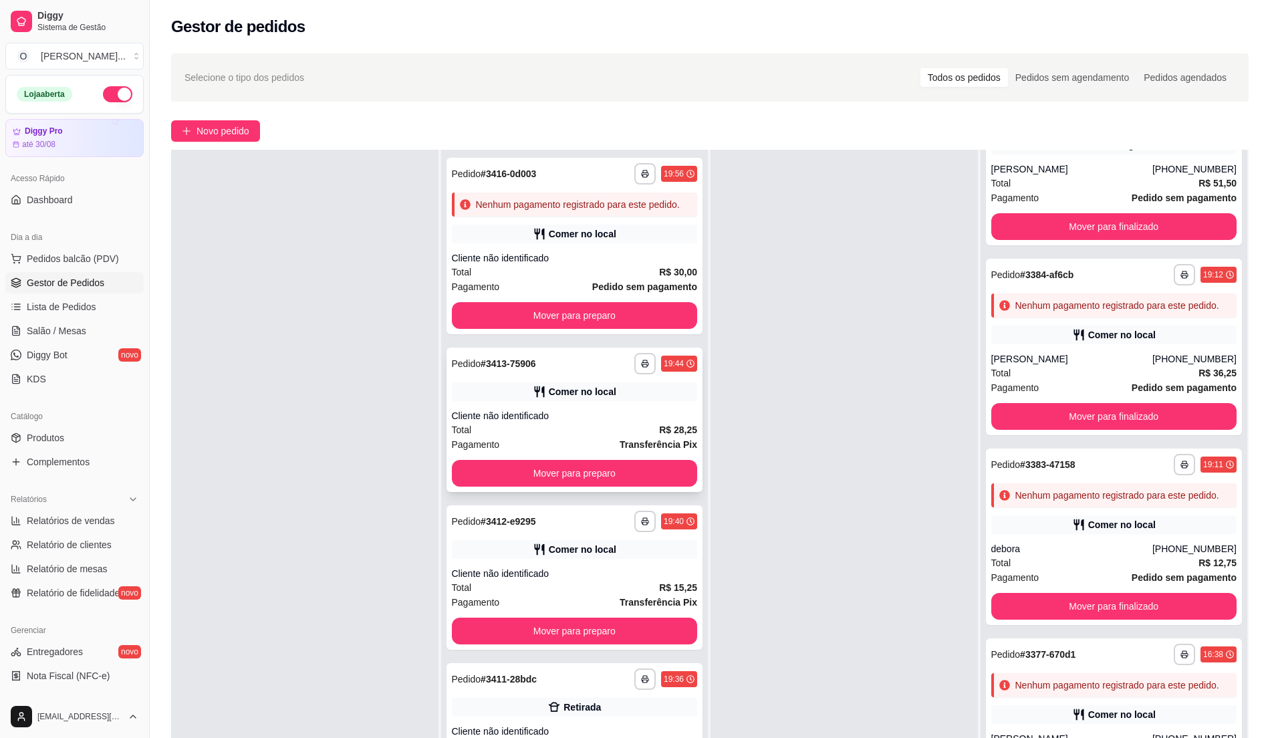
click at [535, 437] on div "Total R$ 28,25" at bounding box center [575, 429] width 246 height 15
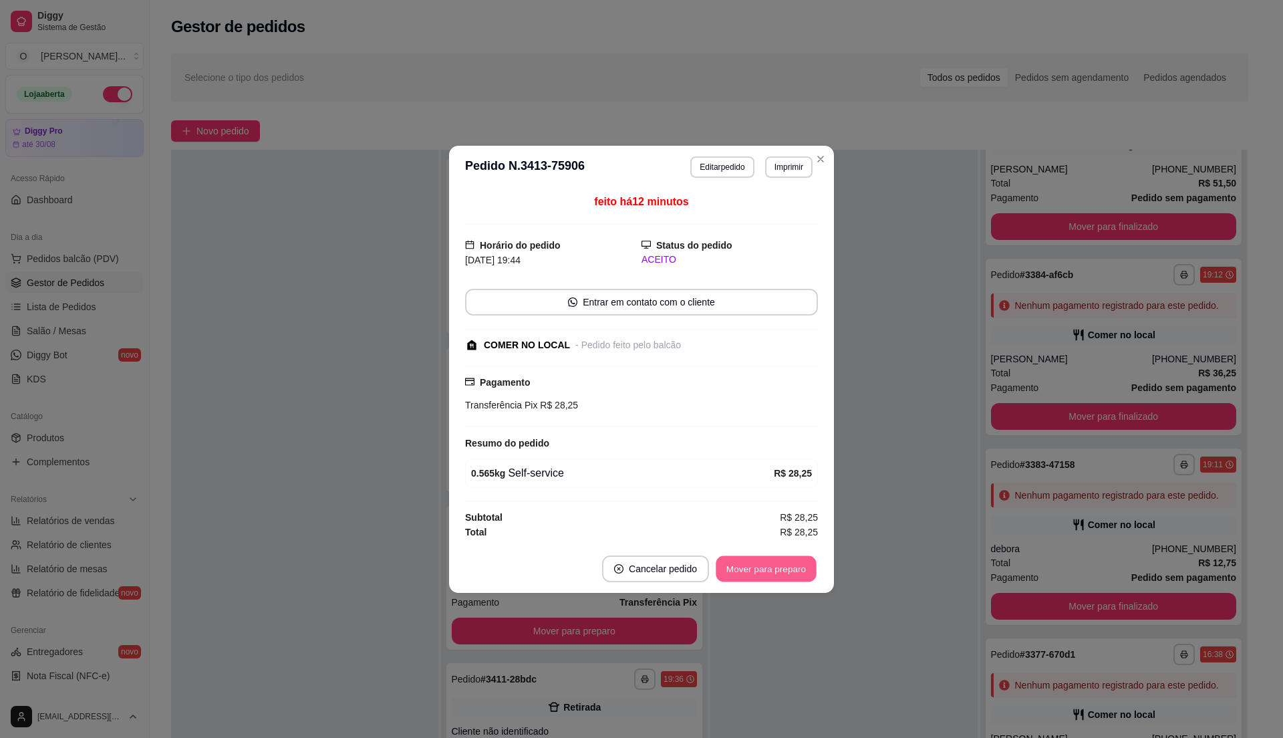
click at [744, 564] on button "Mover para preparo" at bounding box center [766, 568] width 100 height 26
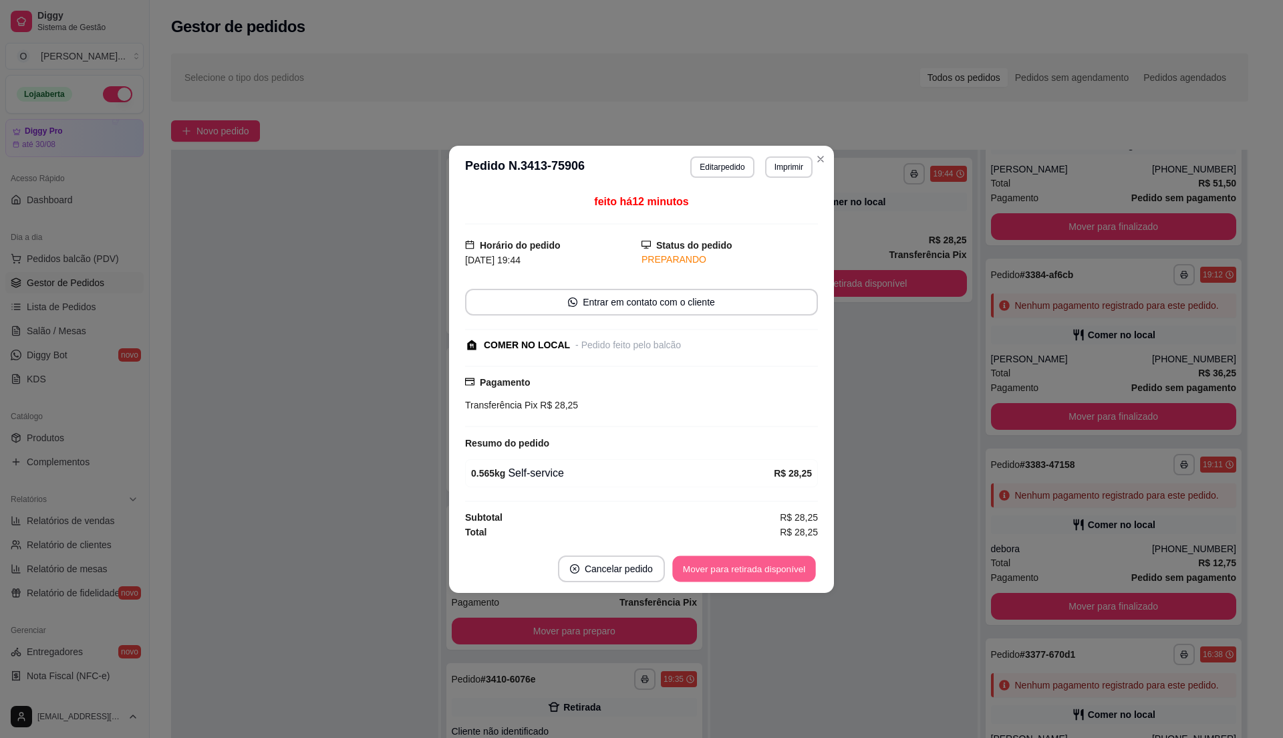
click at [744, 564] on button "Mover para retirada disponível" at bounding box center [743, 568] width 143 height 26
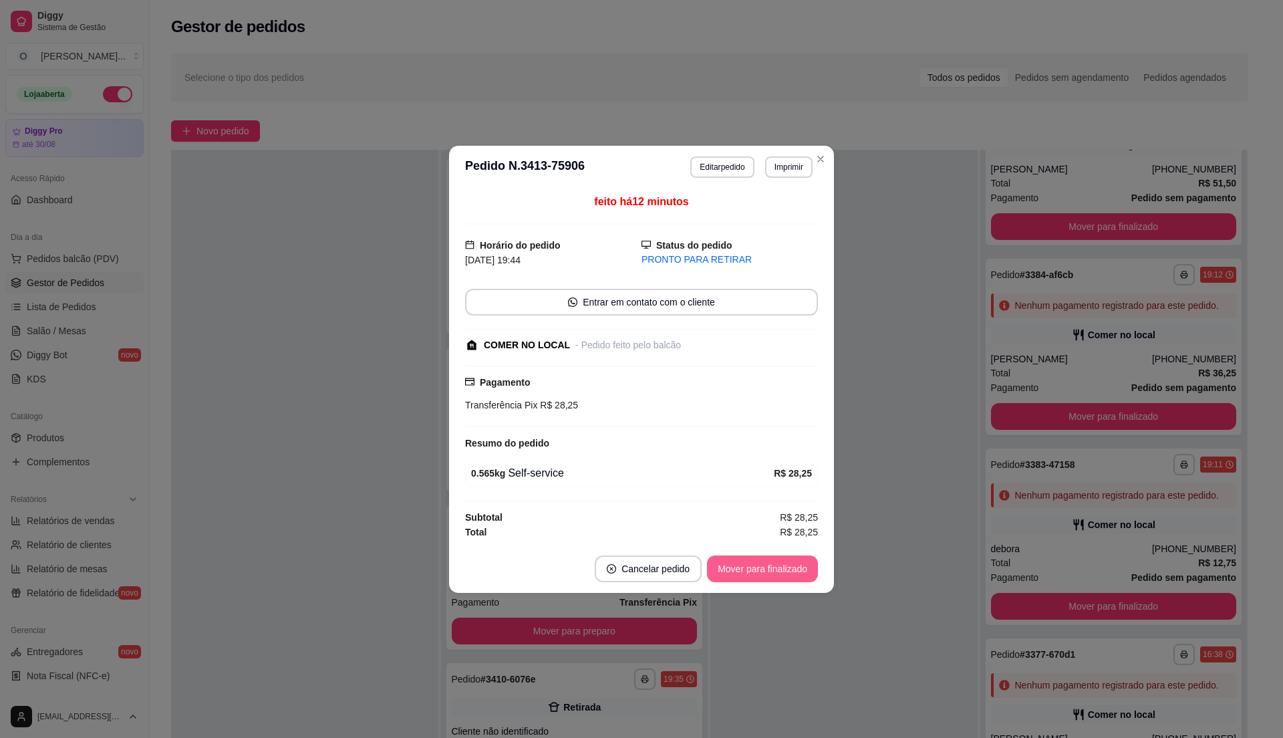
click at [744, 564] on button "Mover para finalizado" at bounding box center [762, 568] width 111 height 27
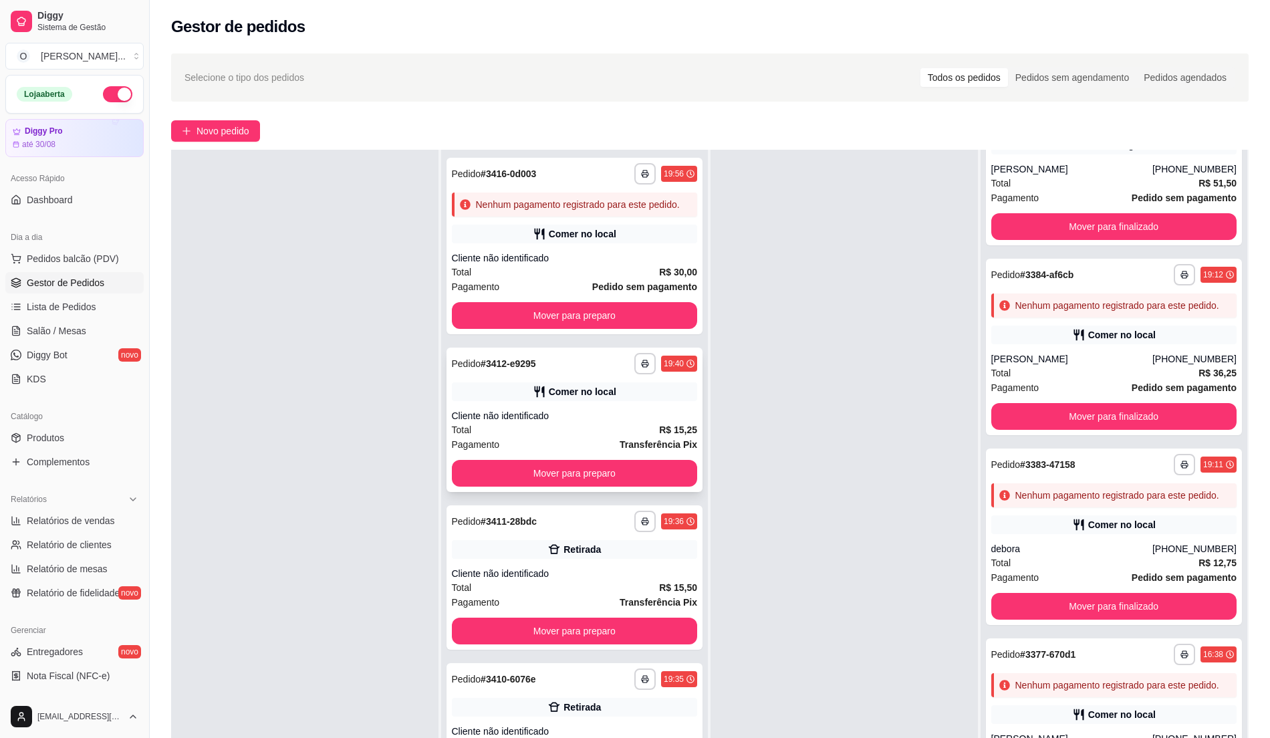
click at [469, 424] on div "Total R$ 15,25" at bounding box center [575, 429] width 246 height 15
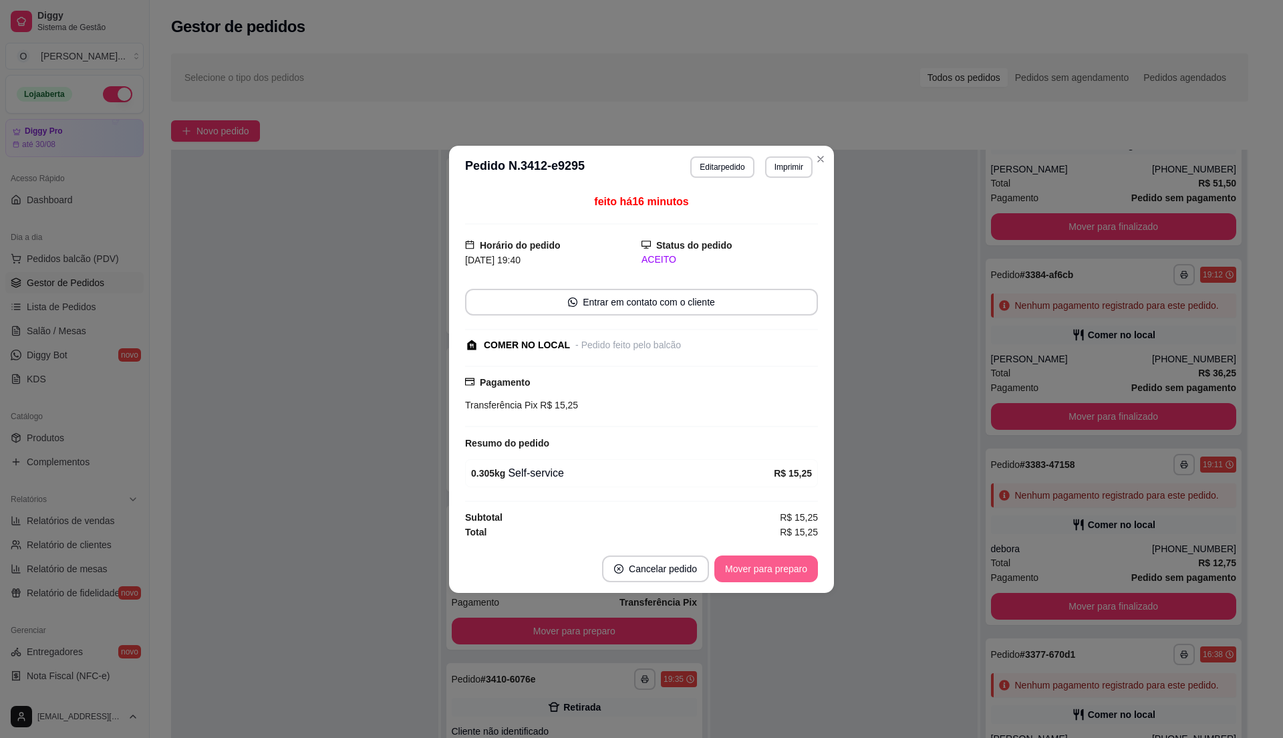
click at [799, 572] on button "Mover para preparo" at bounding box center [766, 568] width 104 height 27
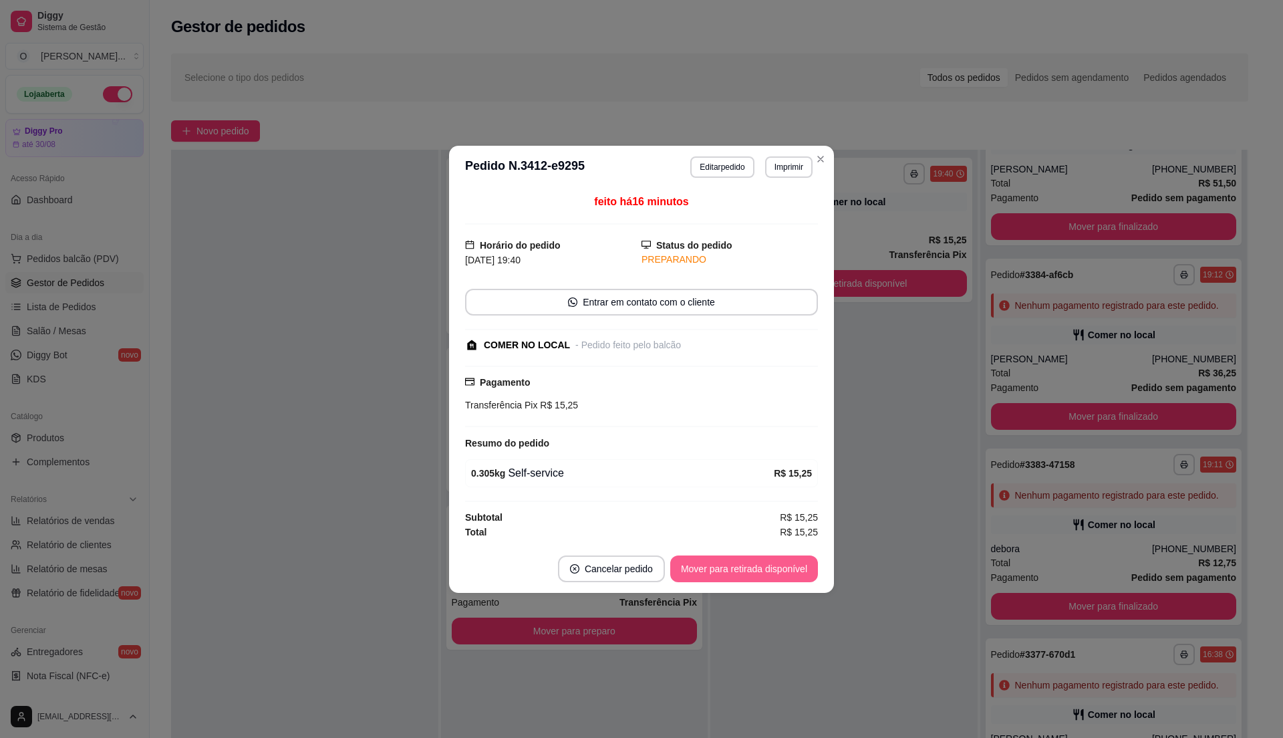
click at [799, 572] on button "Mover para retirada disponível" at bounding box center [744, 568] width 148 height 27
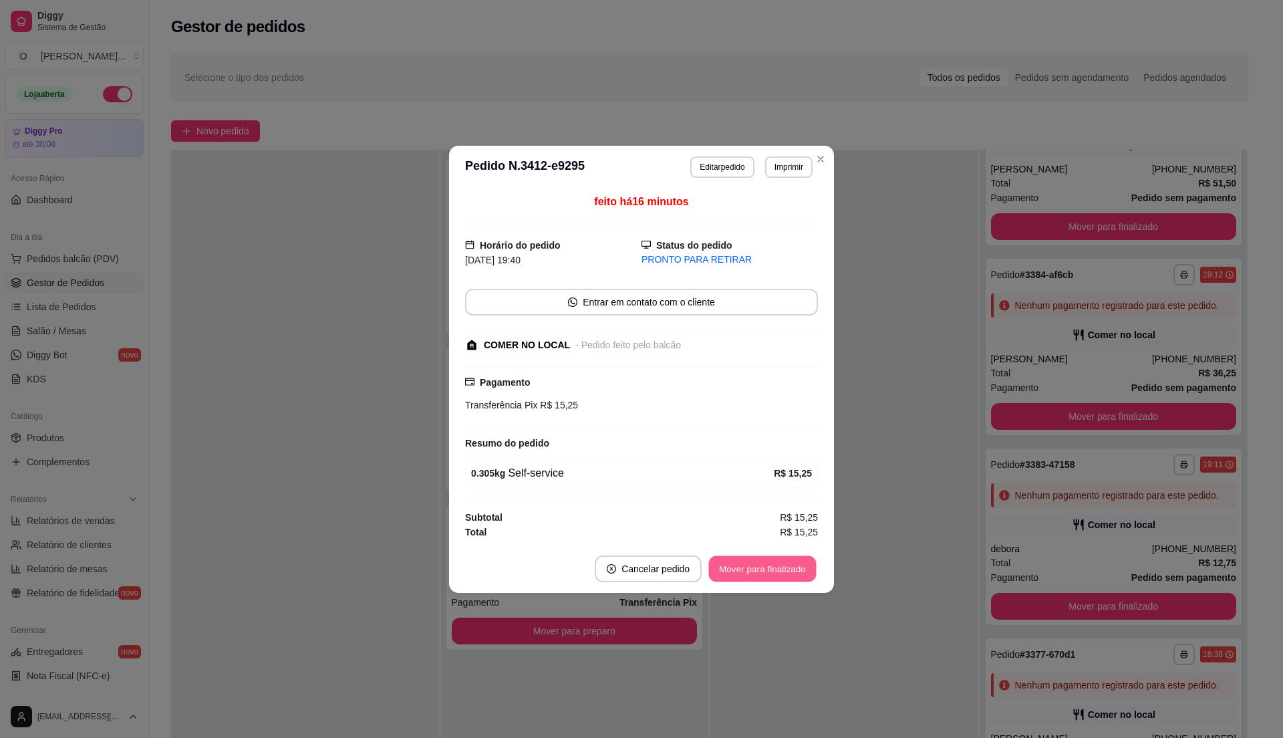
click at [799, 572] on button "Mover para finalizado" at bounding box center [763, 568] width 108 height 26
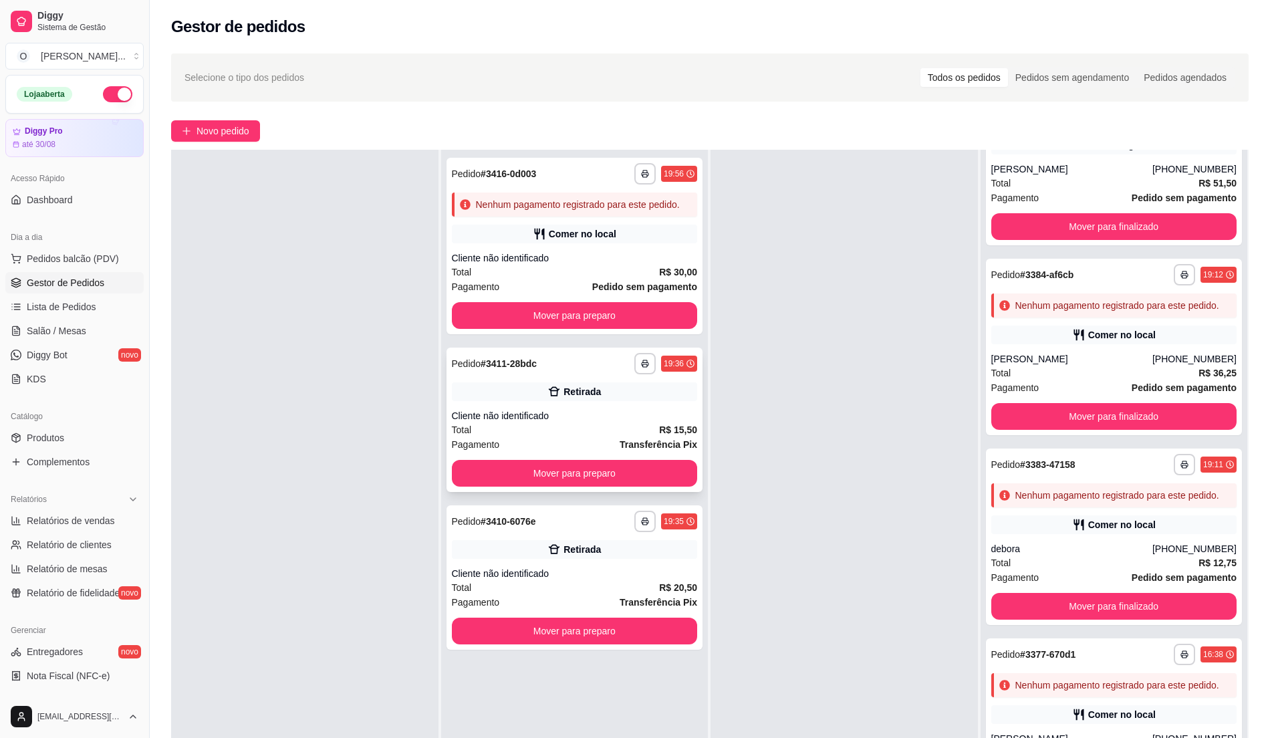
click at [620, 442] on strong "Transferência Pix" at bounding box center [659, 444] width 78 height 11
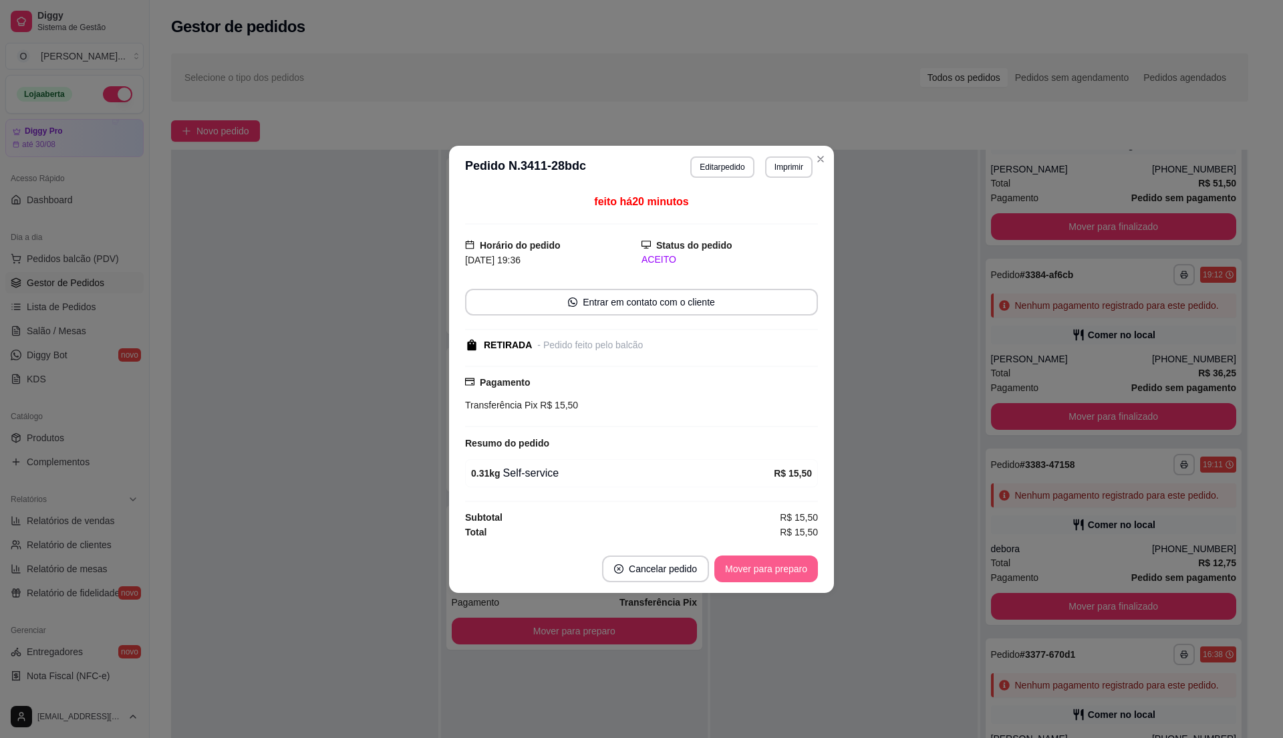
click at [809, 564] on button "Mover para preparo" at bounding box center [766, 568] width 104 height 27
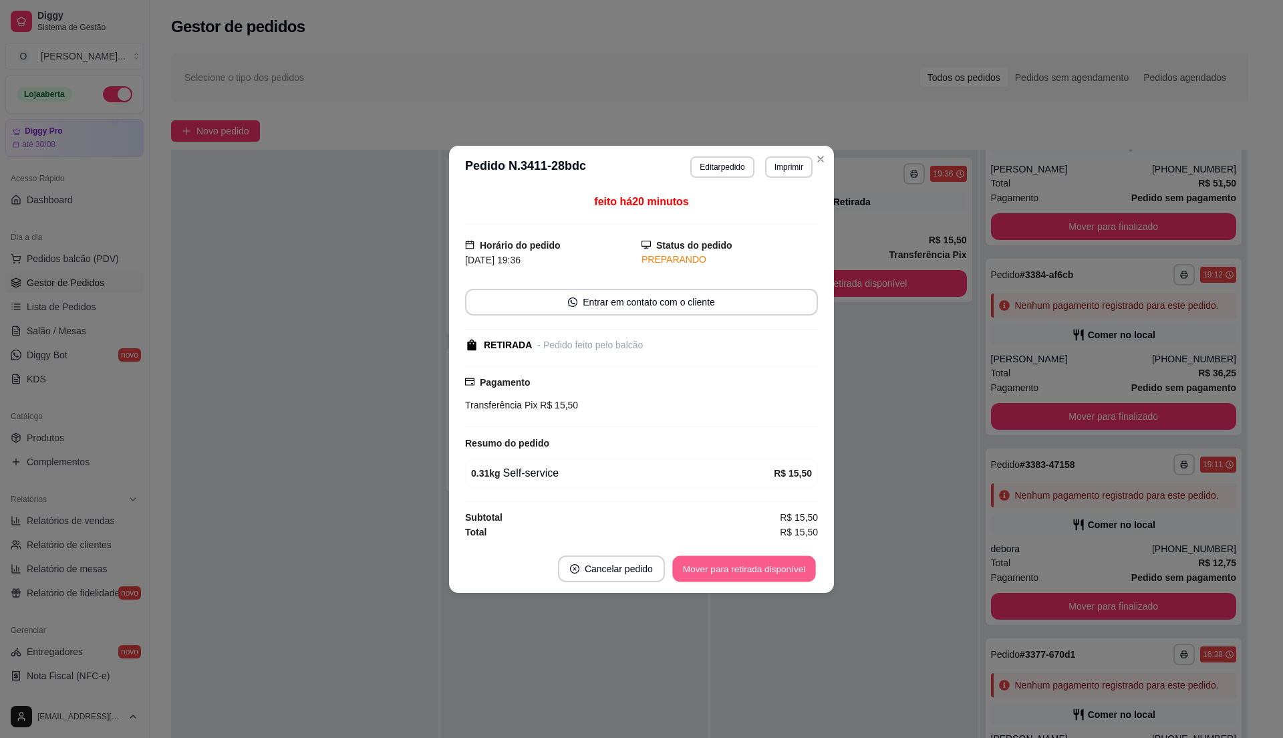
click at [794, 568] on button "Mover para retirada disponível" at bounding box center [743, 568] width 143 height 26
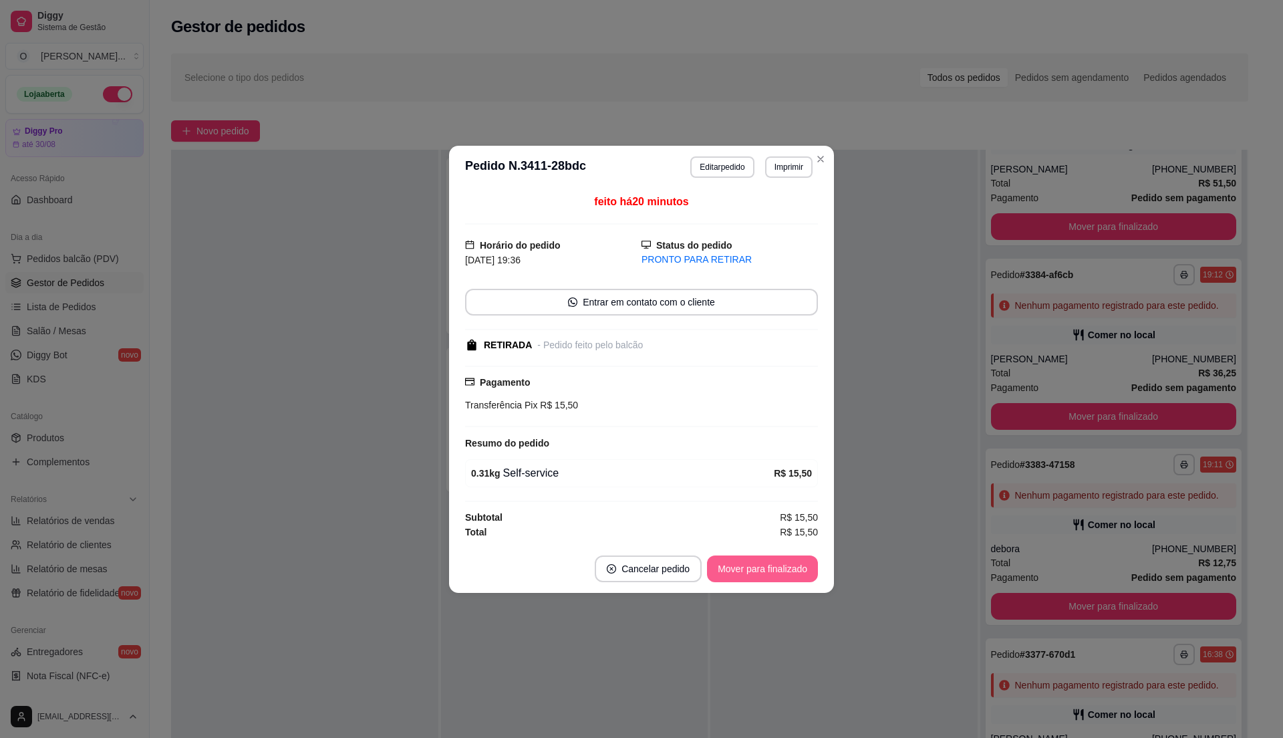
click at [794, 568] on button "Mover para finalizado" at bounding box center [762, 568] width 111 height 27
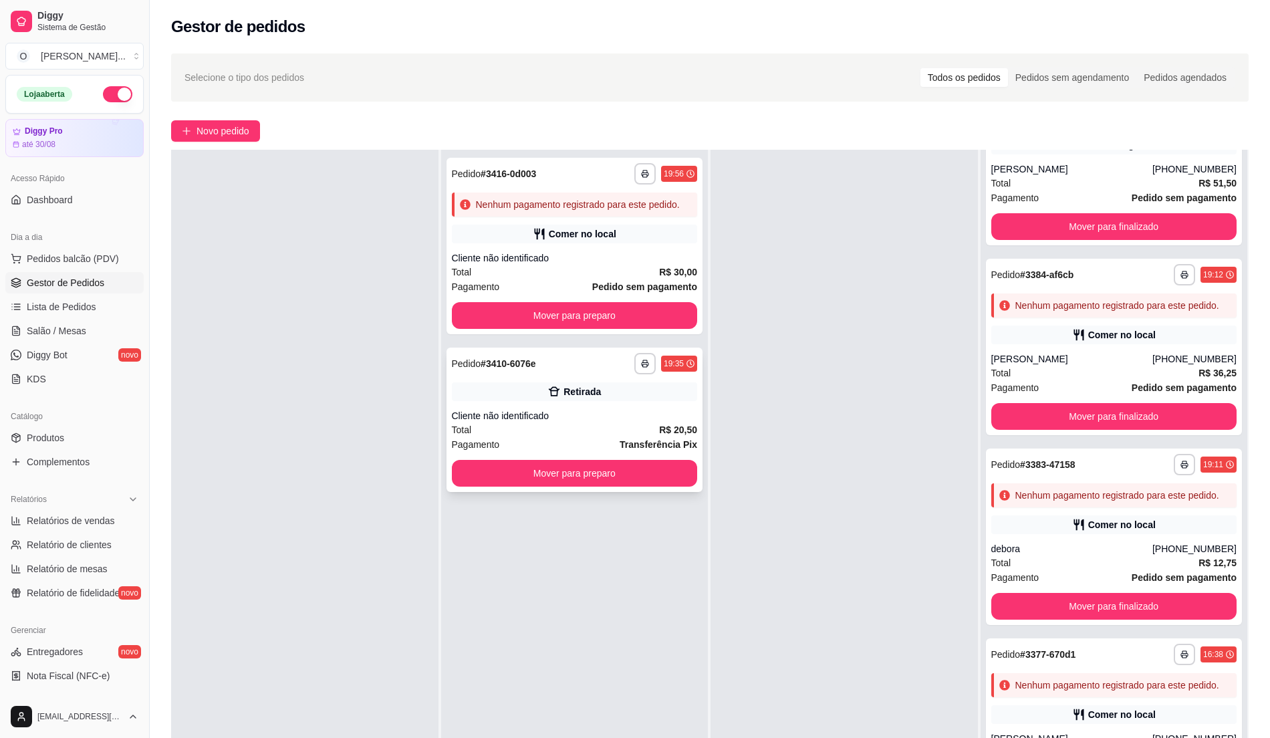
click at [629, 408] on div "**********" at bounding box center [574, 420] width 257 height 144
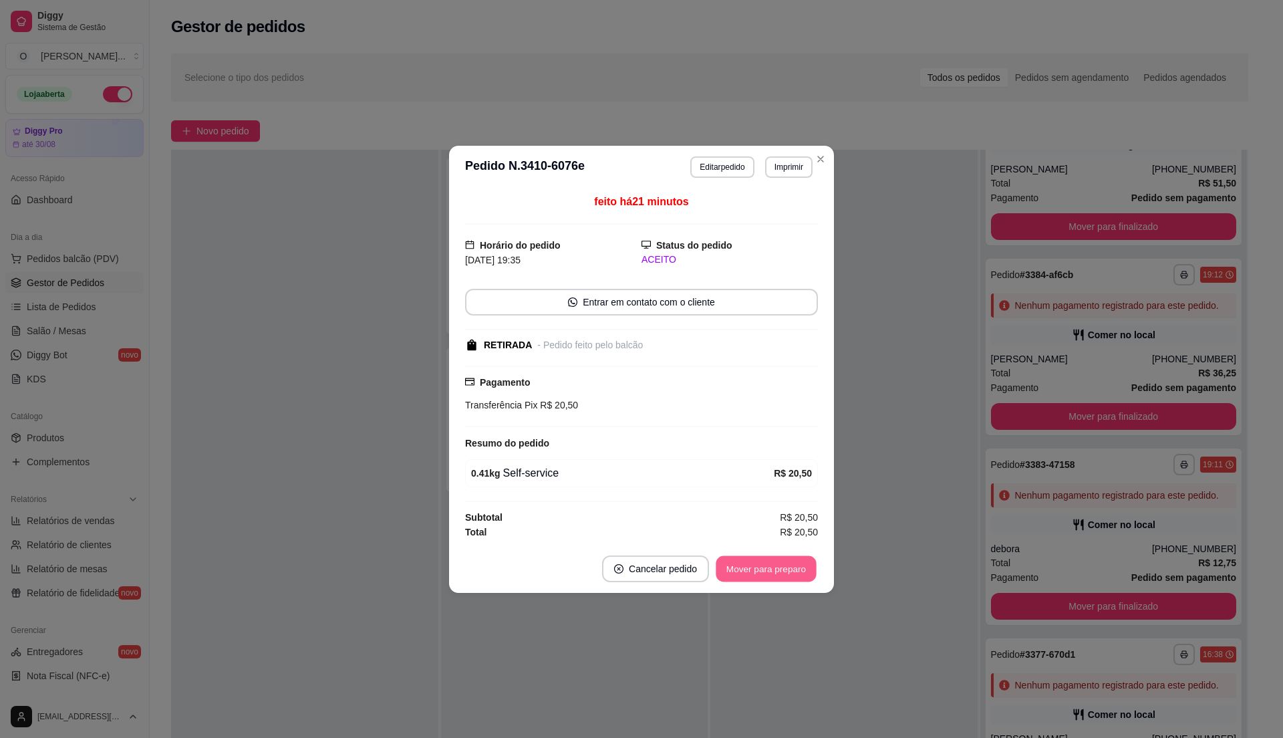
click at [771, 557] on button "Mover para preparo" at bounding box center [766, 568] width 100 height 26
click at [787, 569] on button "Mover para preparo" at bounding box center [766, 568] width 100 height 26
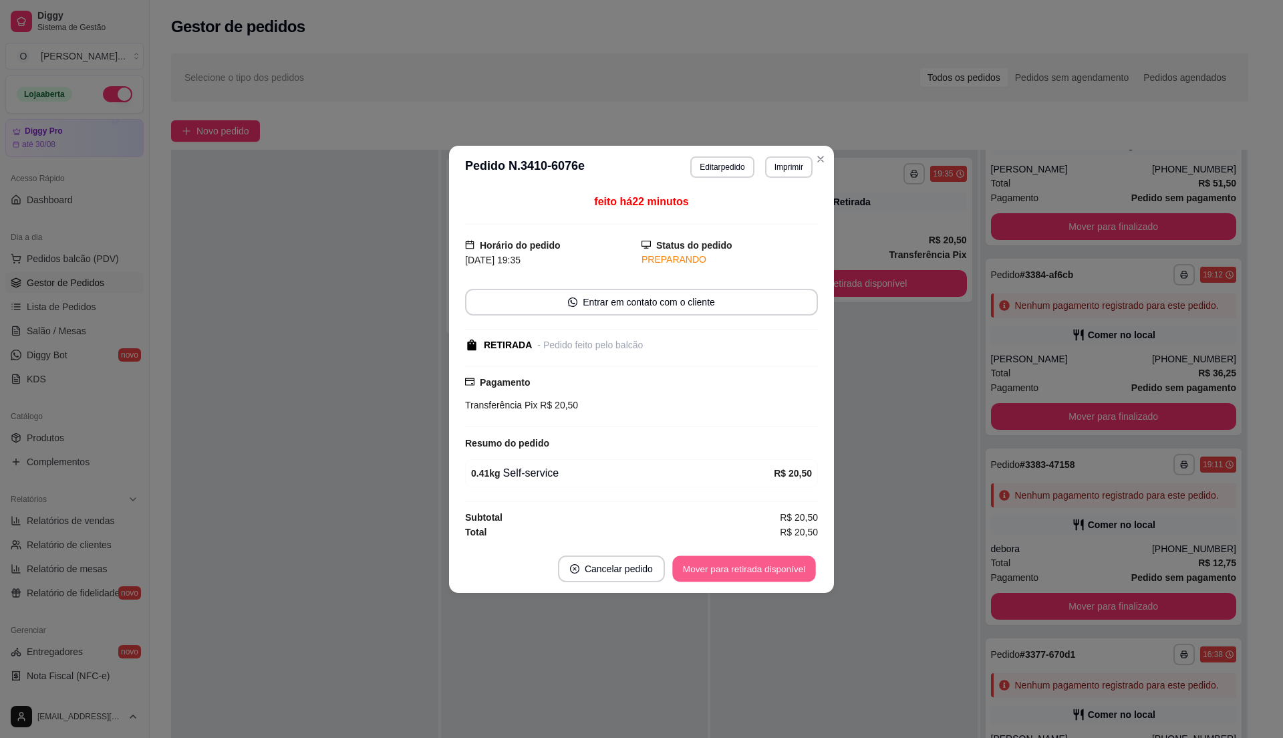
click at [787, 569] on button "Mover para retirada disponível" at bounding box center [743, 568] width 143 height 26
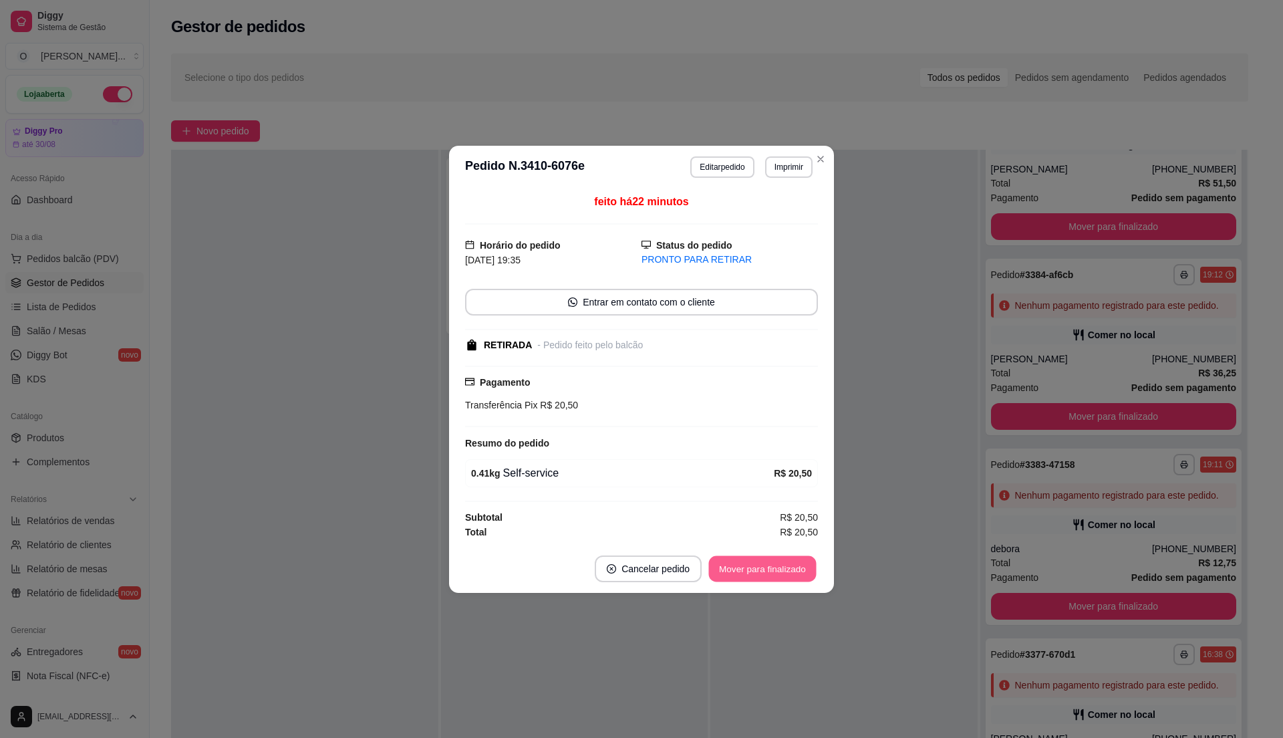
click at [787, 569] on button "Mover para finalizado" at bounding box center [763, 568] width 108 height 26
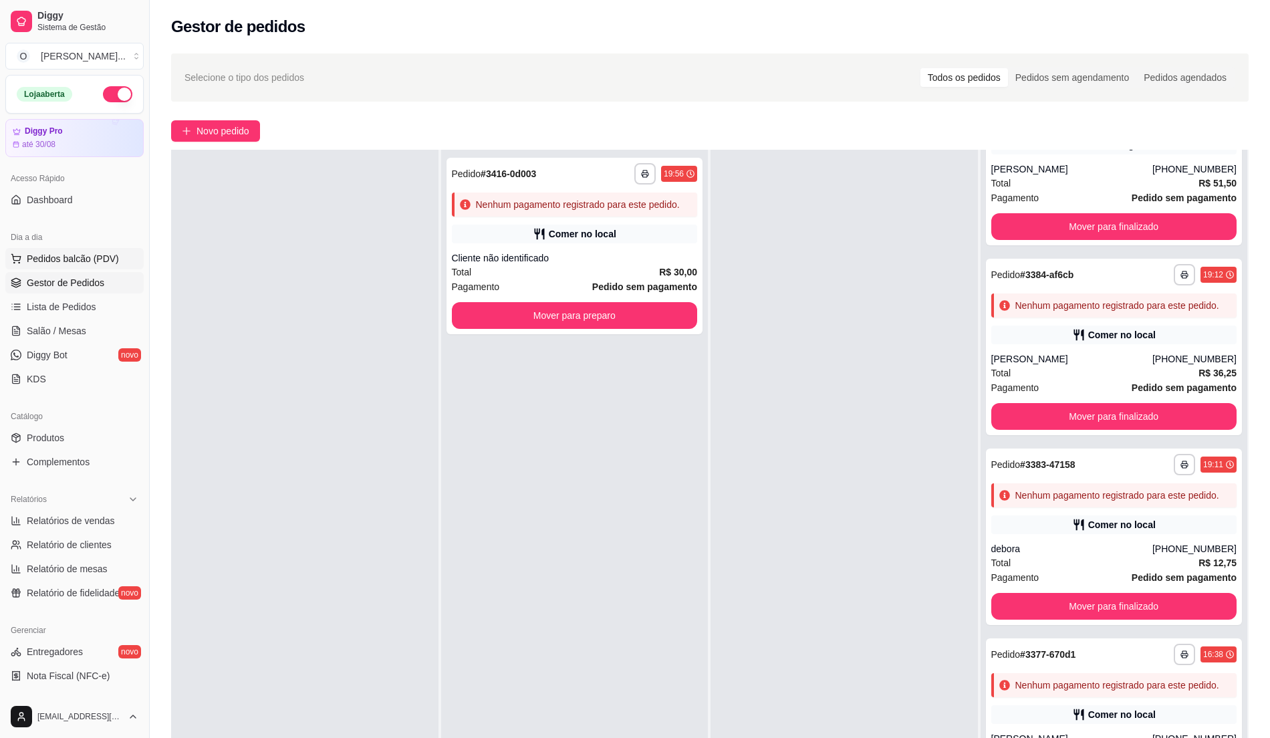
click at [40, 257] on span "Pedidos balcão (PDV)" at bounding box center [73, 258] width 92 height 13
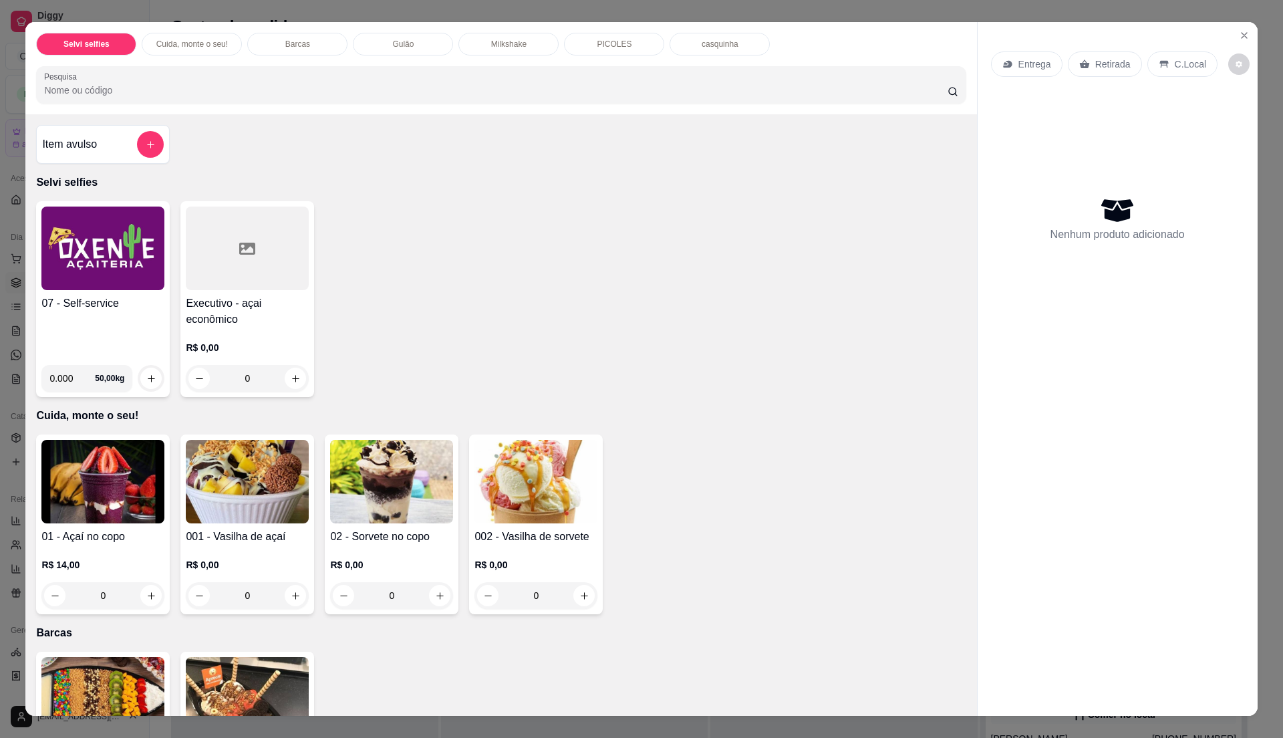
click at [110, 258] on img at bounding box center [102, 249] width 123 height 84
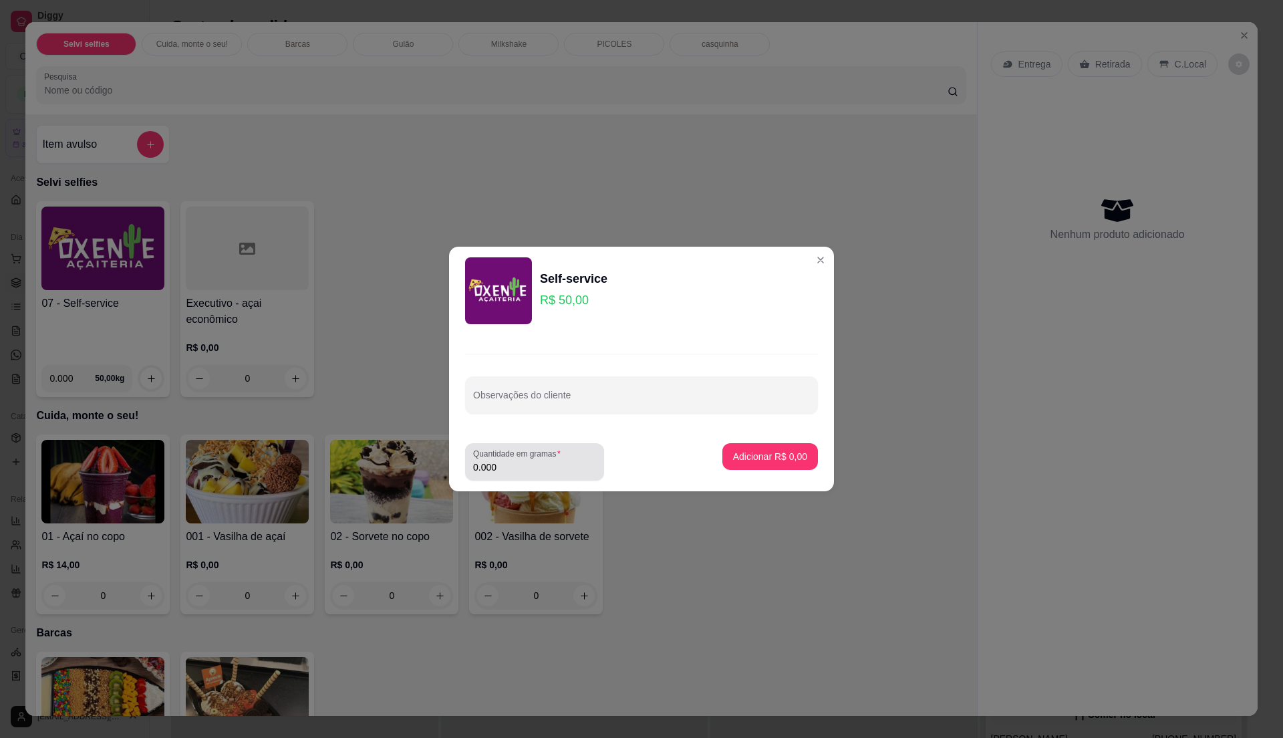
click at [511, 475] on div "0.000" at bounding box center [534, 461] width 123 height 27
click at [472, 474] on div "Quantidade em gramas 0.000" at bounding box center [534, 461] width 139 height 37
click at [503, 465] on input "0.000" at bounding box center [534, 466] width 123 height 13
type input "0.32"
drag, startPoint x: 787, startPoint y: 263, endPoint x: 797, endPoint y: 257, distance: 11.1
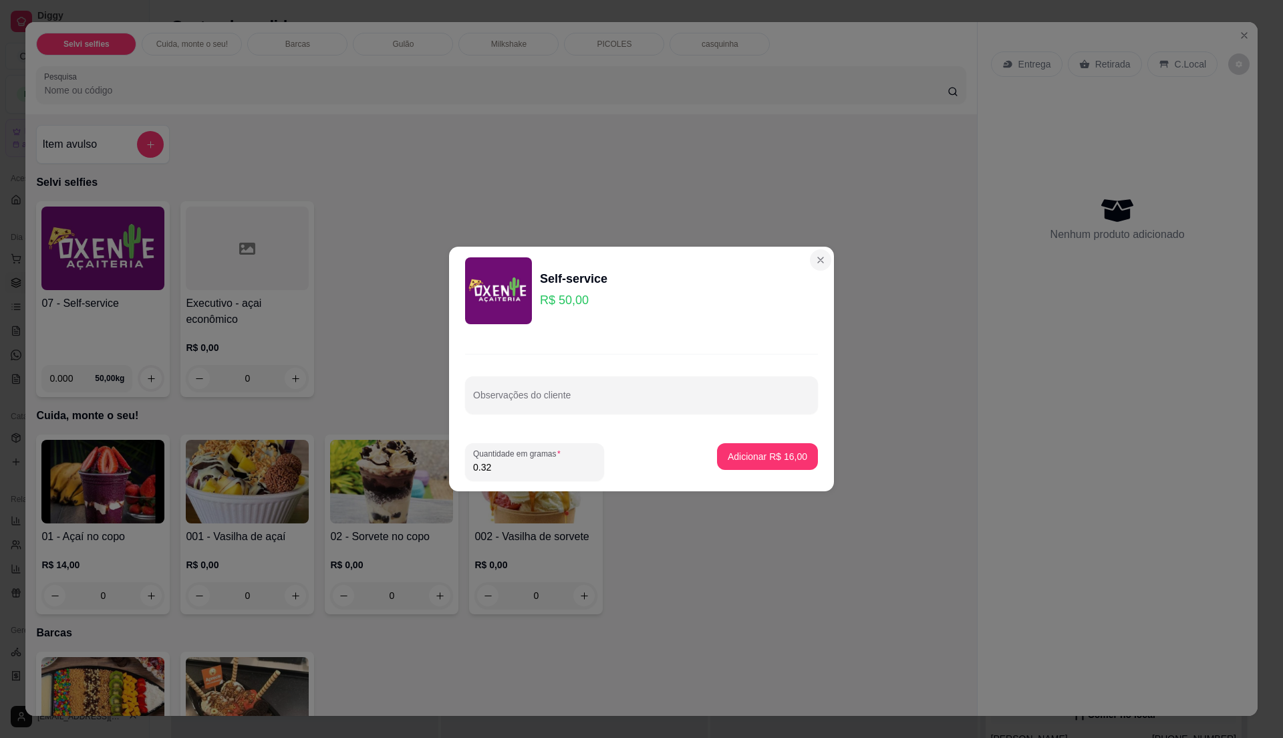
click at [795, 257] on header "Self-service R$ 50,00" at bounding box center [641, 291] width 385 height 88
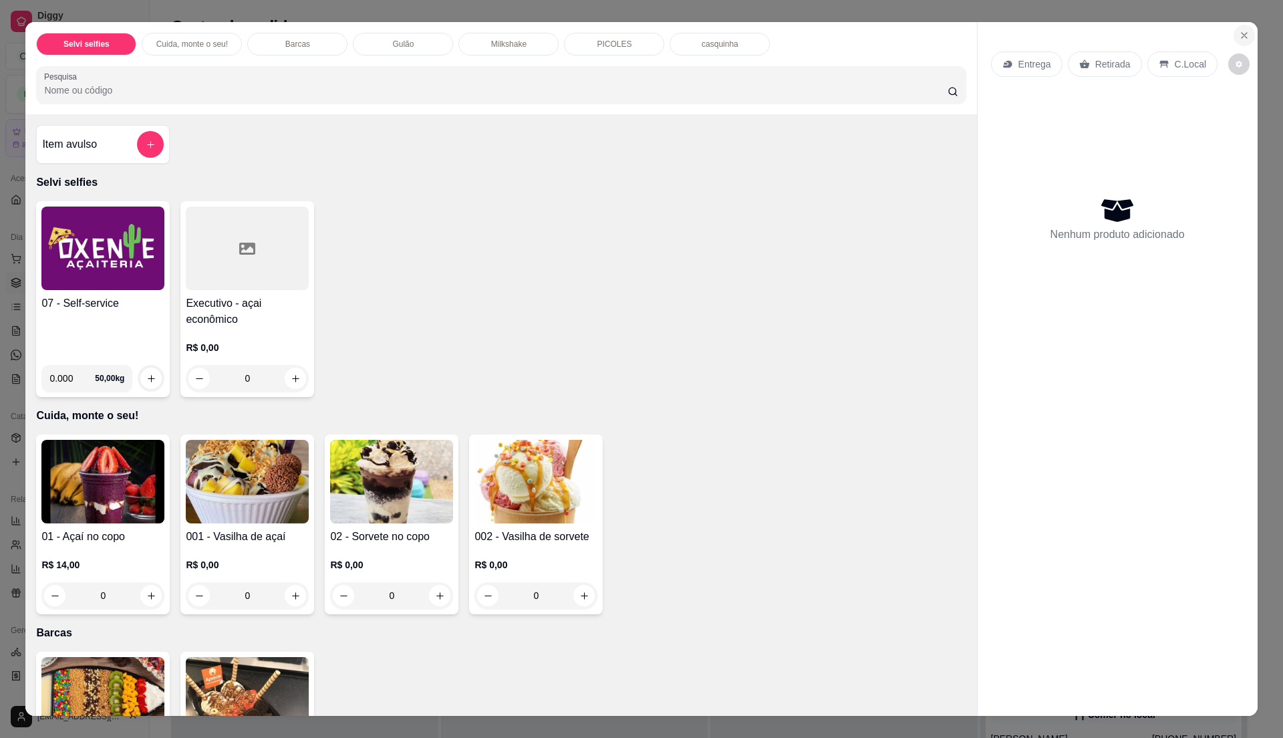
click at [1239, 38] on icon "Close" at bounding box center [1244, 35] width 11 height 11
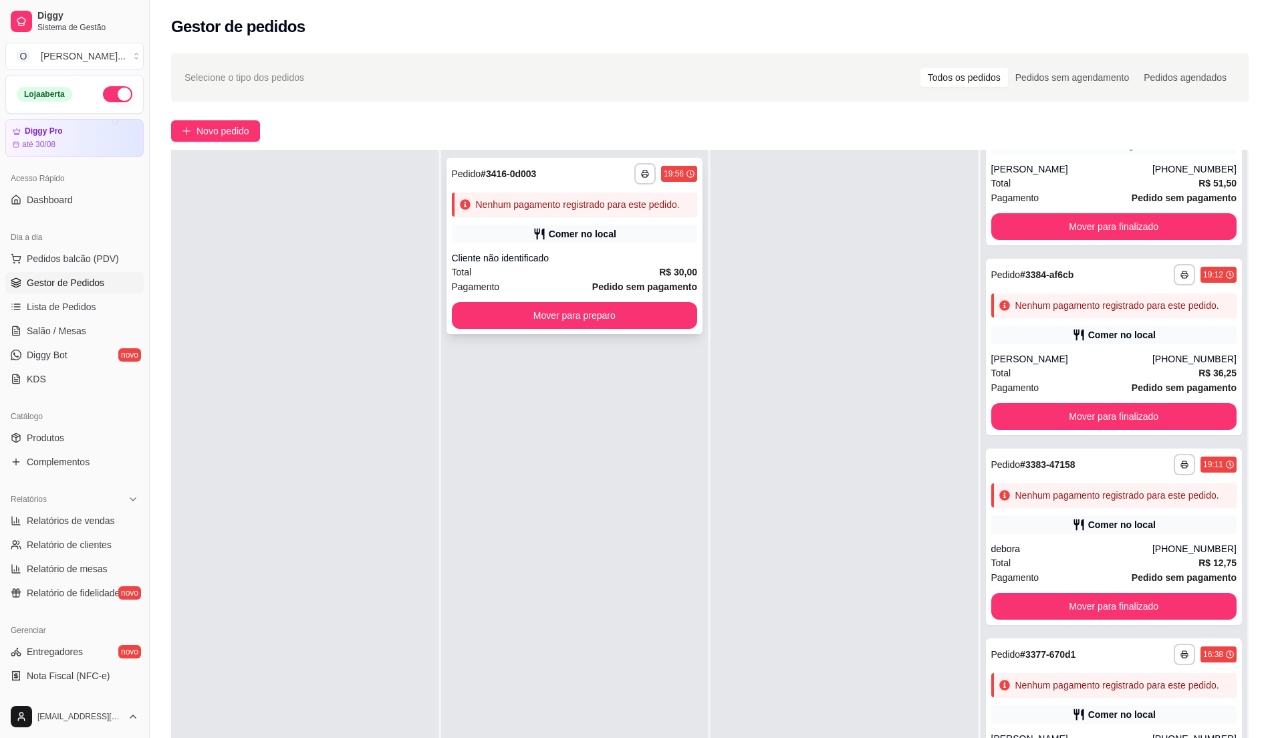
click at [573, 279] on div "Pagamento Pedido sem pagamento" at bounding box center [575, 286] width 246 height 15
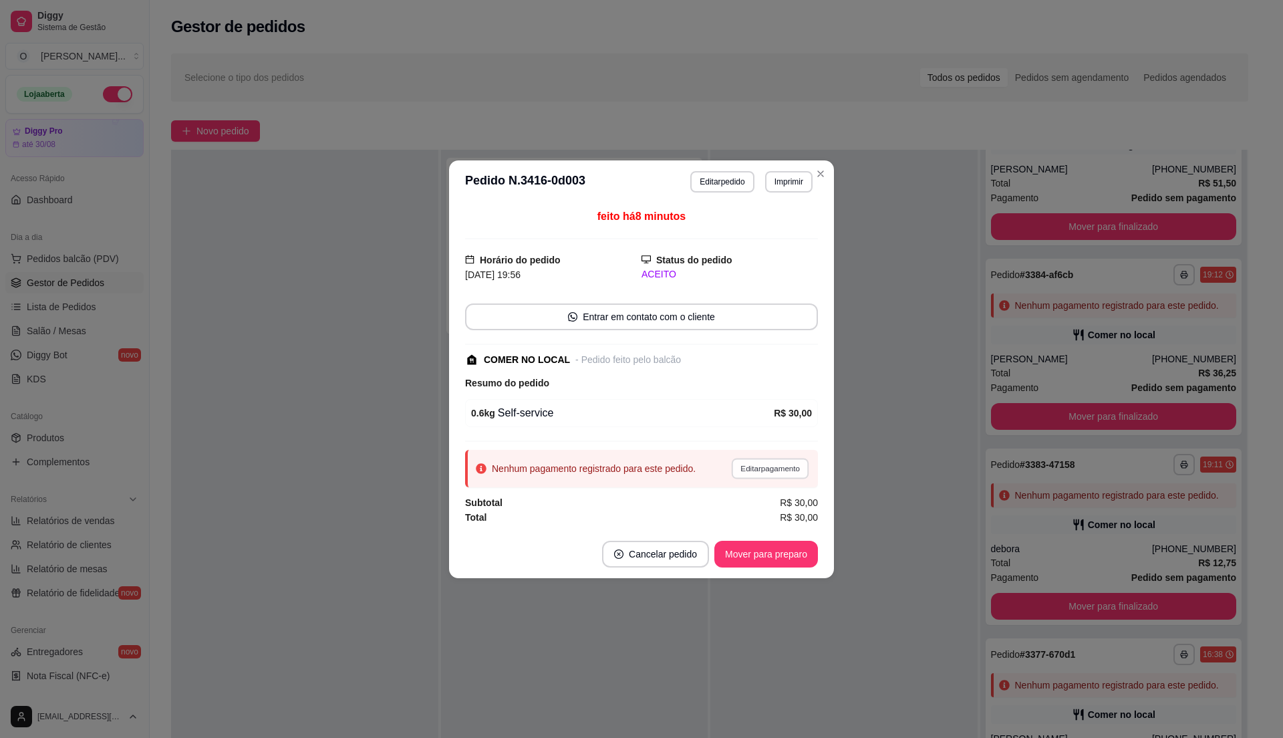
click at [770, 474] on button "Editar pagamento" at bounding box center [770, 468] width 78 height 21
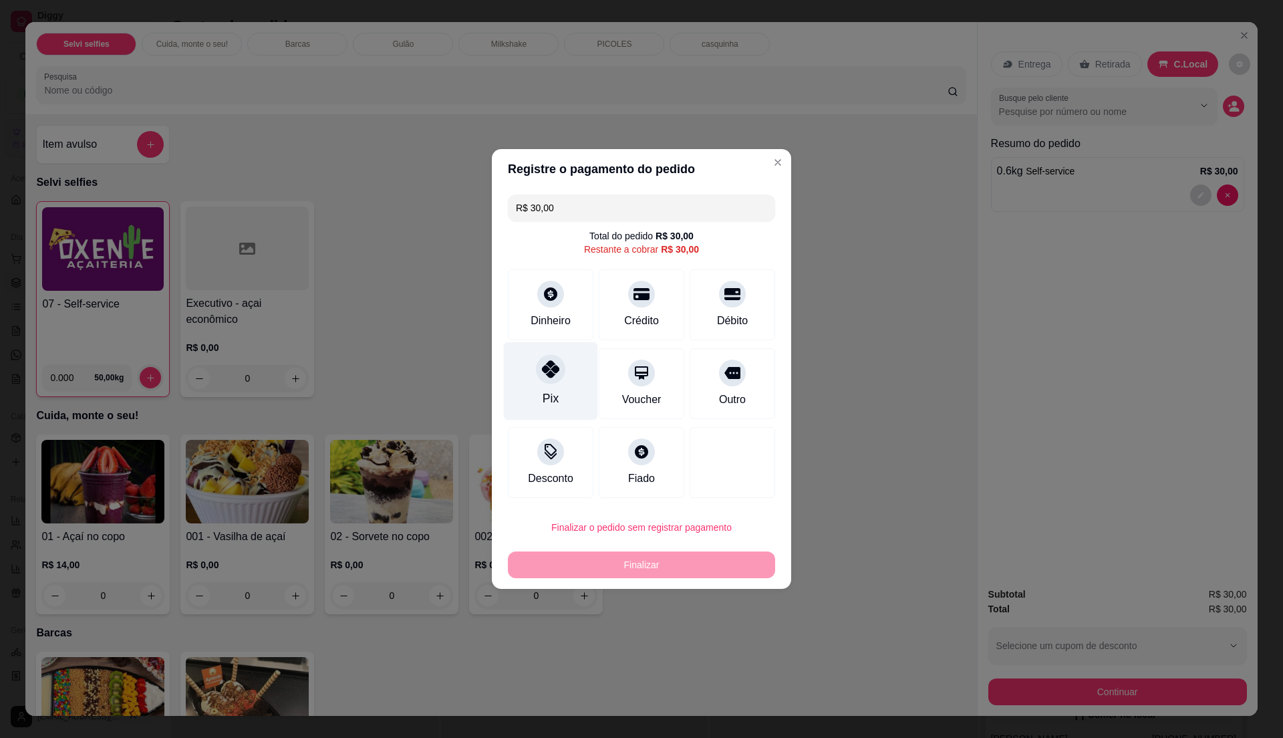
click at [575, 406] on div "Pix" at bounding box center [551, 381] width 94 height 78
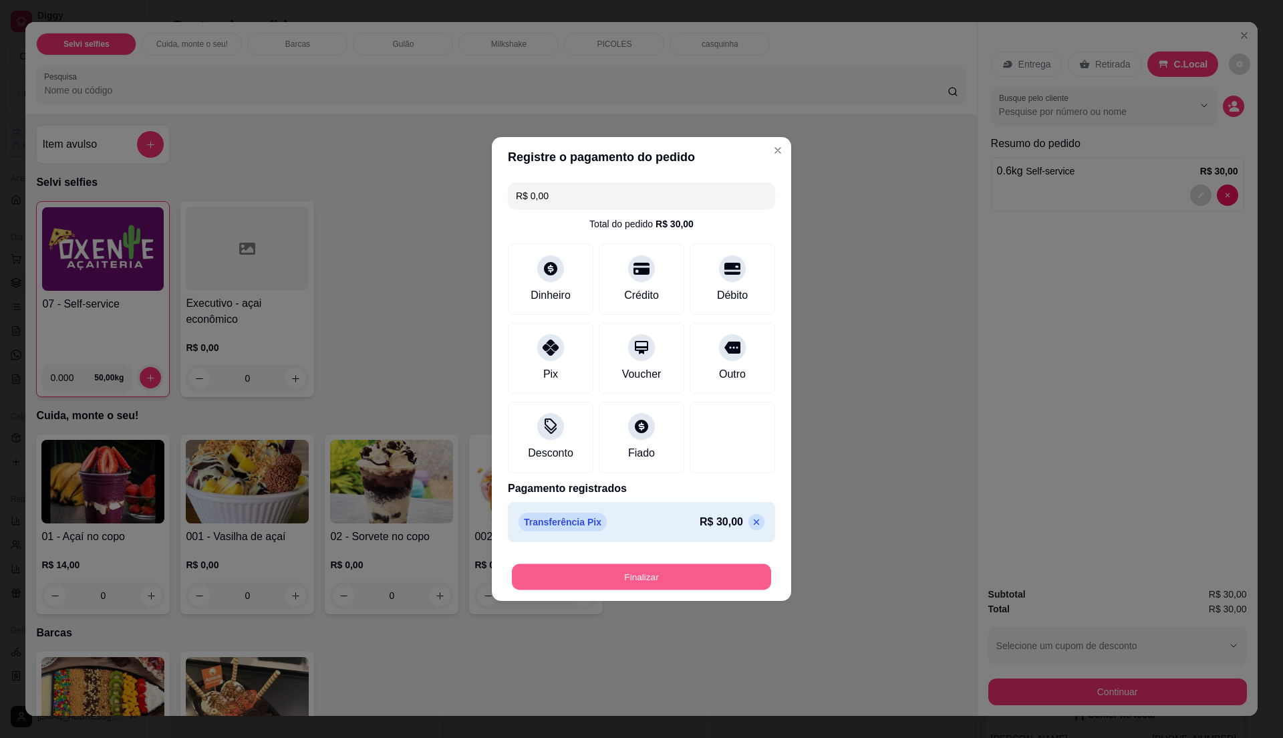
click at [630, 573] on button "Finalizar" at bounding box center [641, 577] width 259 height 26
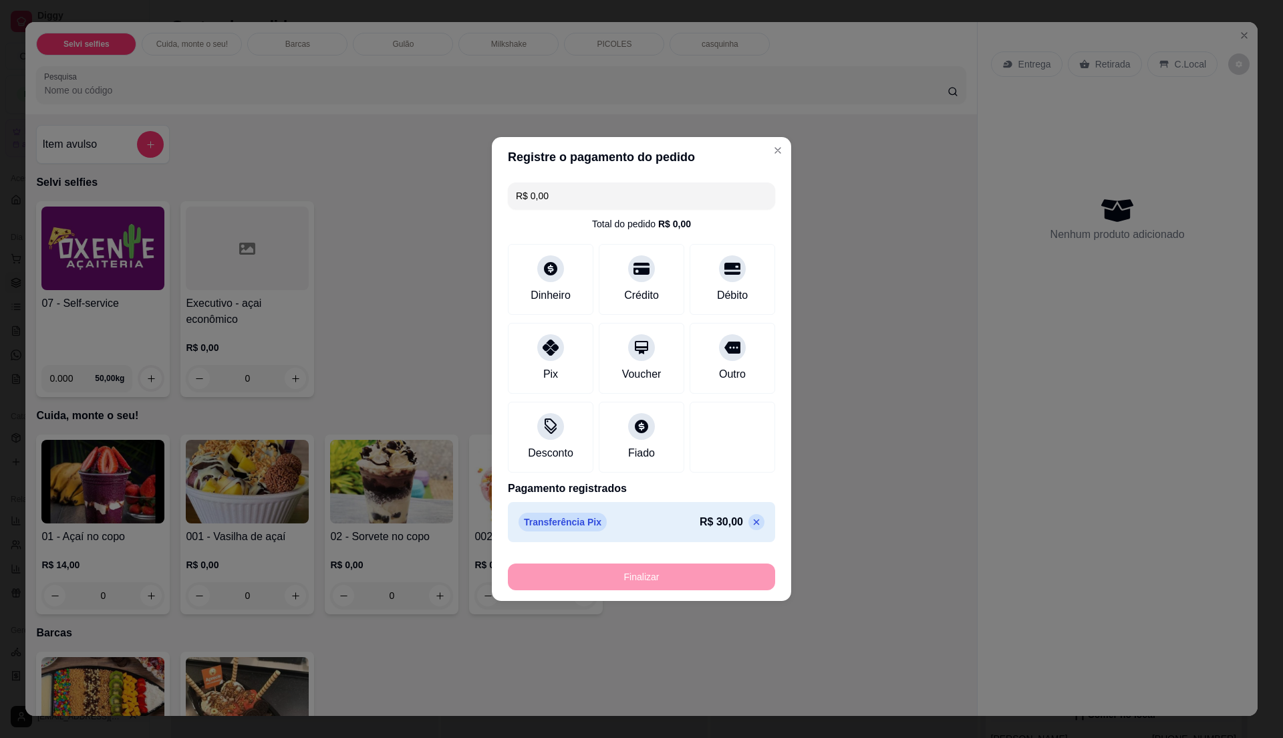
type input "-R$ 30,00"
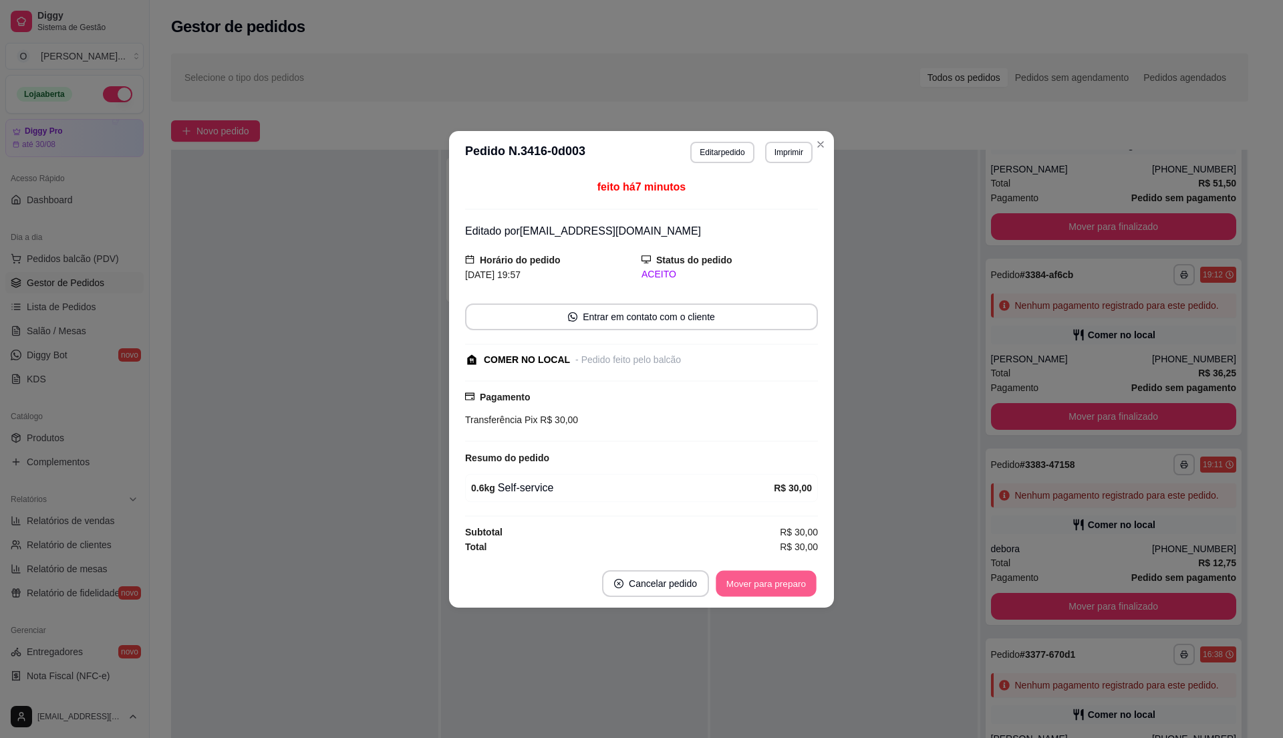
click at [784, 587] on button "Mover para preparo" at bounding box center [766, 583] width 100 height 26
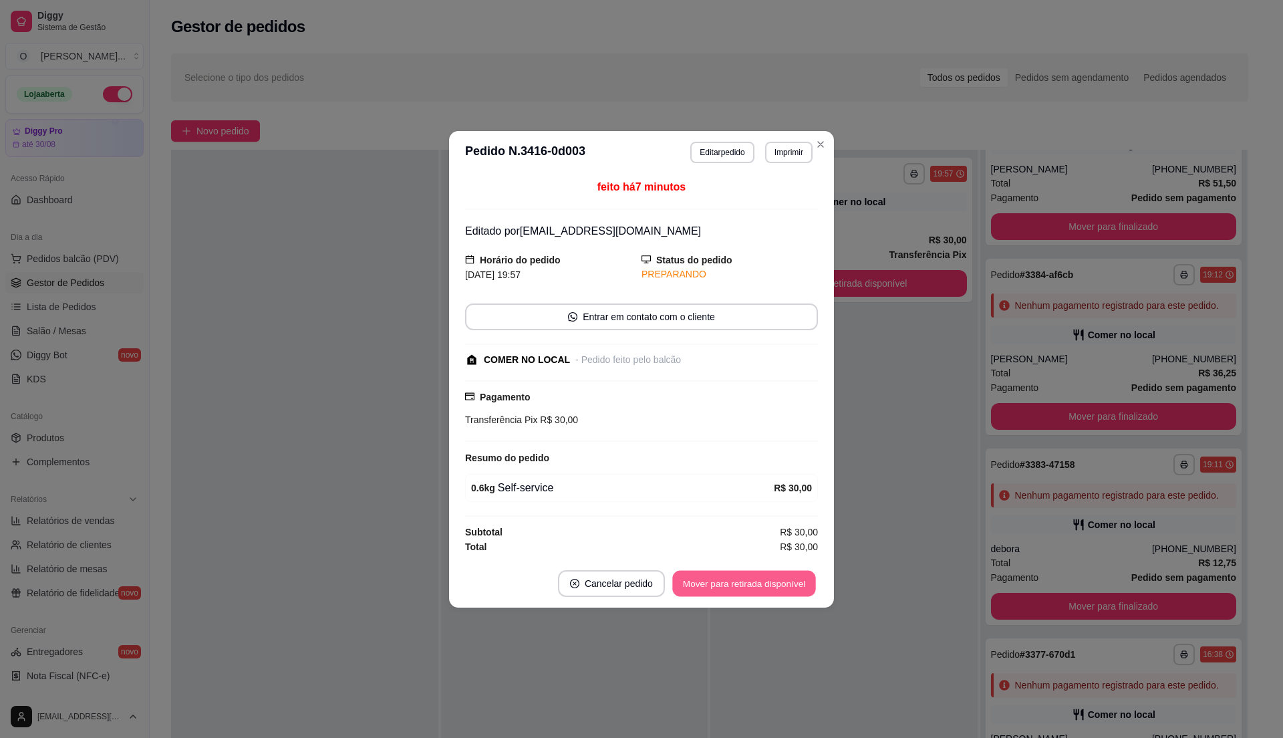
click at [784, 587] on button "Mover para retirada disponível" at bounding box center [743, 583] width 143 height 26
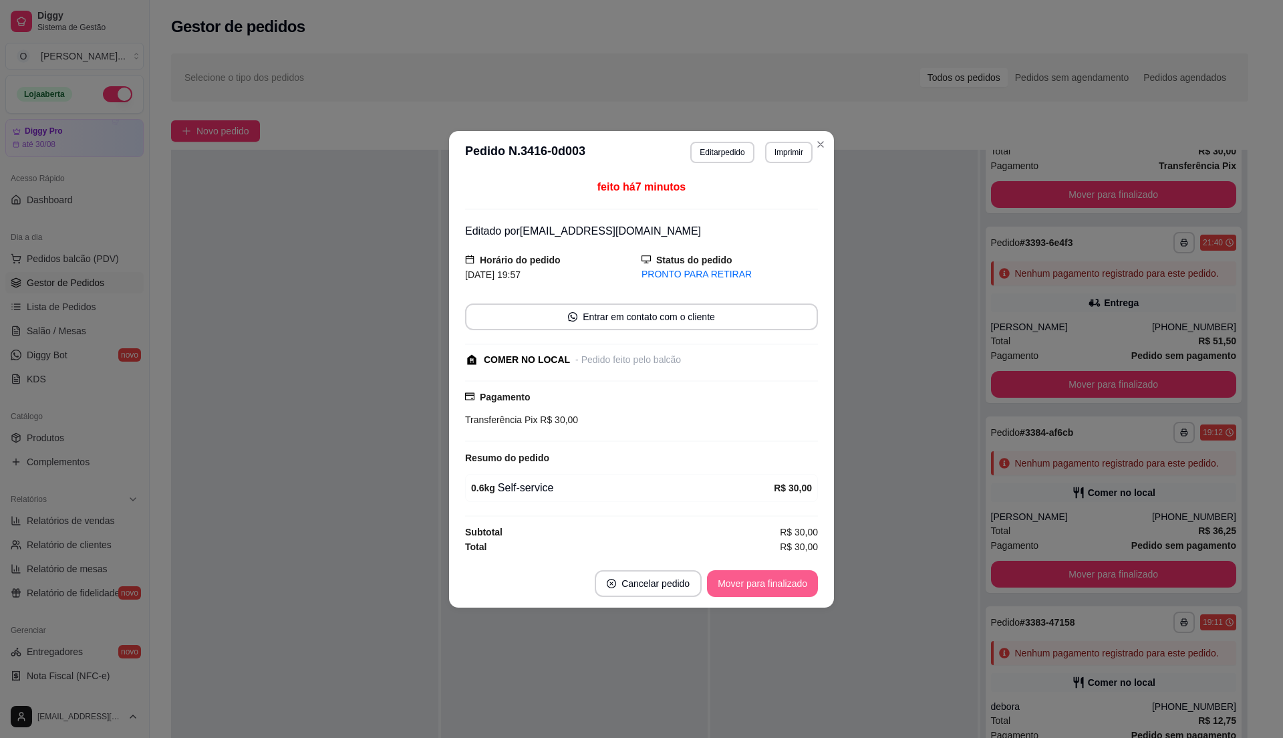
scroll to position [247, 0]
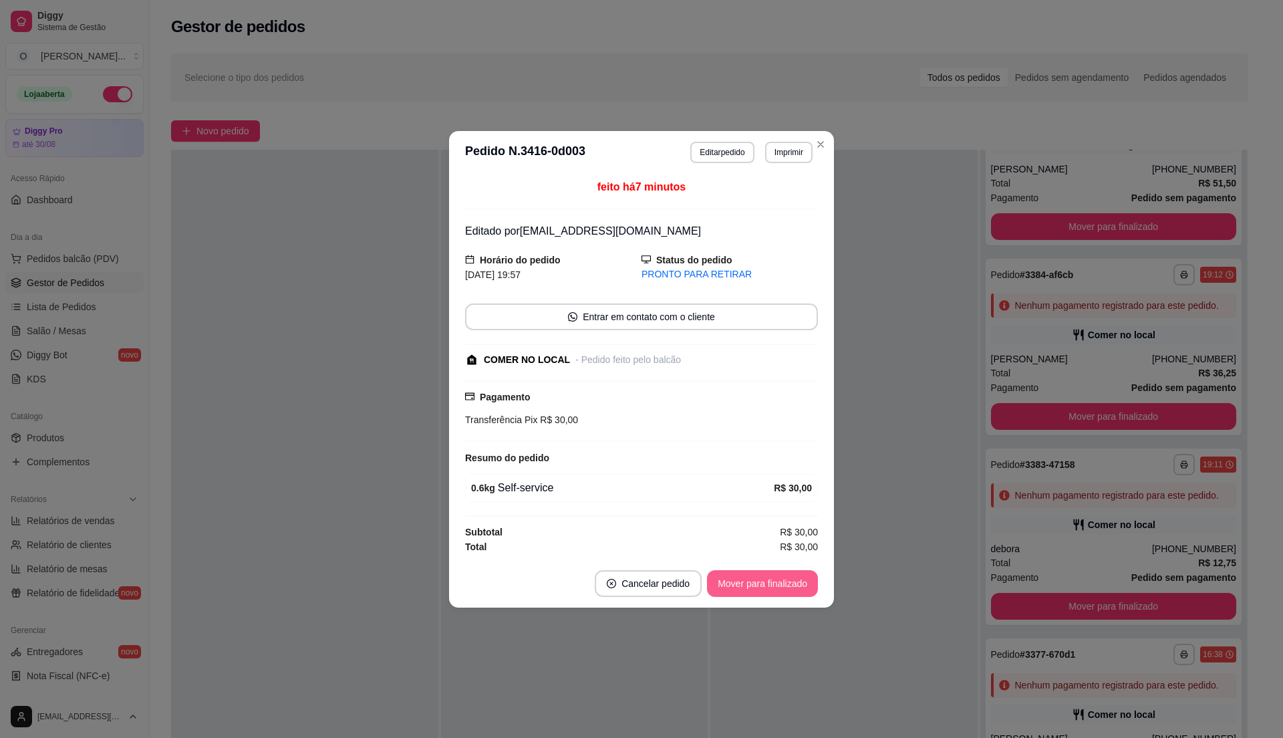
click at [798, 575] on button "Mover para finalizado" at bounding box center [762, 583] width 111 height 27
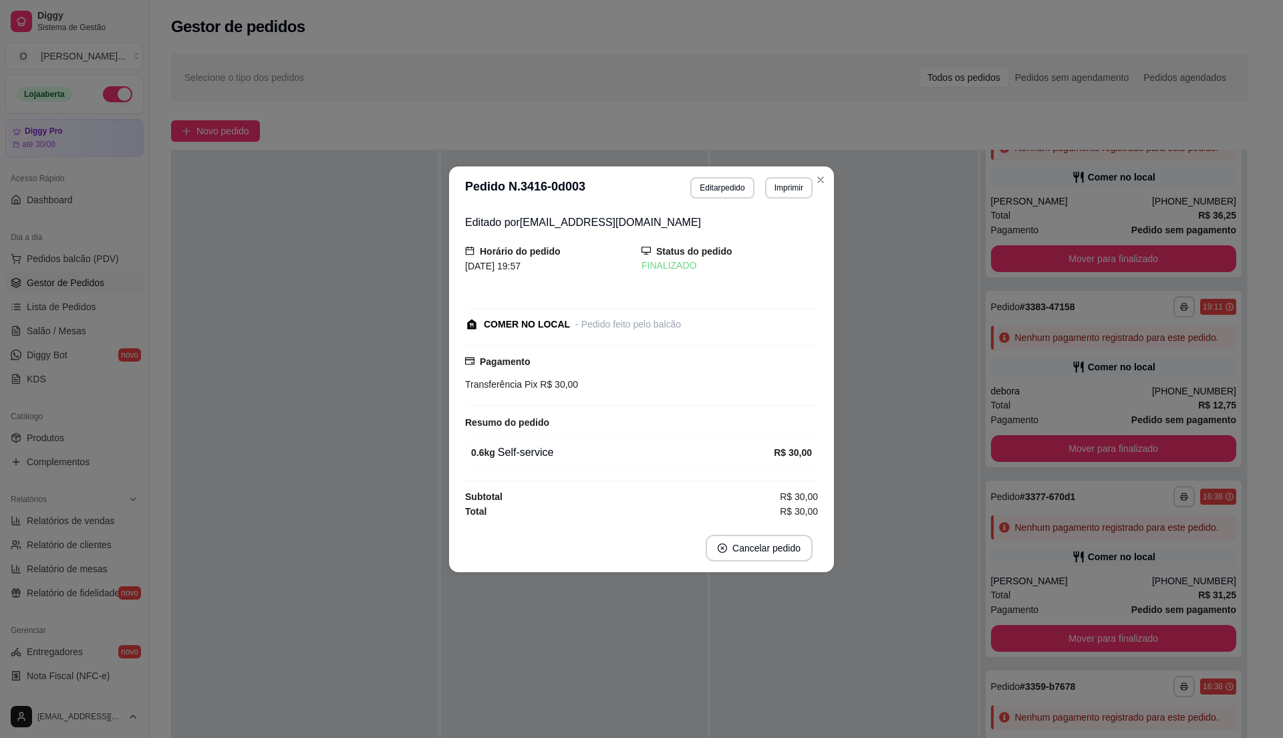
scroll to position [89, 0]
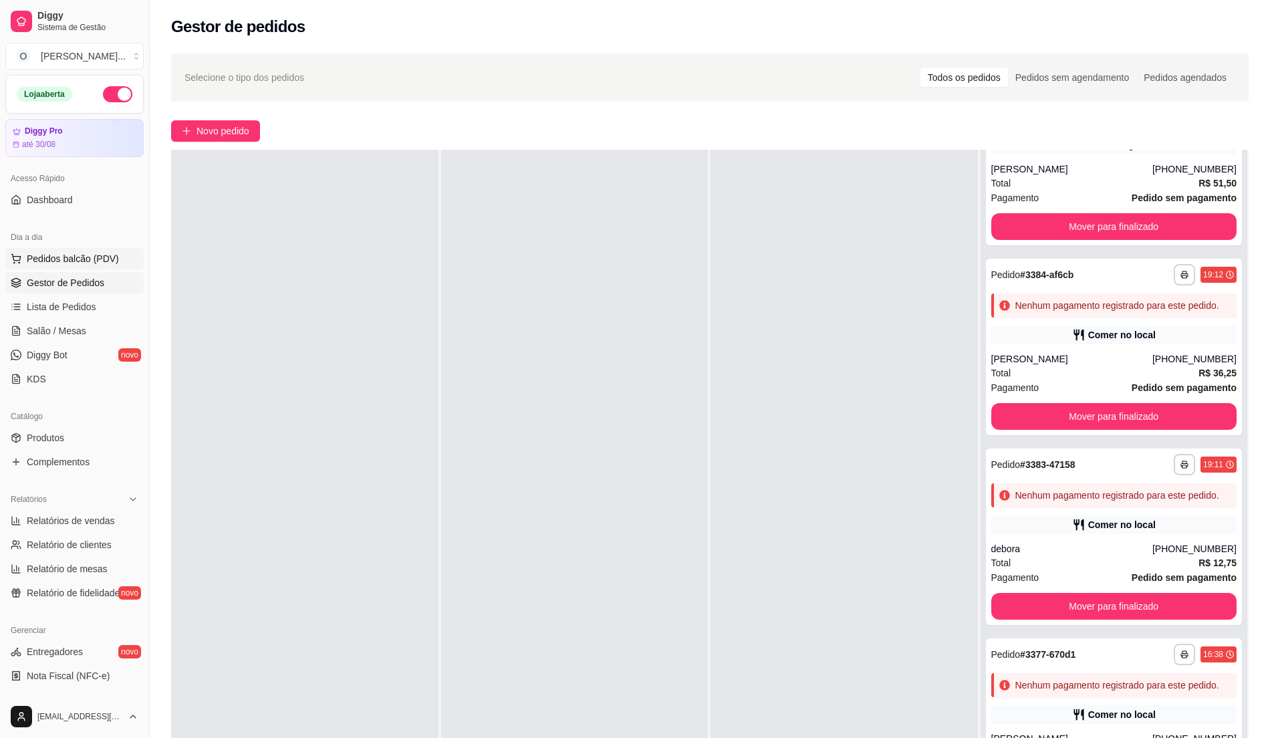
click at [56, 255] on span "Pedidos balcão (PDV)" at bounding box center [73, 258] width 92 height 13
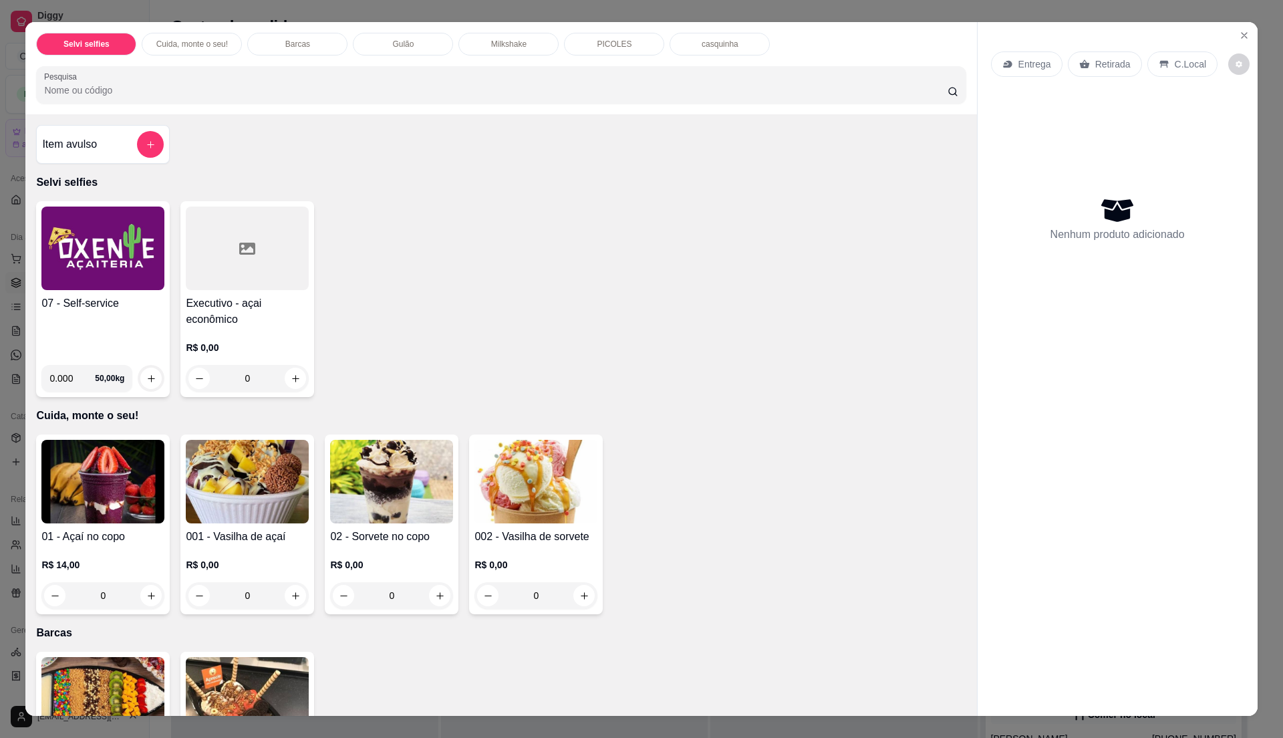
click at [86, 273] on img at bounding box center [102, 249] width 123 height 84
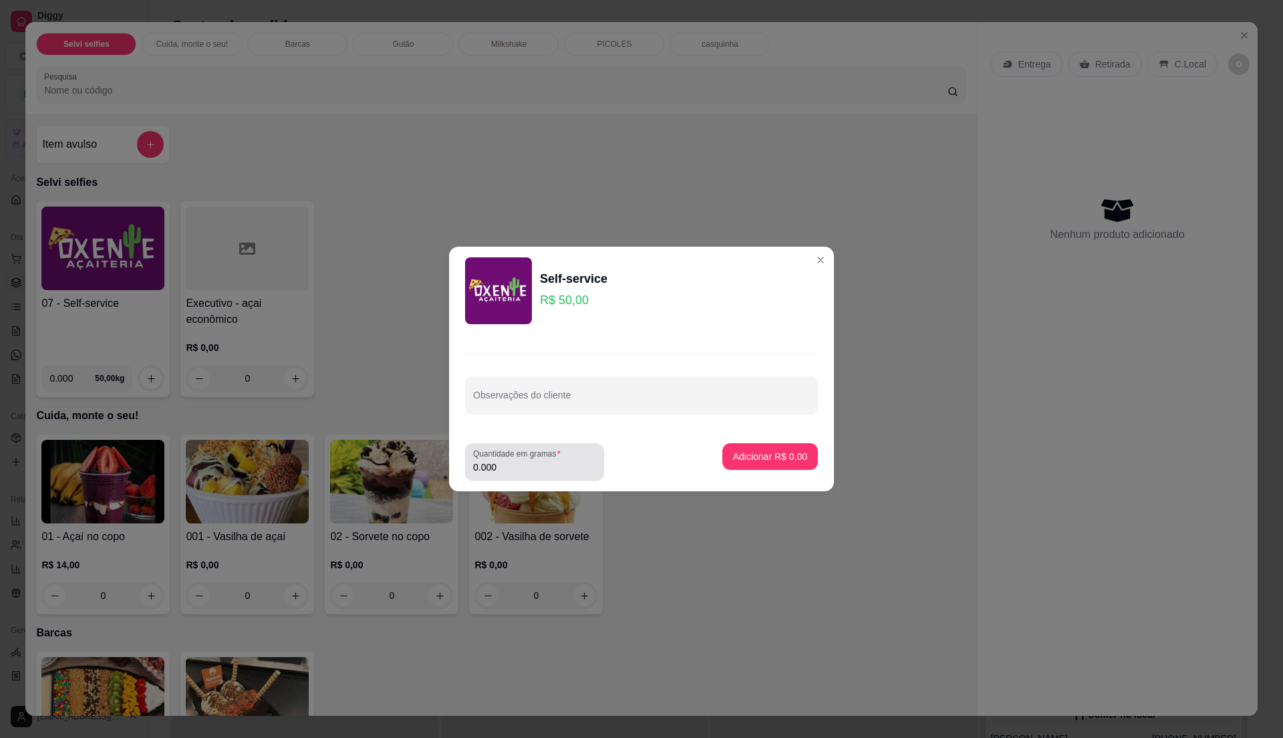
click at [508, 458] on label "Quantidade em gramas" at bounding box center [519, 453] width 92 height 11
click at [508, 460] on input "0.000" at bounding box center [534, 466] width 123 height 13
type input "0.3"
click at [781, 464] on button "Adicionar R$ 15,00" at bounding box center [767, 457] width 98 height 26
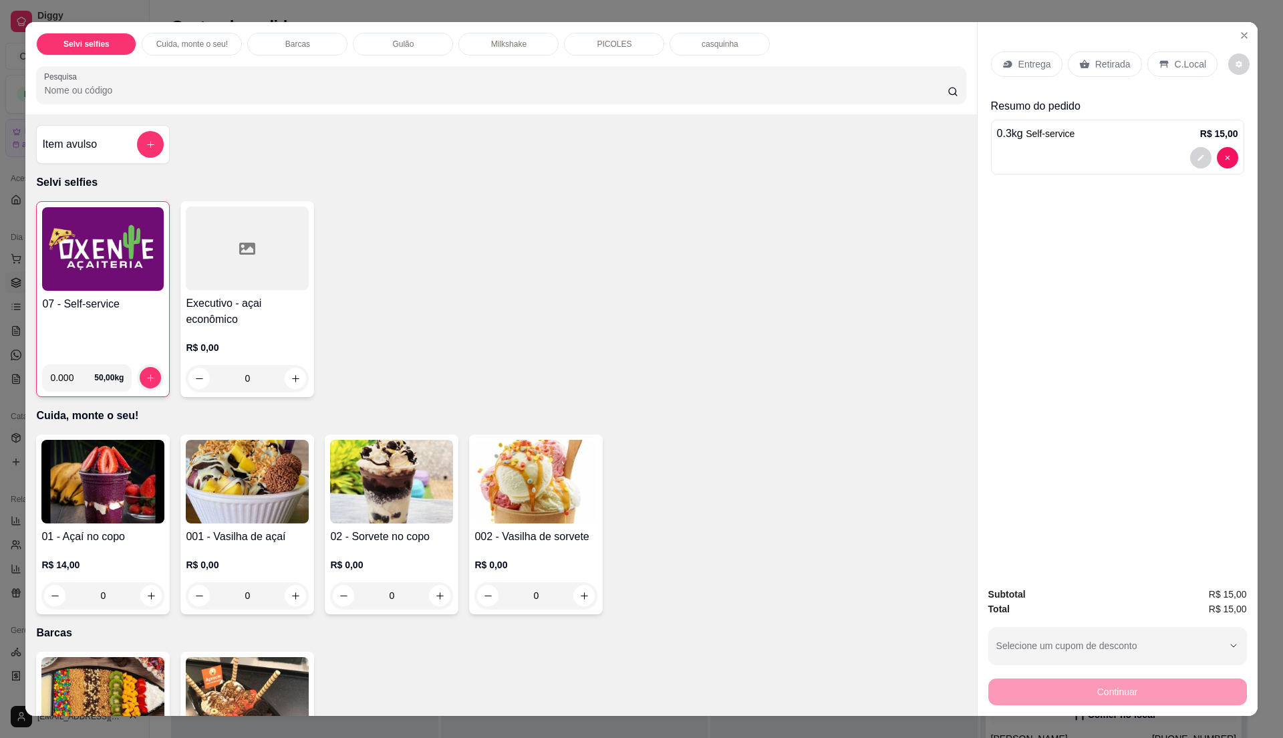
click at [1027, 62] on p "Entrega" at bounding box center [1035, 63] width 33 height 13
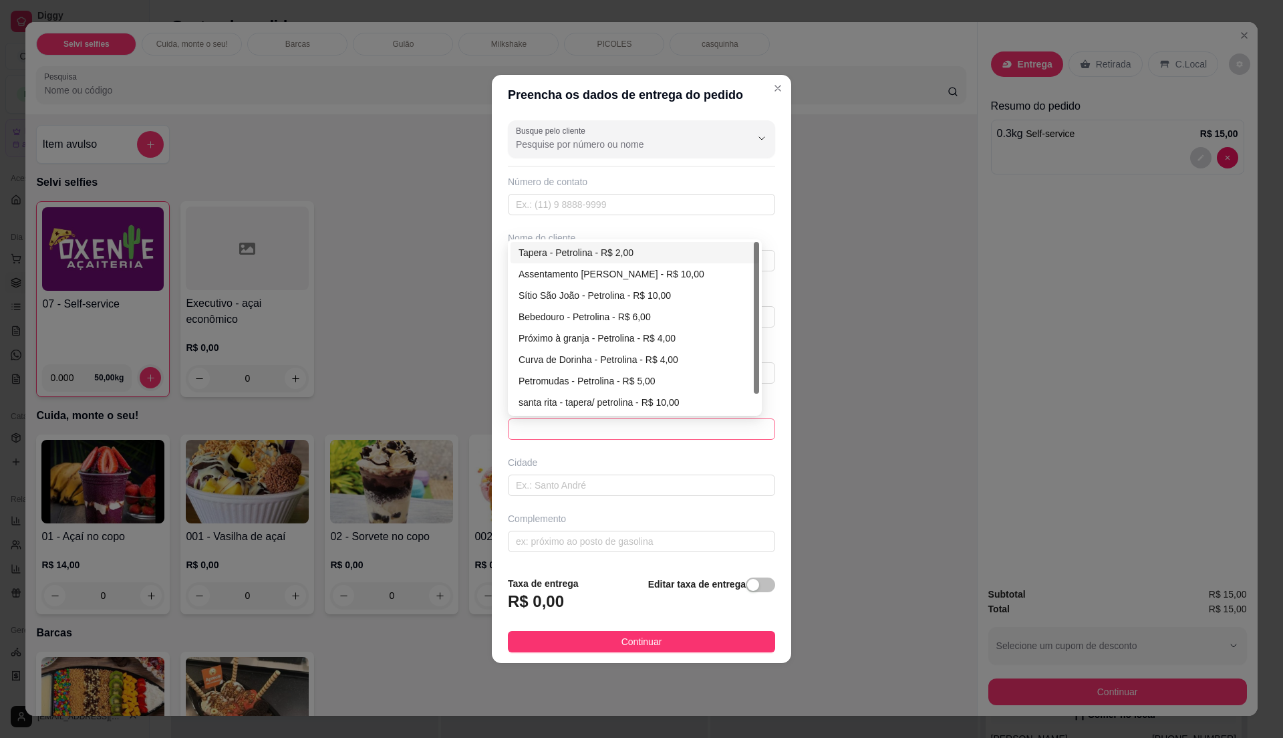
click at [608, 437] on span at bounding box center [641, 429] width 251 height 20
click at [688, 241] on div "Busque pelo cliente Número de contato Nome do cliente CEP Rua/[GEOGRAPHIC_DATA]…" at bounding box center [641, 340] width 299 height 450
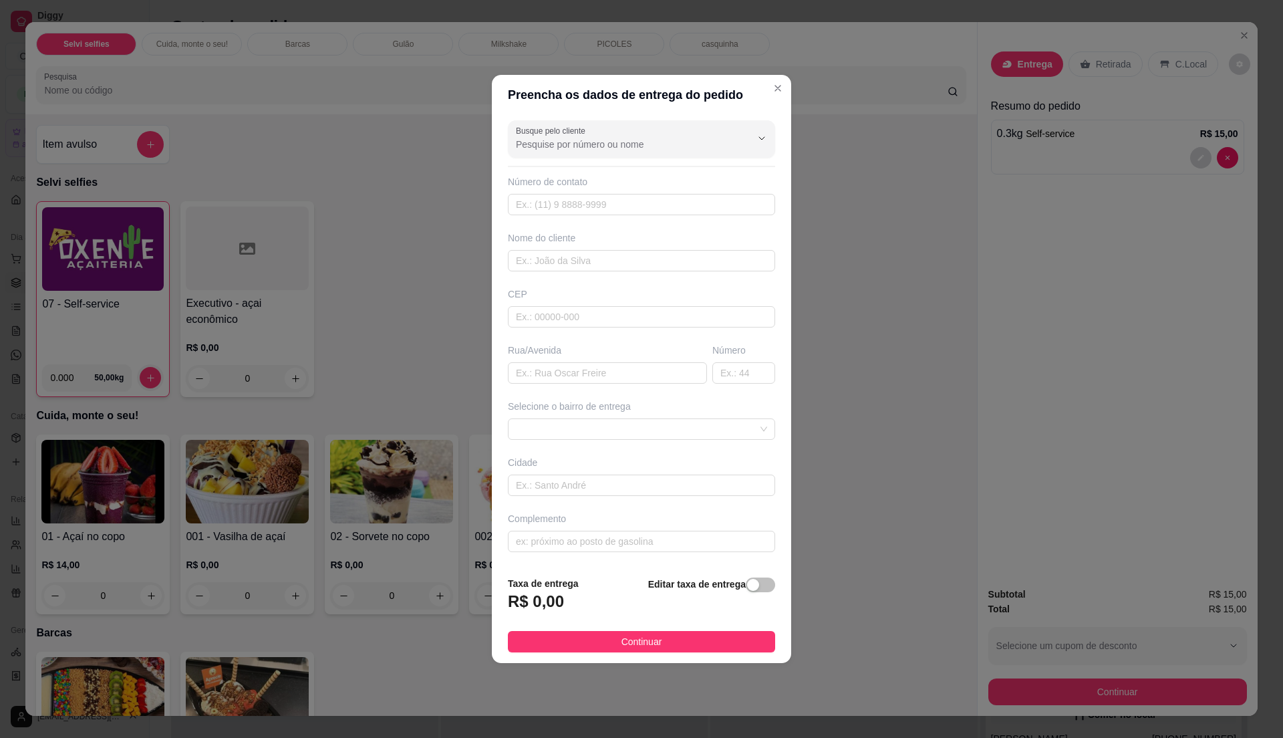
click at [581, 417] on div "Selecione o bairro de entrega 6692f38011028e495a5b5431 6692f41e11028e495a5b5434…" at bounding box center [641, 420] width 273 height 40
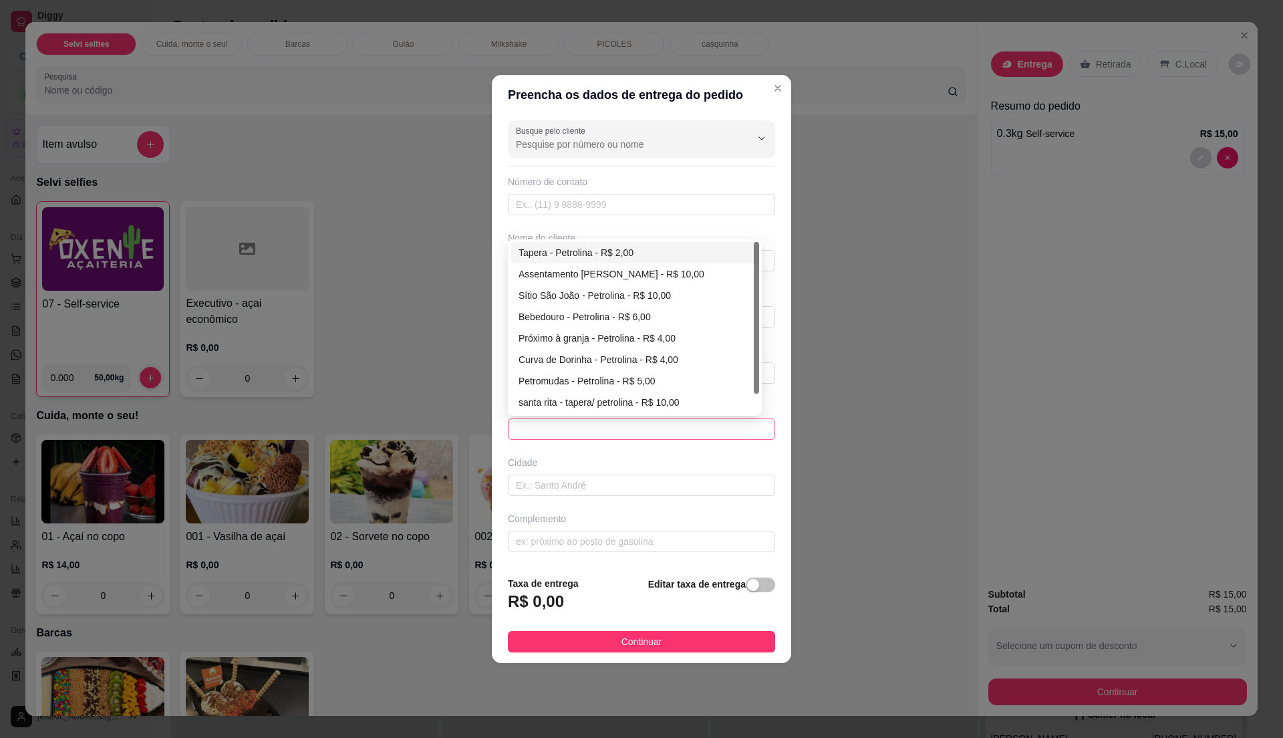
click at [591, 434] on span at bounding box center [641, 429] width 251 height 20
click at [622, 246] on div "Tapera - Petrolina - R$ 2,00" at bounding box center [635, 252] width 233 height 15
type input "Petrolina"
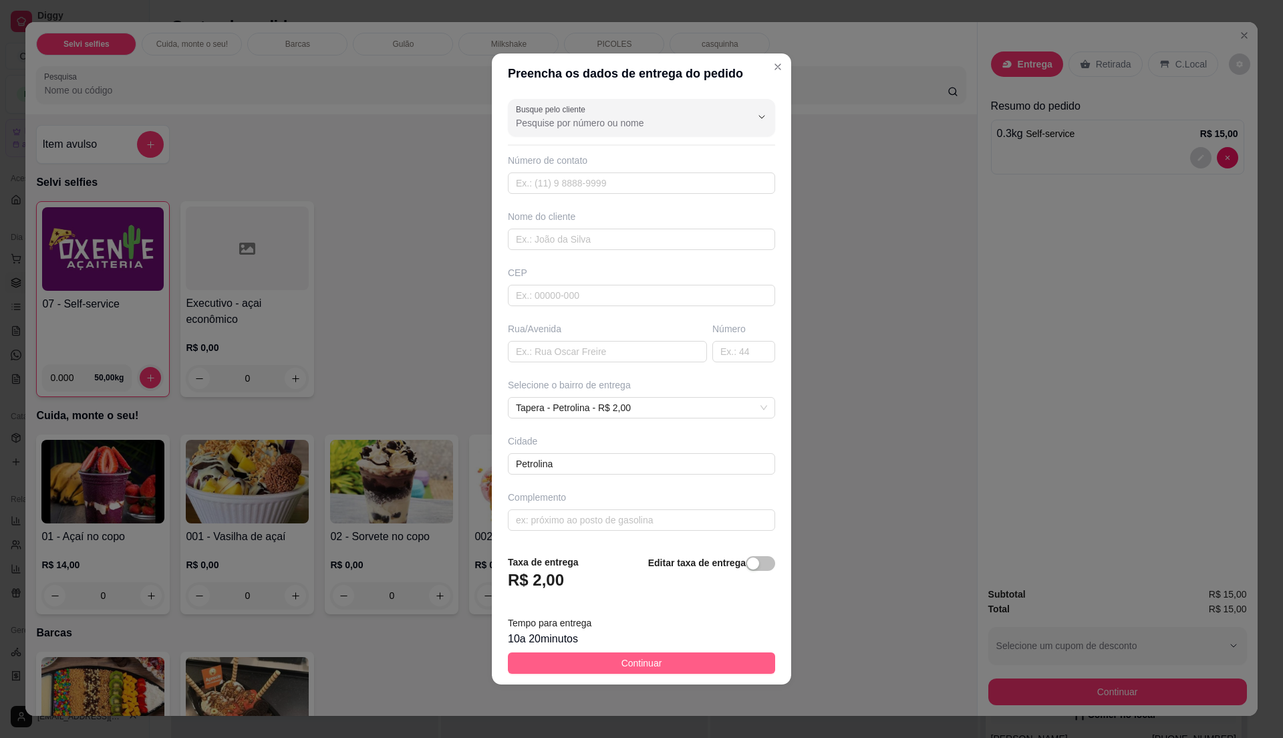
click at [541, 654] on button "Continuar" at bounding box center [641, 662] width 267 height 21
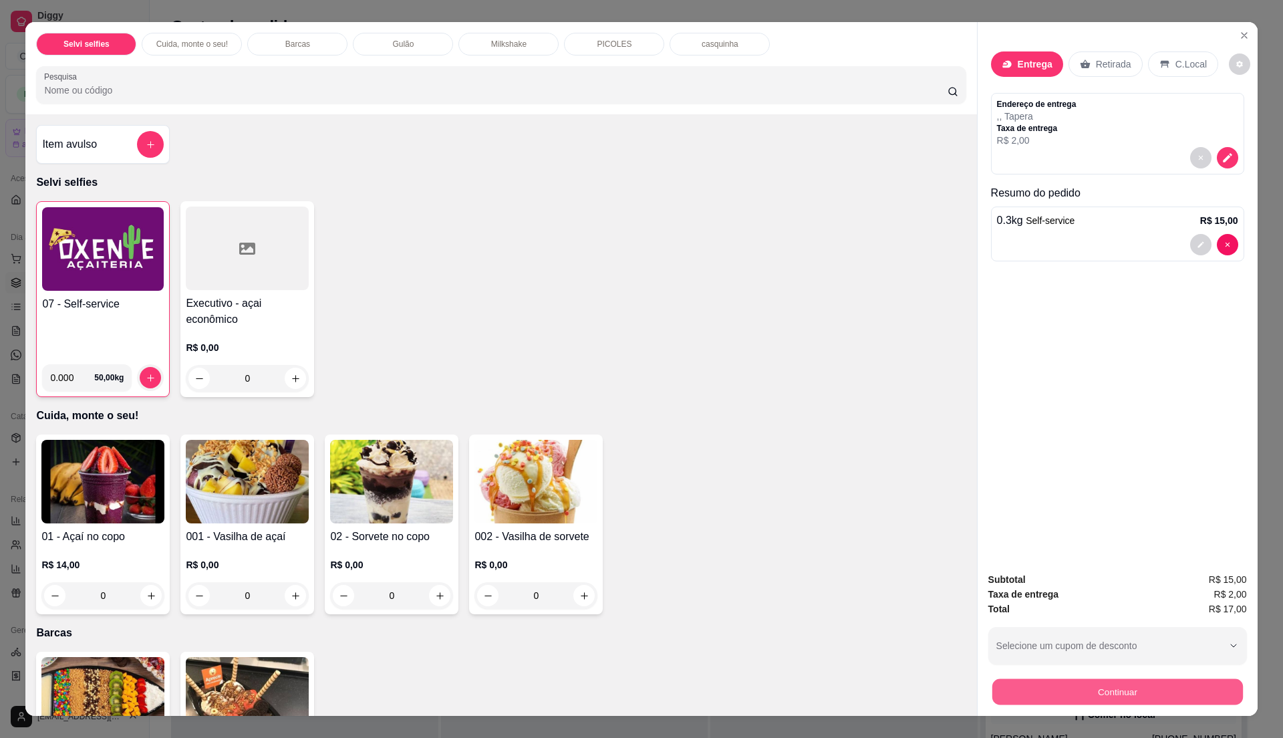
click at [1185, 703] on button "Continuar" at bounding box center [1117, 691] width 251 height 26
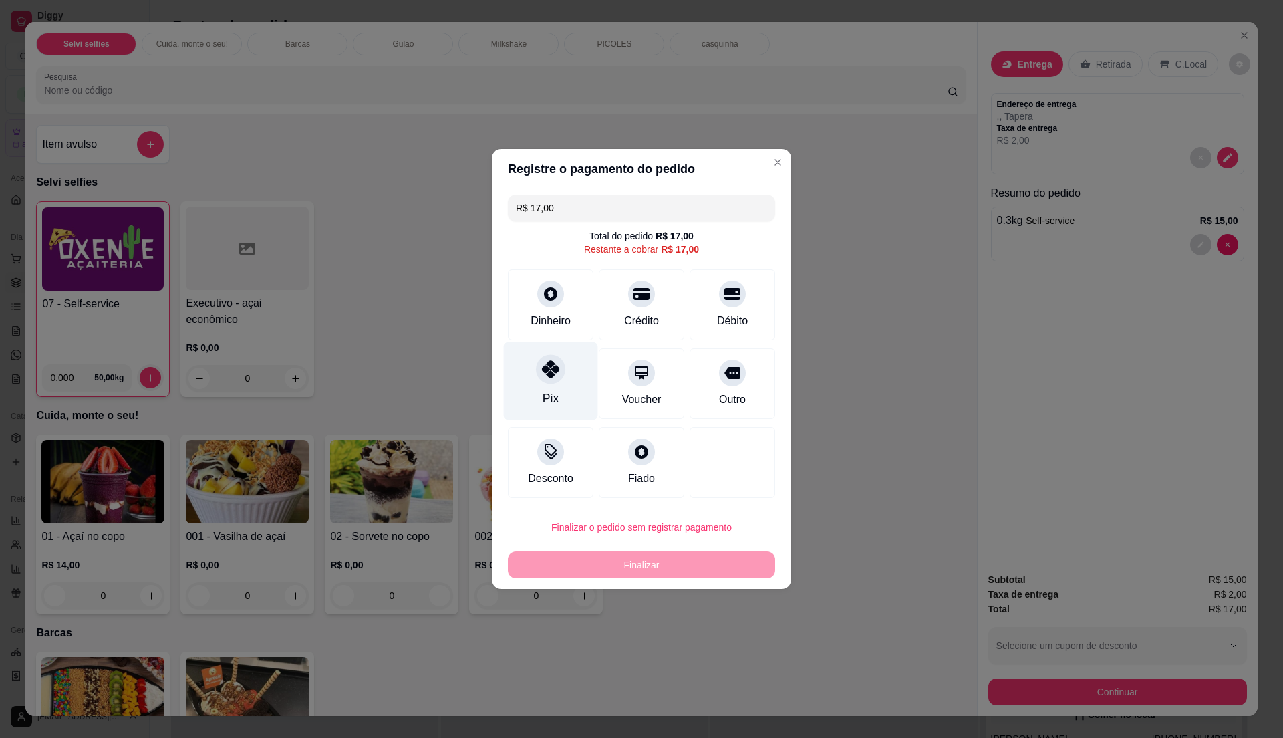
click at [565, 392] on div "Pix" at bounding box center [551, 381] width 94 height 78
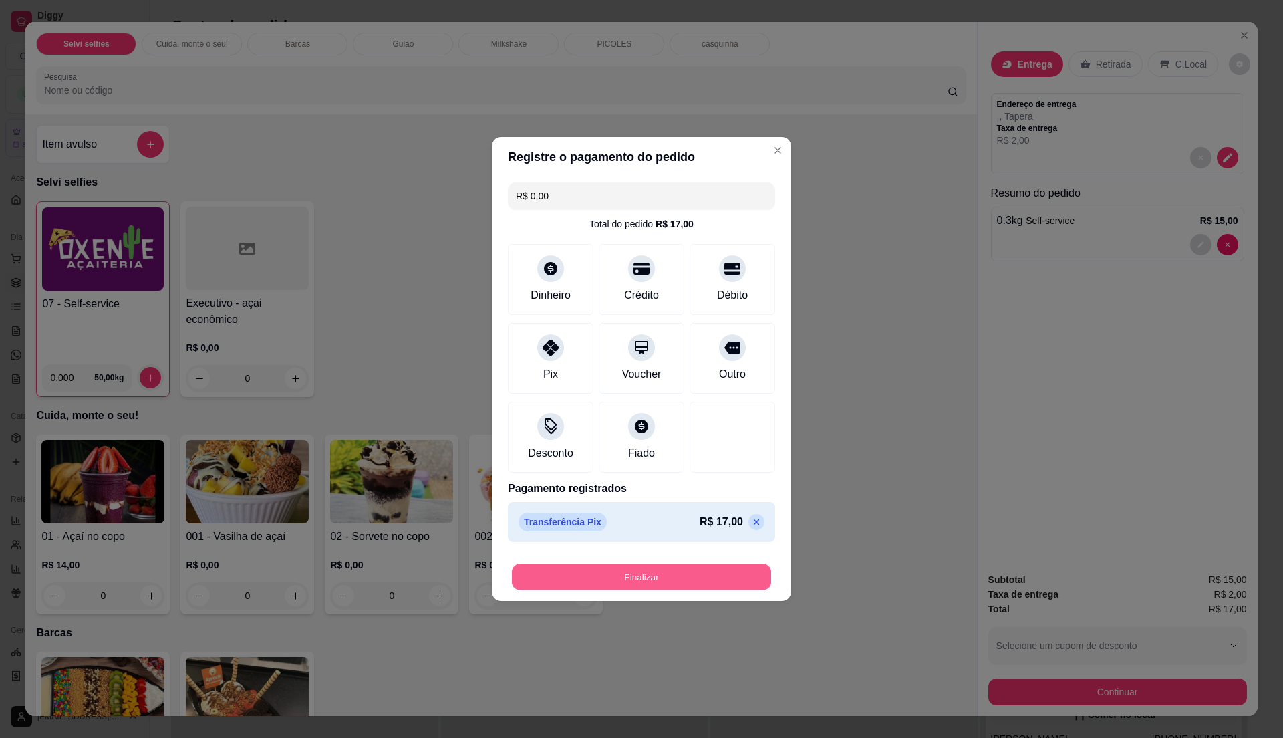
click at [664, 570] on button "Finalizar" at bounding box center [641, 577] width 259 height 26
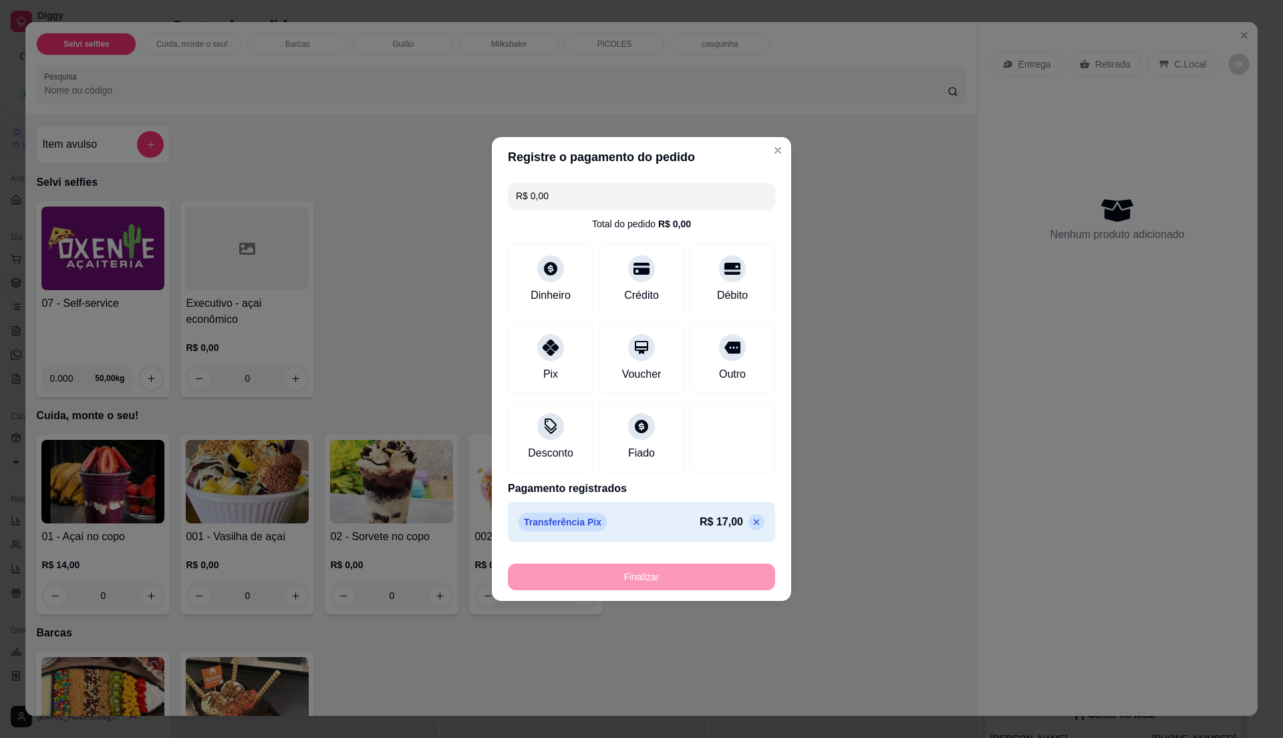
type input "-R$ 17,00"
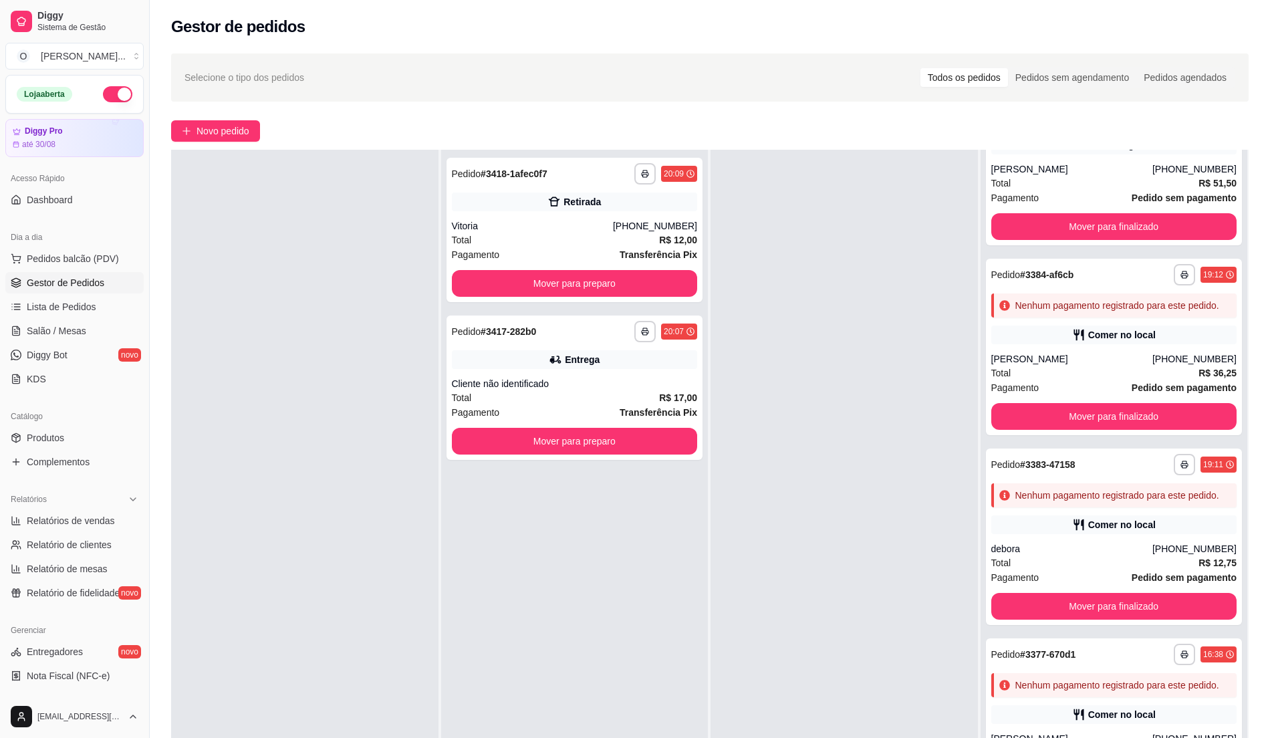
click at [65, 281] on span "Gestor de Pedidos" at bounding box center [66, 282] width 78 height 13
click at [61, 254] on span "Pedidos balcão (PDV)" at bounding box center [73, 258] width 92 height 13
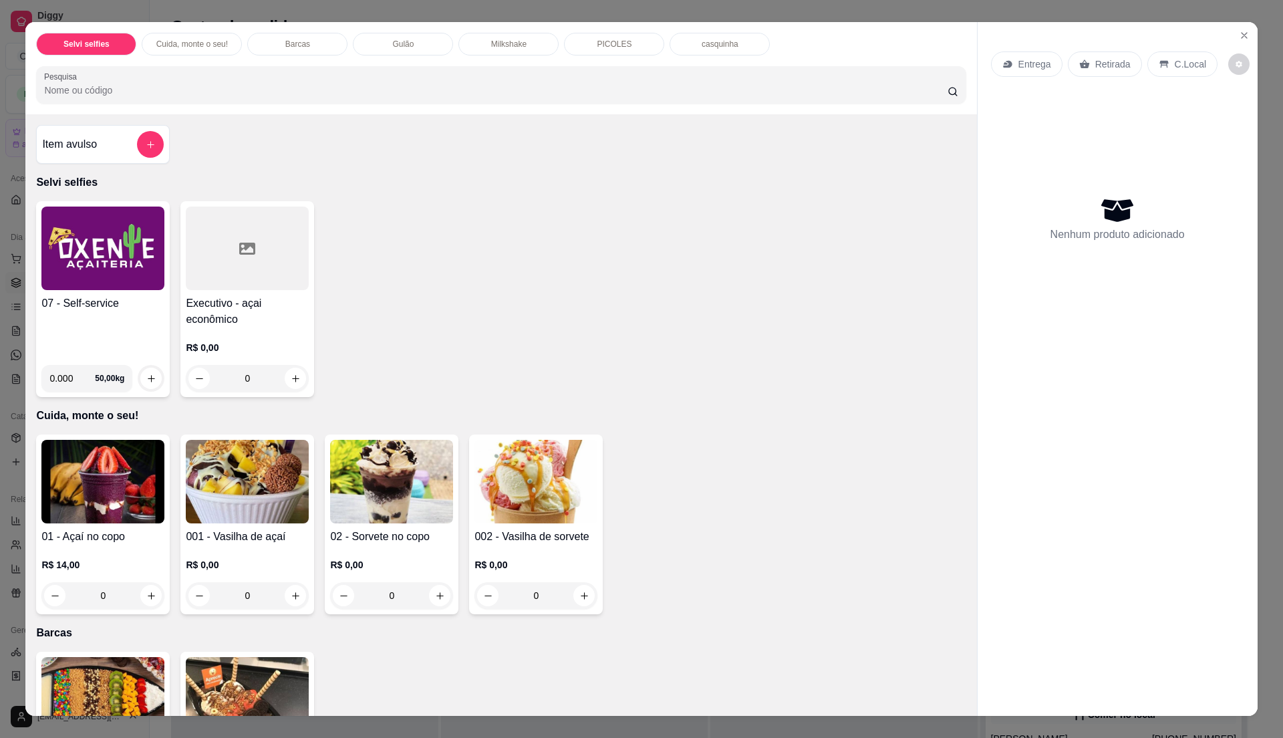
click at [64, 252] on img at bounding box center [102, 249] width 123 height 84
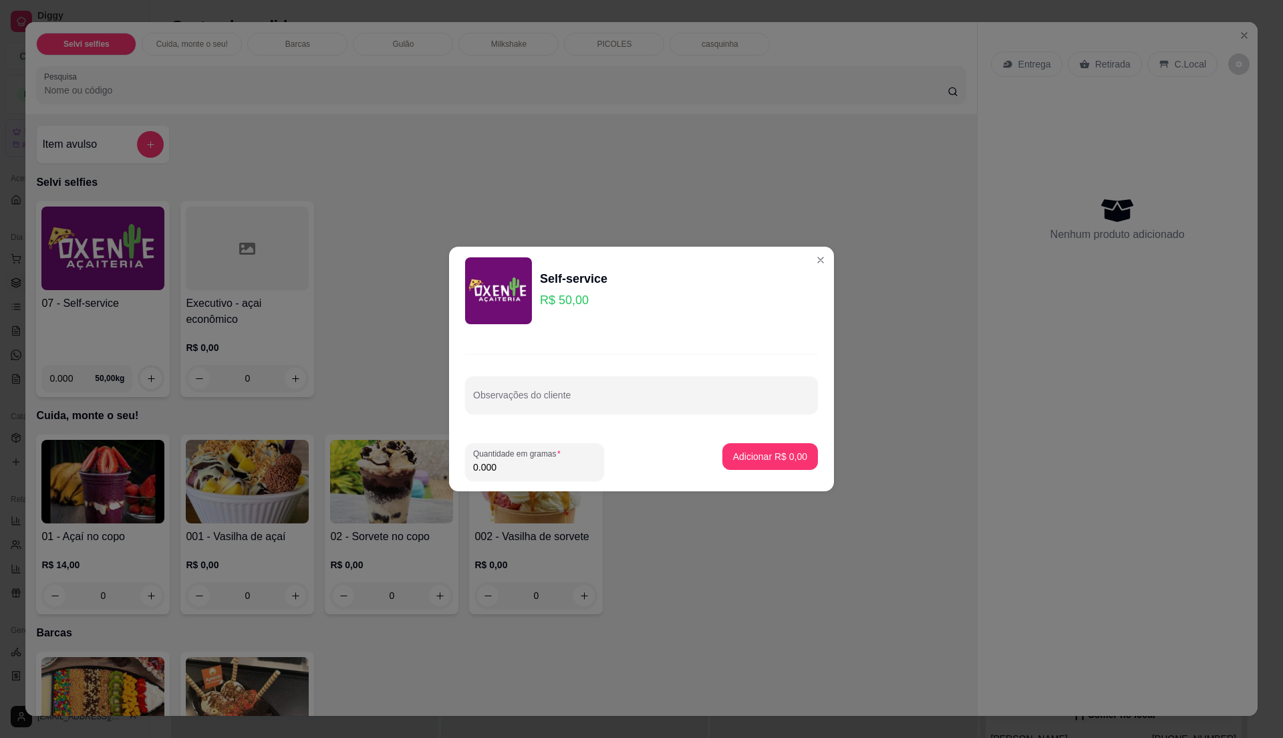
click at [507, 463] on input "0.000" at bounding box center [534, 466] width 123 height 13
type input "0.245"
click at [744, 450] on p "Adicionar R$ 12,25" at bounding box center [768, 456] width 78 height 13
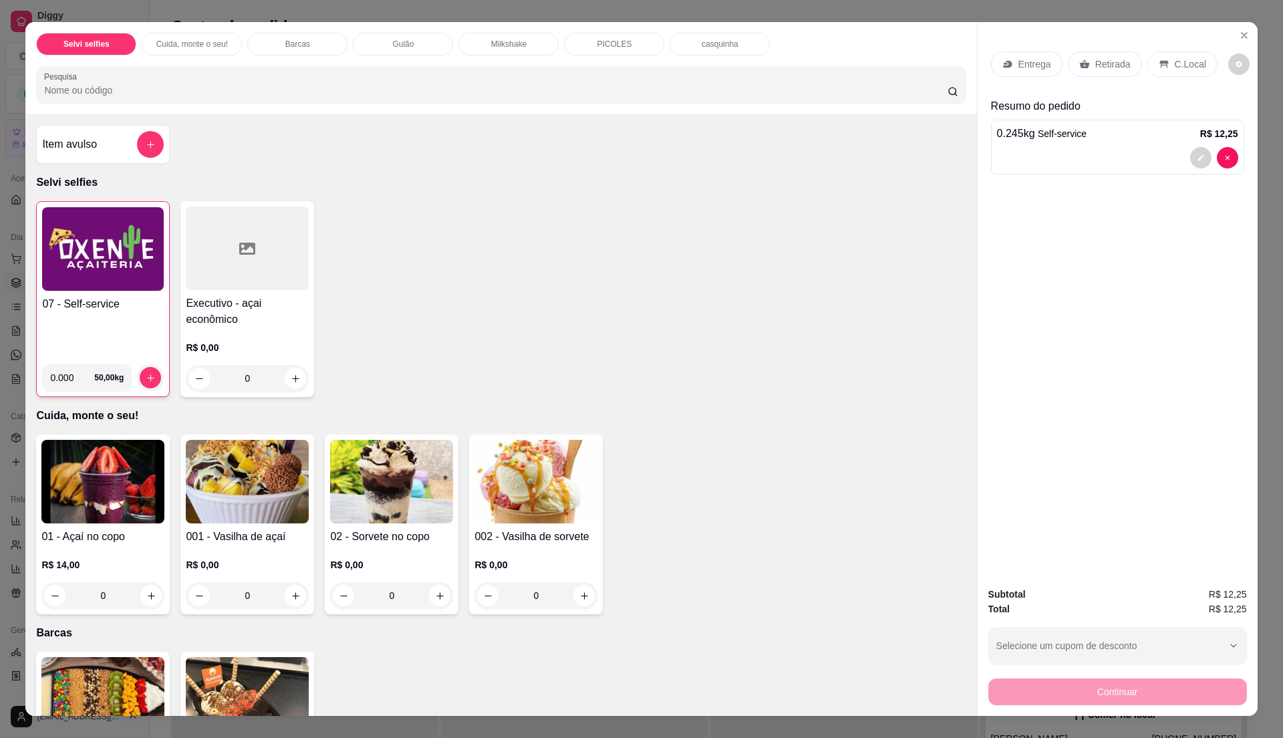
click at [143, 329] on div "07 - Self-service" at bounding box center [103, 324] width 122 height 57
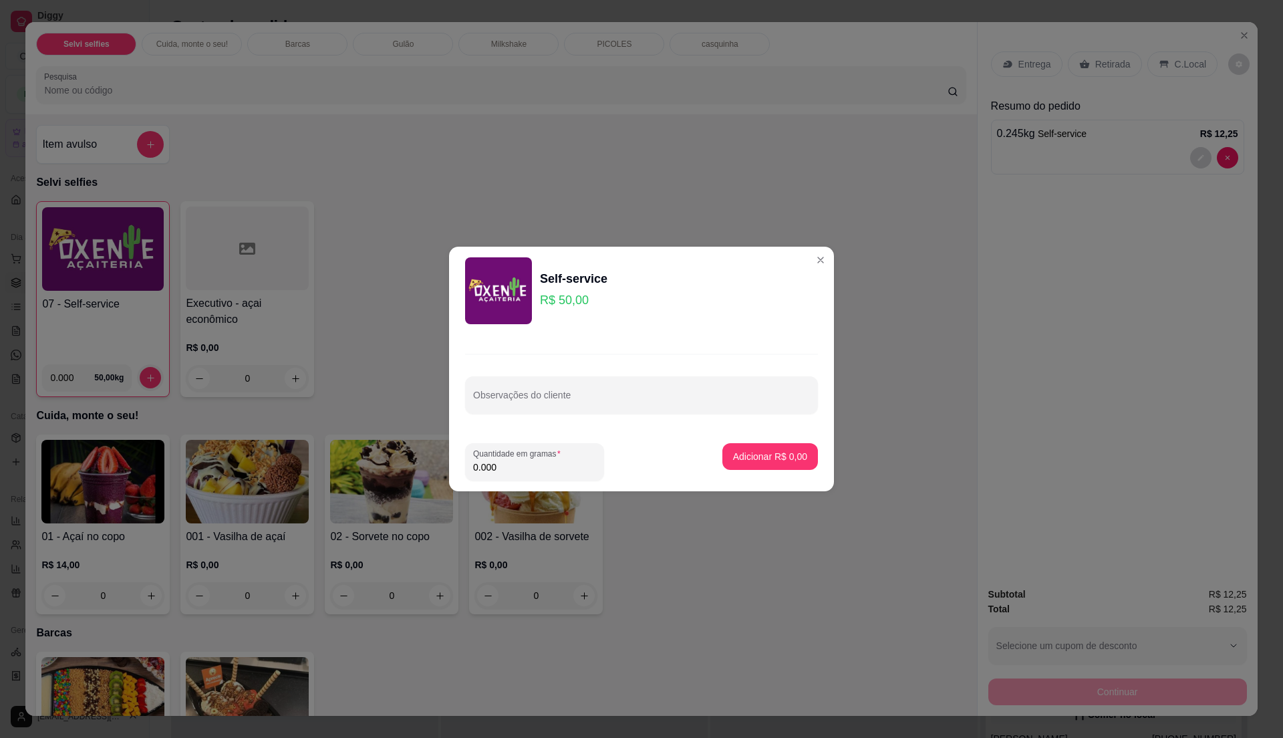
click at [499, 471] on input "0.000" at bounding box center [534, 466] width 123 height 13
click at [490, 469] on input "0" at bounding box center [534, 466] width 123 height 13
type input "0.355"
click at [728, 468] on button "Adicionar R$ 17,75" at bounding box center [767, 457] width 98 height 26
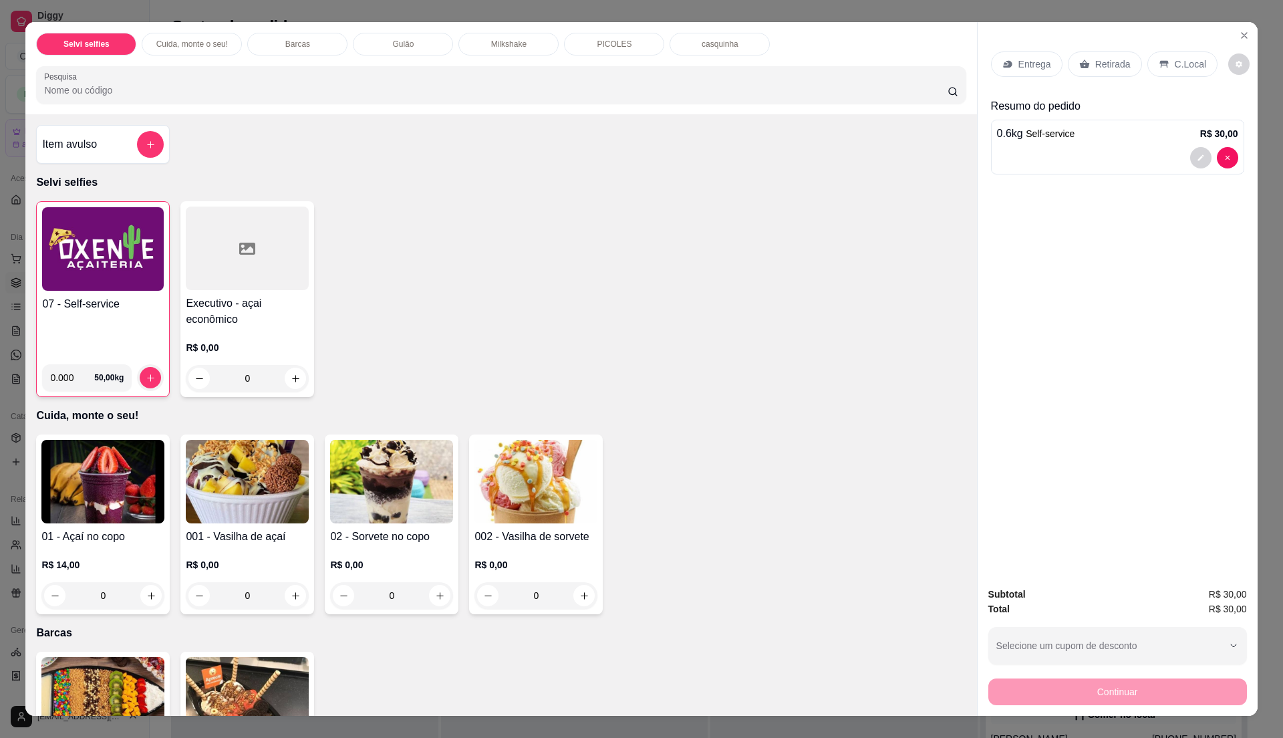
click at [1191, 61] on p "C.Local" at bounding box center [1190, 63] width 31 height 13
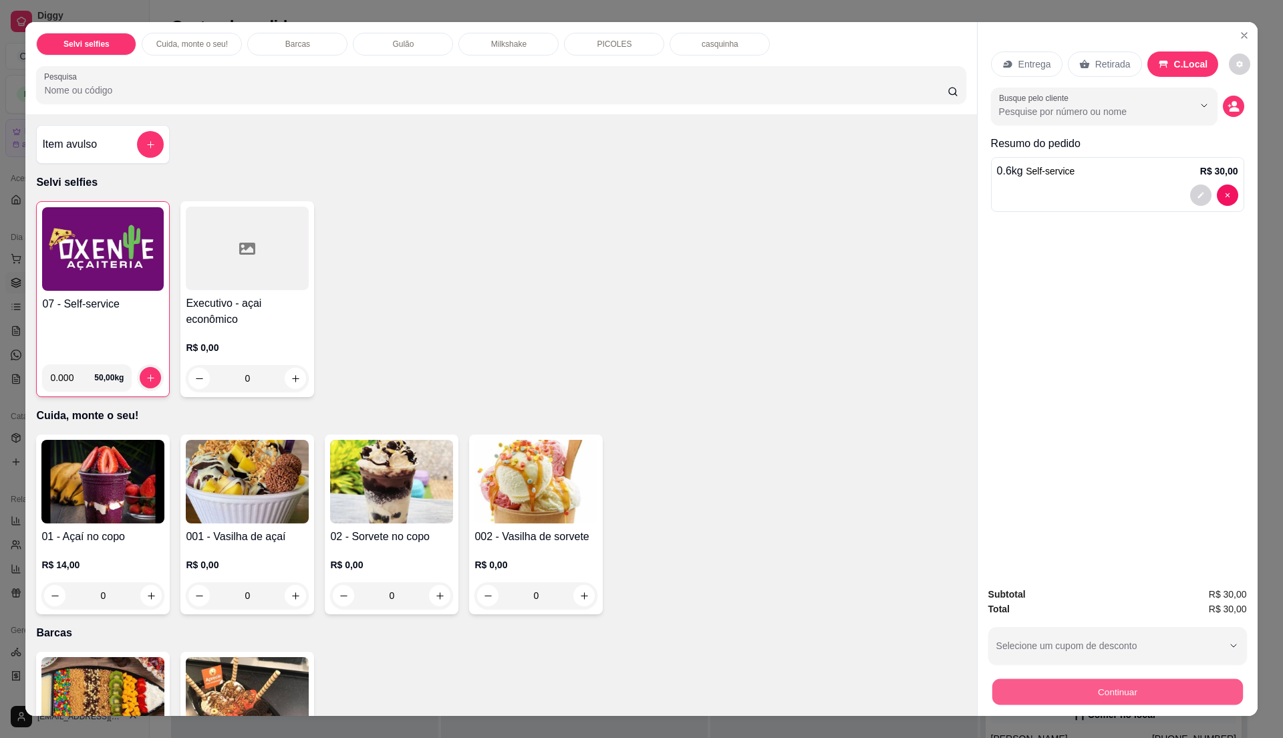
click at [1029, 685] on button "Continuar" at bounding box center [1117, 691] width 251 height 26
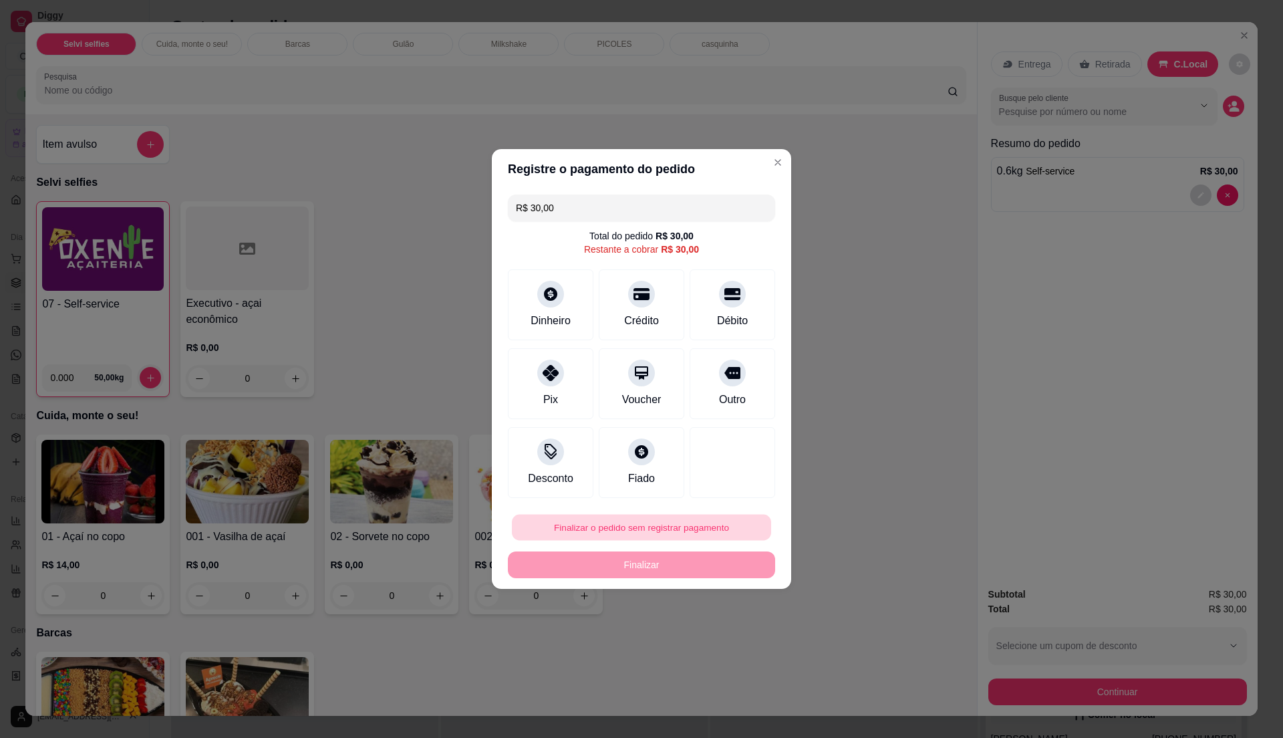
click at [702, 521] on button "Finalizar o pedido sem registrar pagamento" at bounding box center [641, 528] width 259 height 26
click at [712, 636] on button "Confirmar" at bounding box center [722, 638] width 47 height 20
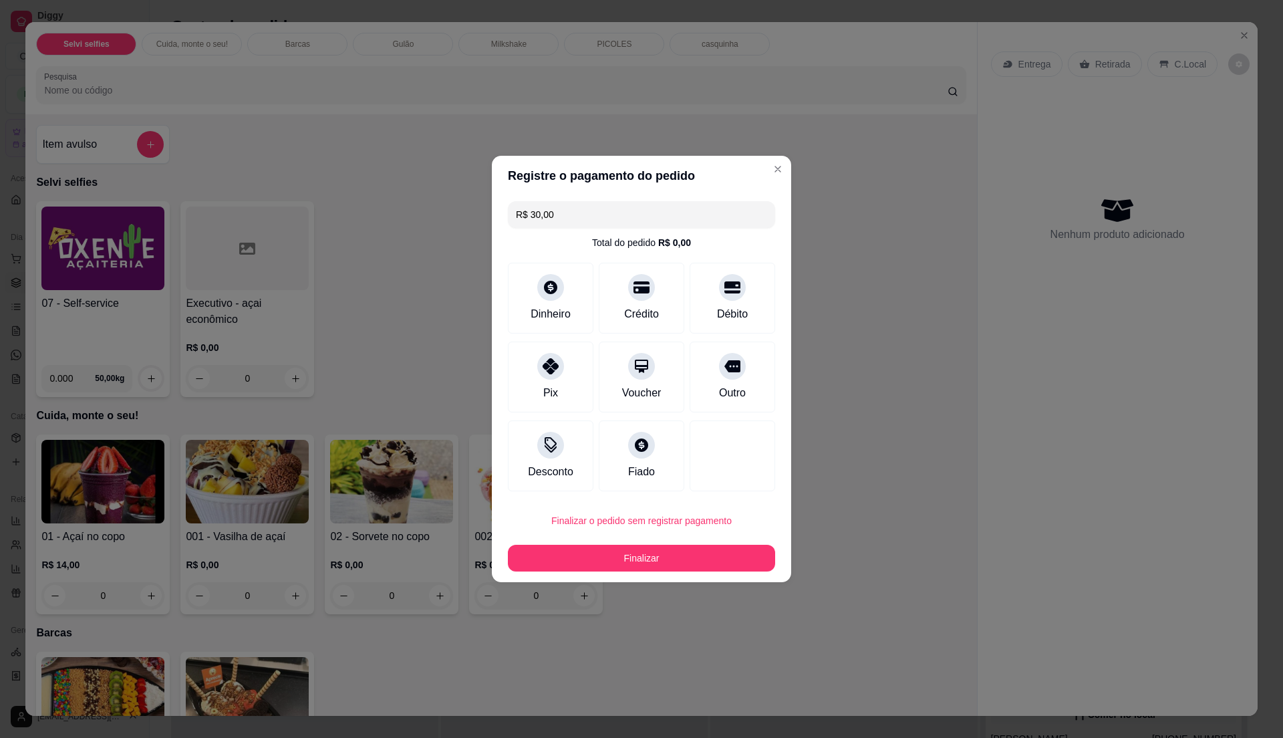
type input "R$ 0,00"
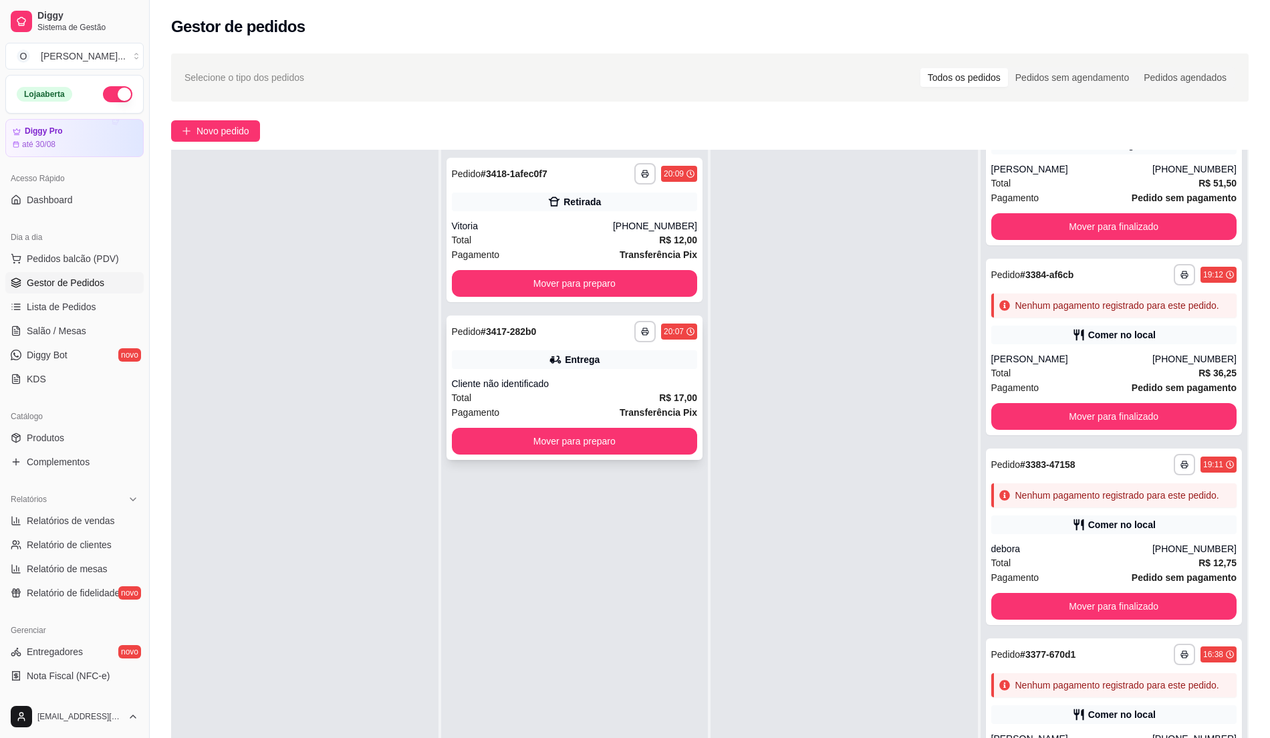
click at [616, 394] on div "Total R$ 17,00" at bounding box center [575, 397] width 246 height 15
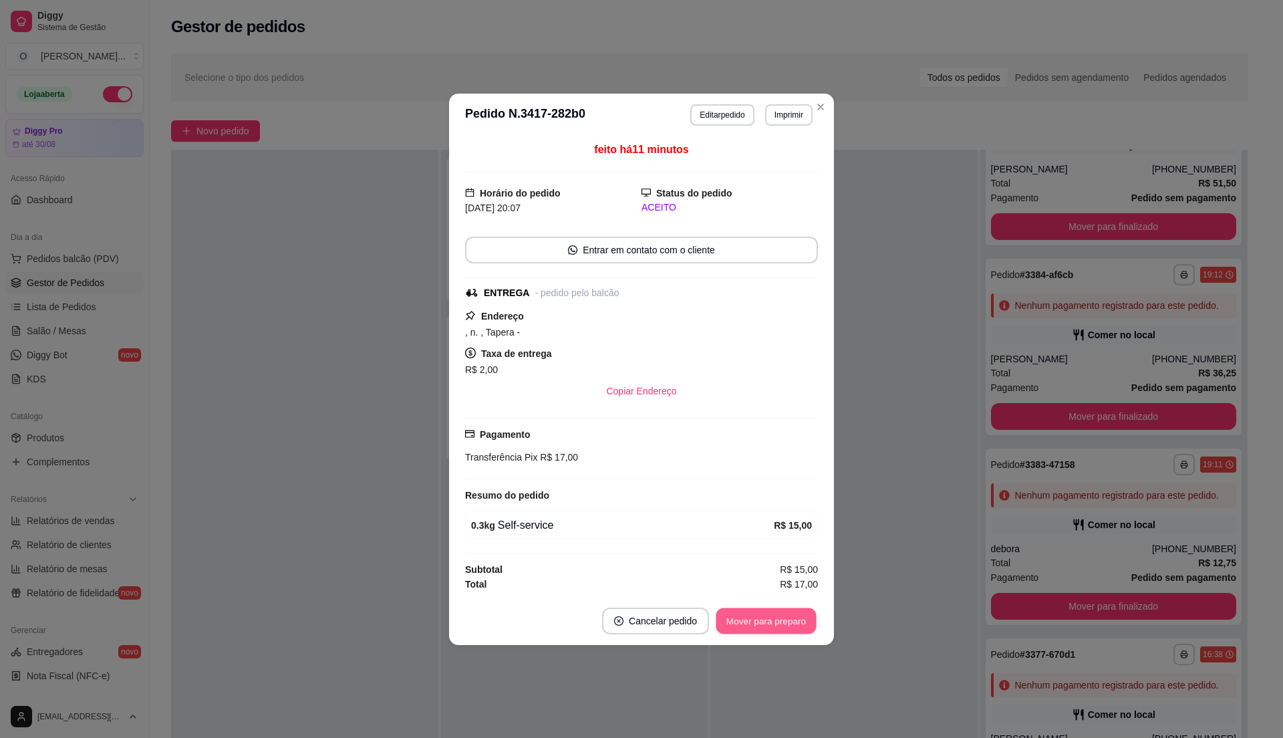
click at [779, 618] on button "Mover para preparo" at bounding box center [766, 621] width 100 height 26
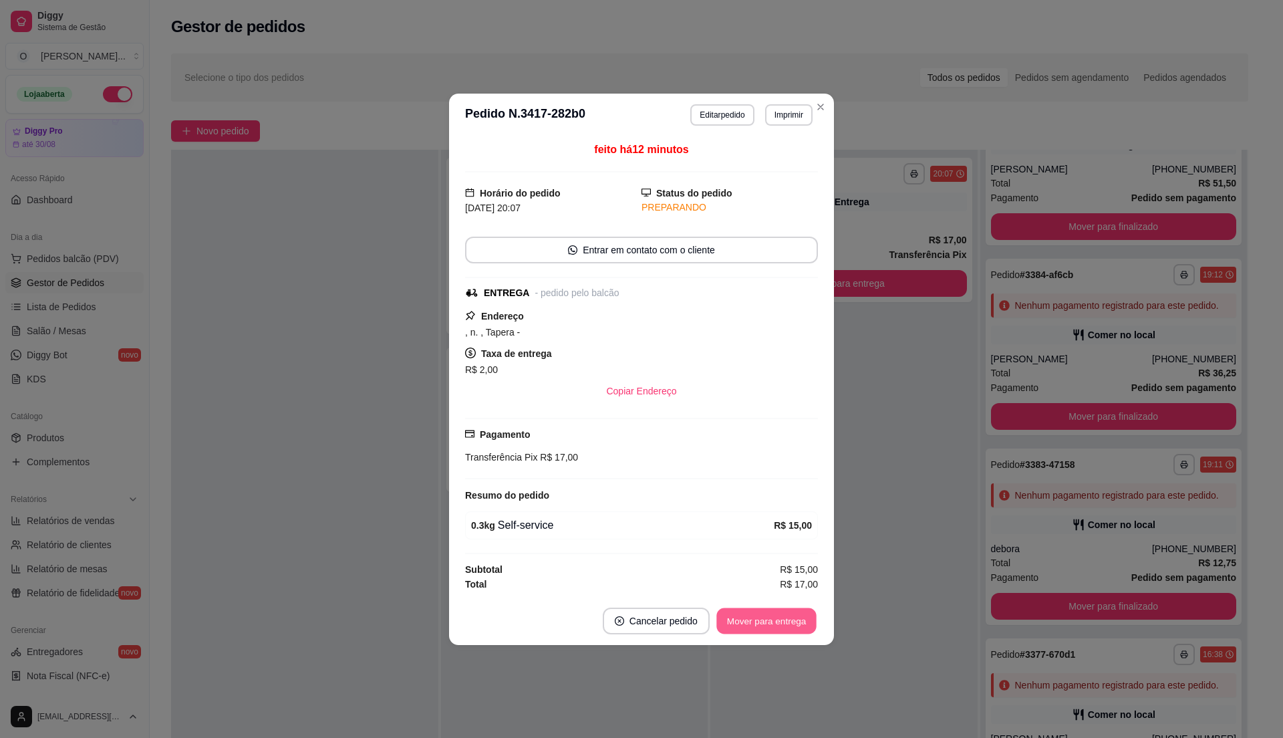
click at [779, 618] on button "Mover para entrega" at bounding box center [766, 621] width 100 height 26
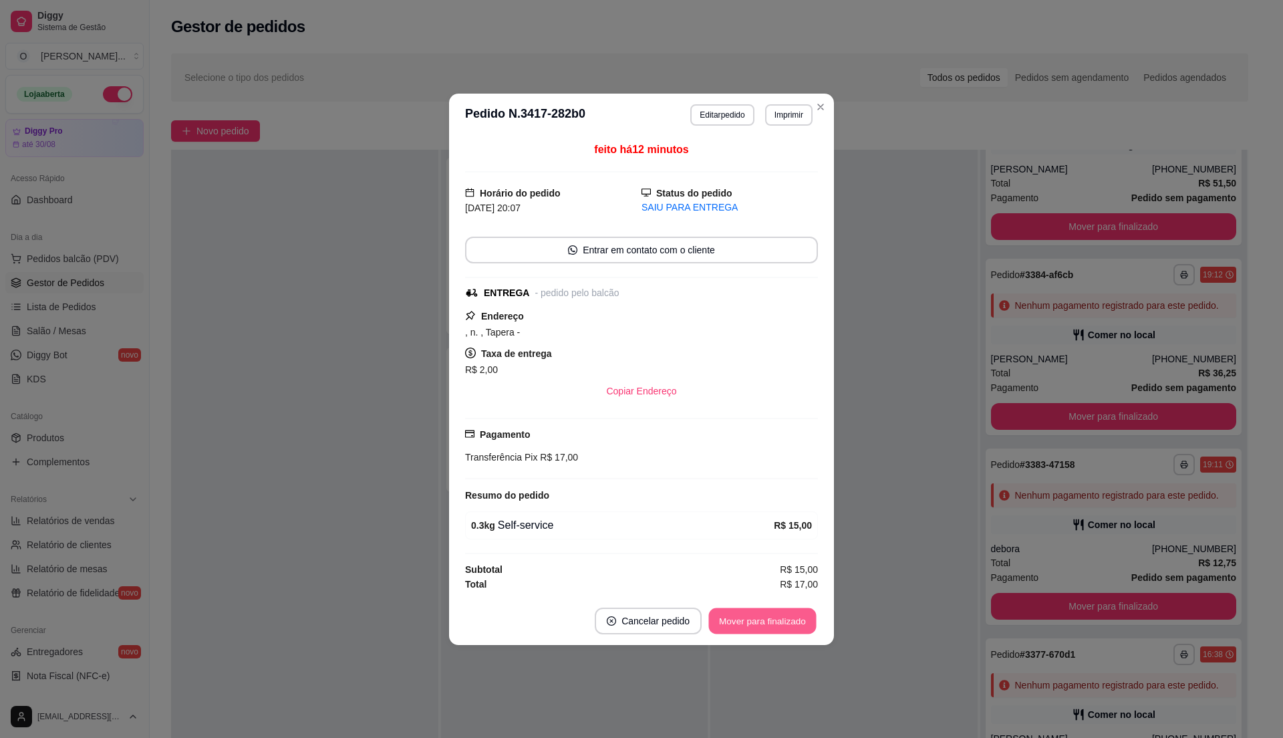
click at [779, 618] on button "Mover para finalizado" at bounding box center [763, 621] width 108 height 26
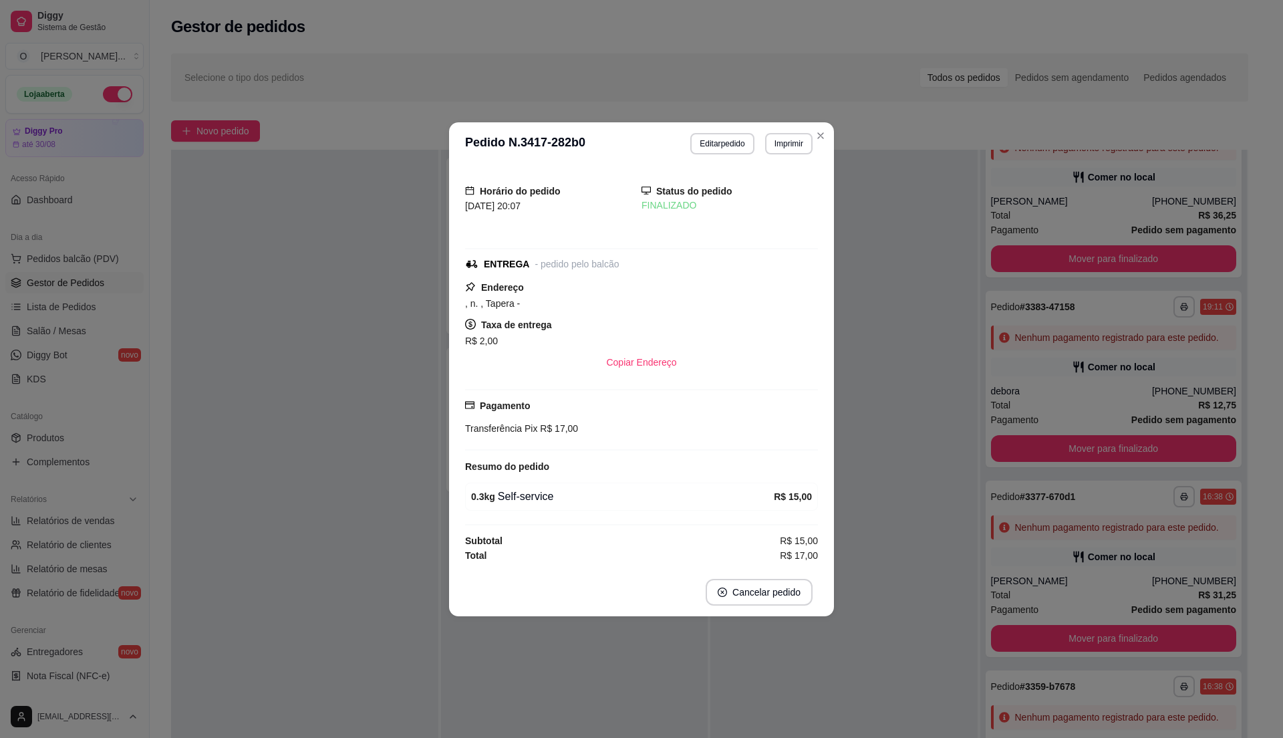
scroll to position [89, 0]
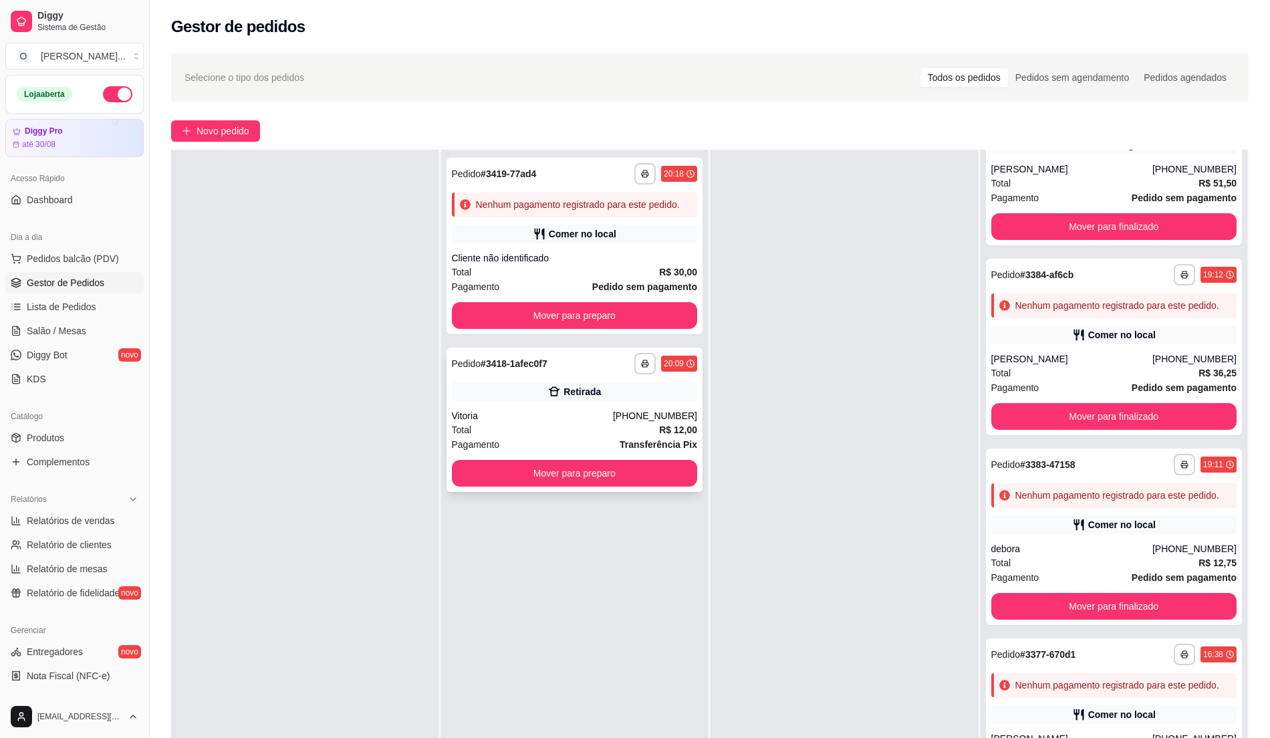
click at [501, 378] on div "**********" at bounding box center [574, 420] width 257 height 144
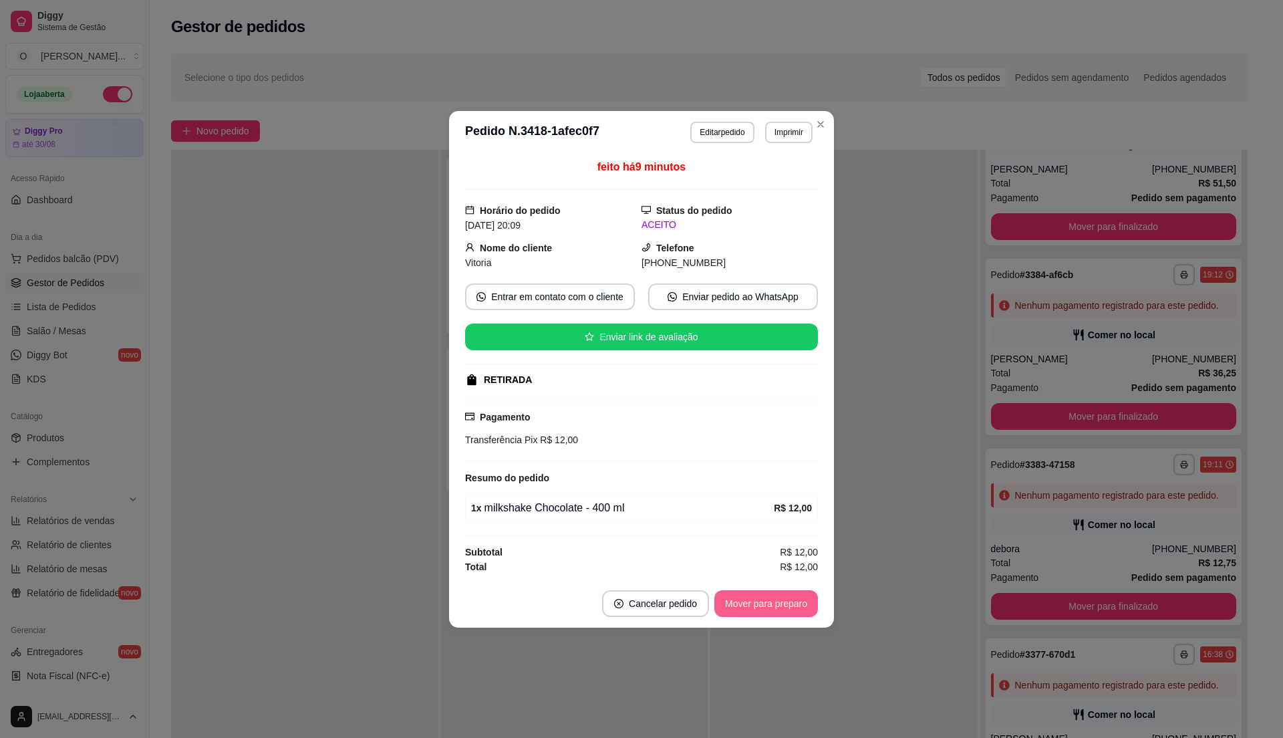
click at [757, 594] on button "Mover para preparo" at bounding box center [766, 603] width 104 height 27
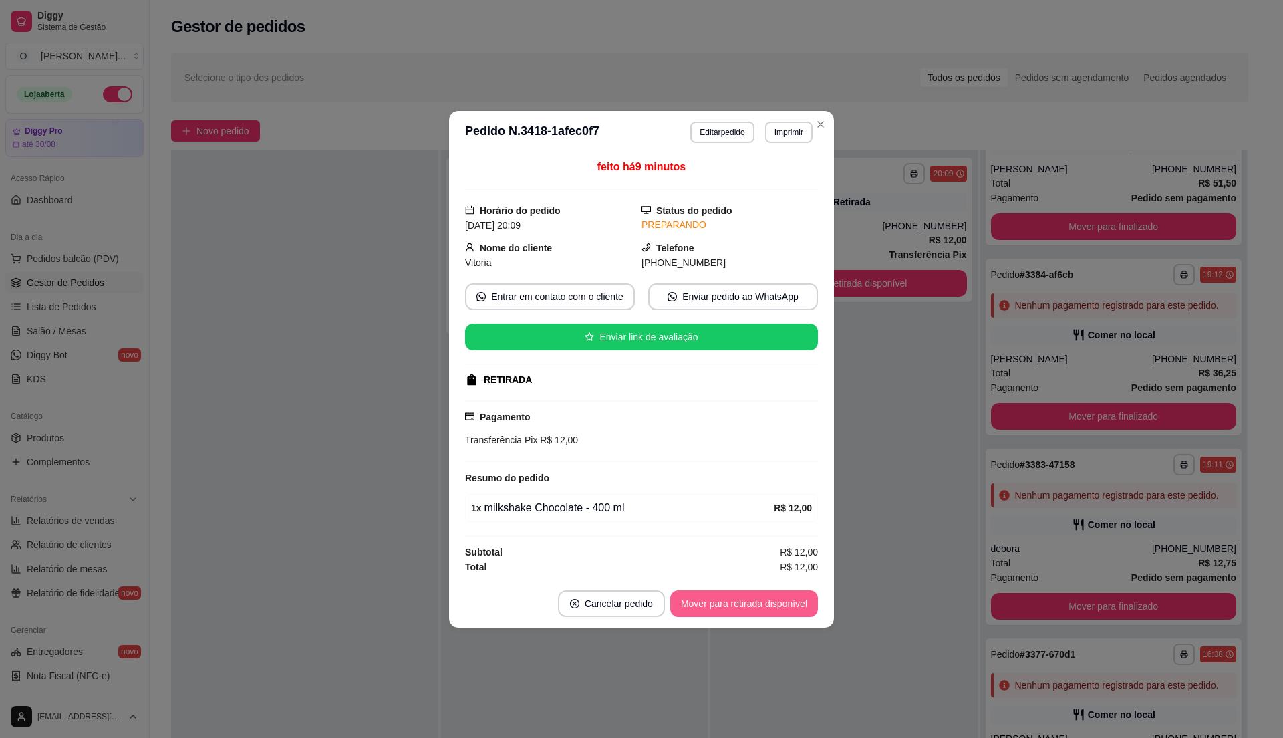
click at [757, 594] on button "Mover para retirada disponível" at bounding box center [744, 603] width 148 height 27
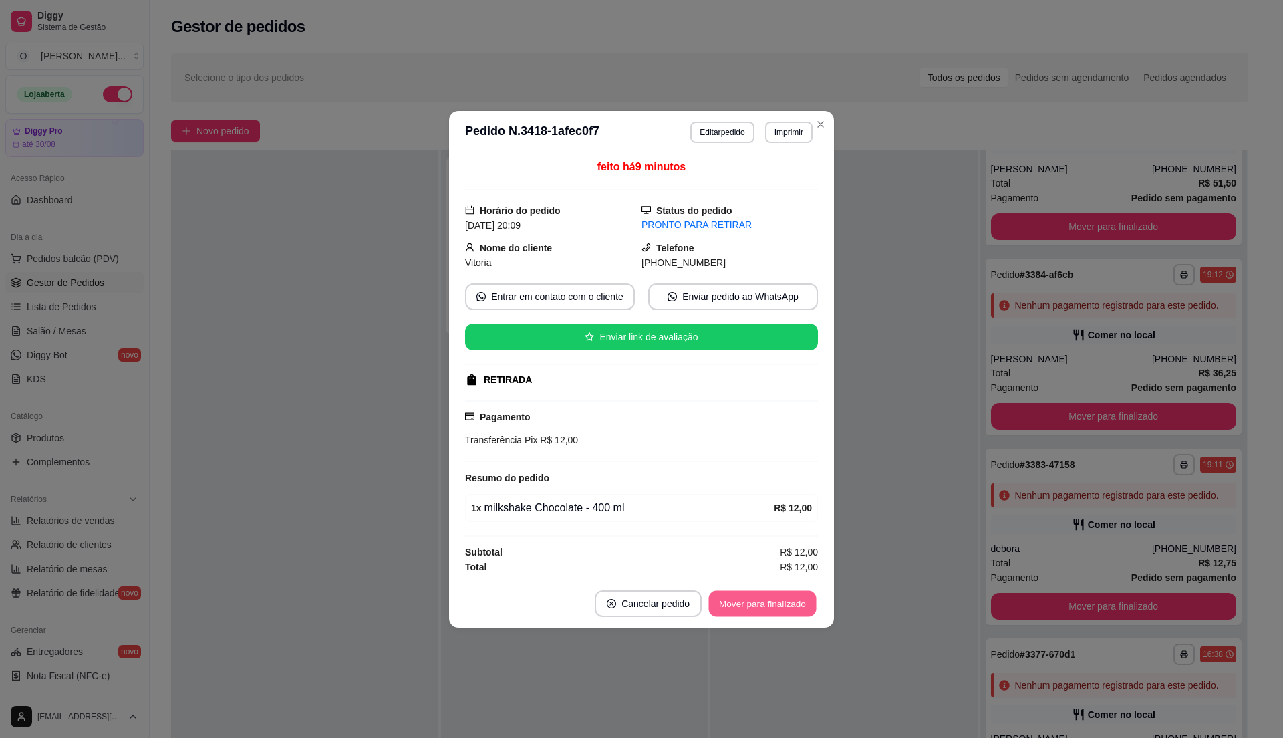
click at [757, 594] on button "Mover para finalizado" at bounding box center [763, 603] width 108 height 26
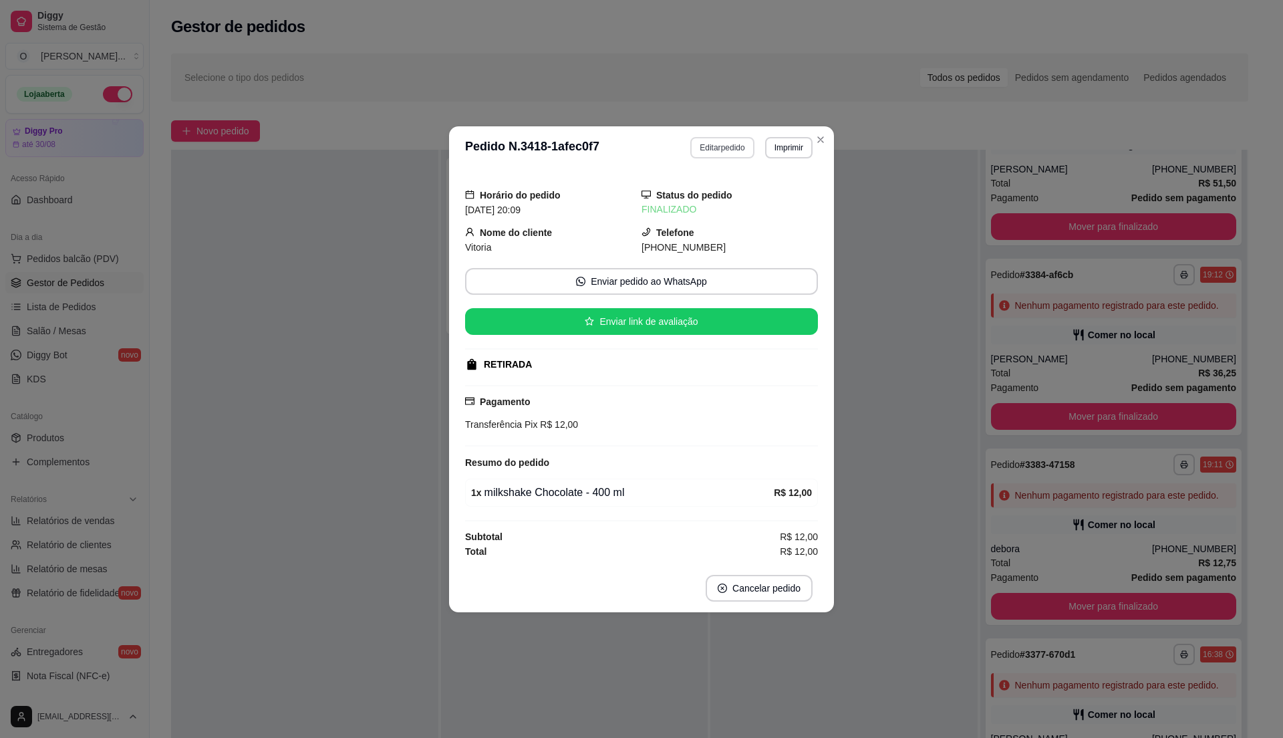
click at [742, 144] on button "Editar pedido" at bounding box center [721, 147] width 63 height 21
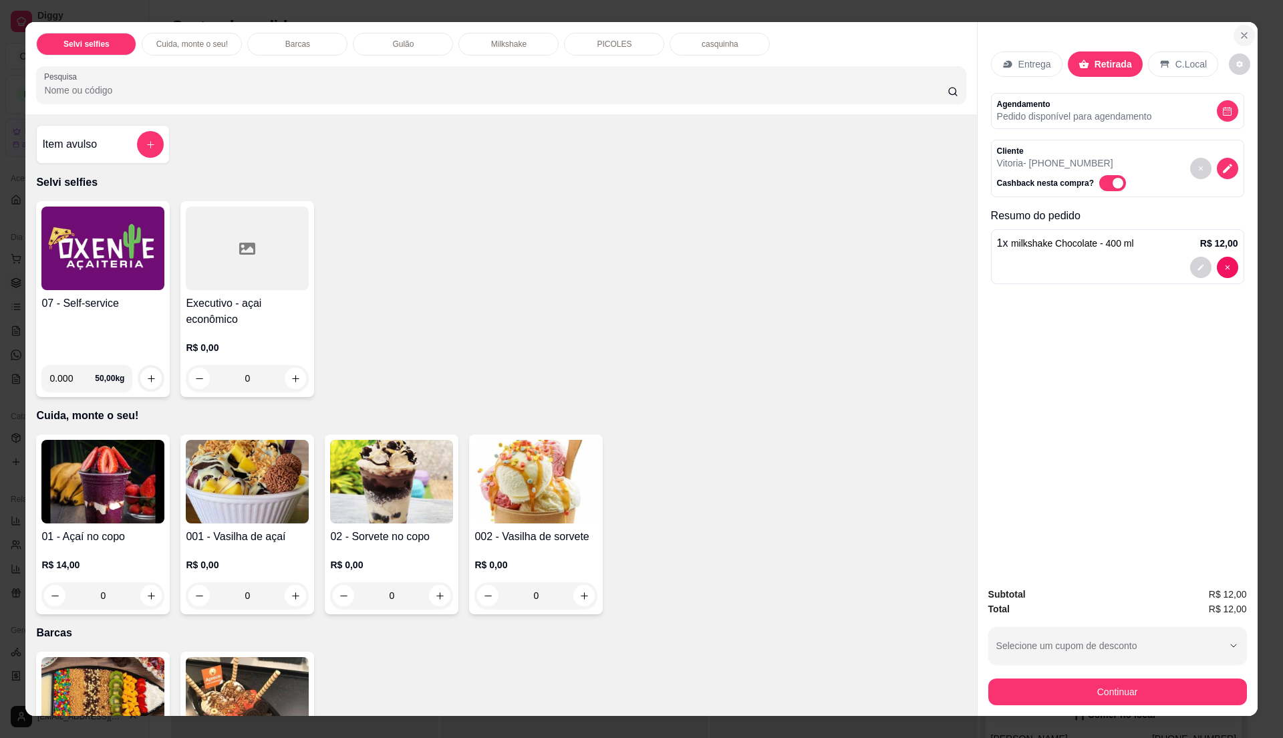
click at [1239, 30] on icon "Close" at bounding box center [1244, 35] width 11 height 11
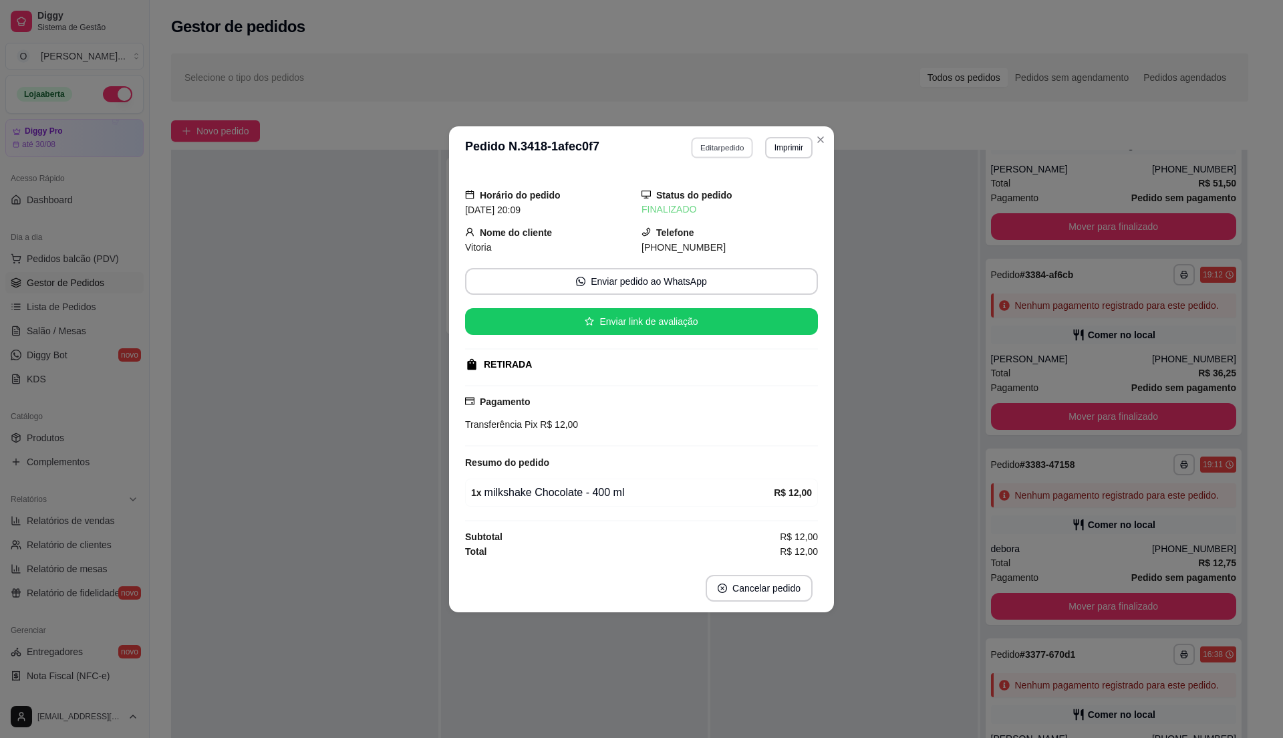
click at [698, 147] on button "Editar pedido" at bounding box center [723, 147] width 62 height 21
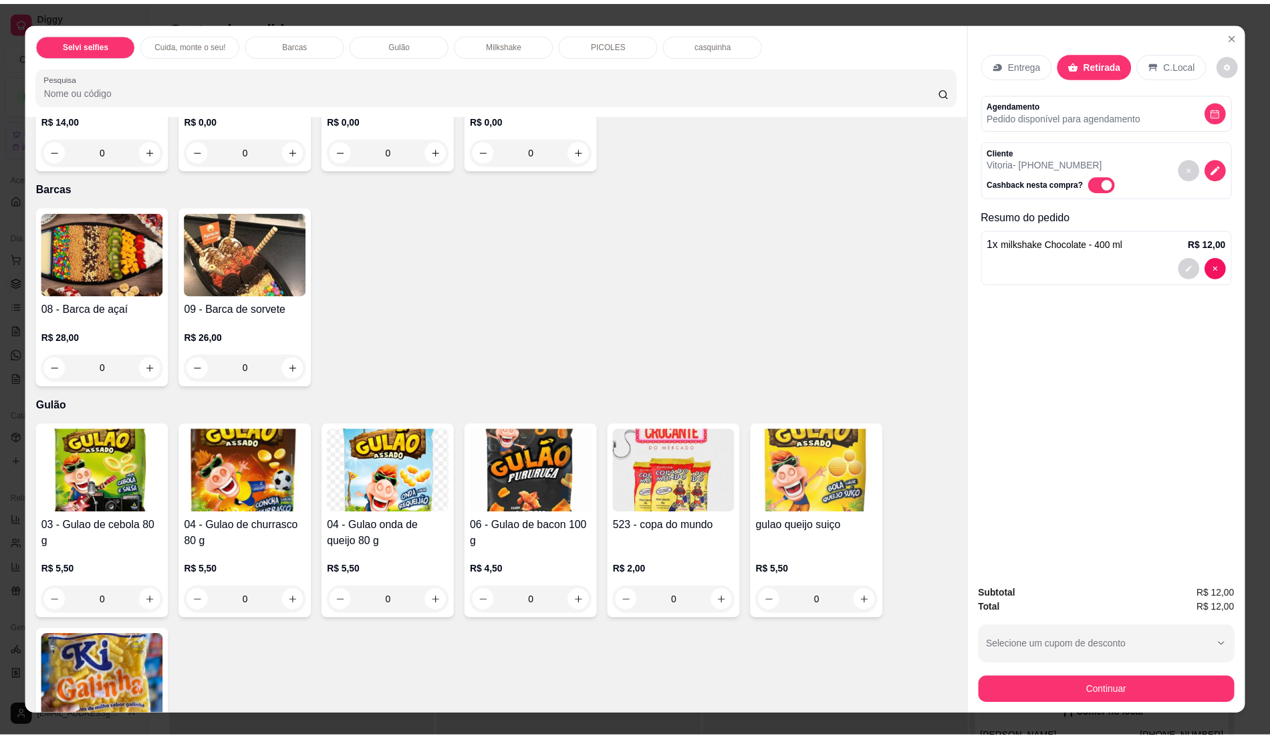
scroll to position [535, 0]
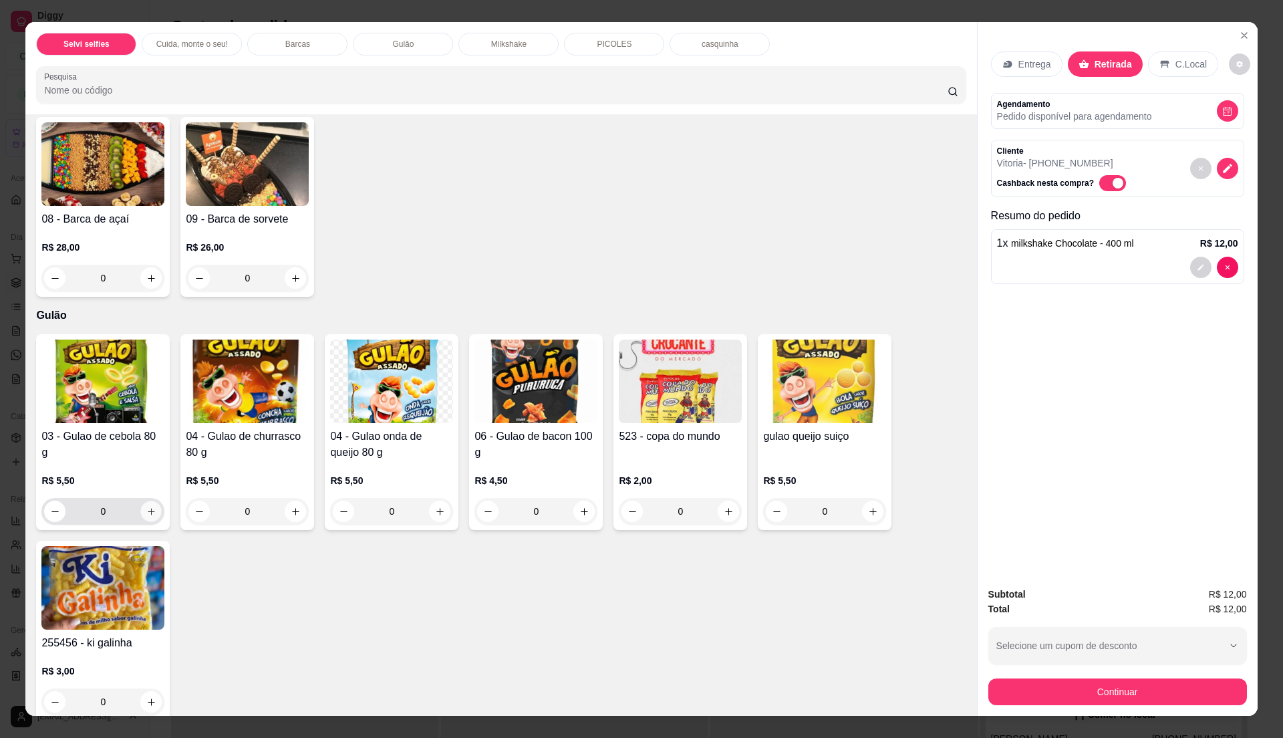
click at [146, 509] on icon "increase-product-quantity" at bounding box center [151, 512] width 10 height 10
type input "1"
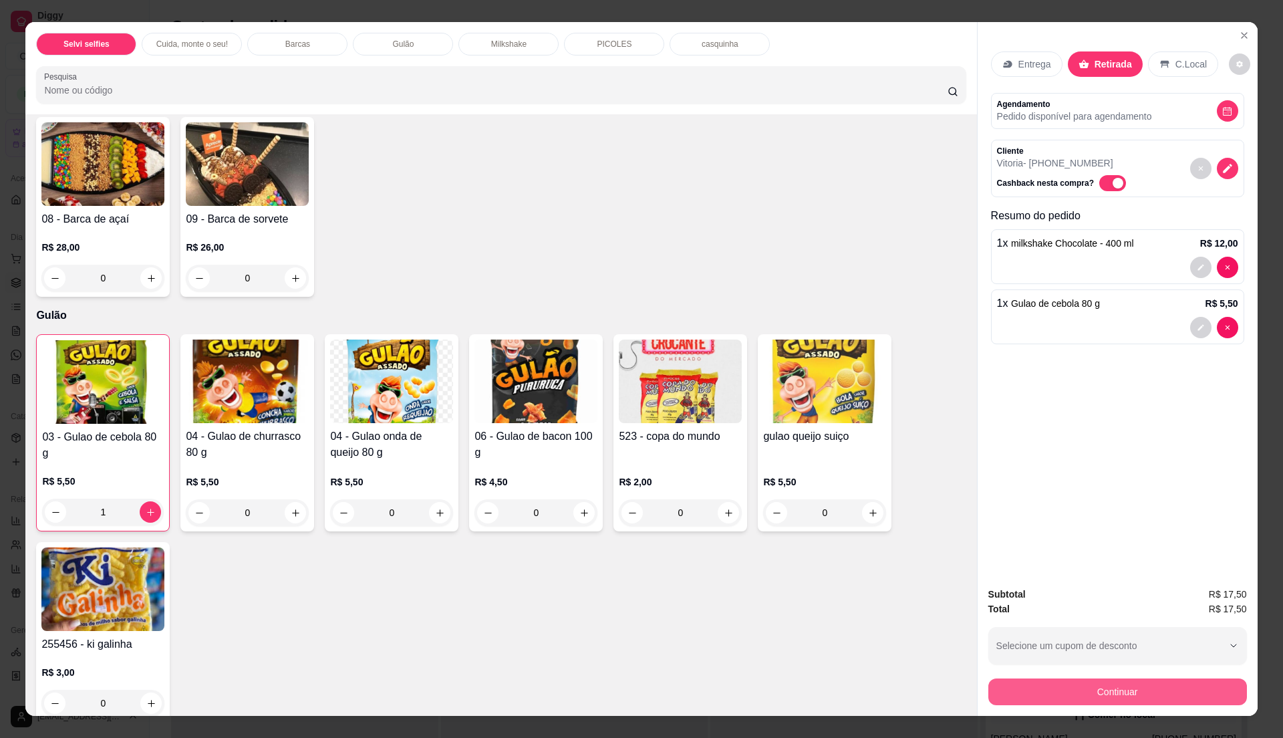
click at [1113, 694] on button "Continuar" at bounding box center [1117, 691] width 259 height 27
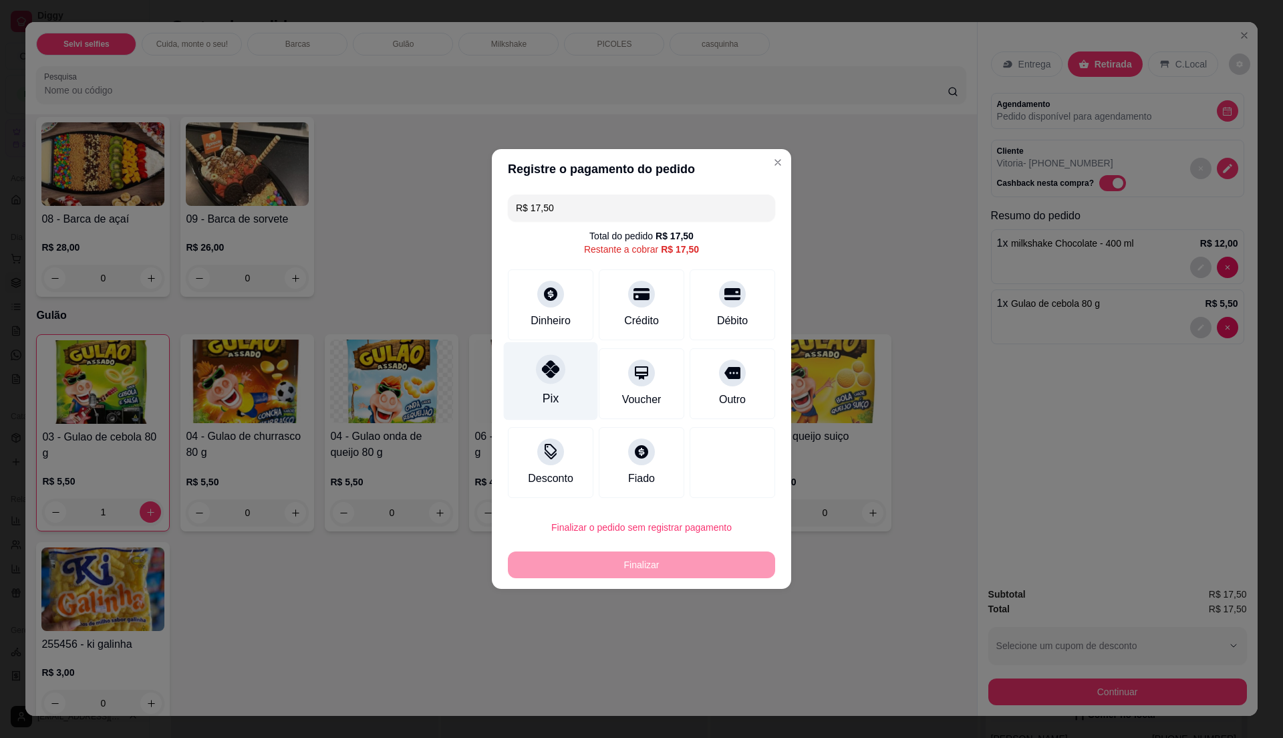
click at [546, 397] on div "Pix" at bounding box center [551, 398] width 16 height 17
type input "R$ 0,00"
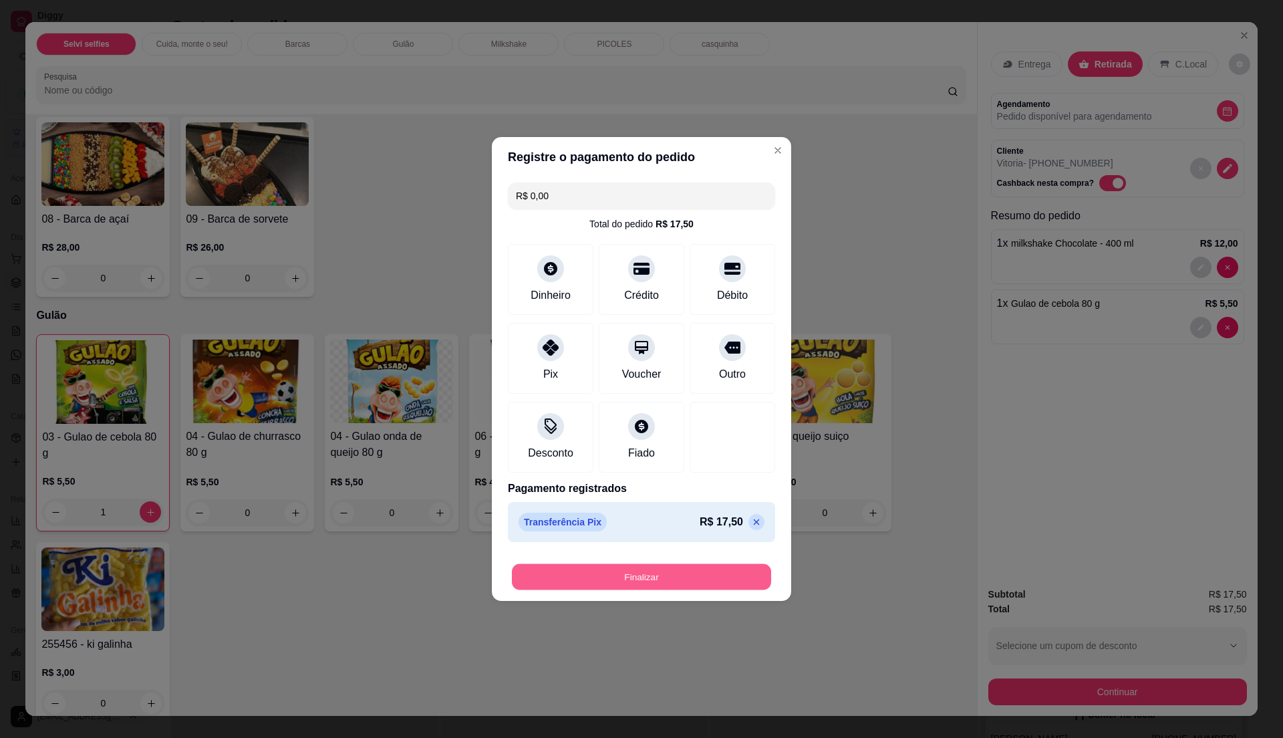
click at [687, 569] on button "Finalizar" at bounding box center [641, 577] width 259 height 26
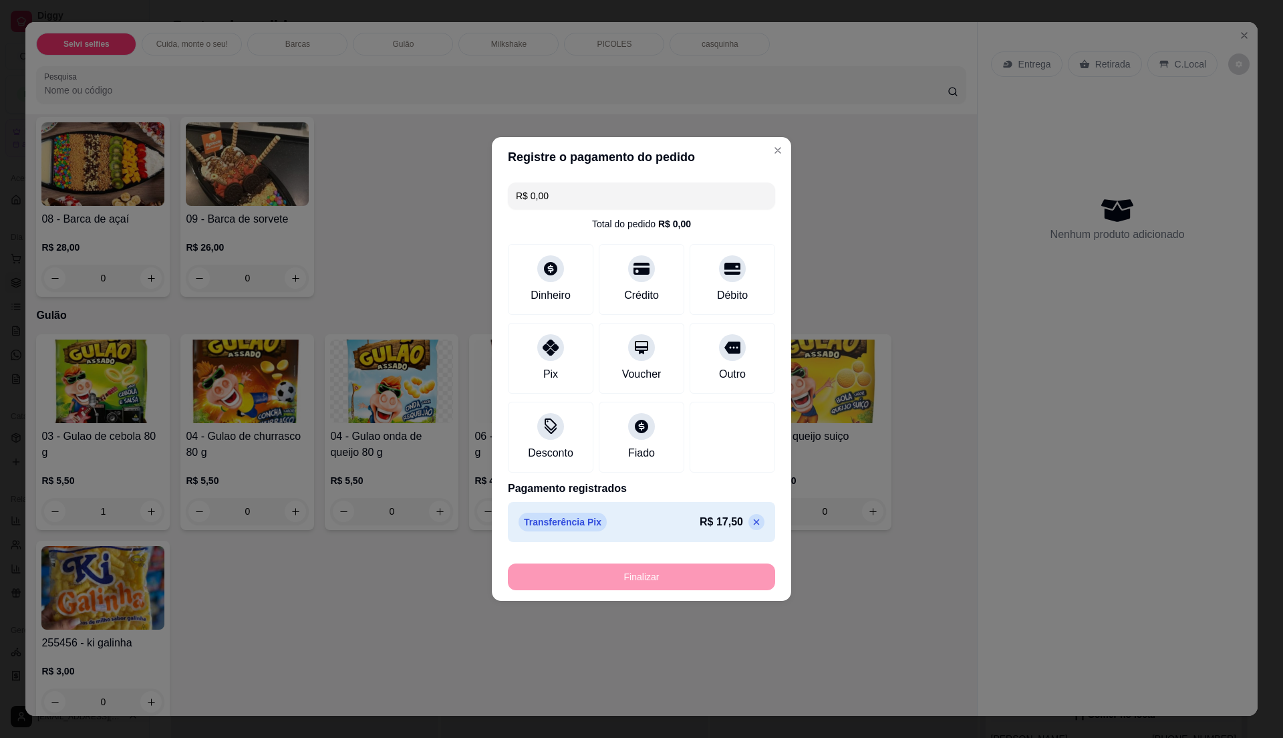
type input "0"
type input "-R$ 17,50"
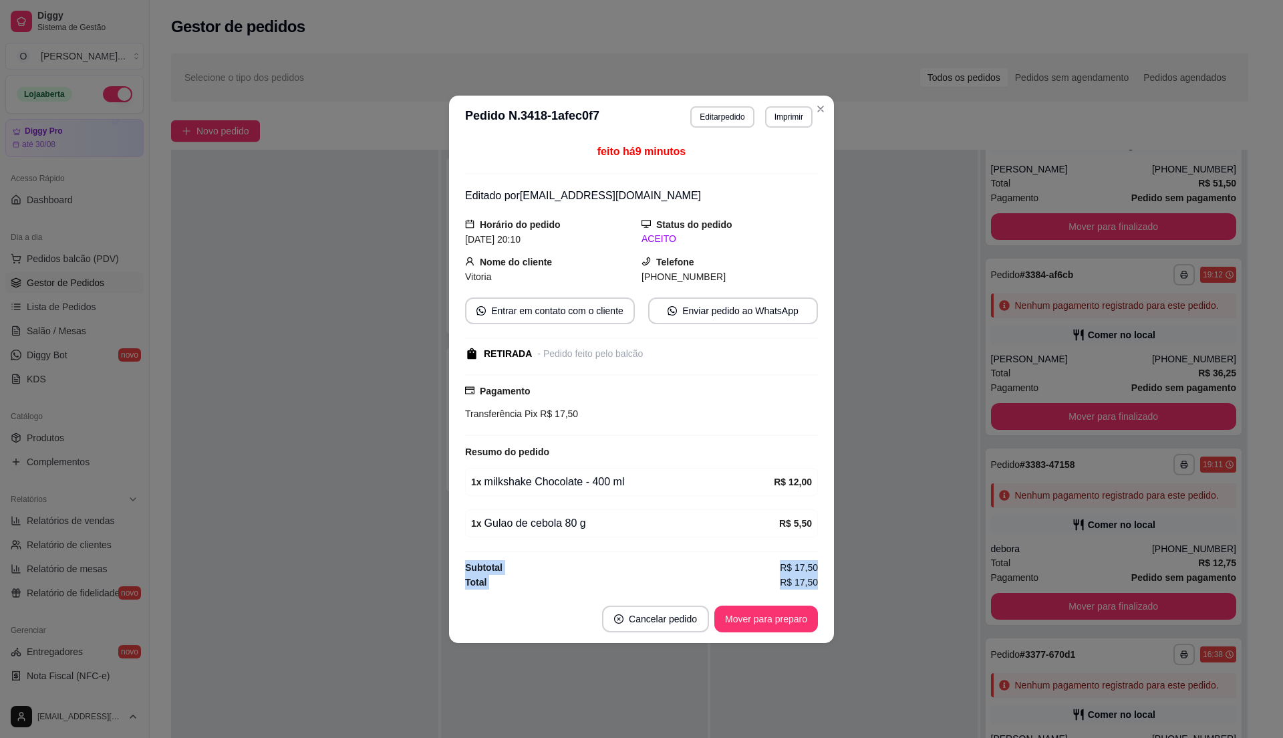
drag, startPoint x: 749, startPoint y: 644, endPoint x: 751, endPoint y: 652, distance: 8.5
click at [751, 652] on div "**********" at bounding box center [641, 369] width 1283 height 738
click at [724, 622] on button "Mover para preparo" at bounding box center [766, 619] width 100 height 26
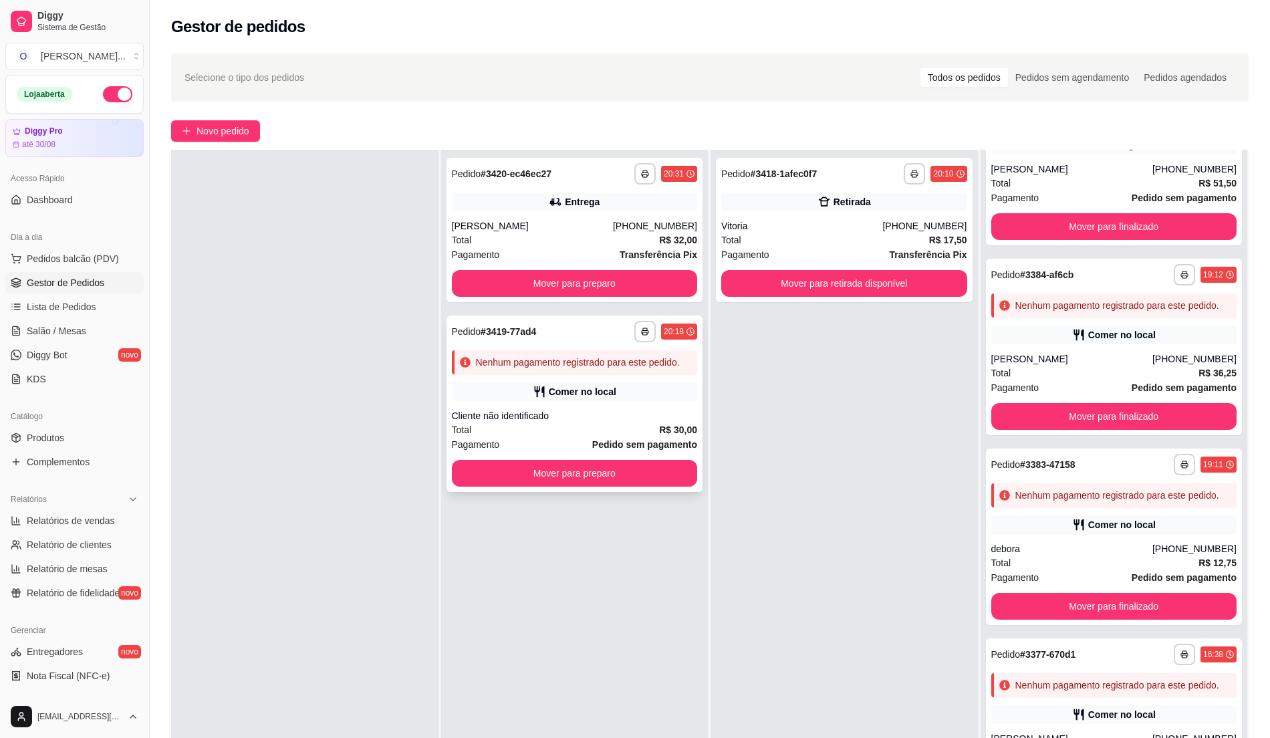
click at [585, 422] on div "Total R$ 30,00" at bounding box center [575, 429] width 246 height 15
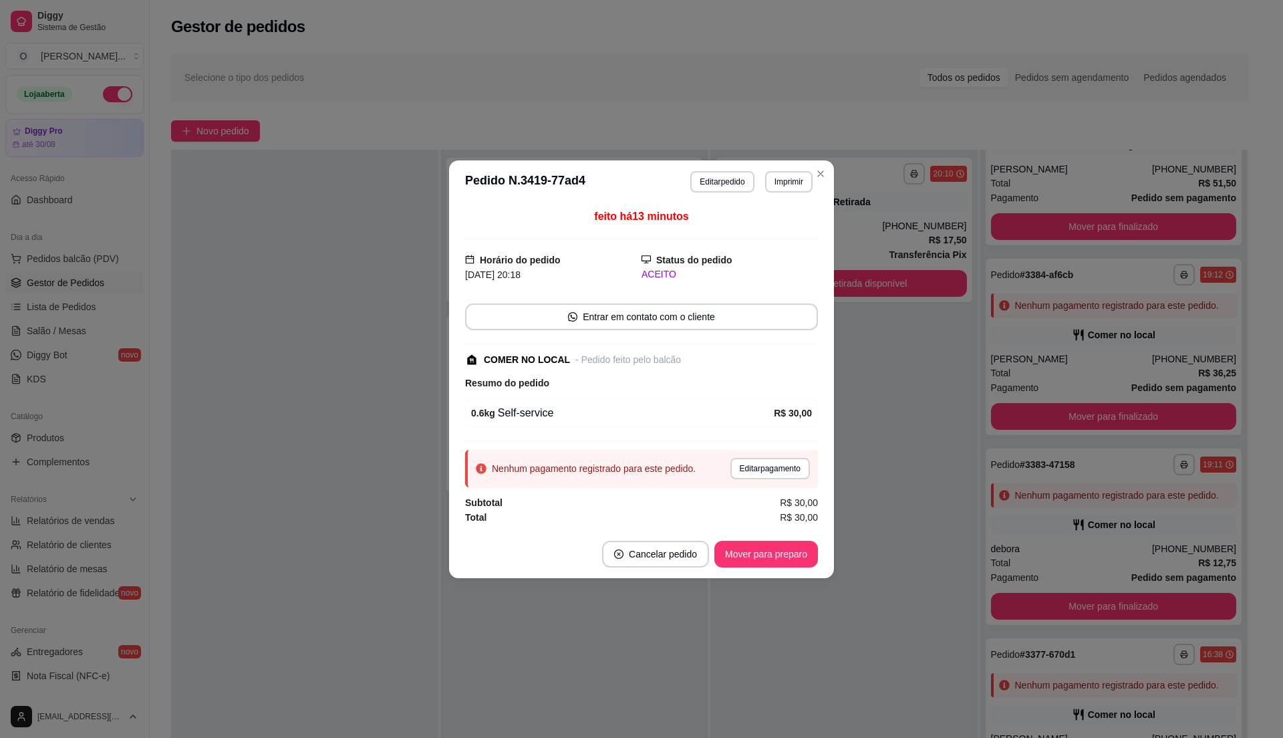
click at [706, 466] on div "Nenhum pagamento registrado para este pedido. Editar pagamento" at bounding box center [641, 468] width 353 height 37
click at [761, 472] on button "Editar pagamento" at bounding box center [770, 468] width 80 height 21
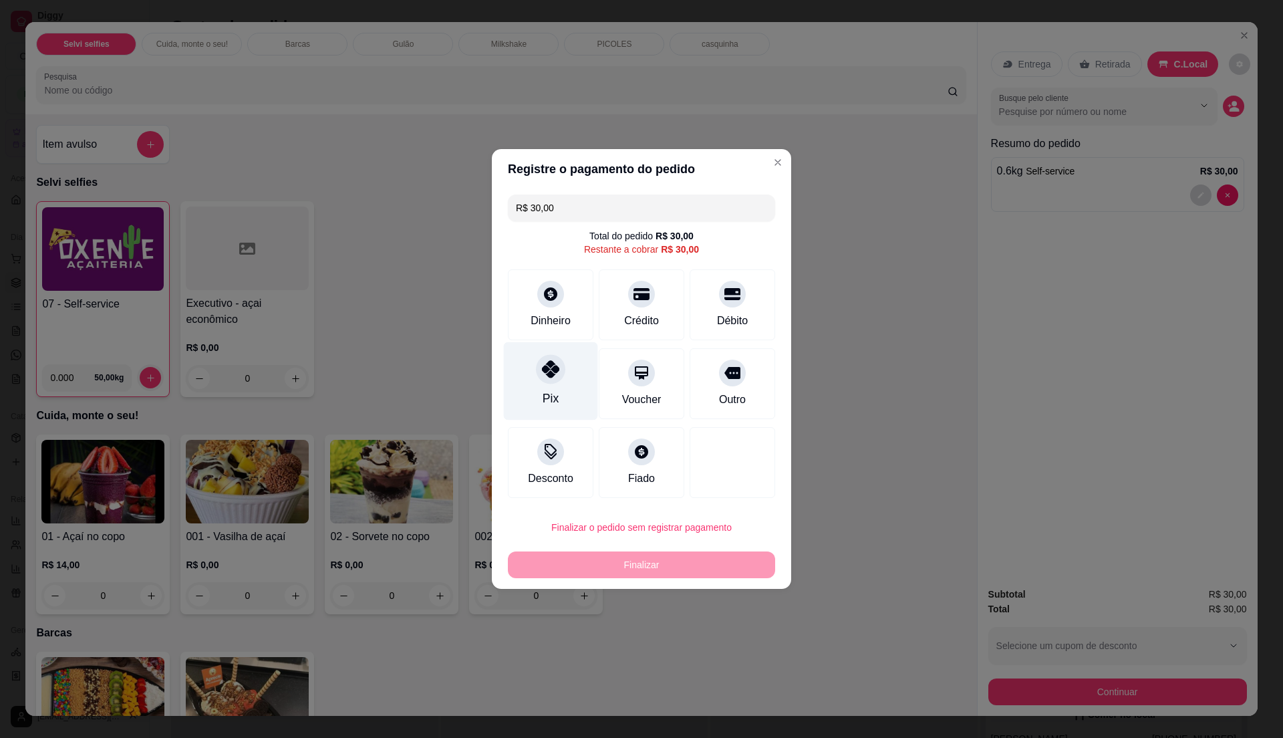
click at [533, 377] on div "Pix" at bounding box center [551, 381] width 94 height 78
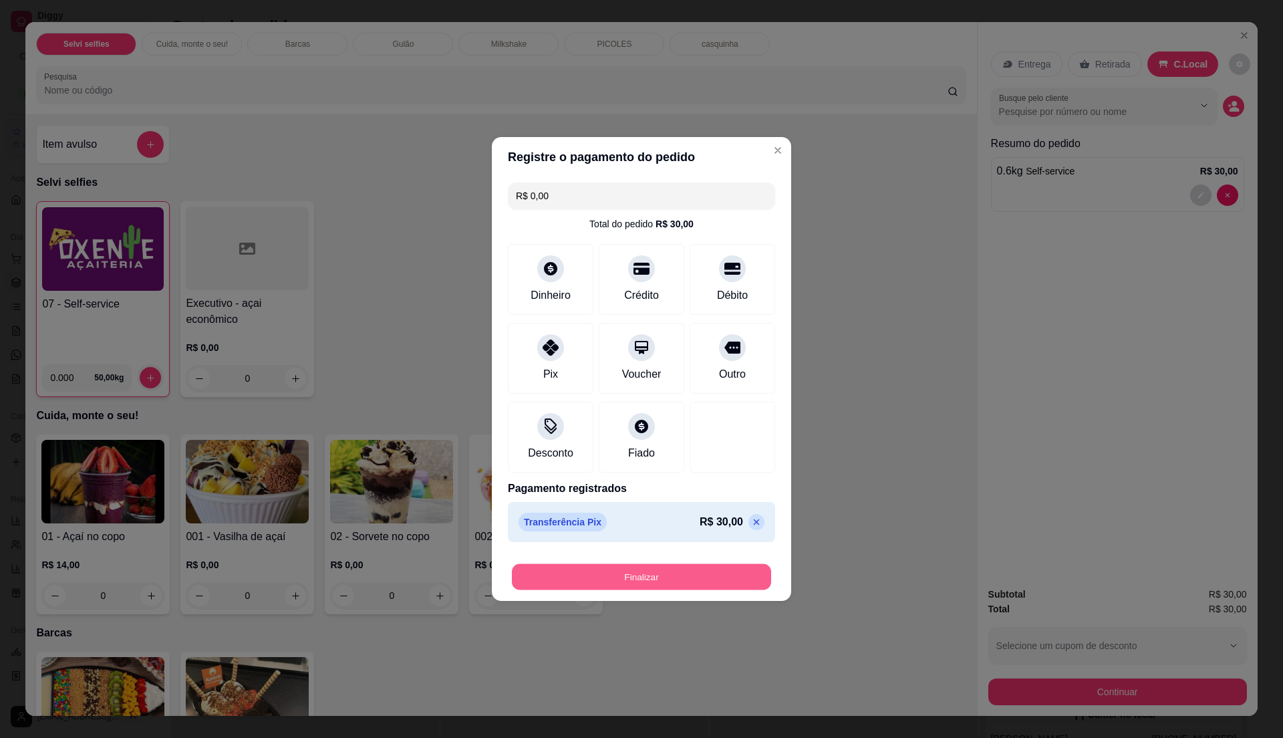
click at [630, 576] on button "Finalizar" at bounding box center [641, 577] width 259 height 26
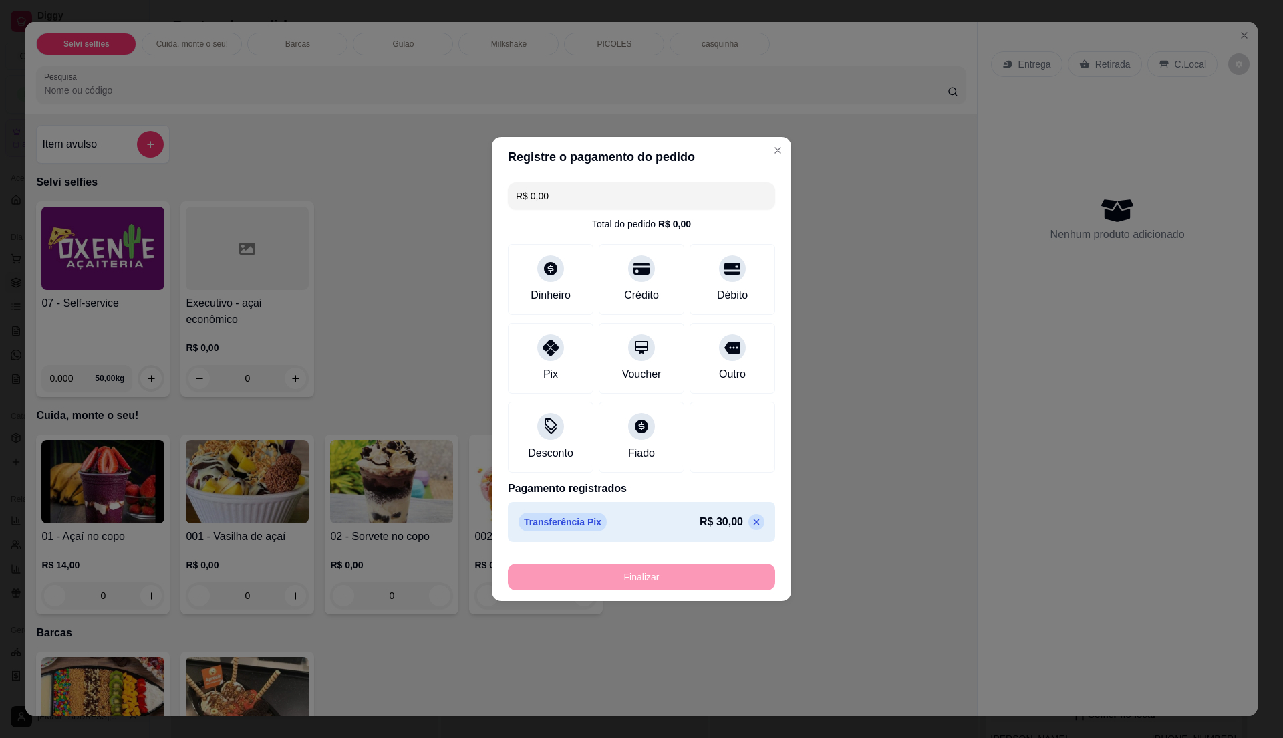
type input "-R$ 30,00"
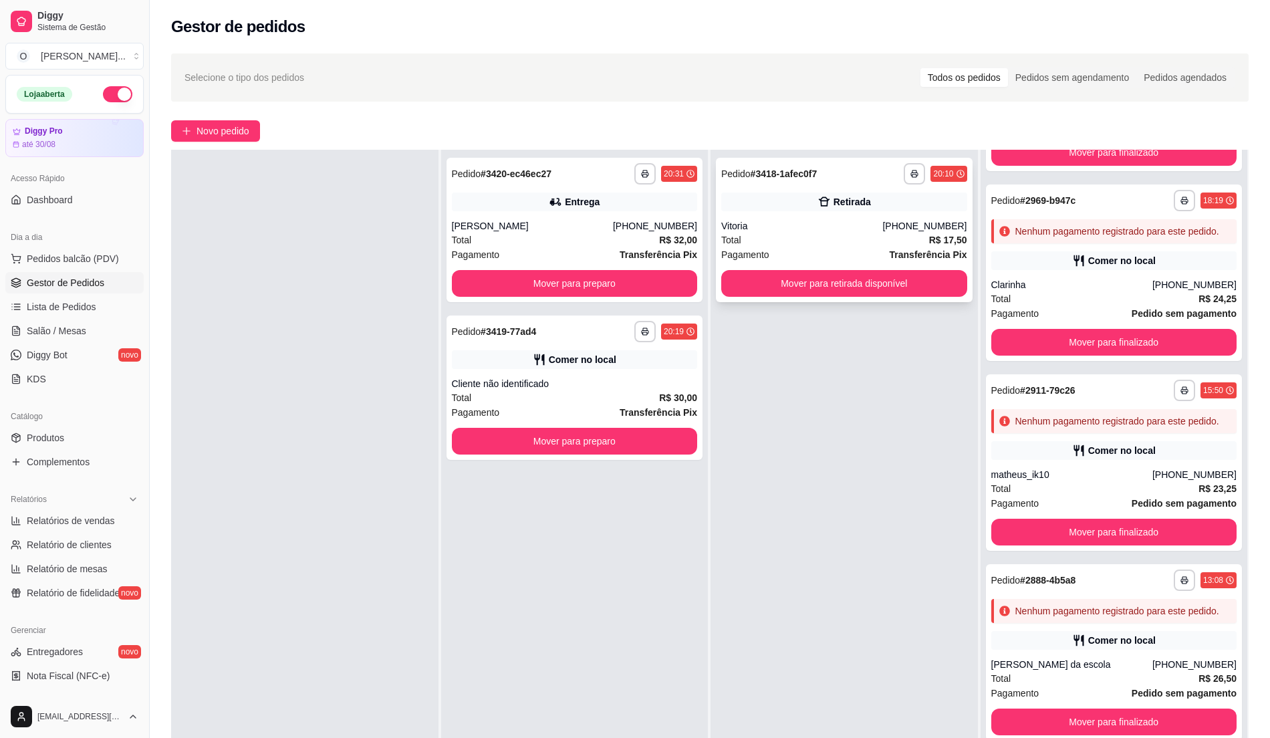
scroll to position [4277, 0]
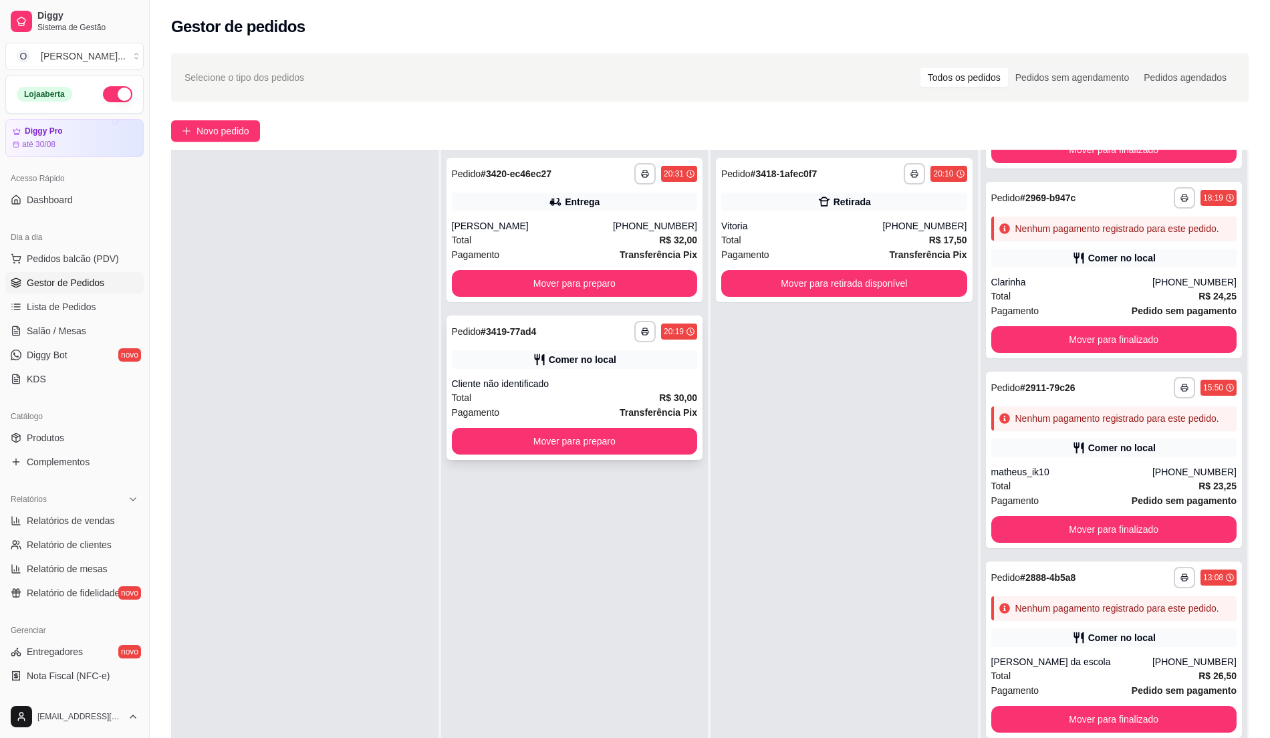
click at [554, 388] on div "Cliente não identificado" at bounding box center [575, 383] width 246 height 13
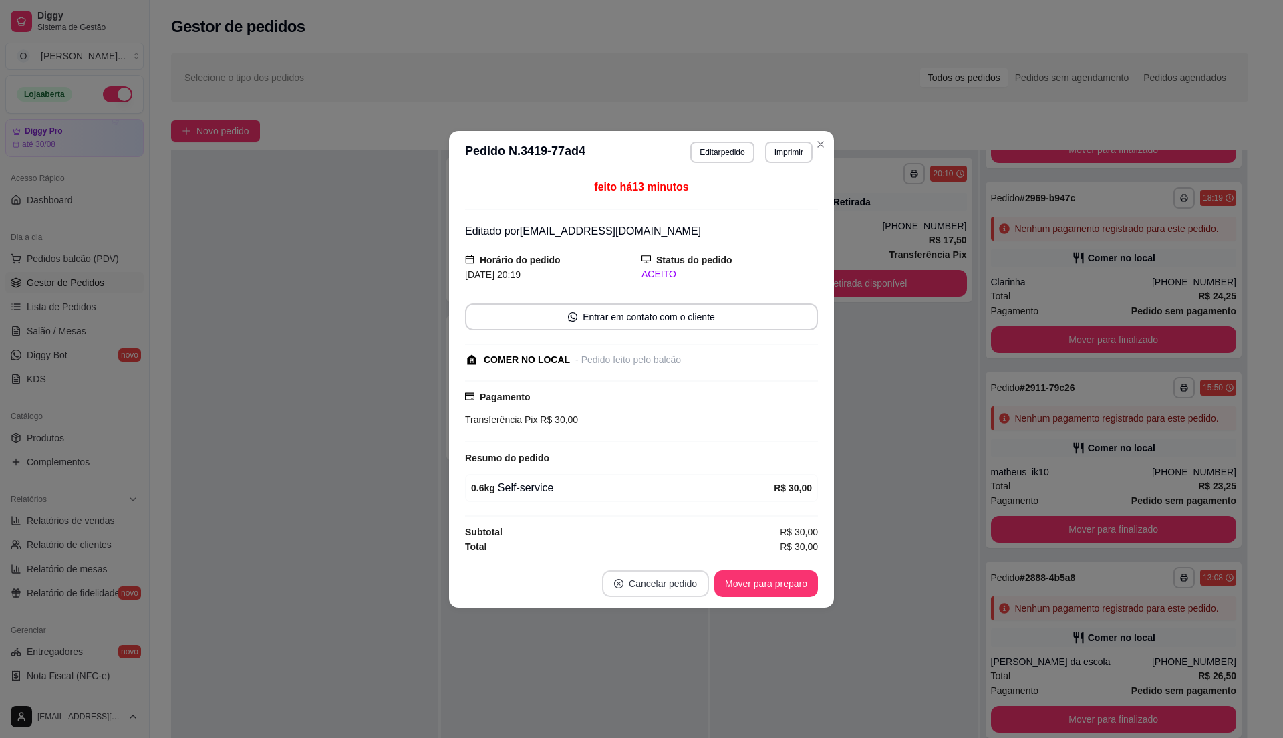
click at [658, 572] on button "Cancelar pedido" at bounding box center [655, 583] width 107 height 27
click at [830, 143] on button "Close" at bounding box center [820, 144] width 21 height 21
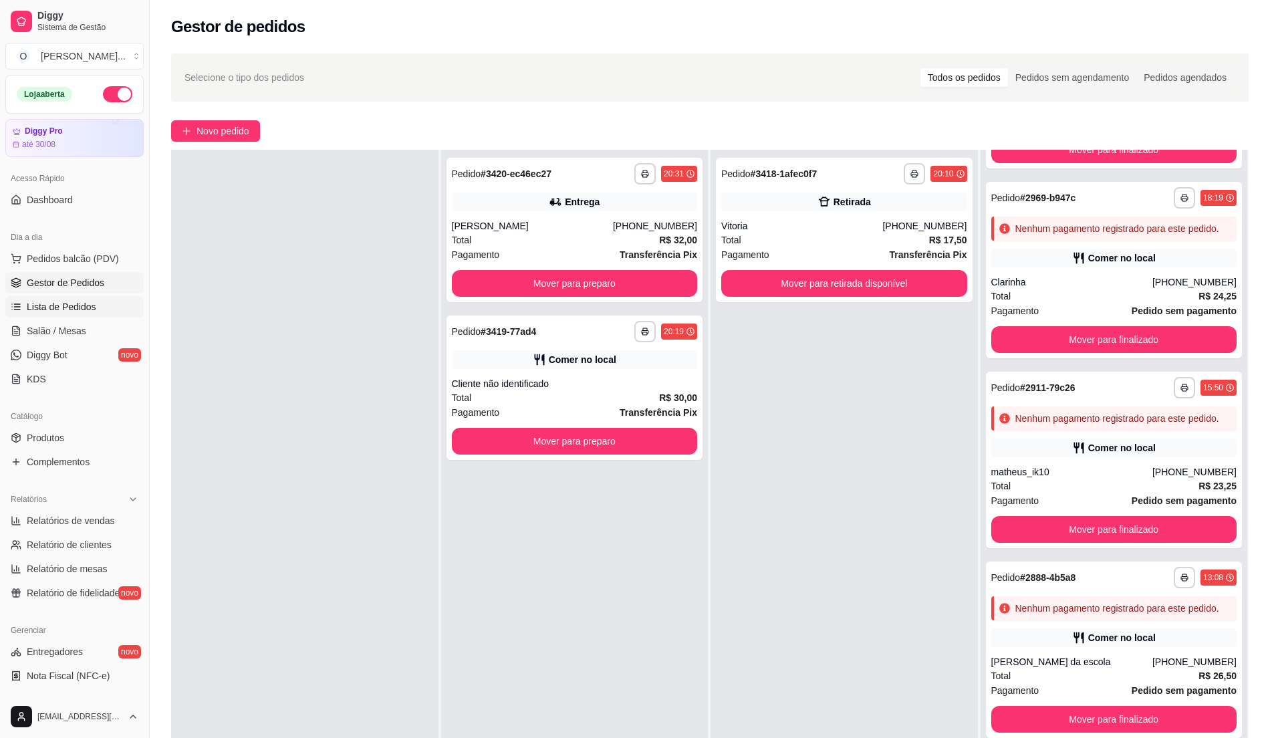
click at [103, 302] on link "Lista de Pedidos" at bounding box center [74, 306] width 138 height 21
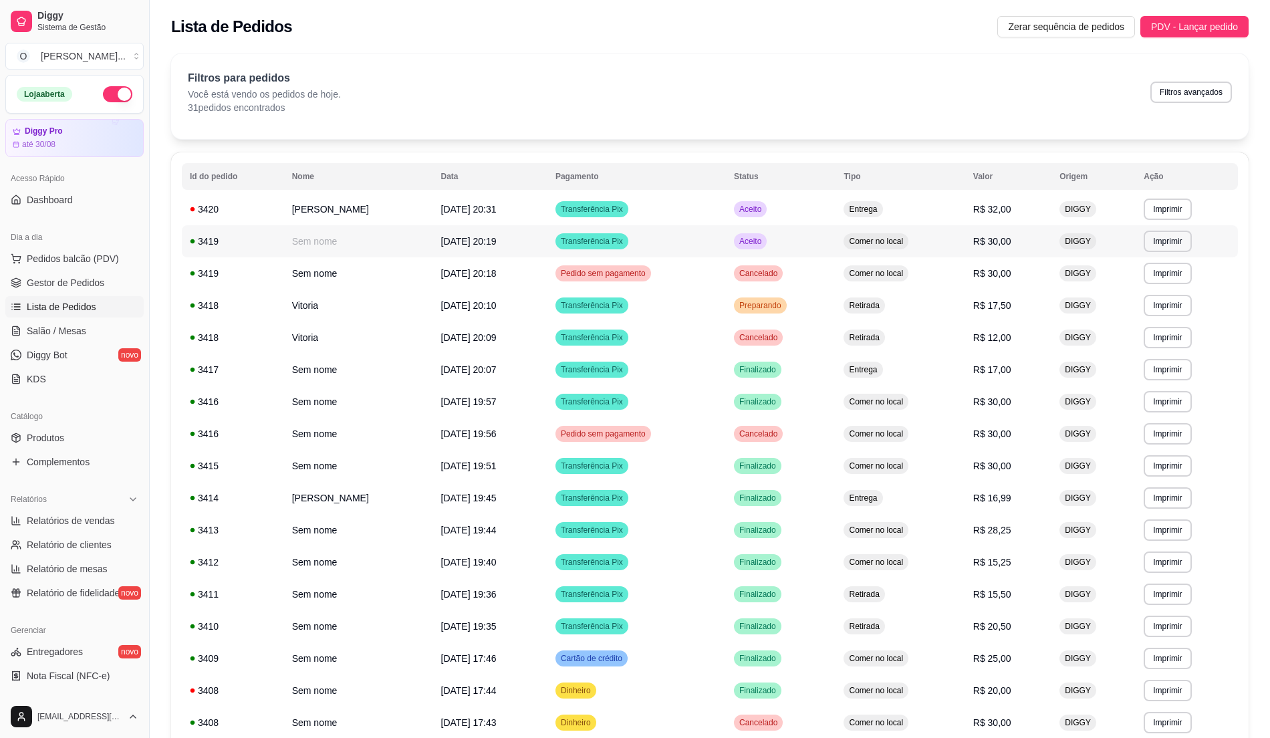
click at [1019, 230] on tr "**********" at bounding box center [710, 241] width 1056 height 32
